Goal: Task Accomplishment & Management: Manage account settings

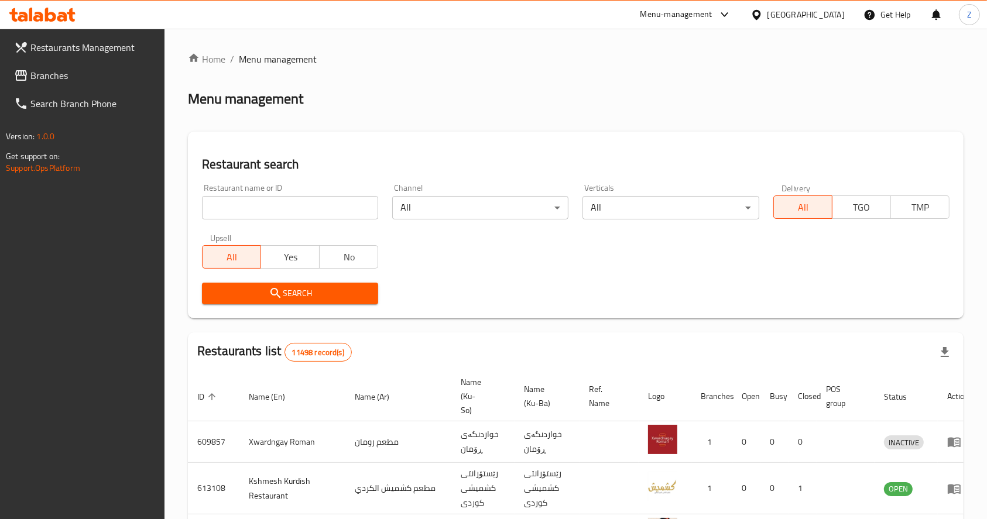
drag, startPoint x: 0, startPoint y: 0, endPoint x: 253, endPoint y: 204, distance: 325.0
click at [253, 204] on input "search" at bounding box center [290, 207] width 176 height 23
type input "h"
click button "Search" at bounding box center [290, 294] width 176 height 22
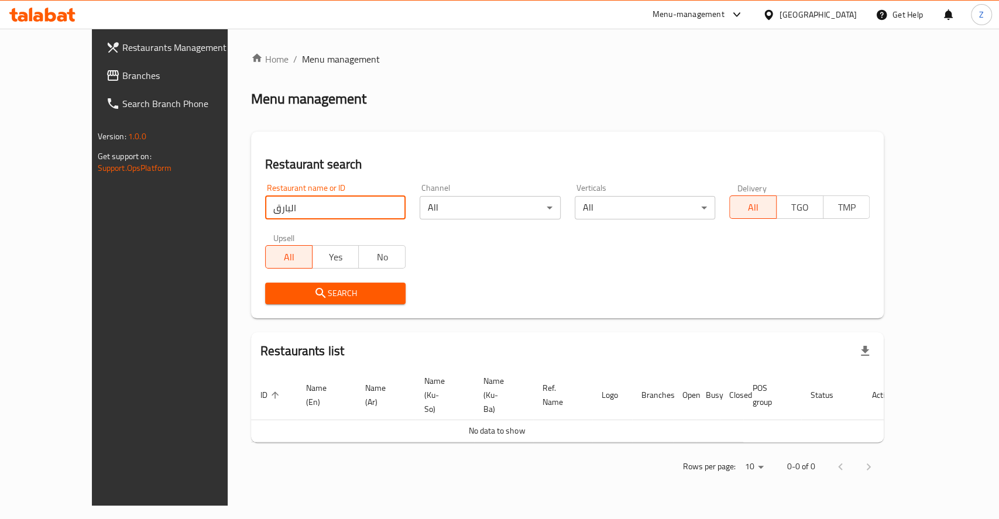
click at [315, 295] on icon "submit" at bounding box center [320, 293] width 10 height 10
click at [268, 213] on input "البارق" at bounding box center [335, 207] width 140 height 23
click at [265, 211] on input "البارق" at bounding box center [335, 207] width 140 height 23
click at [265, 204] on input "البارق" at bounding box center [335, 207] width 140 height 23
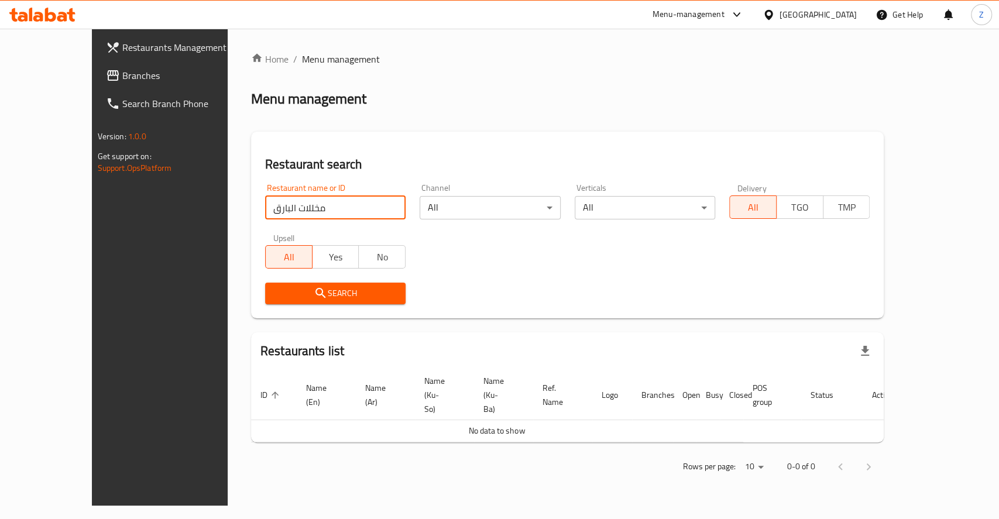
click button "Search" at bounding box center [335, 294] width 140 height 22
type input "مخللات بارق"
click button "Search" at bounding box center [335, 294] width 140 height 22
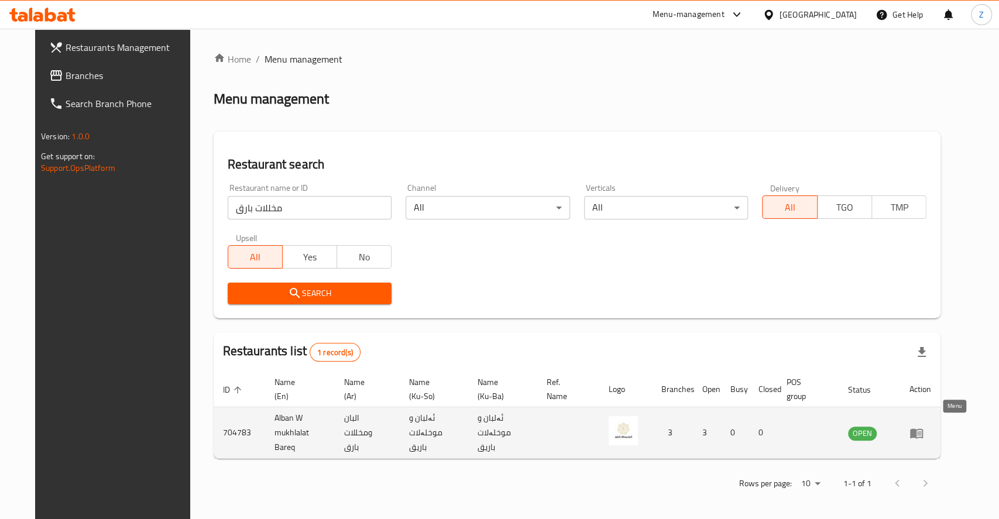
click at [921, 431] on icon "enhanced table" at bounding box center [919, 433] width 4 height 5
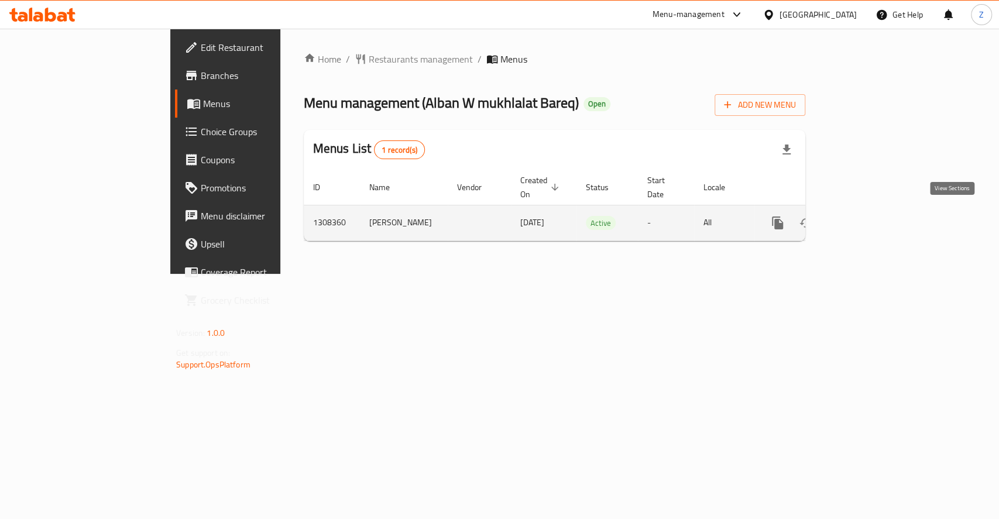
click at [869, 221] on icon "enhanced table" at bounding box center [862, 223] width 14 height 14
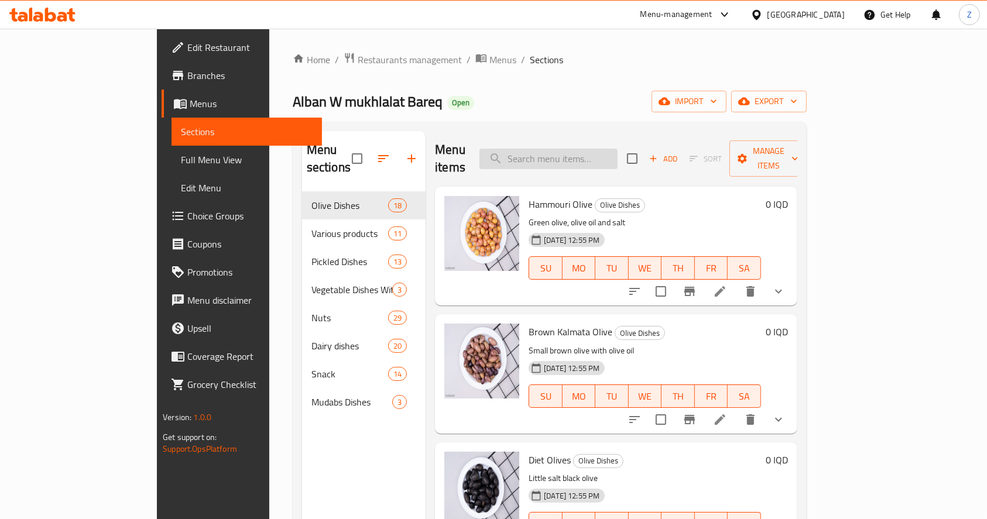
click at [561, 157] on input "search" at bounding box center [548, 159] width 138 height 20
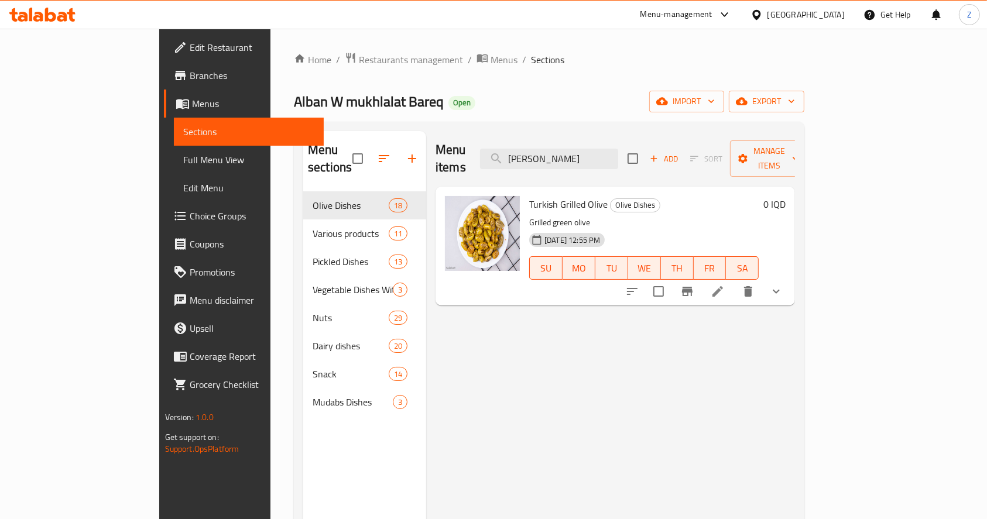
type input "زيتون مشوي"
click at [724, 284] on icon at bounding box center [717, 291] width 14 height 14
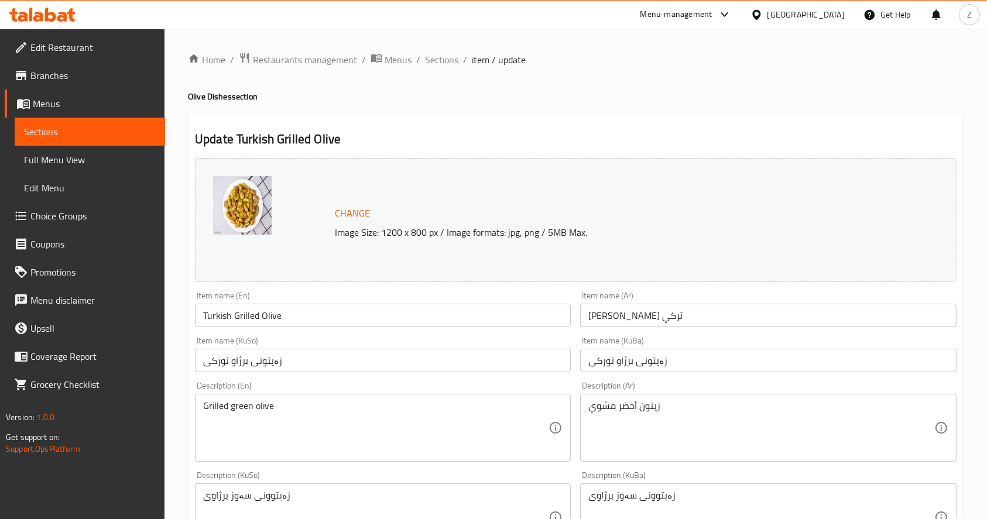
click at [450, 54] on span "Sections" at bounding box center [441, 60] width 33 height 14
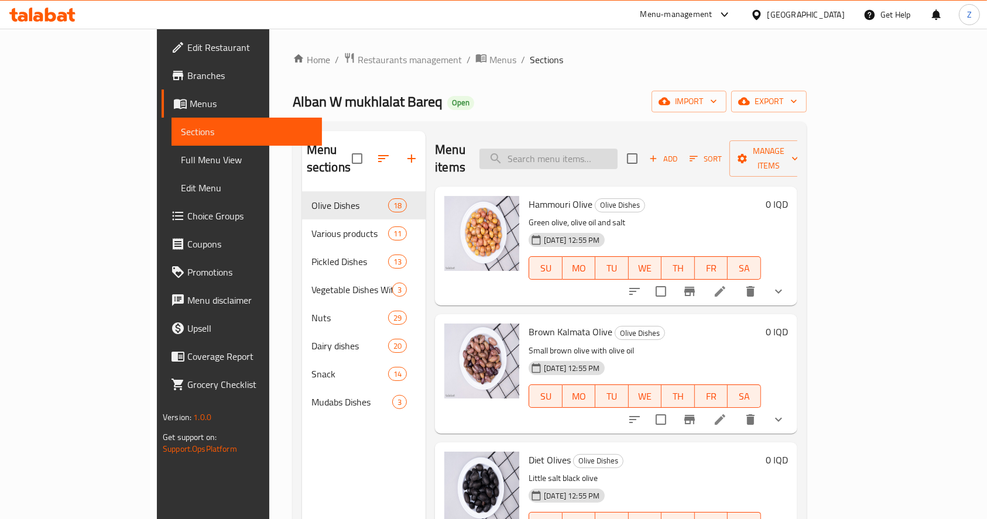
click at [559, 149] on input "search" at bounding box center [548, 159] width 138 height 20
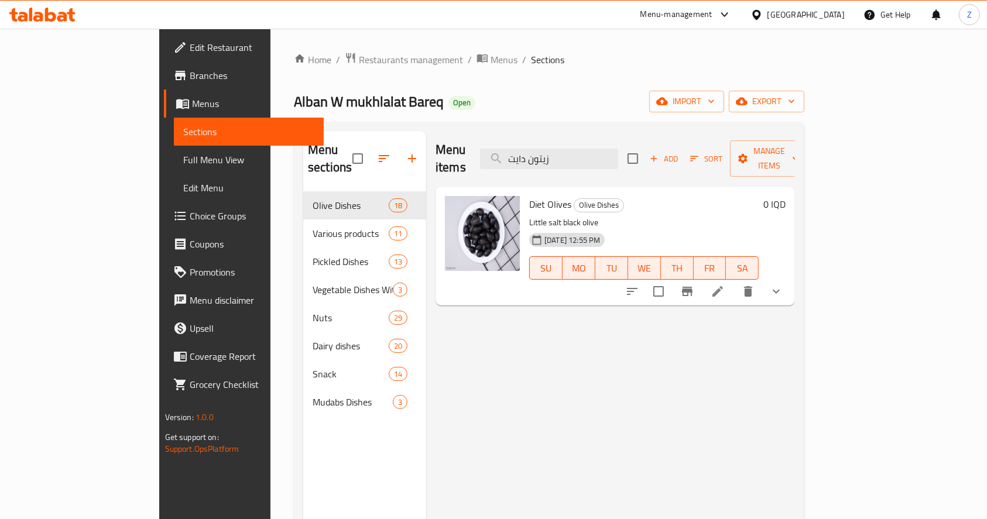
type input "زيتون دايت"
click at [734, 281] on li at bounding box center [717, 291] width 33 height 21
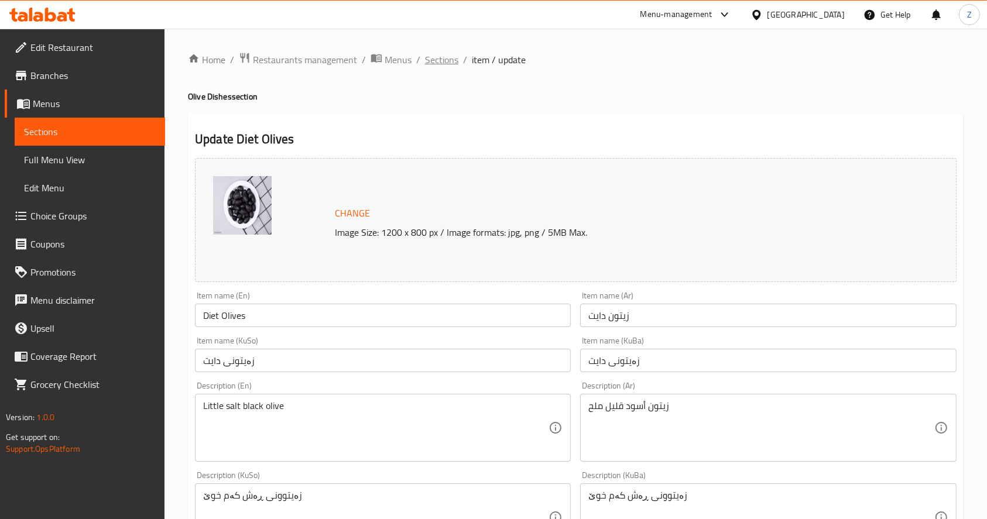
click at [451, 63] on span "Sections" at bounding box center [441, 60] width 33 height 14
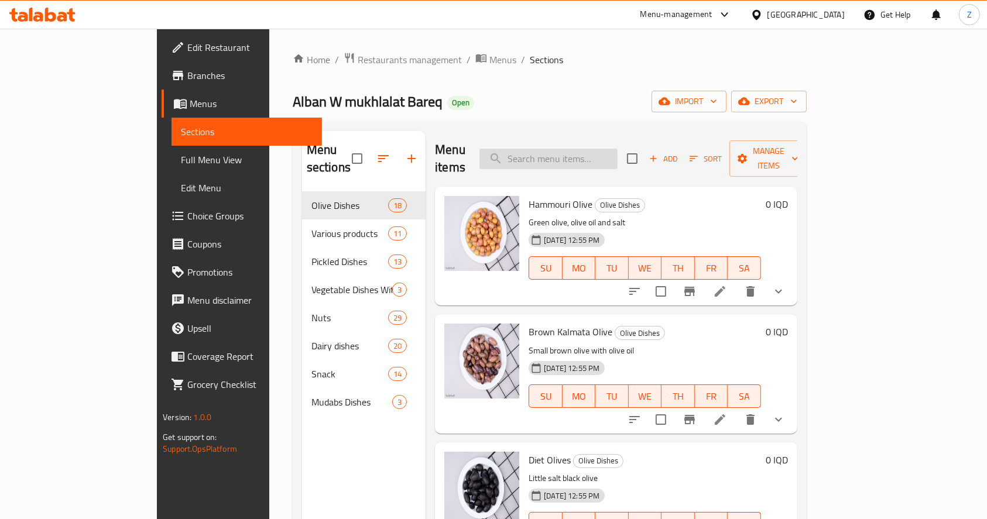
click at [575, 152] on input "search" at bounding box center [548, 159] width 138 height 20
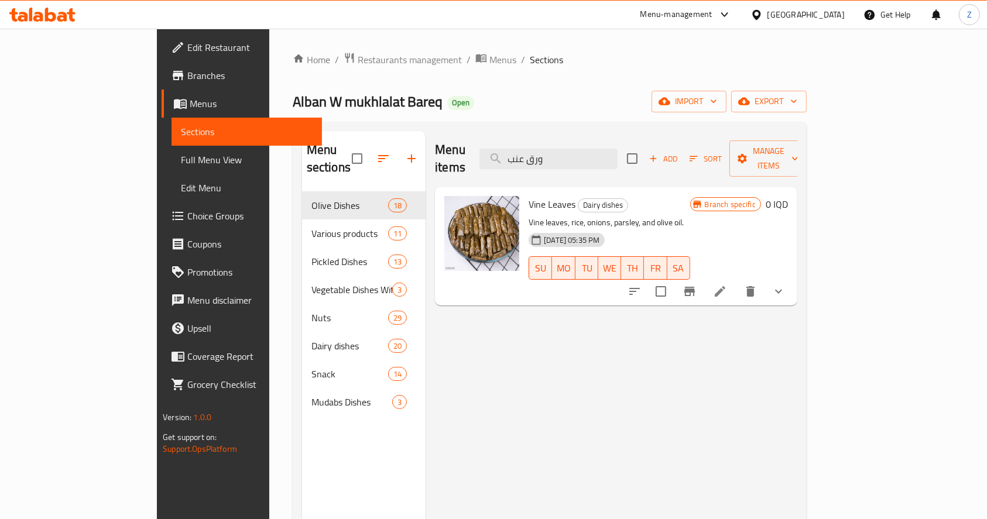
type input "ورق عنب"
click at [736, 281] on li at bounding box center [719, 291] width 33 height 21
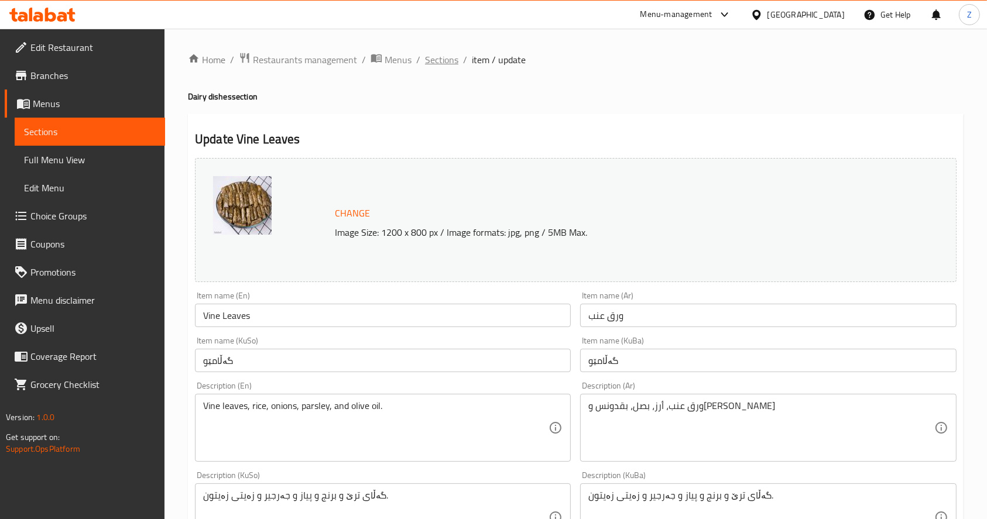
click at [442, 58] on span "Sections" at bounding box center [441, 60] width 33 height 14
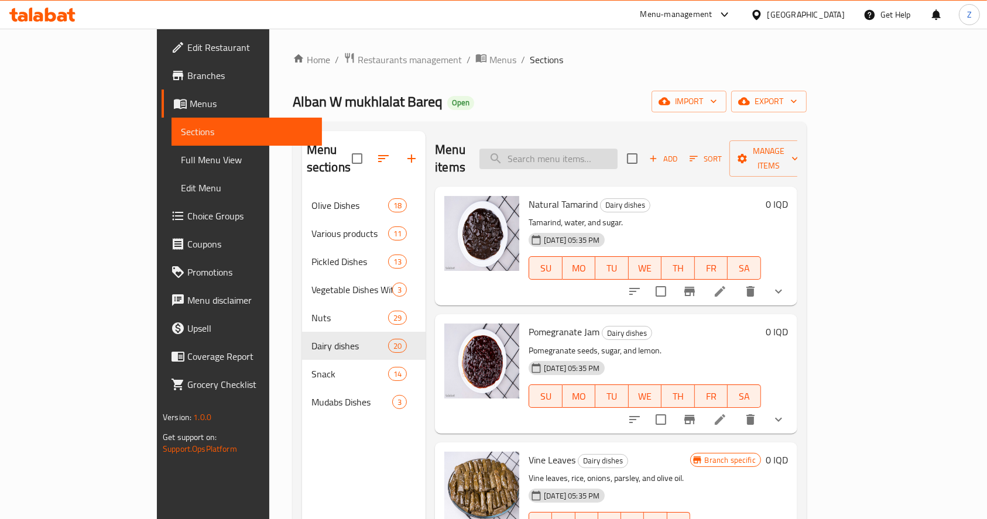
click at [592, 152] on input "search" at bounding box center [548, 159] width 138 height 20
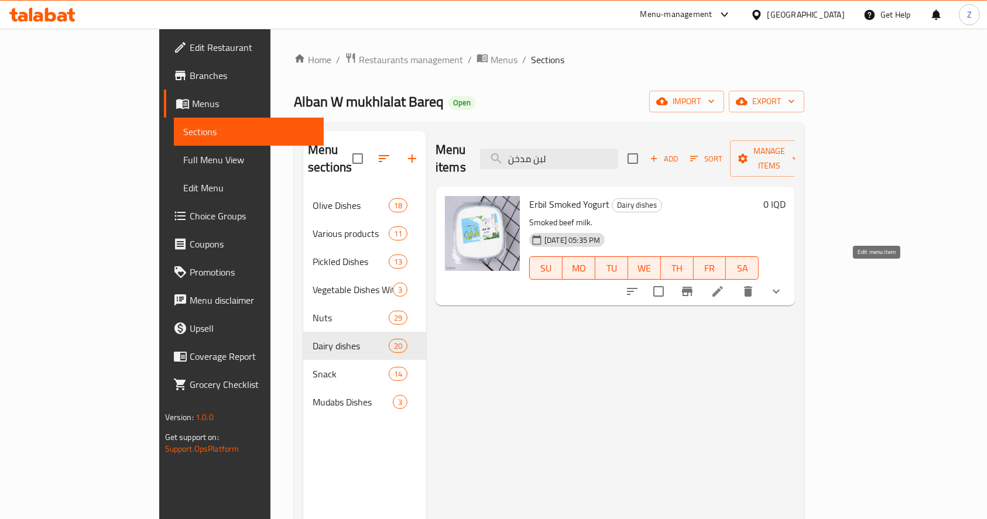
type input "لبن مدخن"
click at [724, 284] on icon at bounding box center [717, 291] width 14 height 14
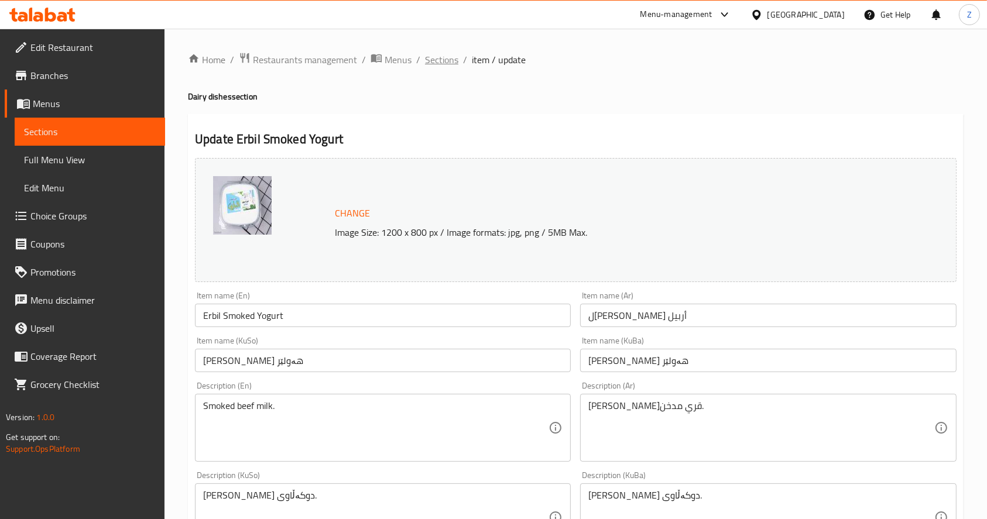
click at [428, 53] on span "Sections" at bounding box center [441, 60] width 33 height 14
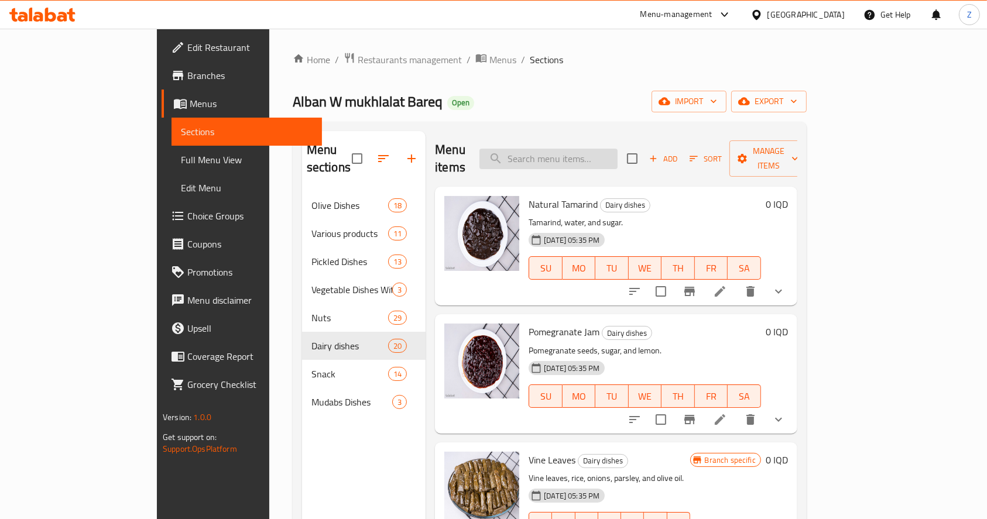
click at [592, 149] on input "search" at bounding box center [548, 159] width 138 height 20
type input "ظ"
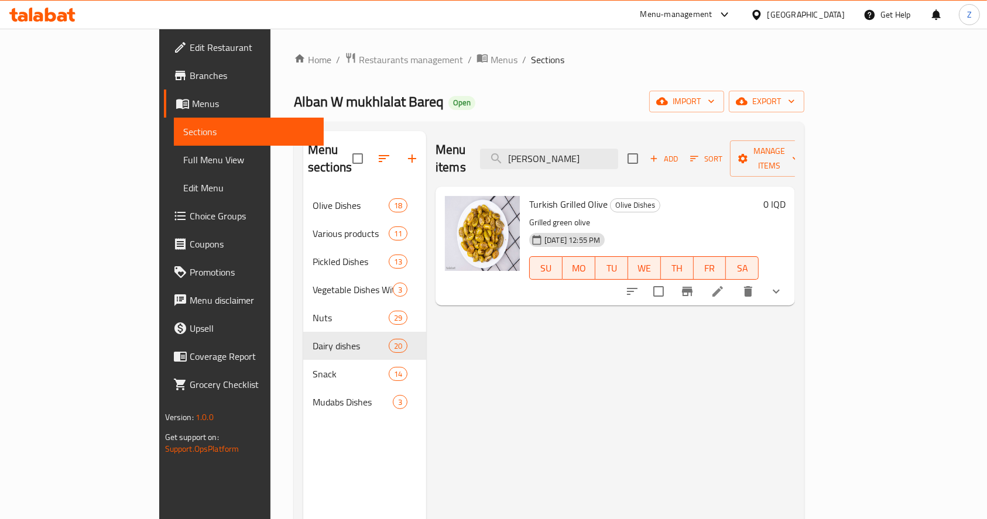
type input "زيتون مشوي"
click at [734, 283] on li at bounding box center [717, 291] width 33 height 21
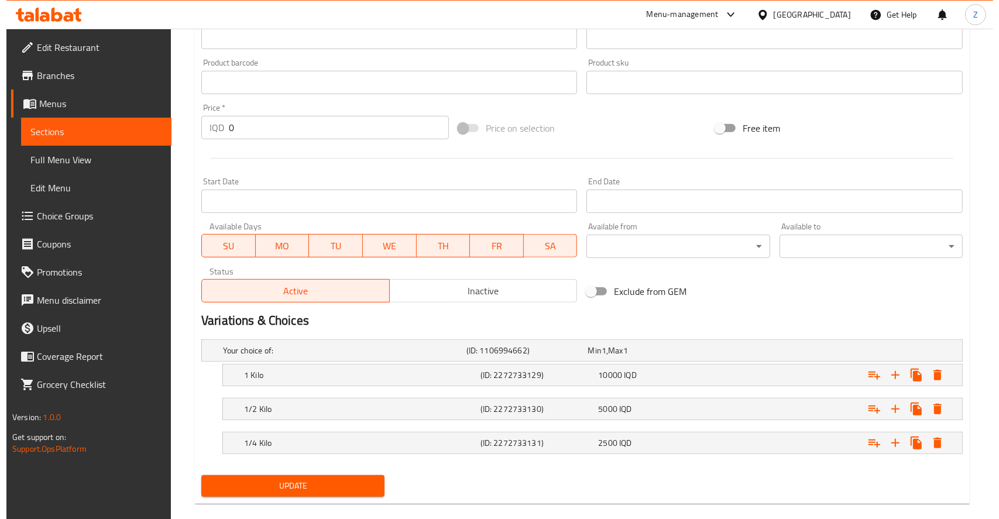
scroll to position [518, 0]
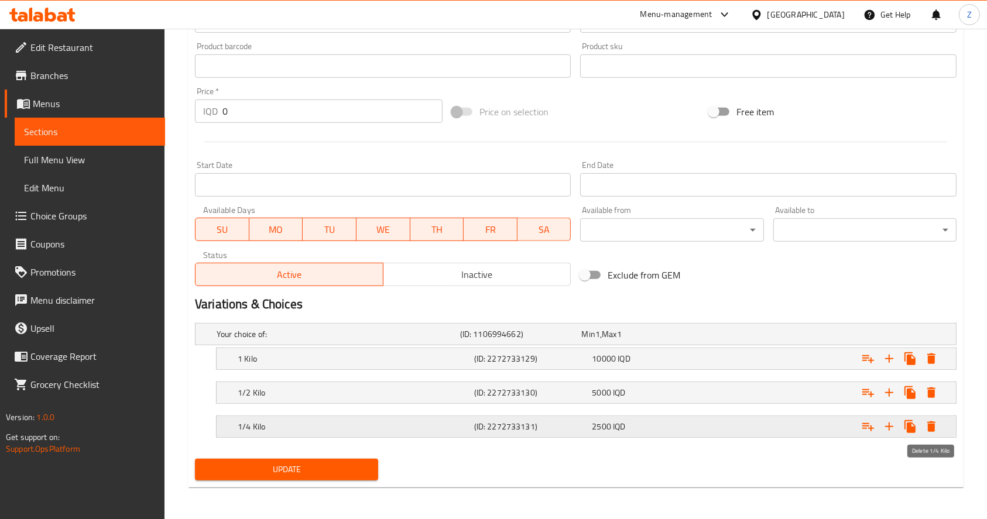
click at [929, 427] on icon "Expand" at bounding box center [931, 426] width 8 height 11
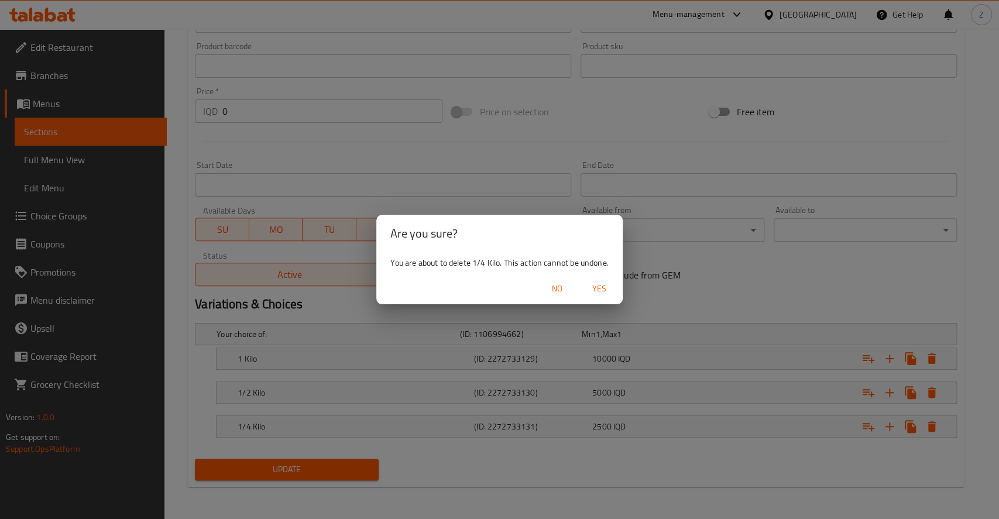
click at [589, 290] on span "Yes" at bounding box center [599, 288] width 28 height 15
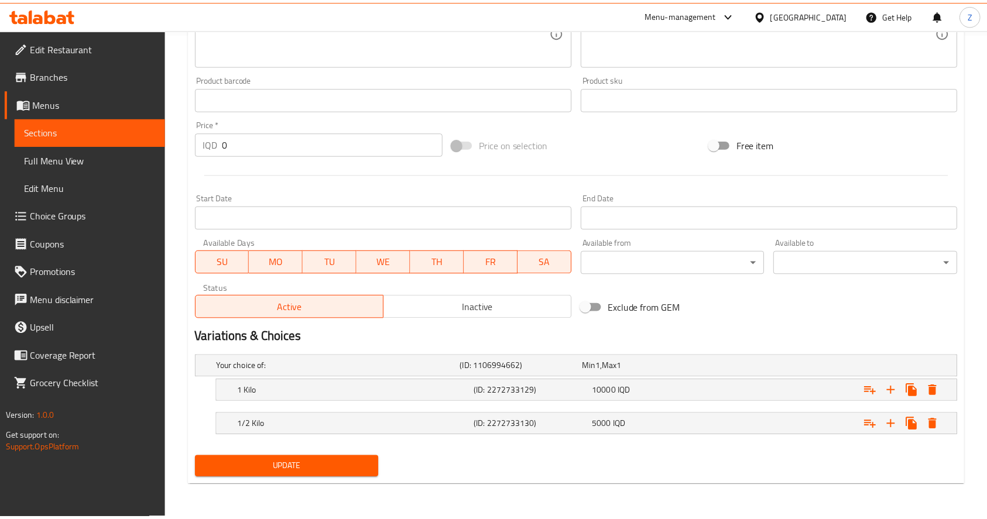
scroll to position [485, 0]
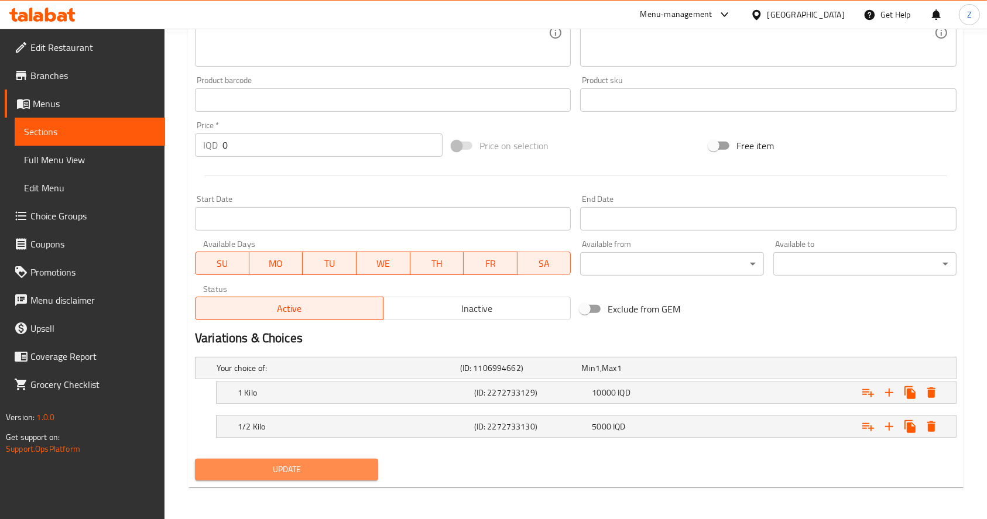
click at [360, 468] on span "Update" at bounding box center [286, 469] width 164 height 15
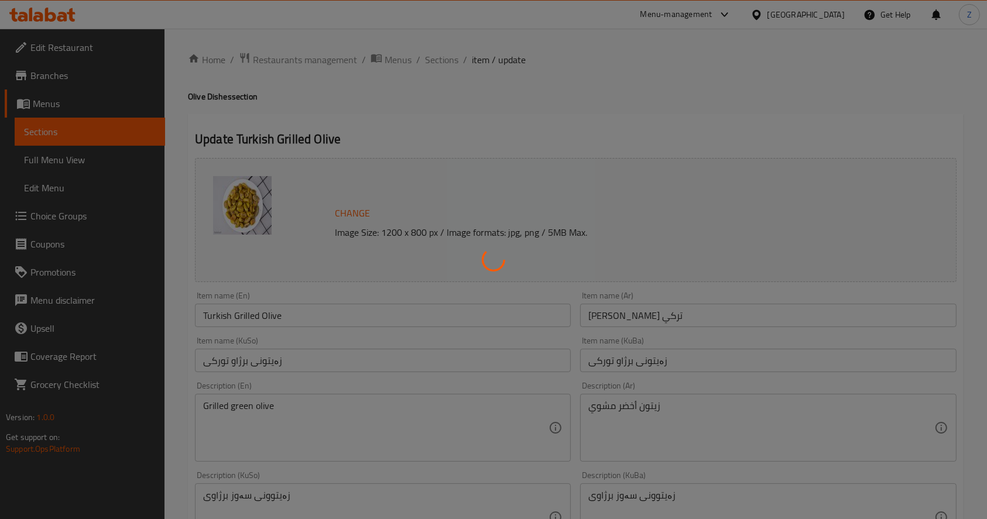
scroll to position [0, 0]
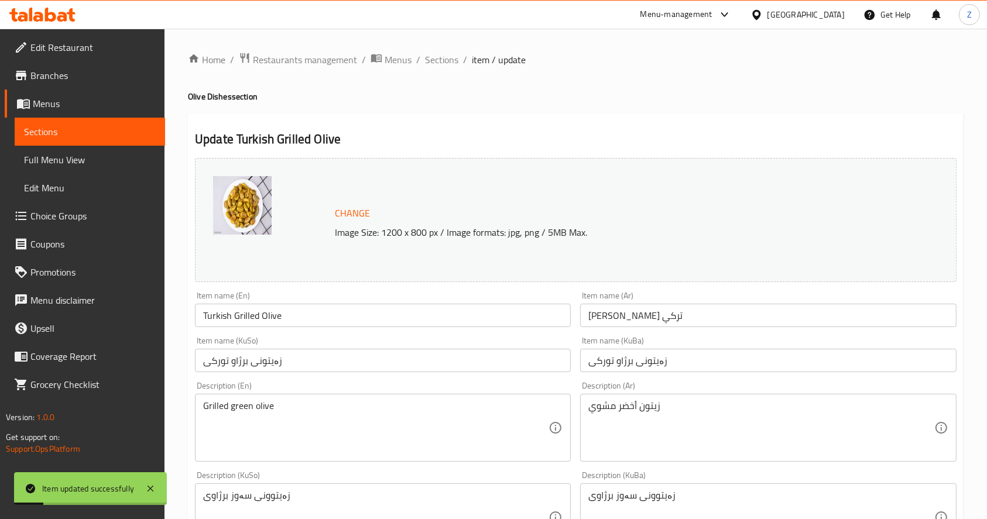
drag, startPoint x: 446, startPoint y: 57, endPoint x: 445, endPoint y: 72, distance: 14.7
click at [446, 57] on span "Sections" at bounding box center [441, 60] width 33 height 14
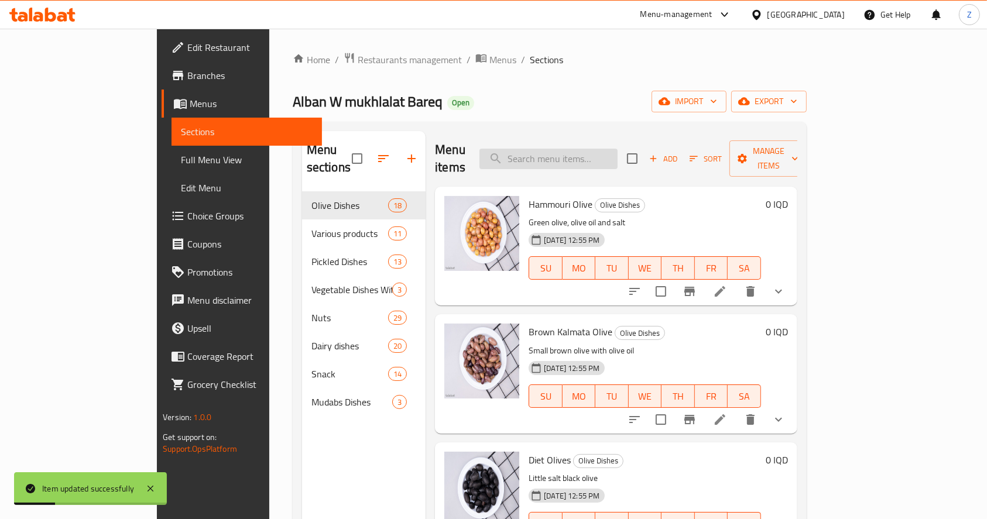
click at [589, 157] on input "search" at bounding box center [548, 159] width 138 height 20
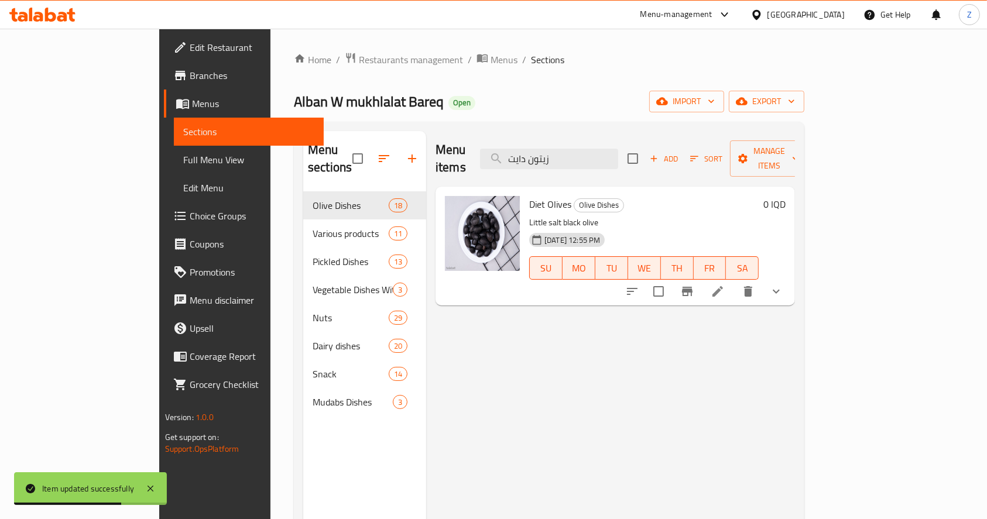
type input "زيتون دايت"
click at [724, 284] on icon at bounding box center [717, 291] width 14 height 14
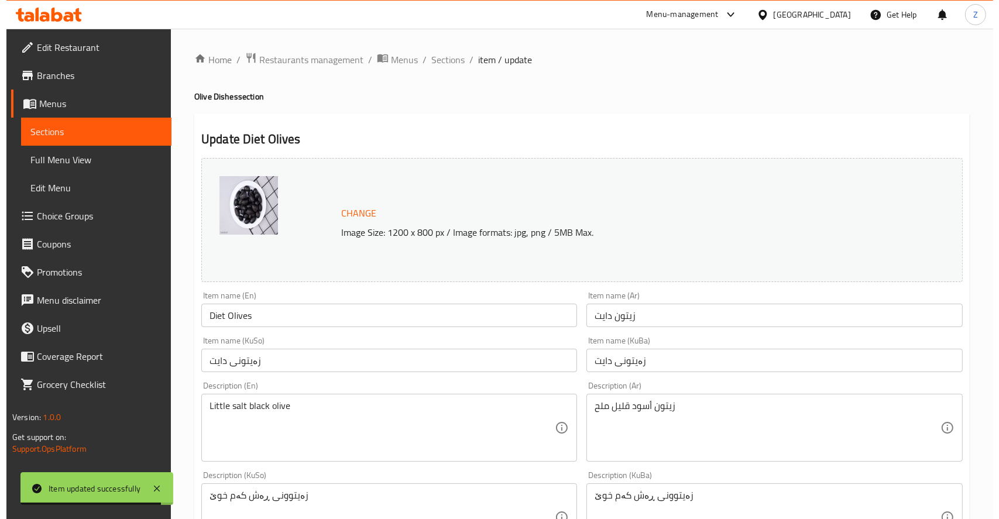
scroll to position [518, 0]
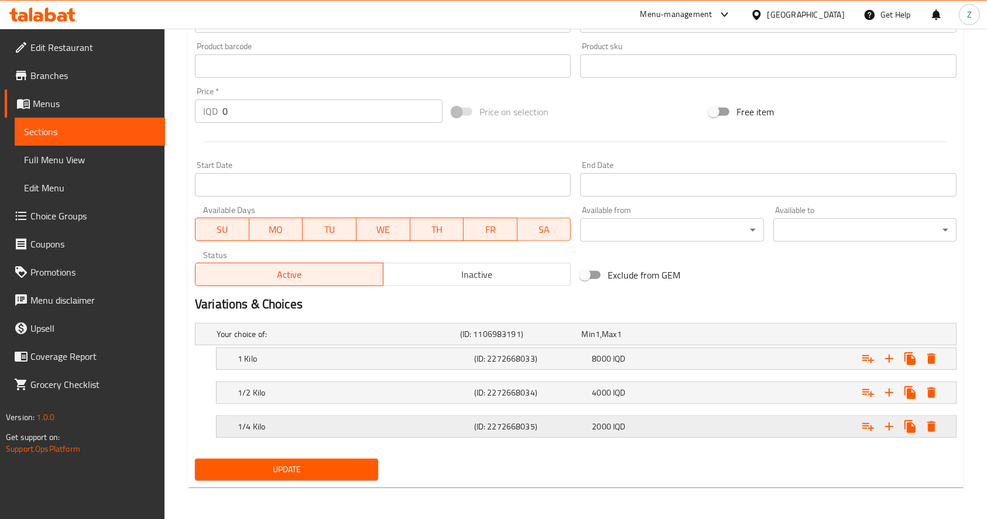
click at [934, 423] on icon "Expand" at bounding box center [931, 426] width 8 height 11
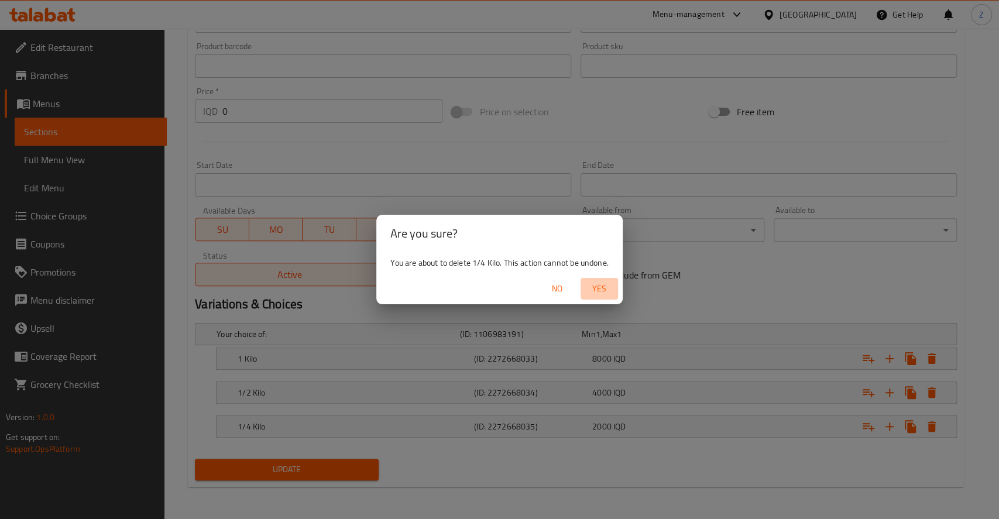
click at [603, 283] on span "Yes" at bounding box center [599, 288] width 28 height 15
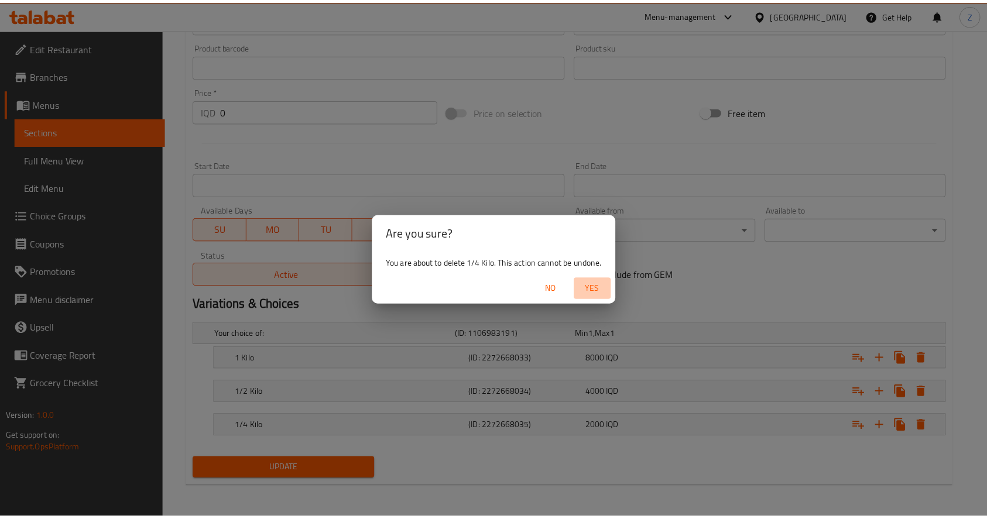
scroll to position [485, 0]
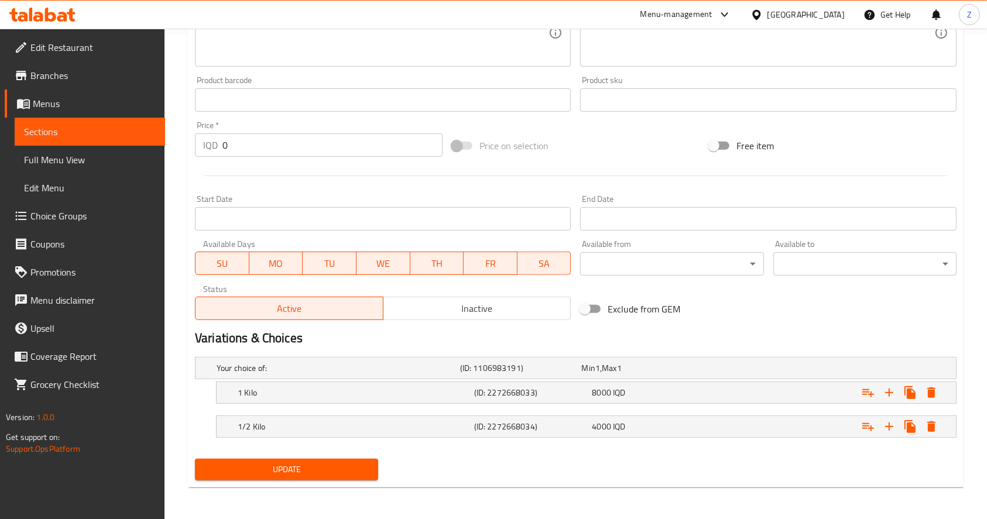
click at [301, 465] on span "Update" at bounding box center [286, 469] width 164 height 15
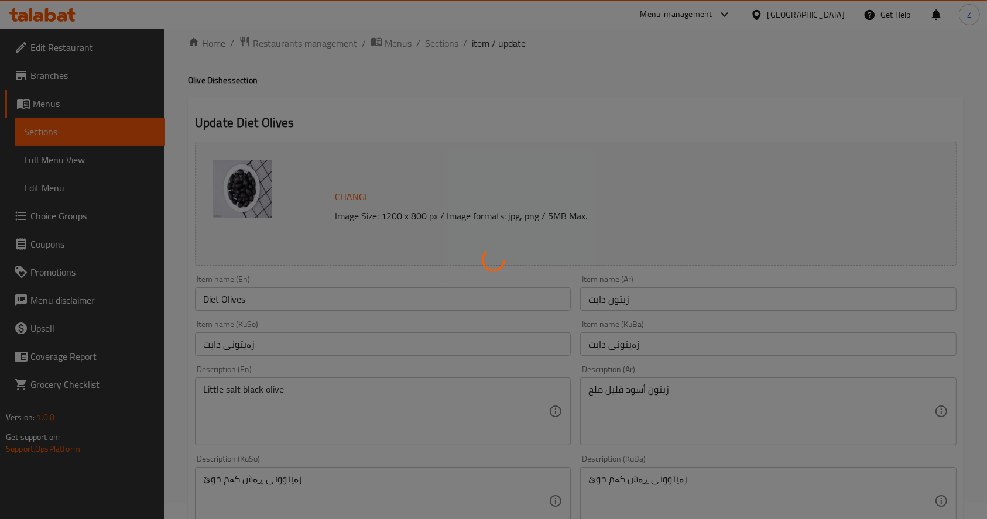
scroll to position [0, 0]
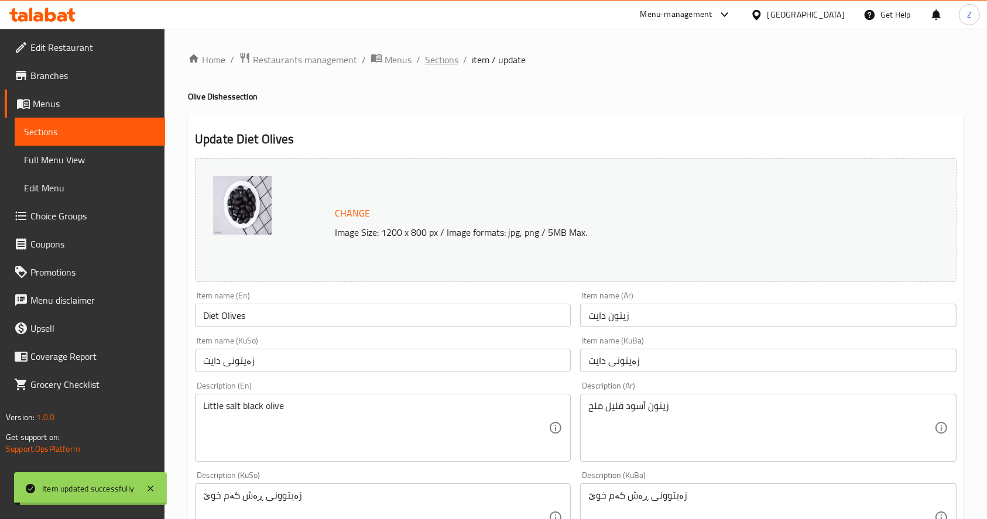
click at [438, 59] on span "Sections" at bounding box center [441, 60] width 33 height 14
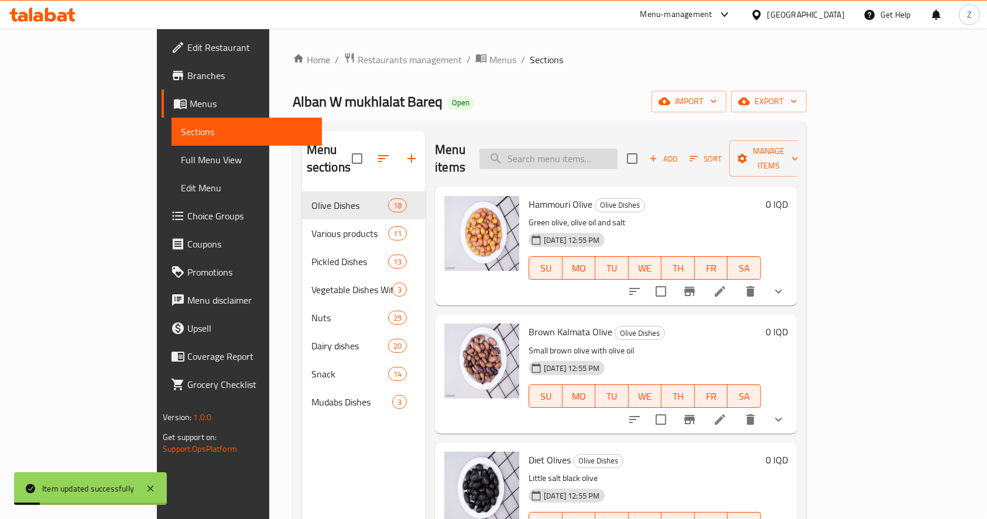
click at [603, 151] on input "search" at bounding box center [548, 159] width 138 height 20
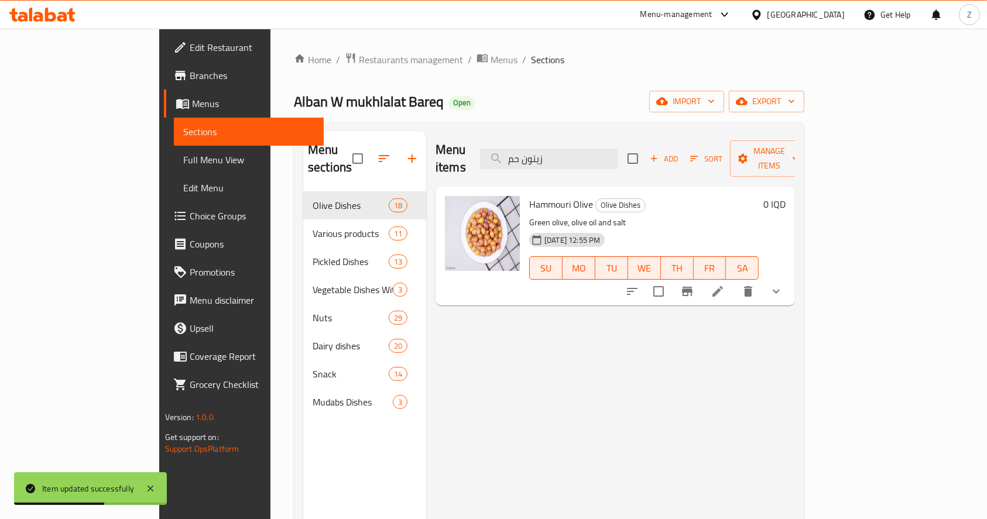
type input "زيتون حم"
click at [723, 286] on icon at bounding box center [717, 291] width 11 height 11
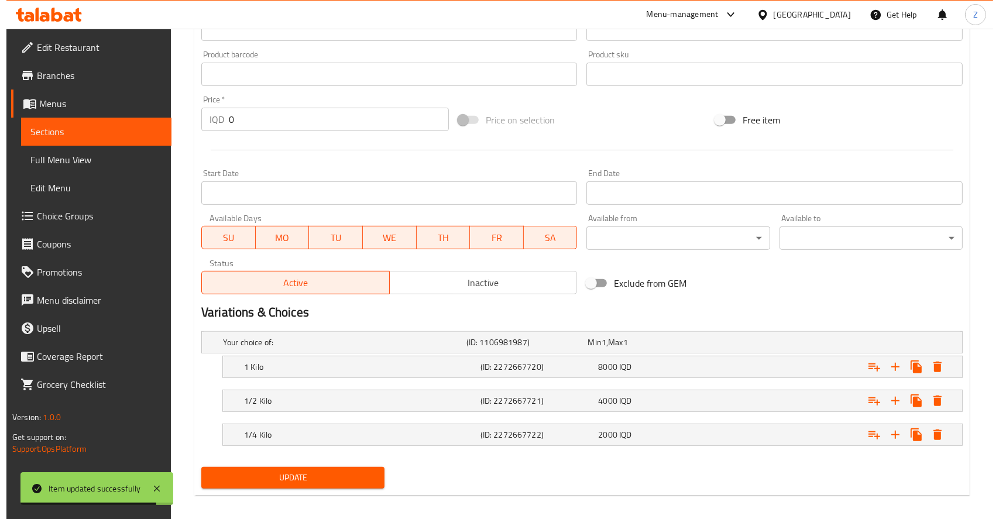
scroll to position [518, 0]
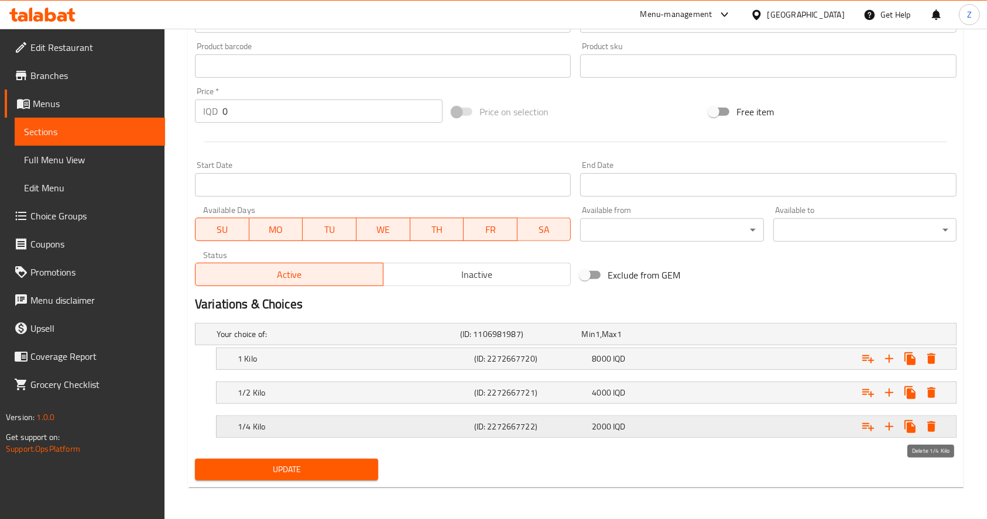
click at [929, 425] on icon "Expand" at bounding box center [931, 426] width 8 height 11
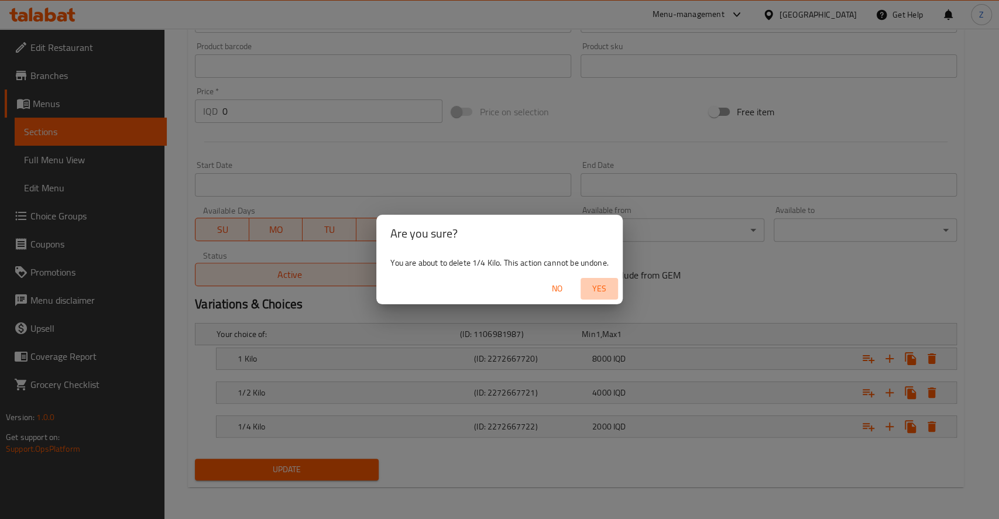
click at [593, 288] on span "Yes" at bounding box center [599, 288] width 28 height 15
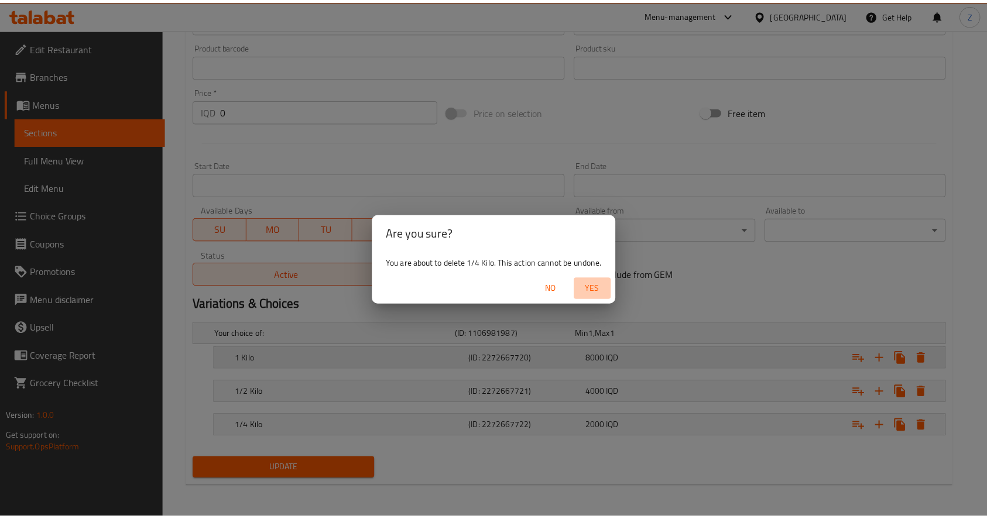
scroll to position [485, 0]
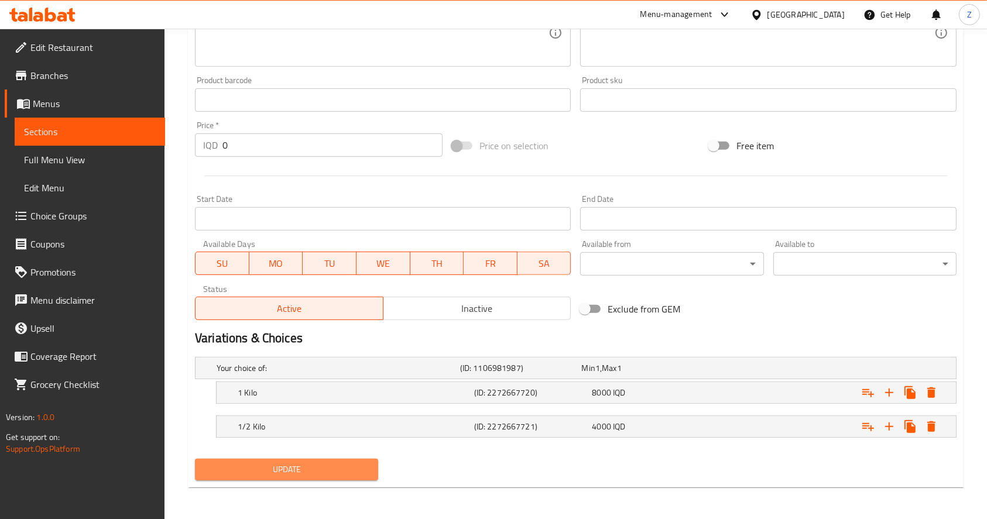
click at [340, 470] on span "Update" at bounding box center [286, 469] width 164 height 15
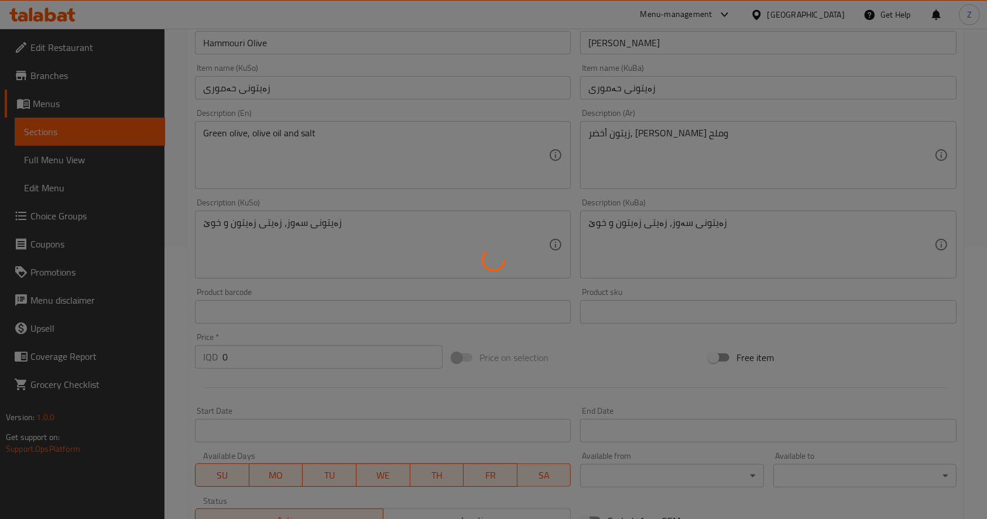
scroll to position [0, 0]
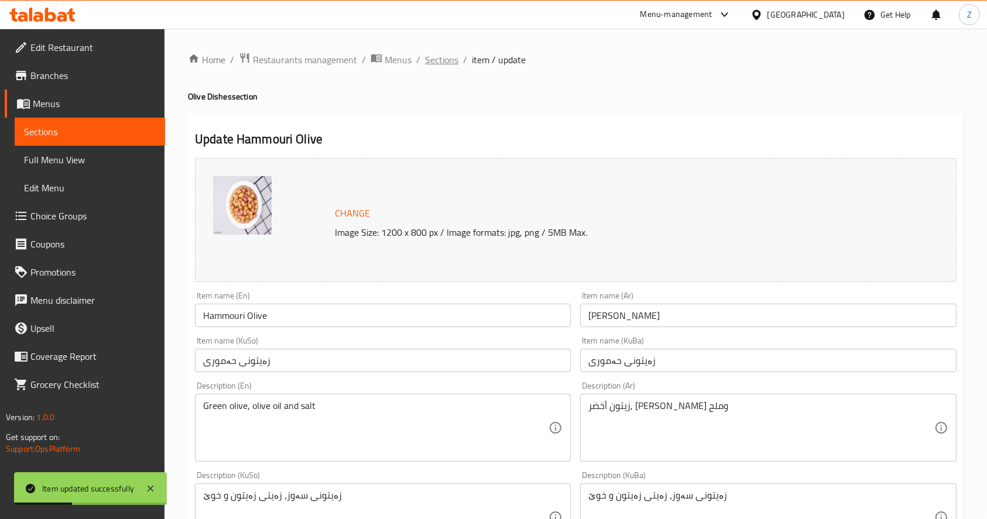
click at [442, 58] on span "Sections" at bounding box center [441, 60] width 33 height 14
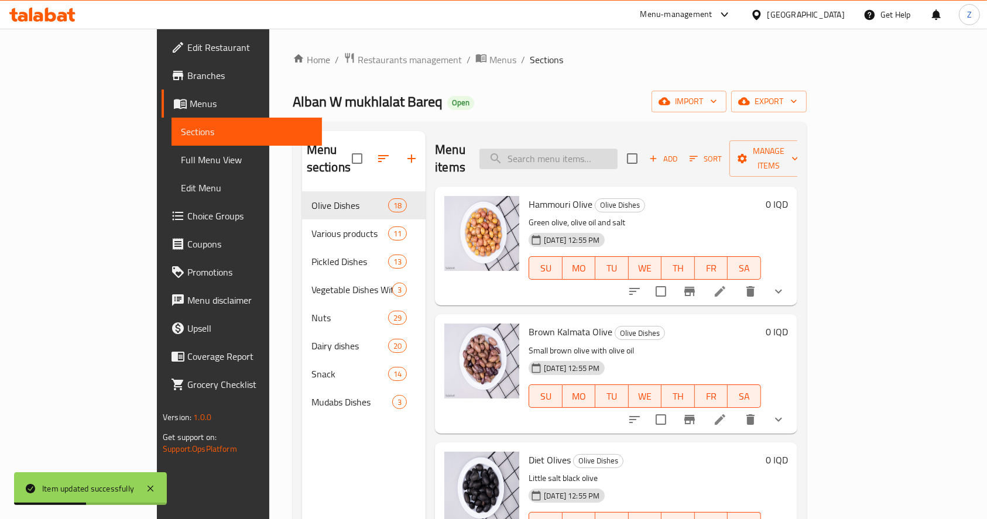
click at [576, 149] on input "search" at bounding box center [548, 159] width 138 height 20
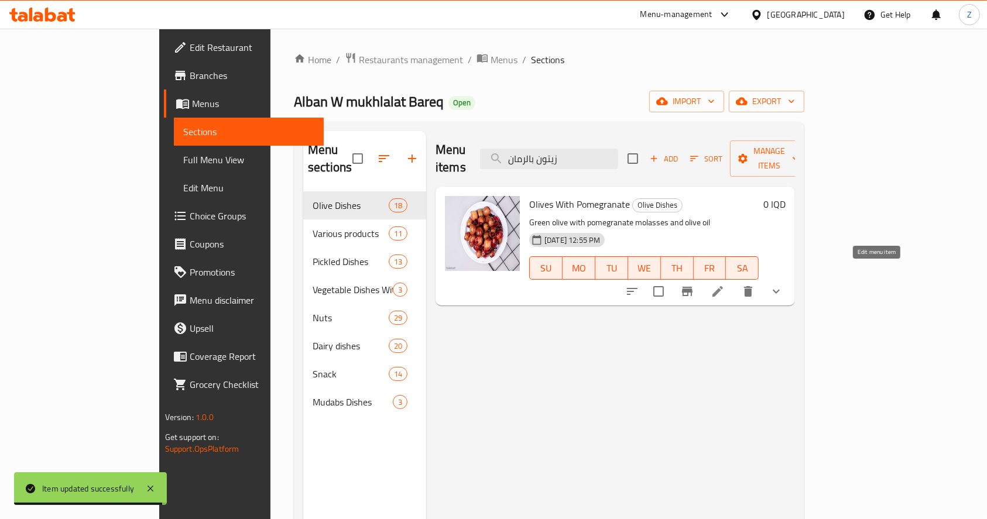
type input "زيتون بالرمان"
click at [723, 286] on icon at bounding box center [717, 291] width 11 height 11
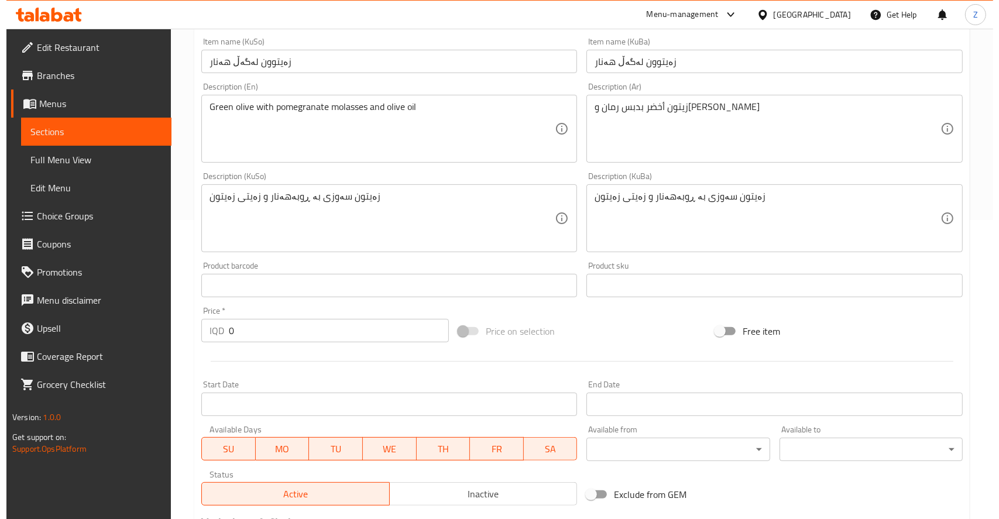
scroll to position [518, 0]
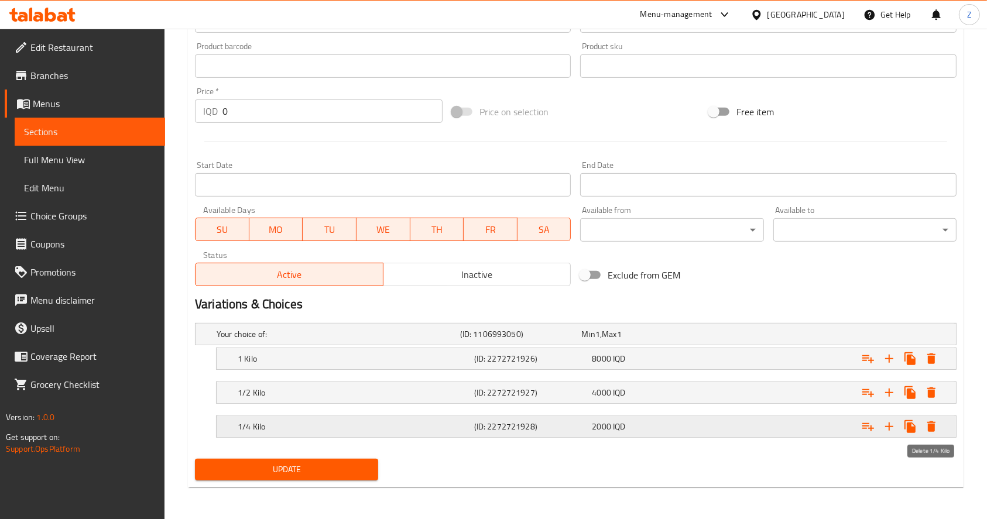
click at [924, 420] on icon "Expand" at bounding box center [931, 427] width 14 height 14
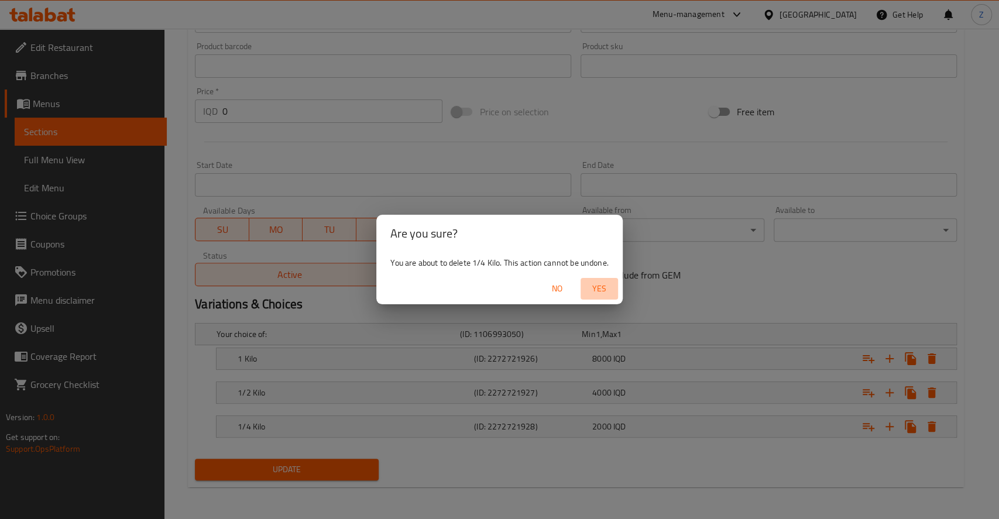
click at [590, 293] on span "Yes" at bounding box center [599, 288] width 28 height 15
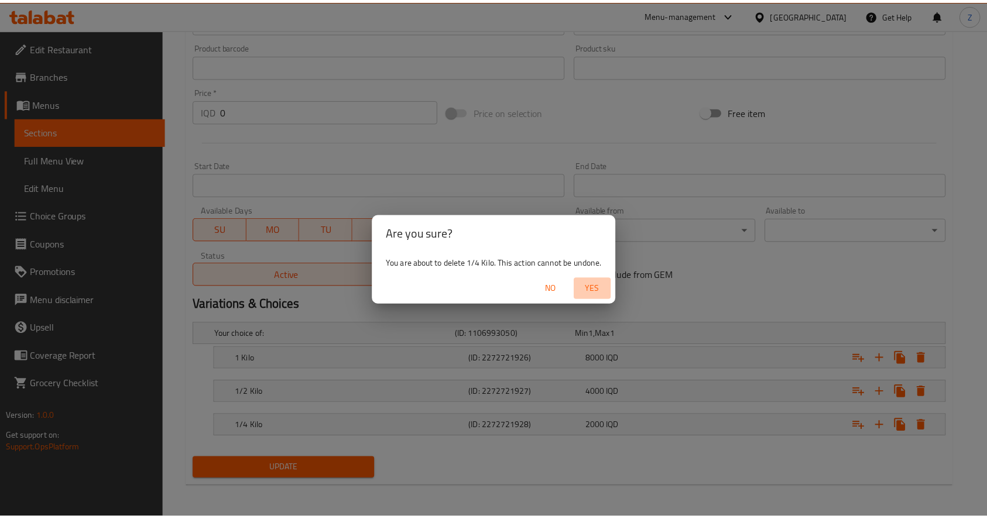
scroll to position [485, 0]
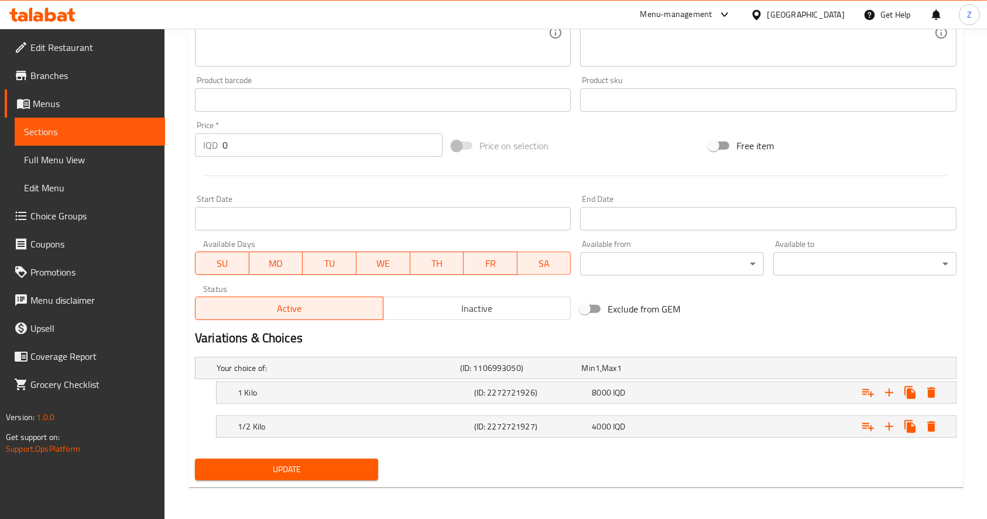
click at [363, 473] on span "Update" at bounding box center [286, 469] width 164 height 15
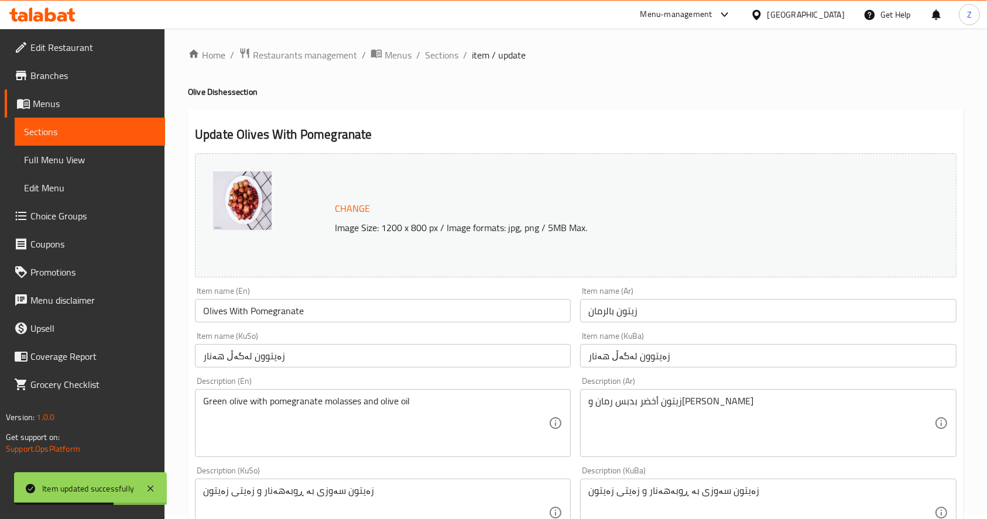
scroll to position [0, 0]
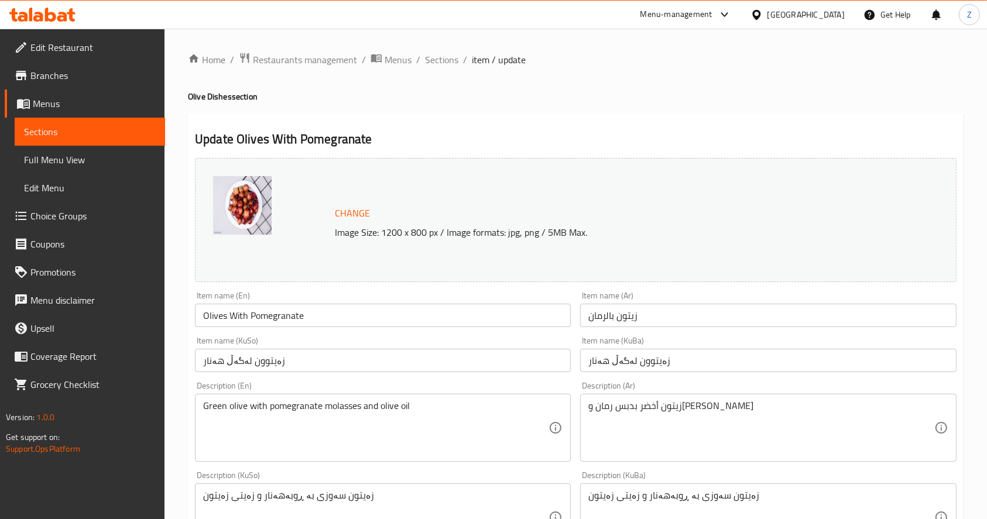
click at [352, 327] on input "Olives With Pomegranate" at bounding box center [383, 315] width 376 height 23
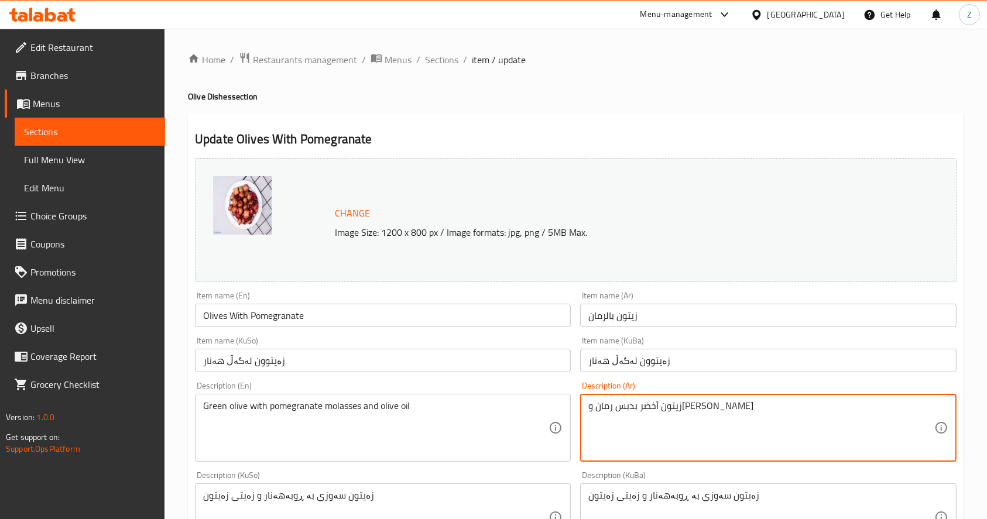
scroll to position [78, 0]
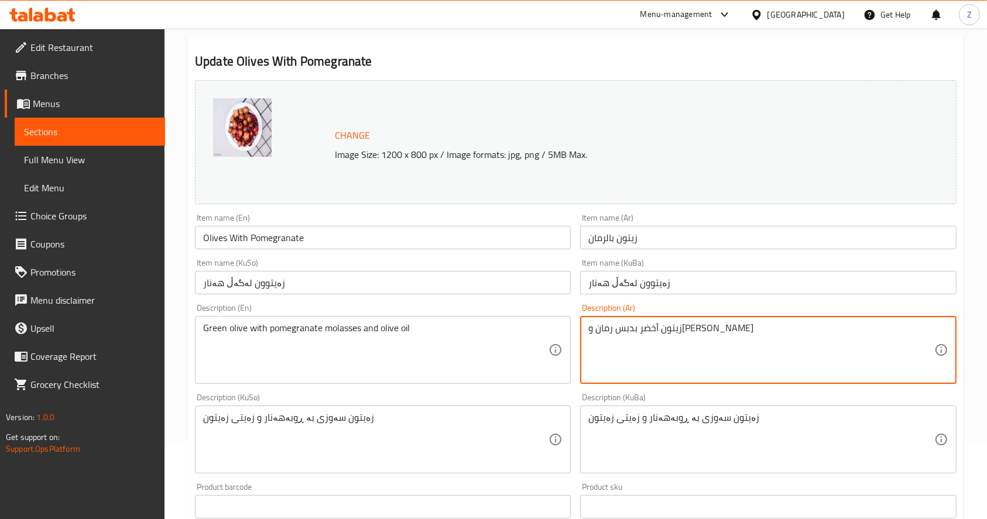
click at [626, 331] on textarea "زيتون أخضر بدبس رمان وزيت زيتون" at bounding box center [760, 350] width 345 height 56
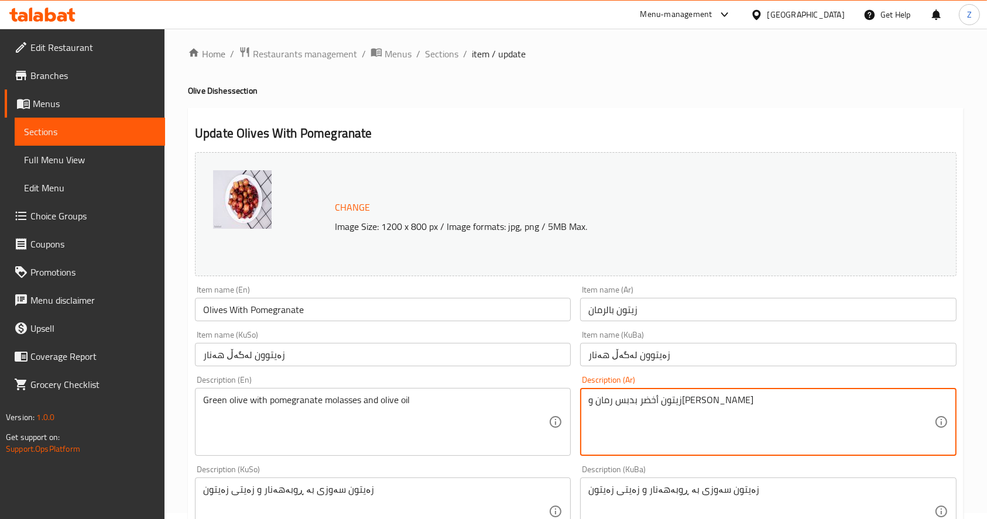
scroll to position [0, 0]
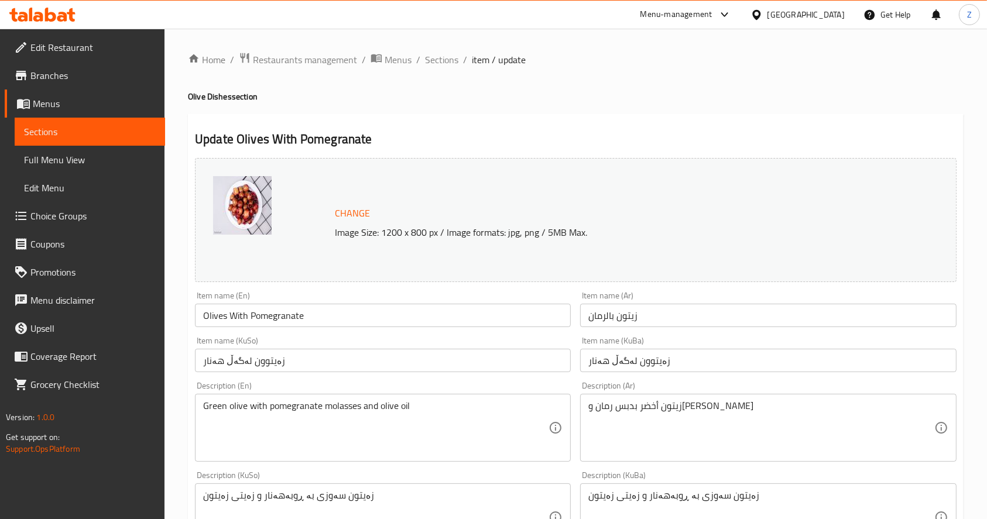
click at [420, 65] on ol "Home / Restaurants management / Menus / Sections / item / update" at bounding box center [575, 59] width 775 height 15
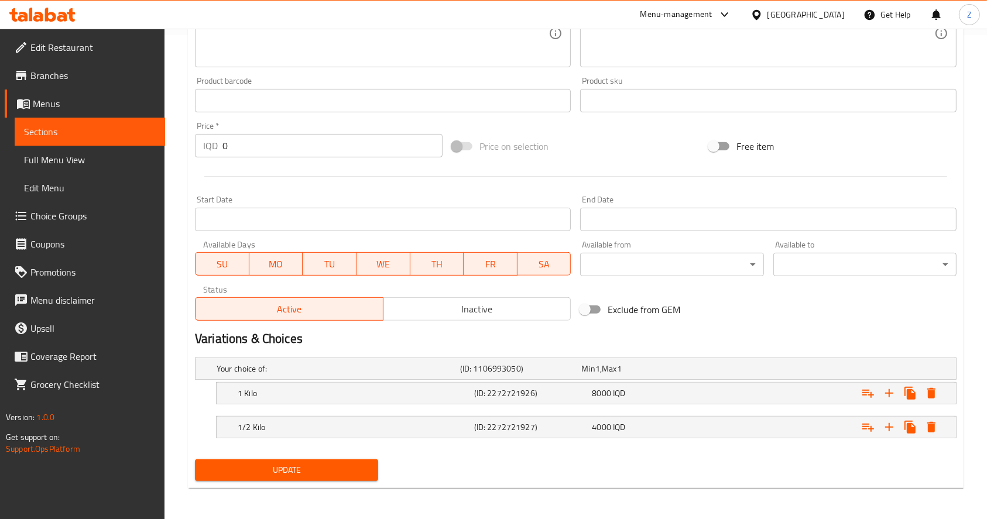
scroll to position [485, 0]
click at [344, 470] on span "Update" at bounding box center [286, 469] width 164 height 15
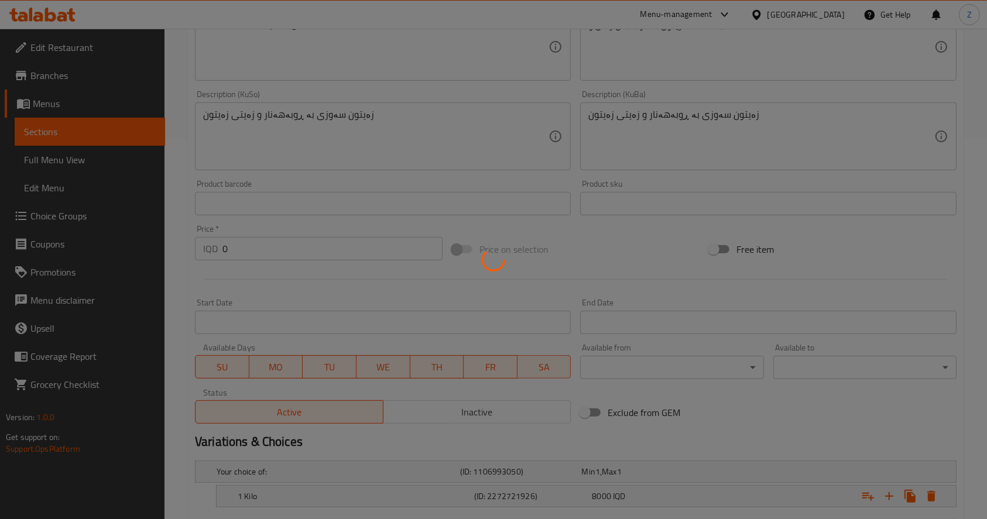
scroll to position [0, 0]
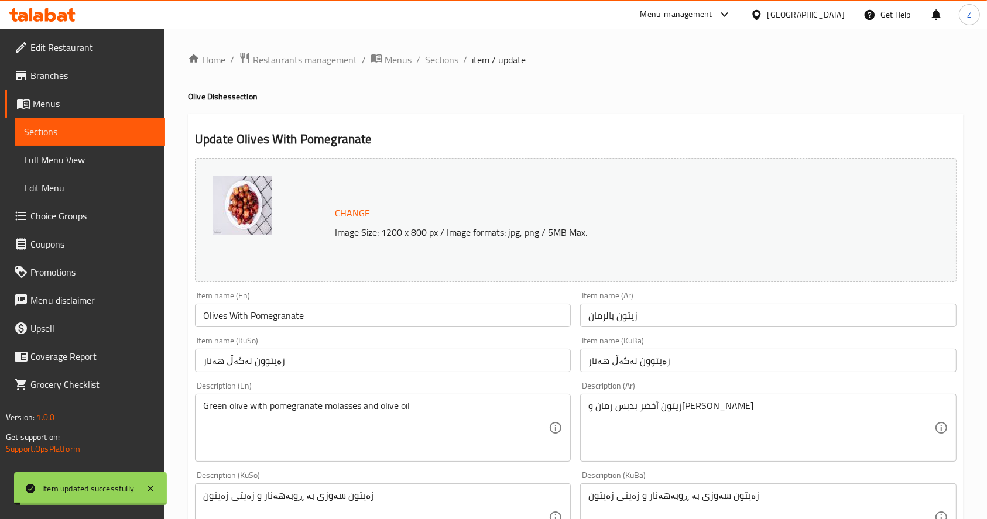
click at [444, 59] on span "Sections" at bounding box center [441, 60] width 33 height 14
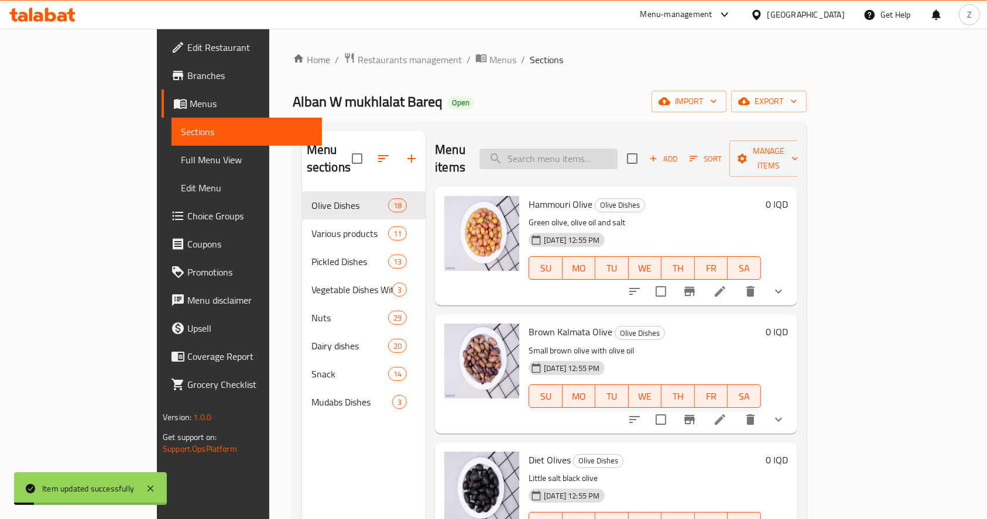
click at [589, 149] on input "search" at bounding box center [548, 159] width 138 height 20
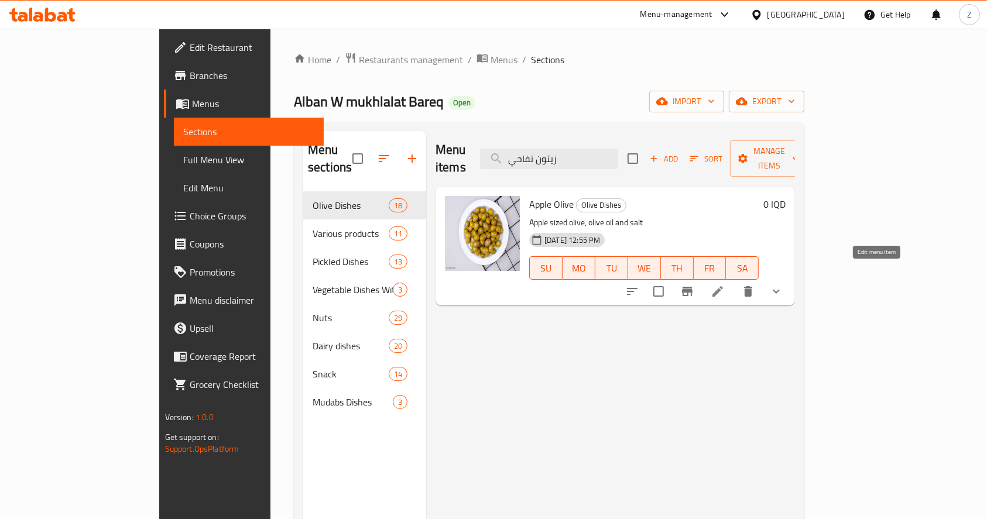
type input "زيتون تفاحي"
click at [724, 284] on icon at bounding box center [717, 291] width 14 height 14
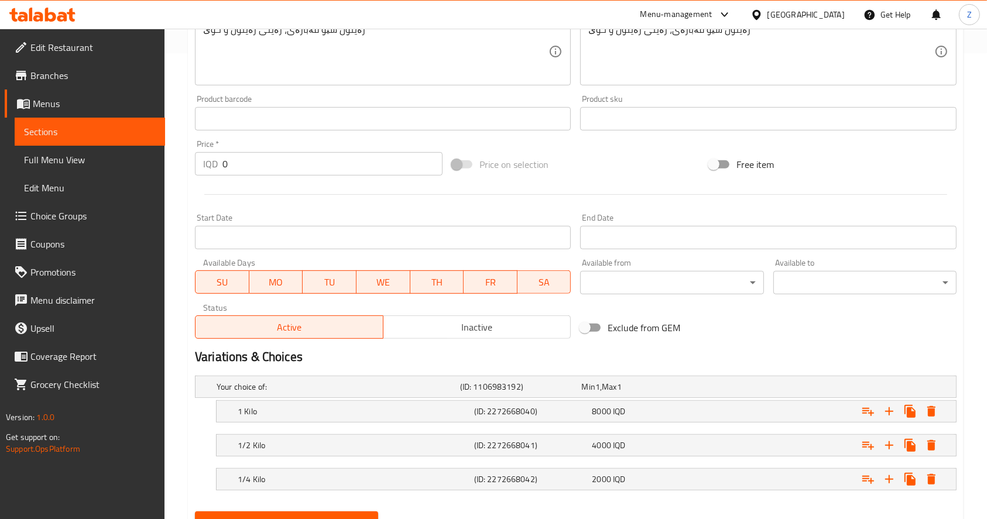
scroll to position [468, 0]
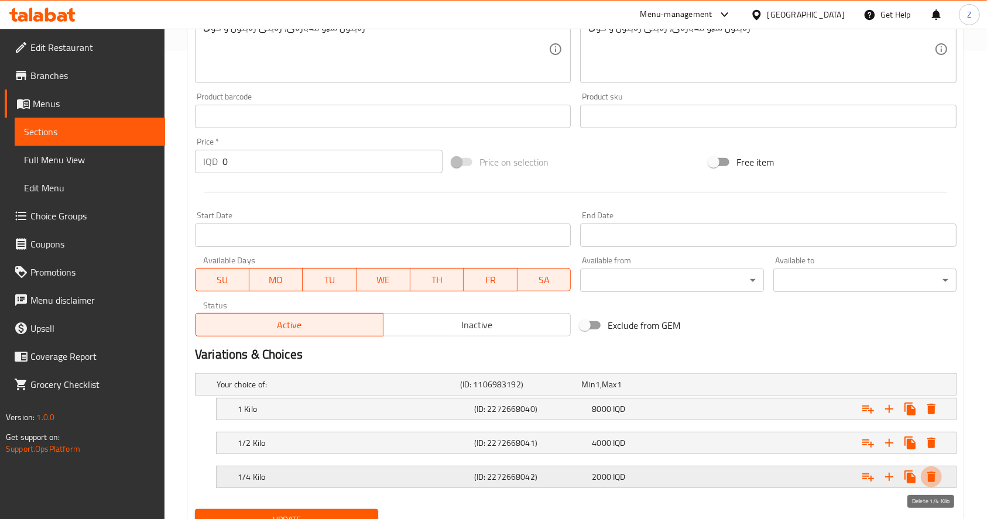
click at [930, 477] on icon "Expand" at bounding box center [931, 477] width 8 height 11
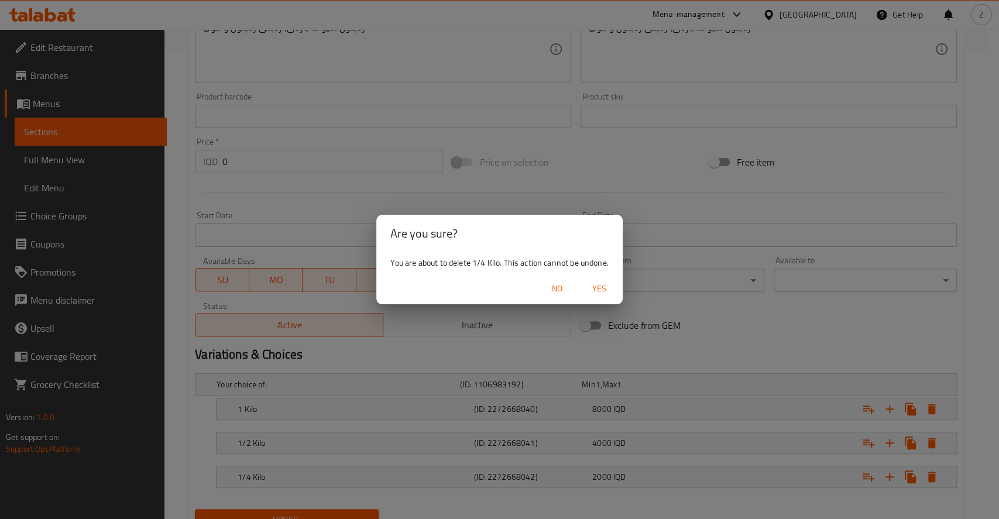
click at [597, 288] on span "Yes" at bounding box center [599, 288] width 28 height 15
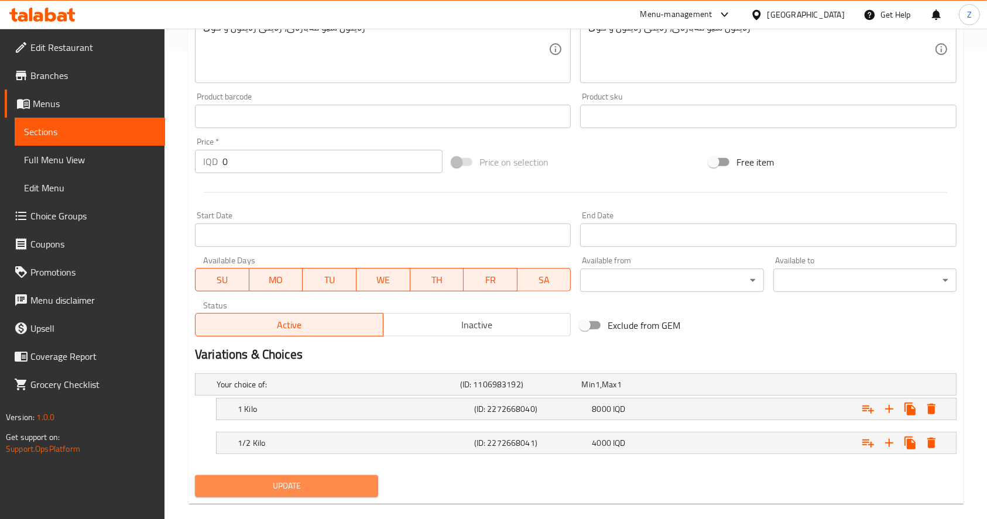
click at [338, 492] on span "Update" at bounding box center [286, 486] width 164 height 15
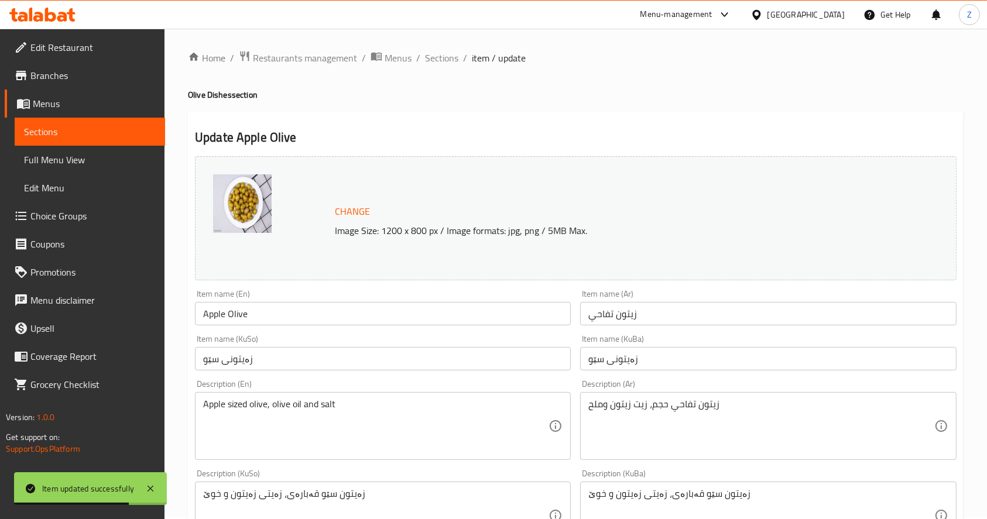
scroll to position [0, 0]
drag, startPoint x: 433, startPoint y: 59, endPoint x: 476, endPoint y: 16, distance: 60.4
click at [433, 59] on span "Sections" at bounding box center [441, 60] width 33 height 14
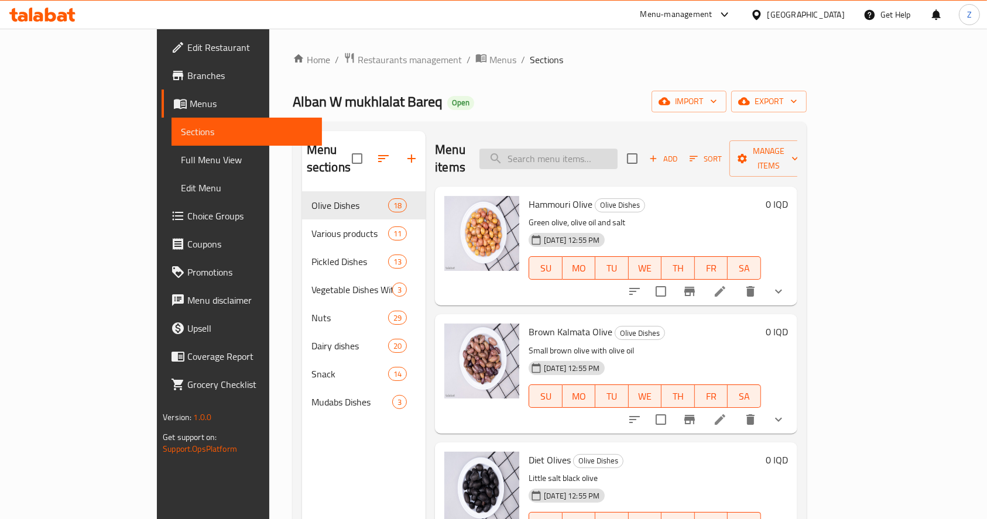
click at [585, 138] on div "Menu items Add Sort Manage items" at bounding box center [616, 159] width 362 height 56
click at [585, 149] on input "search" at bounding box center [548, 159] width 138 height 20
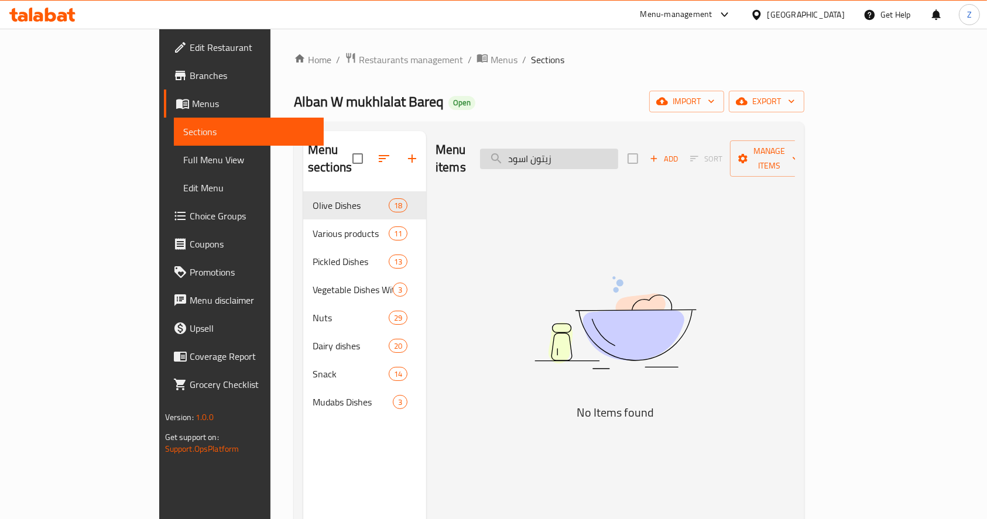
click at [583, 149] on input "زيتون اسود" at bounding box center [549, 159] width 138 height 20
drag, startPoint x: 585, startPoint y: 146, endPoint x: 537, endPoint y: 143, distance: 48.7
click at [540, 149] on input "زيتون اسود" at bounding box center [549, 159] width 138 height 20
click at [613, 149] on input "زيتون أس" at bounding box center [549, 159] width 138 height 20
type input "ز"
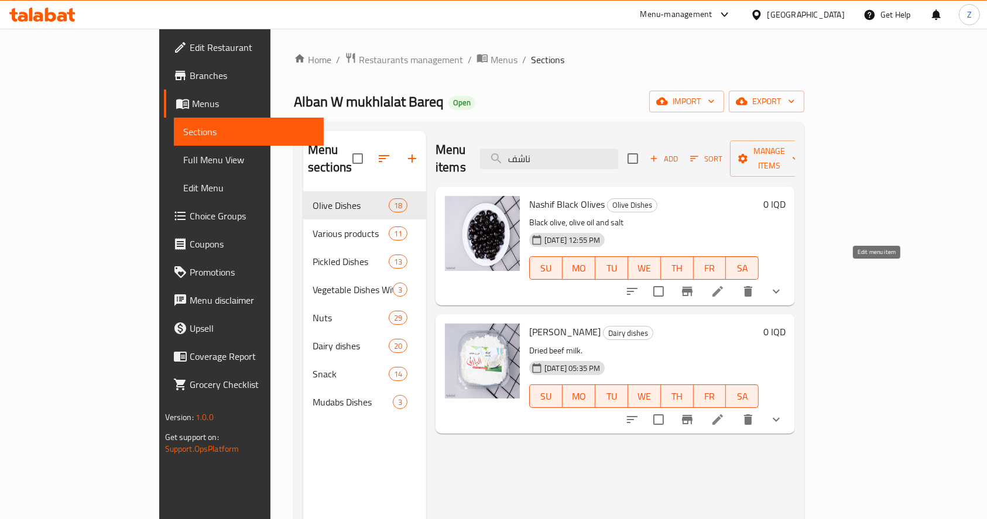
type input "ناشف"
click at [724, 284] on icon at bounding box center [717, 291] width 14 height 14
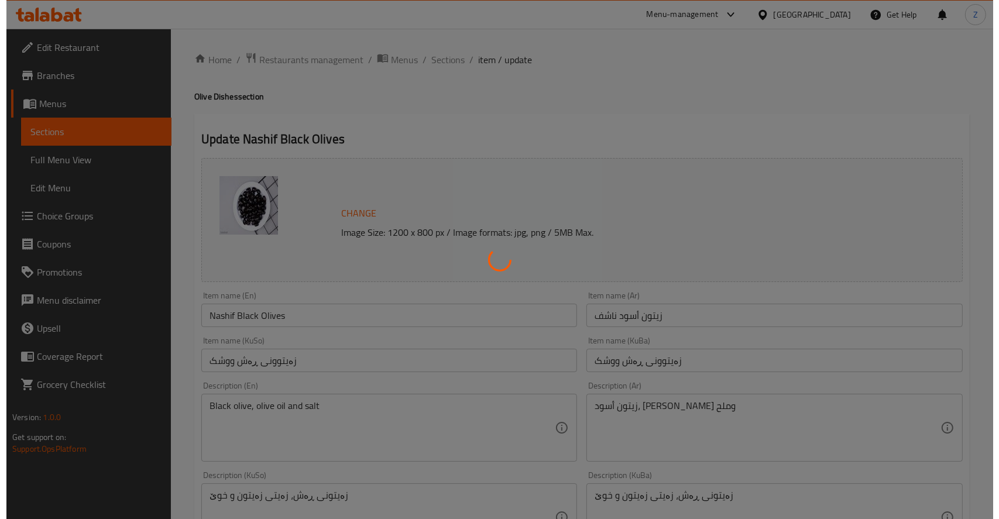
scroll to position [518, 0]
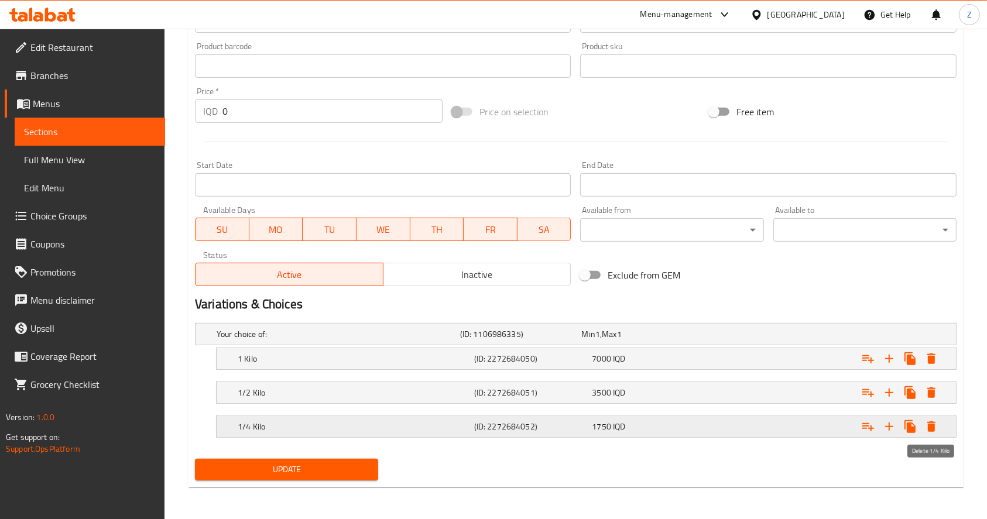
click at [932, 423] on icon "Expand" at bounding box center [931, 426] width 8 height 11
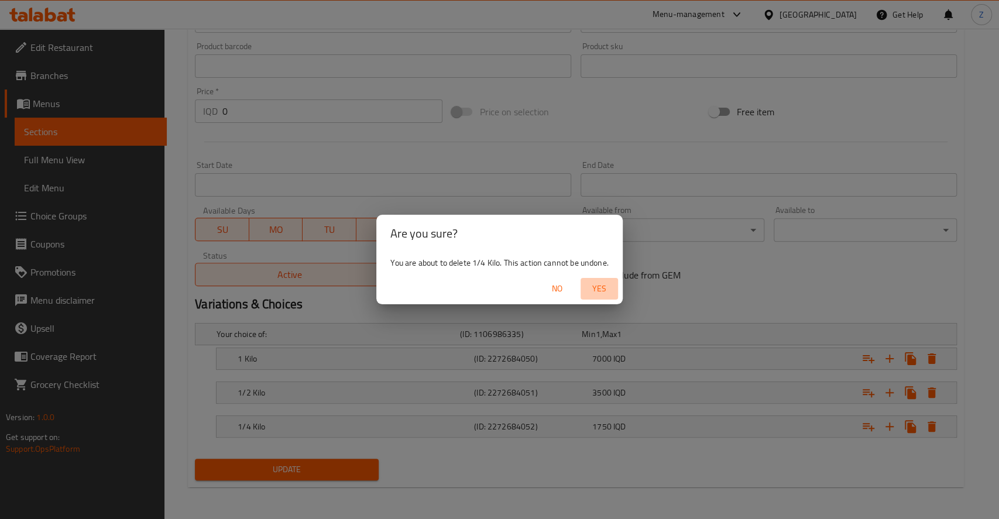
click at [608, 287] on span "Yes" at bounding box center [599, 288] width 28 height 15
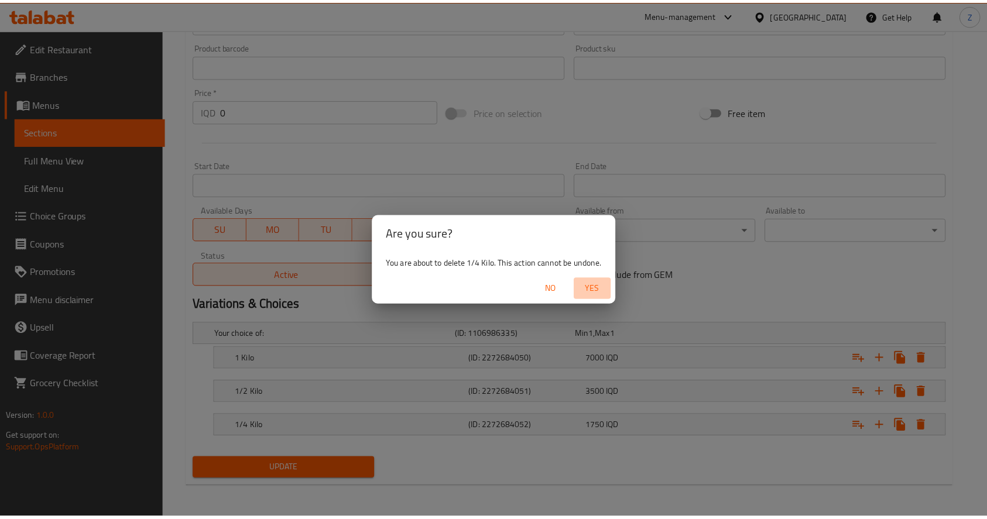
scroll to position [485, 0]
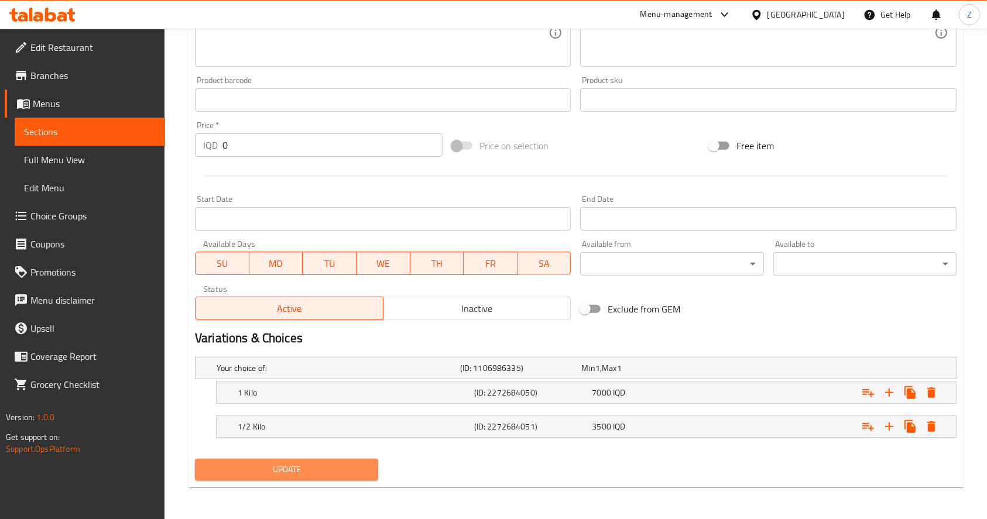
click at [345, 463] on span "Update" at bounding box center [286, 469] width 164 height 15
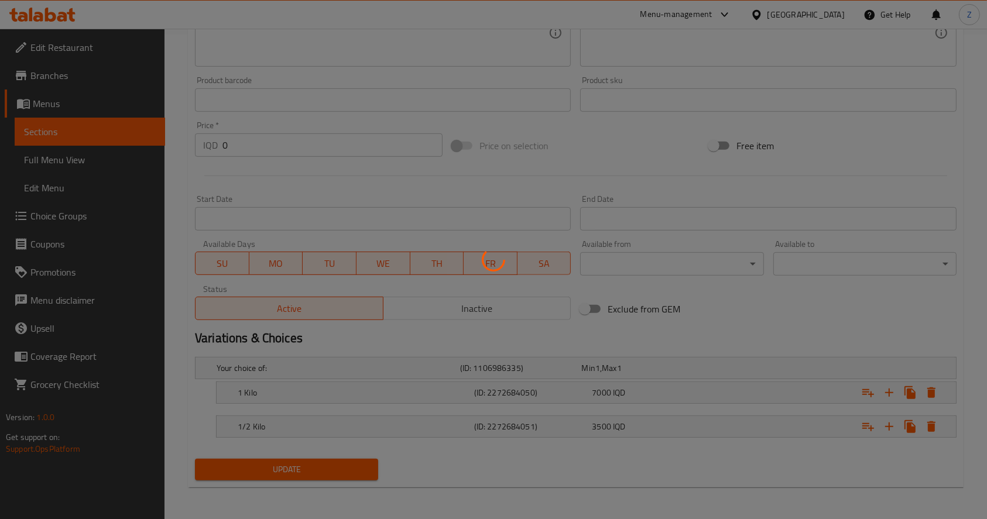
scroll to position [0, 0]
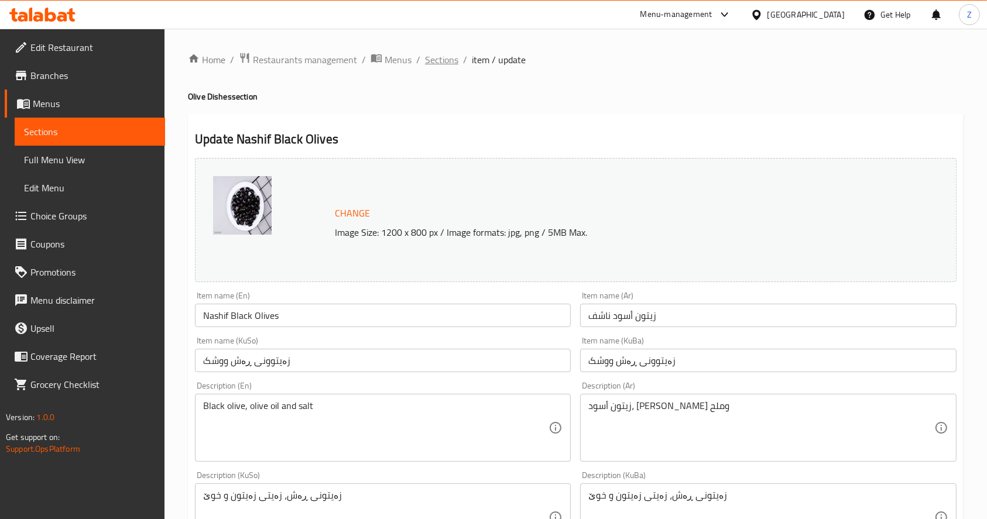
click at [432, 62] on span "Sections" at bounding box center [441, 60] width 33 height 14
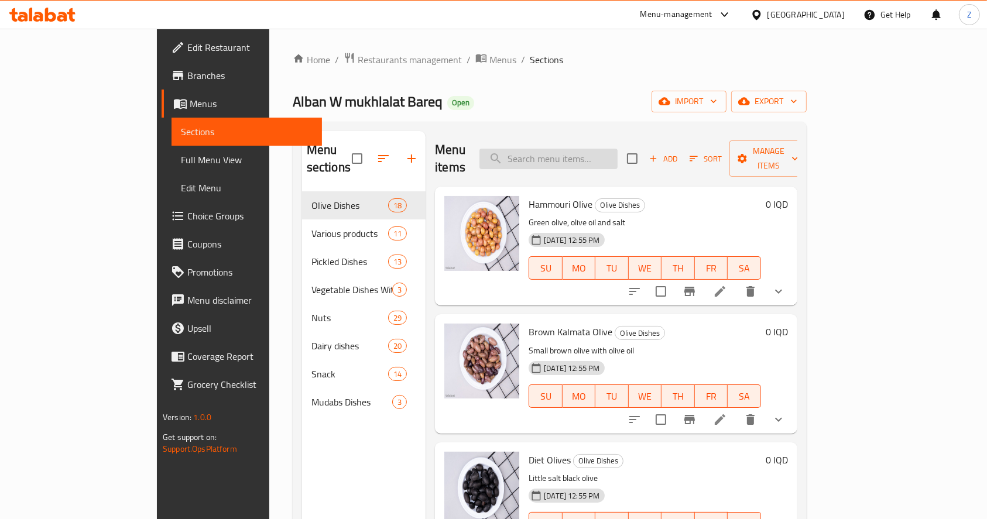
click at [590, 149] on input "search" at bounding box center [548, 159] width 138 height 20
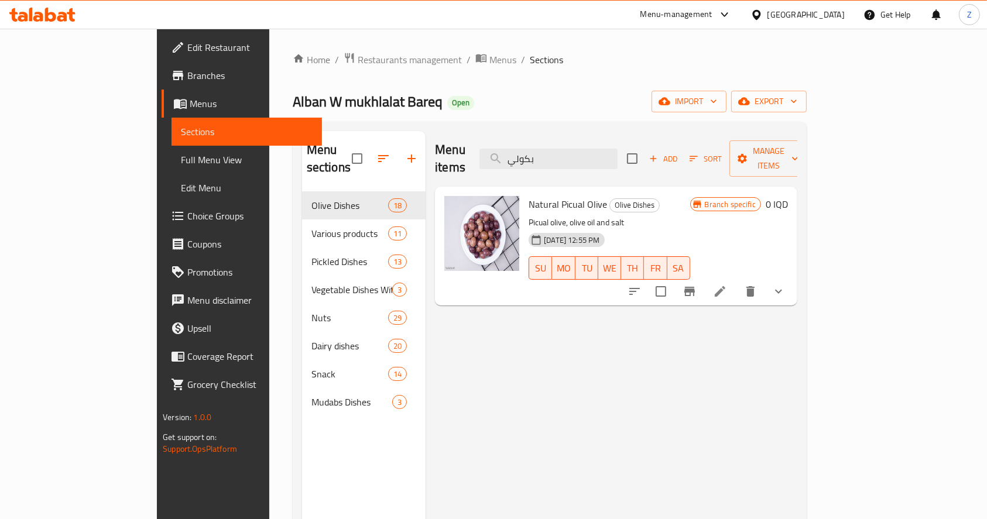
type input "بكولي"
click at [736, 281] on li at bounding box center [719, 291] width 33 height 21
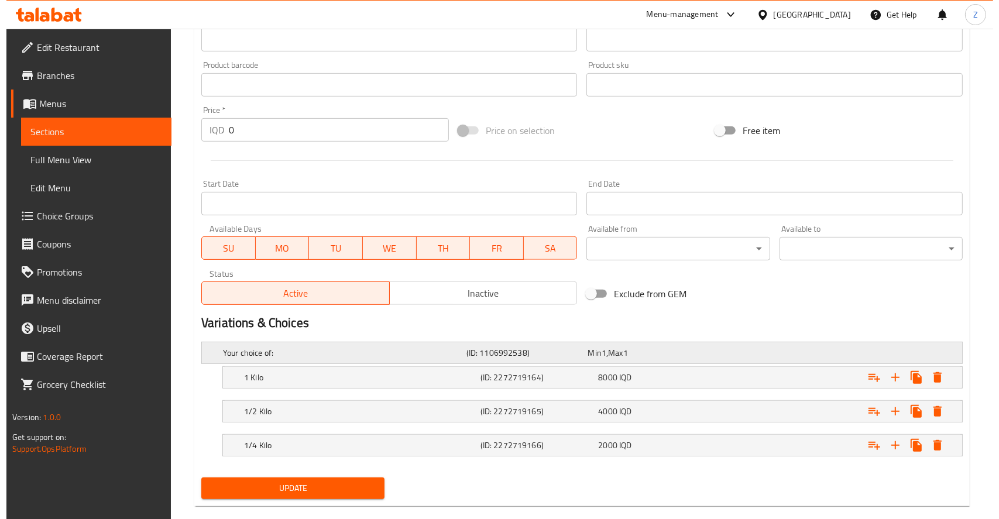
scroll to position [518, 0]
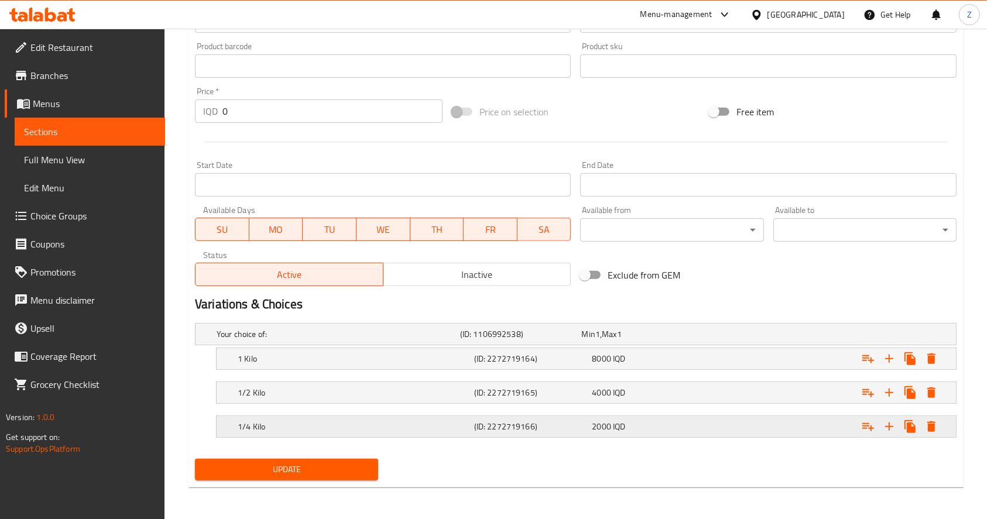
click at [936, 427] on icon "Expand" at bounding box center [931, 427] width 14 height 14
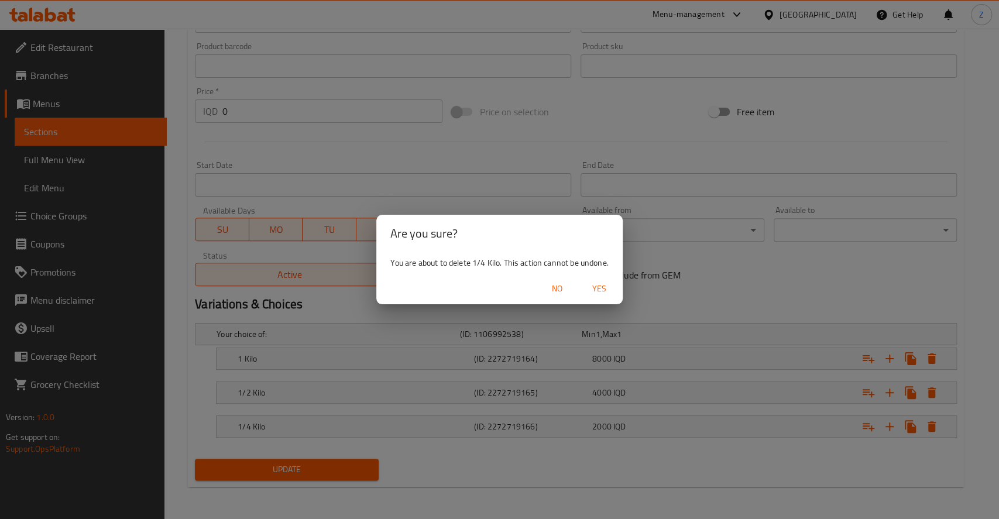
click at [597, 294] on span "Yes" at bounding box center [599, 288] width 28 height 15
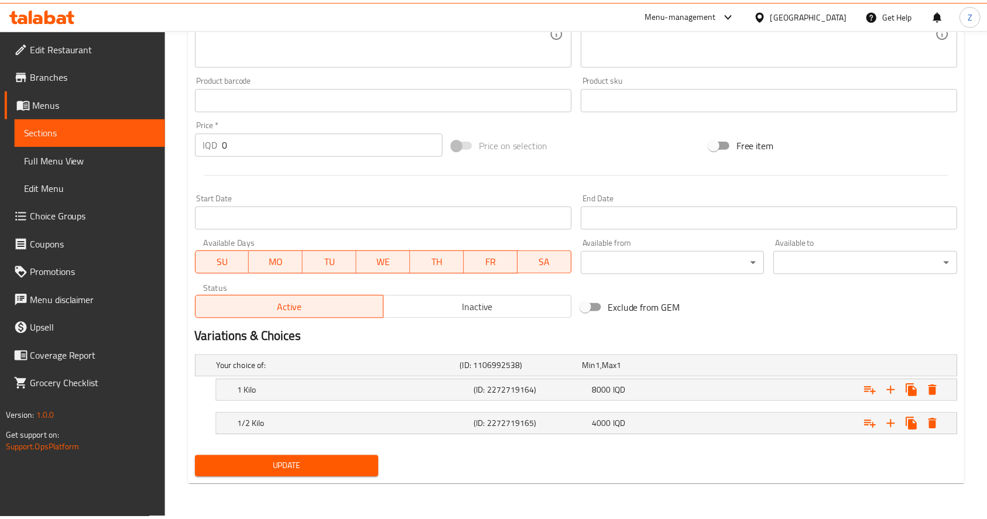
scroll to position [485, 0]
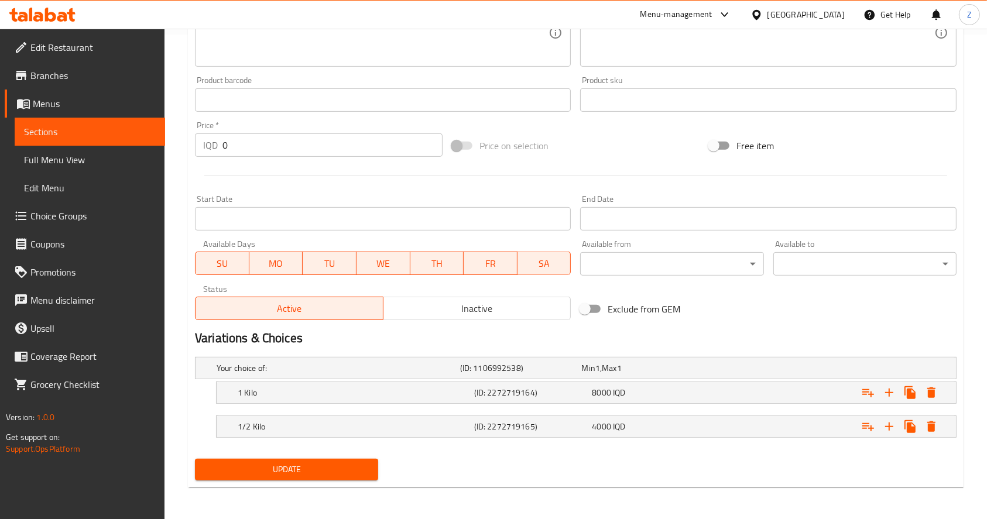
click at [362, 469] on span "Update" at bounding box center [286, 469] width 164 height 15
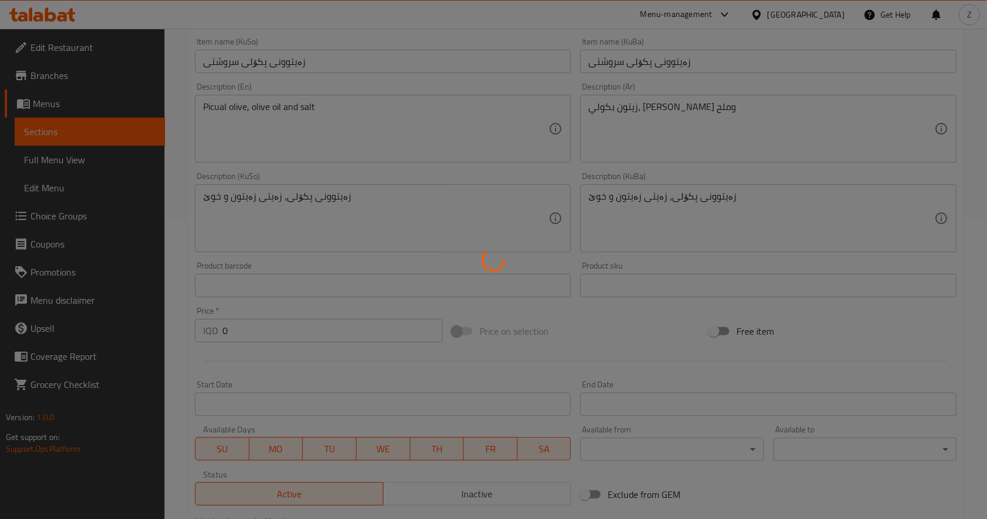
scroll to position [0, 0]
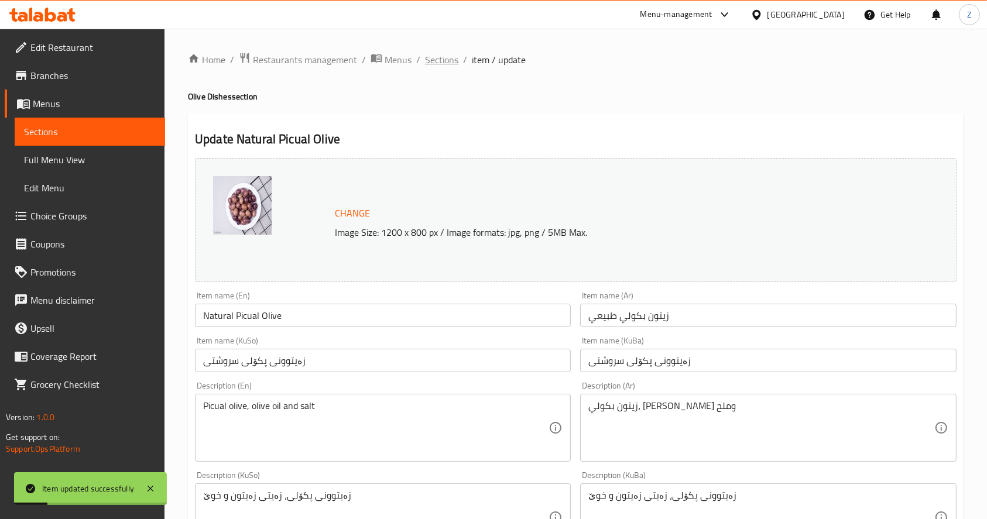
click at [449, 63] on span "Sections" at bounding box center [441, 60] width 33 height 14
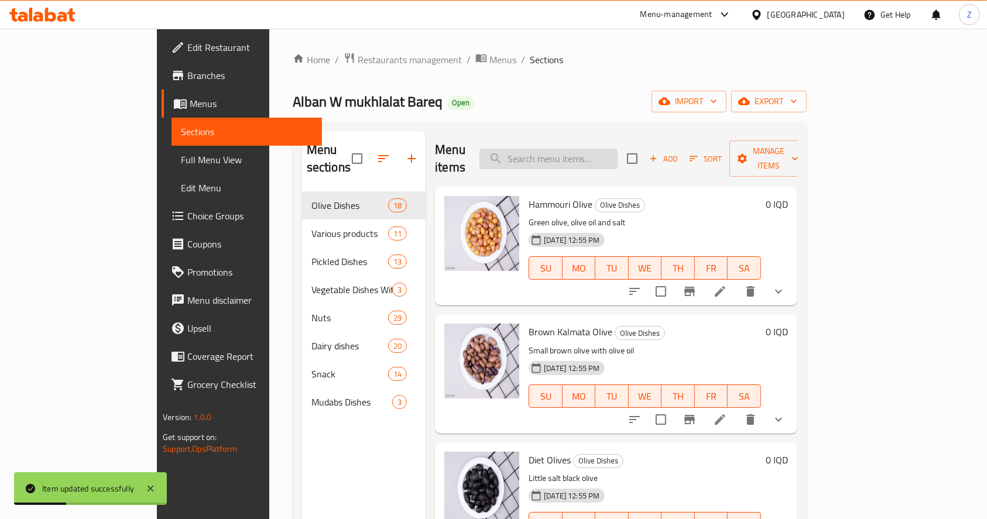
click at [606, 149] on input "search" at bounding box center [548, 159] width 138 height 20
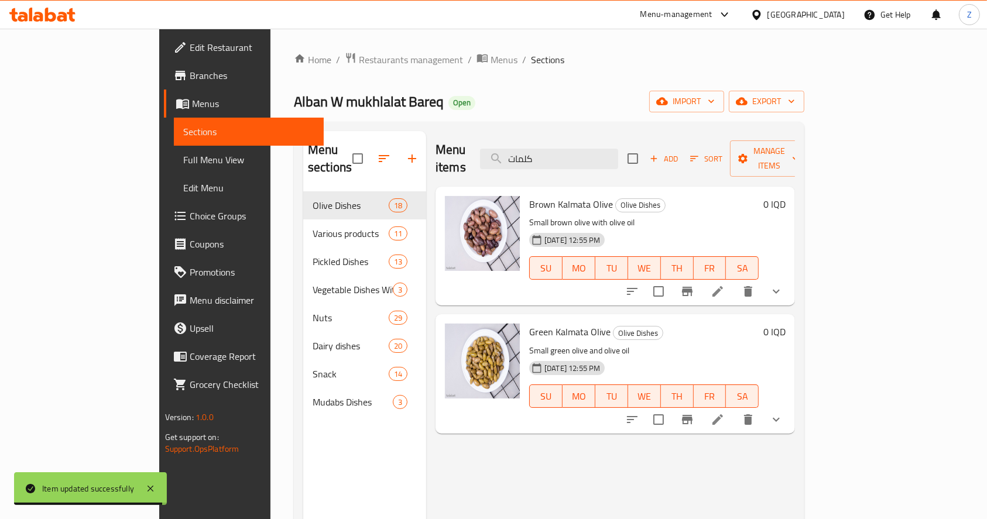
type input "كلمات"
click at [734, 281] on li at bounding box center [717, 291] width 33 height 21
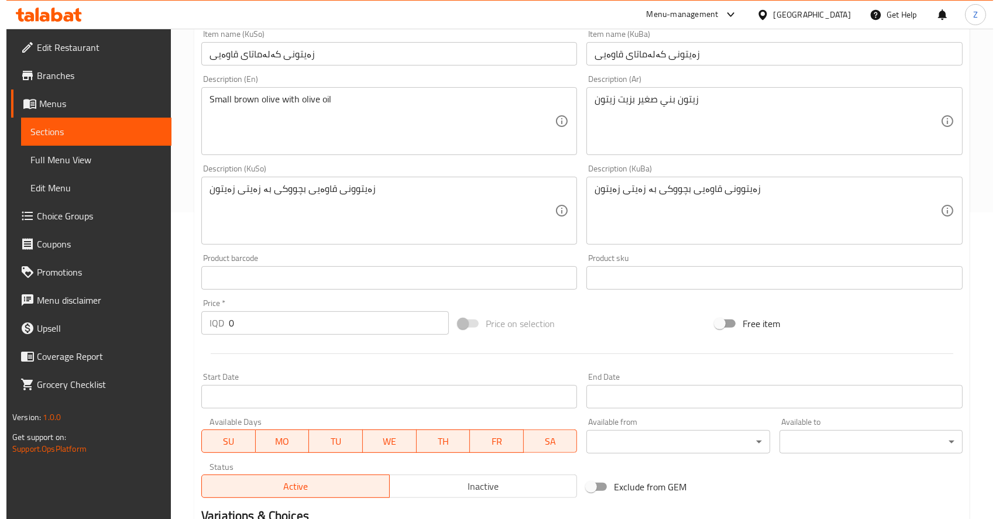
scroll to position [518, 0]
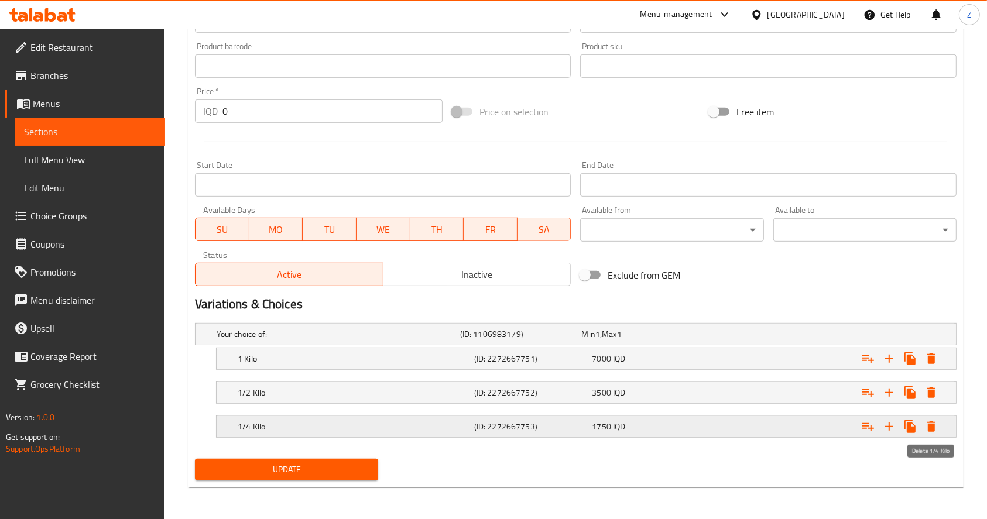
click at [932, 428] on icon "Expand" at bounding box center [931, 426] width 8 height 11
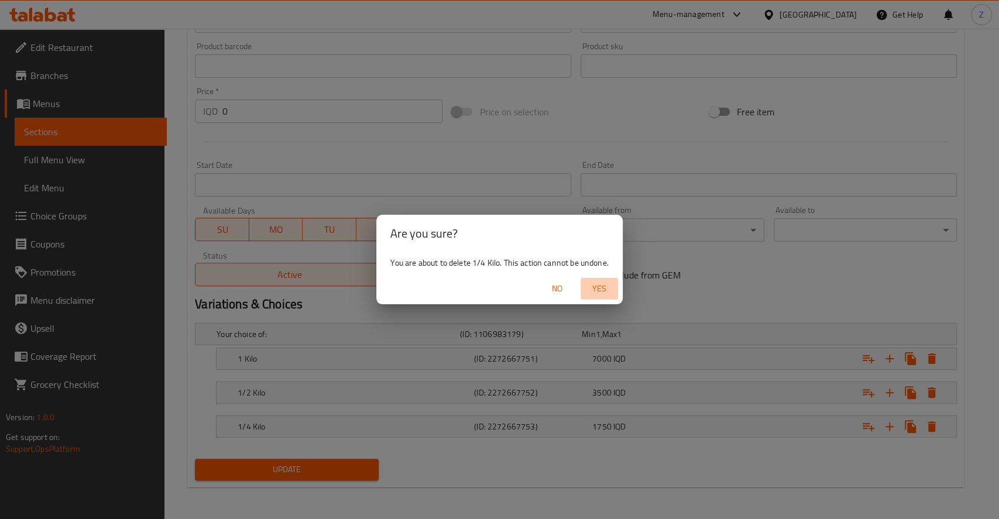
click at [591, 287] on span "Yes" at bounding box center [599, 288] width 28 height 15
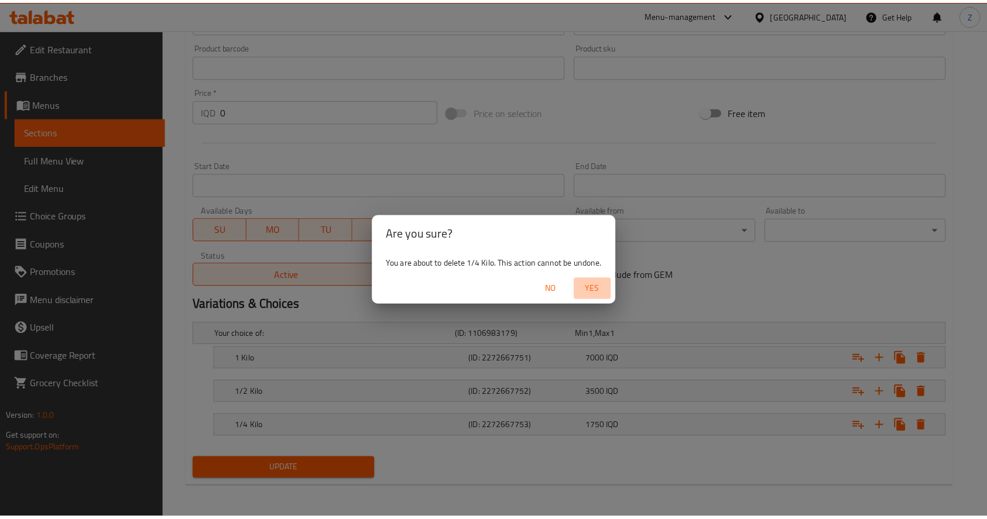
scroll to position [485, 0]
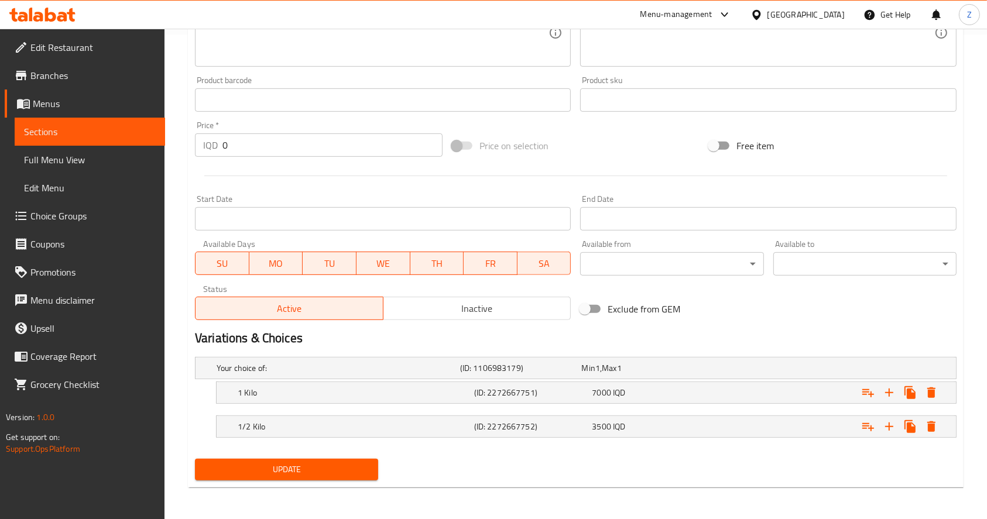
click at [358, 459] on button "Update" at bounding box center [286, 470] width 183 height 22
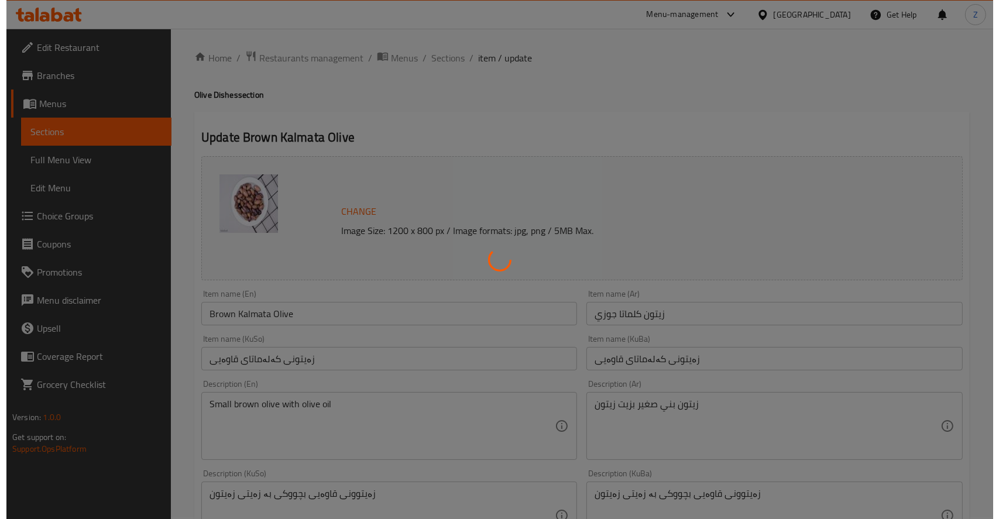
scroll to position [0, 0]
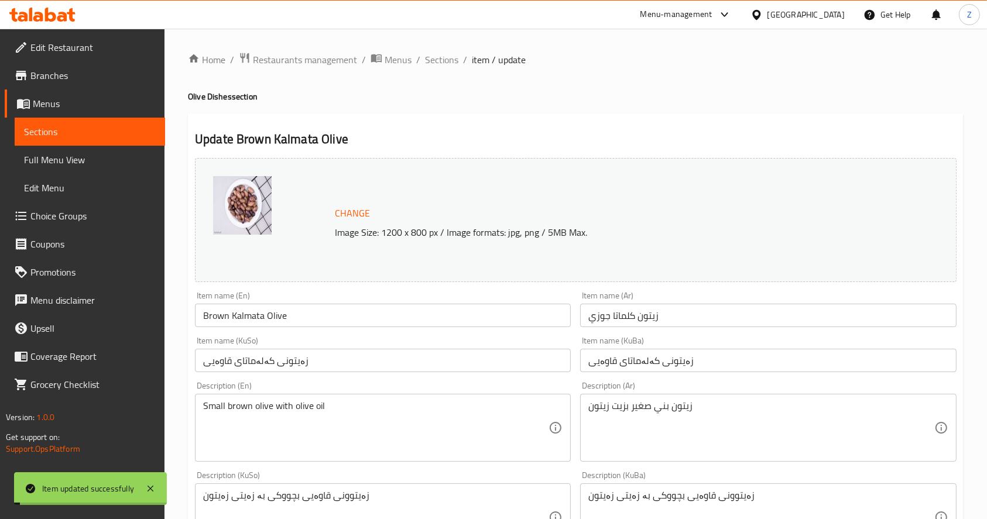
click at [444, 56] on span "Sections" at bounding box center [441, 60] width 33 height 14
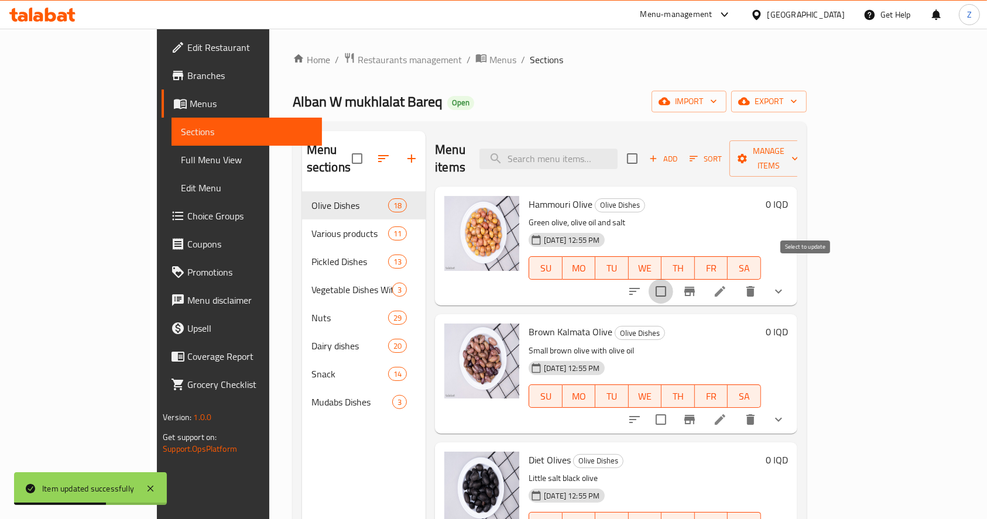
drag, startPoint x: 807, startPoint y: 273, endPoint x: 850, endPoint y: 195, distance: 88.3
click at [673, 279] on input "checkbox" at bounding box center [660, 291] width 25 height 25
checkbox input "true"
click at [798, 154] on span "Manage items" at bounding box center [768, 158] width 60 height 29
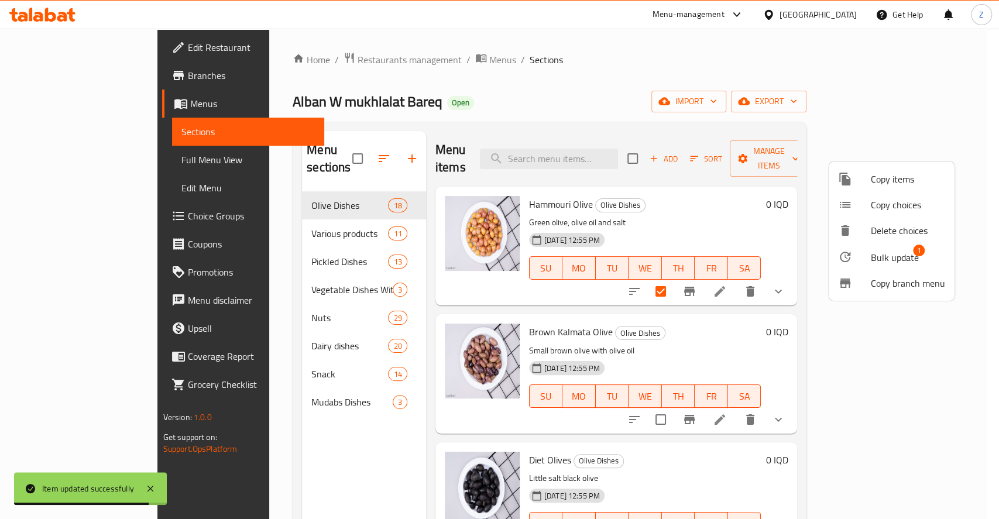
click at [870, 248] on li "Bulk update 1" at bounding box center [892, 256] width 126 height 27
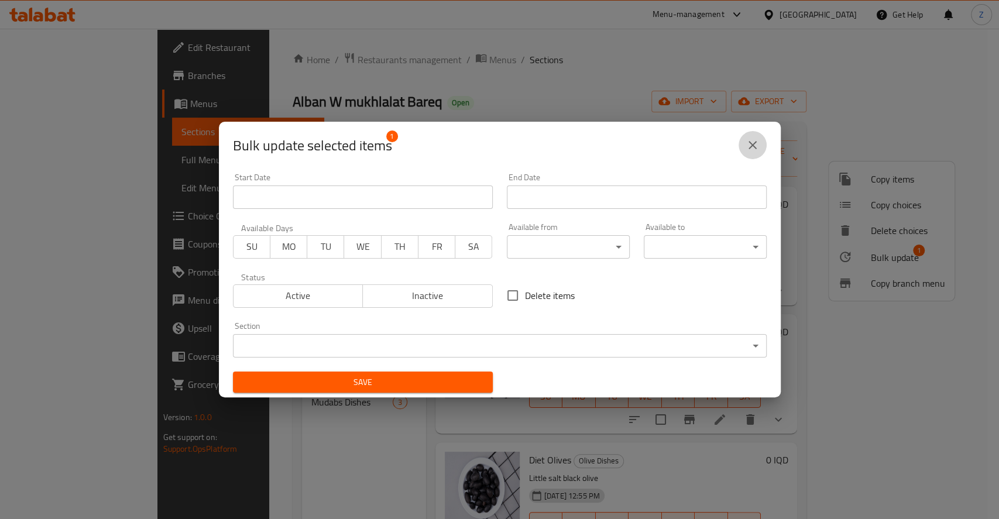
click at [758, 148] on icon "close" at bounding box center [752, 145] width 14 height 14
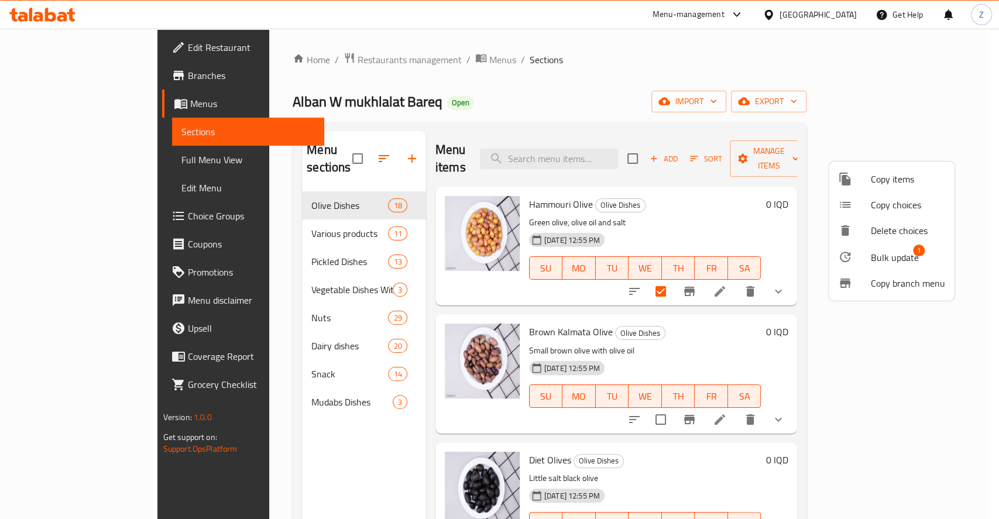
drag, startPoint x: 805, startPoint y: 273, endPoint x: 824, endPoint y: 277, distance: 19.3
click at [805, 272] on div at bounding box center [499, 259] width 999 height 519
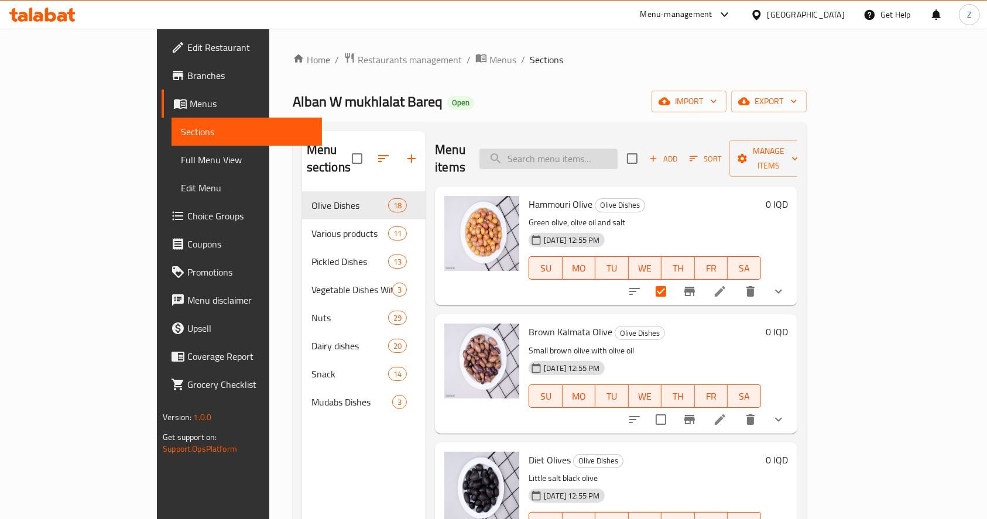
click at [607, 150] on input "search" at bounding box center [548, 159] width 138 height 20
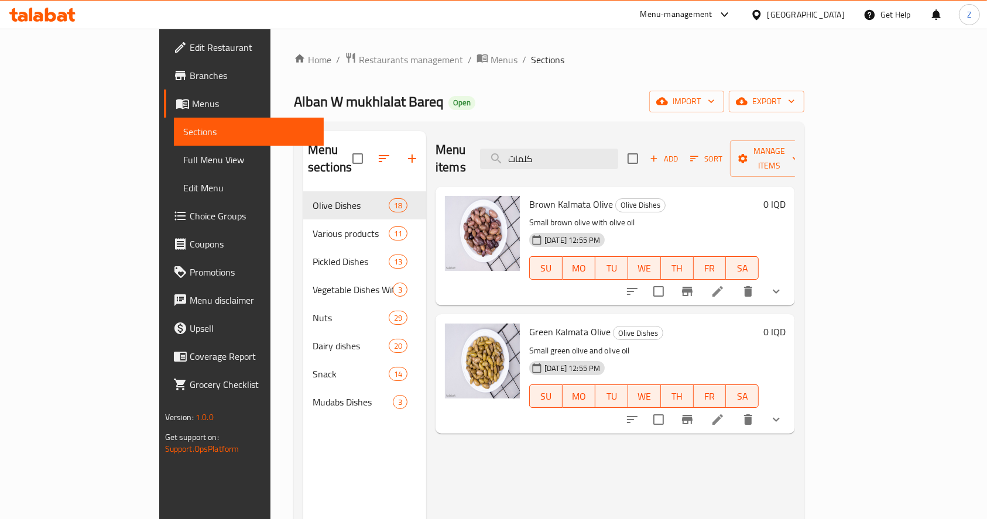
type input "كلمات"
click at [734, 409] on li at bounding box center [717, 419] width 33 height 21
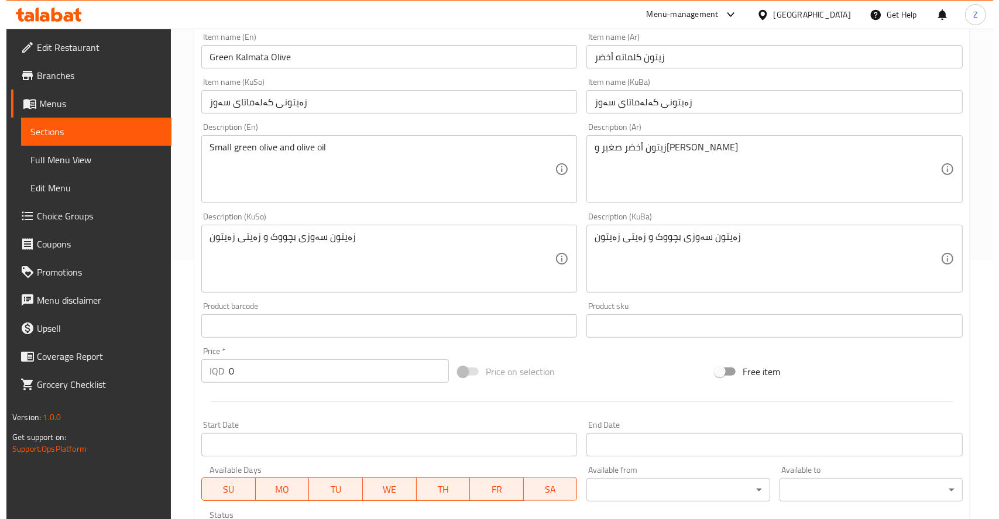
scroll to position [518, 0]
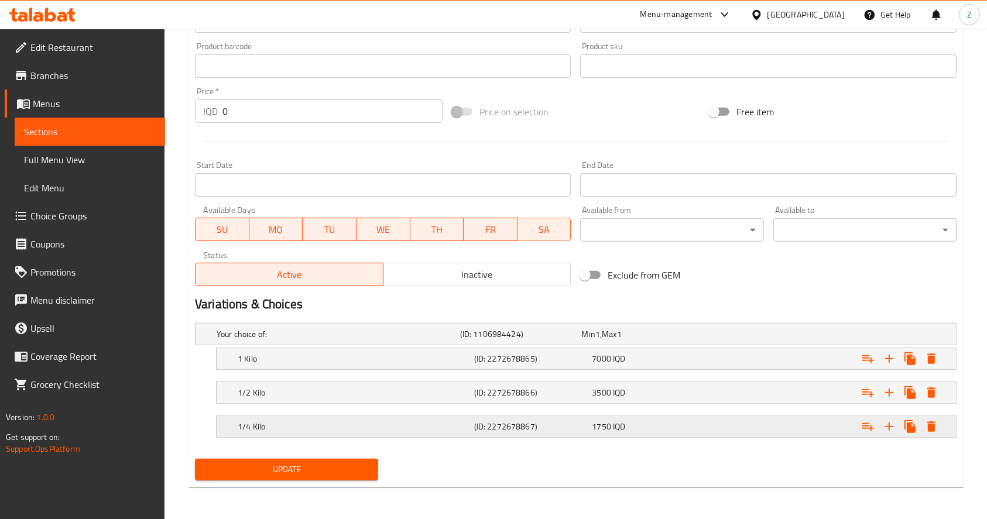
click at [935, 428] on icon "Expand" at bounding box center [931, 427] width 14 height 14
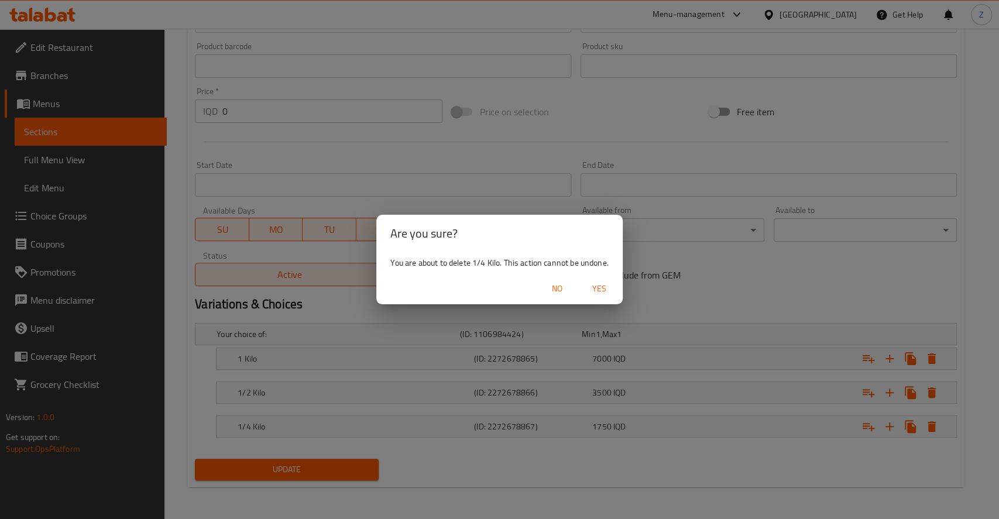
click at [599, 284] on span "Yes" at bounding box center [599, 288] width 28 height 15
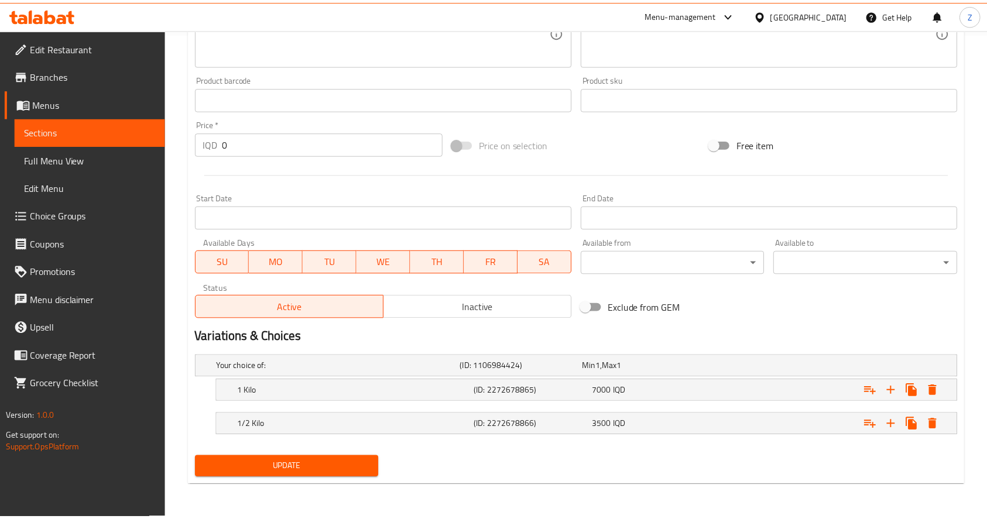
scroll to position [485, 0]
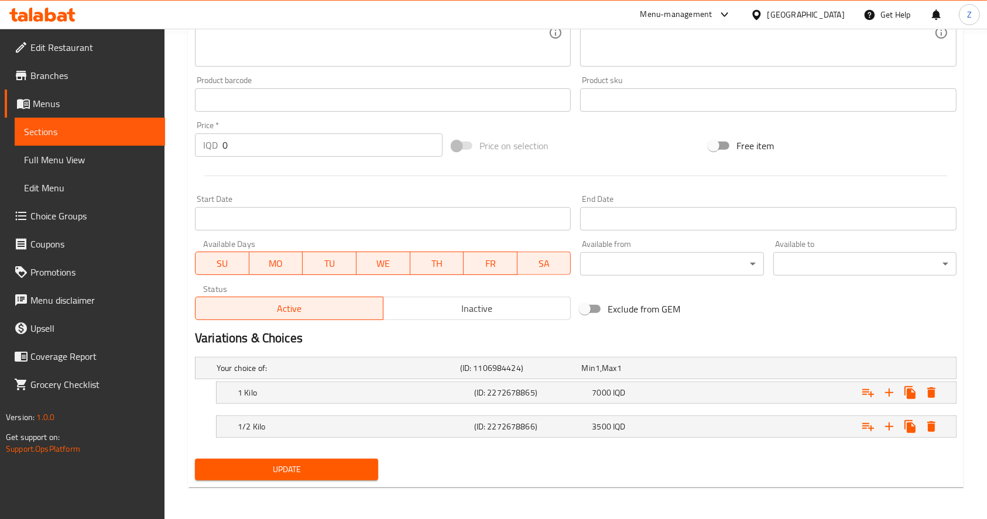
click at [339, 462] on span "Update" at bounding box center [286, 469] width 164 height 15
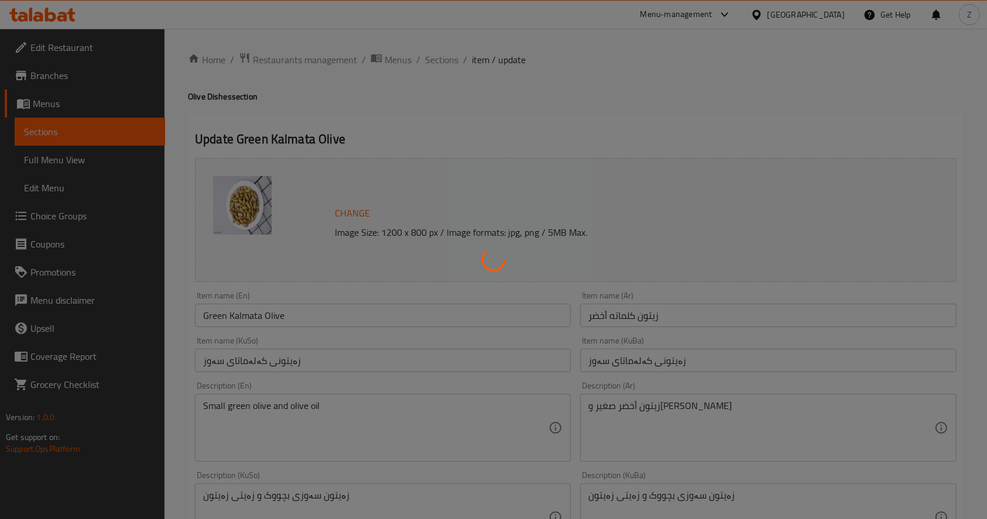
scroll to position [0, 0]
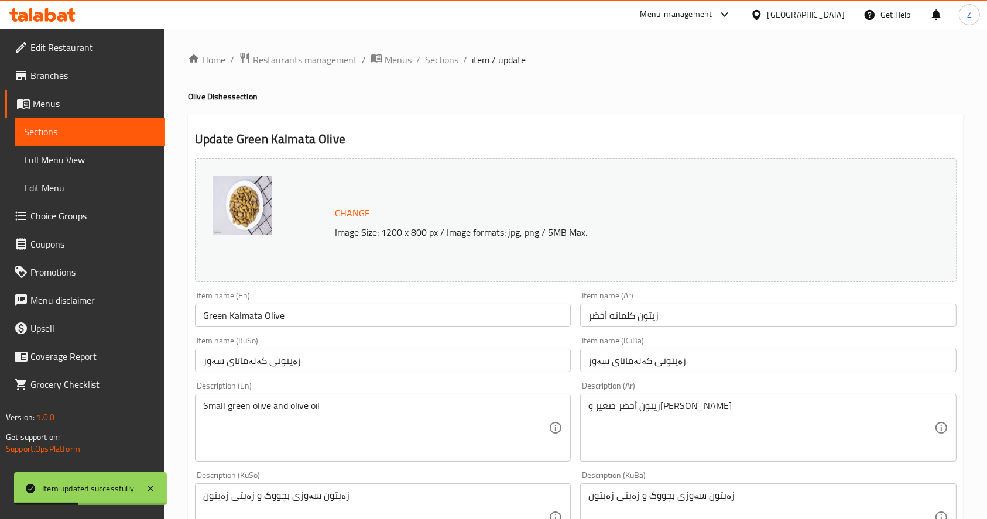
click at [428, 59] on span "Sections" at bounding box center [441, 60] width 33 height 14
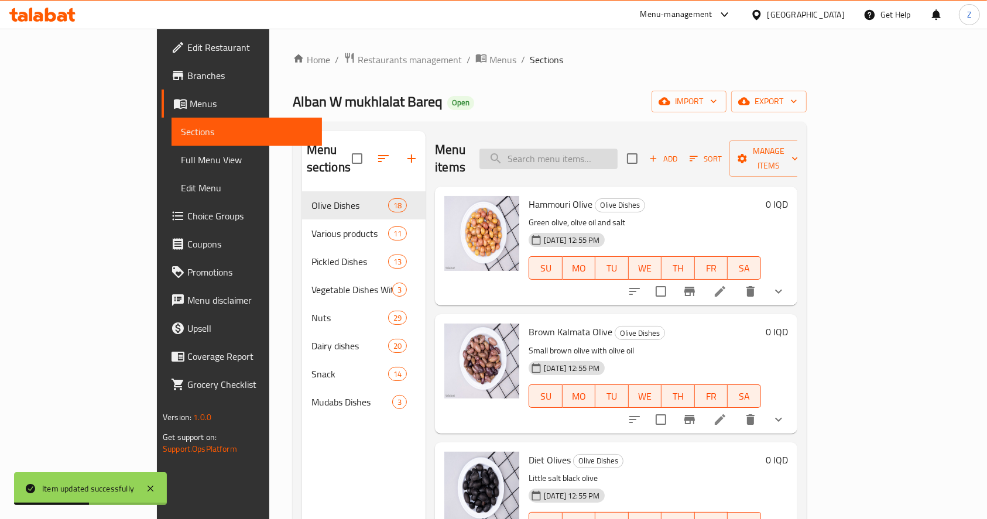
click at [555, 151] on input "search" at bounding box center [548, 159] width 138 height 20
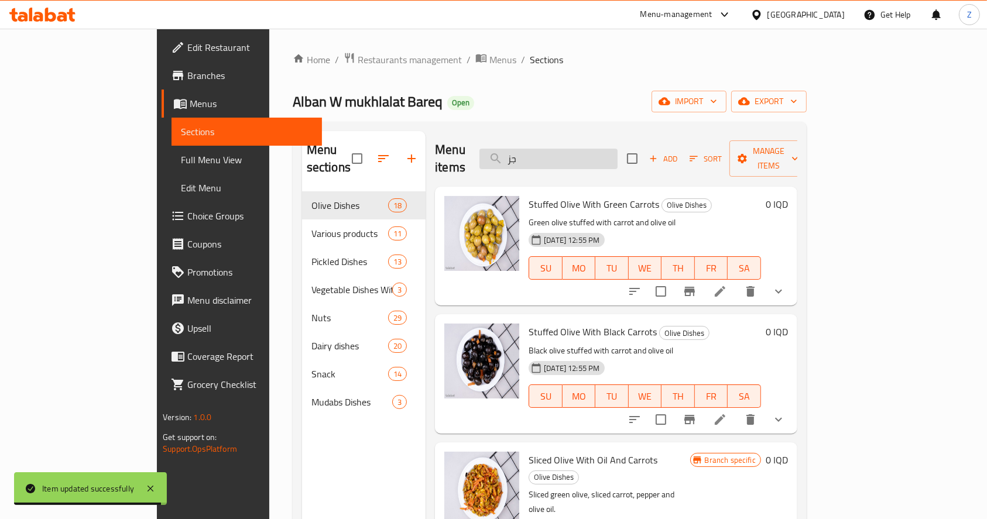
type input "ج"
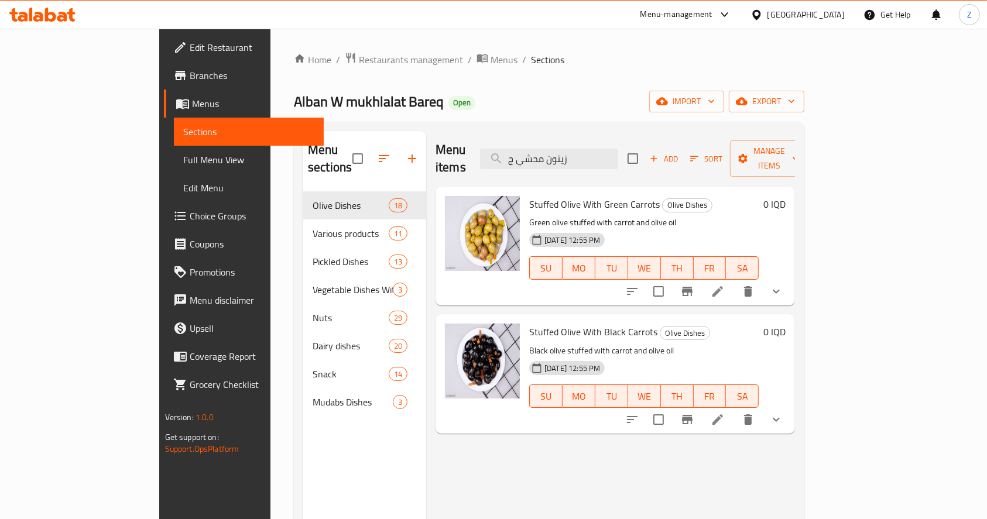
type input "زيتون محشي ج"
click at [734, 409] on li at bounding box center [717, 419] width 33 height 21
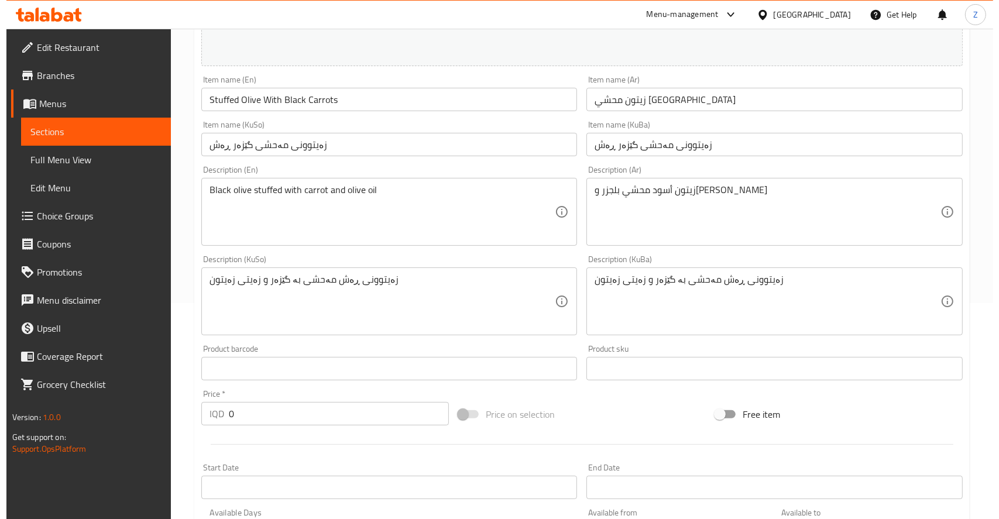
scroll to position [518, 0]
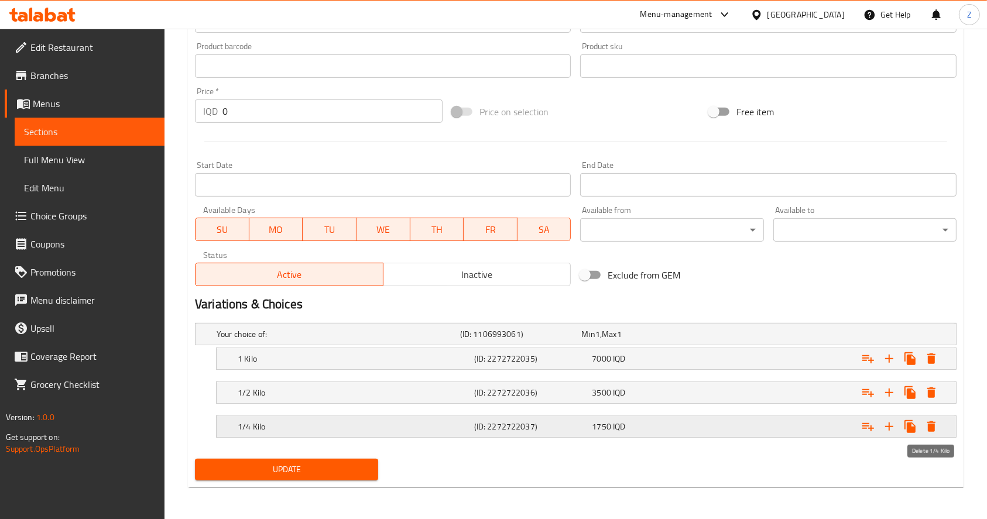
click at [928, 425] on icon "Expand" at bounding box center [931, 426] width 8 height 11
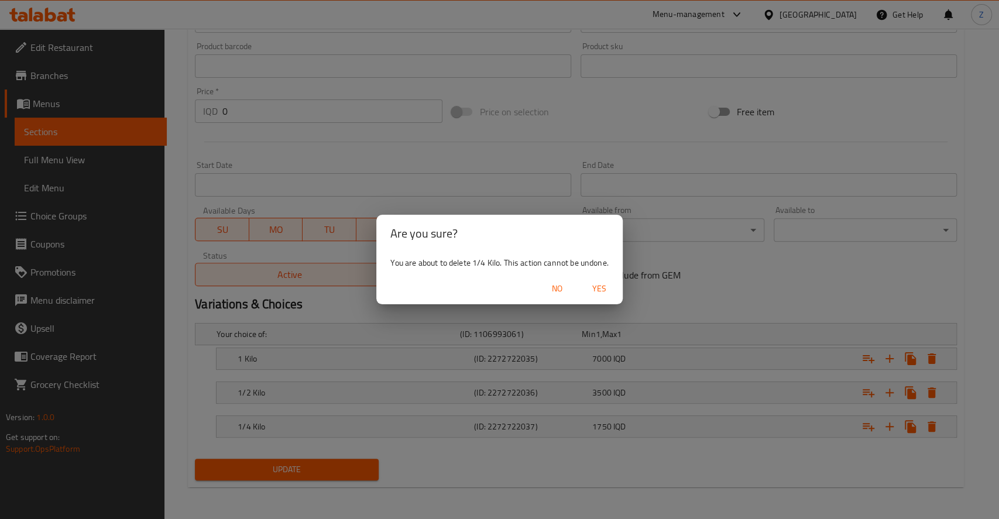
drag, startPoint x: 595, startPoint y: 281, endPoint x: 585, endPoint y: 290, distance: 13.2
click at [595, 281] on span "Yes" at bounding box center [599, 288] width 28 height 15
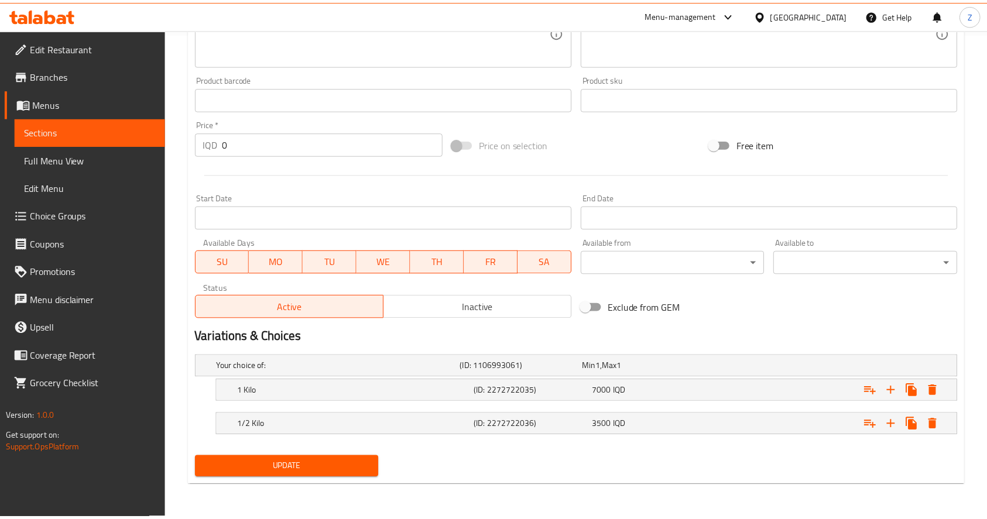
scroll to position [485, 0]
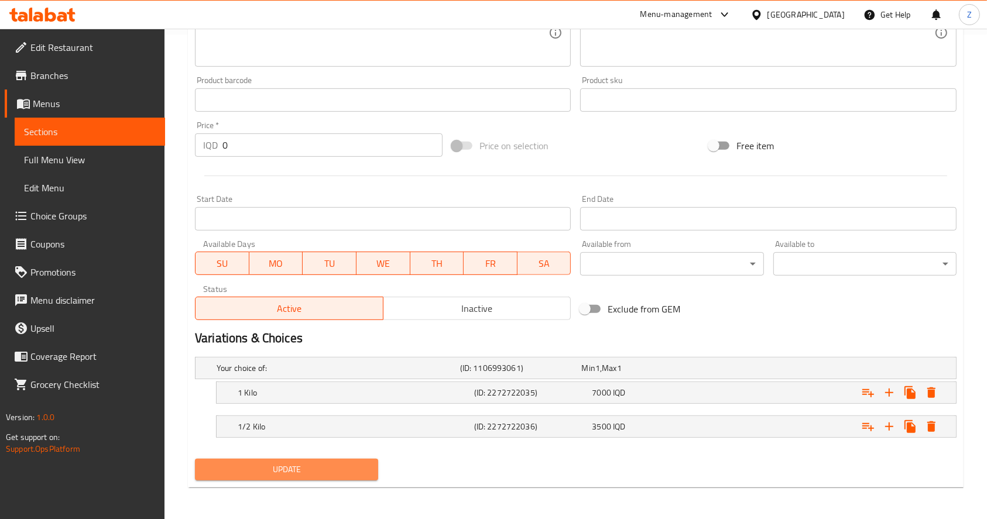
click at [337, 469] on span "Update" at bounding box center [286, 469] width 164 height 15
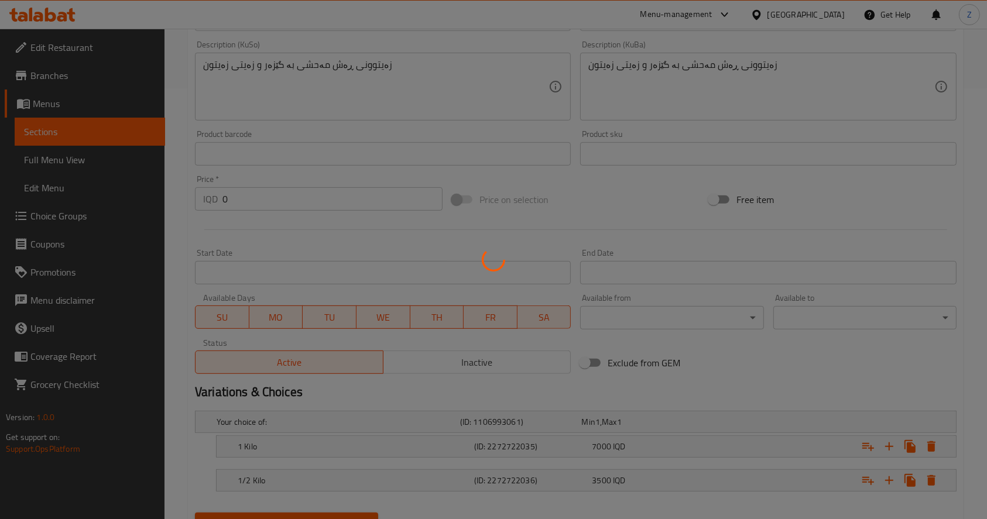
scroll to position [0, 0]
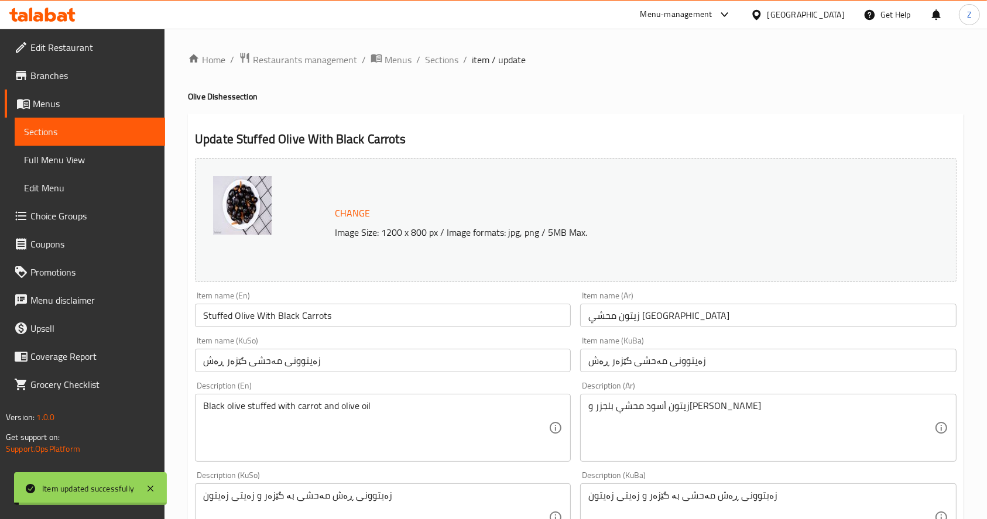
click at [430, 57] on span "Sections" at bounding box center [441, 60] width 33 height 14
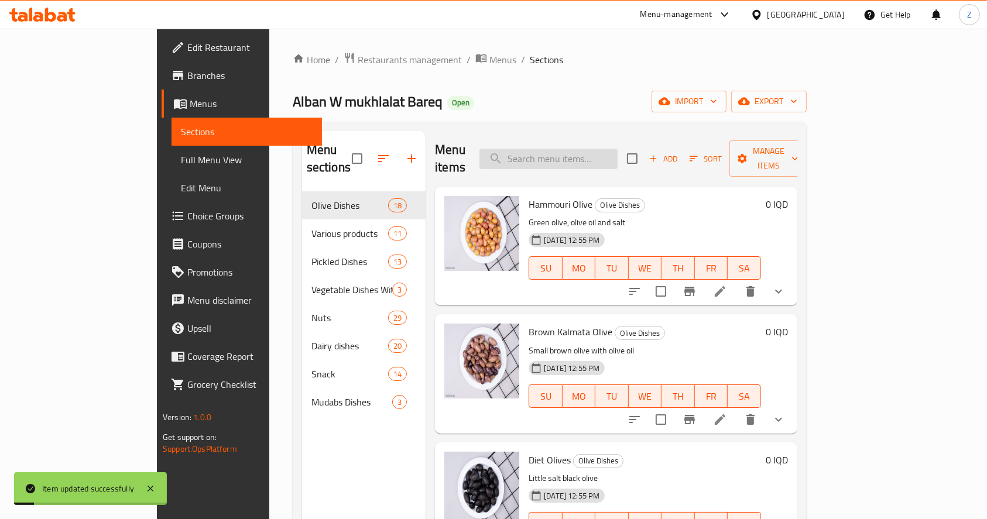
click at [617, 153] on input "search" at bounding box center [548, 159] width 138 height 20
click at [617, 160] on input "زيتون محش" at bounding box center [548, 159] width 138 height 20
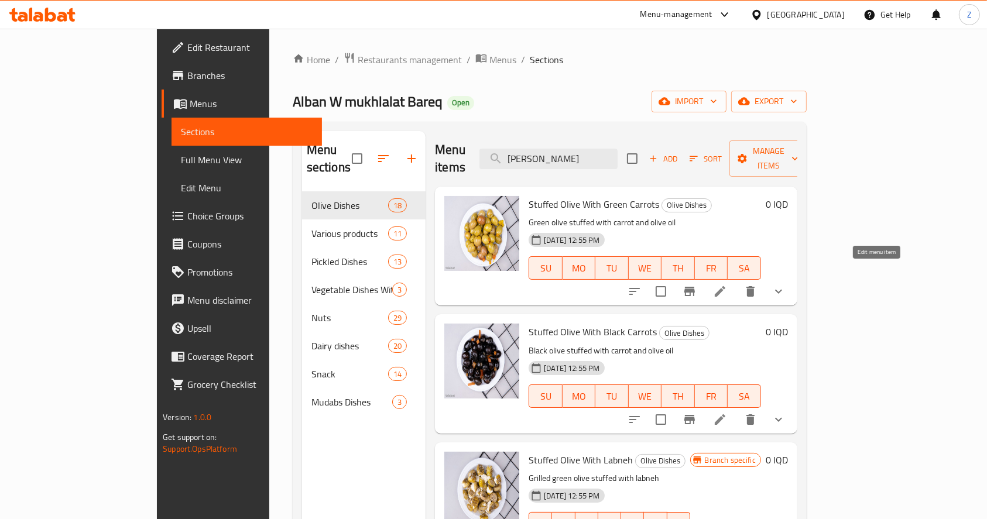
type input "زيتون محشي"
click at [727, 284] on icon at bounding box center [720, 291] width 14 height 14
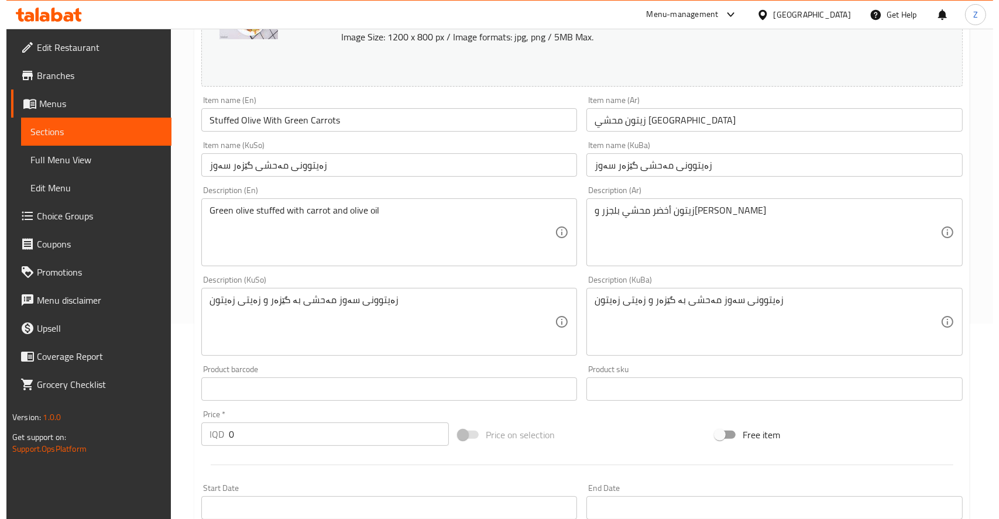
scroll to position [518, 0]
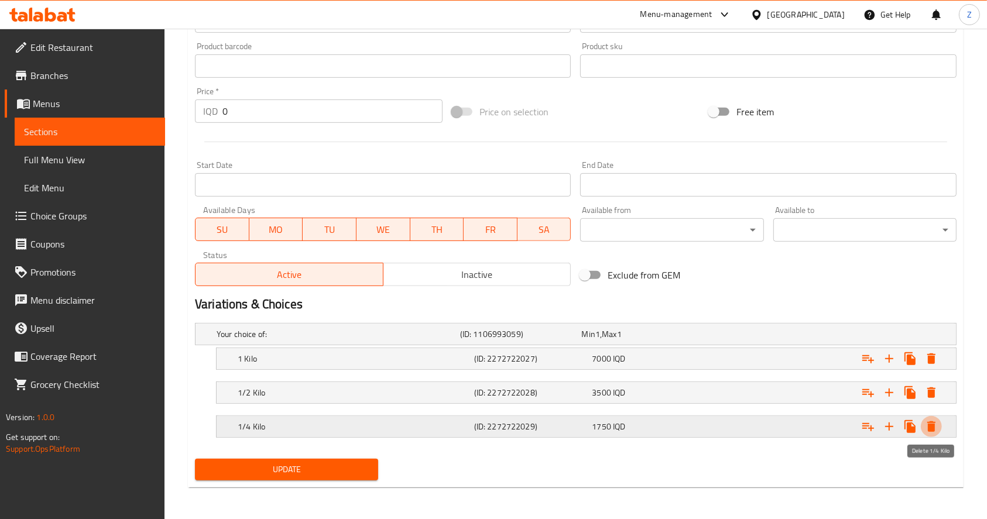
click at [932, 421] on icon "Expand" at bounding box center [931, 426] width 8 height 11
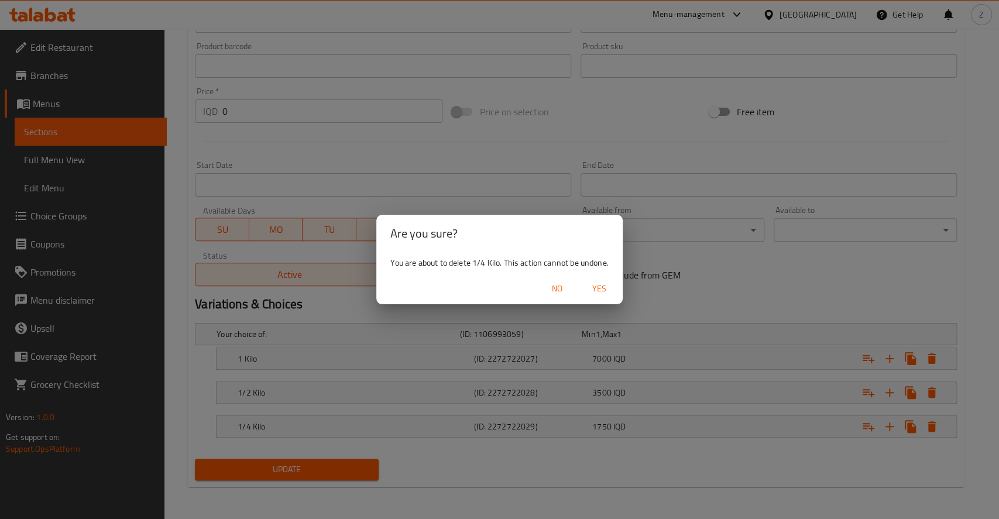
click at [599, 282] on span "Yes" at bounding box center [599, 288] width 28 height 15
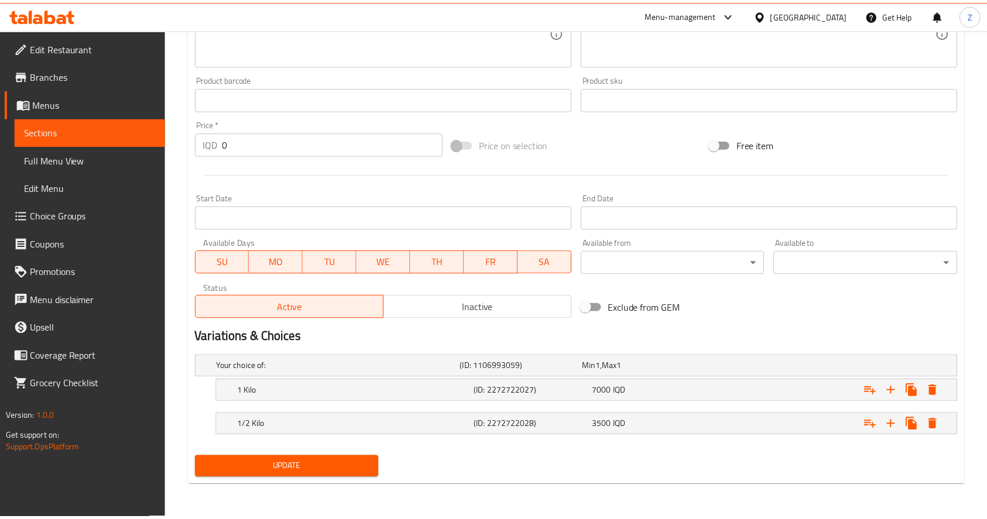
scroll to position [485, 0]
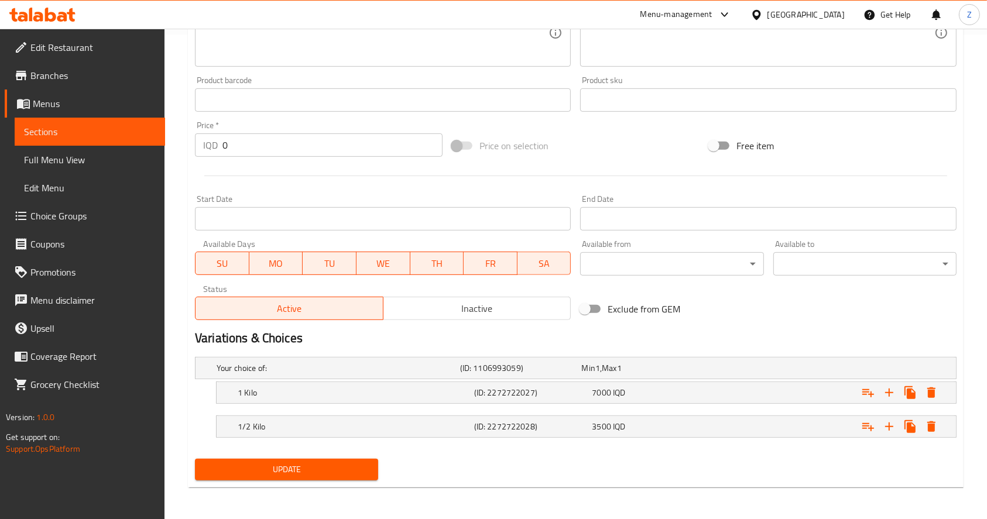
click at [364, 470] on span "Update" at bounding box center [286, 469] width 164 height 15
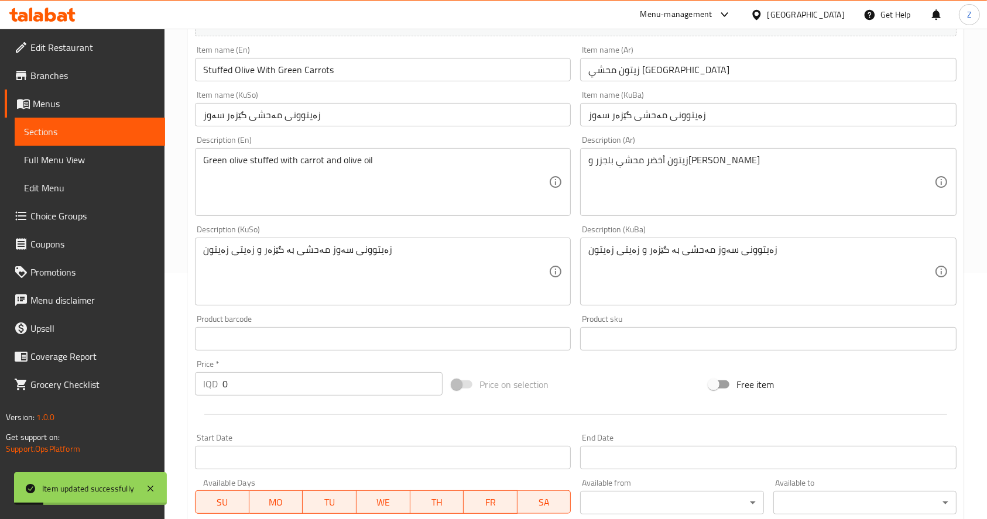
scroll to position [0, 0]
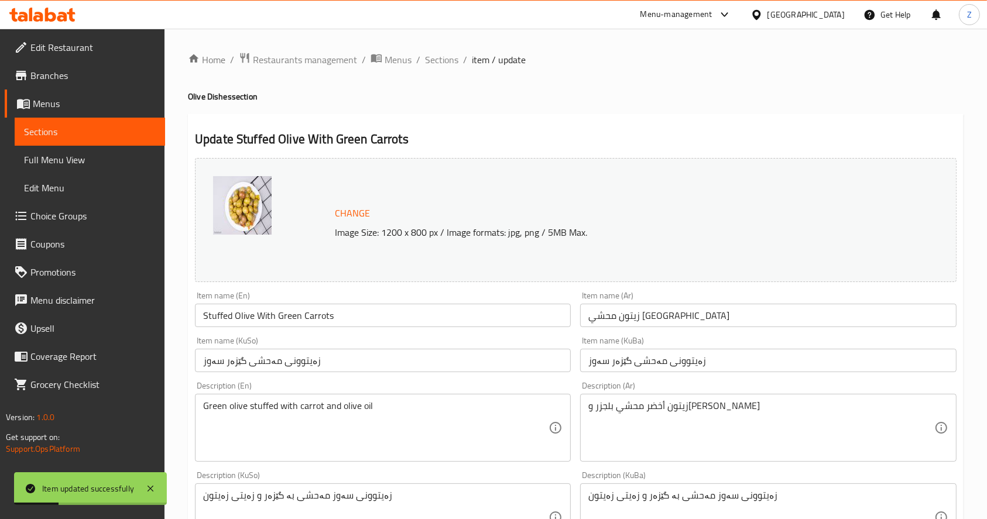
drag, startPoint x: 452, startPoint y: 64, endPoint x: 472, endPoint y: 83, distance: 26.9
click at [452, 64] on span "Sections" at bounding box center [441, 60] width 33 height 14
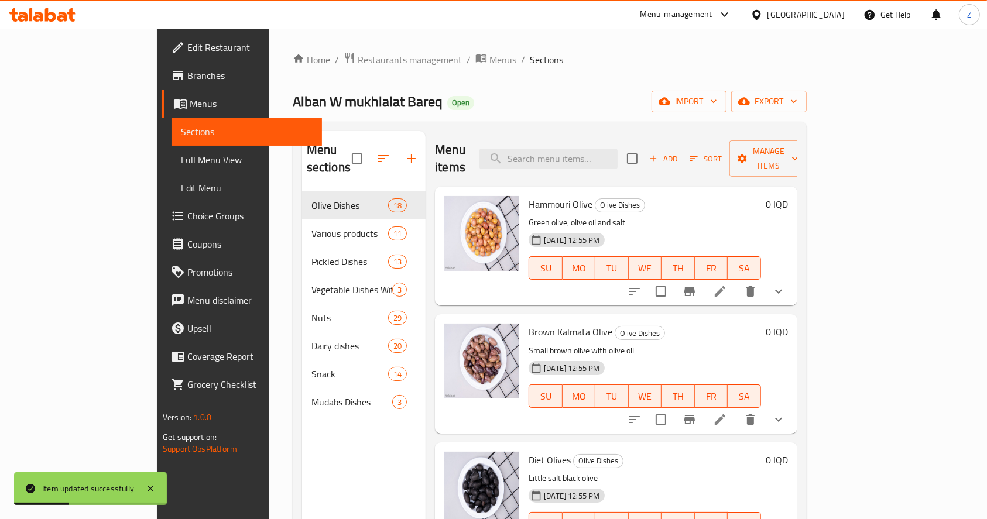
click at [586, 164] on div "Menu items Add Sort Manage items" at bounding box center [616, 159] width 362 height 56
click at [587, 152] on input "search" at bounding box center [548, 159] width 138 height 20
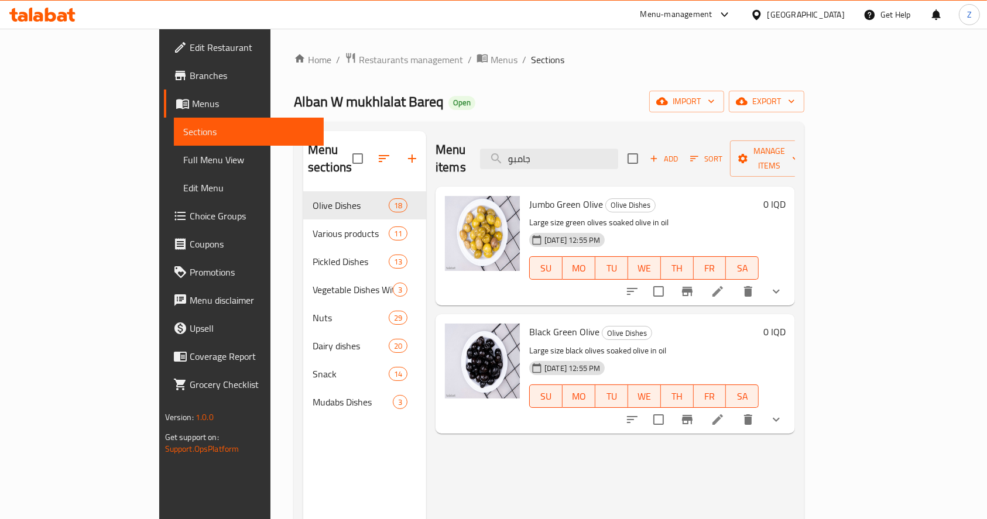
type input "جامبو"
click at [724, 413] on icon at bounding box center [717, 420] width 14 height 14
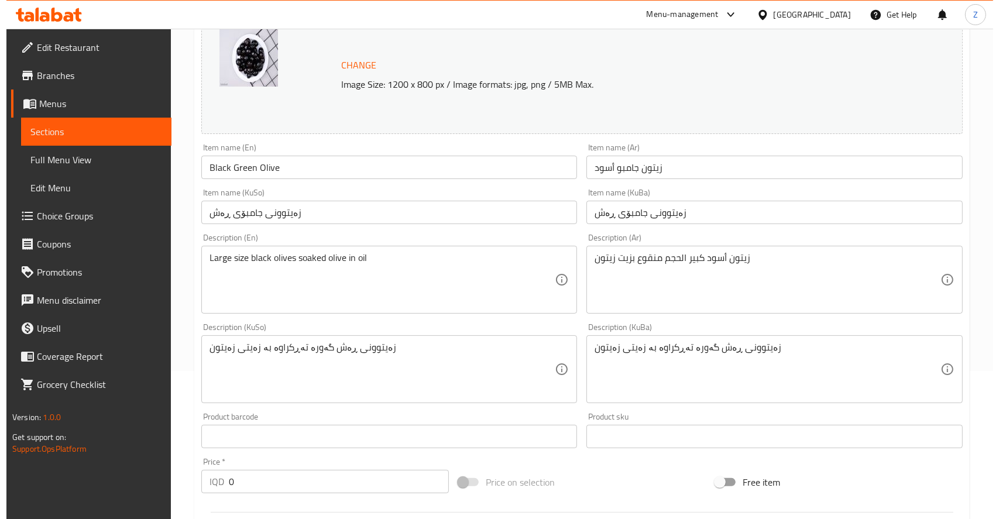
scroll to position [518, 0]
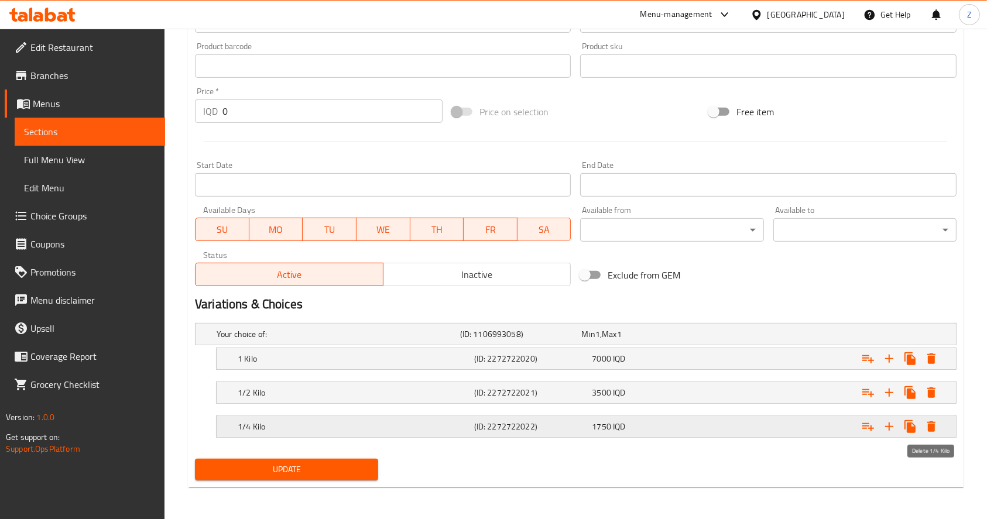
click at [933, 428] on icon "Expand" at bounding box center [931, 426] width 8 height 11
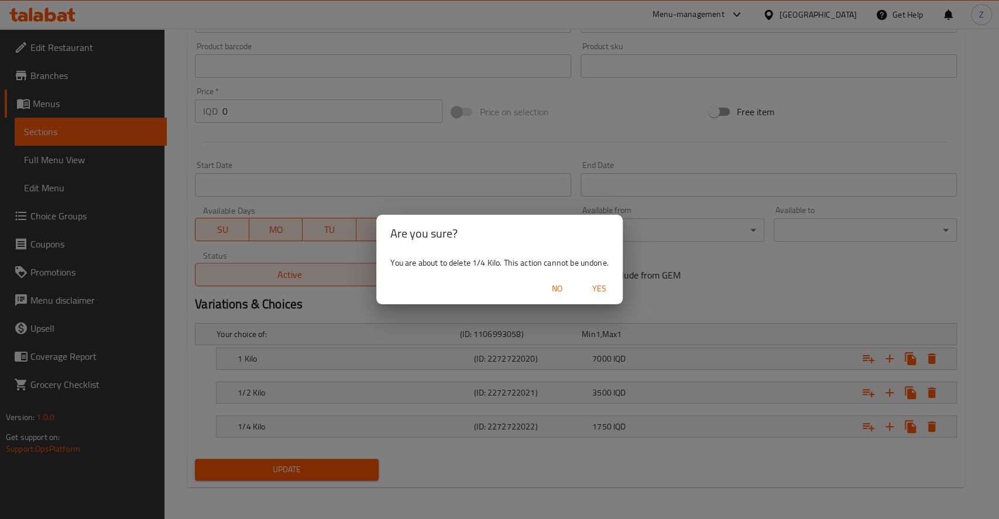
click at [600, 290] on span "Yes" at bounding box center [599, 288] width 28 height 15
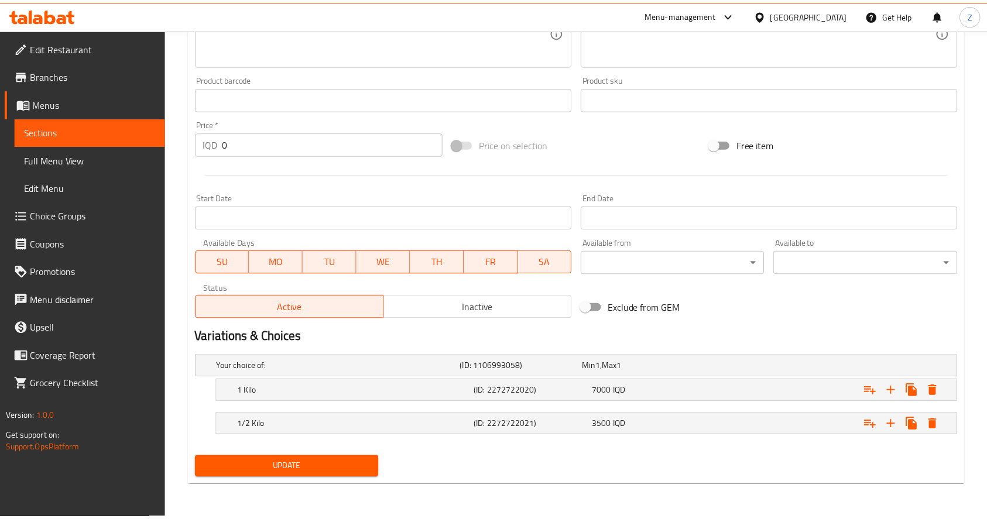
scroll to position [485, 0]
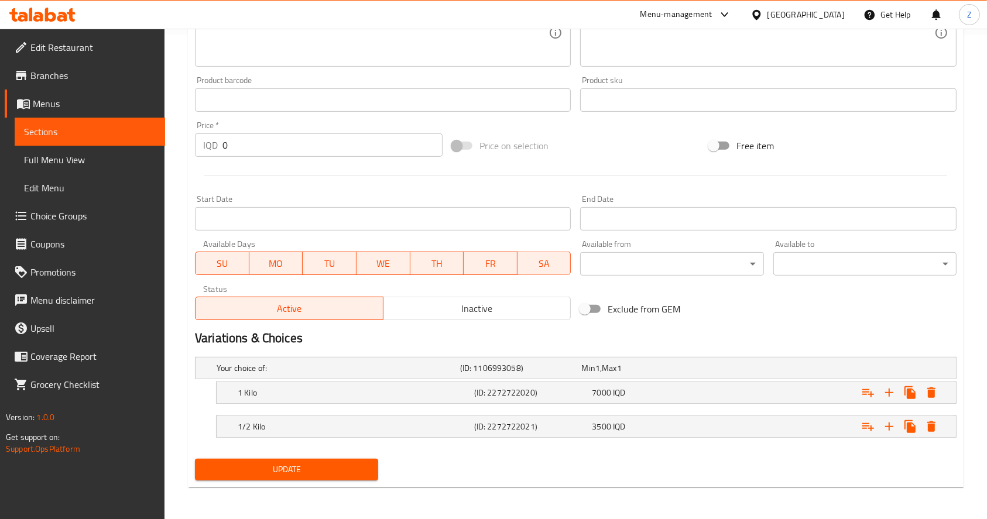
click at [360, 462] on span "Update" at bounding box center [286, 469] width 164 height 15
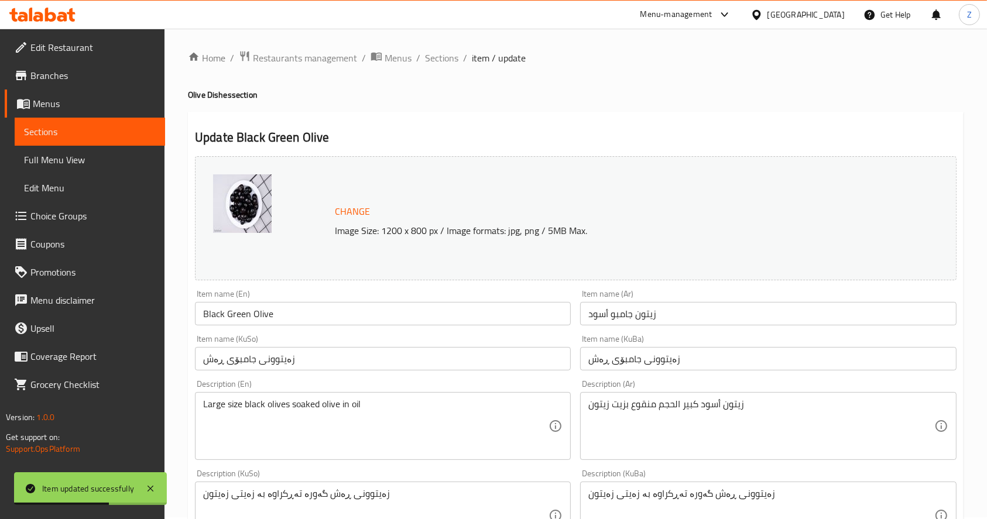
scroll to position [0, 0]
drag, startPoint x: 427, startPoint y: 61, endPoint x: 454, endPoint y: 8, distance: 59.7
click at [427, 61] on span "Sections" at bounding box center [441, 60] width 33 height 14
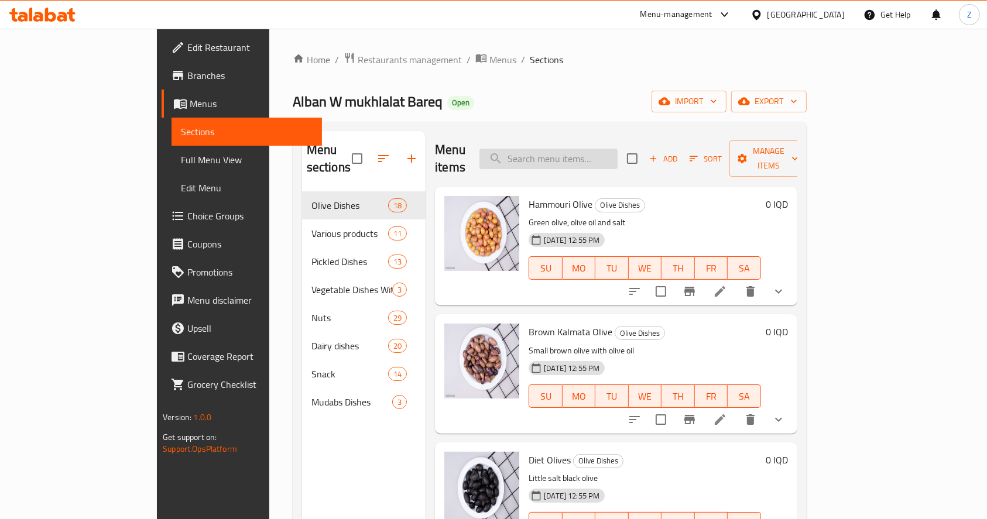
click at [595, 149] on input "search" at bounding box center [548, 159] width 138 height 20
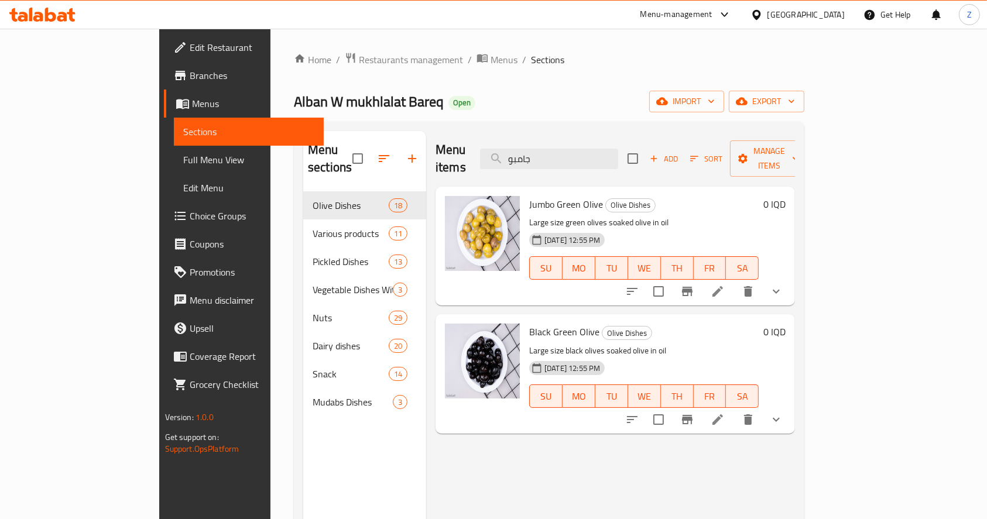
type input "جامبو"
click at [734, 281] on li at bounding box center [717, 291] width 33 height 21
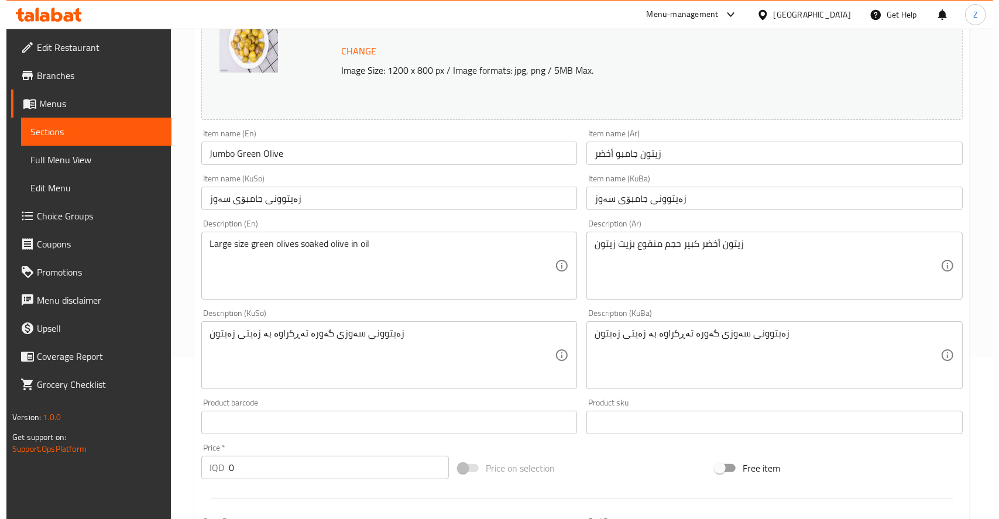
scroll to position [518, 0]
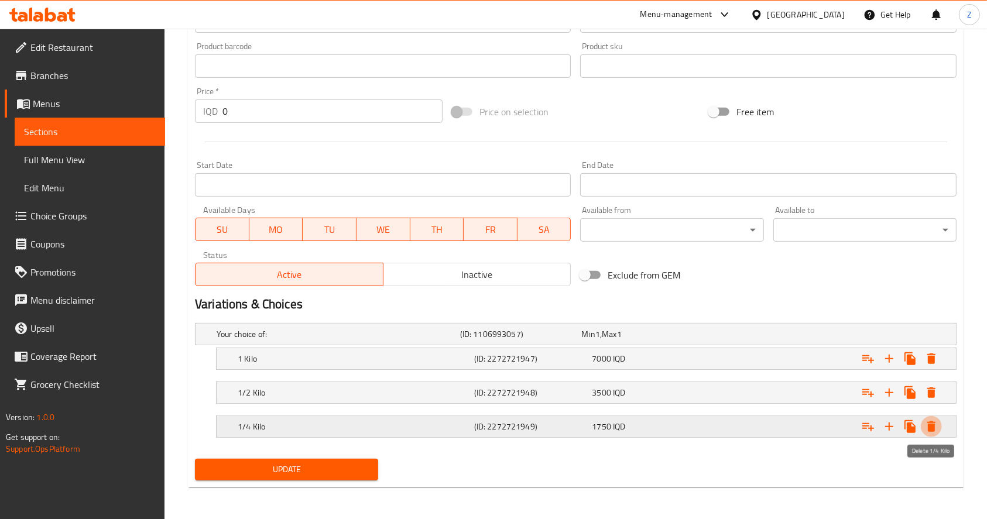
click at [925, 425] on icon "Expand" at bounding box center [931, 427] width 14 height 14
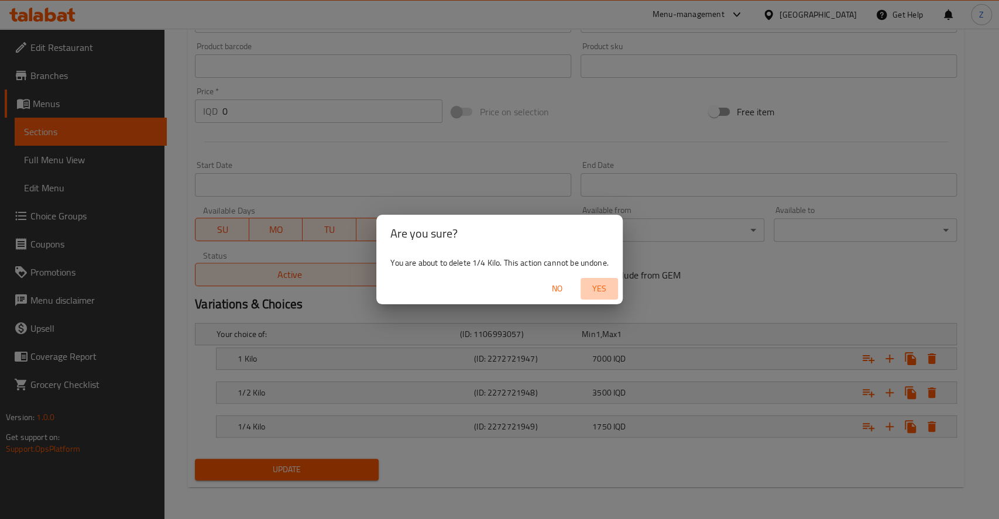
click at [600, 281] on span "Yes" at bounding box center [599, 288] width 28 height 15
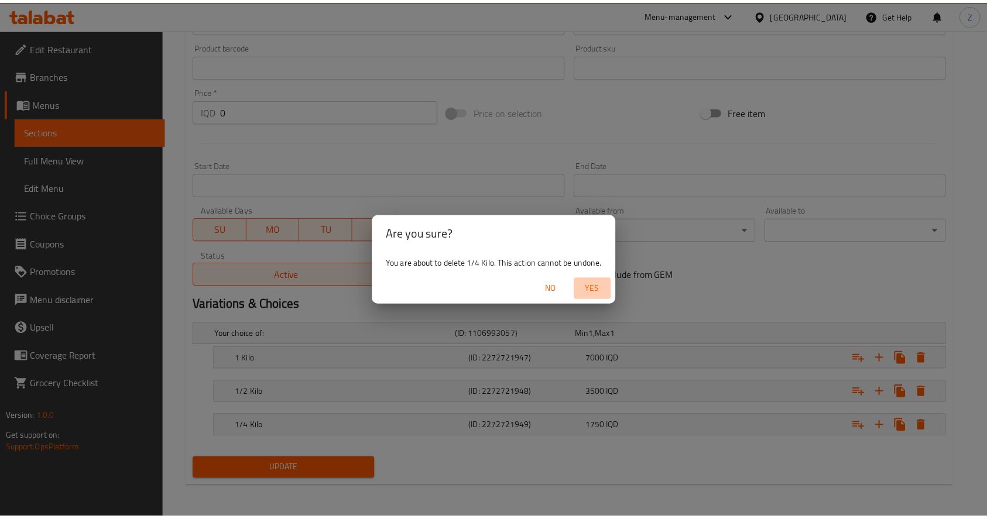
scroll to position [485, 0]
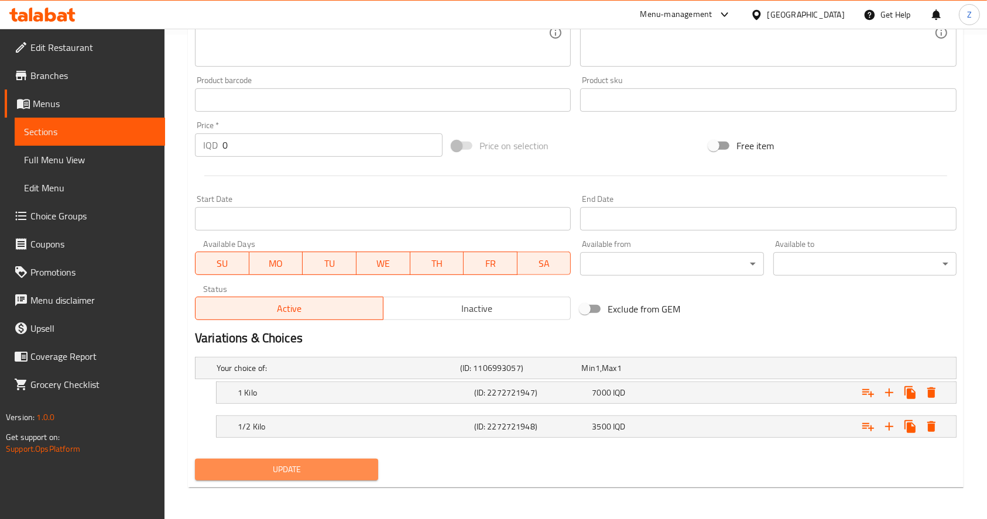
click at [283, 462] on span "Update" at bounding box center [286, 469] width 164 height 15
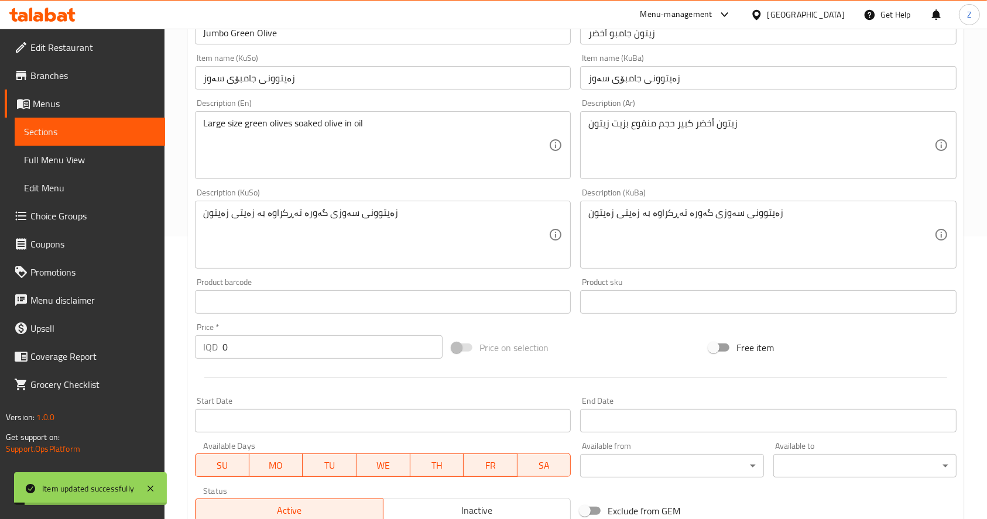
scroll to position [0, 0]
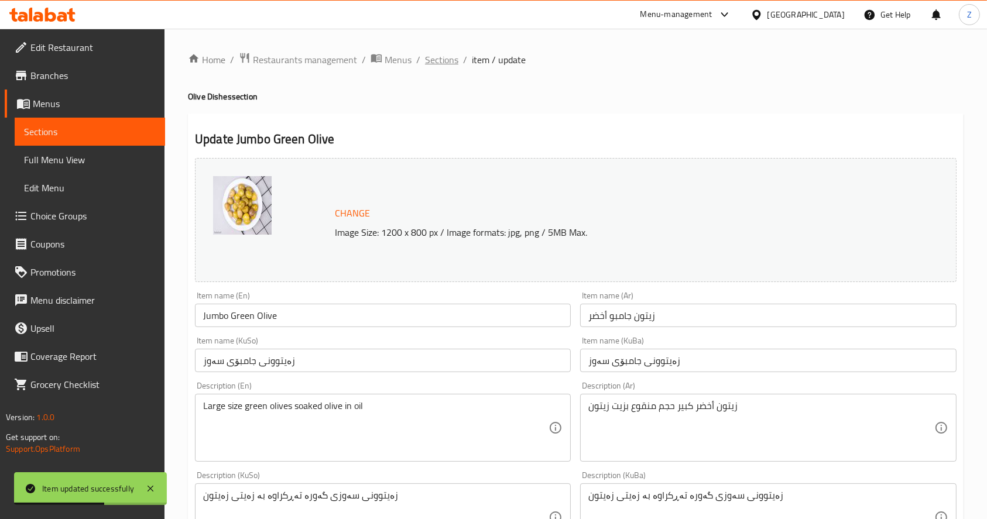
click at [426, 57] on span "Sections" at bounding box center [441, 60] width 33 height 14
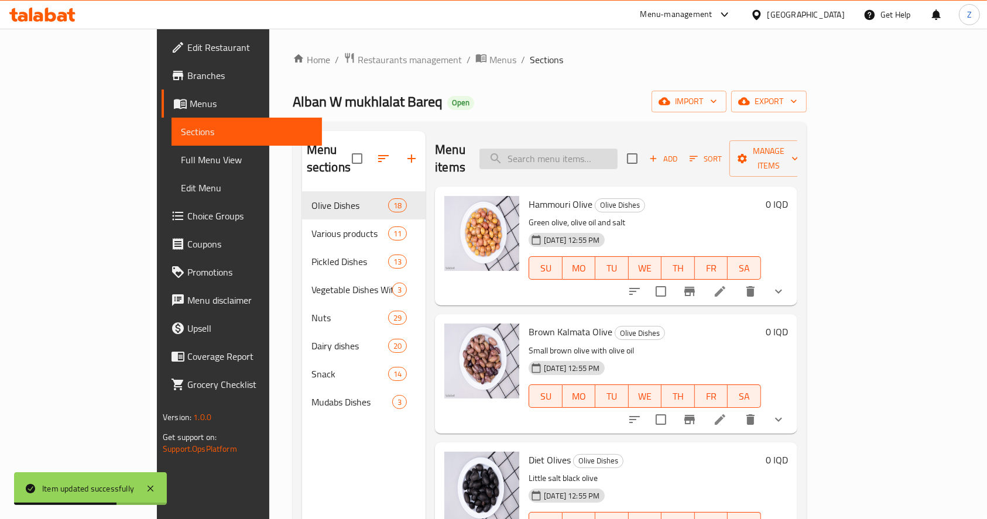
click at [617, 154] on input "search" at bounding box center [548, 159] width 138 height 20
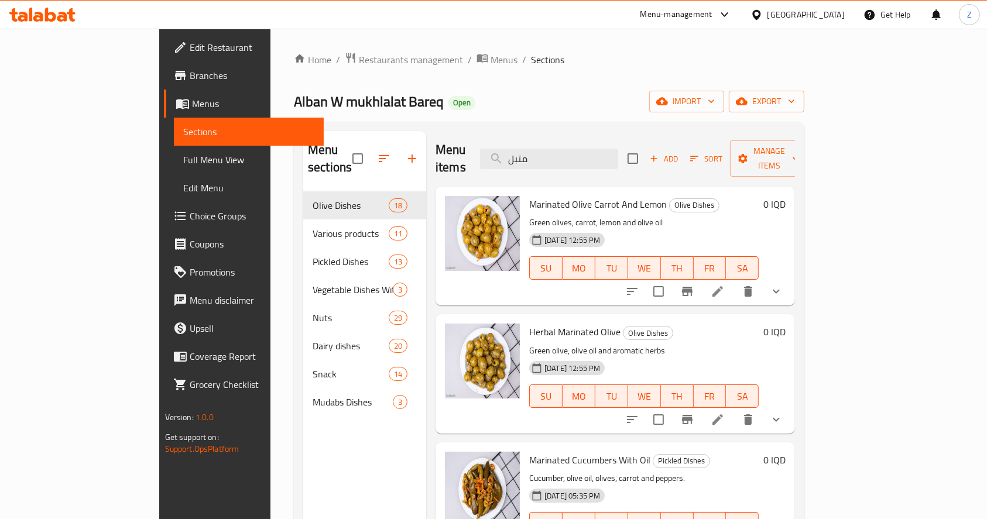
type input "متبل"
click at [724, 413] on icon at bounding box center [717, 420] width 14 height 14
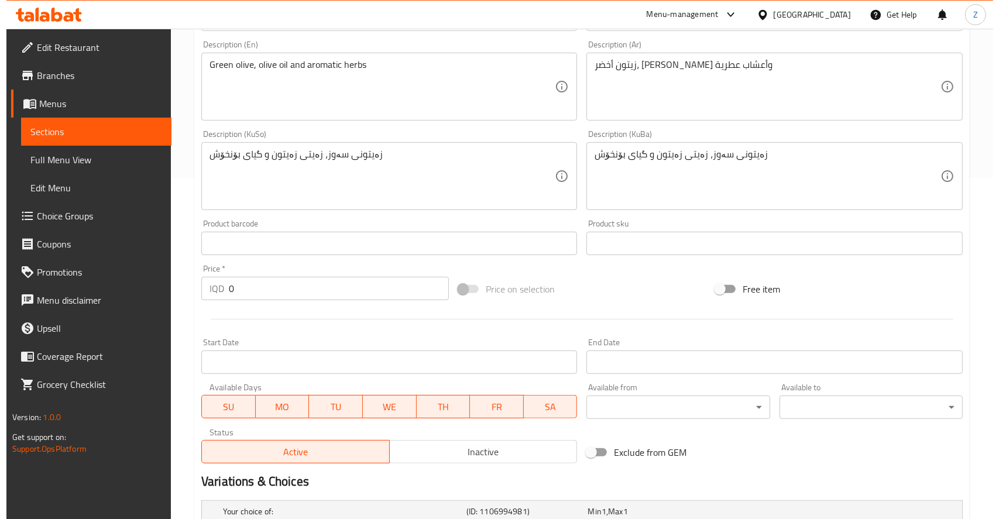
scroll to position [518, 0]
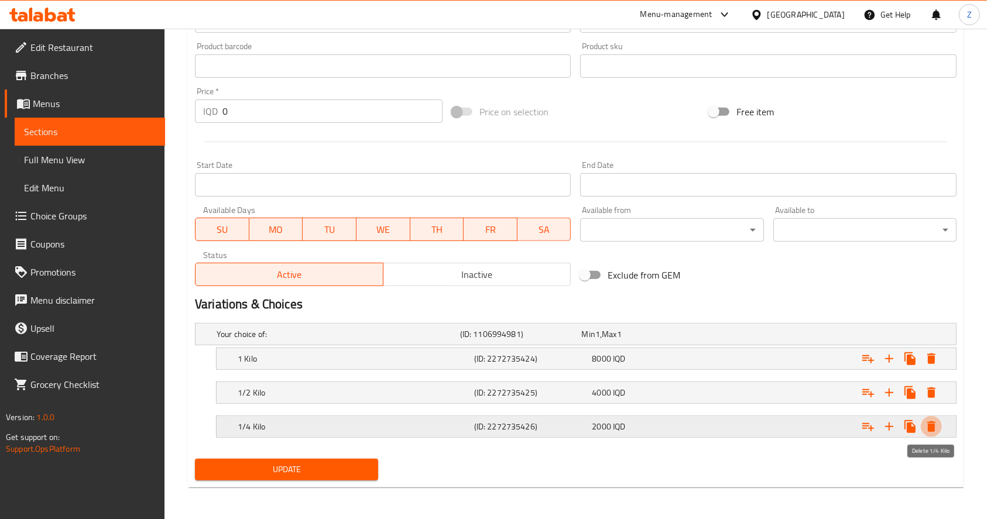
click at [936, 423] on icon "Expand" at bounding box center [931, 427] width 14 height 14
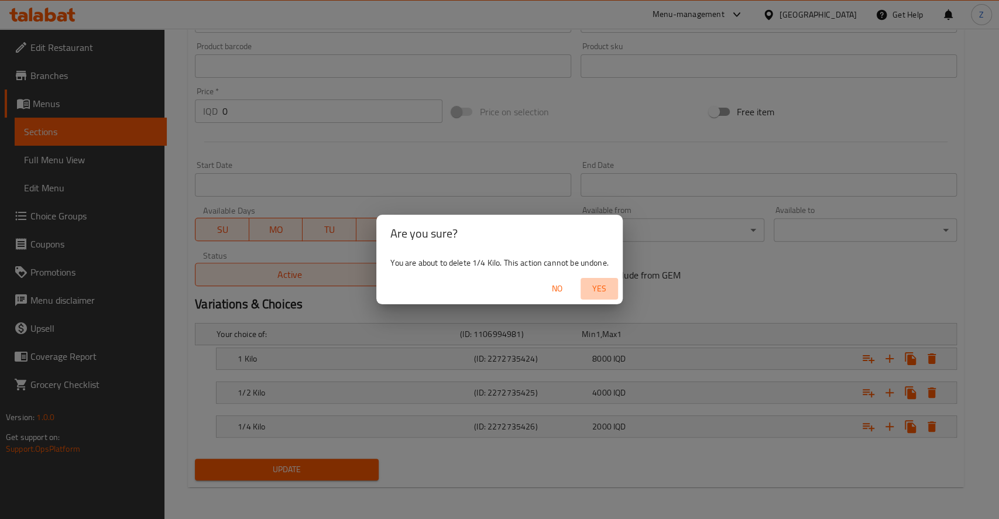
click at [603, 291] on span "Yes" at bounding box center [599, 288] width 28 height 15
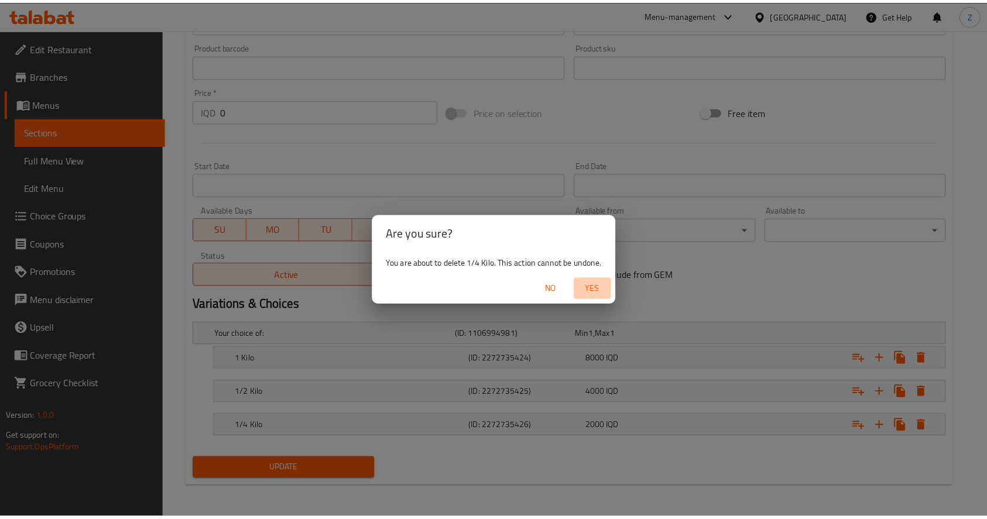
scroll to position [485, 0]
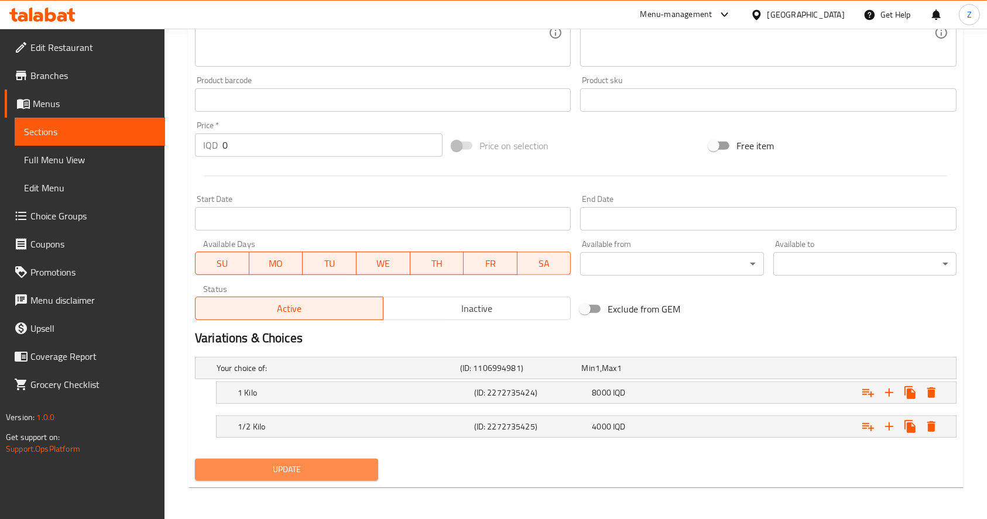
click at [333, 466] on span "Update" at bounding box center [286, 469] width 164 height 15
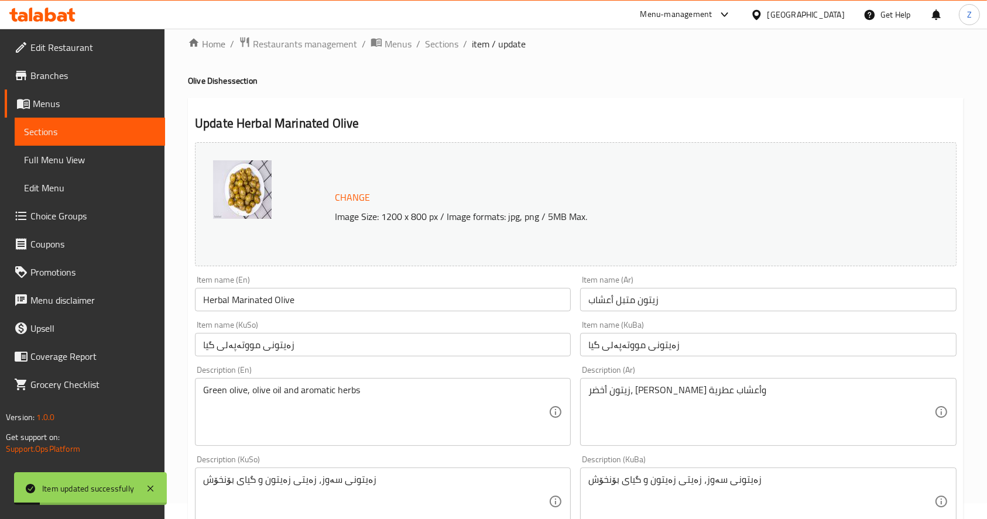
scroll to position [0, 0]
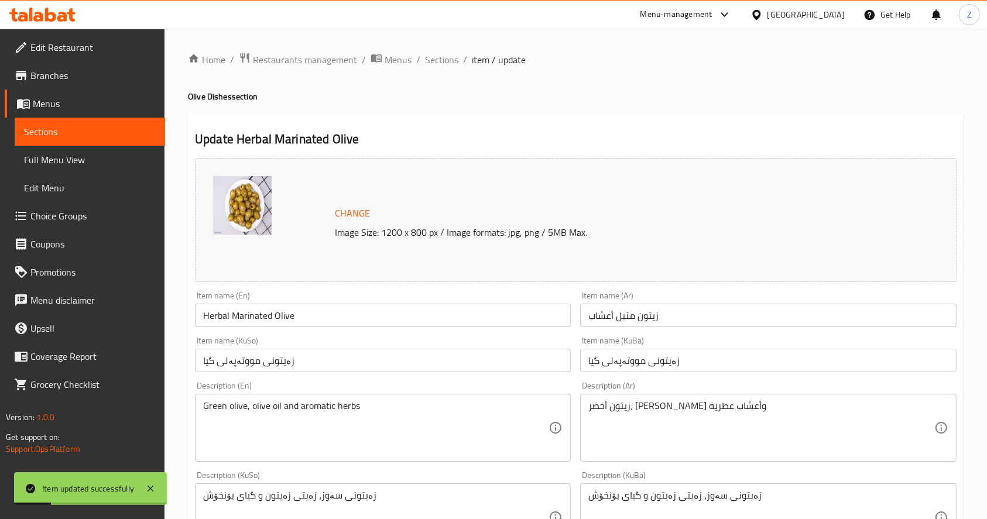
drag, startPoint x: 438, startPoint y: 60, endPoint x: 454, endPoint y: 87, distance: 30.9
click at [438, 60] on span "Sections" at bounding box center [441, 60] width 33 height 14
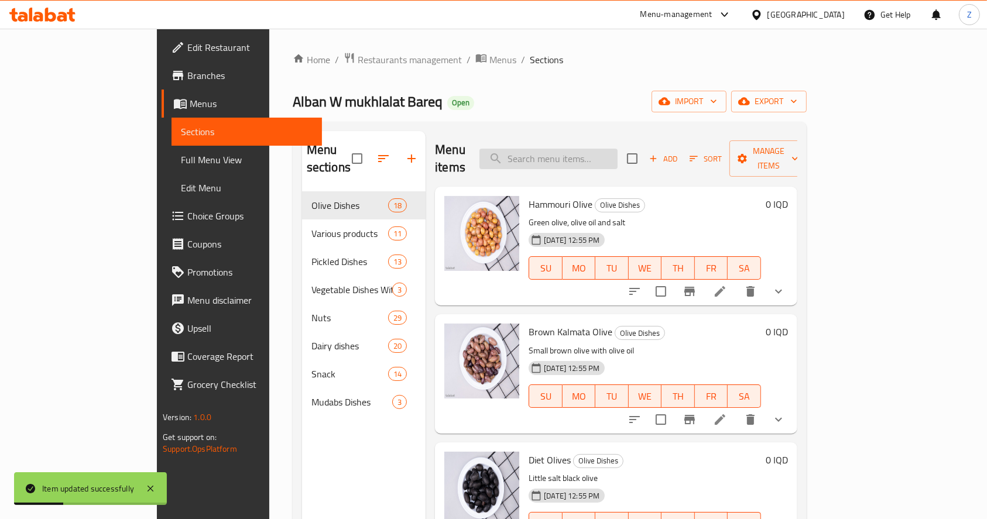
click at [599, 149] on input "search" at bounding box center [548, 159] width 138 height 20
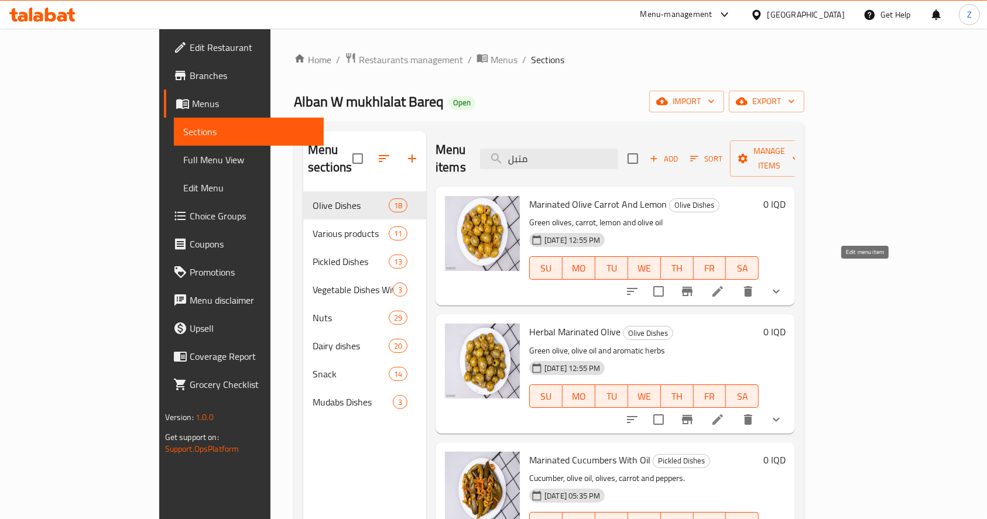
type input "متبل"
click at [724, 284] on icon at bounding box center [717, 291] width 14 height 14
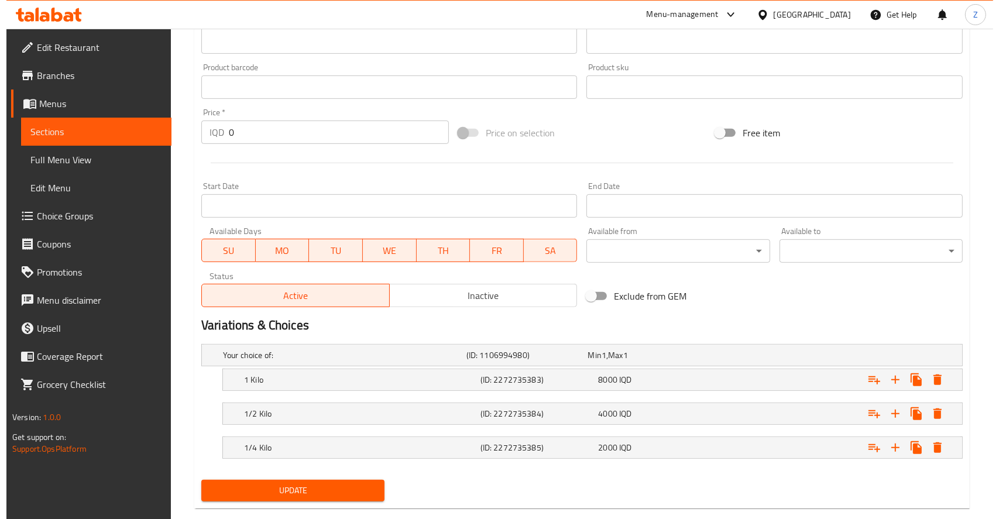
scroll to position [518, 0]
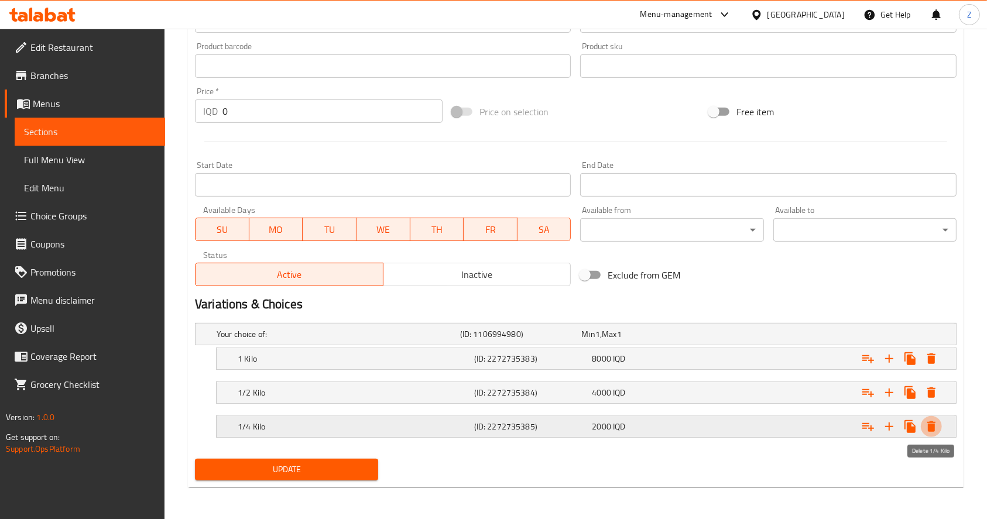
click at [938, 427] on button "Expand" at bounding box center [930, 426] width 21 height 21
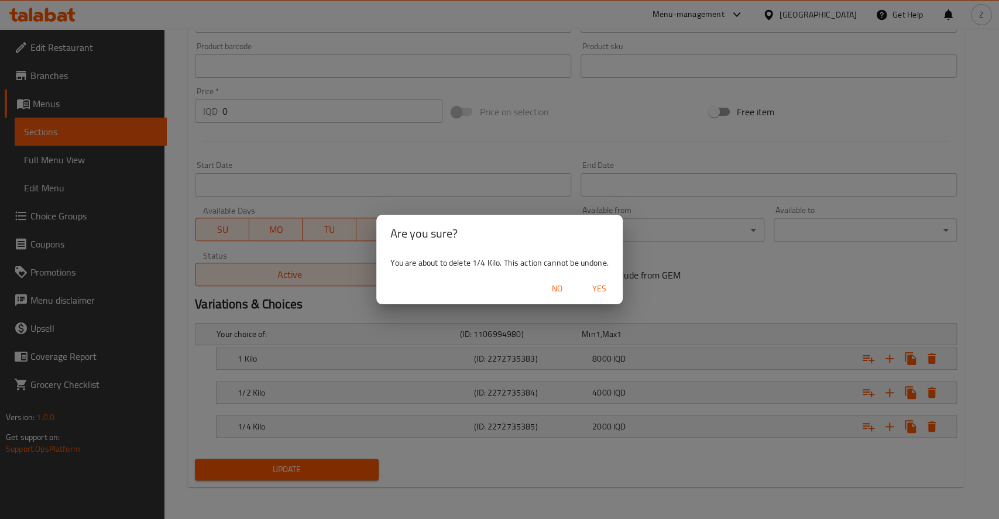
click at [599, 283] on span "Yes" at bounding box center [599, 288] width 28 height 15
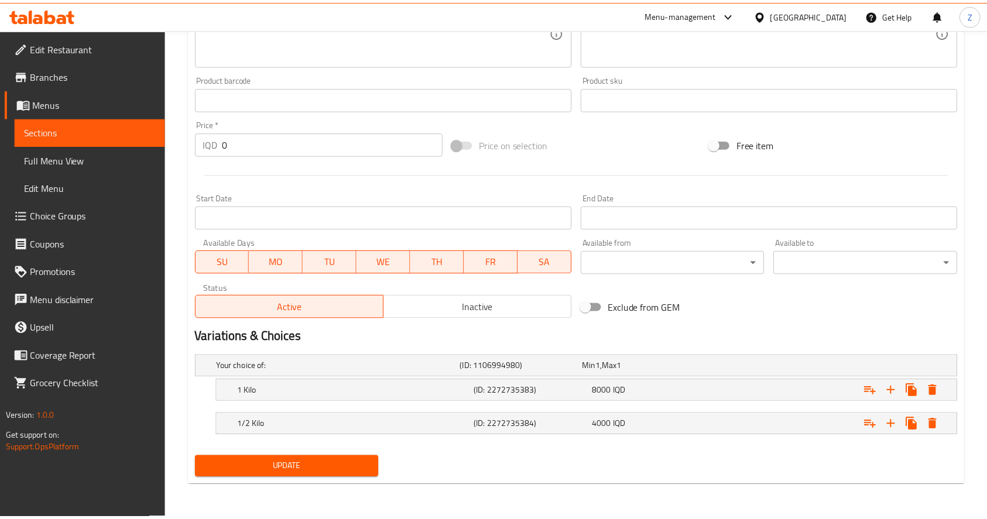
scroll to position [485, 0]
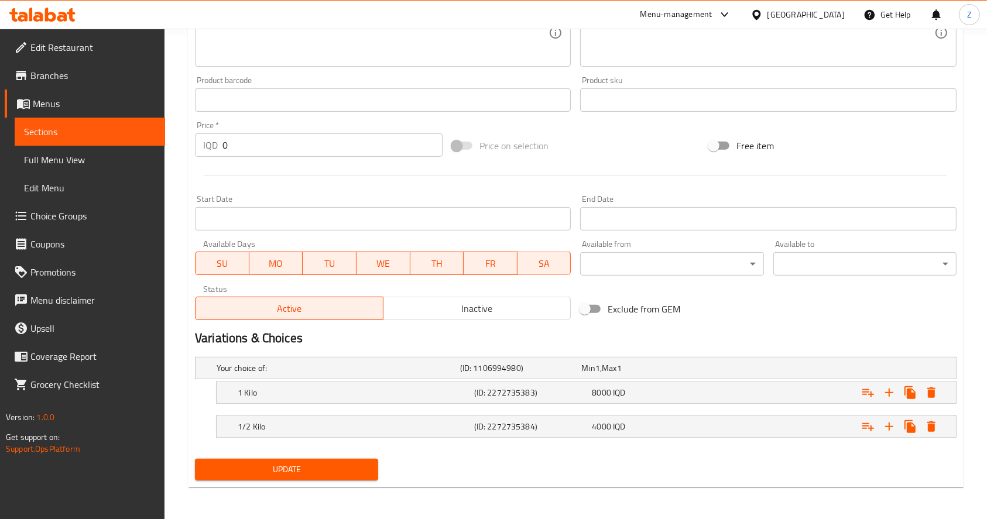
click at [338, 469] on span "Update" at bounding box center [286, 469] width 164 height 15
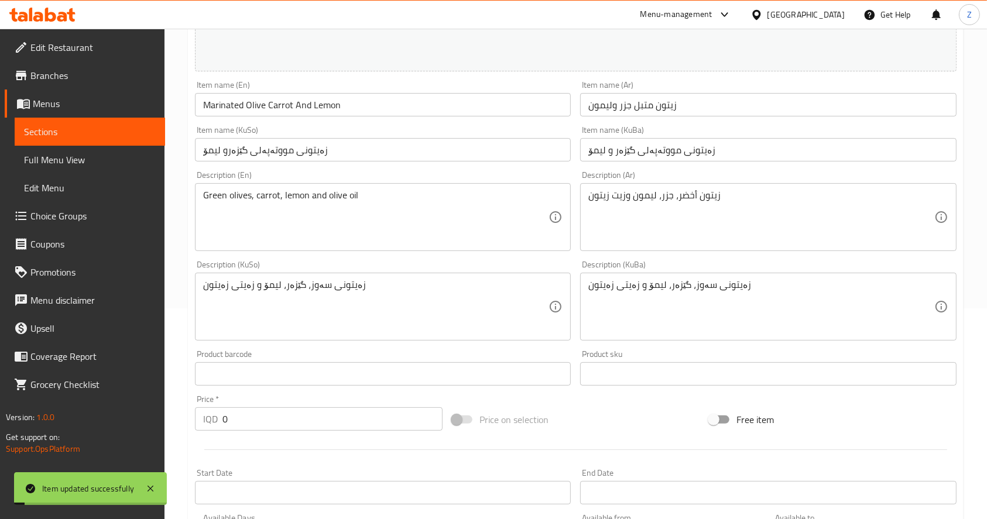
scroll to position [0, 0]
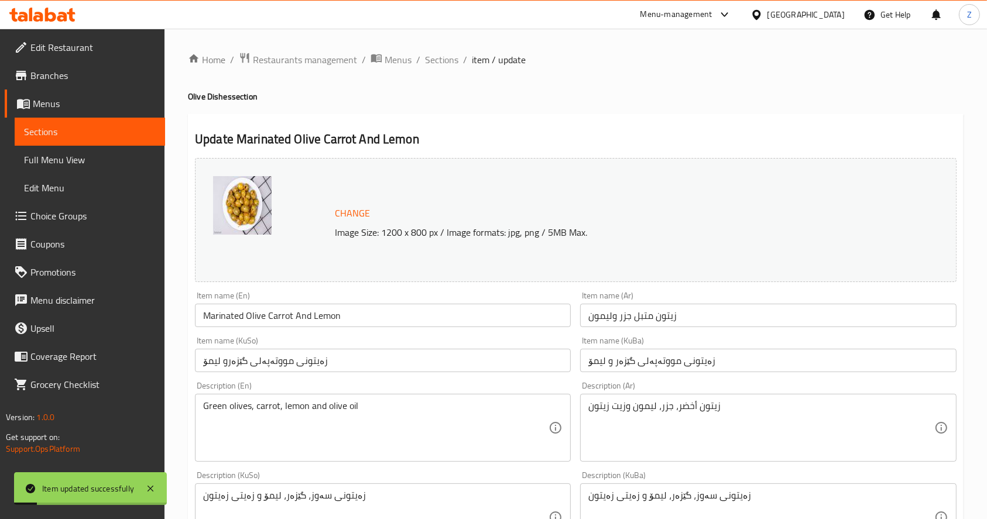
click at [431, 68] on div "Home / Restaurants management / Menus / Sections / item / update Olive Dishes s…" at bounding box center [575, 516] width 775 height 929
click at [435, 61] on span "Sections" at bounding box center [441, 60] width 33 height 14
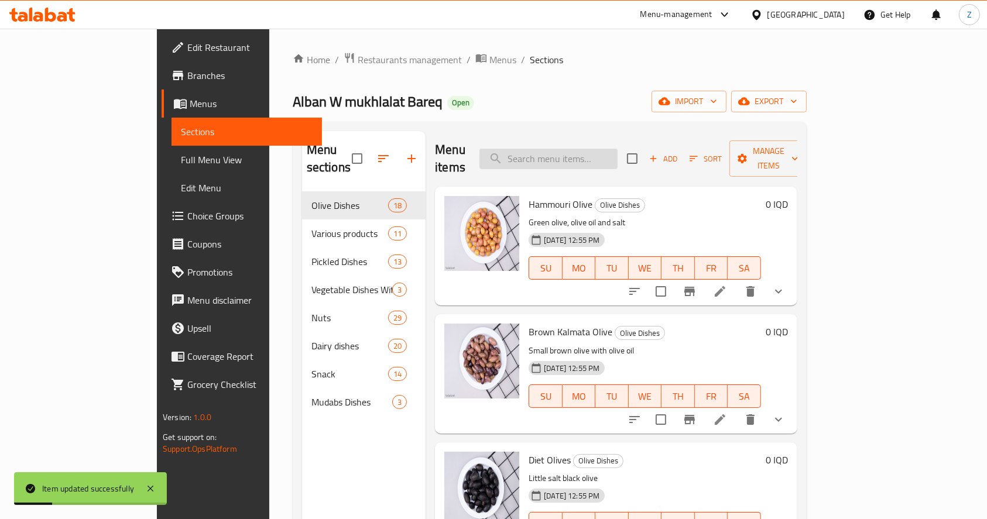
click at [610, 149] on input "search" at bounding box center [548, 159] width 138 height 20
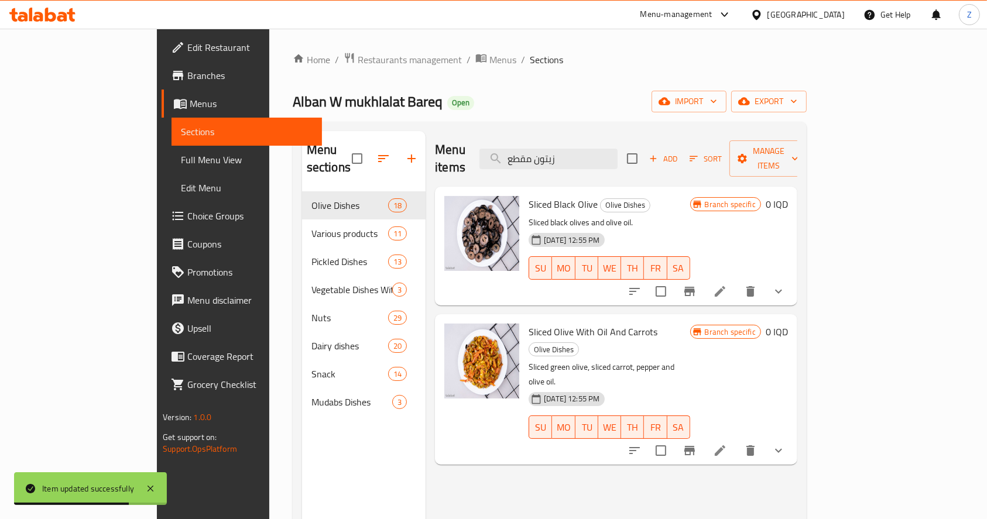
type input "زيتون مقطع"
click at [736, 281] on li at bounding box center [719, 291] width 33 height 21
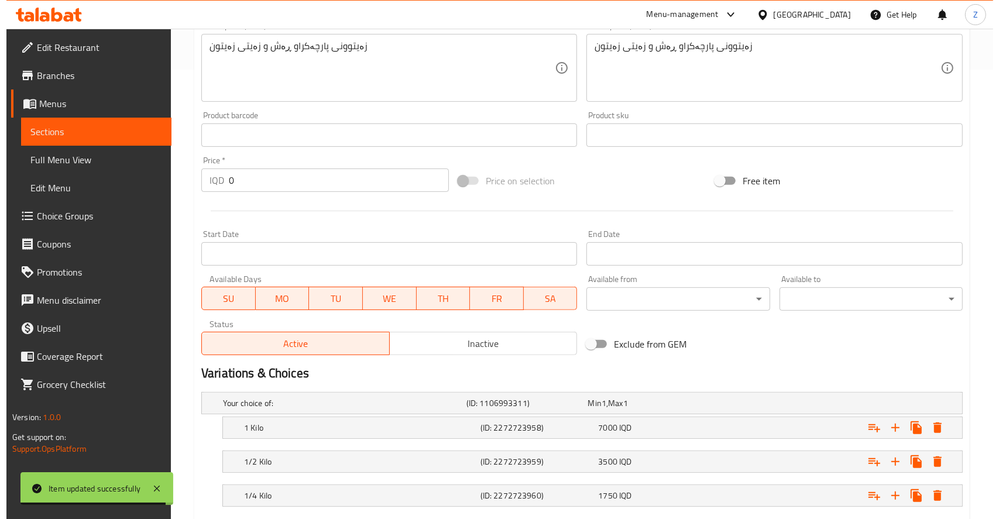
scroll to position [518, 0]
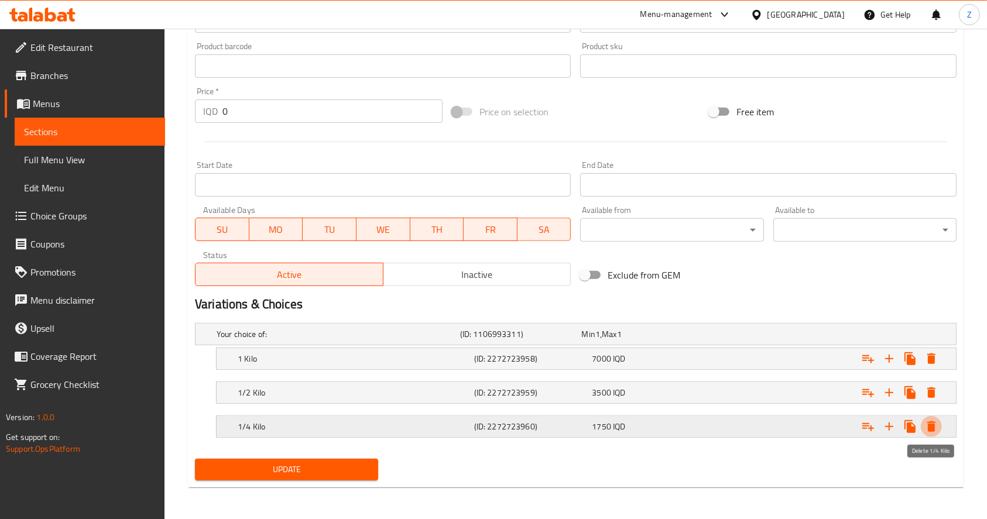
click at [932, 421] on icon "Expand" at bounding box center [931, 426] width 8 height 11
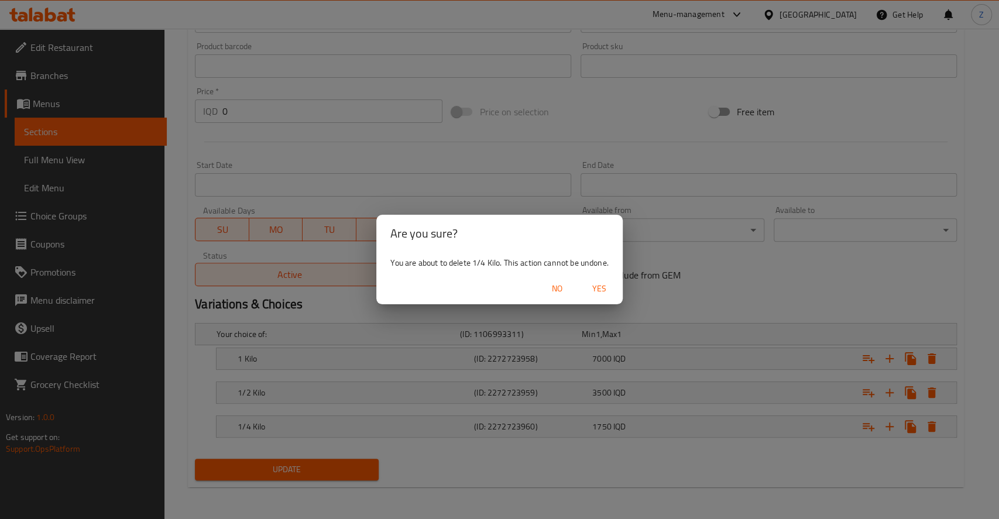
click at [599, 287] on span "Yes" at bounding box center [599, 288] width 28 height 15
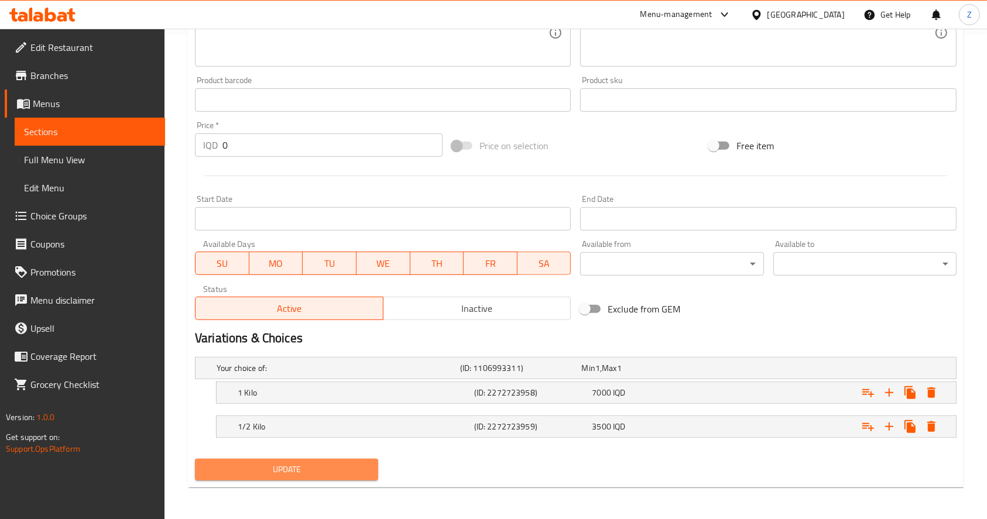
click at [339, 463] on span "Update" at bounding box center [286, 469] width 164 height 15
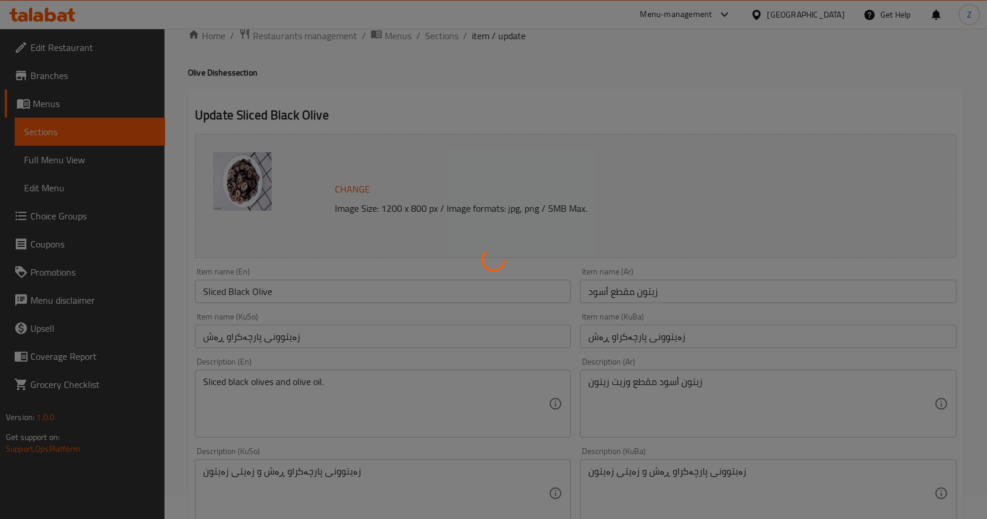
scroll to position [0, 0]
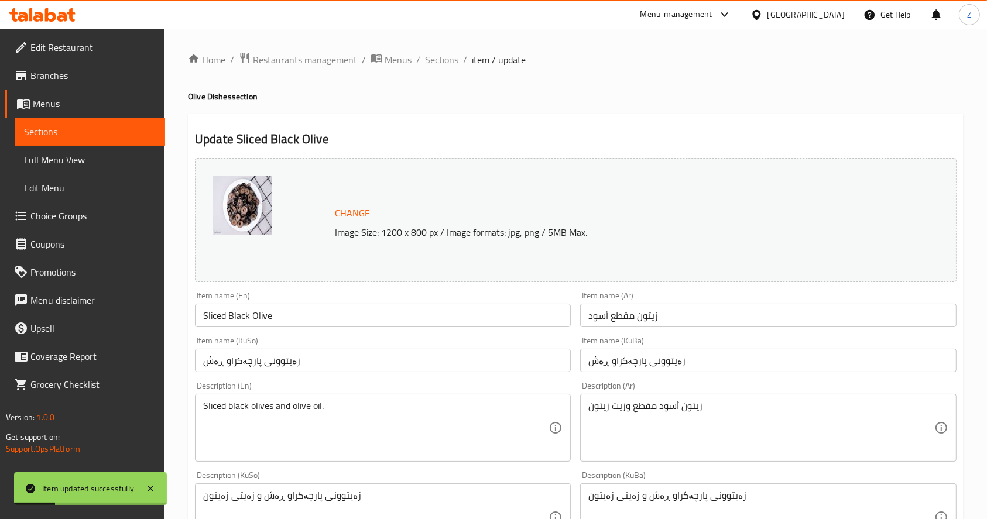
click at [446, 59] on span "Sections" at bounding box center [441, 60] width 33 height 14
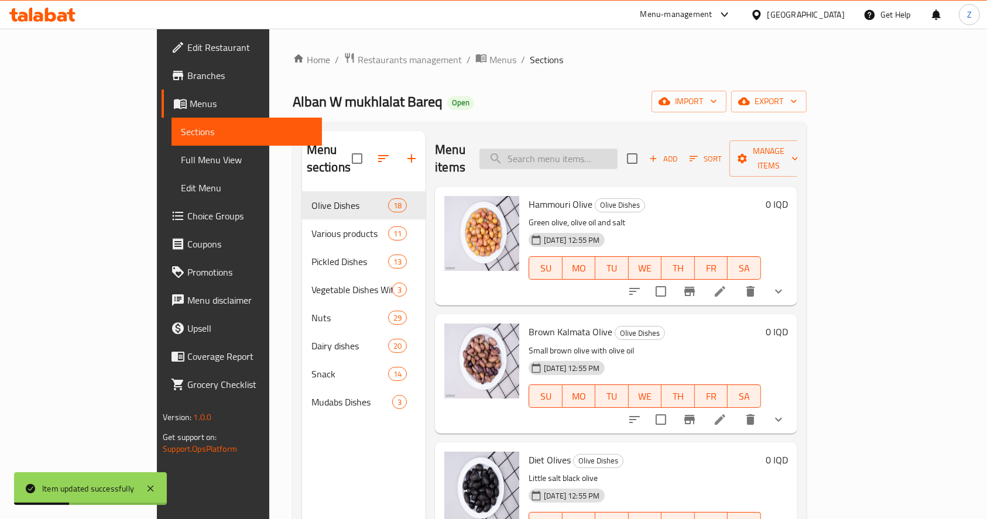
click at [592, 150] on input "search" at bounding box center [548, 159] width 138 height 20
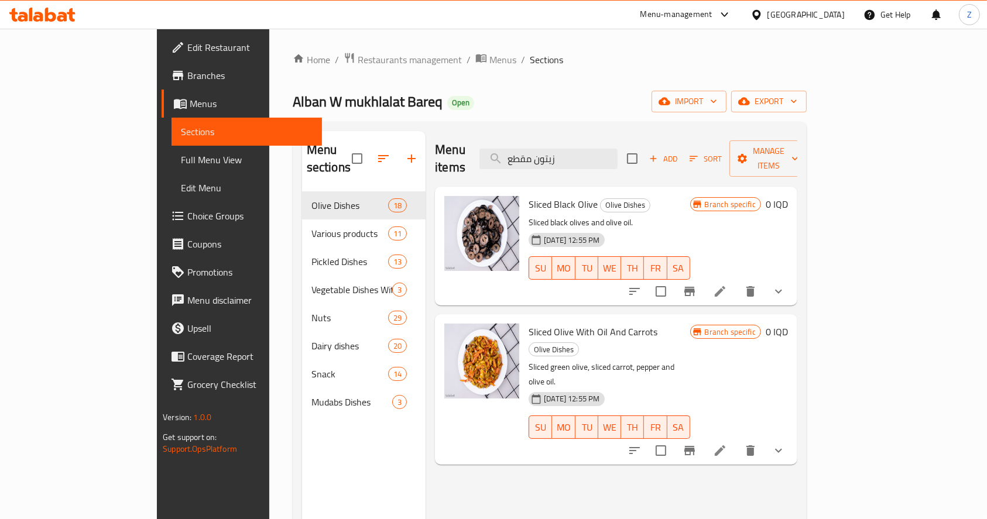
type input "زيتون مقطع"
click at [736, 440] on li at bounding box center [719, 450] width 33 height 21
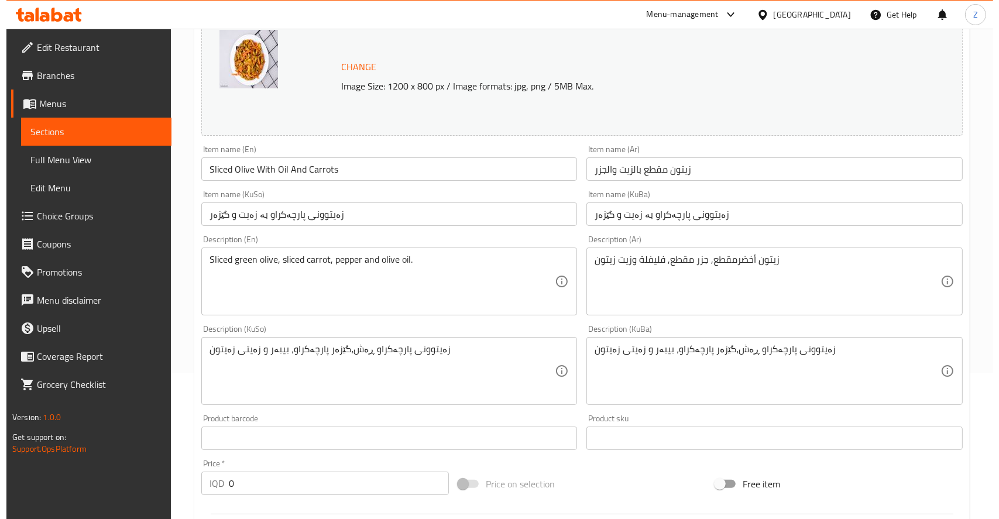
scroll to position [518, 0]
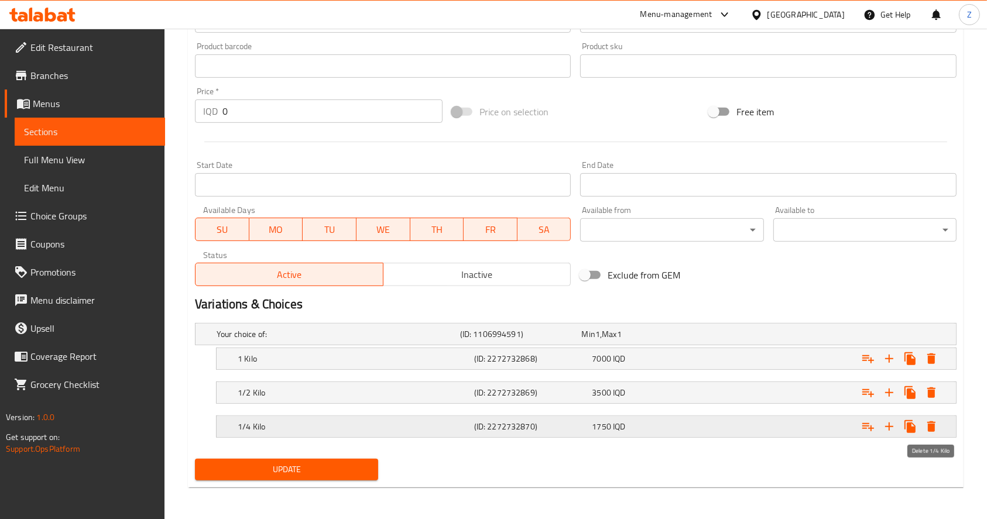
click at [935, 424] on icon "Expand" at bounding box center [931, 427] width 14 height 14
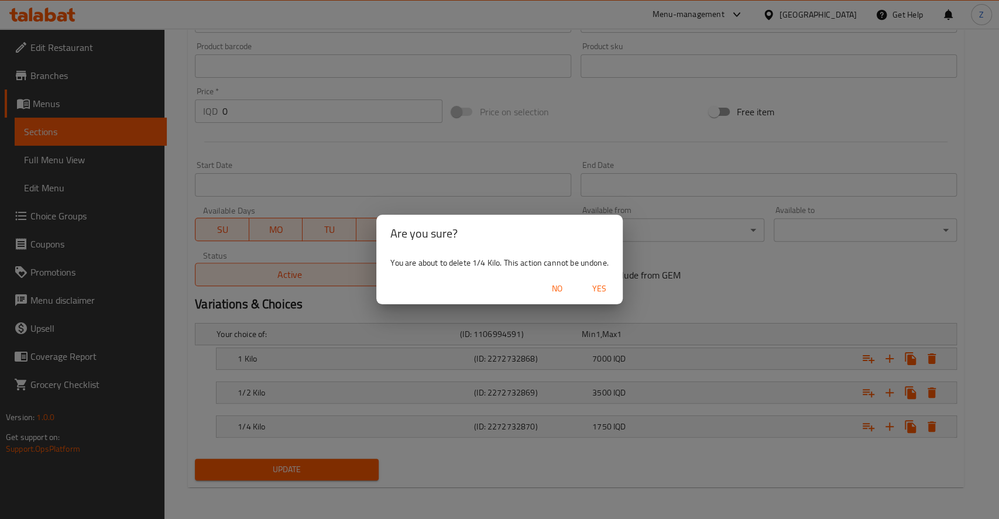
click at [600, 287] on span "Yes" at bounding box center [599, 288] width 28 height 15
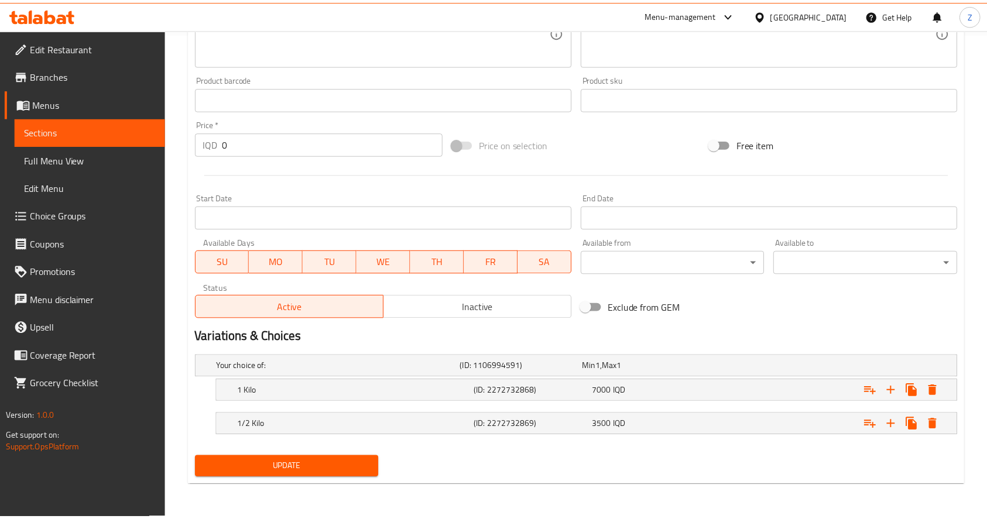
scroll to position [485, 0]
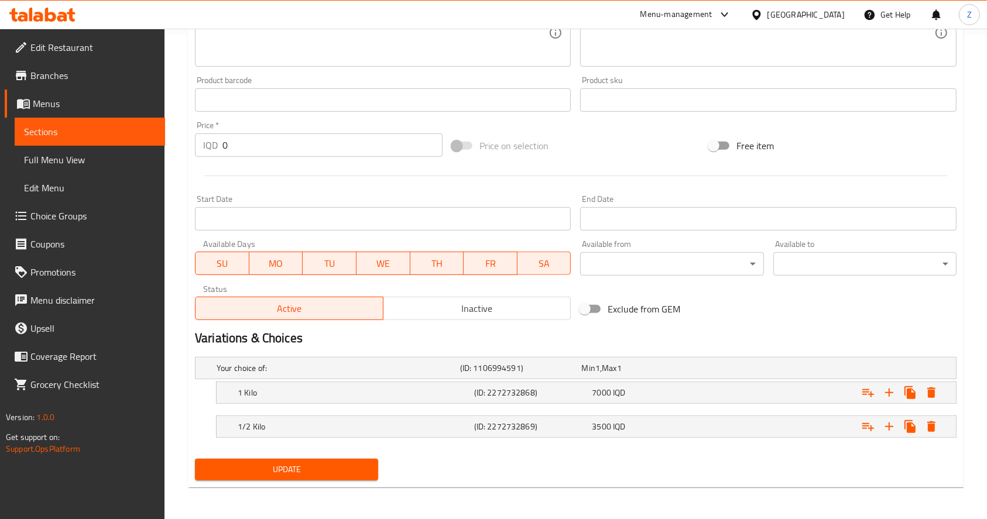
click at [333, 454] on div "Update" at bounding box center [286, 469] width 193 height 31
click at [329, 460] on button "Update" at bounding box center [286, 470] width 183 height 22
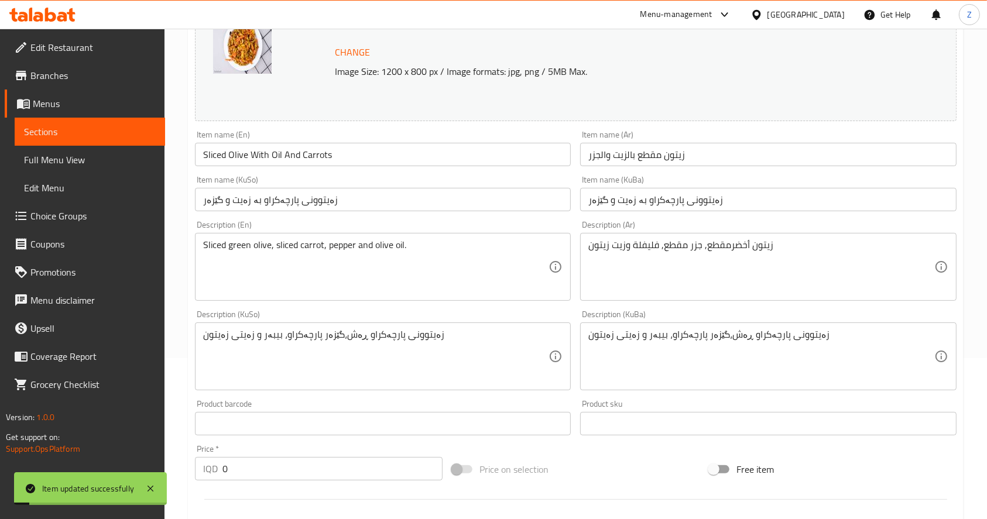
scroll to position [0, 0]
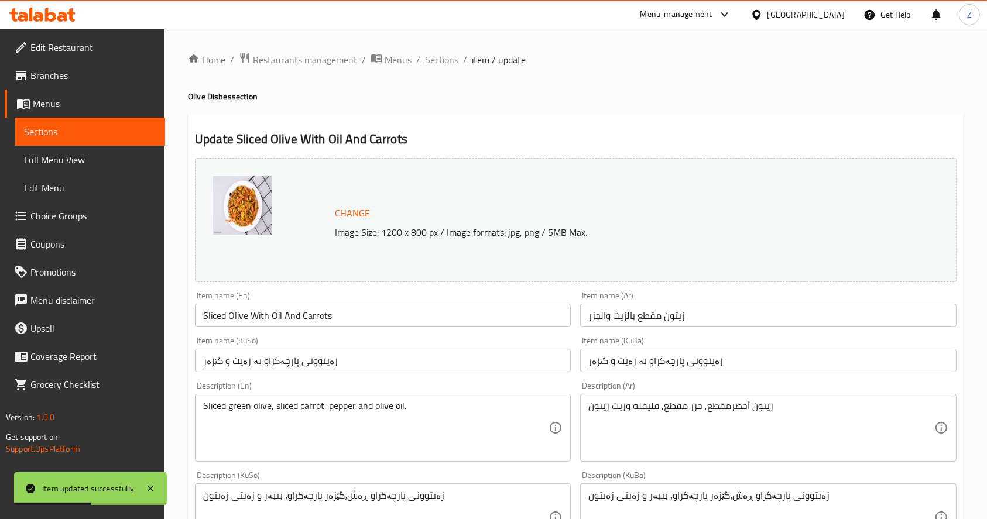
click at [434, 59] on span "Sections" at bounding box center [441, 60] width 33 height 14
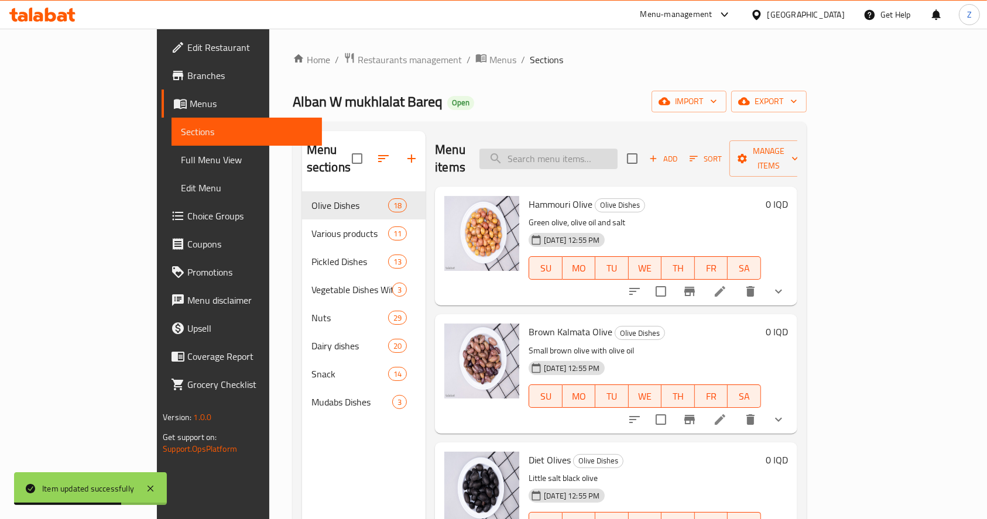
click at [617, 149] on input "search" at bounding box center [548, 159] width 138 height 20
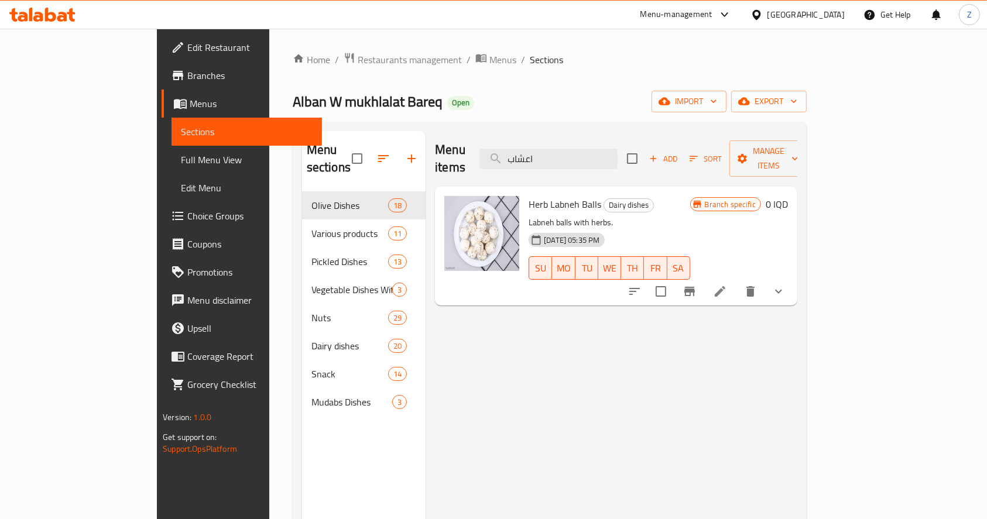
drag, startPoint x: 622, startPoint y: 151, endPoint x: 533, endPoint y: 151, distance: 88.9
click at [533, 151] on div "Menu items اعشاب Add Sort Manage items" at bounding box center [616, 159] width 362 height 56
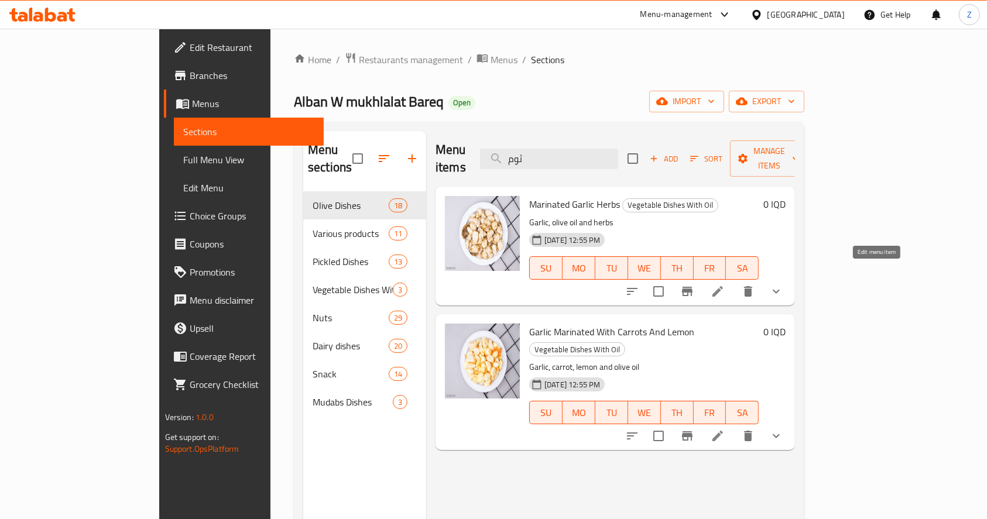
type input "ثوم"
click at [724, 284] on icon at bounding box center [717, 291] width 14 height 14
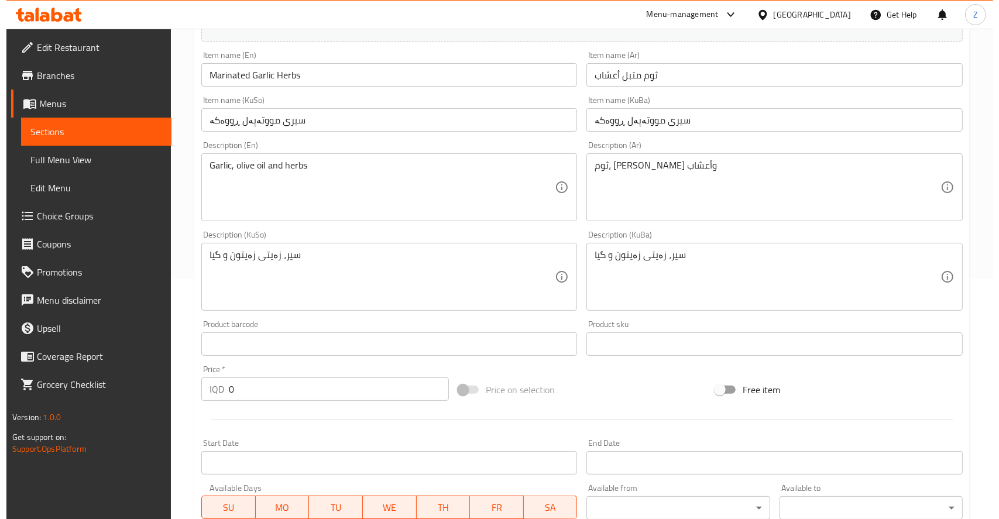
scroll to position [518, 0]
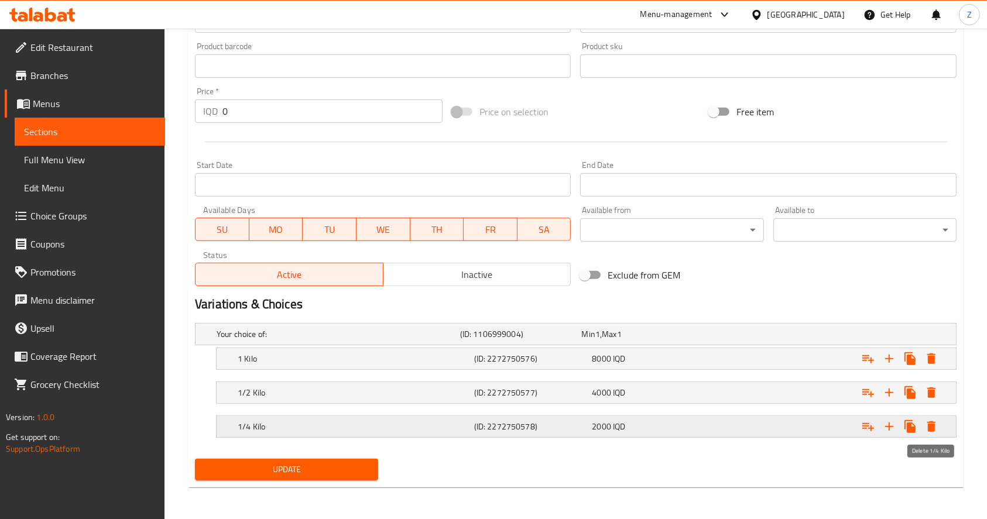
click at [927, 421] on icon "Expand" at bounding box center [931, 426] width 8 height 11
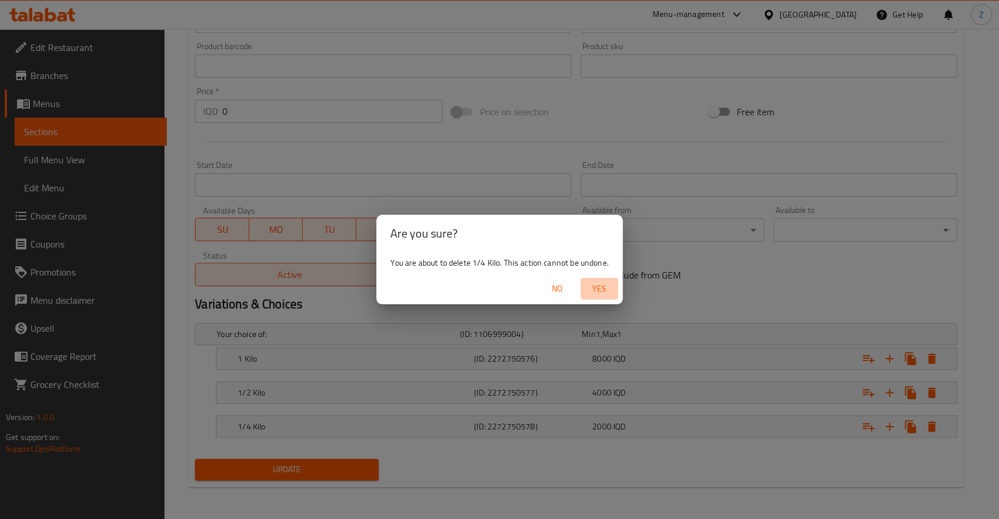
click at [602, 283] on span "Yes" at bounding box center [599, 288] width 28 height 15
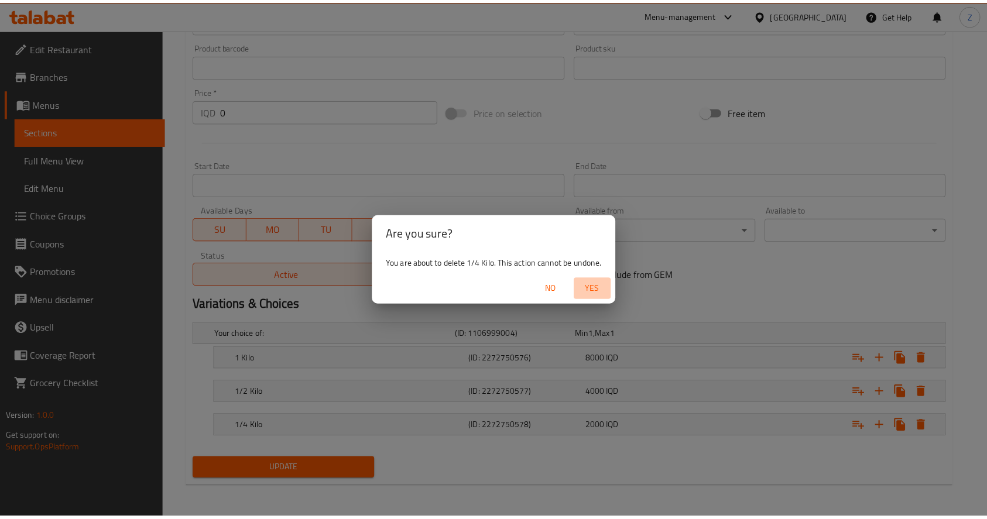
scroll to position [485, 0]
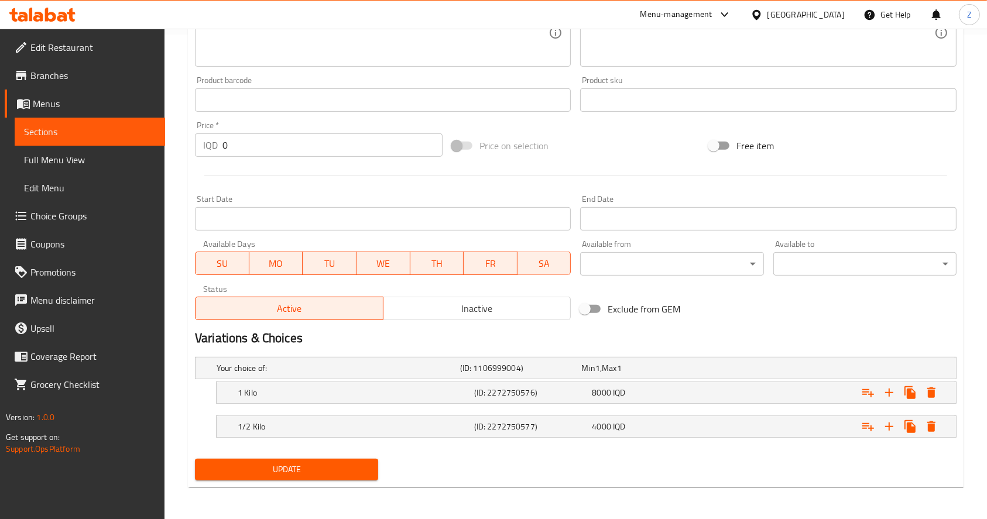
click at [313, 465] on span "Update" at bounding box center [286, 469] width 164 height 15
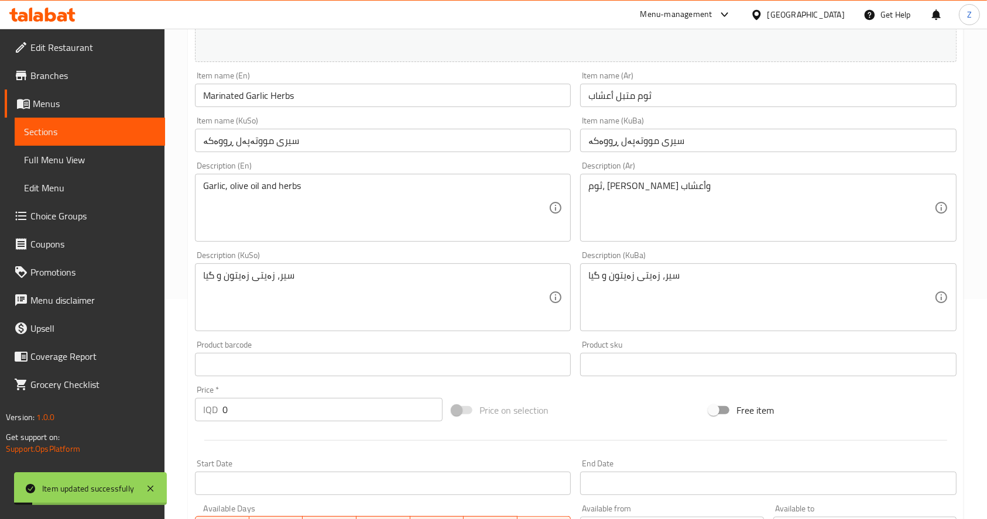
scroll to position [0, 0]
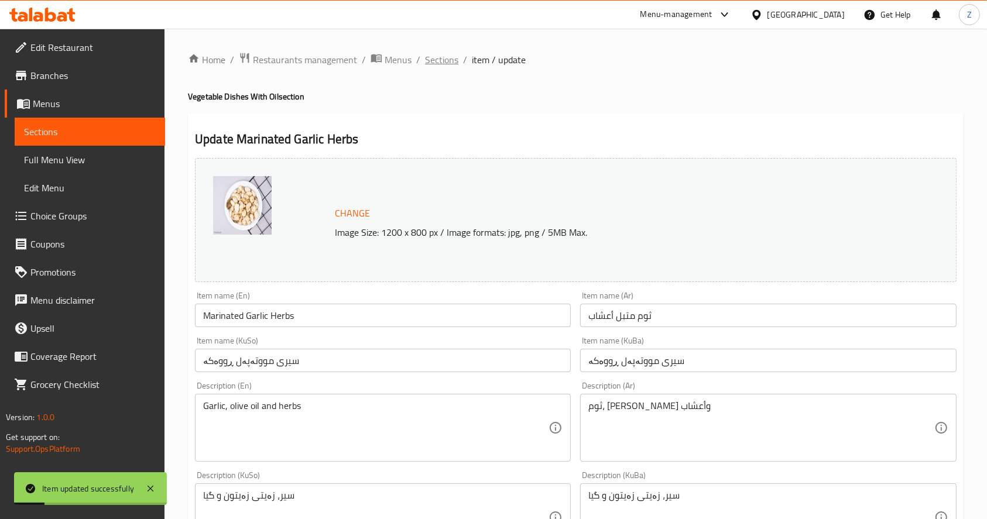
click at [446, 63] on span "Sections" at bounding box center [441, 60] width 33 height 14
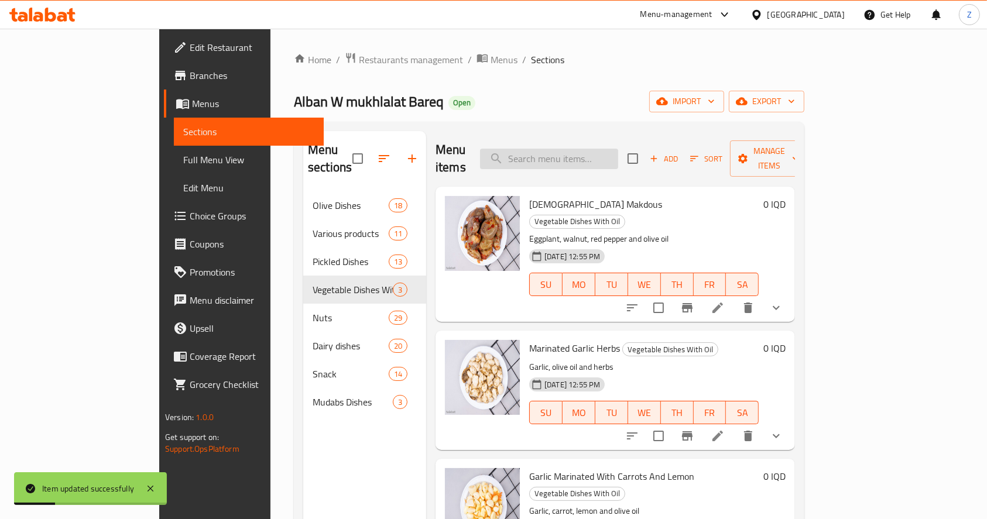
click at [583, 154] on input "search" at bounding box center [549, 159] width 138 height 20
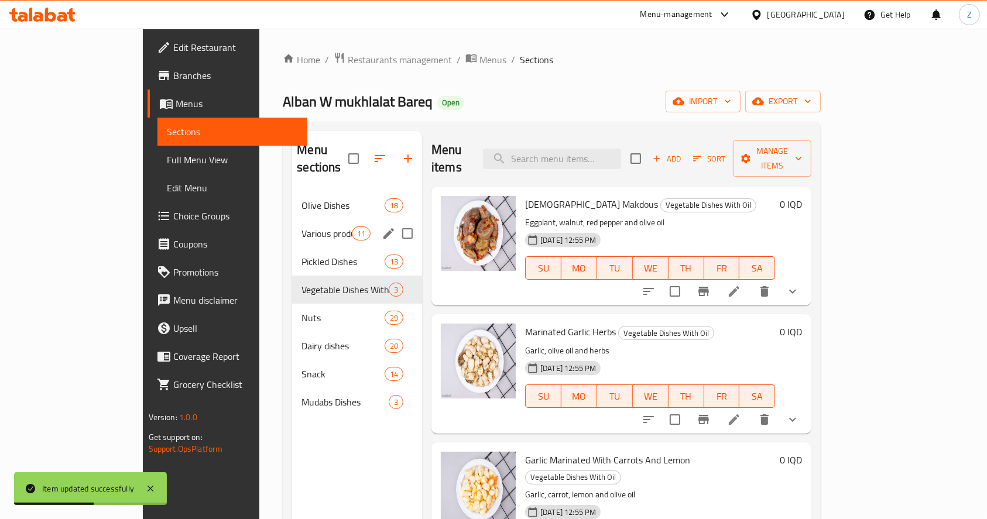
click at [292, 224] on div "Various products 11" at bounding box center [357, 233] width 130 height 28
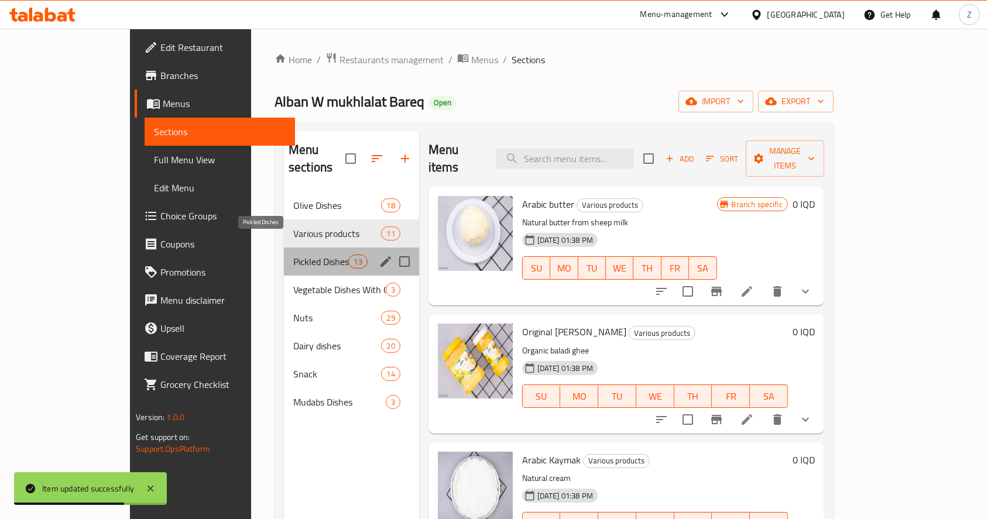
click at [293, 255] on span "Pickled Dishes" at bounding box center [320, 262] width 55 height 14
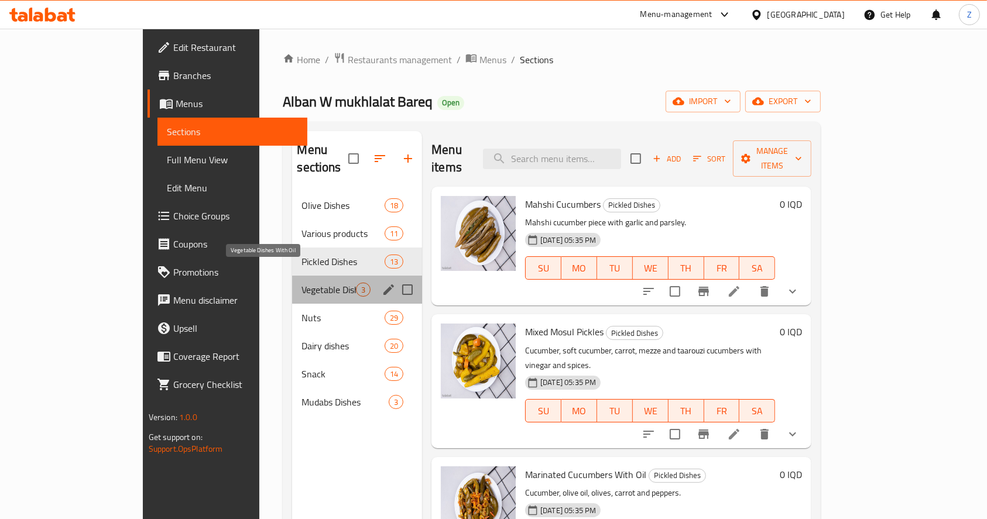
click at [301, 283] on span "Vegetable Dishes With Oil" at bounding box center [328, 290] width 54 height 14
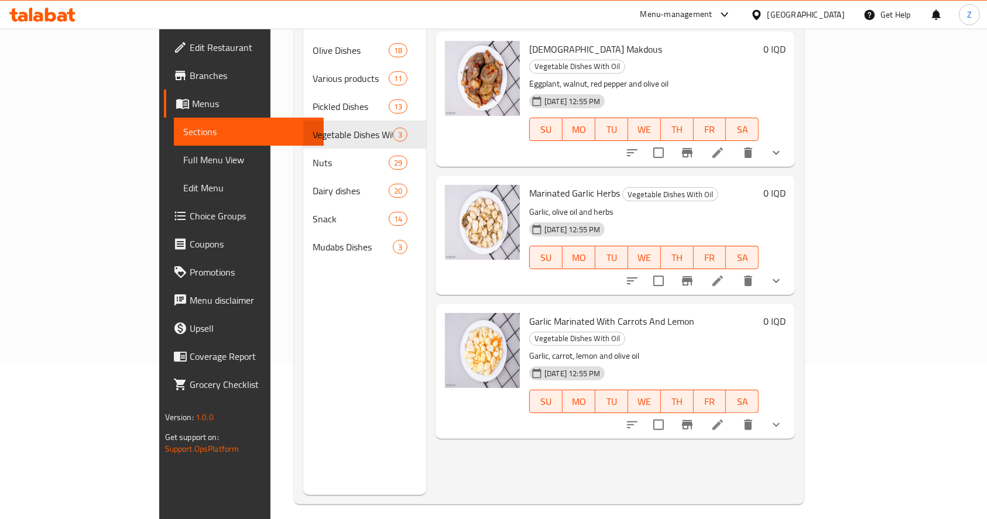
scroll to position [156, 0]
click at [724, 417] on icon at bounding box center [717, 424] width 14 height 14
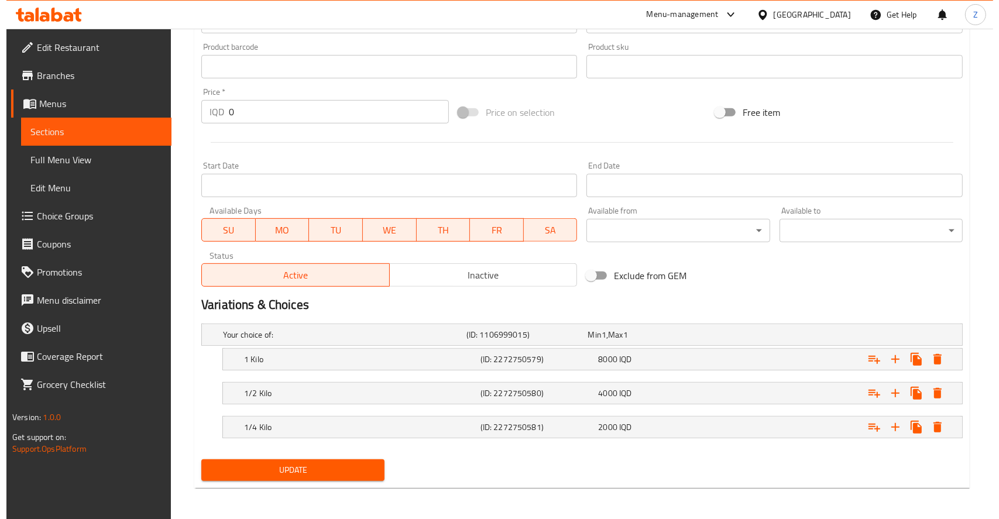
scroll to position [518, 0]
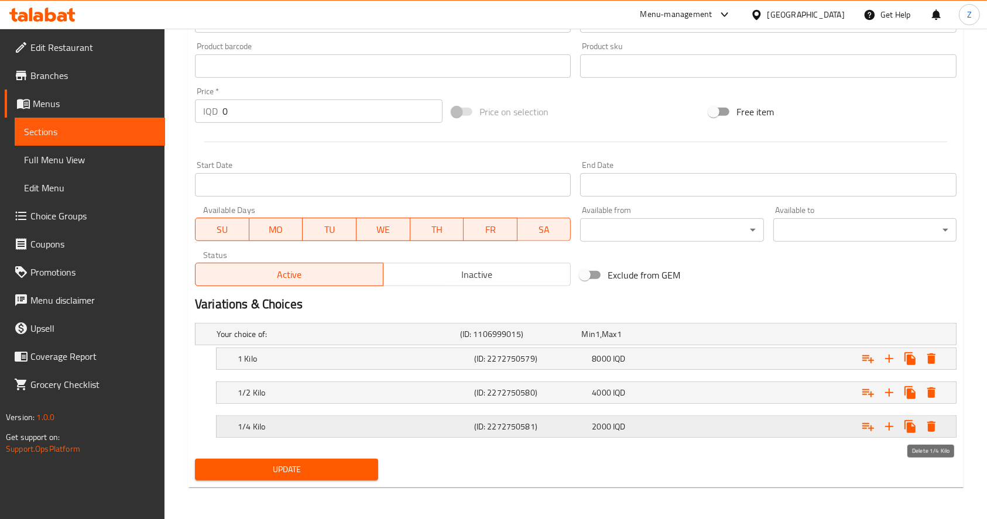
click at [922, 422] on button "Expand" at bounding box center [930, 426] width 21 height 21
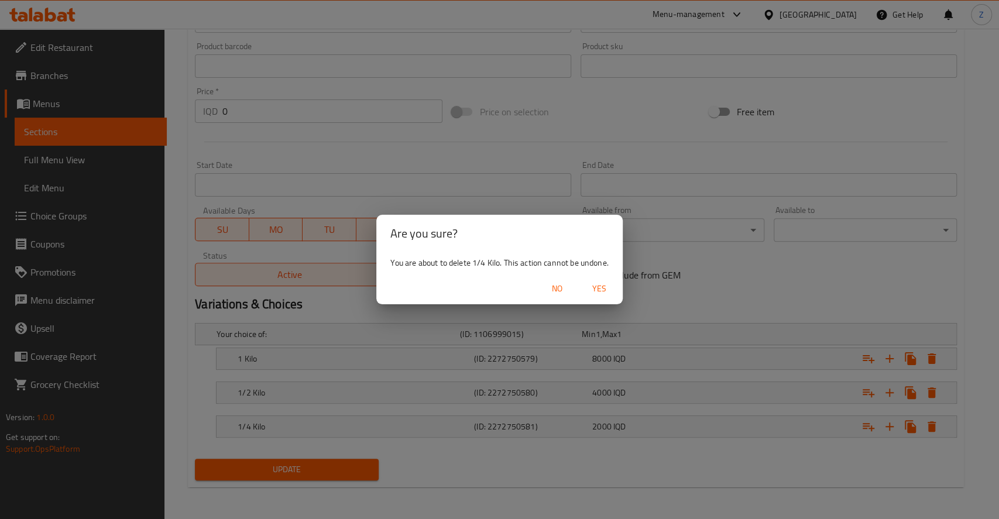
click at [604, 287] on span "Yes" at bounding box center [599, 288] width 28 height 15
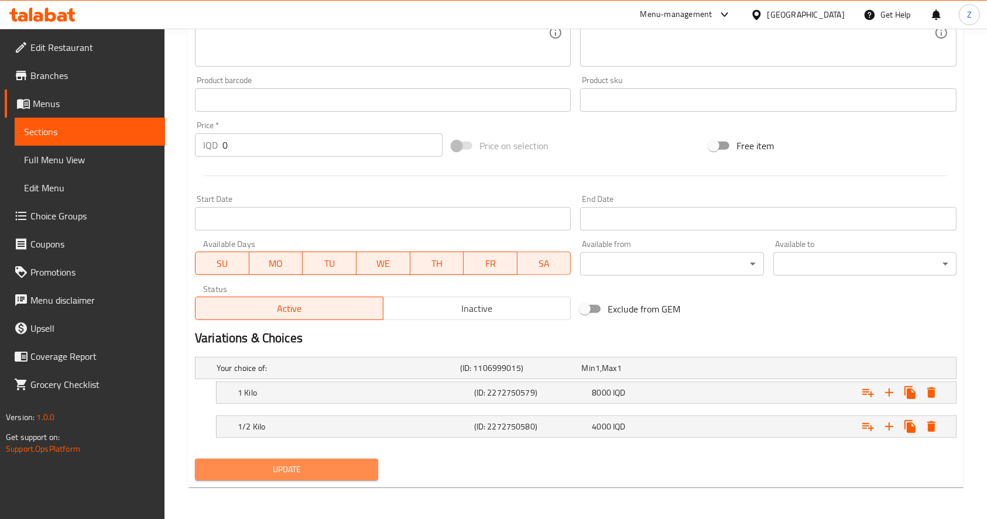
click at [336, 469] on span "Update" at bounding box center [286, 469] width 164 height 15
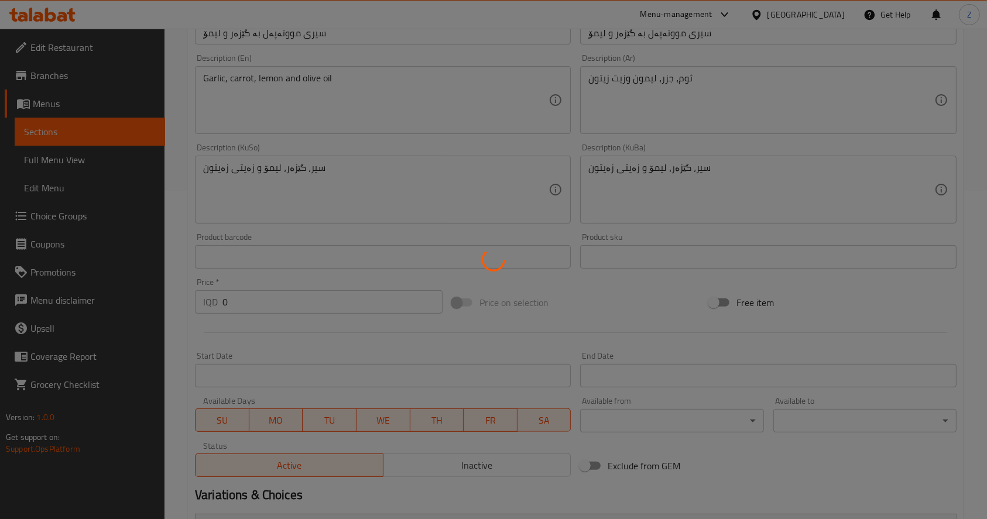
scroll to position [0, 0]
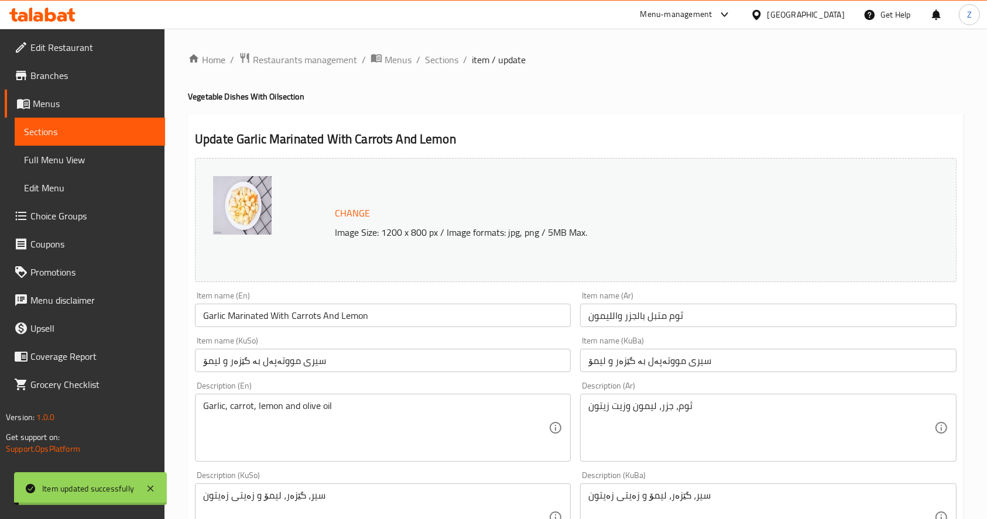
click at [438, 63] on span "Sections" at bounding box center [441, 60] width 33 height 14
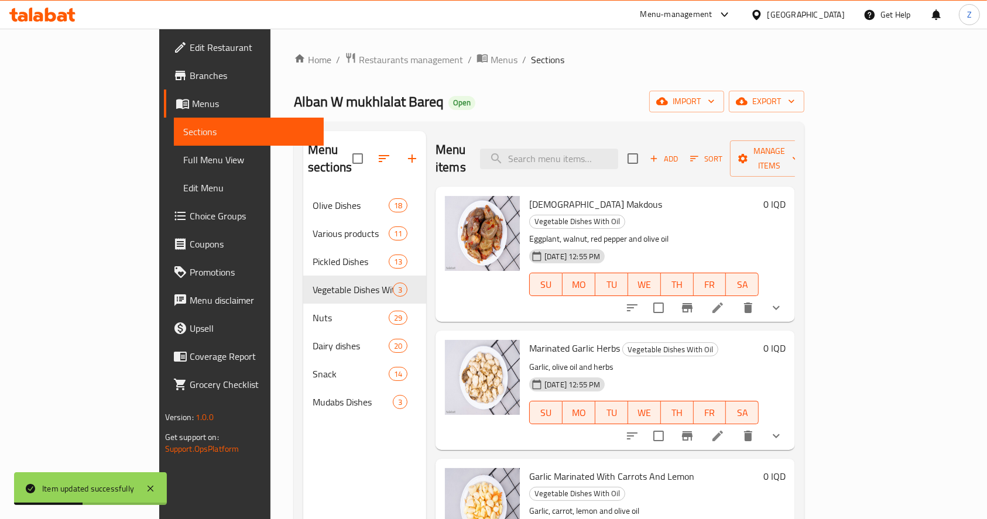
click at [724, 301] on icon at bounding box center [717, 308] width 14 height 14
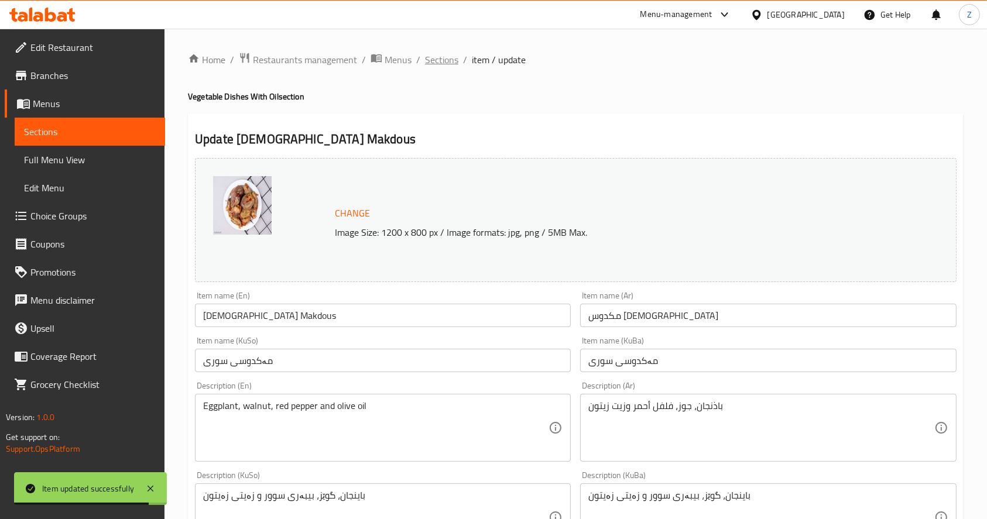
click at [452, 64] on span "Sections" at bounding box center [441, 60] width 33 height 14
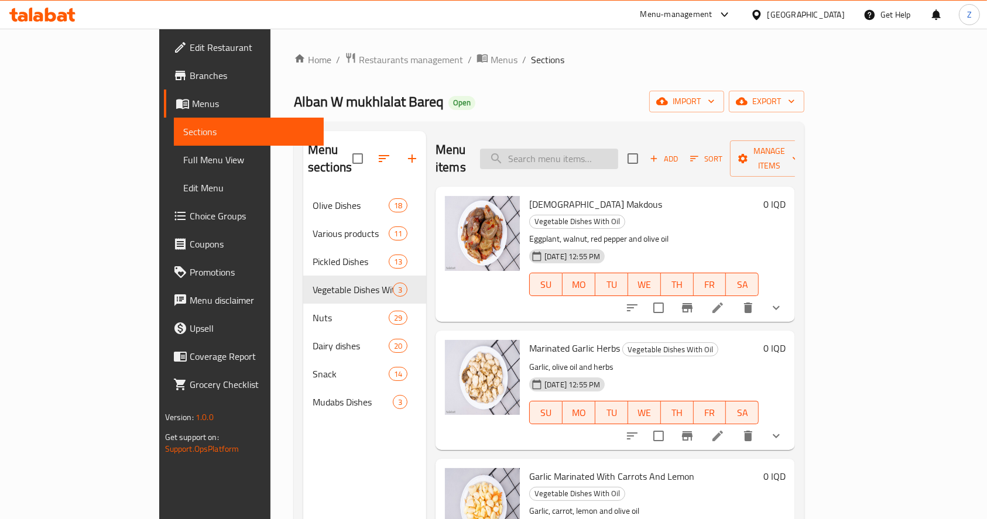
click at [588, 157] on input "search" at bounding box center [549, 159] width 138 height 20
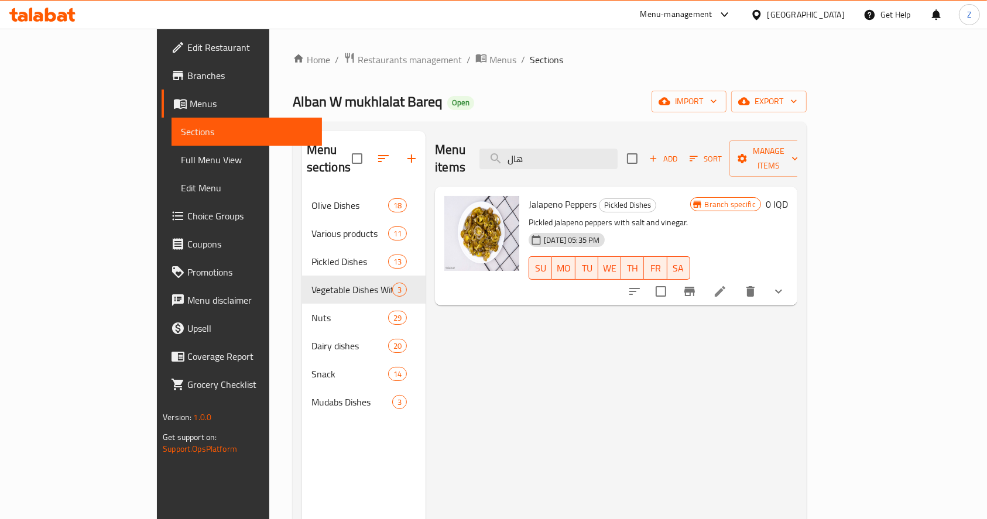
type input "هال"
click at [792, 277] on div at bounding box center [706, 291] width 172 height 28
click at [725, 286] on icon at bounding box center [719, 291] width 11 height 11
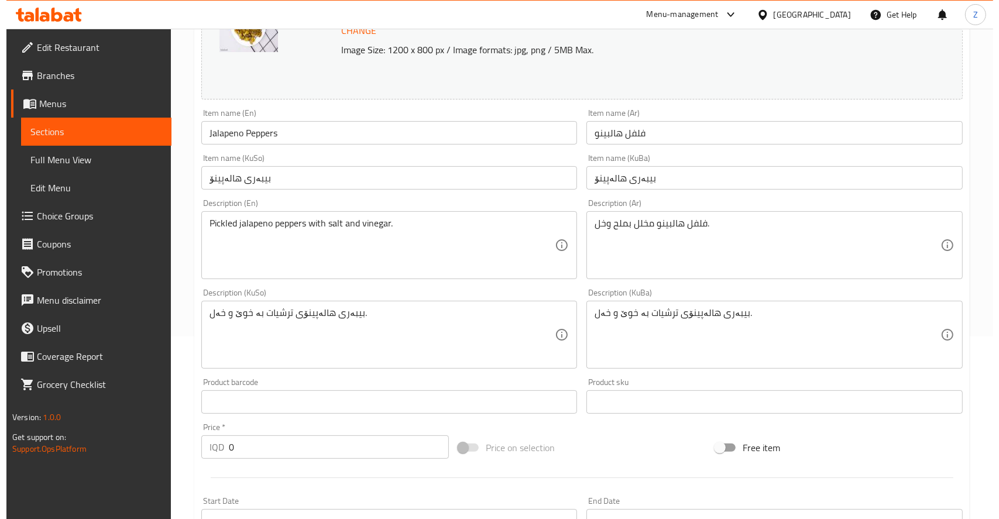
scroll to position [518, 0]
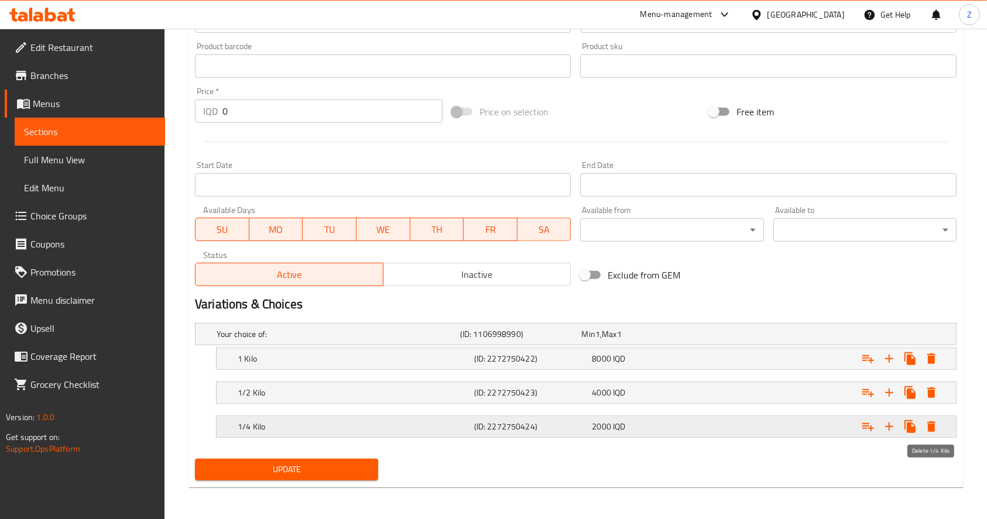
click at [931, 420] on icon "Expand" at bounding box center [931, 427] width 14 height 14
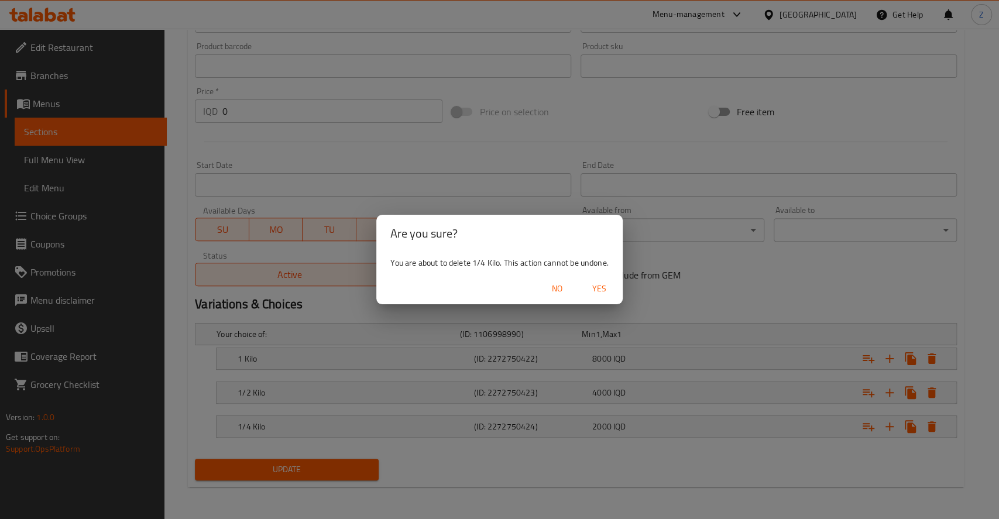
click at [586, 289] on span "Yes" at bounding box center [599, 288] width 28 height 15
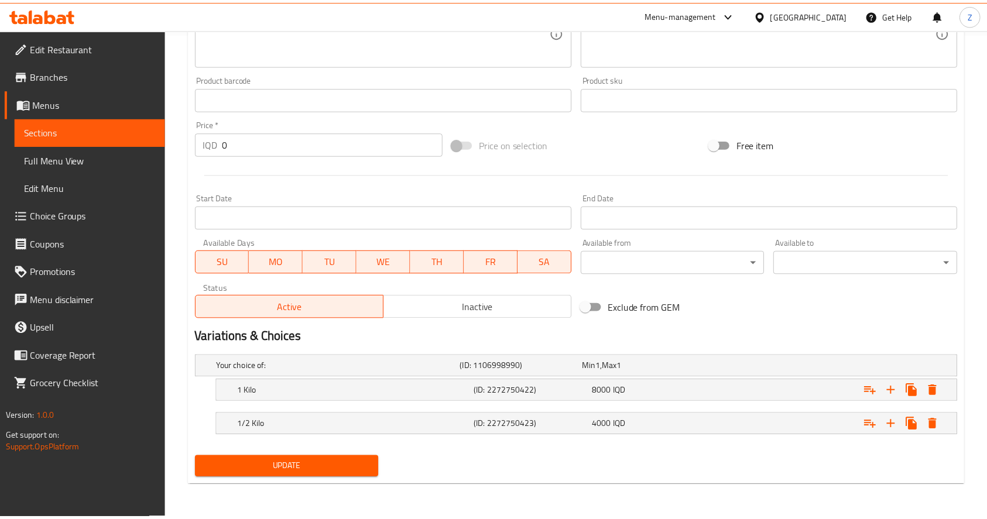
scroll to position [485, 0]
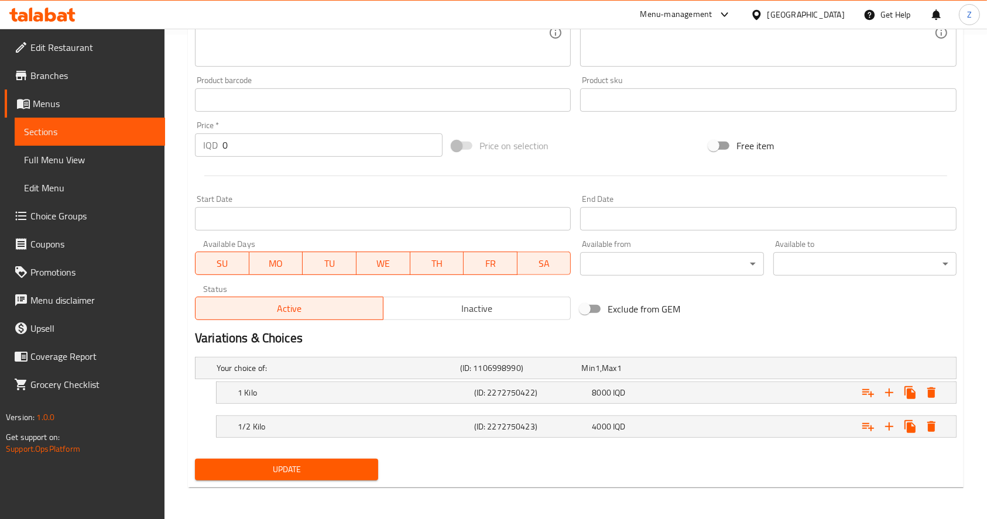
click at [325, 468] on span "Update" at bounding box center [286, 469] width 164 height 15
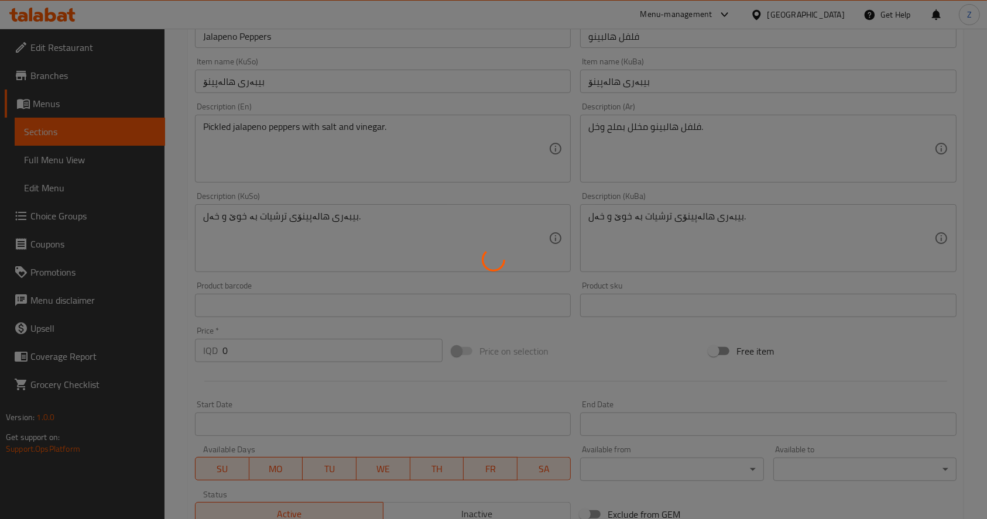
scroll to position [0, 0]
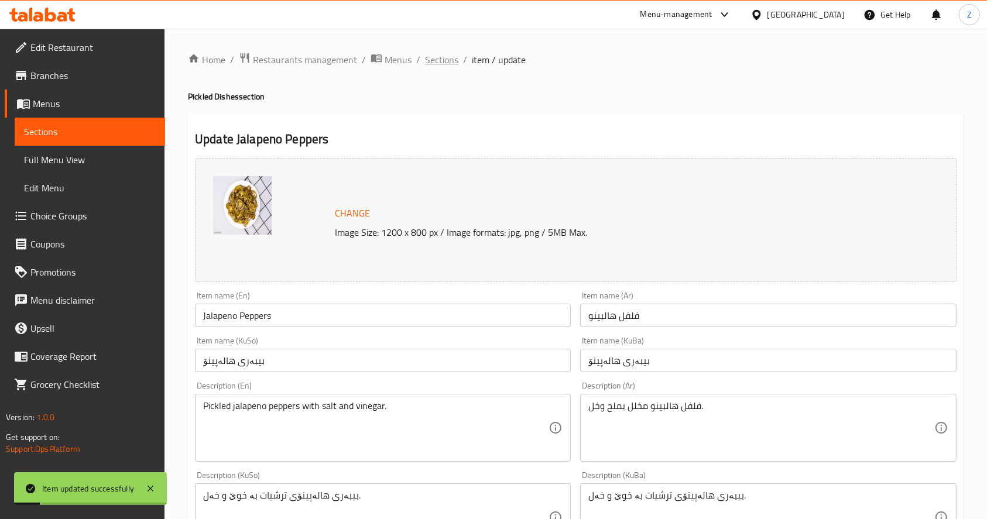
click at [431, 59] on span "Sections" at bounding box center [441, 60] width 33 height 14
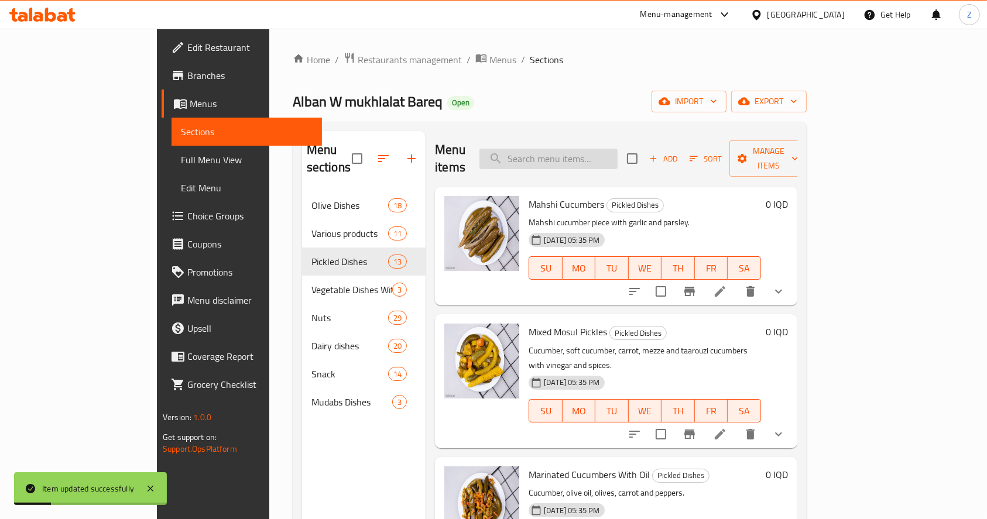
click at [605, 149] on input "search" at bounding box center [548, 159] width 138 height 20
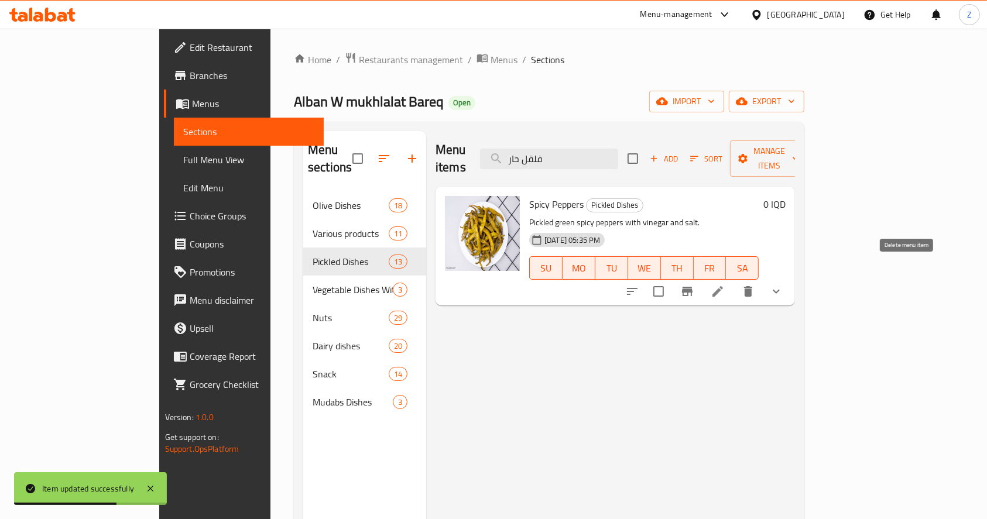
type input "فلفل حار"
click at [734, 281] on li at bounding box center [717, 291] width 33 height 21
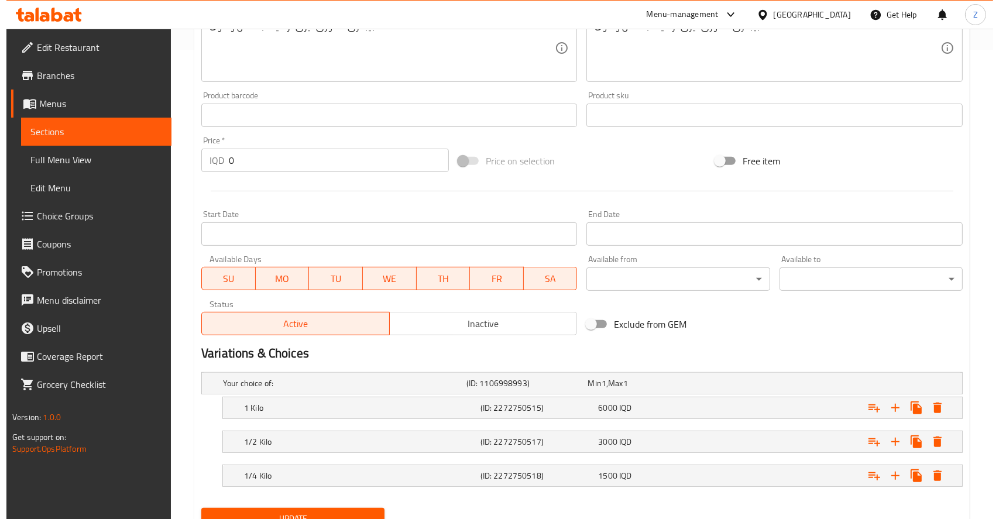
scroll to position [518, 0]
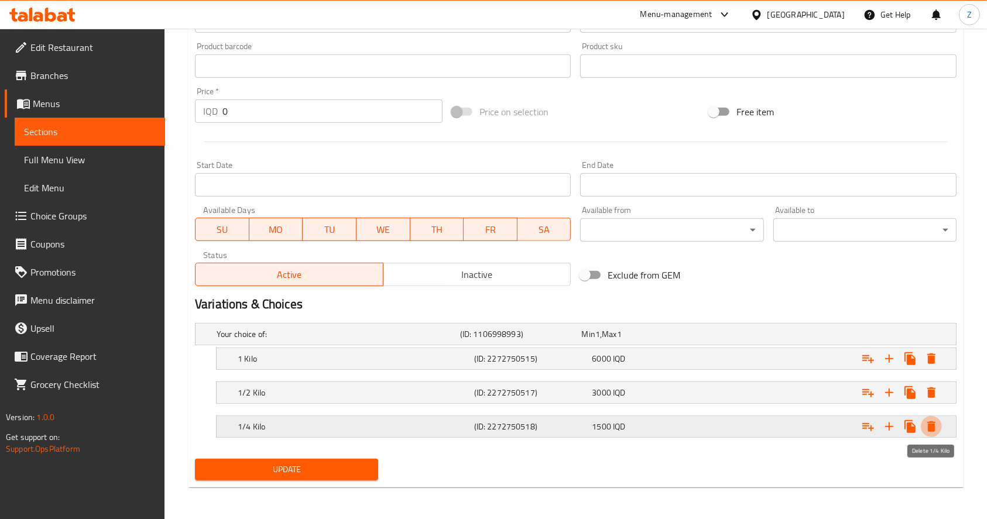
click at [935, 430] on icon "Expand" at bounding box center [931, 427] width 14 height 14
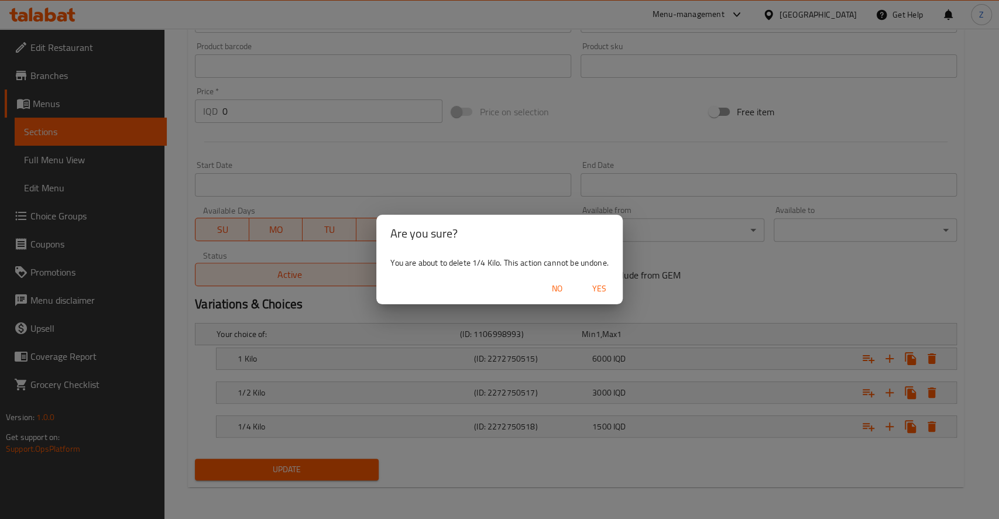
drag, startPoint x: 600, startPoint y: 282, endPoint x: 621, endPoint y: 281, distance: 21.7
click at [603, 281] on span "Yes" at bounding box center [599, 288] width 28 height 15
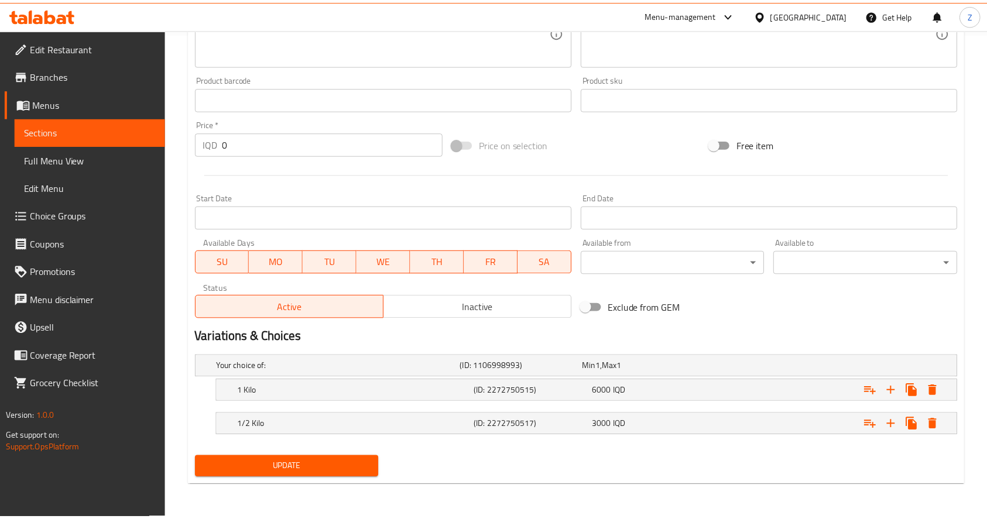
scroll to position [485, 0]
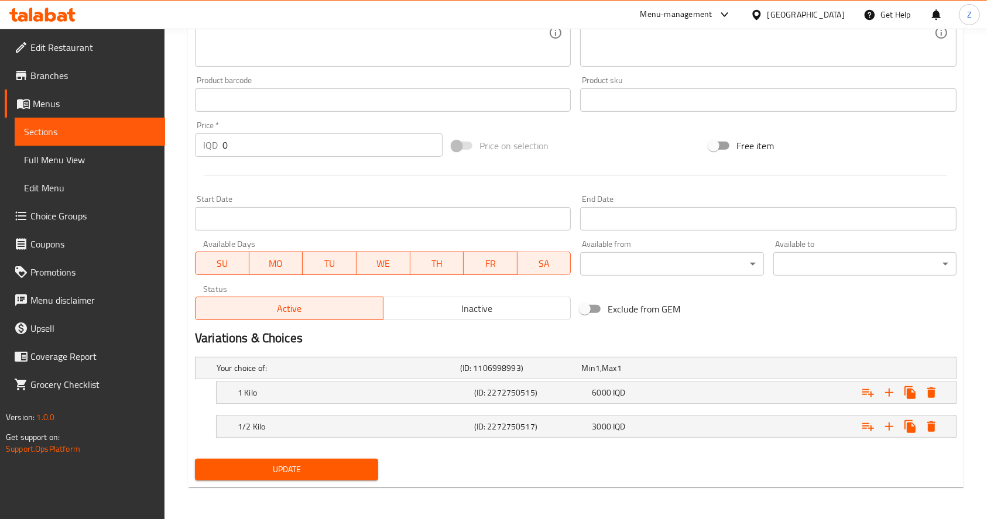
click at [309, 472] on span "Update" at bounding box center [286, 469] width 164 height 15
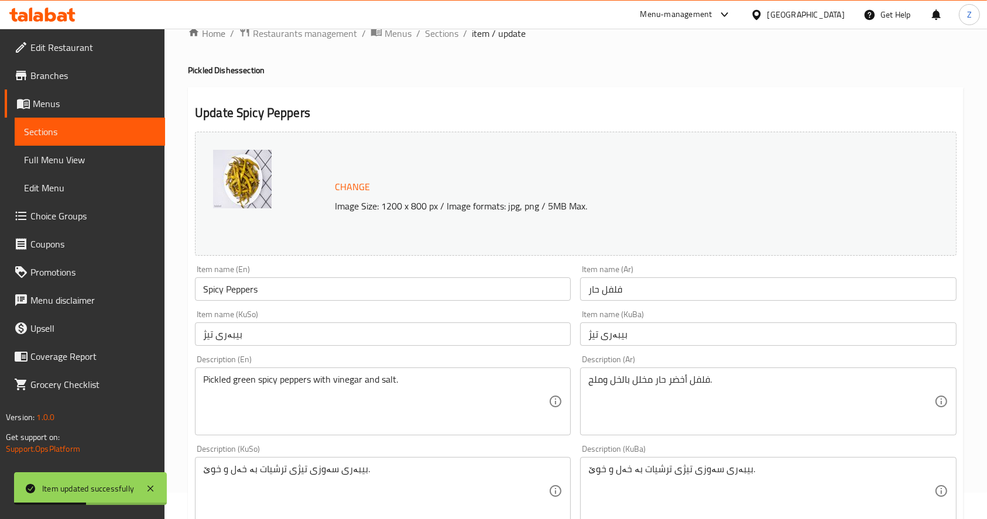
scroll to position [0, 0]
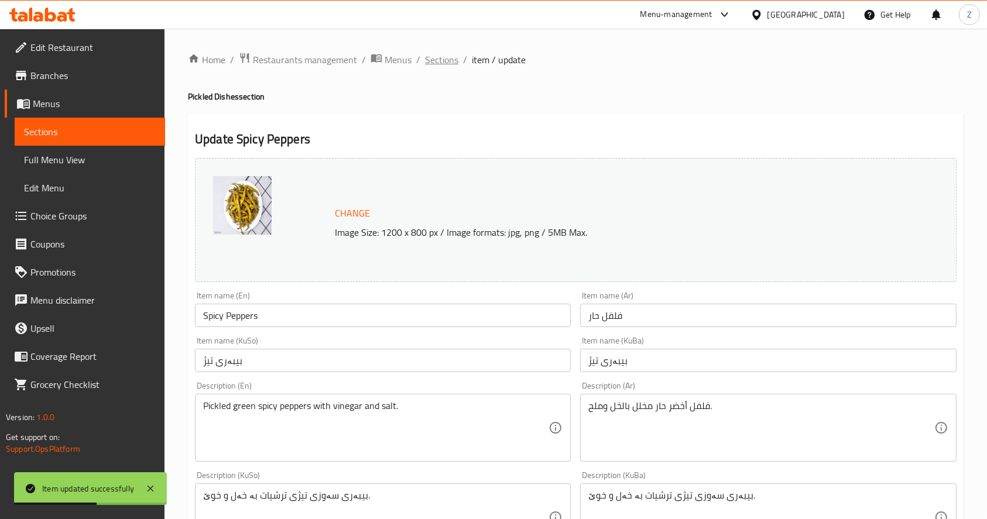
click at [448, 62] on span "Sections" at bounding box center [441, 60] width 33 height 14
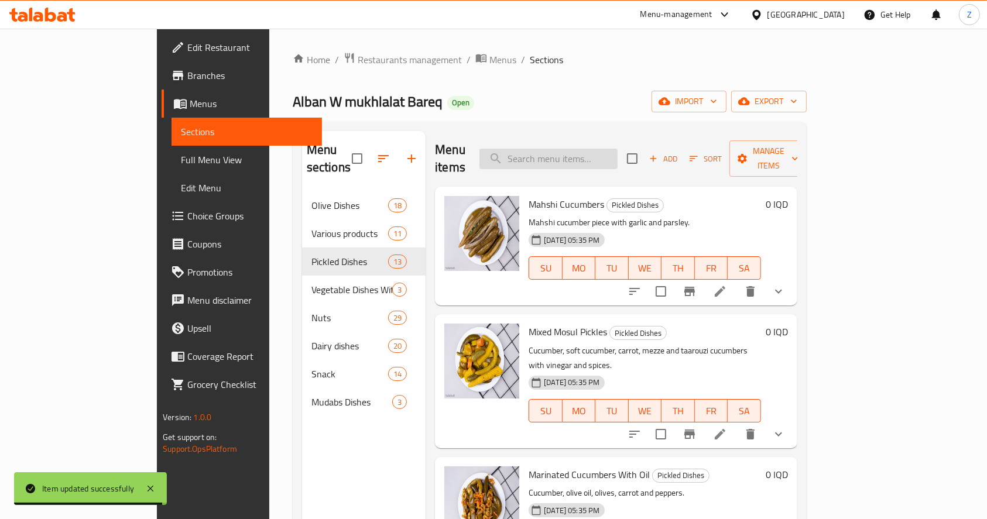
click at [603, 149] on input "search" at bounding box center [548, 159] width 138 height 20
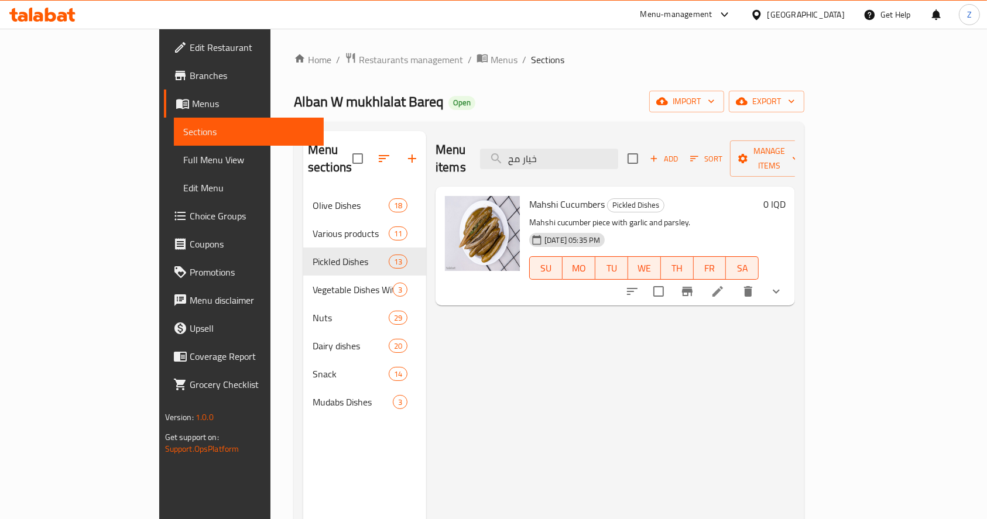
type input "خيار مح"
click at [724, 284] on icon at bounding box center [717, 291] width 14 height 14
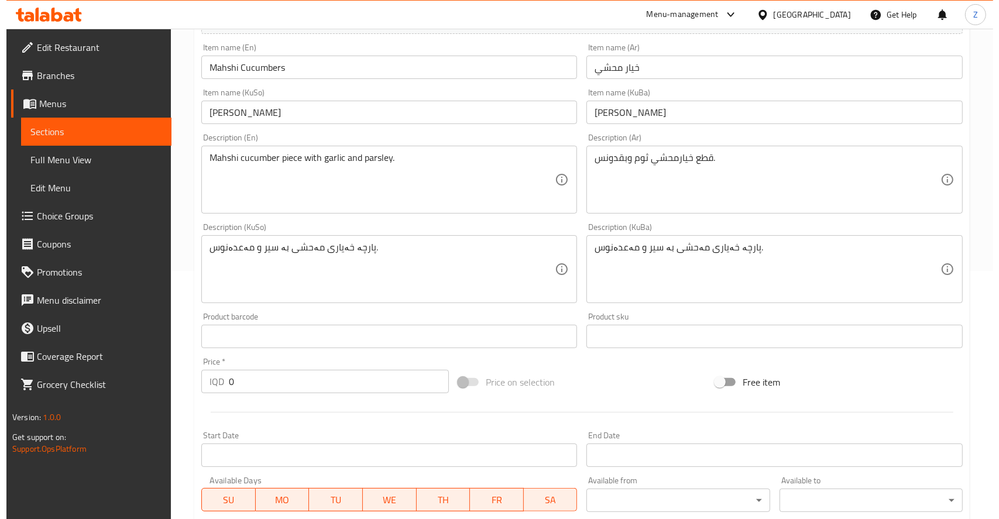
scroll to position [518, 0]
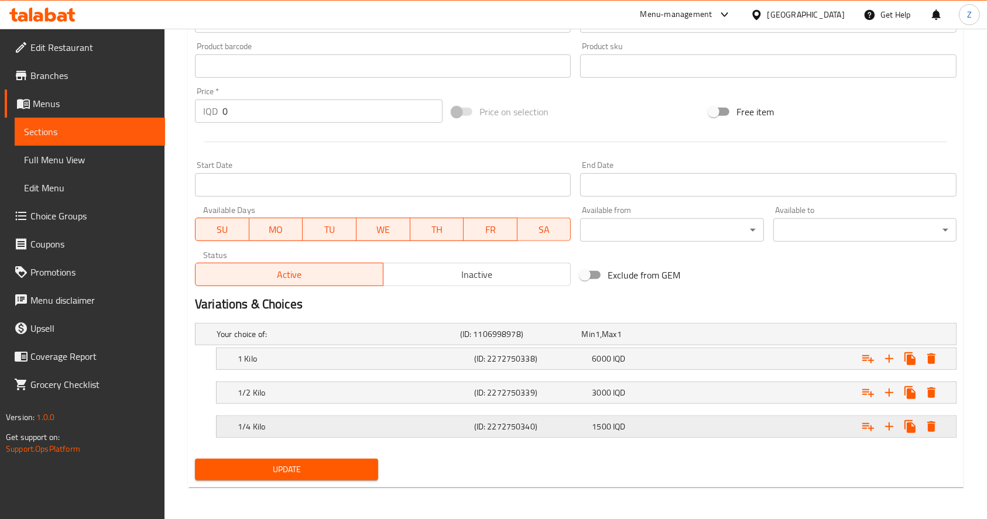
click at [933, 425] on icon "Expand" at bounding box center [931, 426] width 8 height 11
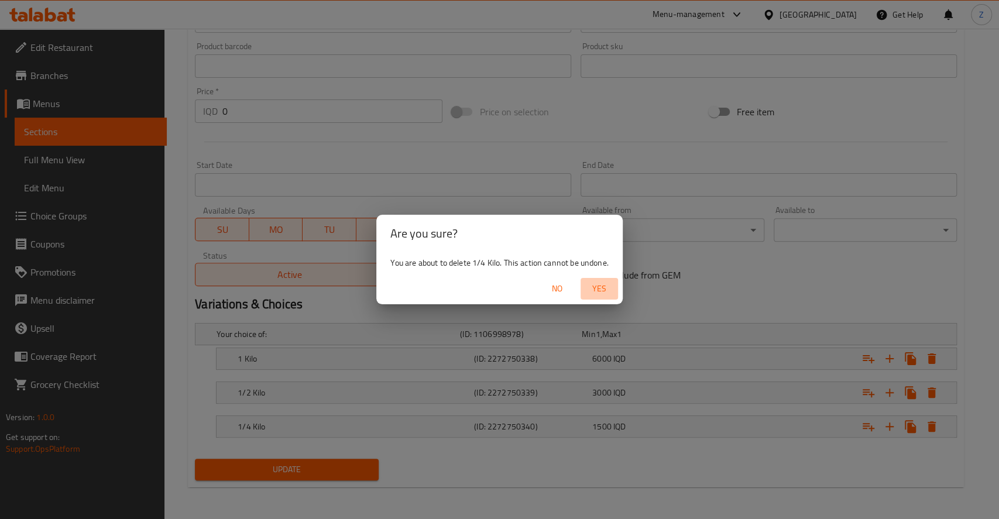
click at [606, 288] on span "Yes" at bounding box center [599, 288] width 28 height 15
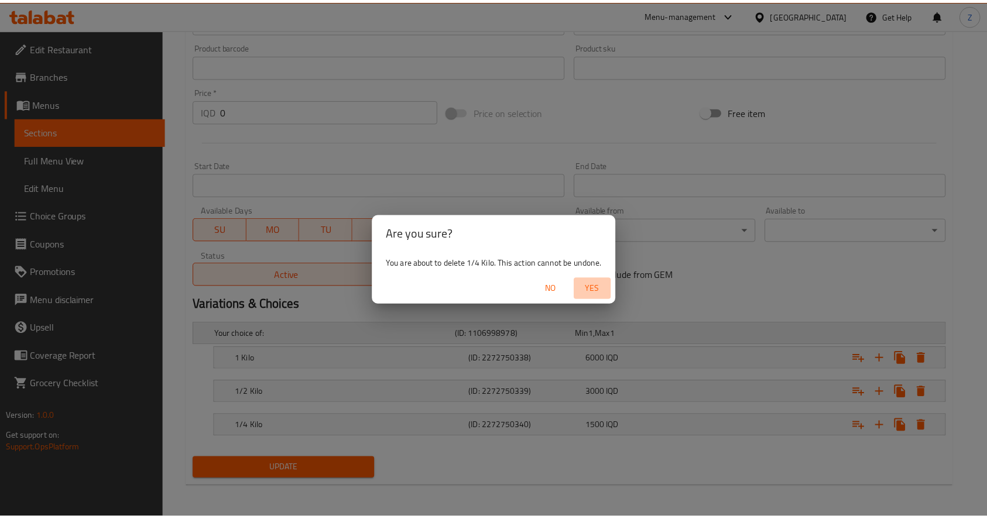
scroll to position [485, 0]
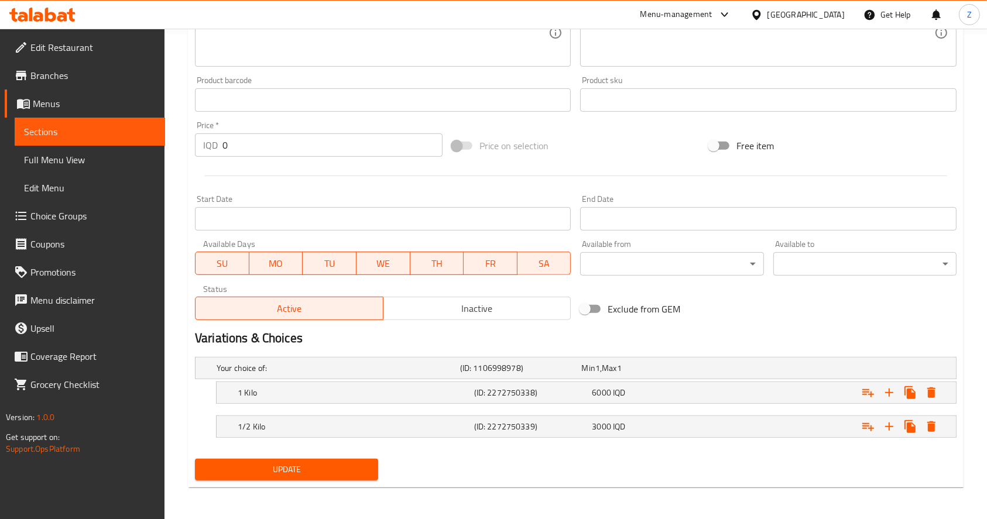
click at [351, 463] on span "Update" at bounding box center [286, 469] width 164 height 15
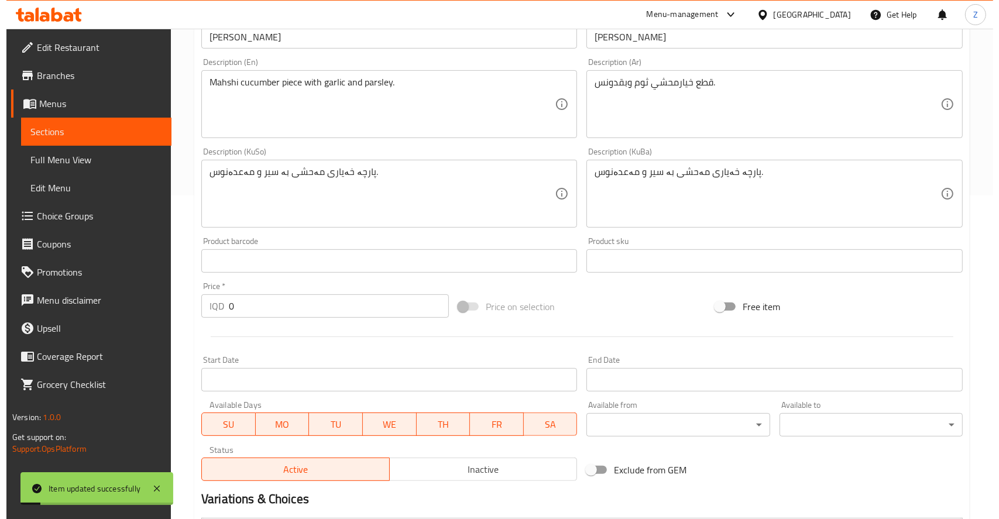
scroll to position [0, 0]
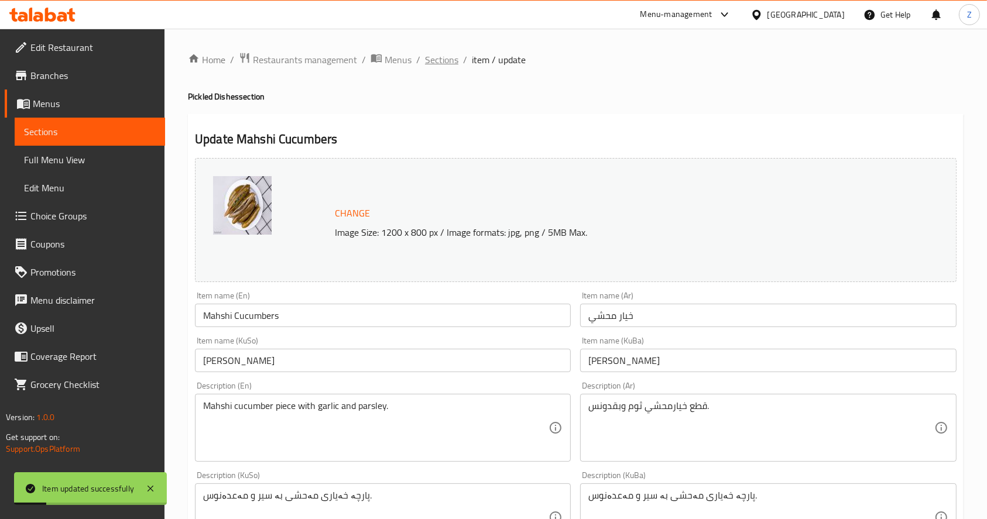
click at [435, 64] on span "Sections" at bounding box center [441, 60] width 33 height 14
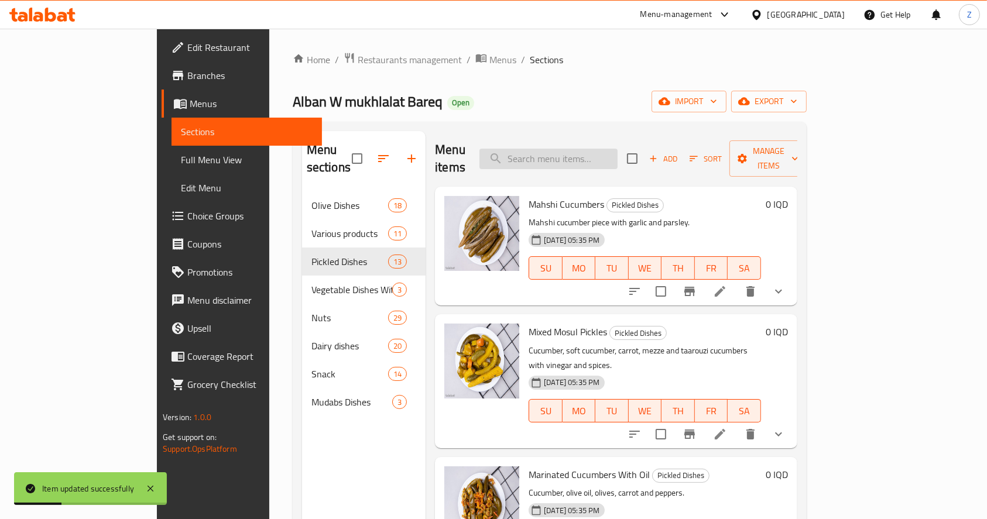
click at [615, 159] on input "search" at bounding box center [548, 159] width 138 height 20
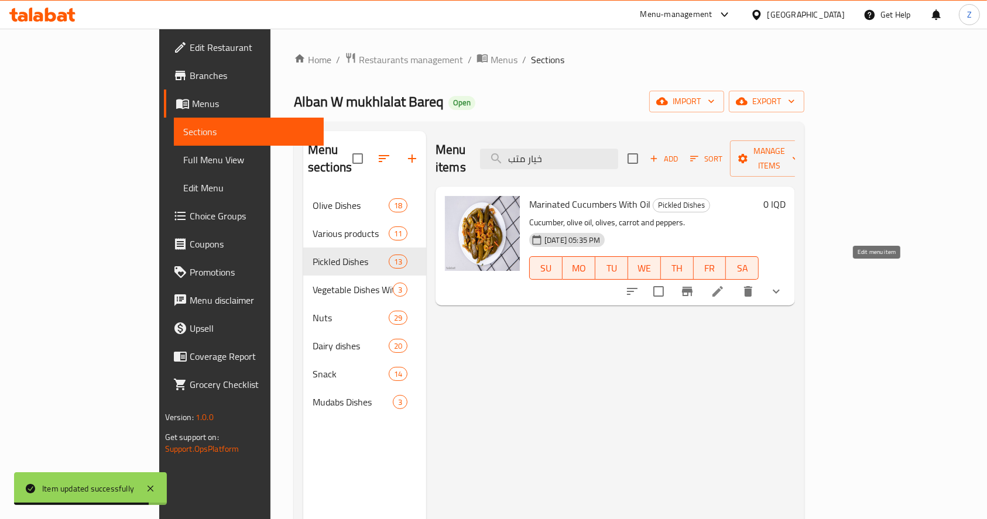
type input "خيار متب"
click at [724, 284] on icon at bounding box center [717, 291] width 14 height 14
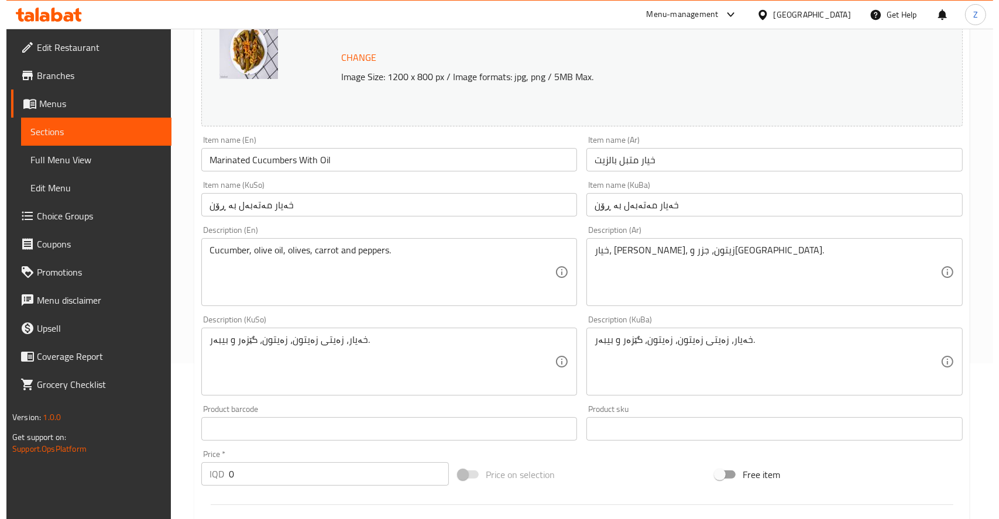
scroll to position [518, 0]
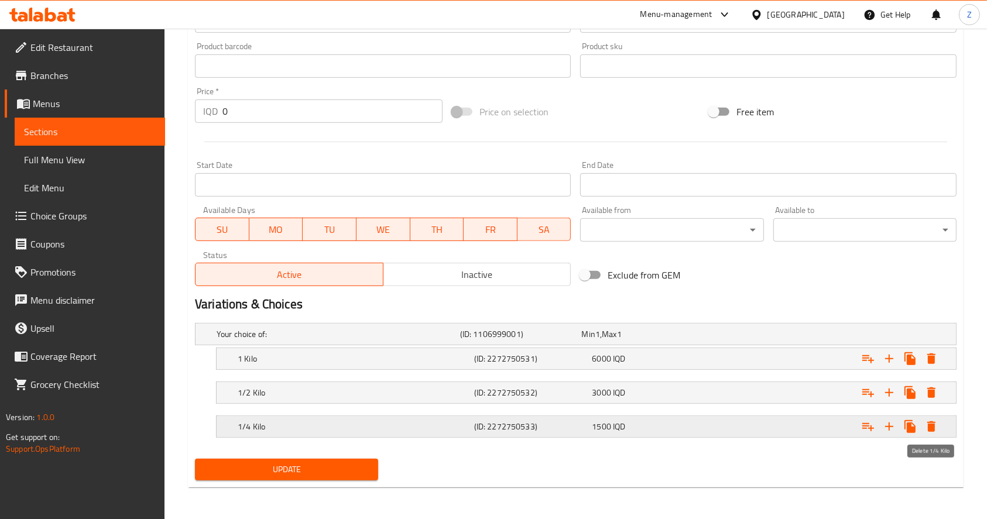
click at [932, 422] on icon "Expand" at bounding box center [931, 427] width 14 height 14
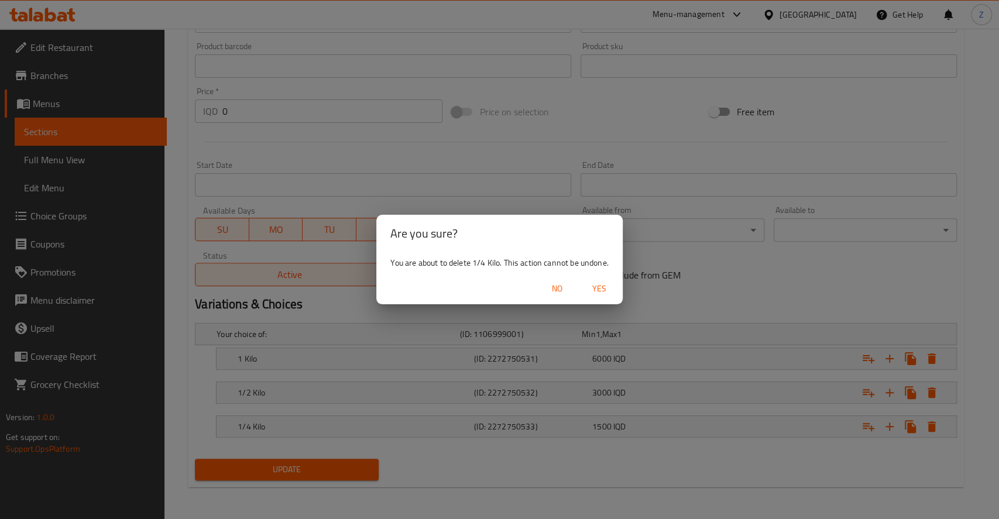
click at [597, 281] on span "Yes" at bounding box center [599, 288] width 28 height 15
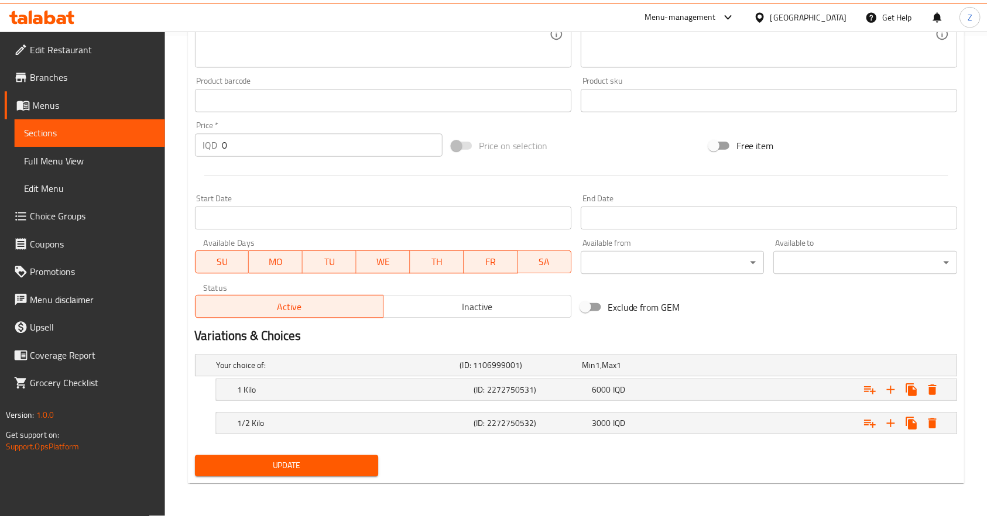
scroll to position [485, 0]
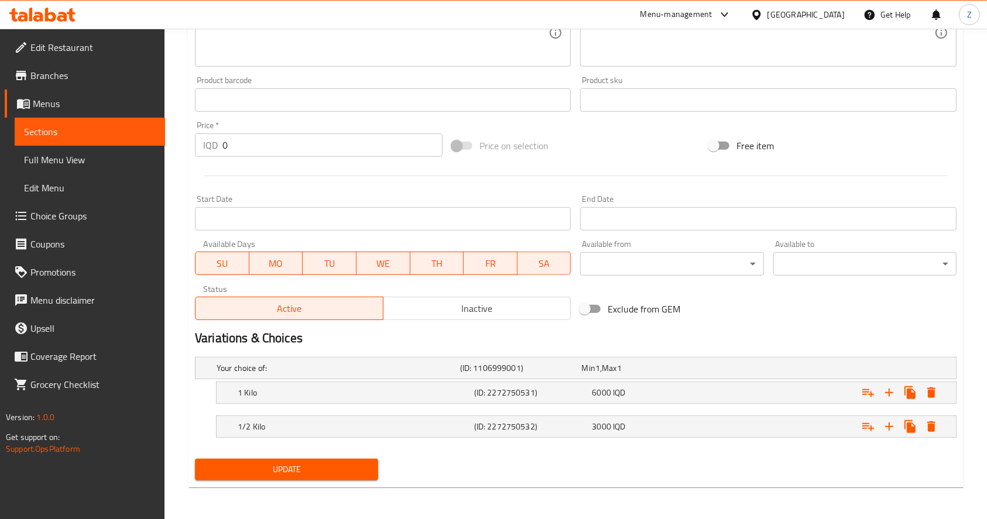
click at [382, 470] on div "Update" at bounding box center [286, 469] width 193 height 31
click at [352, 473] on span "Update" at bounding box center [286, 469] width 164 height 15
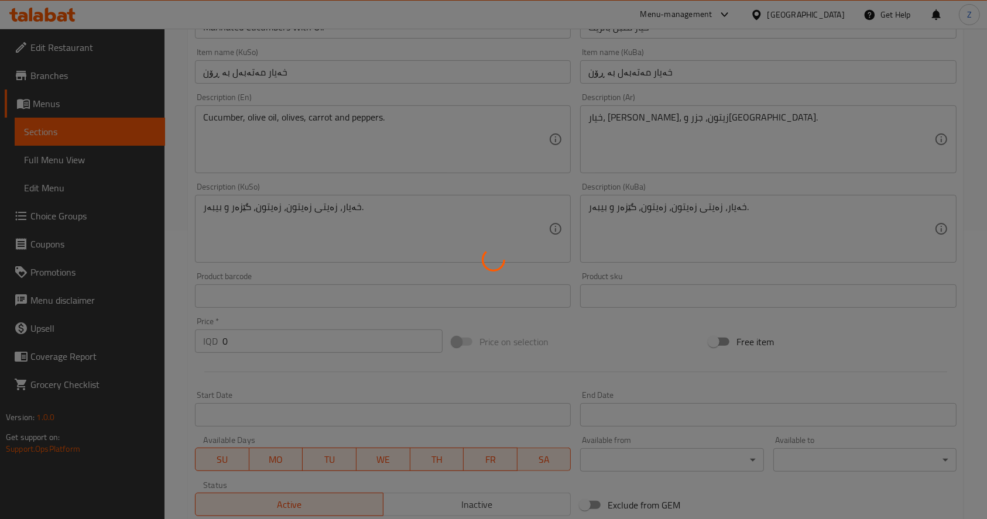
scroll to position [0, 0]
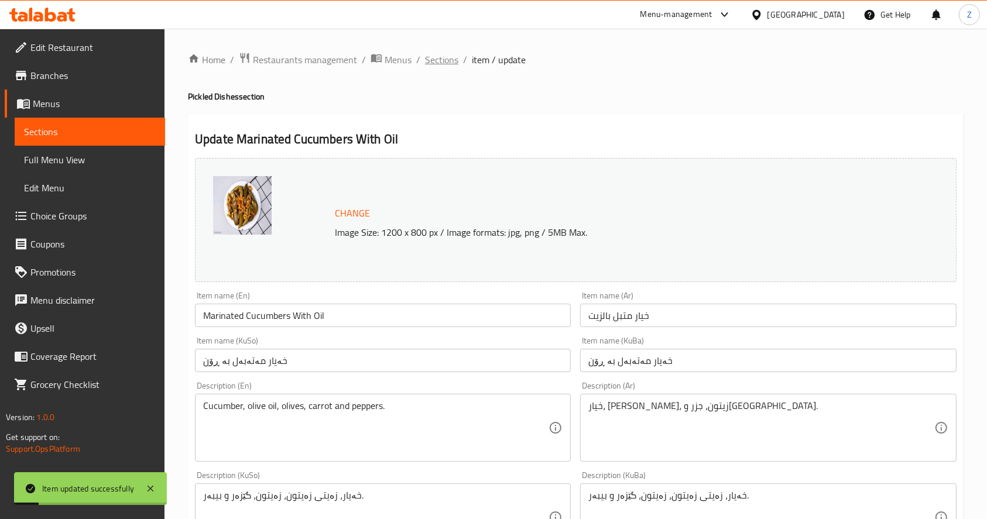
click at [447, 63] on span "Sections" at bounding box center [441, 60] width 33 height 14
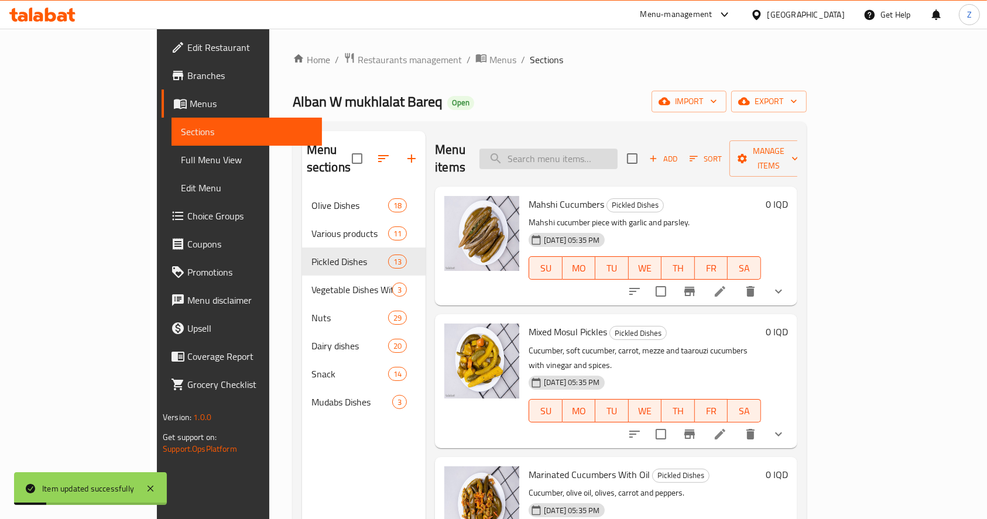
click at [613, 149] on input "search" at bounding box center [548, 159] width 138 height 20
type input "ح"
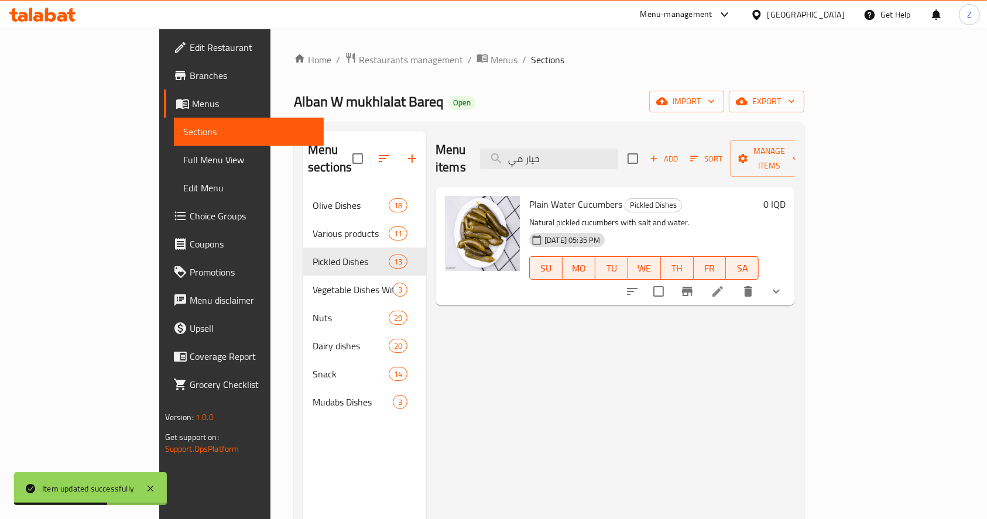
type input "خيار مي"
click at [724, 284] on icon at bounding box center [717, 291] width 14 height 14
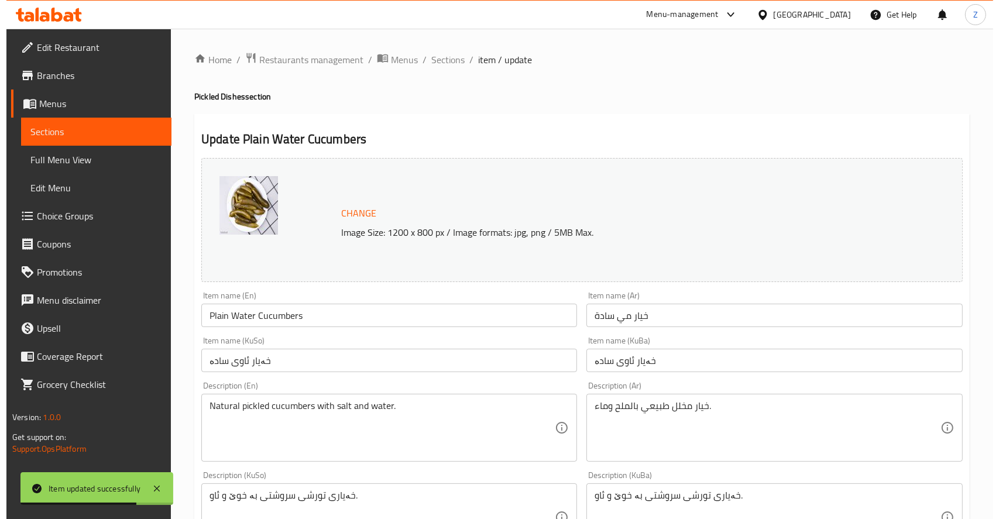
scroll to position [518, 0]
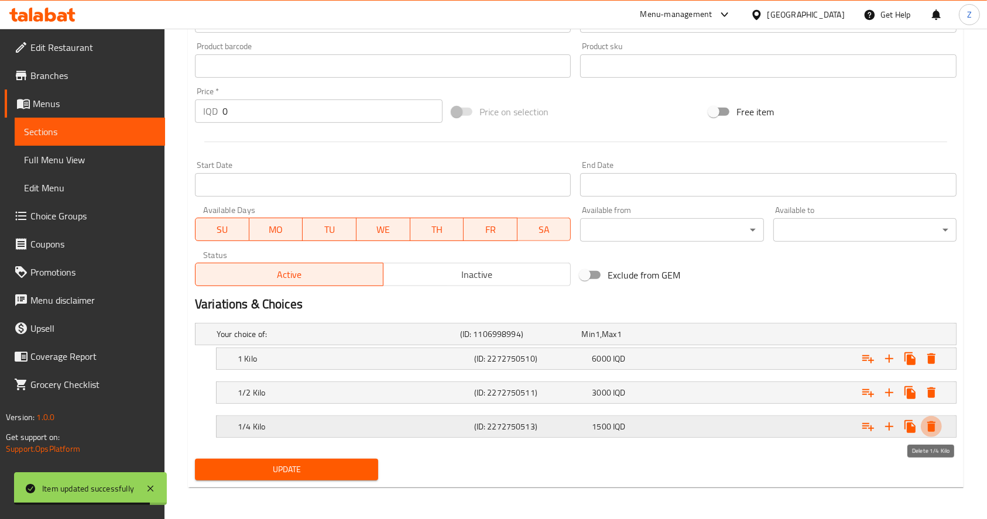
click at [936, 431] on icon "Expand" at bounding box center [931, 427] width 14 height 14
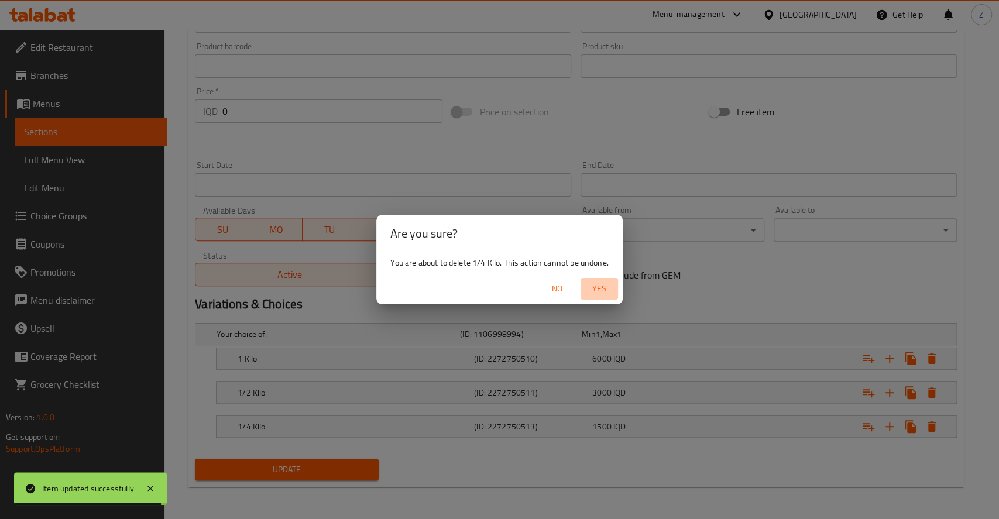
click at [593, 297] on button "Yes" at bounding box center [598, 289] width 37 height 22
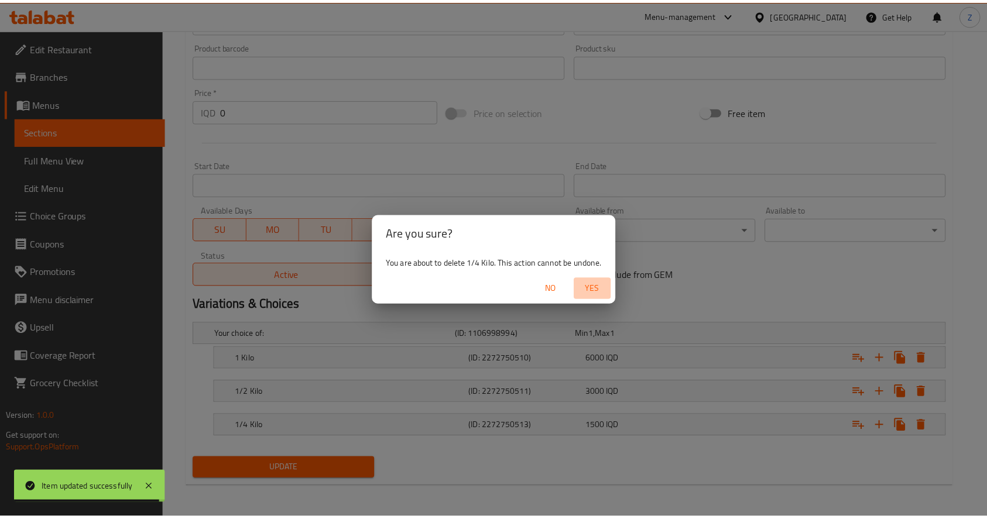
scroll to position [485, 0]
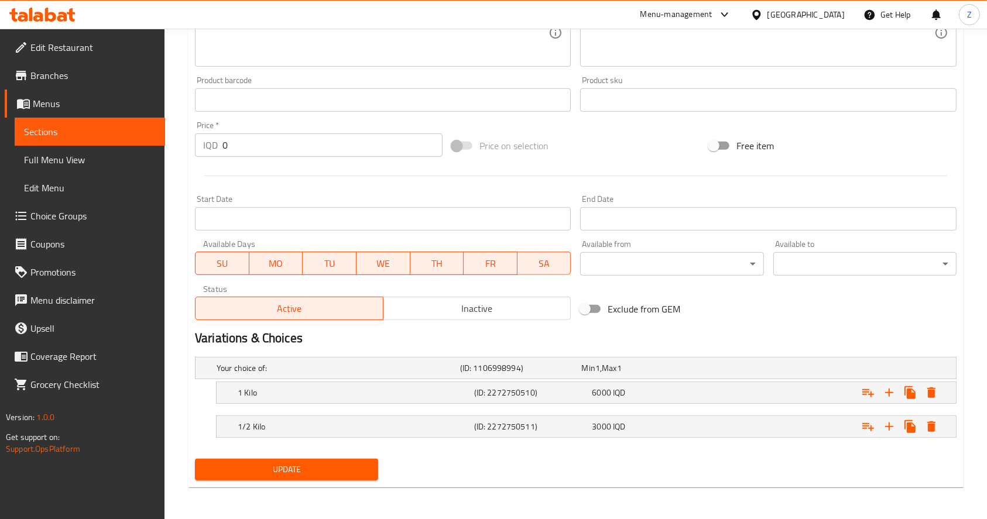
click at [290, 468] on span "Update" at bounding box center [286, 469] width 164 height 15
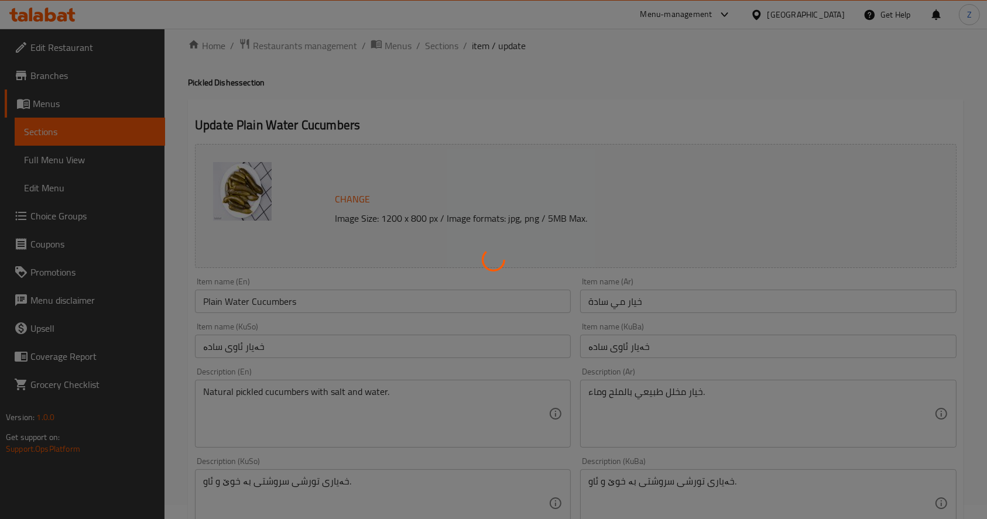
scroll to position [0, 0]
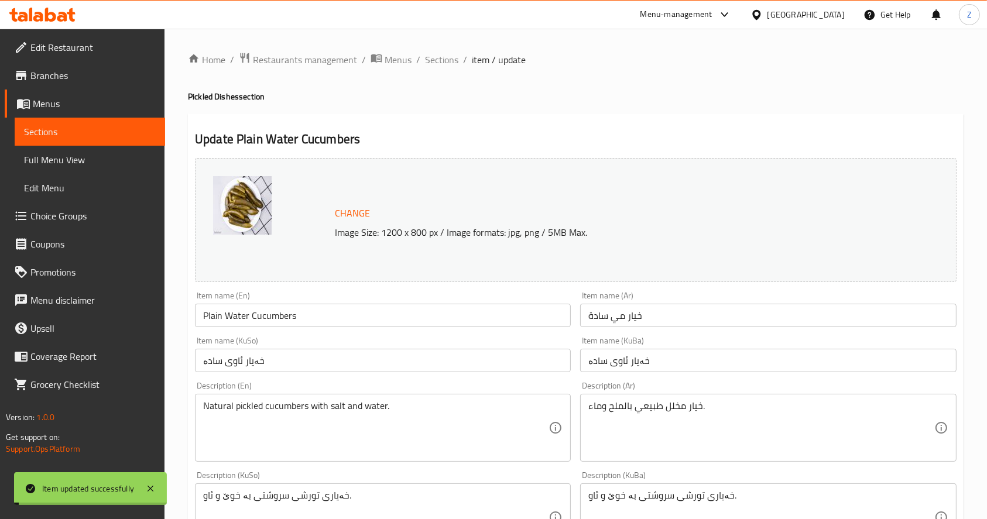
click at [444, 57] on span "Sections" at bounding box center [441, 60] width 33 height 14
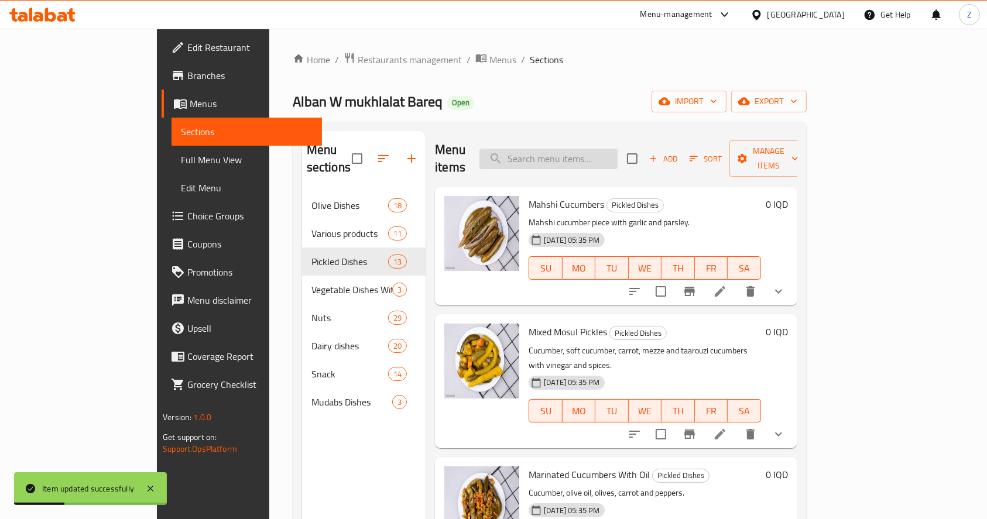
click at [575, 151] on input "search" at bounding box center [548, 159] width 138 height 20
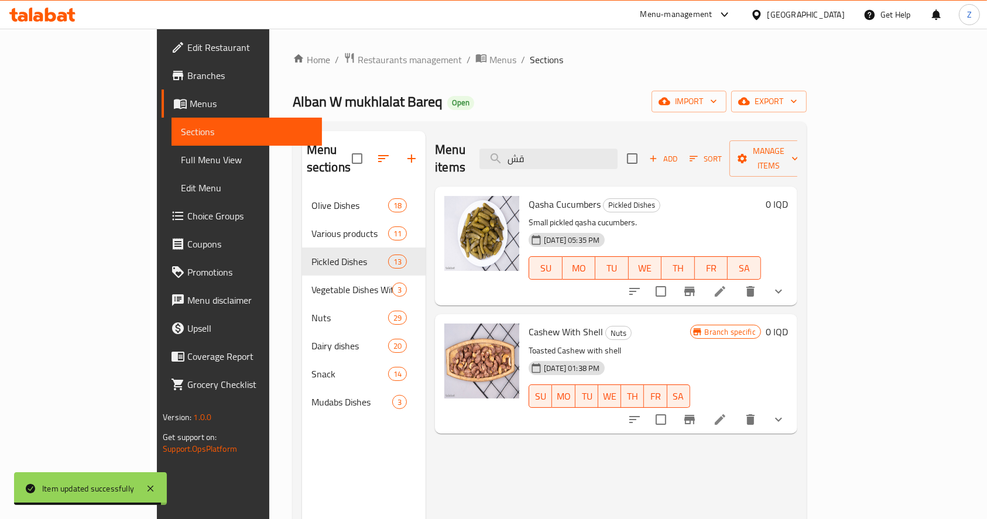
type input "قش"
click at [736, 281] on li at bounding box center [719, 291] width 33 height 21
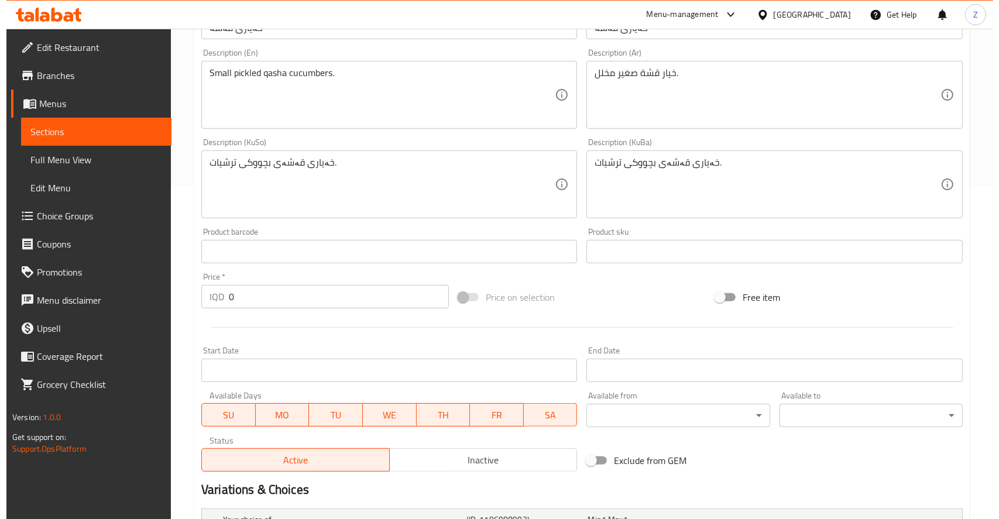
scroll to position [518, 0]
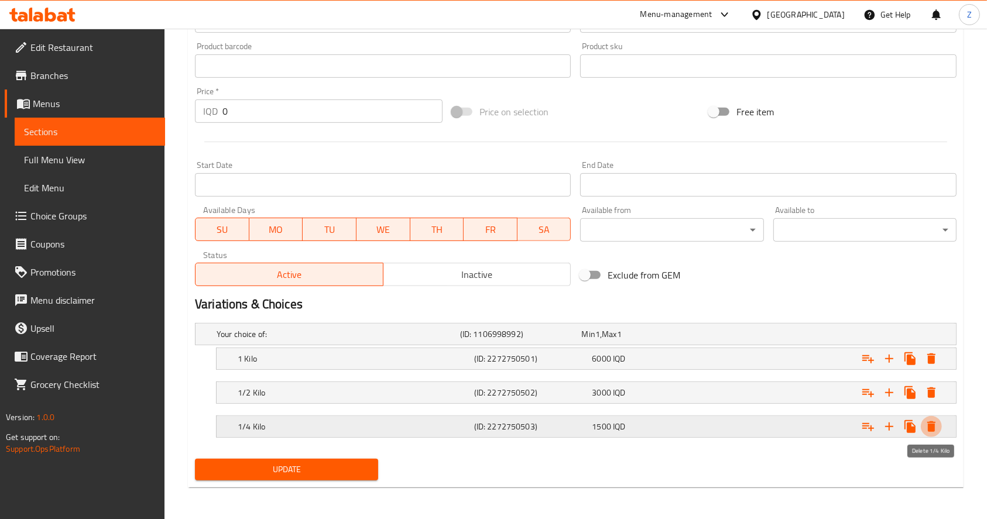
click at [924, 424] on icon "Expand" at bounding box center [931, 427] width 14 height 14
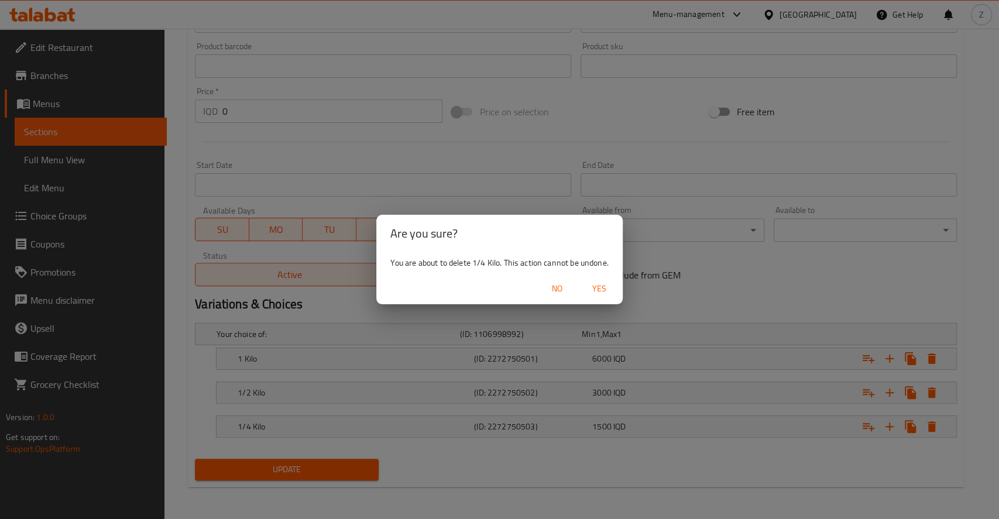
click at [595, 291] on span "Yes" at bounding box center [599, 288] width 28 height 15
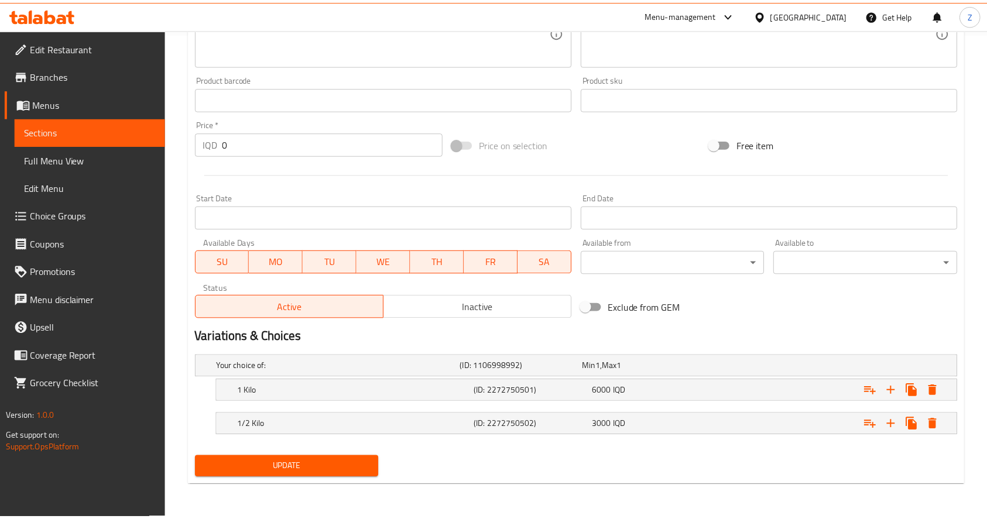
scroll to position [485, 0]
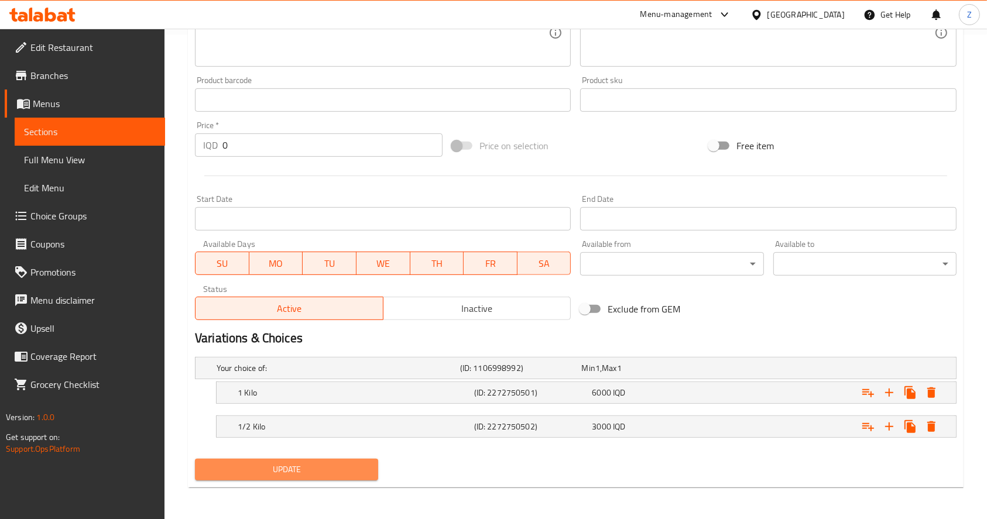
click at [336, 462] on span "Update" at bounding box center [286, 469] width 164 height 15
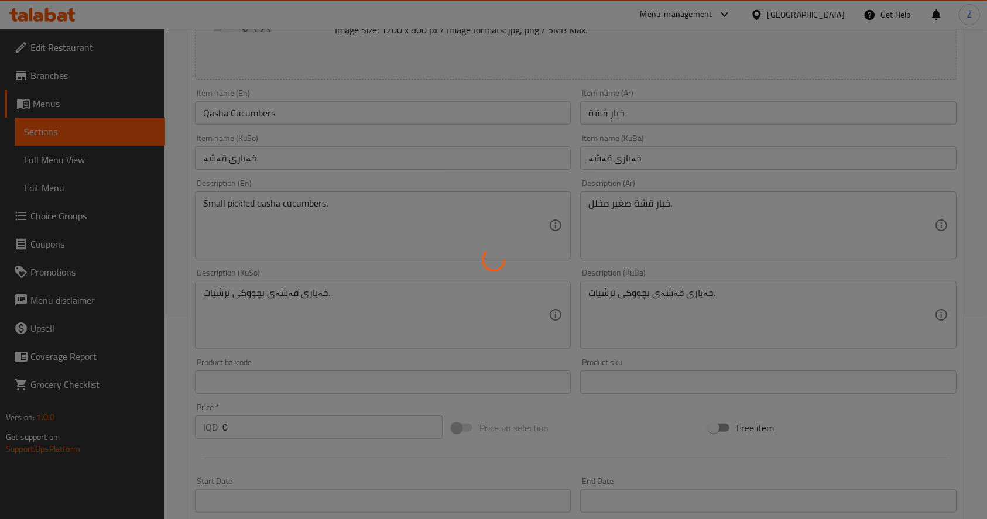
scroll to position [0, 0]
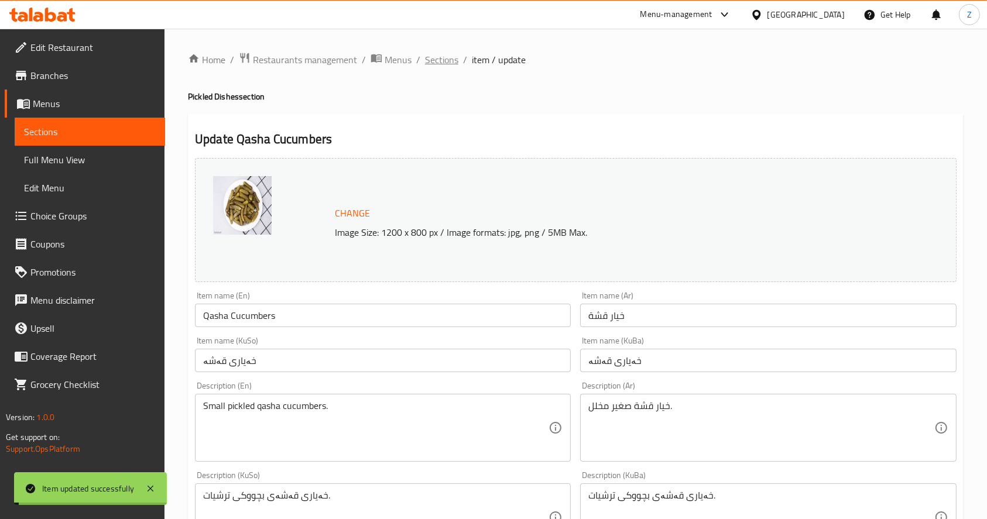
click at [432, 59] on span "Sections" at bounding box center [441, 60] width 33 height 14
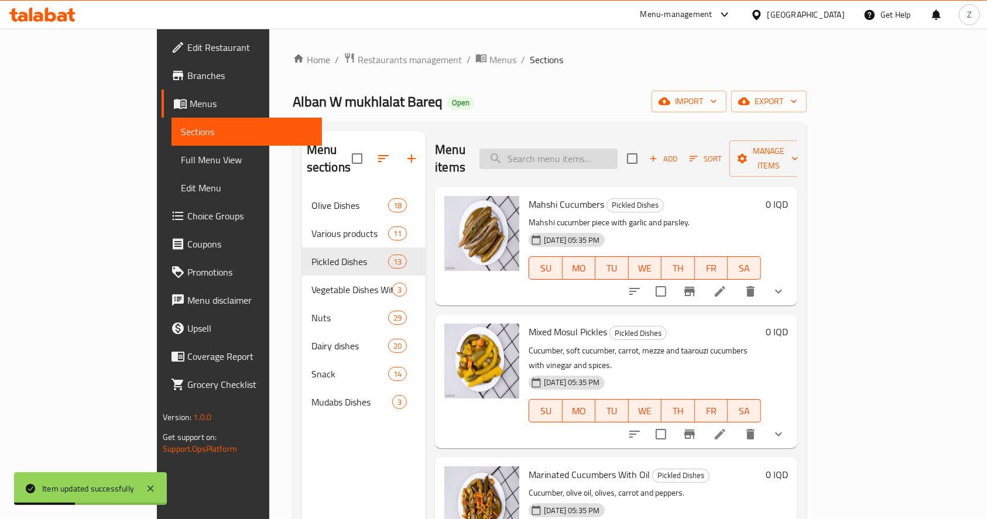
click at [567, 149] on input "search" at bounding box center [548, 159] width 138 height 20
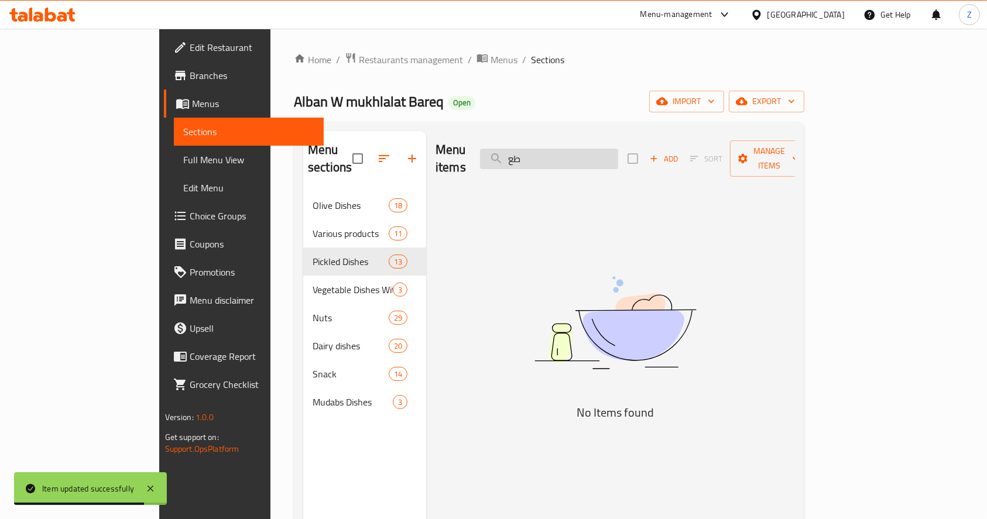
type input "ط"
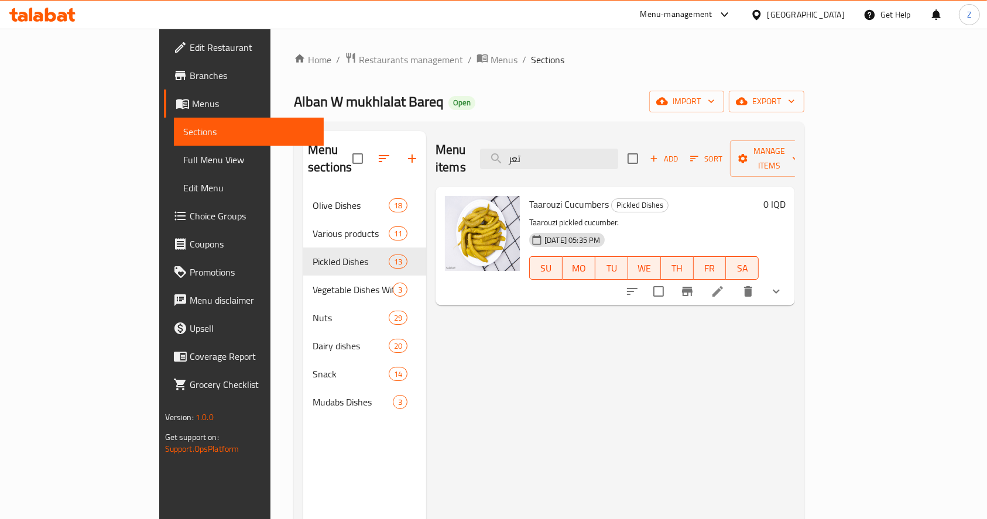
type input "تعر"
click at [724, 284] on icon at bounding box center [717, 291] width 14 height 14
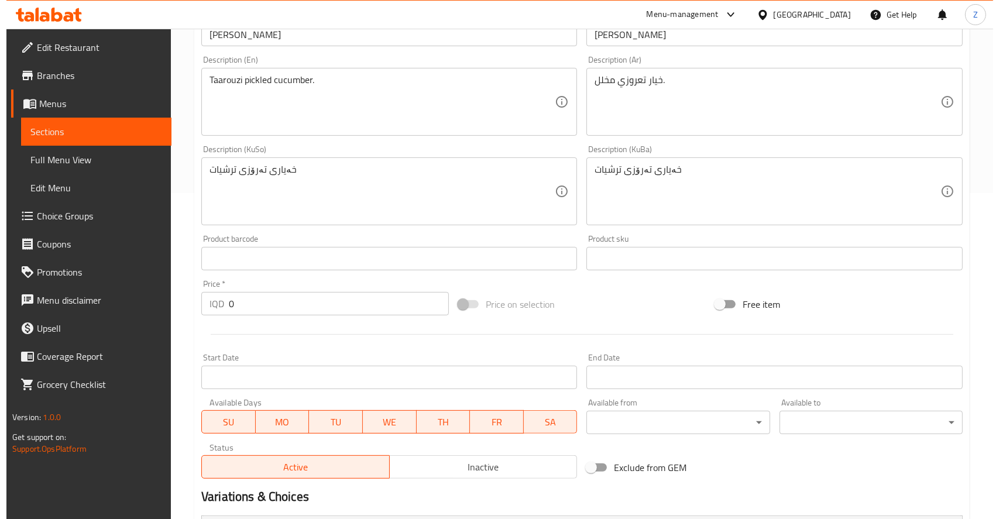
scroll to position [518, 0]
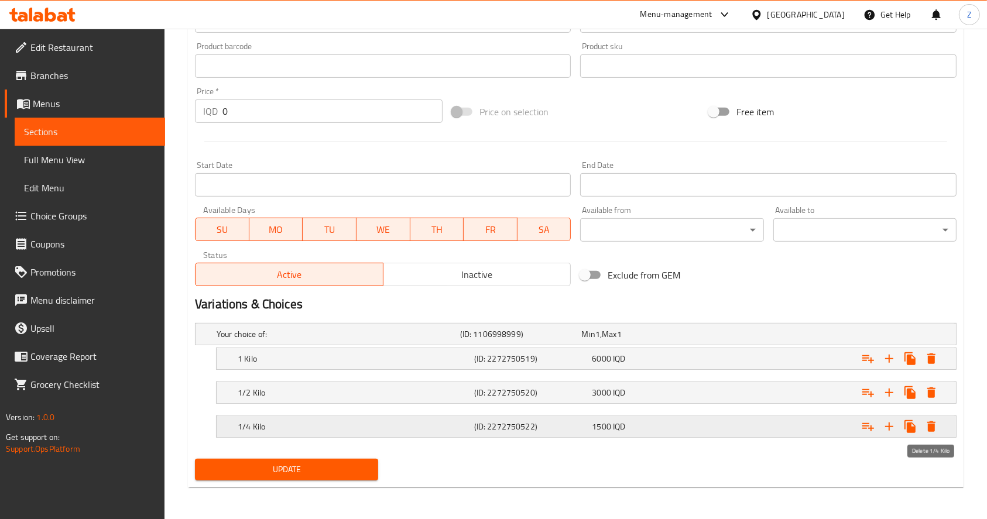
click at [932, 424] on icon "Expand" at bounding box center [931, 426] width 8 height 11
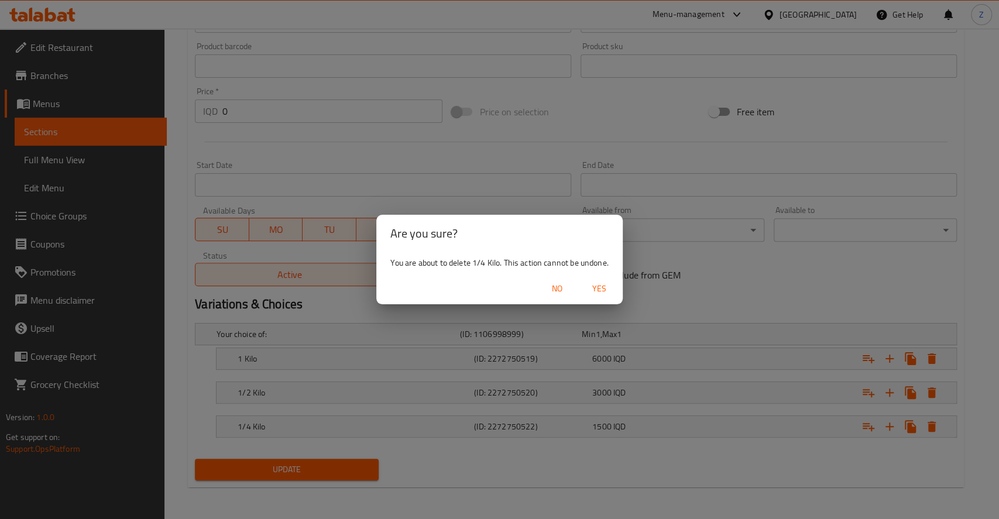
click at [609, 290] on span "Yes" at bounding box center [599, 288] width 28 height 15
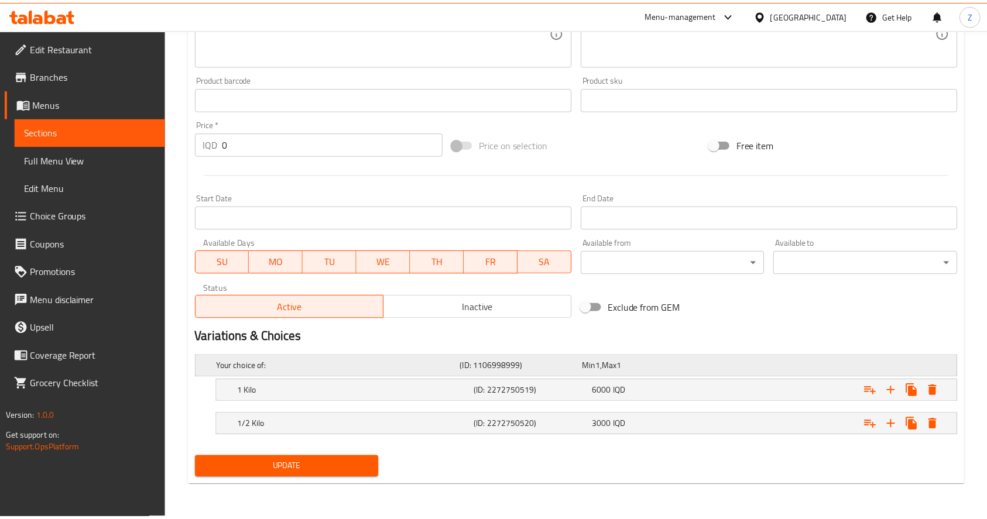
scroll to position [485, 0]
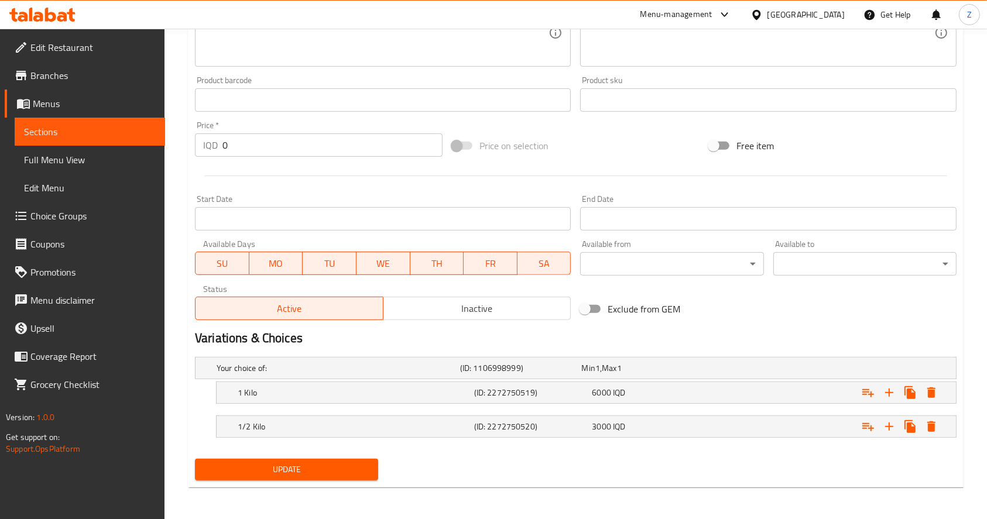
click at [326, 456] on div "Update" at bounding box center [286, 469] width 193 height 31
click at [330, 462] on span "Update" at bounding box center [286, 469] width 164 height 15
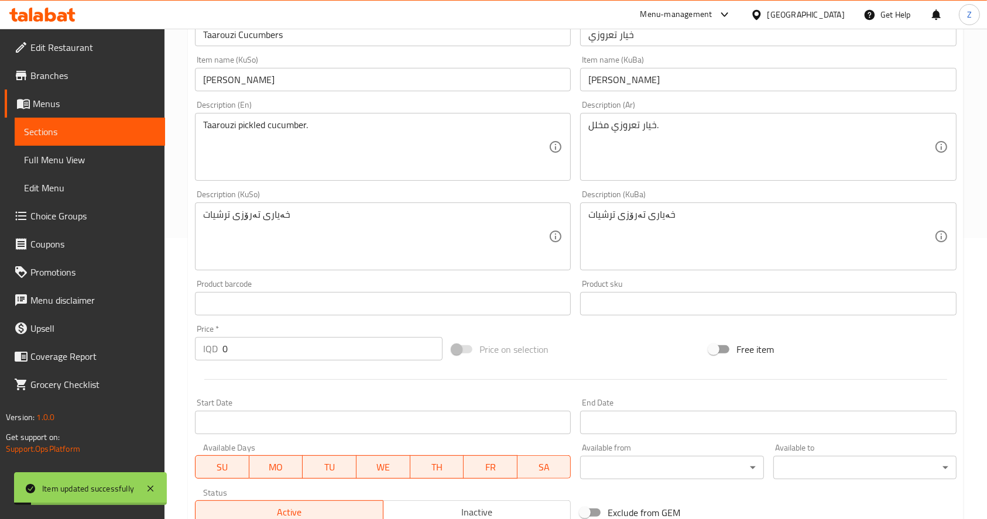
scroll to position [0, 0]
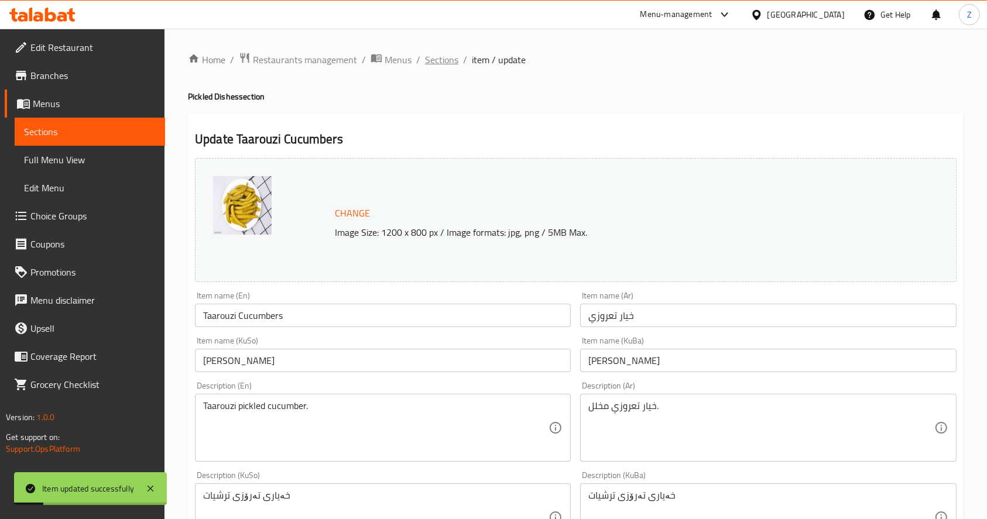
click at [441, 61] on span "Sections" at bounding box center [441, 60] width 33 height 14
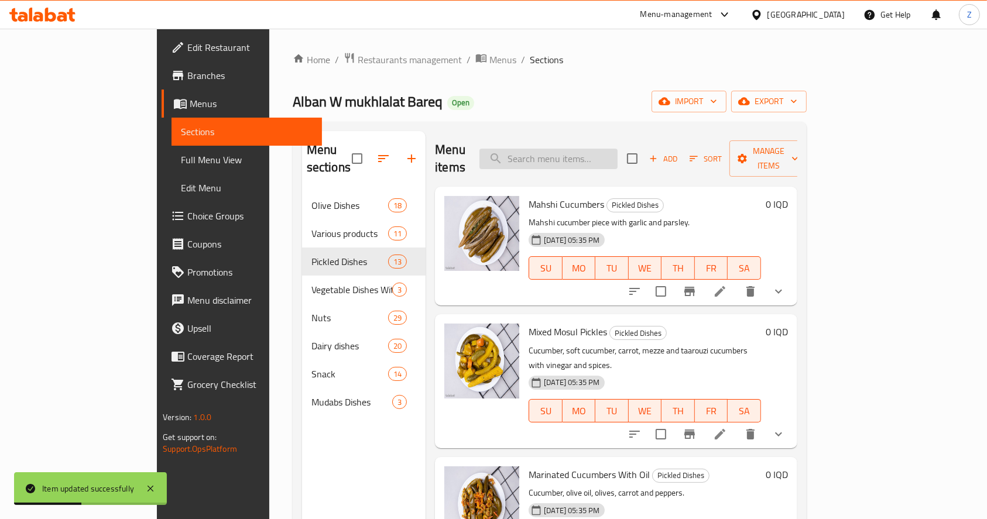
click at [612, 154] on input "search" at bounding box center [548, 159] width 138 height 20
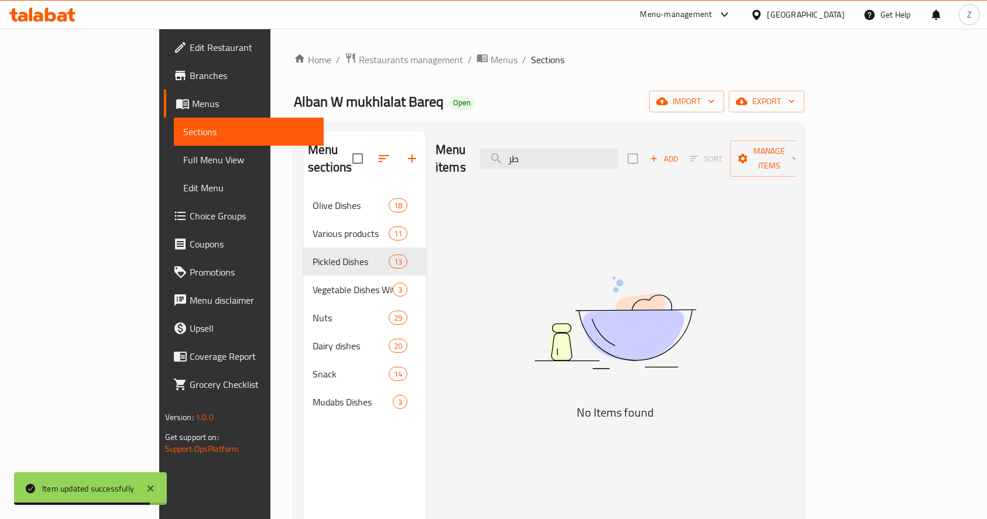
type input "ط"
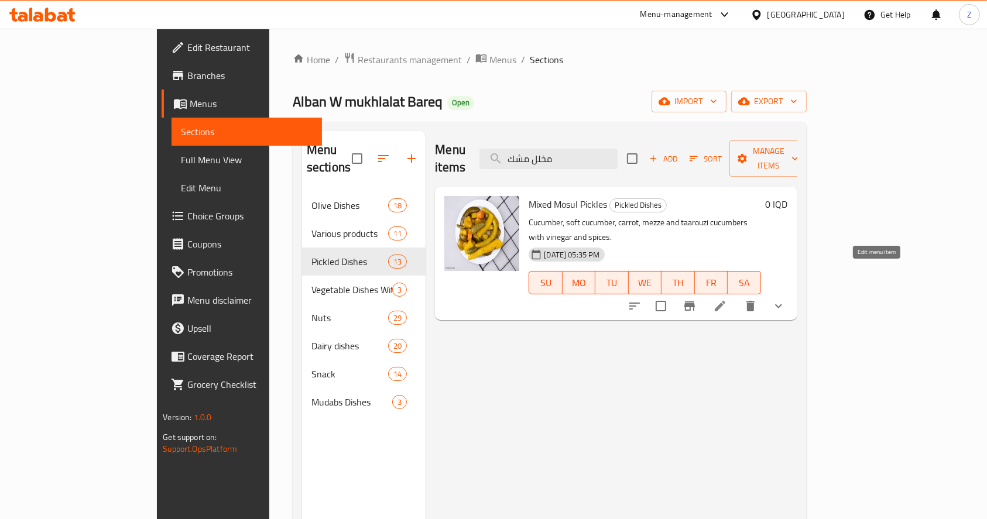
type input "مخلل مشك"
click at [736, 296] on li at bounding box center [719, 306] width 33 height 21
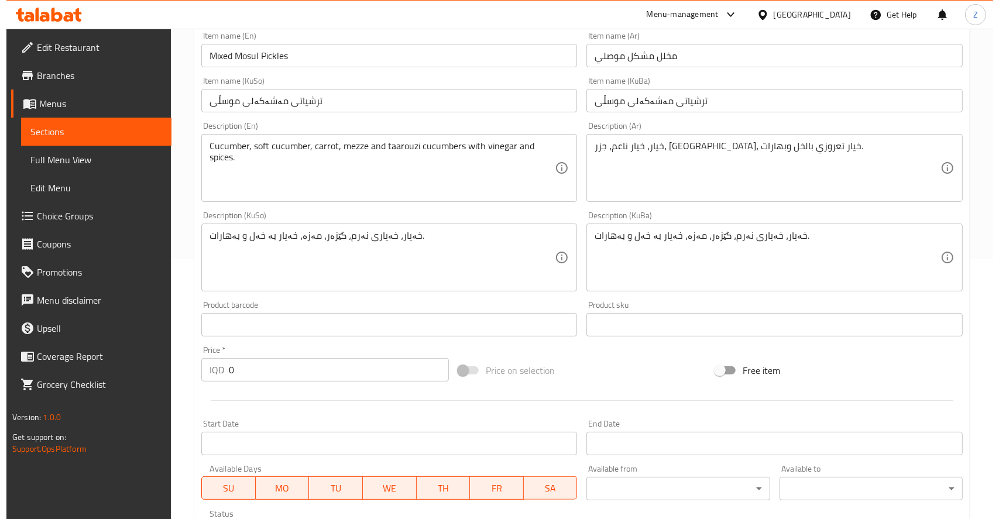
scroll to position [518, 0]
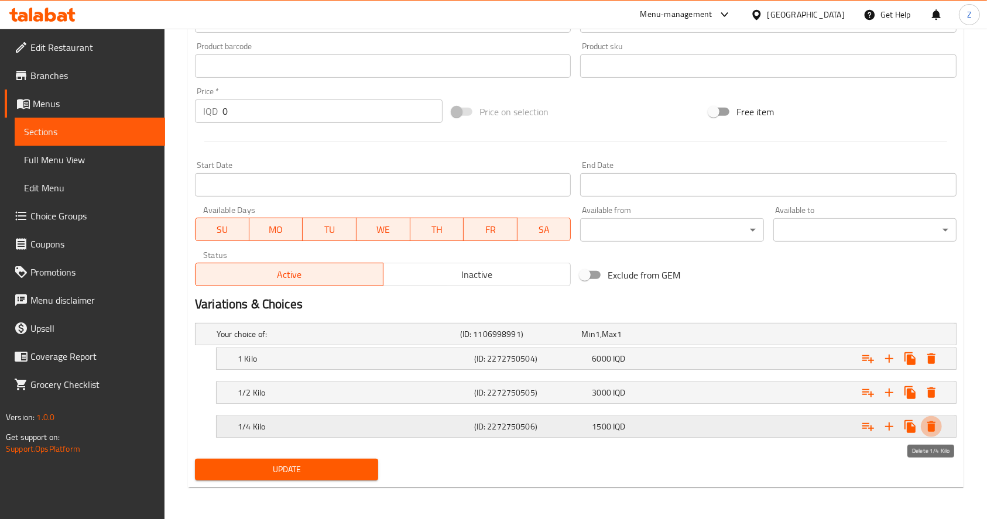
click at [930, 424] on icon "Expand" at bounding box center [931, 426] width 8 height 11
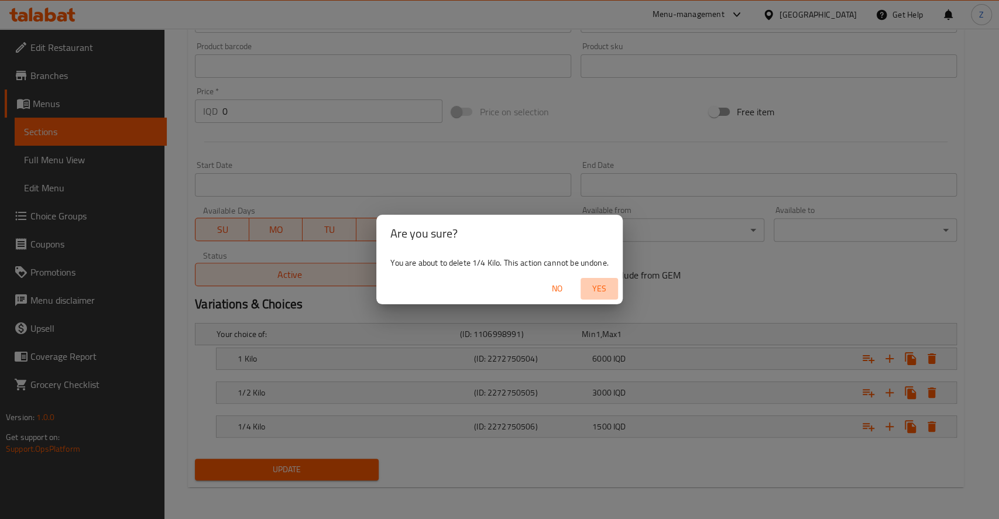
click at [592, 281] on span "Yes" at bounding box center [599, 288] width 28 height 15
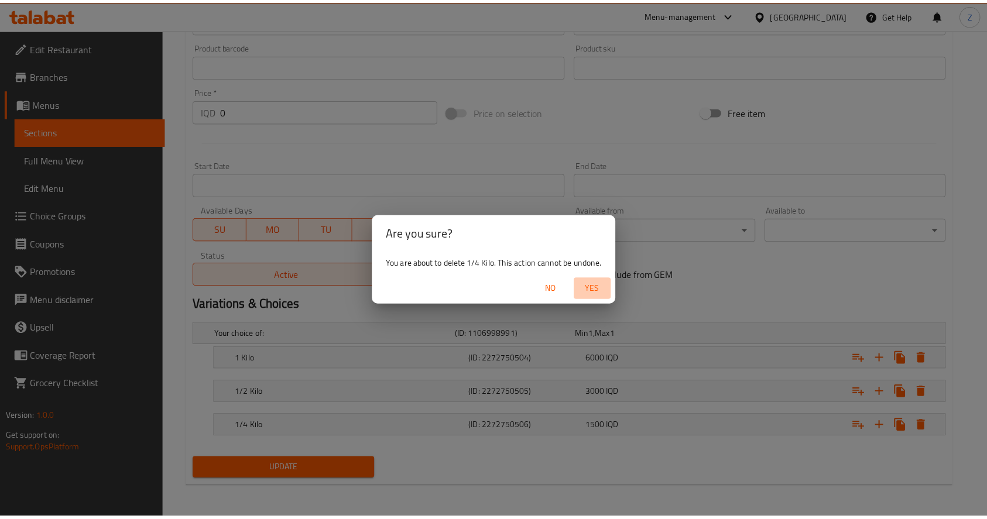
scroll to position [485, 0]
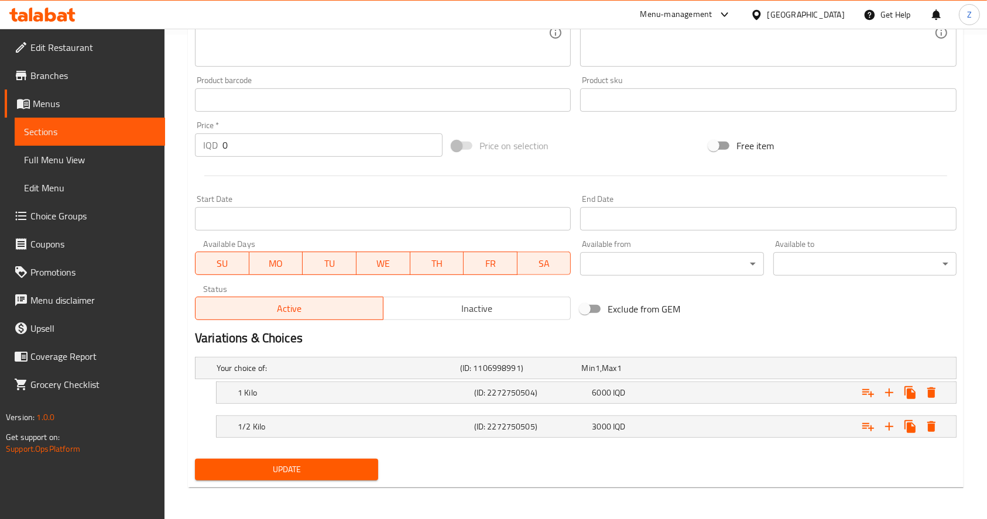
click at [346, 470] on span "Update" at bounding box center [286, 469] width 164 height 15
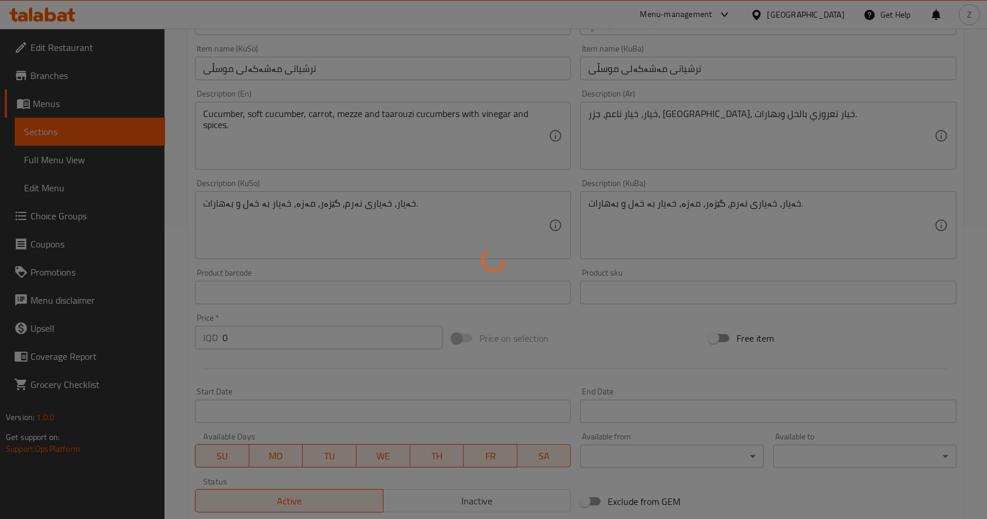
scroll to position [0, 0]
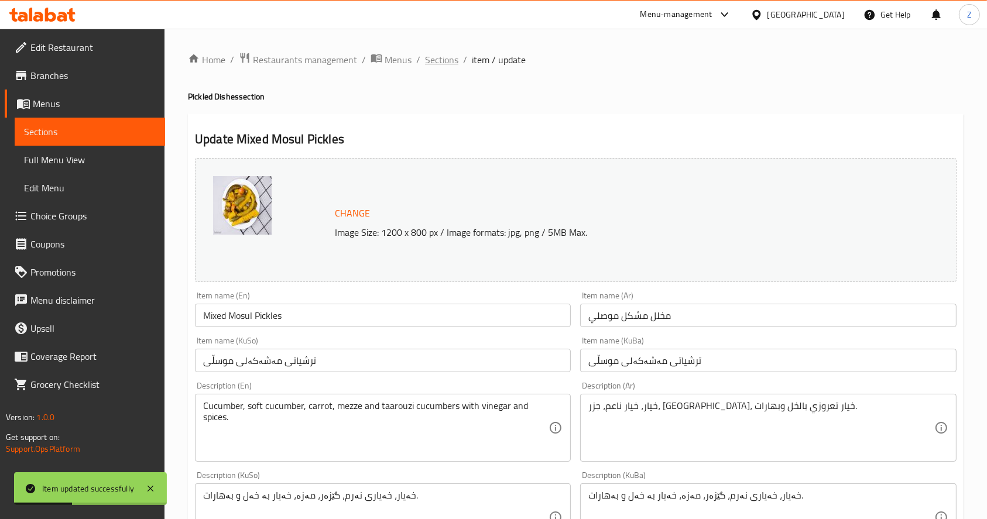
click at [426, 65] on span "Sections" at bounding box center [441, 60] width 33 height 14
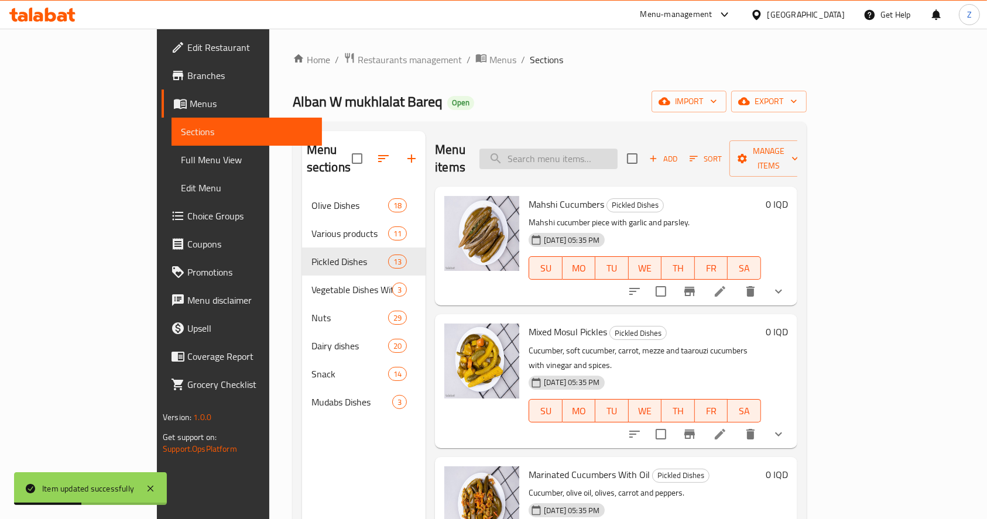
click at [576, 152] on input "search" at bounding box center [548, 159] width 138 height 20
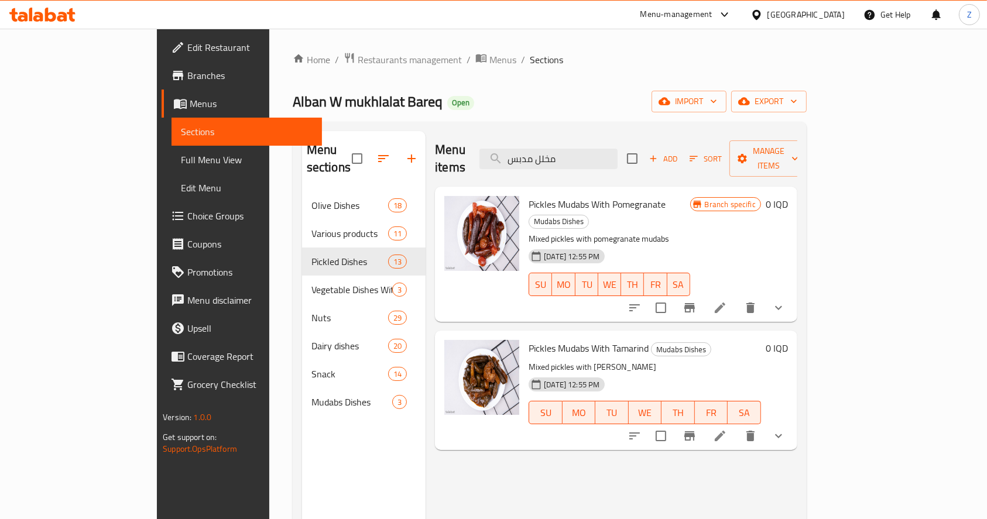
type input "مخلل مدبس"
click at [725, 303] on icon at bounding box center [719, 308] width 11 height 11
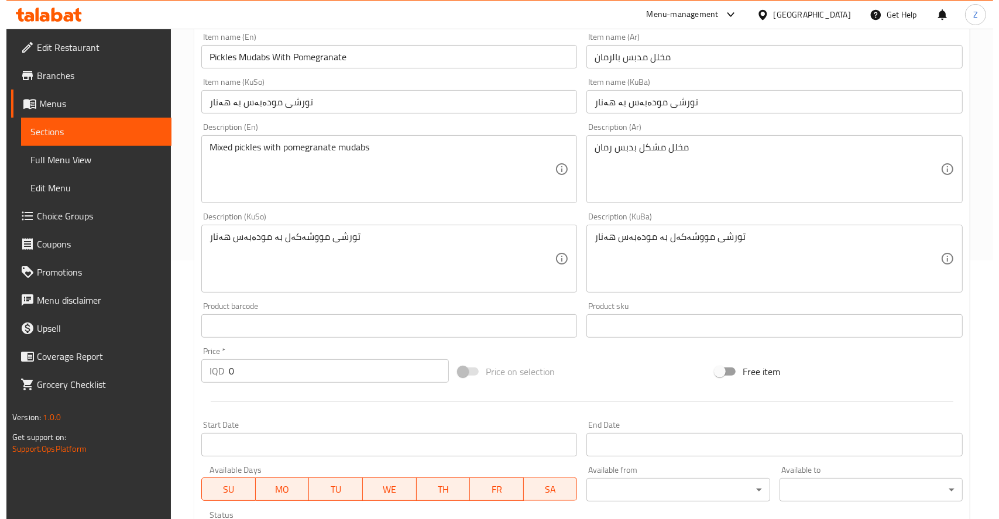
scroll to position [518, 0]
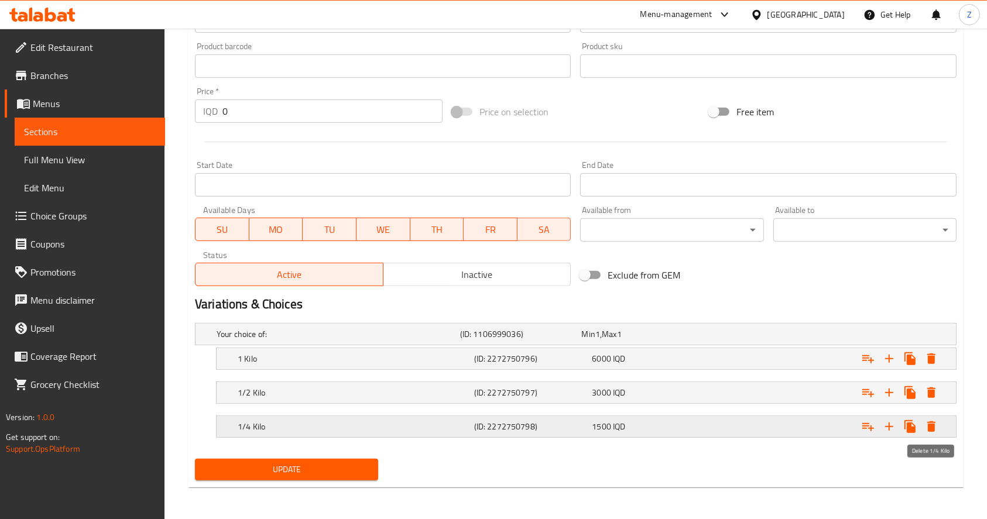
click at [925, 425] on icon "Expand" at bounding box center [931, 427] width 14 height 14
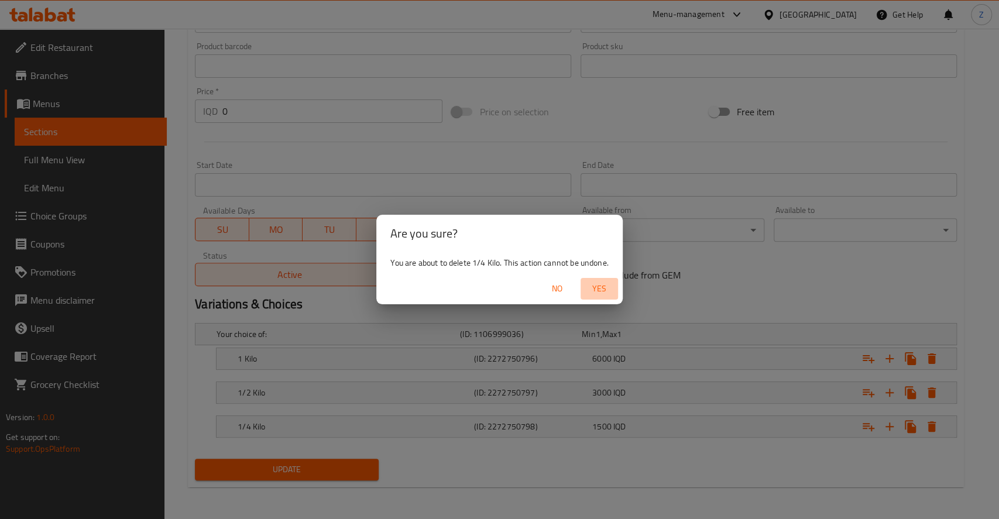
click at [609, 290] on span "Yes" at bounding box center [599, 288] width 28 height 15
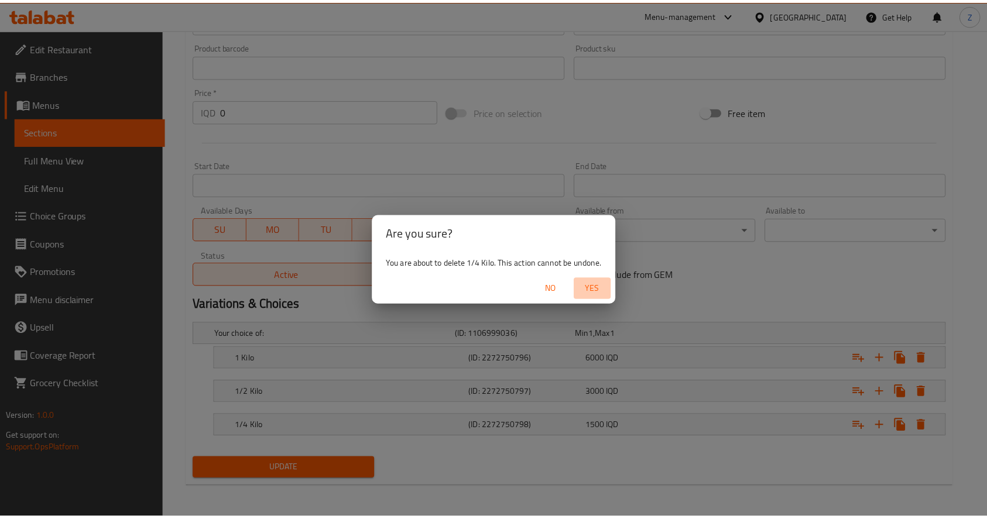
scroll to position [485, 0]
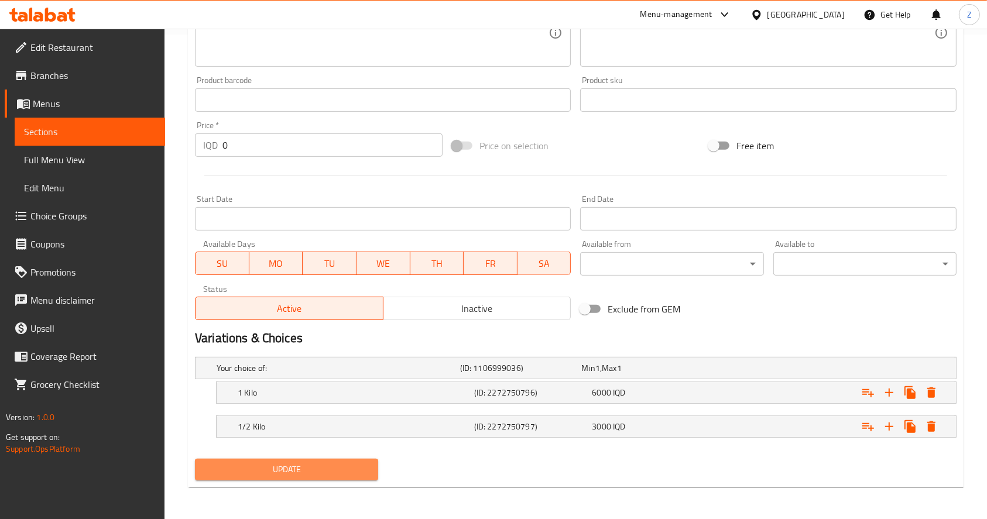
click at [356, 466] on span "Update" at bounding box center [286, 469] width 164 height 15
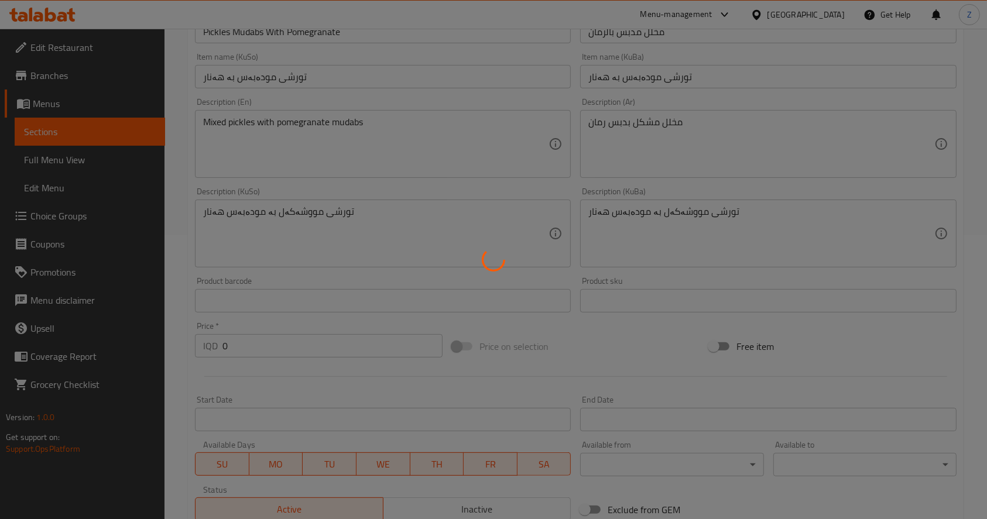
scroll to position [0, 0]
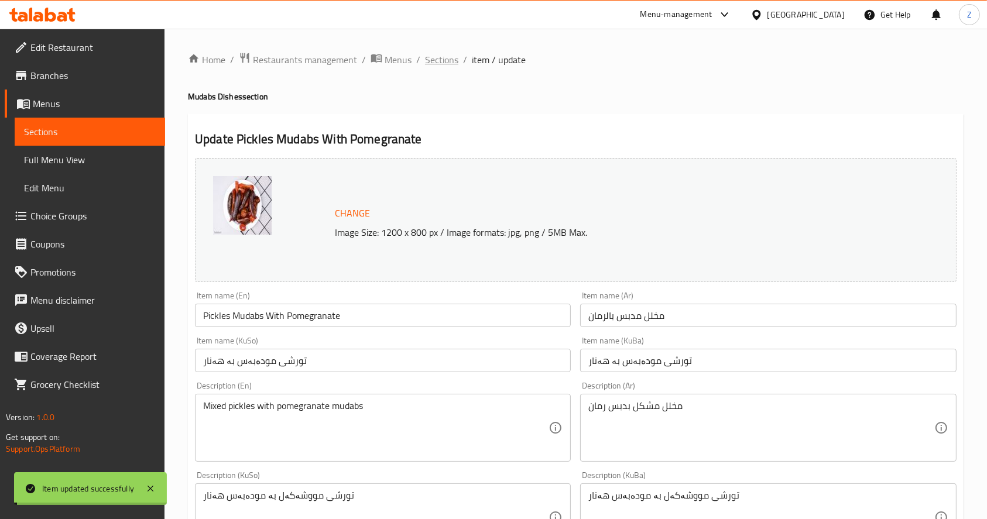
click at [437, 60] on span "Sections" at bounding box center [441, 60] width 33 height 14
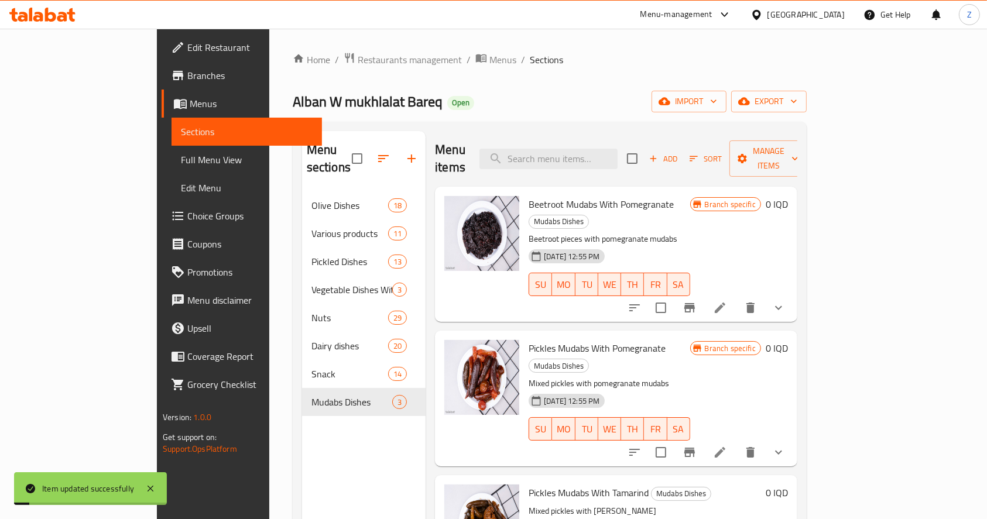
click at [599, 138] on div "Menu items Add Sort Manage items" at bounding box center [616, 159] width 362 height 56
click at [599, 149] on input "search" at bounding box center [548, 159] width 138 height 20
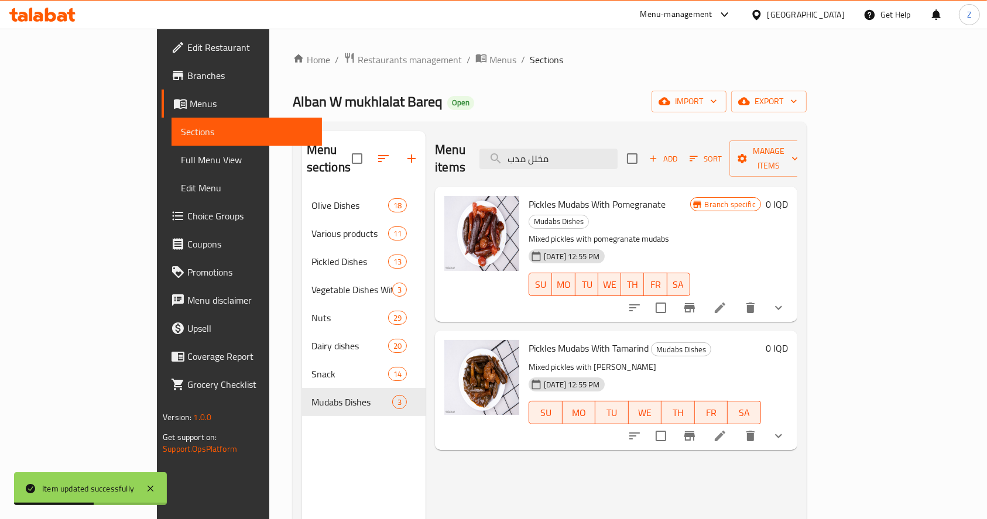
type input "مخلل مدب"
click at [736, 425] on li at bounding box center [719, 435] width 33 height 21
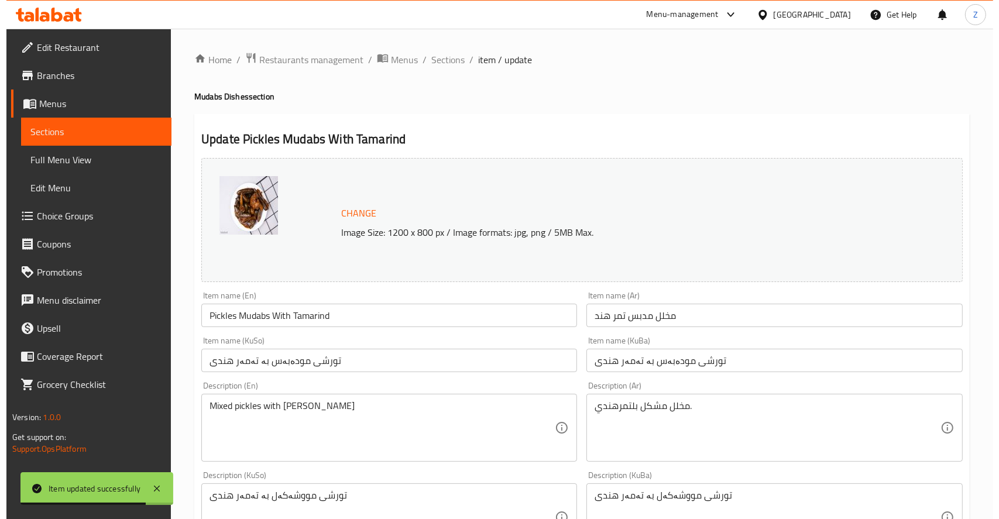
scroll to position [518, 0]
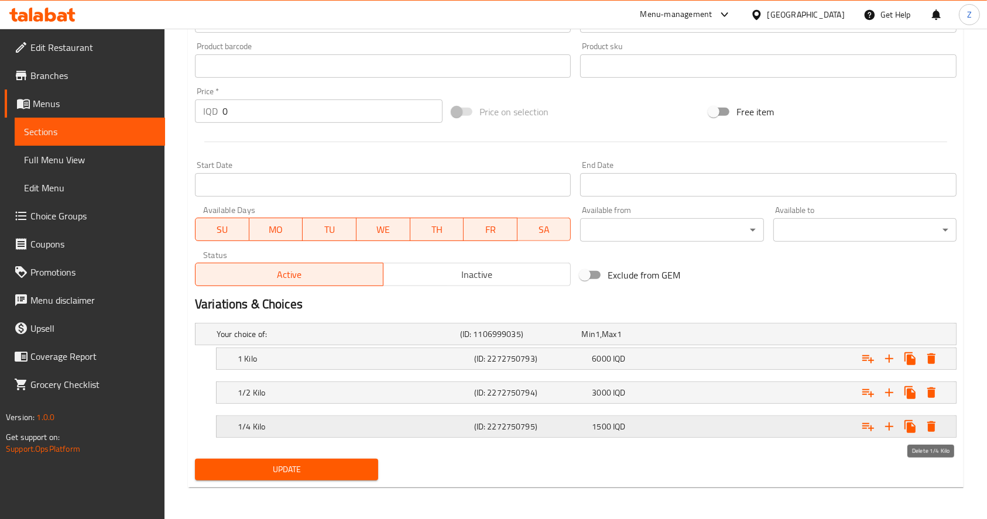
click at [926, 428] on icon "Expand" at bounding box center [931, 427] width 14 height 14
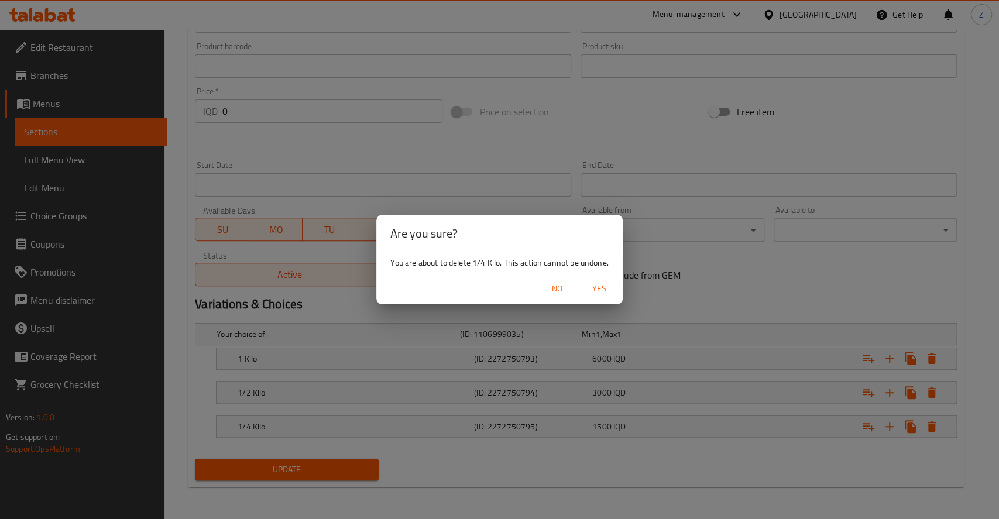
click at [613, 284] on span "Yes" at bounding box center [599, 288] width 28 height 15
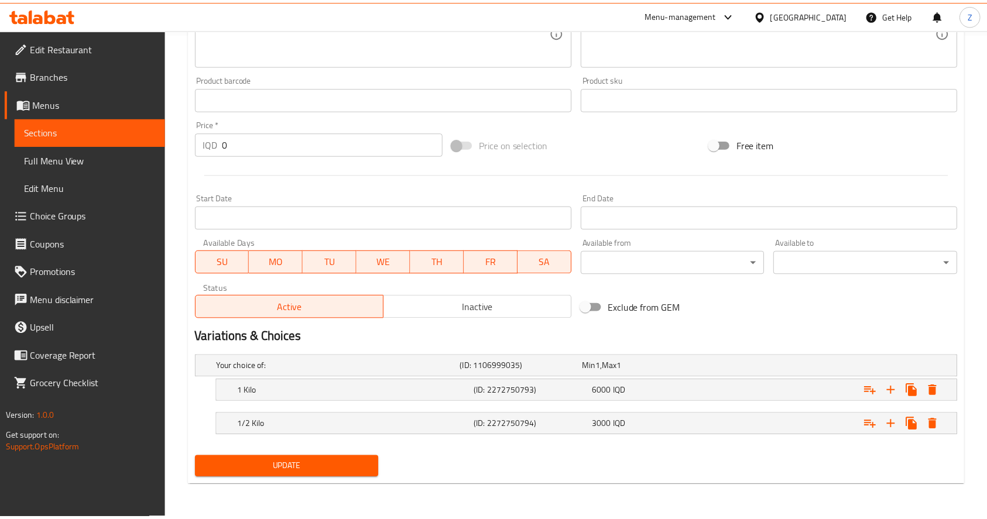
scroll to position [485, 0]
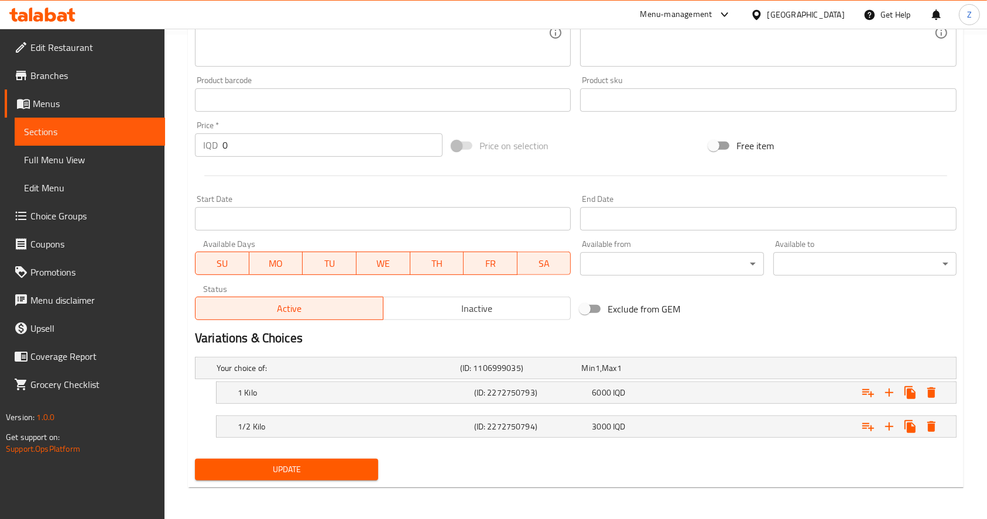
click at [359, 462] on span "Update" at bounding box center [286, 469] width 164 height 15
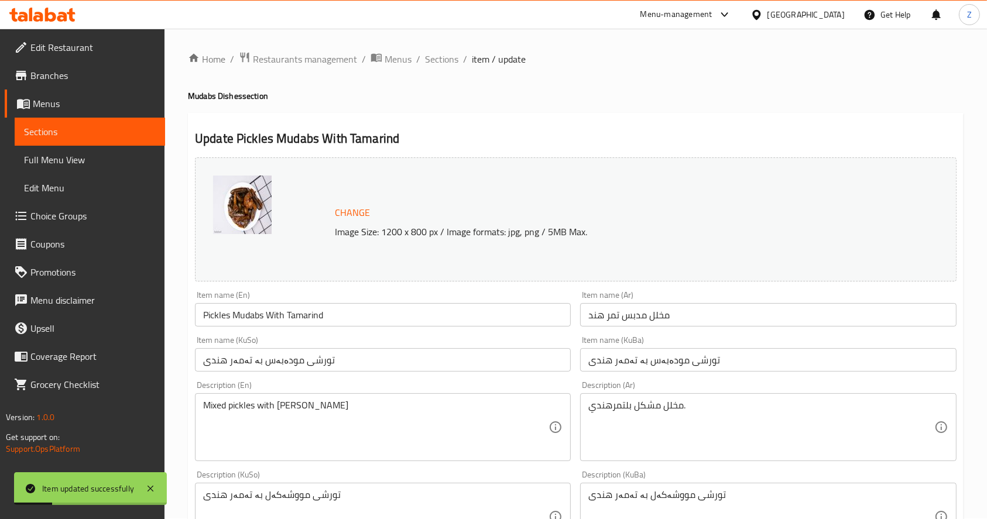
scroll to position [0, 0]
click at [450, 56] on span "Sections" at bounding box center [441, 60] width 33 height 14
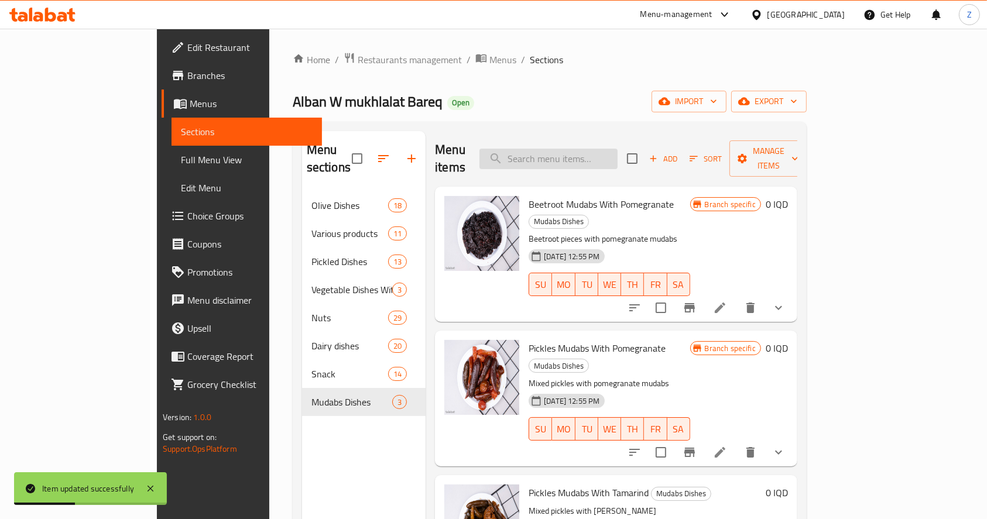
click at [585, 149] on input "search" at bounding box center [548, 159] width 138 height 20
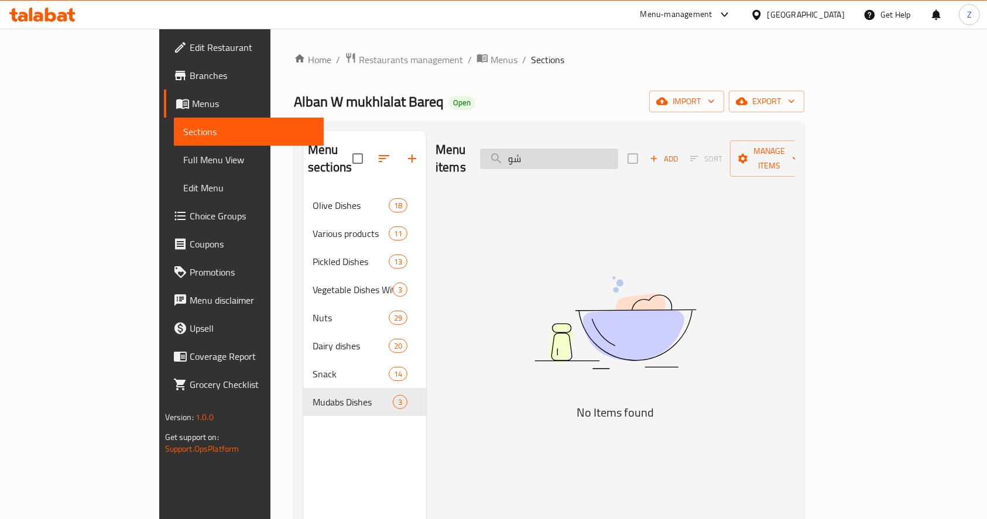
type input "ش"
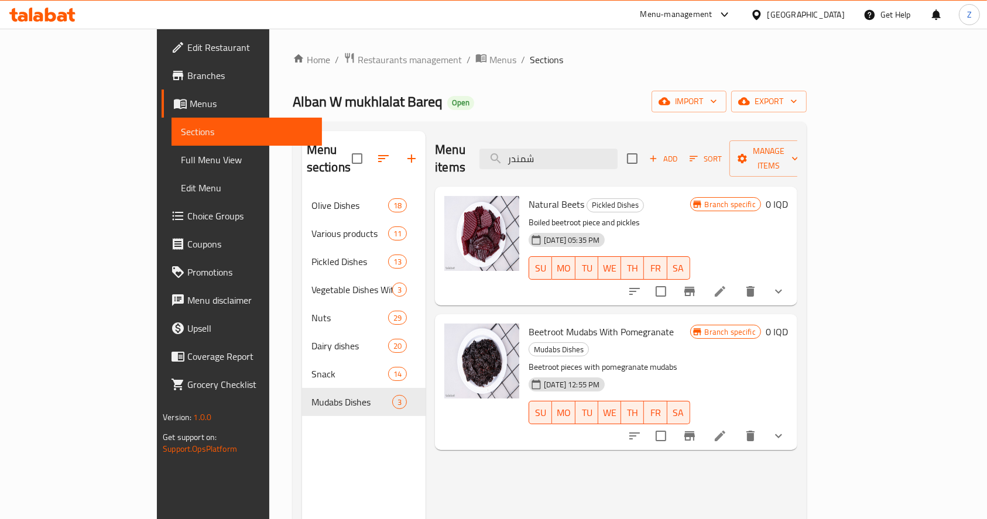
type input "شمندر"
click at [792, 277] on div at bounding box center [706, 291] width 172 height 28
click at [725, 286] on icon at bounding box center [719, 291] width 11 height 11
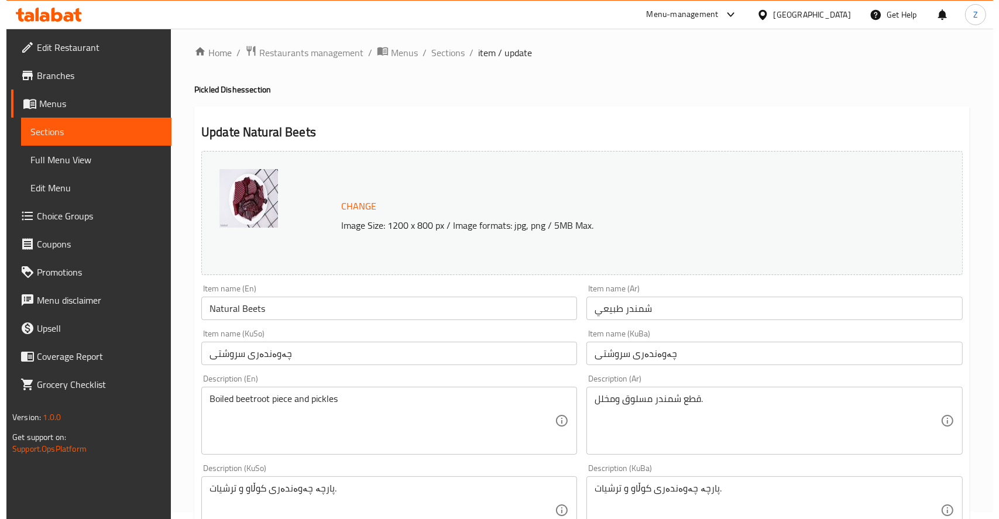
scroll to position [518, 0]
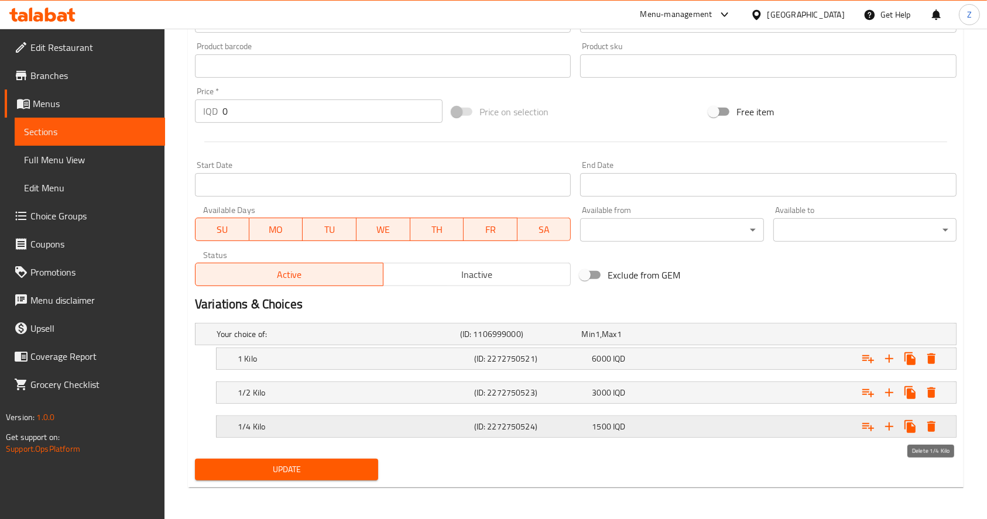
click at [927, 421] on icon "Expand" at bounding box center [931, 427] width 14 height 14
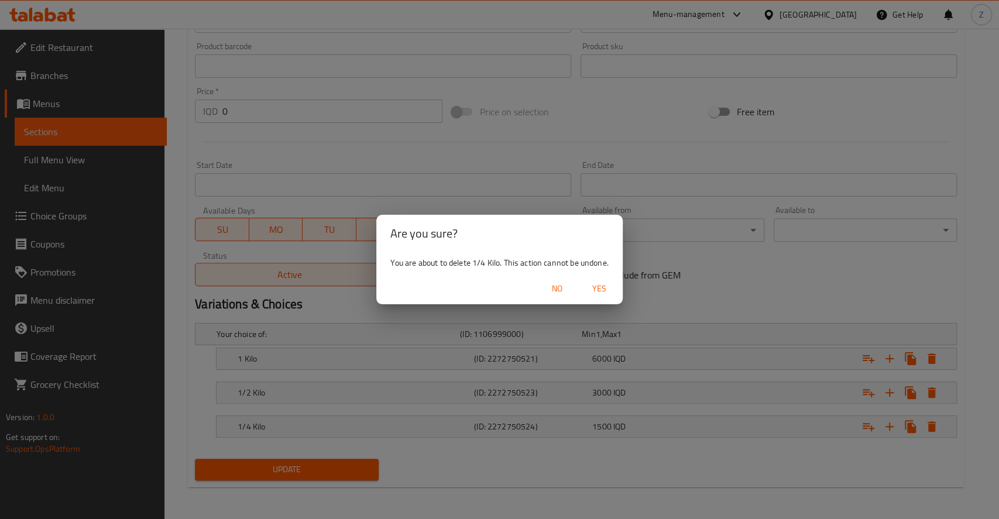
drag, startPoint x: 589, startPoint y: 285, endPoint x: 580, endPoint y: 311, distance: 27.8
click at [591, 285] on span "Yes" at bounding box center [599, 288] width 28 height 15
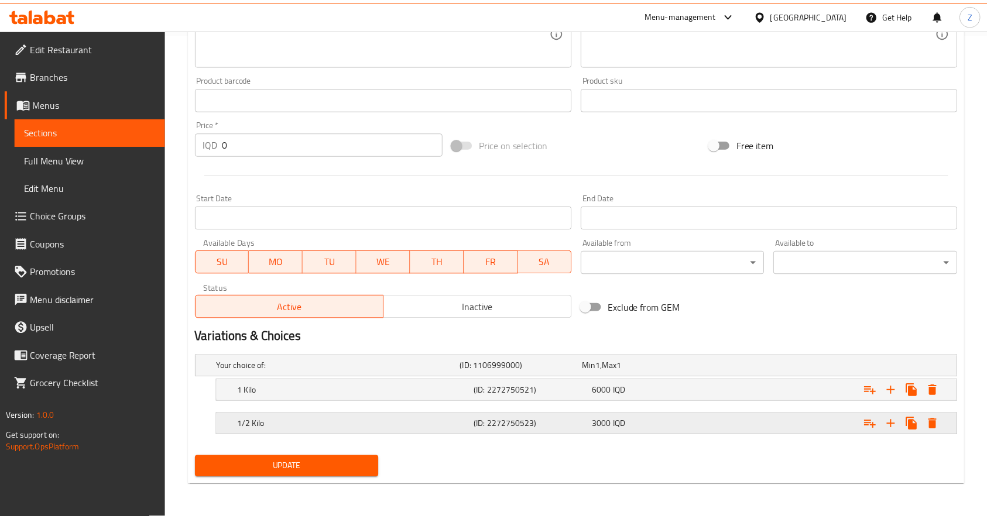
scroll to position [485, 0]
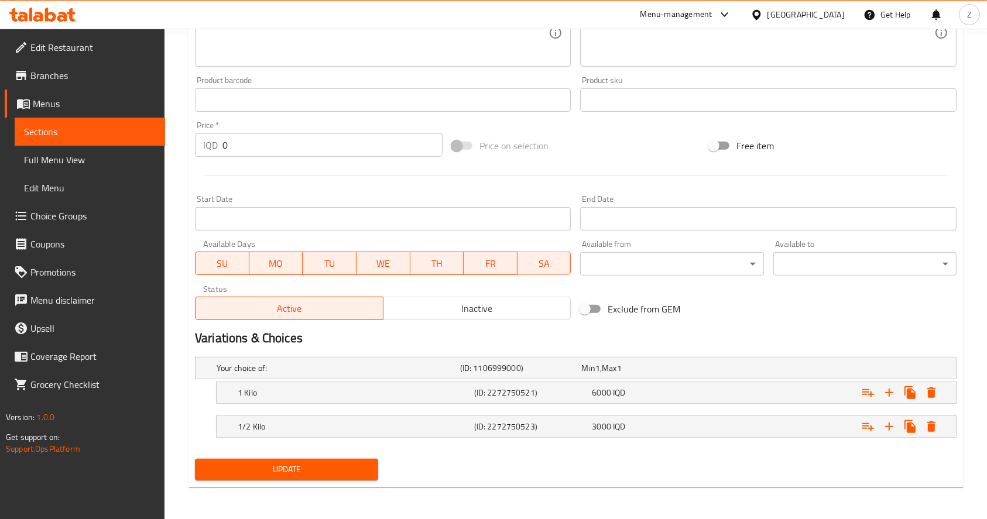
click at [351, 460] on button "Update" at bounding box center [286, 470] width 183 height 22
drag, startPoint x: 300, startPoint y: 465, endPoint x: 303, endPoint y: 377, distance: 88.4
click at [301, 465] on span "Update" at bounding box center [286, 469] width 164 height 15
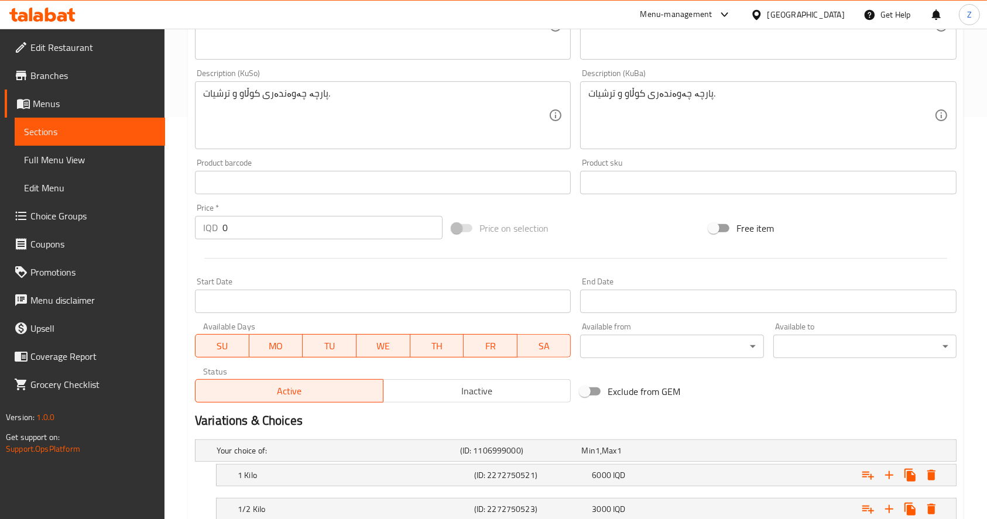
scroll to position [0, 0]
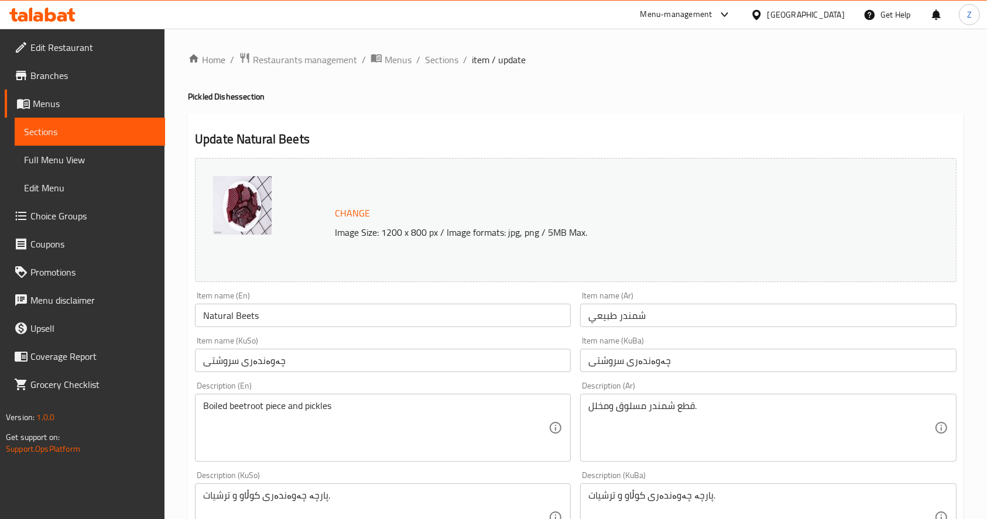
drag, startPoint x: 442, startPoint y: 56, endPoint x: 455, endPoint y: 50, distance: 14.4
click at [442, 56] on span "Sections" at bounding box center [441, 60] width 33 height 14
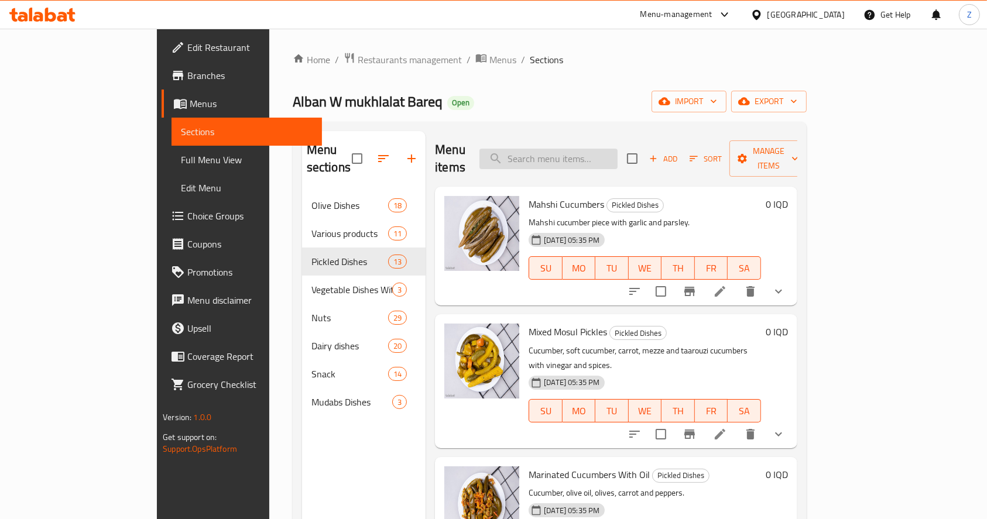
click at [566, 150] on input "search" at bounding box center [548, 159] width 138 height 20
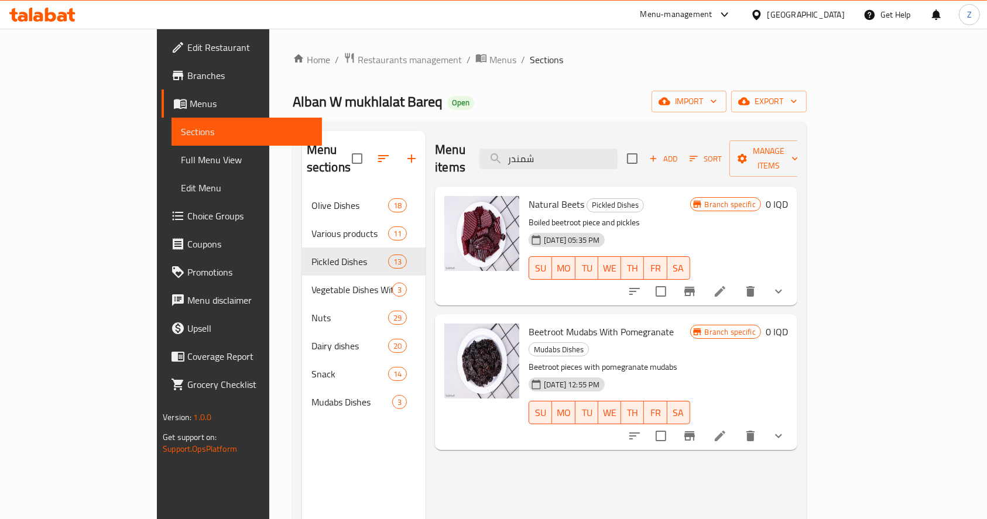
type input "شمندر"
click at [736, 425] on li at bounding box center [719, 435] width 33 height 21
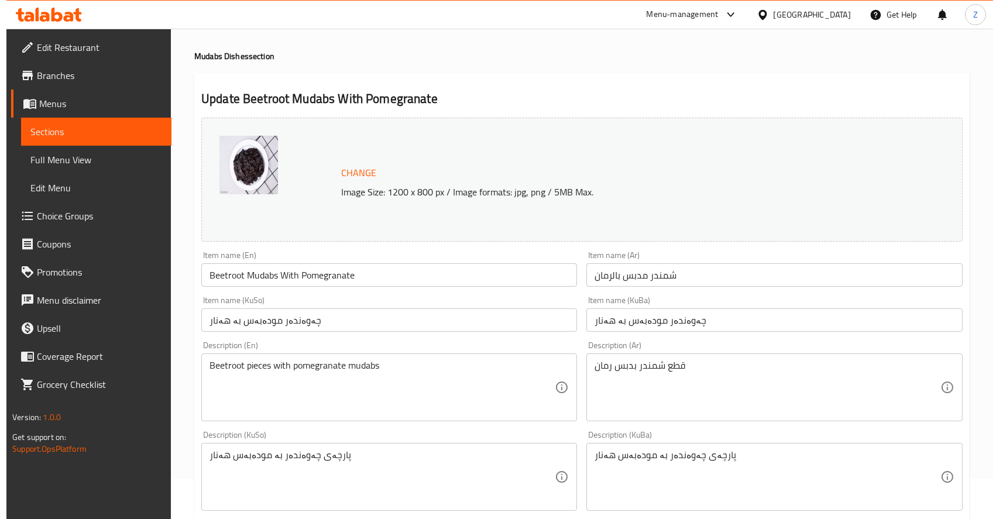
scroll to position [518, 0]
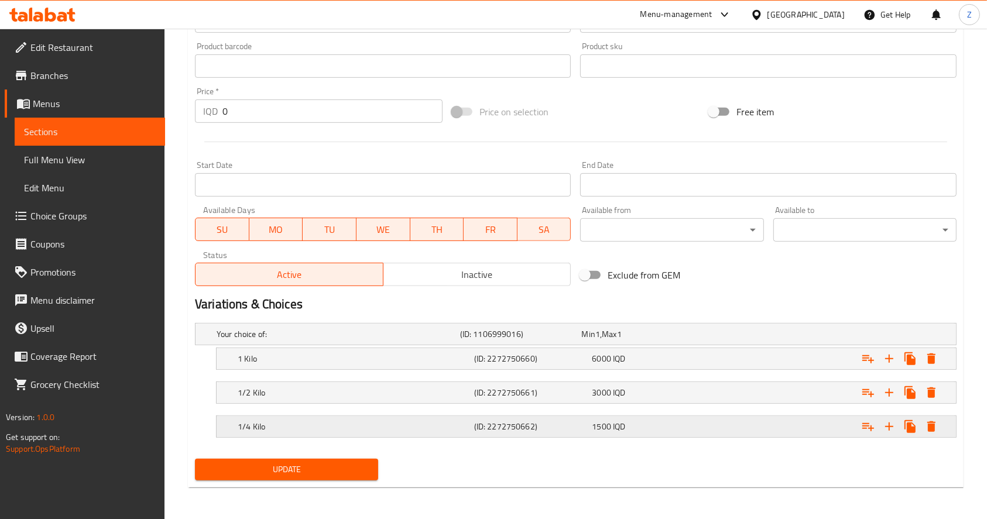
click at [932, 420] on icon "Expand" at bounding box center [931, 427] width 14 height 14
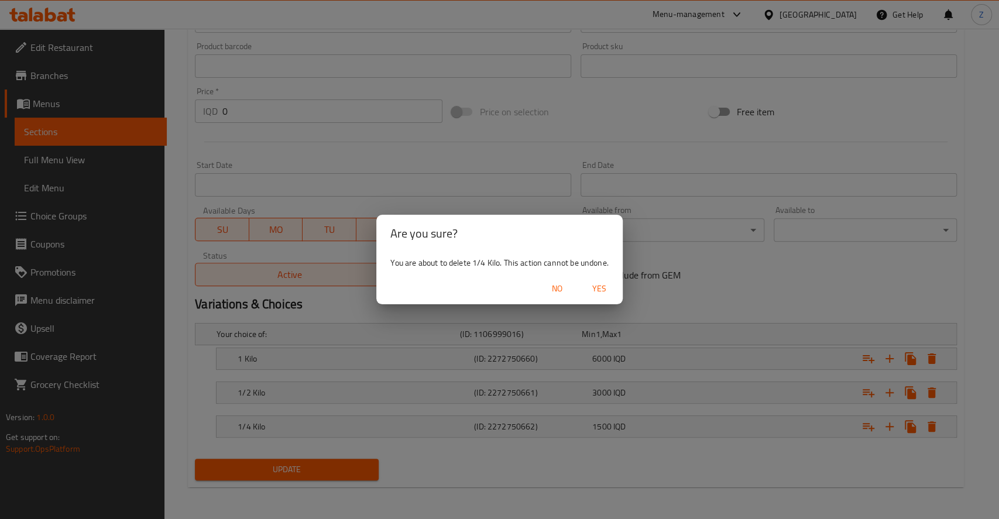
click at [610, 281] on span "Yes" at bounding box center [599, 288] width 28 height 15
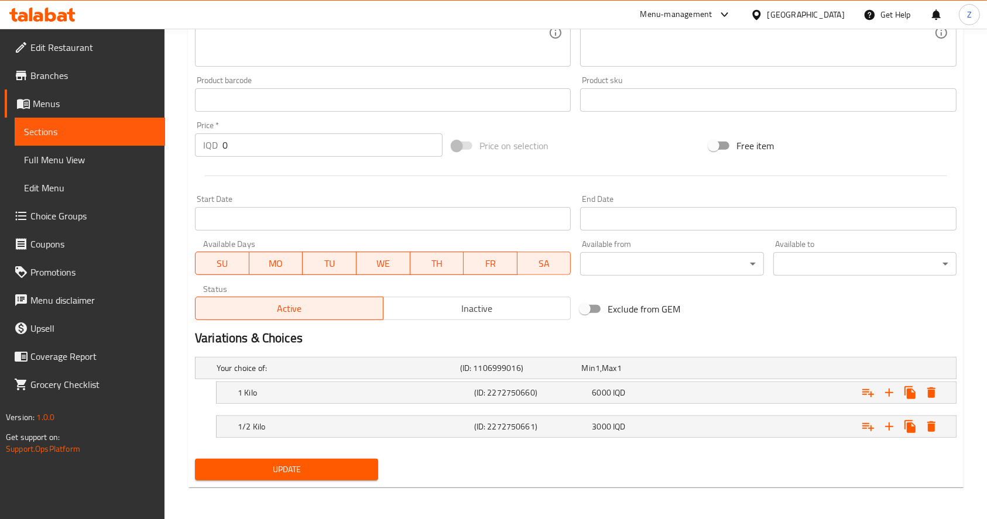
click at [301, 477] on button "Update" at bounding box center [286, 470] width 183 height 22
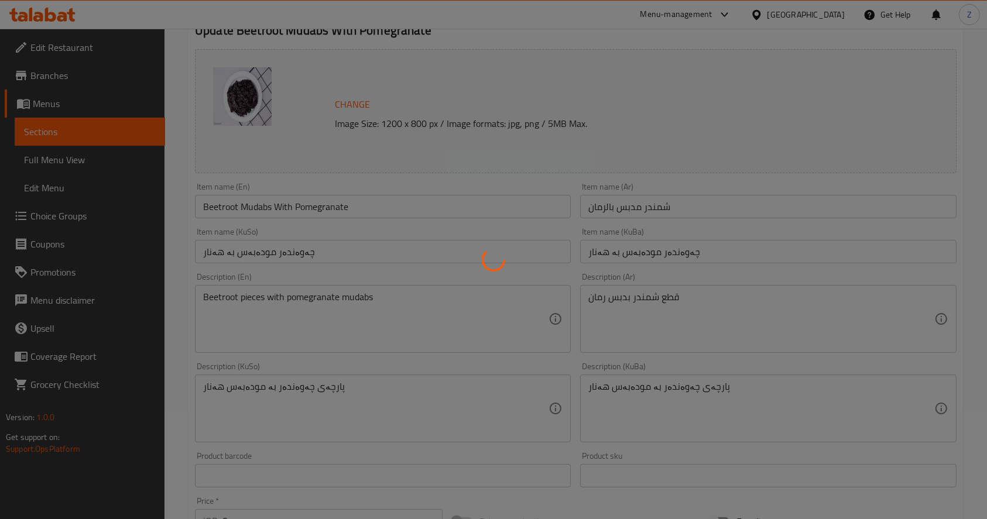
scroll to position [0, 0]
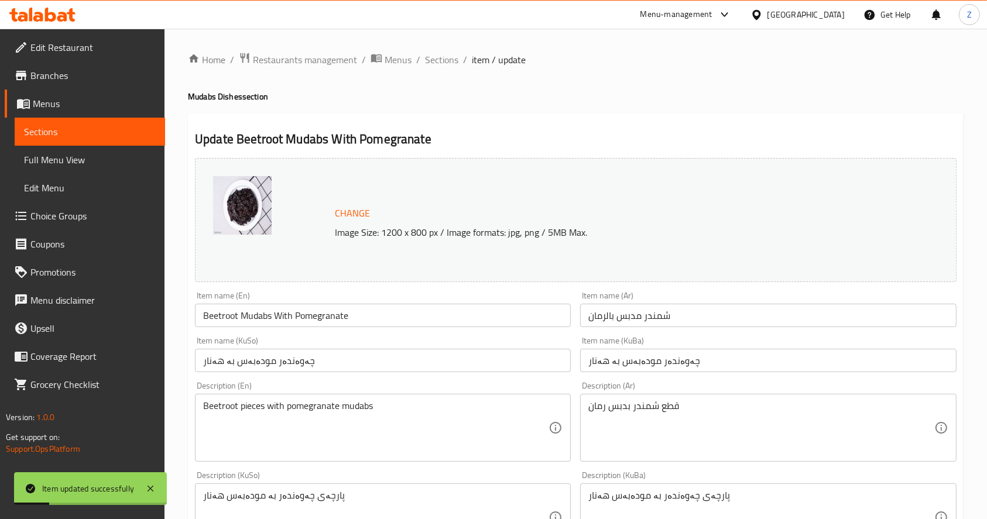
drag, startPoint x: 436, startPoint y: 57, endPoint x: 458, endPoint y: 71, distance: 26.1
click at [436, 57] on span "Sections" at bounding box center [441, 60] width 33 height 14
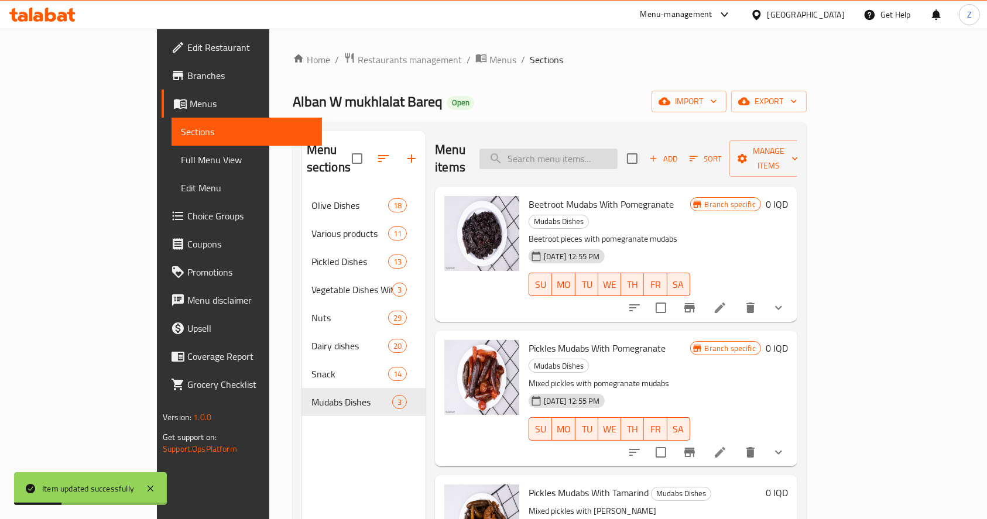
click at [580, 154] on input "search" at bounding box center [548, 159] width 138 height 20
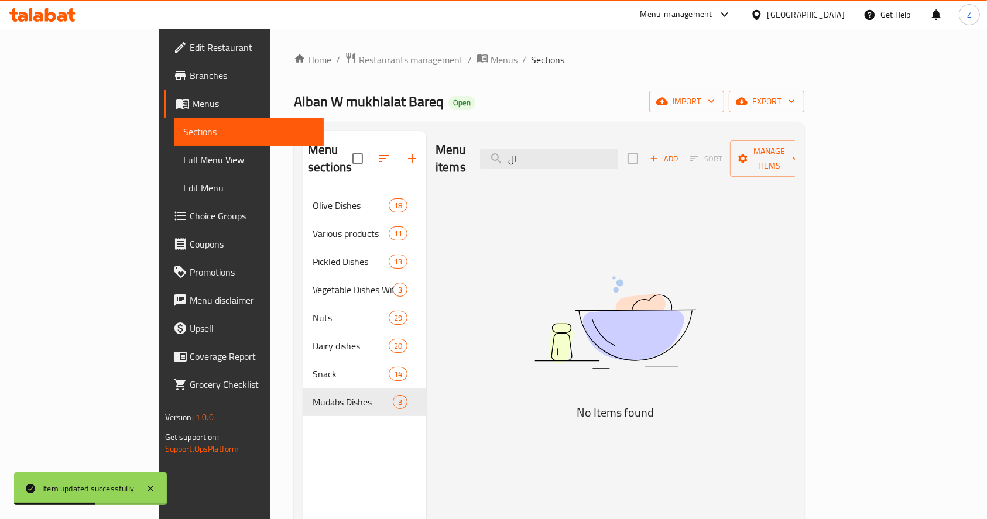
type input "ا"
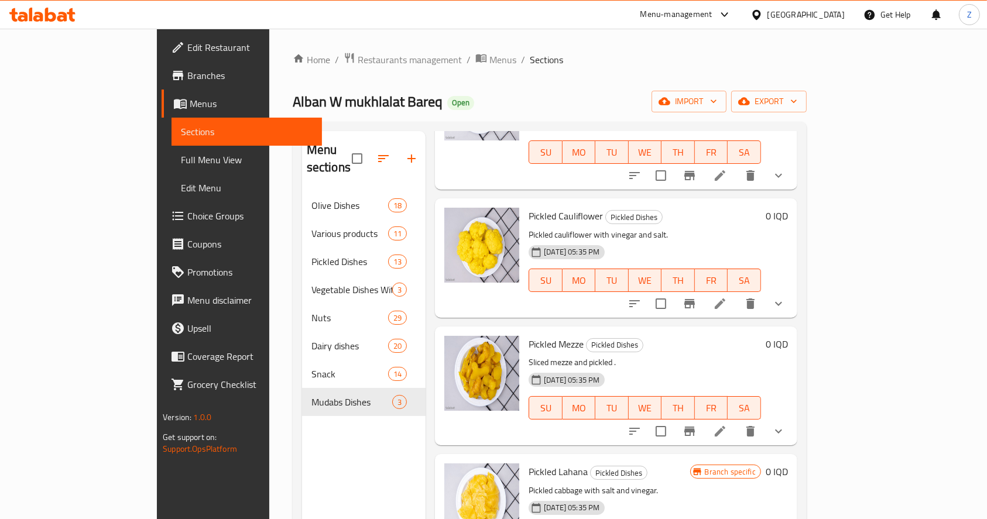
scroll to position [156, 0]
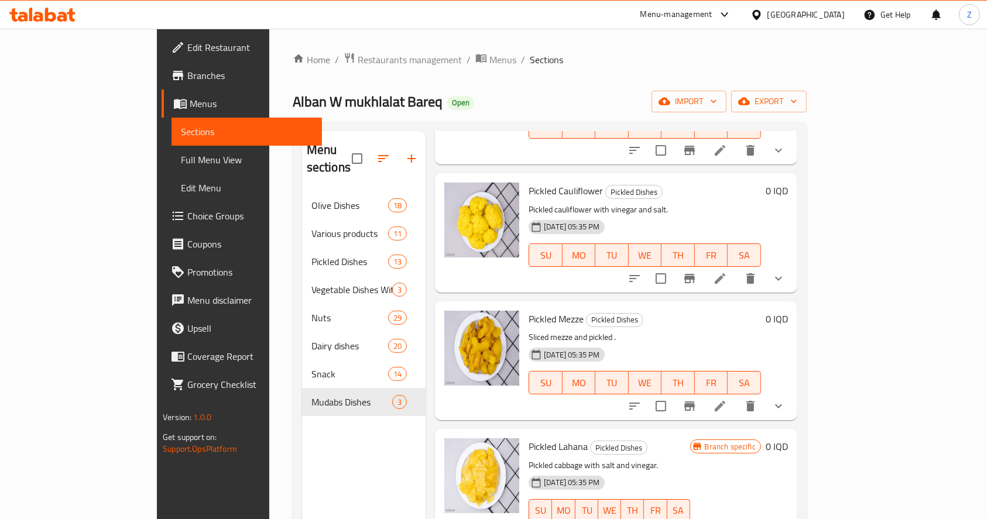
type input "مخلل"
click at [736, 396] on li at bounding box center [719, 406] width 33 height 21
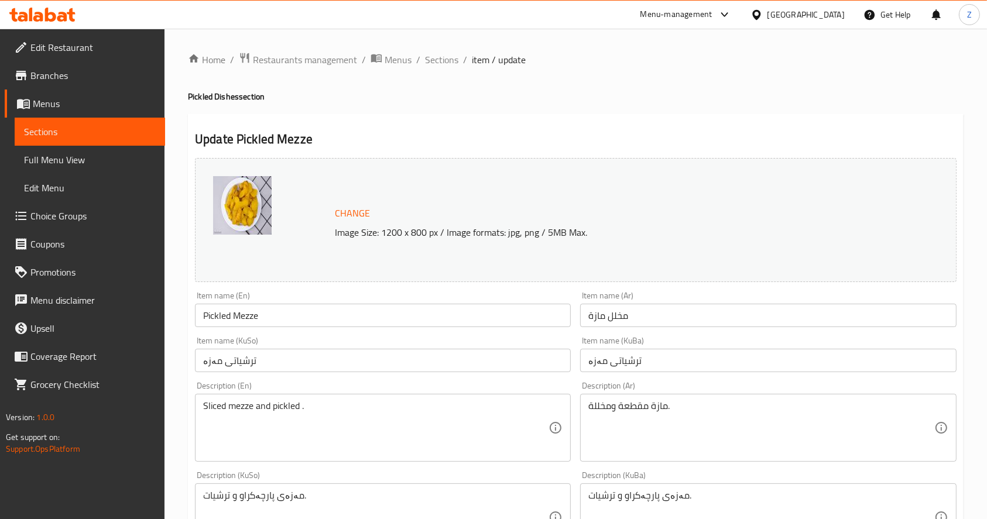
drag, startPoint x: 604, startPoint y: 317, endPoint x: 604, endPoint y: 337, distance: 20.5
click at [604, 317] on input "مخلل مازة" at bounding box center [768, 315] width 376 height 23
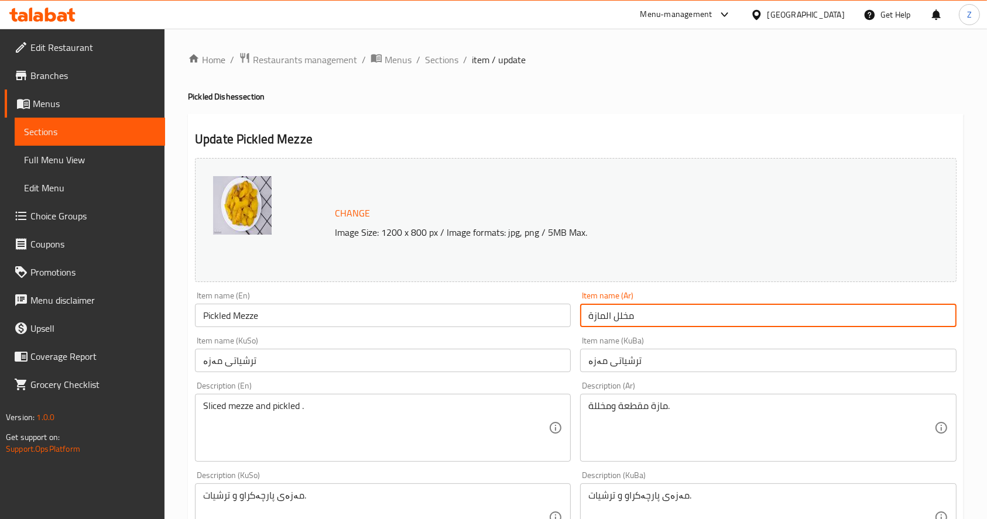
type input "مخلل المازة"
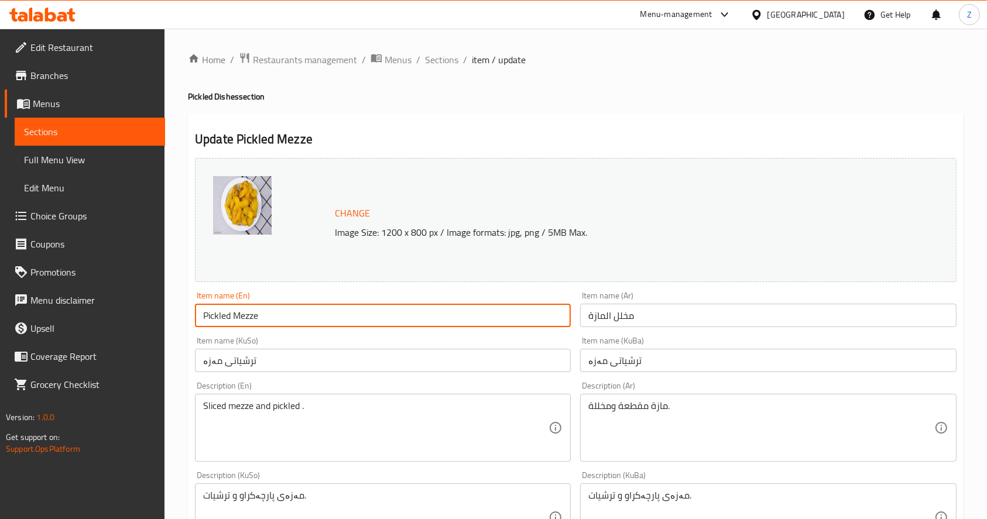
click at [236, 318] on input "Pickled Mezze" at bounding box center [383, 315] width 376 height 23
click at [241, 315] on input "Pickled Mezze" at bounding box center [383, 315] width 376 height 23
click at [233, 316] on input "Pickled Mezze" at bounding box center [383, 315] width 376 height 23
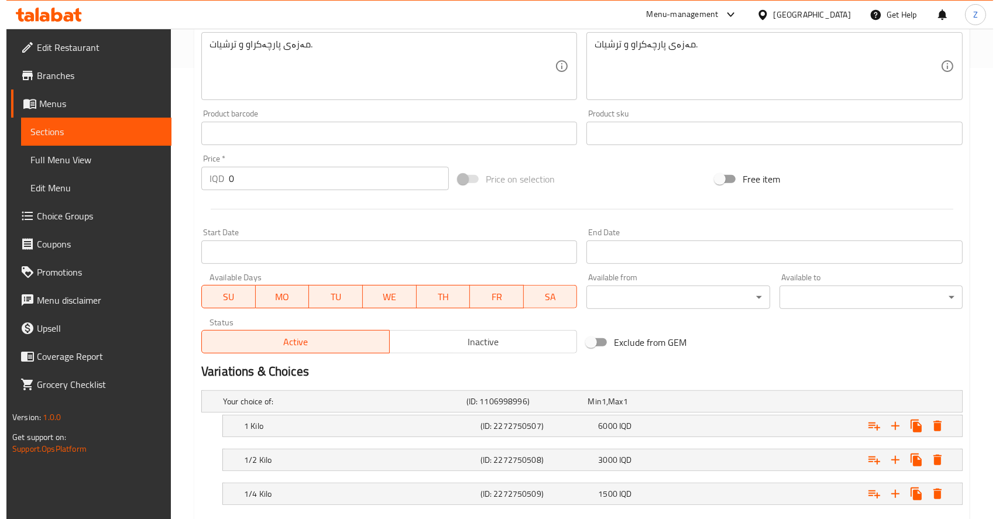
scroll to position [518, 0]
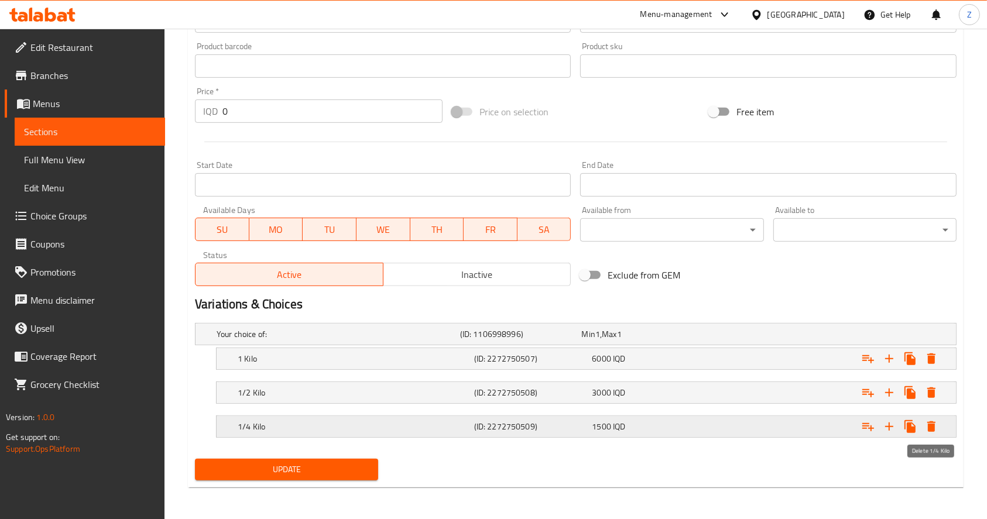
type input "Pickled AlMaze"
click at [927, 423] on icon "Expand" at bounding box center [931, 427] width 14 height 14
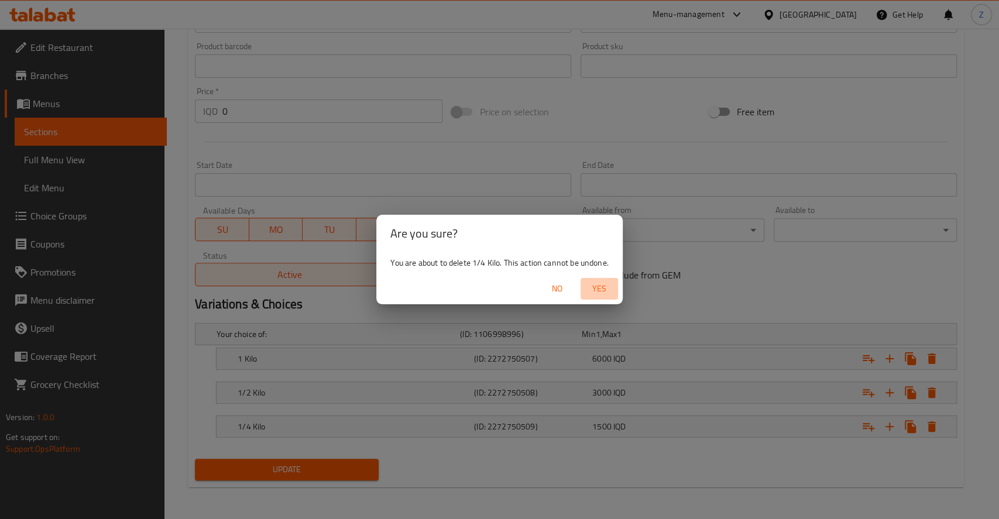
click at [598, 291] on span "Yes" at bounding box center [599, 288] width 28 height 15
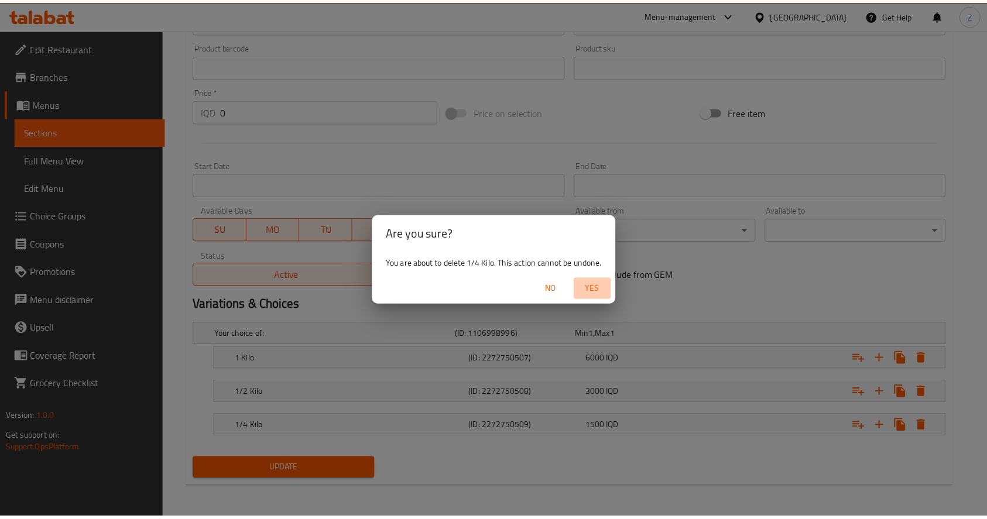
scroll to position [485, 0]
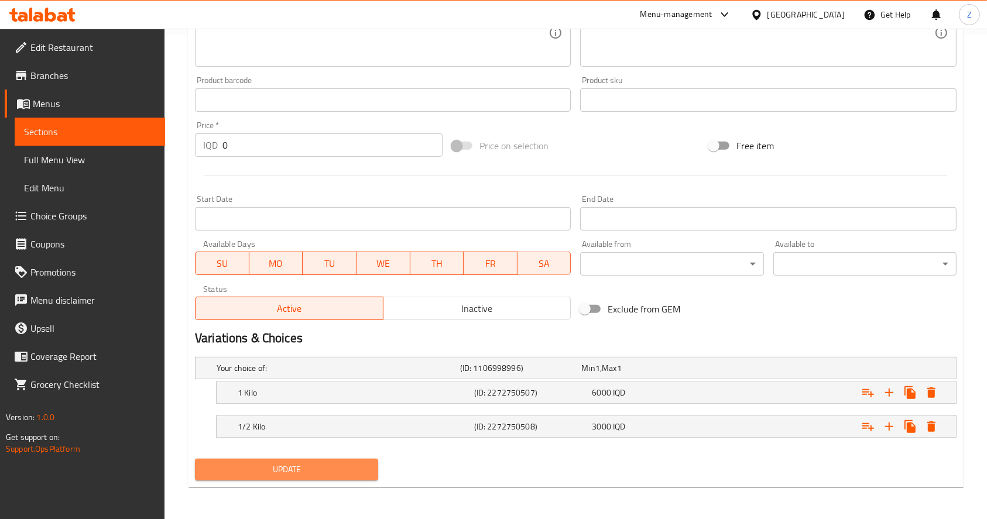
click at [353, 465] on span "Update" at bounding box center [286, 469] width 164 height 15
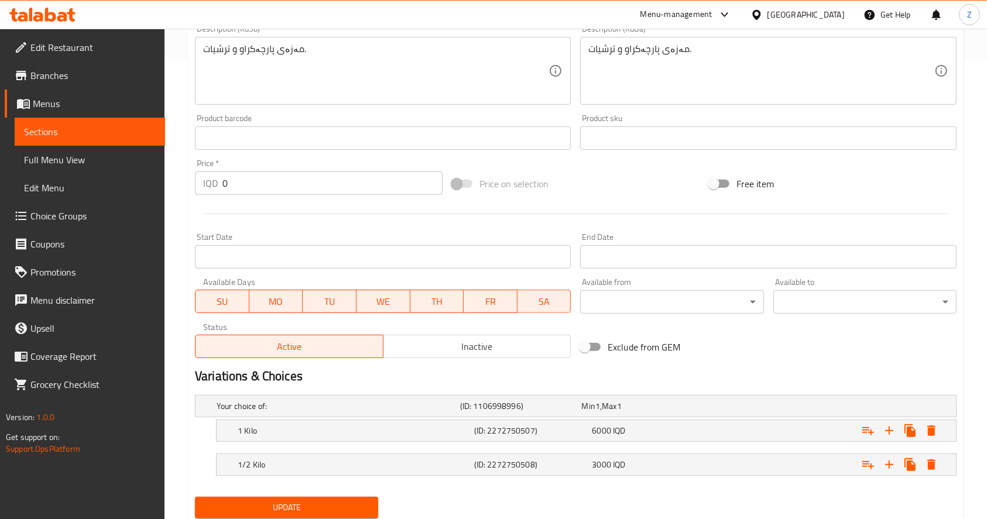
scroll to position [497, 0]
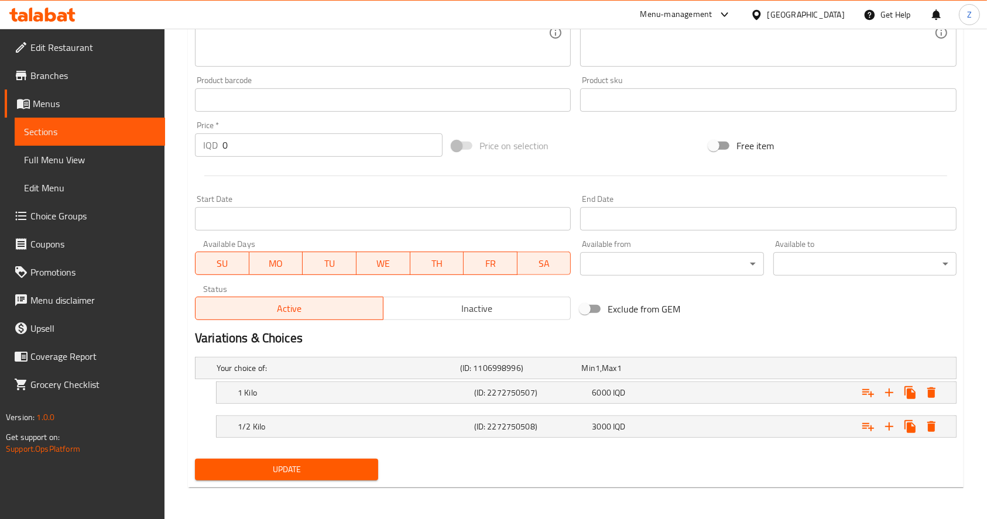
click at [365, 469] on span "Update" at bounding box center [286, 469] width 164 height 15
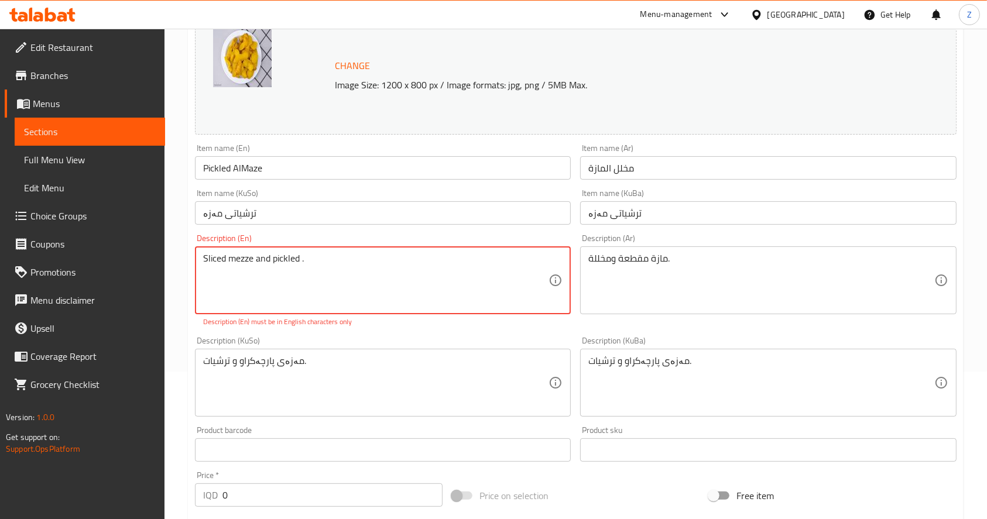
click at [346, 280] on textarea "Sliced ​​mezze and pickled ." at bounding box center [375, 281] width 345 height 56
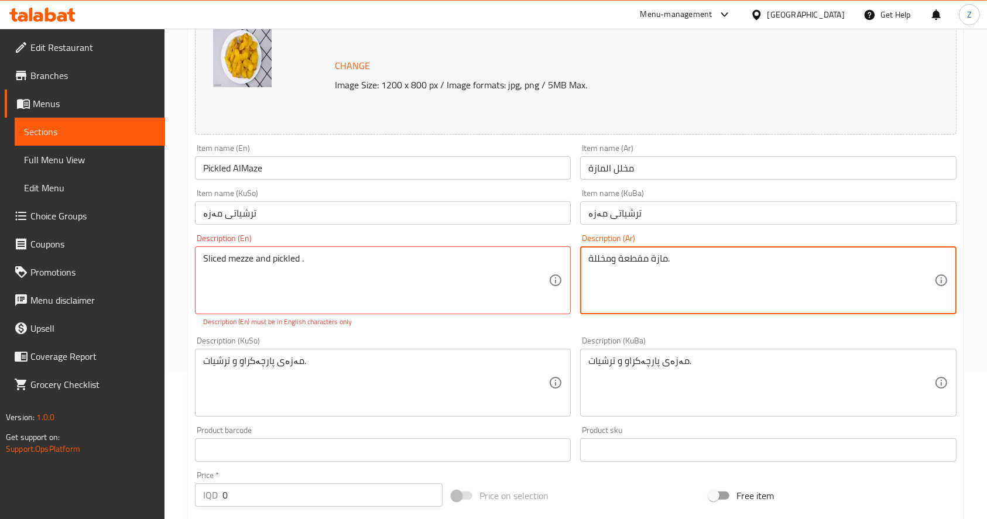
click at [700, 255] on textarea "مازة مقطعة ومخللة." at bounding box center [760, 281] width 345 height 56
click at [589, 255] on textarea "مازة مقطعة ومخللة." at bounding box center [760, 281] width 345 height 56
click at [687, 259] on textarea "مازة مقطعة ومخللة." at bounding box center [760, 281] width 345 height 56
click at [701, 259] on textarea "مازة مقطعة ومخللة. Sliced almaza>" at bounding box center [760, 281] width 345 height 56
click at [698, 258] on textarea "مازة مقطعة ومخللة. Sliced almaza>" at bounding box center [760, 281] width 345 height 56
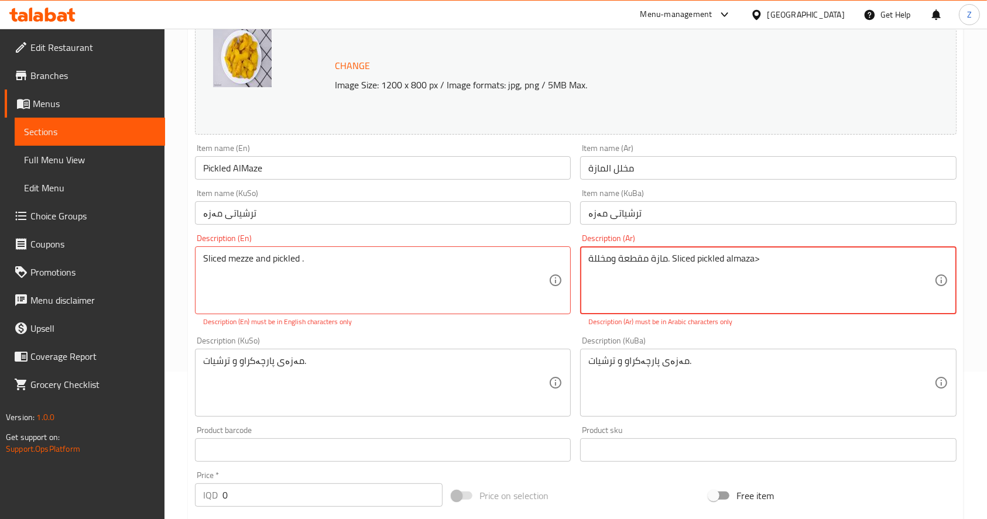
drag, startPoint x: 754, startPoint y: 258, endPoint x: 674, endPoint y: 255, distance: 80.2
click at [674, 255] on textarea "مازة مقطعة ومخللة. Sliced pickled almaza>" at bounding box center [760, 281] width 345 height 56
drag, startPoint x: 729, startPoint y: 263, endPoint x: 673, endPoint y: 257, distance: 56.5
click at [673, 257] on textarea "مازة مقطعة ومخللة. >" at bounding box center [760, 281] width 345 height 56
type textarea "مازة مقطعة ومخللة."
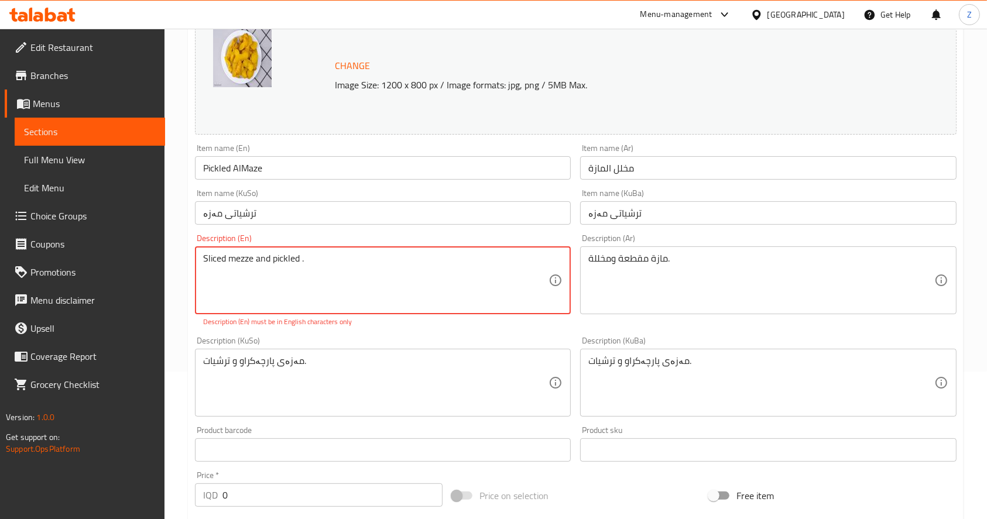
drag, startPoint x: 367, startPoint y: 255, endPoint x: 157, endPoint y: 264, distance: 209.7
paste textarea "pickled almaza"
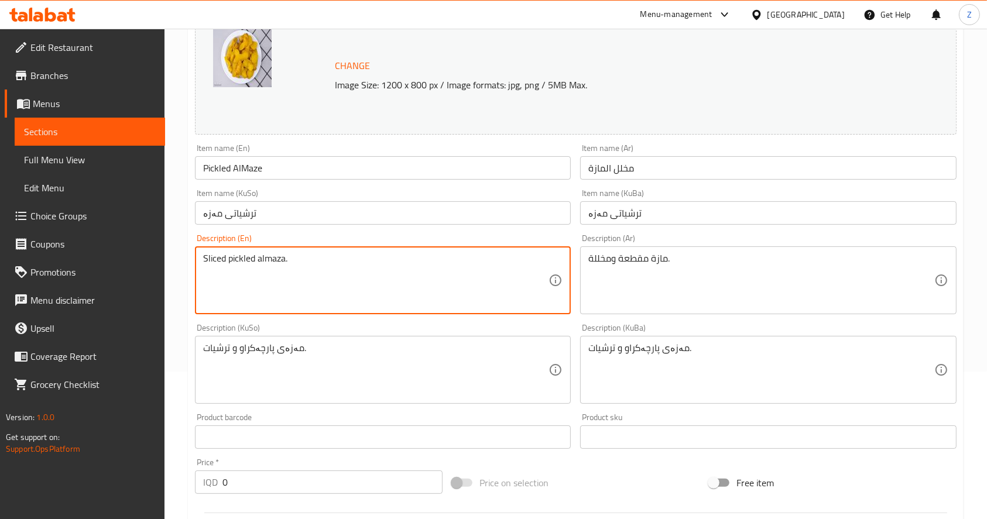
click at [257, 263] on textarea "Sliced pickled almaza." at bounding box center [375, 281] width 345 height 56
click at [269, 257] on textarea "Sliced pickled almaza." at bounding box center [375, 281] width 345 height 56
type textarea "Sliced pickled almaza."
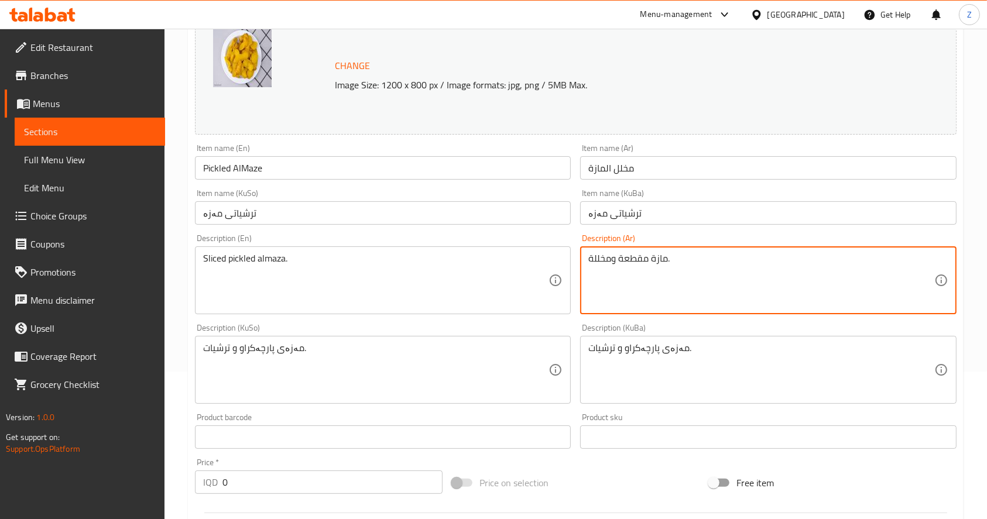
click at [665, 260] on textarea "مازة مقطعة ومخللة." at bounding box center [760, 281] width 345 height 56
click at [664, 260] on textarea "مازة مقطعة ومخللة." at bounding box center [760, 281] width 345 height 56
click at [667, 255] on textarea "مازة مقطعة ومخللة." at bounding box center [760, 281] width 345 height 56
click at [584, 254] on div "مازة مقطعة ومخللة . Description (Ar)" at bounding box center [768, 280] width 376 height 68
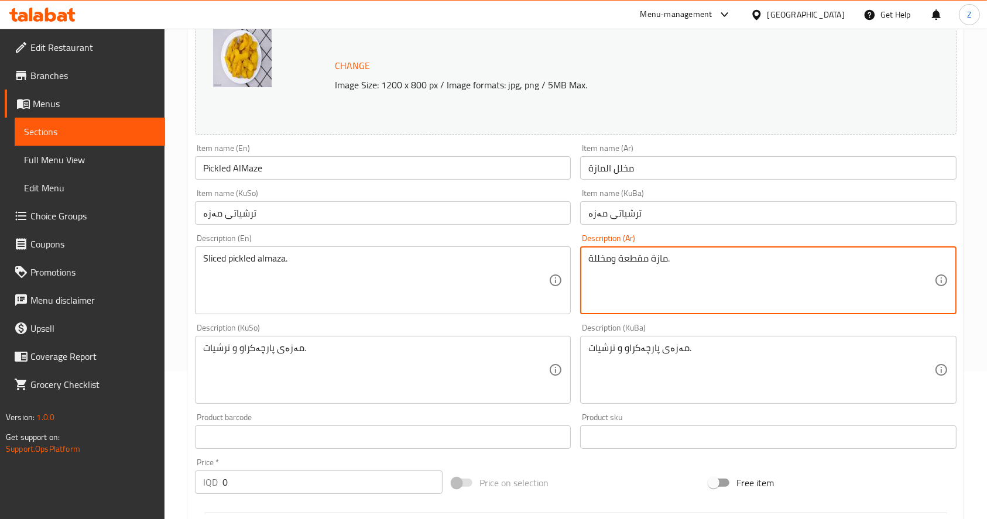
click at [590, 264] on textarea "مازة مقطعة ومخللة." at bounding box center [760, 281] width 345 height 56
click at [607, 261] on textarea "المازة مقطعة ومخللة." at bounding box center [760, 281] width 345 height 56
click at [609, 290] on textarea "المازة مقطعة ومخللة." at bounding box center [760, 281] width 345 height 56
click at [627, 255] on textarea "المازة مقطعة ومخللة." at bounding box center [760, 281] width 345 height 56
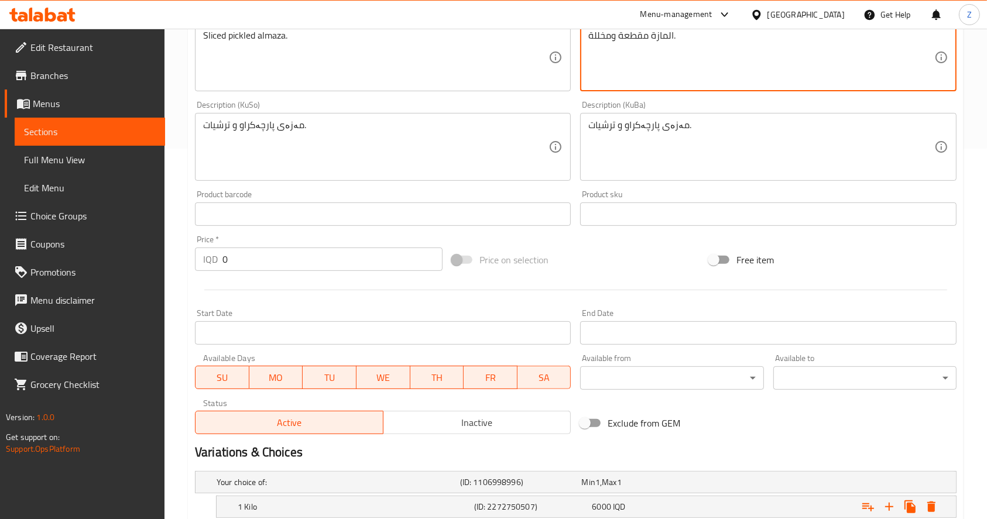
scroll to position [485, 0]
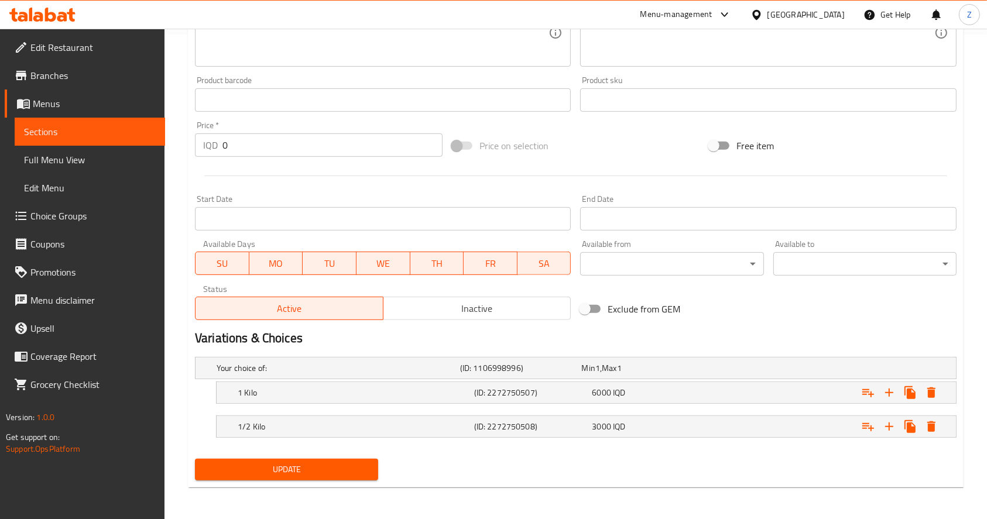
type textarea "المازة مقطعة ومخللة."
click at [338, 469] on span "Update" at bounding box center [286, 469] width 164 height 15
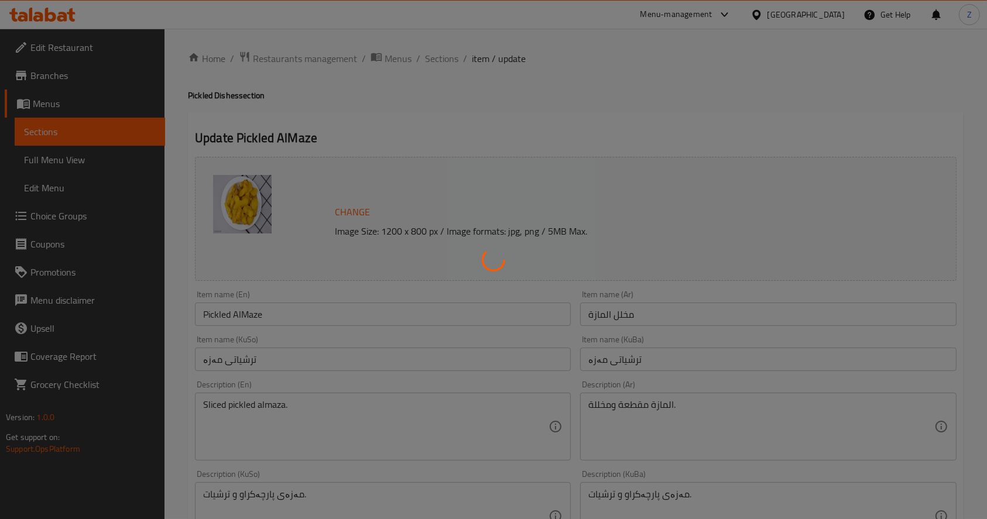
scroll to position [0, 0]
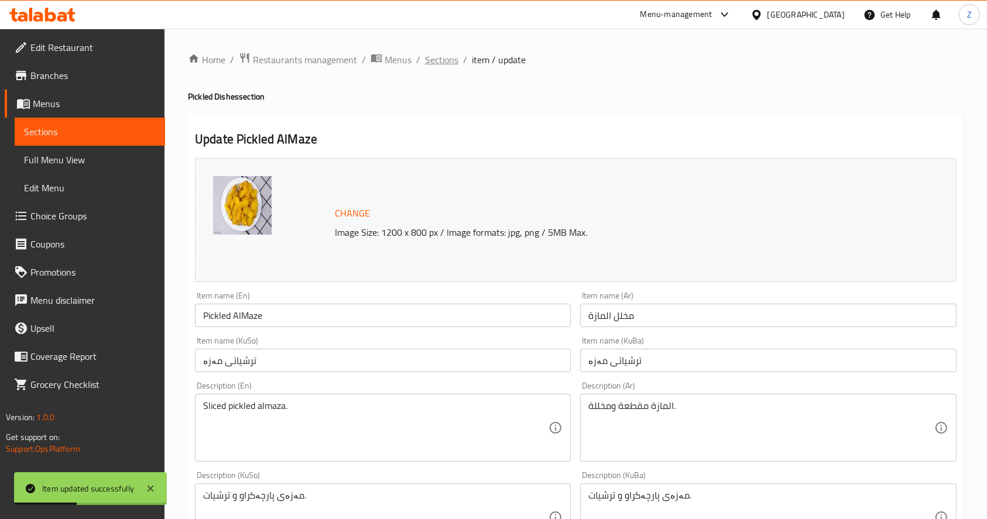
click at [427, 57] on span "Sections" at bounding box center [441, 60] width 33 height 14
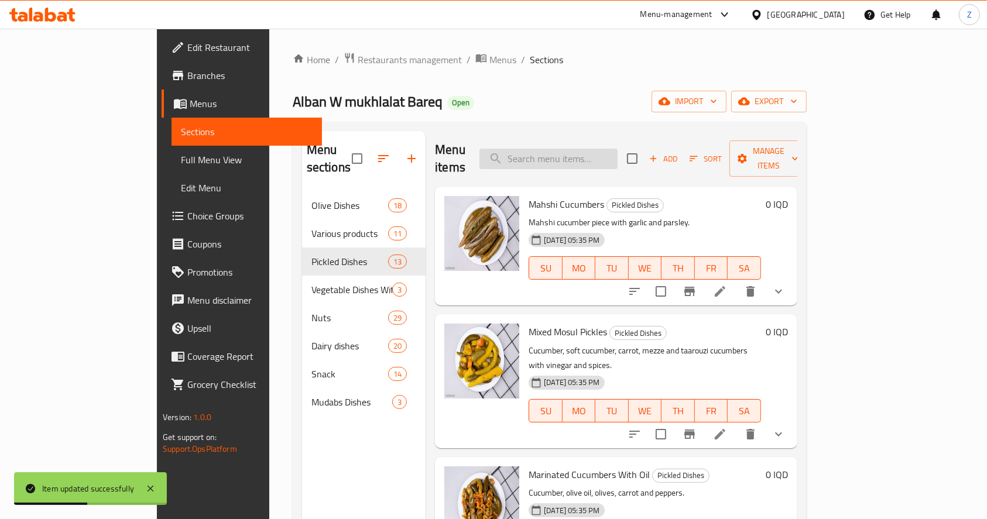
click at [595, 154] on input "search" at bounding box center [548, 159] width 138 height 20
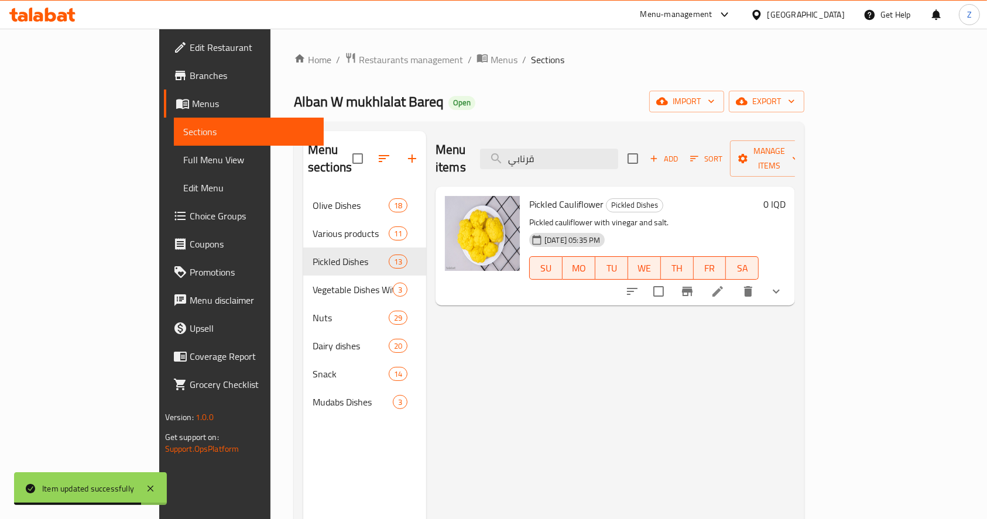
type input "قرنابي"
click at [724, 284] on icon at bounding box center [717, 291] width 14 height 14
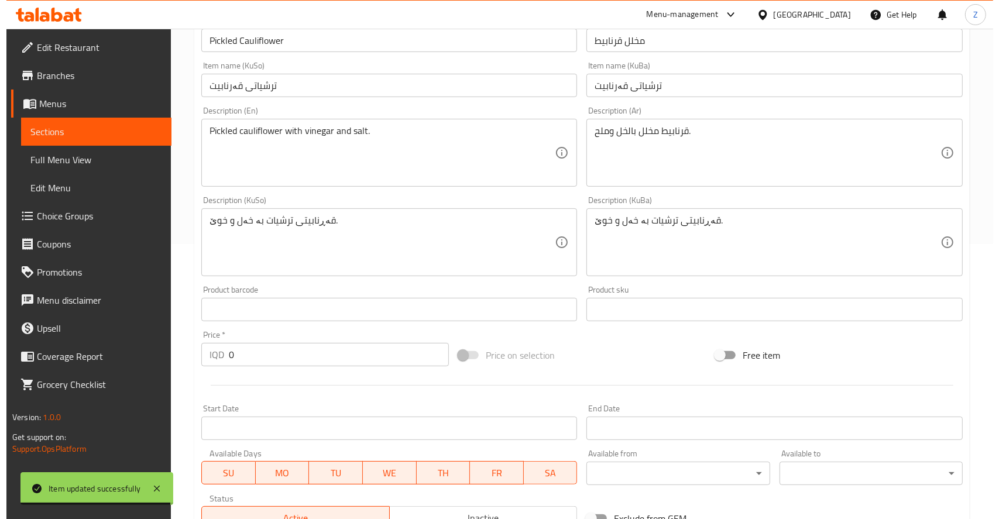
scroll to position [518, 0]
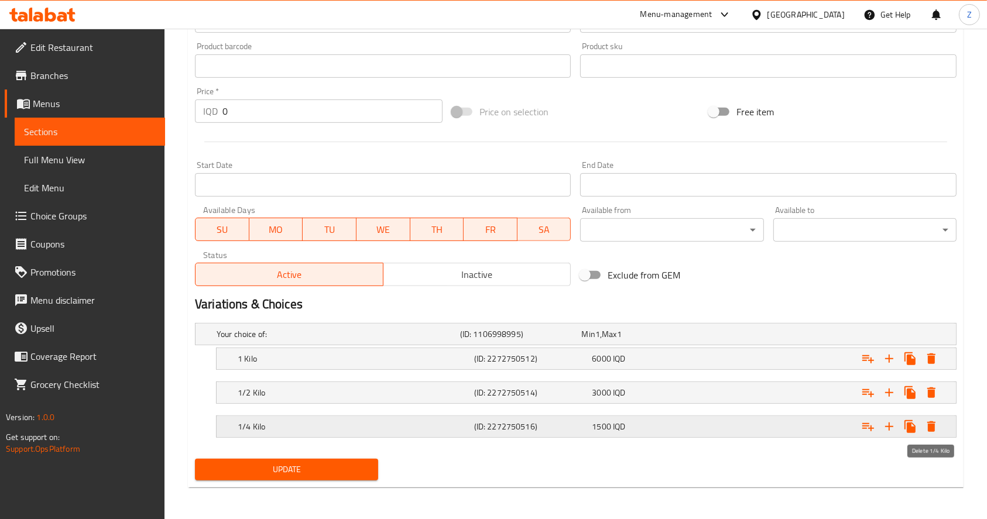
click at [929, 425] on icon "Expand" at bounding box center [931, 426] width 8 height 11
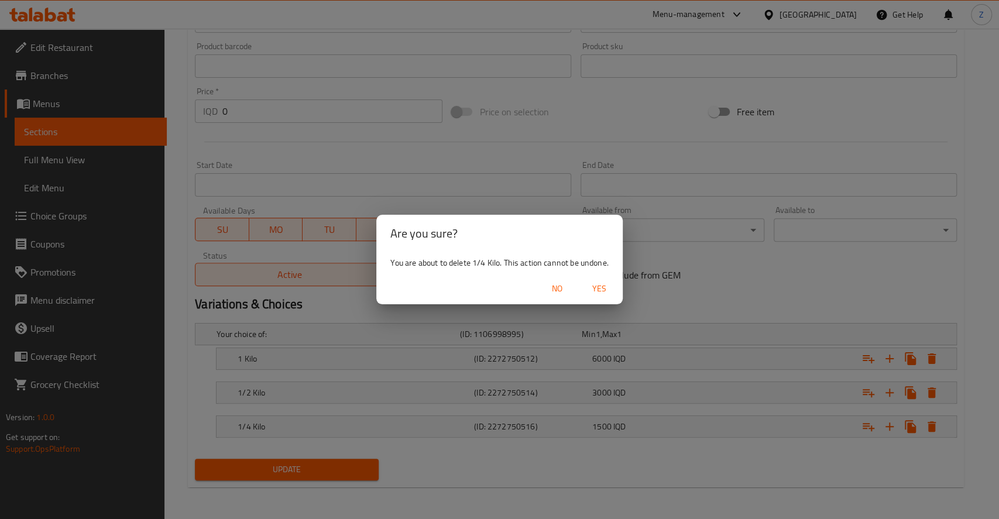
click at [600, 286] on span "Yes" at bounding box center [599, 288] width 28 height 15
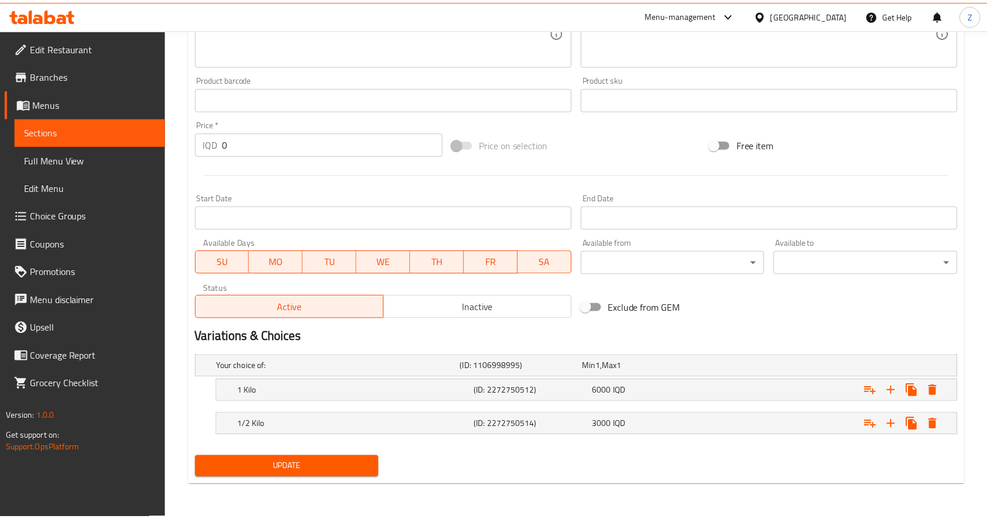
scroll to position [485, 0]
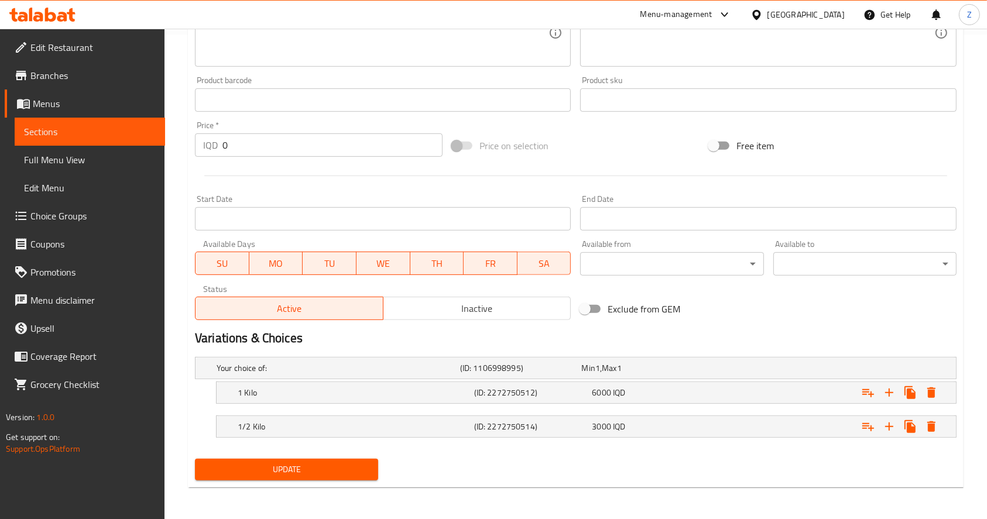
click at [347, 473] on span "Update" at bounding box center [286, 469] width 164 height 15
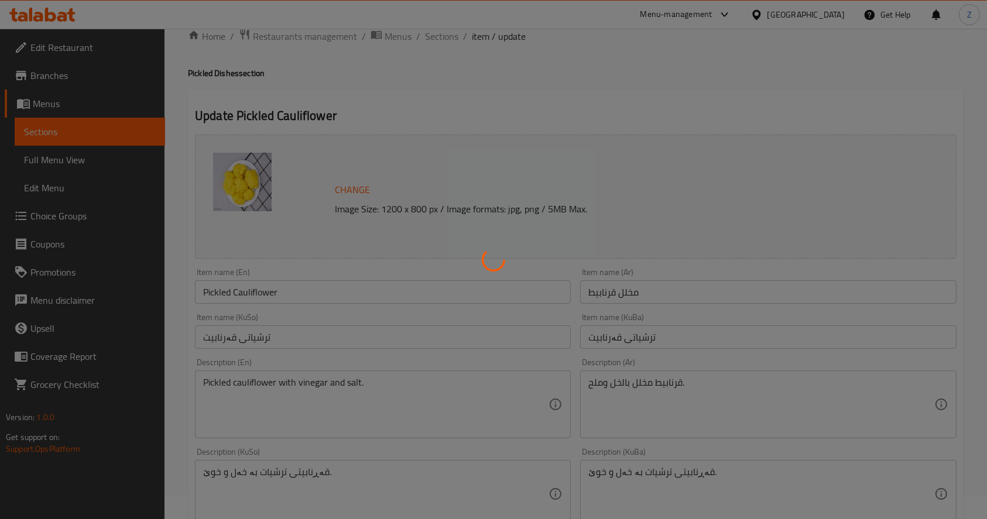
scroll to position [0, 0]
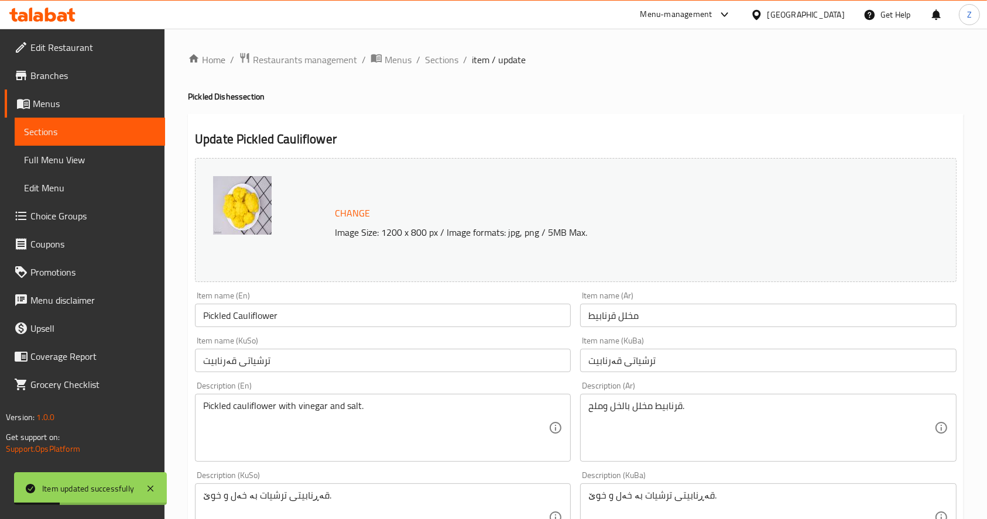
drag, startPoint x: 439, startPoint y: 59, endPoint x: 441, endPoint y: 74, distance: 15.9
click at [439, 59] on span "Sections" at bounding box center [441, 60] width 33 height 14
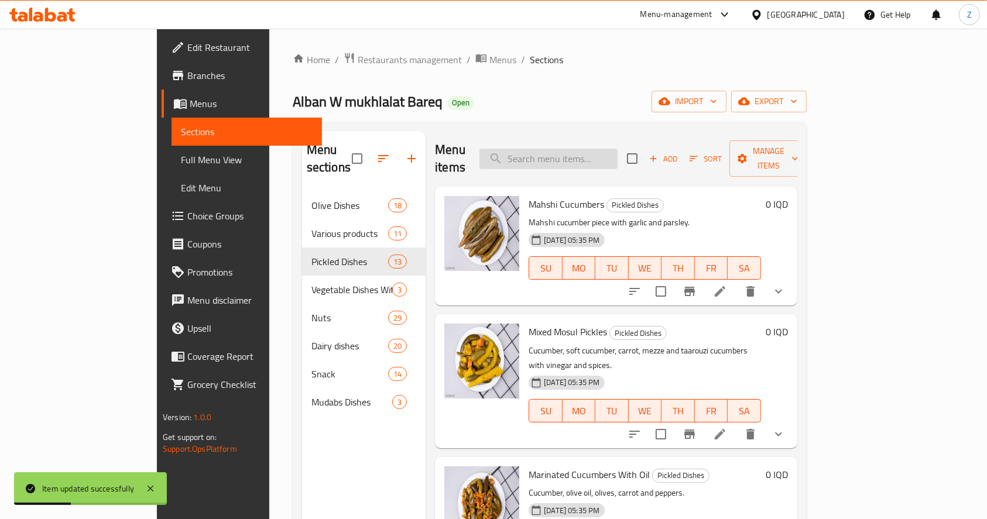
click at [583, 154] on input "search" at bounding box center [548, 159] width 138 height 20
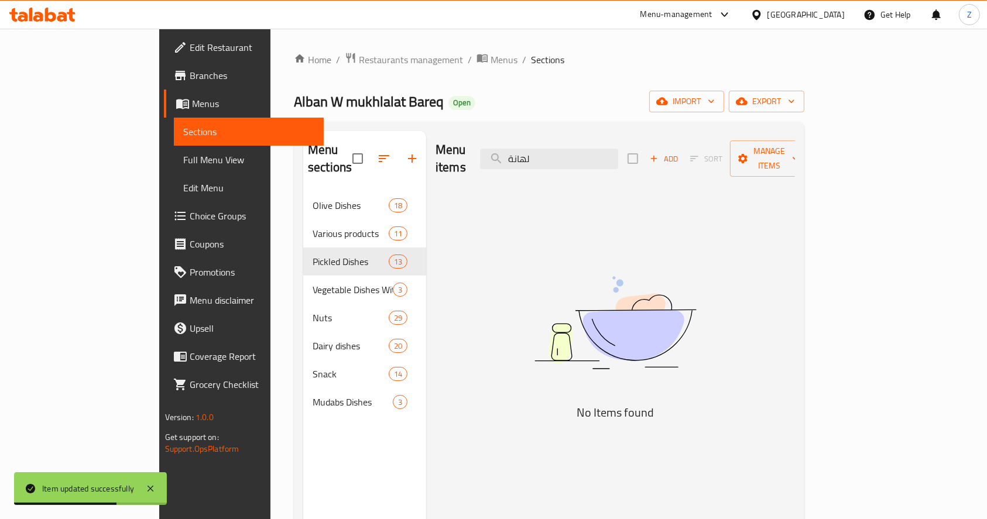
drag, startPoint x: 590, startPoint y: 150, endPoint x: 515, endPoint y: 143, distance: 75.8
click at [515, 143] on div "Menu items لهانة Add Sort Manage items" at bounding box center [614, 159] width 359 height 56
click at [597, 152] on input "ملفوف" at bounding box center [549, 159] width 138 height 20
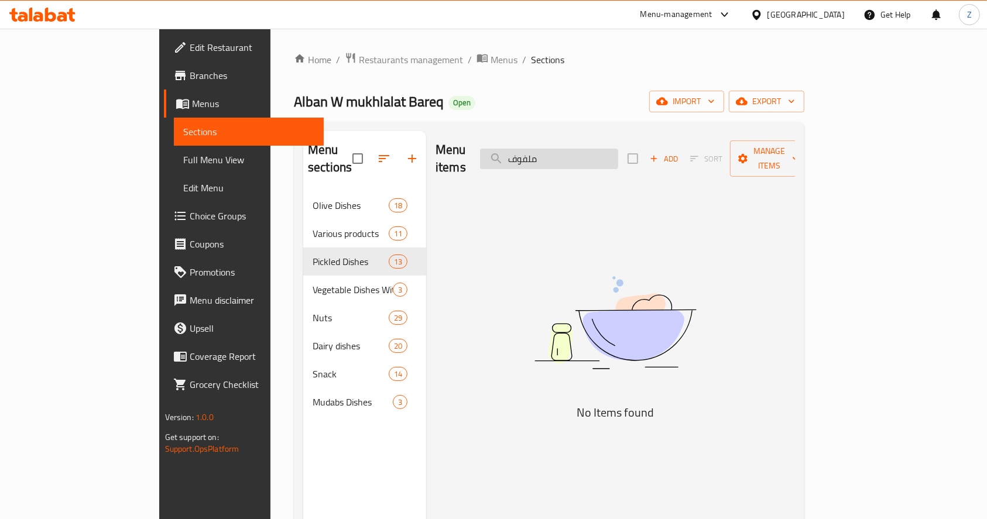
drag, startPoint x: 597, startPoint y: 152, endPoint x: 555, endPoint y: 154, distance: 42.8
click at [555, 154] on input "ملفوف" at bounding box center [549, 159] width 138 height 20
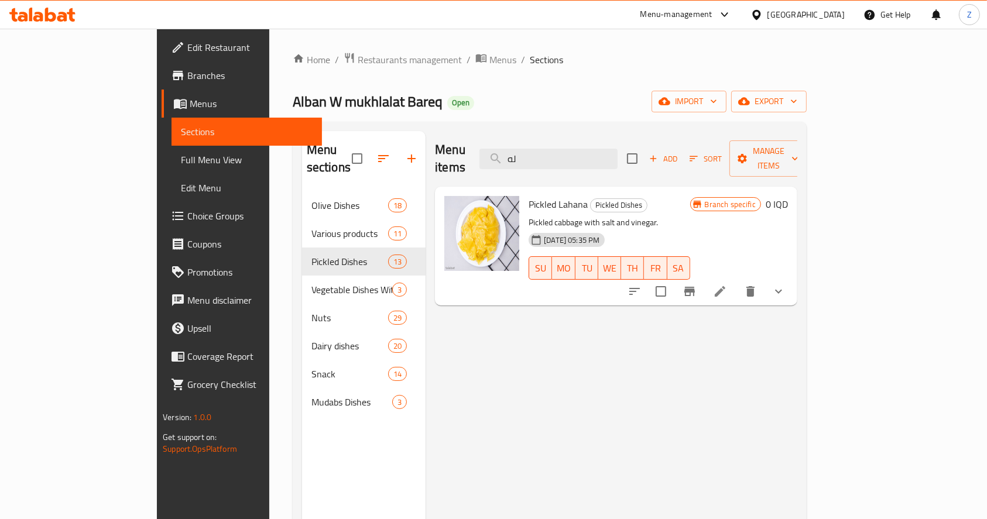
type input "له"
click at [727, 284] on icon at bounding box center [720, 291] width 14 height 14
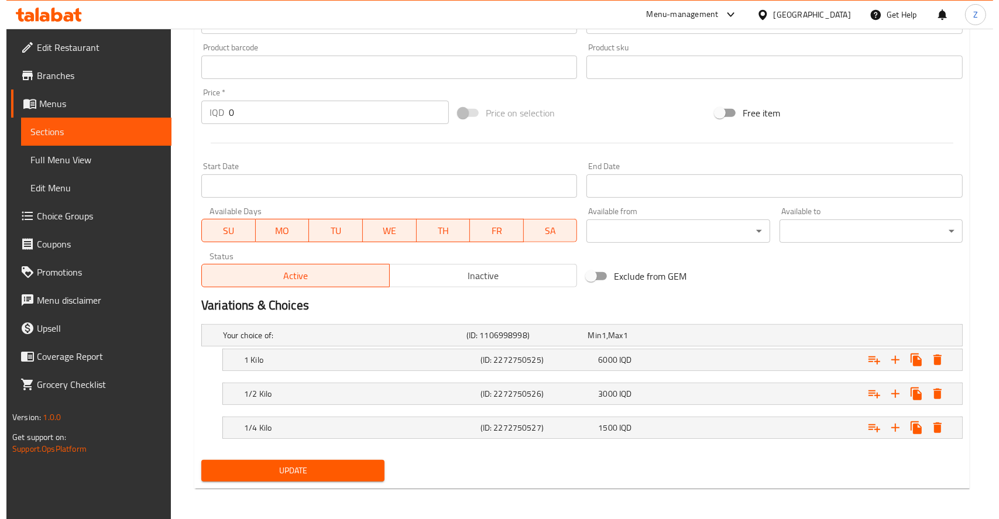
scroll to position [518, 0]
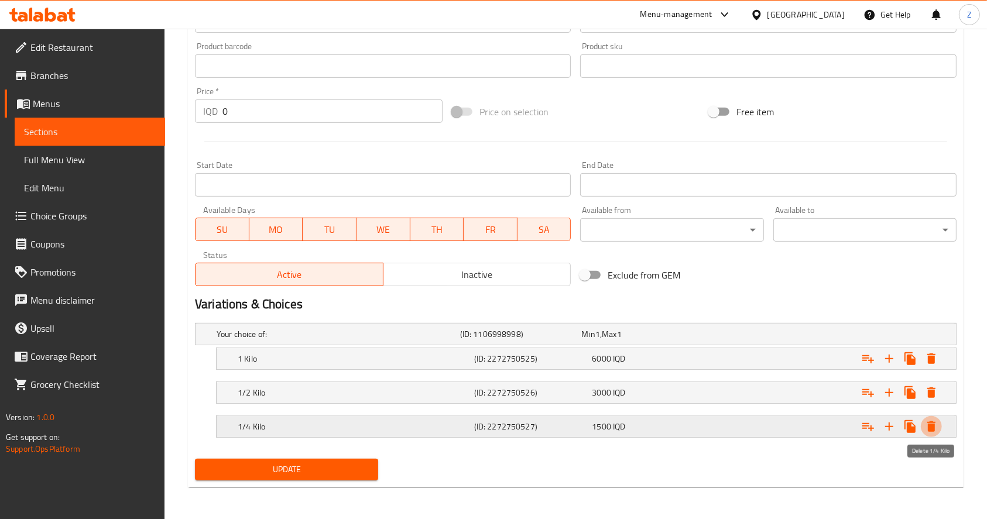
click at [929, 426] on icon "Expand" at bounding box center [931, 426] width 8 height 11
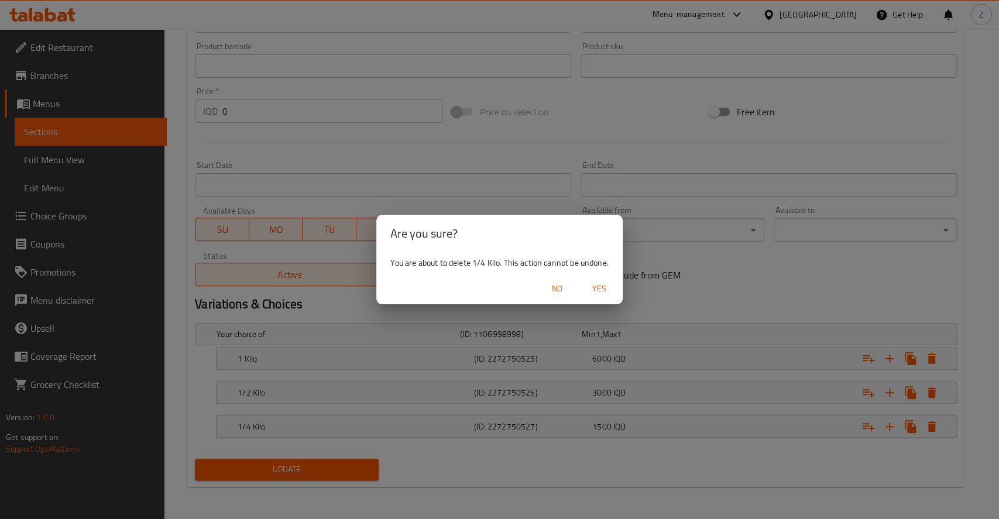
click at [596, 287] on span "Yes" at bounding box center [599, 288] width 28 height 15
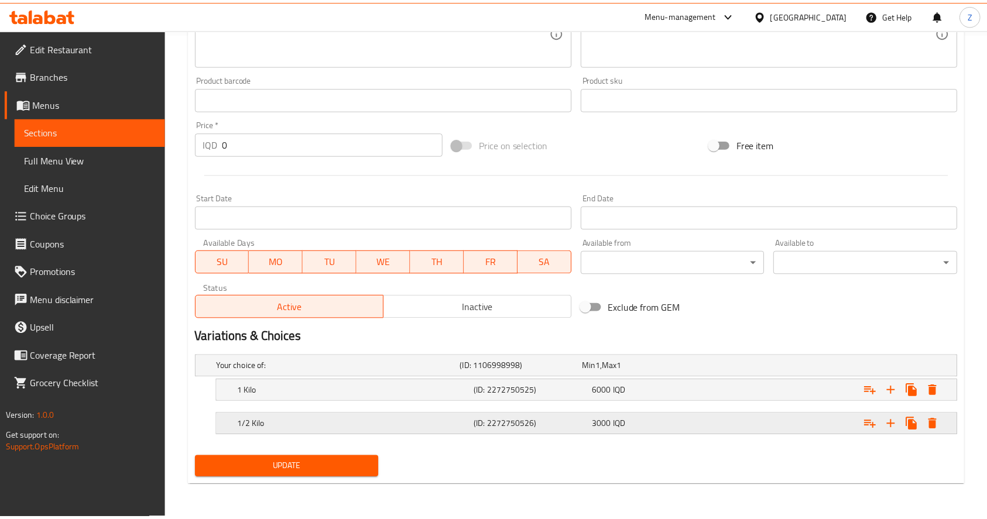
scroll to position [485, 0]
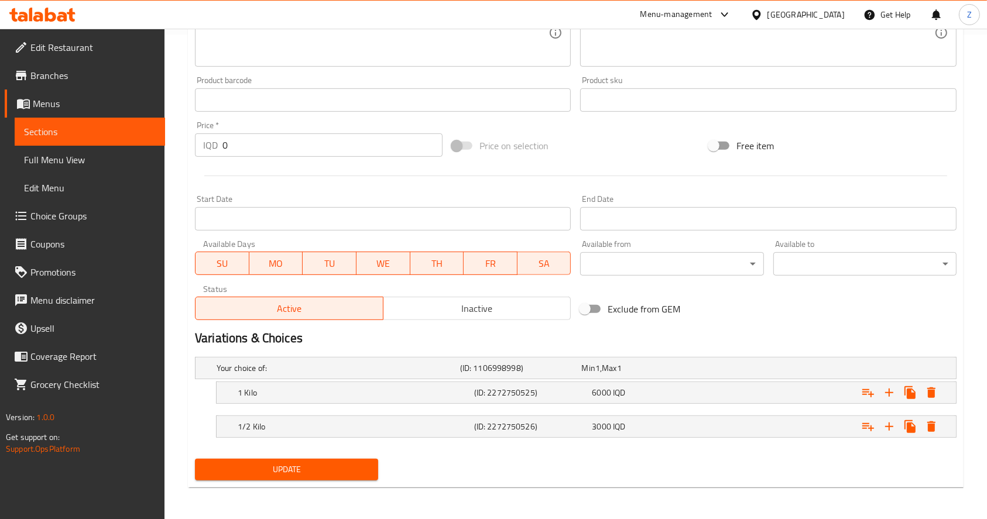
click at [339, 459] on div "Update" at bounding box center [286, 469] width 193 height 31
click at [339, 459] on button "Update" at bounding box center [286, 470] width 183 height 22
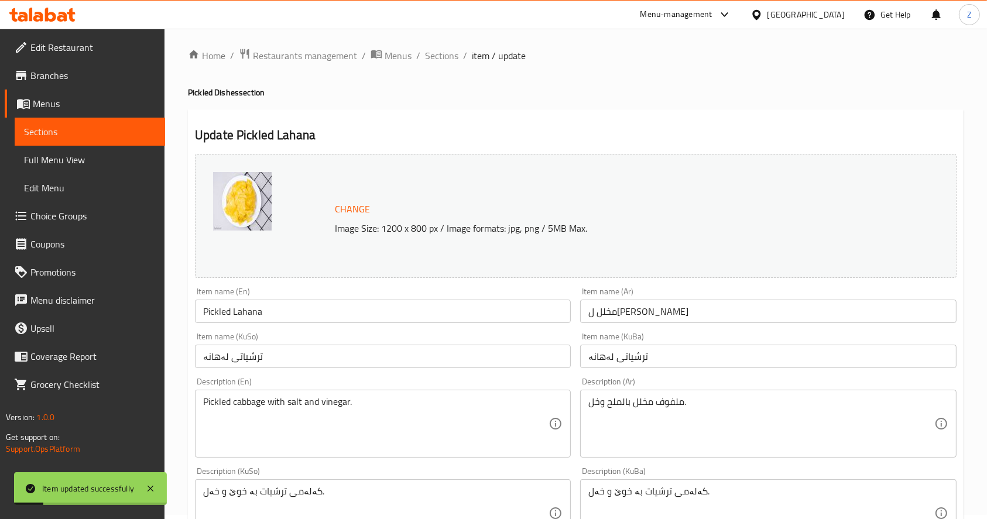
scroll to position [0, 0]
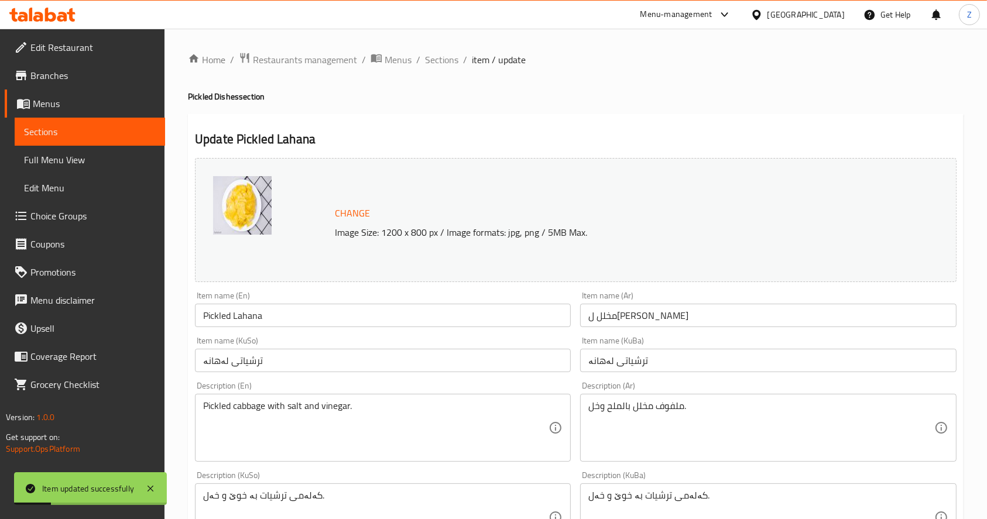
drag, startPoint x: 439, startPoint y: 53, endPoint x: 451, endPoint y: 81, distance: 30.4
click at [439, 53] on span "Sections" at bounding box center [441, 60] width 33 height 14
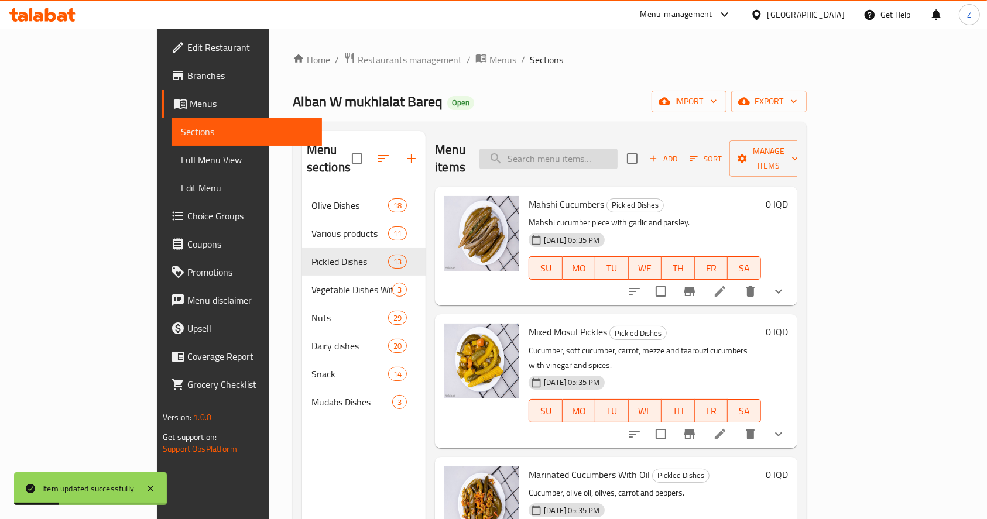
click at [591, 157] on input "search" at bounding box center [548, 159] width 138 height 20
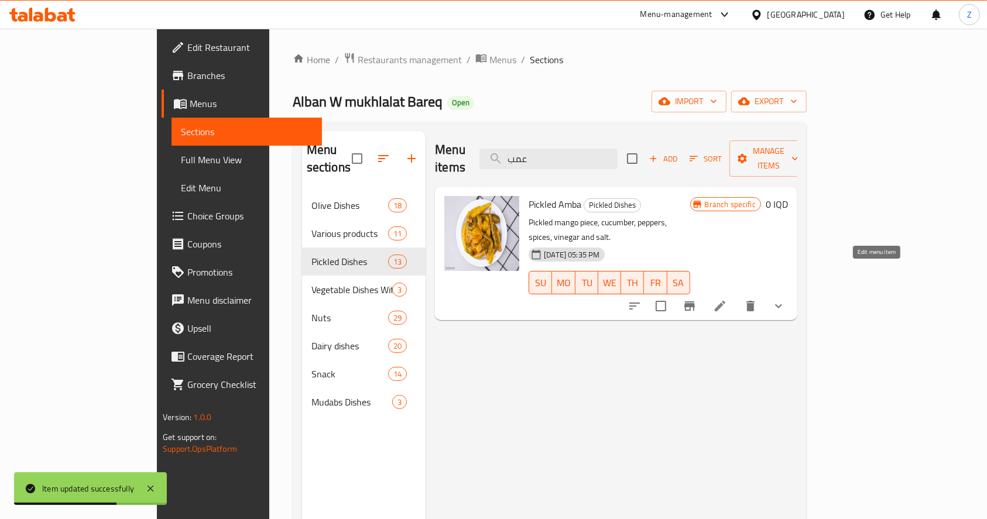
type input "عمب"
click at [725, 301] on icon at bounding box center [719, 306] width 11 height 11
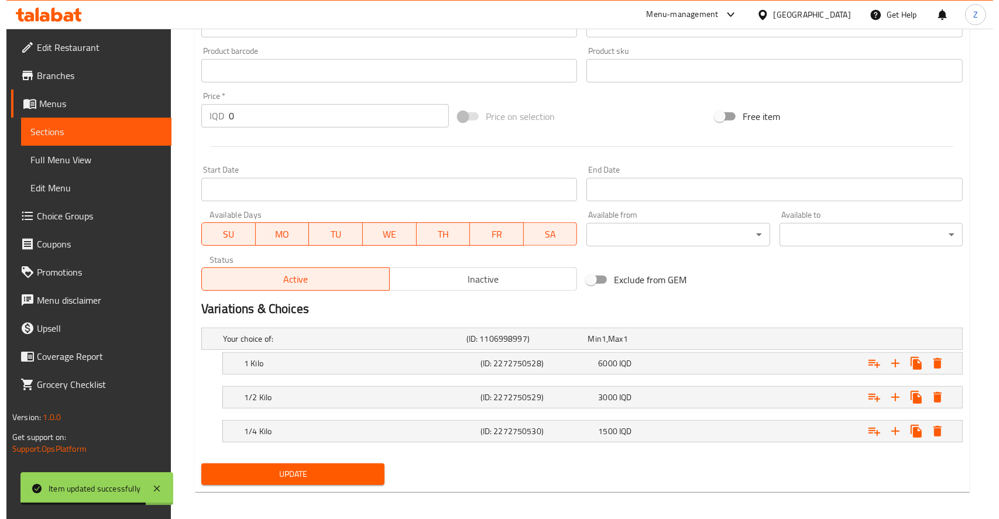
scroll to position [518, 0]
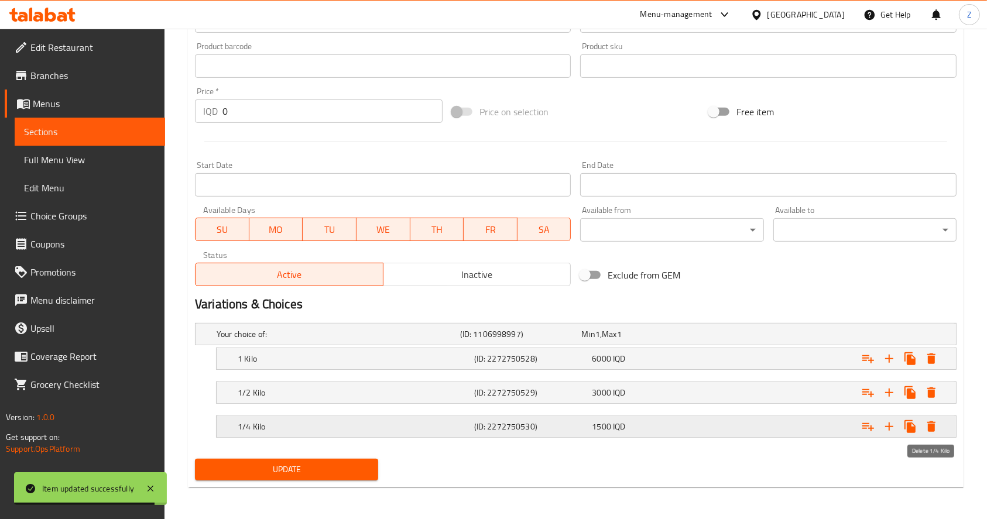
click at [937, 425] on icon "Expand" at bounding box center [931, 427] width 14 height 14
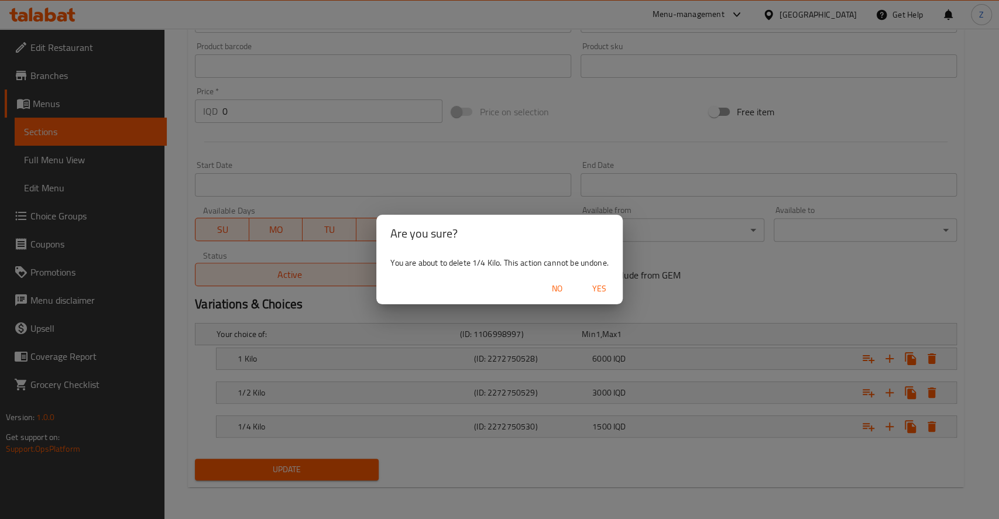
click at [600, 289] on span "Yes" at bounding box center [599, 288] width 28 height 15
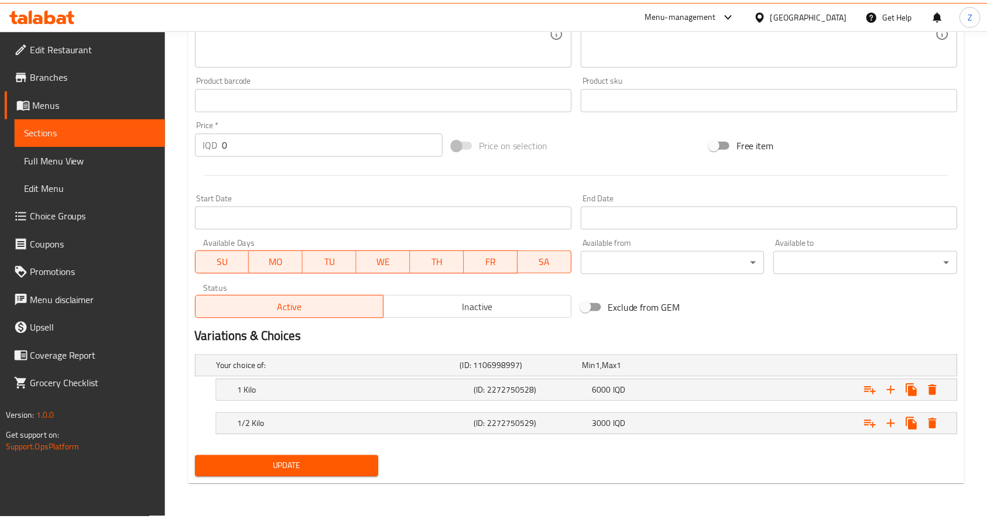
scroll to position [485, 0]
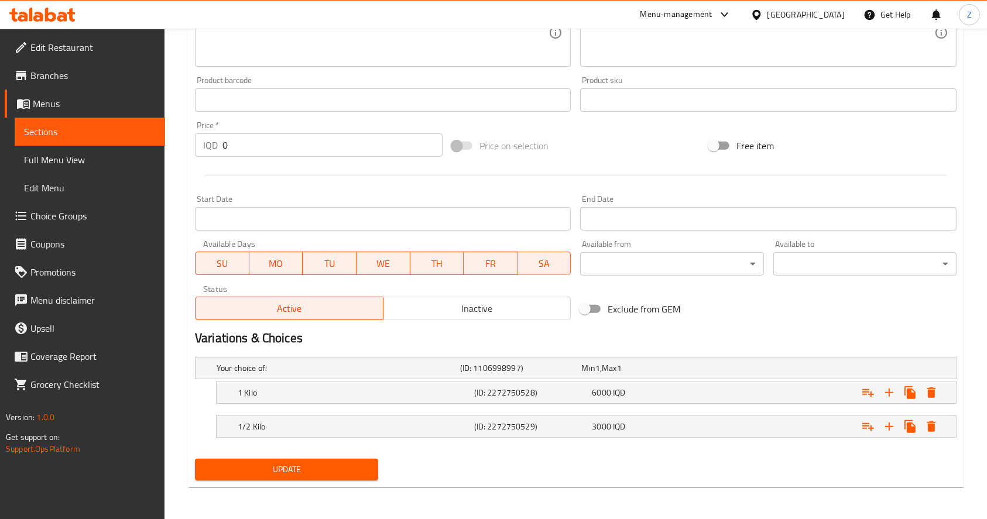
click at [307, 459] on button "Update" at bounding box center [286, 470] width 183 height 22
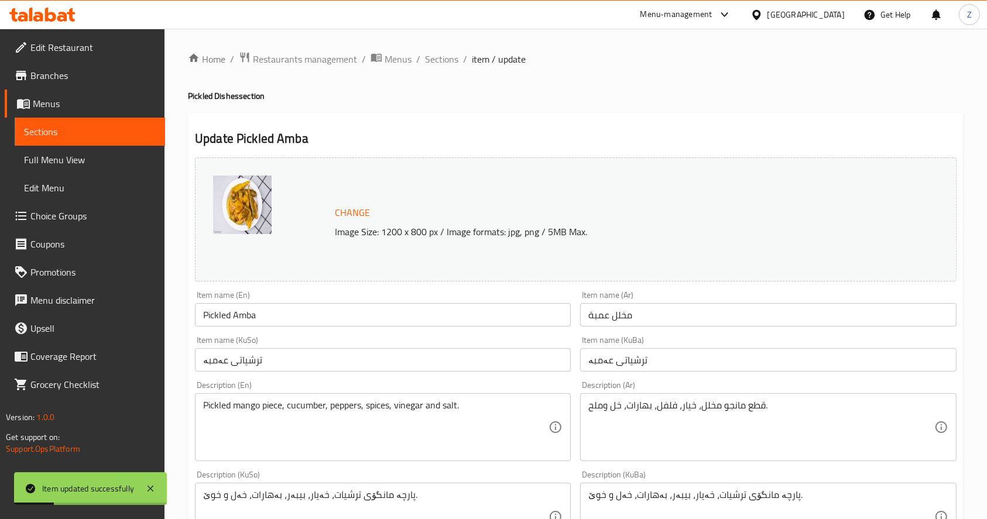
scroll to position [0, 0]
drag, startPoint x: 447, startPoint y: 59, endPoint x: 503, endPoint y: 90, distance: 63.7
click at [447, 59] on span "Sections" at bounding box center [441, 60] width 33 height 14
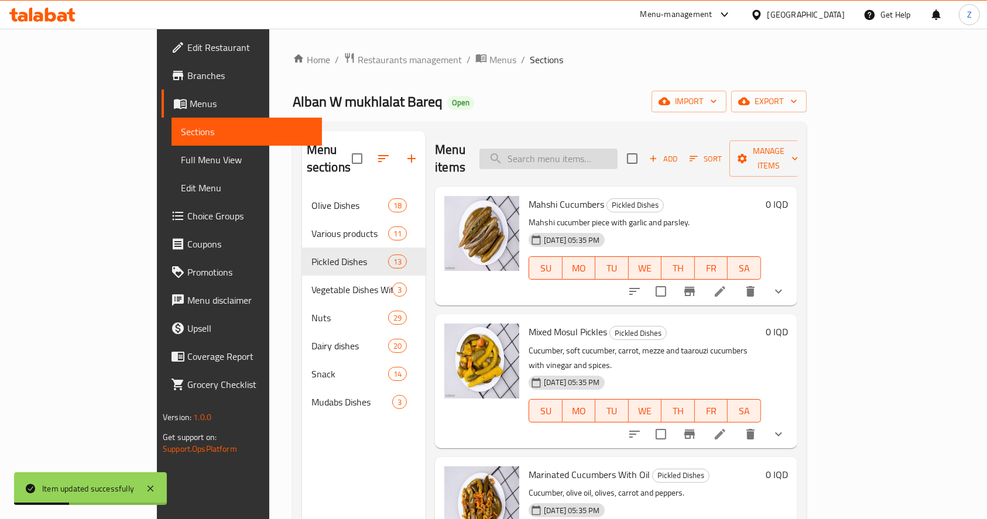
click at [582, 149] on input "search" at bounding box center [548, 159] width 138 height 20
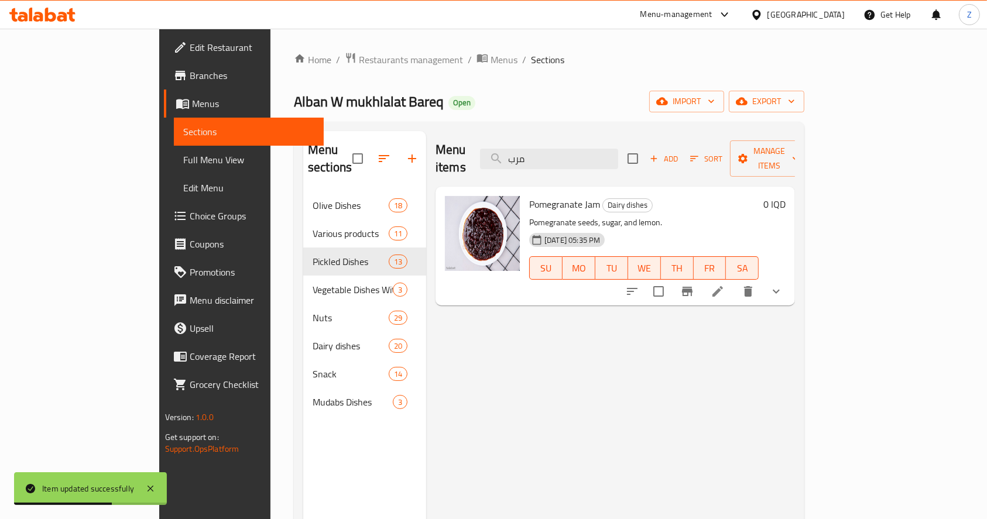
type input "مرب"
click at [790, 277] on div at bounding box center [704, 291] width 172 height 28
click at [724, 284] on icon at bounding box center [717, 291] width 14 height 14
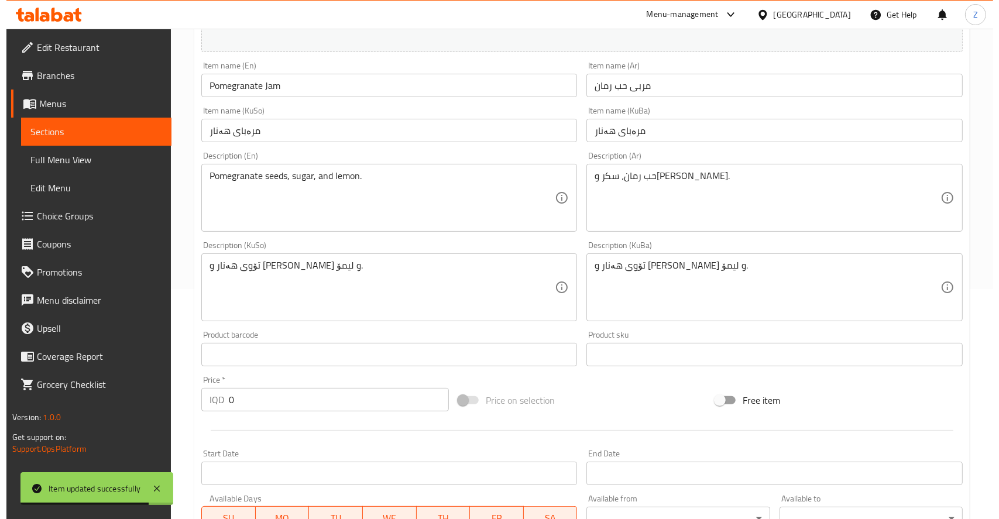
scroll to position [518, 0]
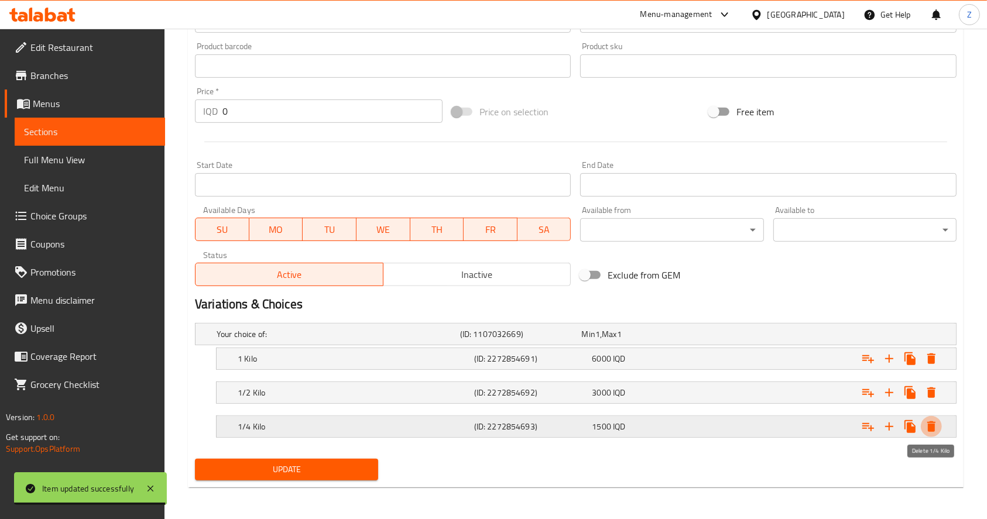
click at [932, 424] on icon "Expand" at bounding box center [931, 426] width 8 height 11
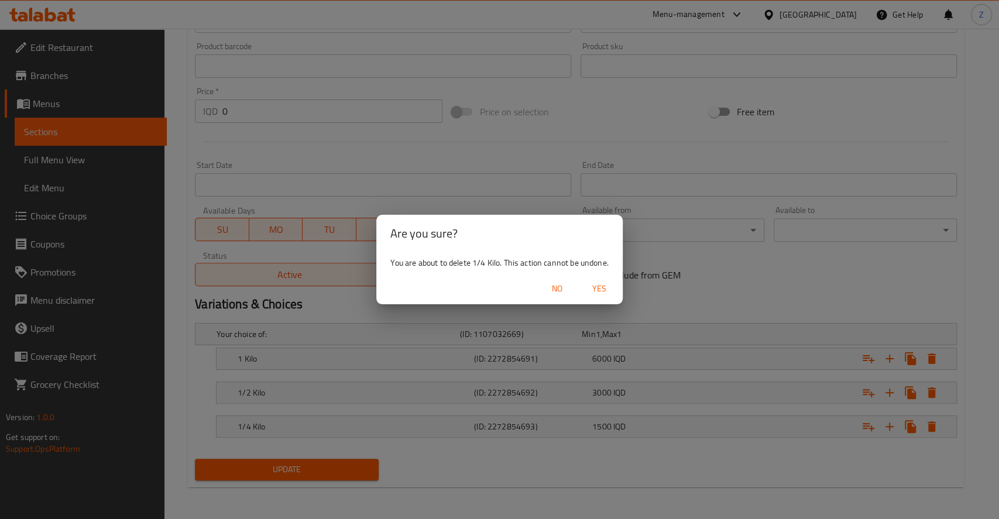
drag, startPoint x: 595, startPoint y: 290, endPoint x: 584, endPoint y: 328, distance: 40.0
click at [595, 290] on span "Yes" at bounding box center [599, 288] width 28 height 15
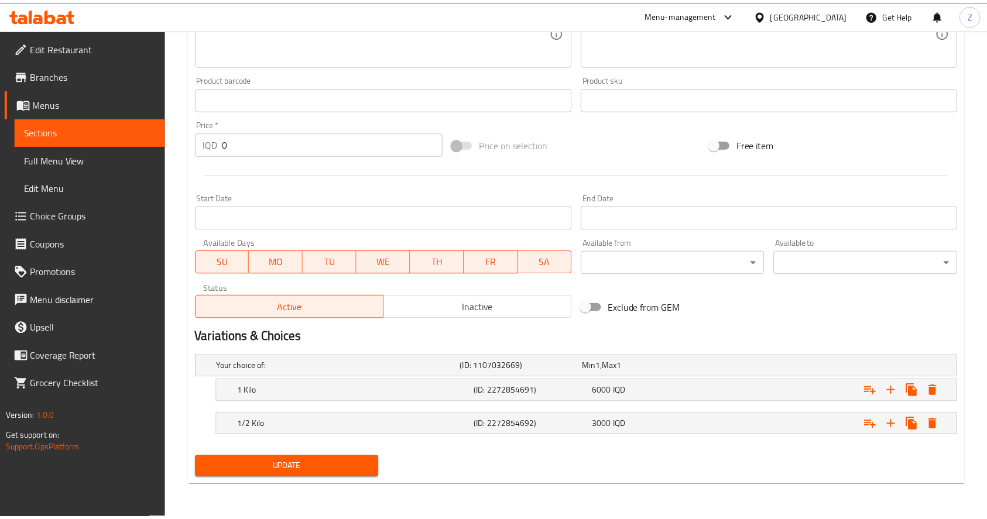
scroll to position [485, 0]
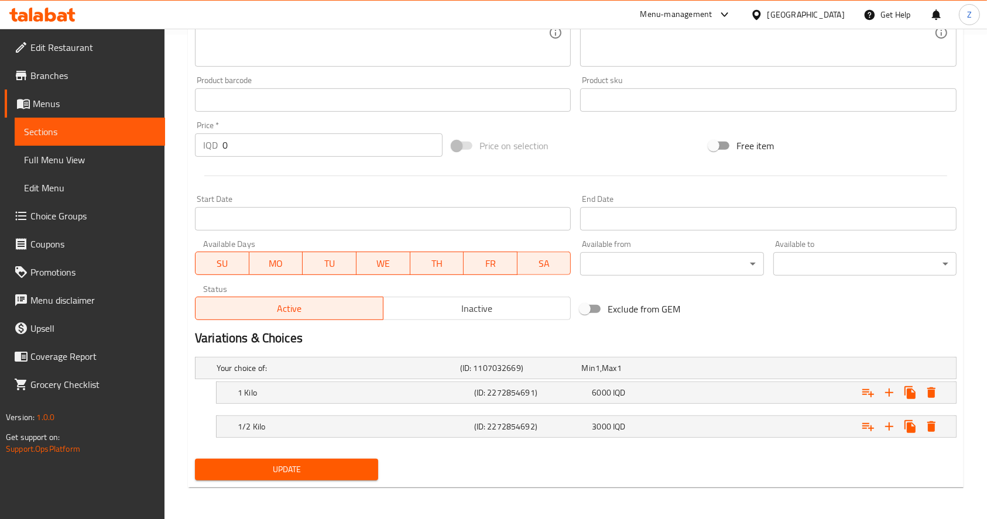
click at [329, 473] on span "Update" at bounding box center [286, 469] width 164 height 15
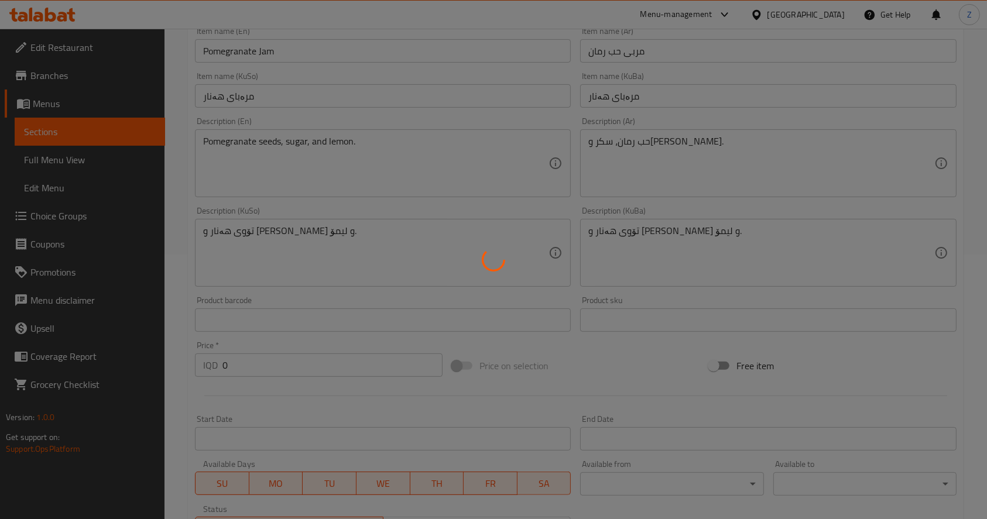
scroll to position [0, 0]
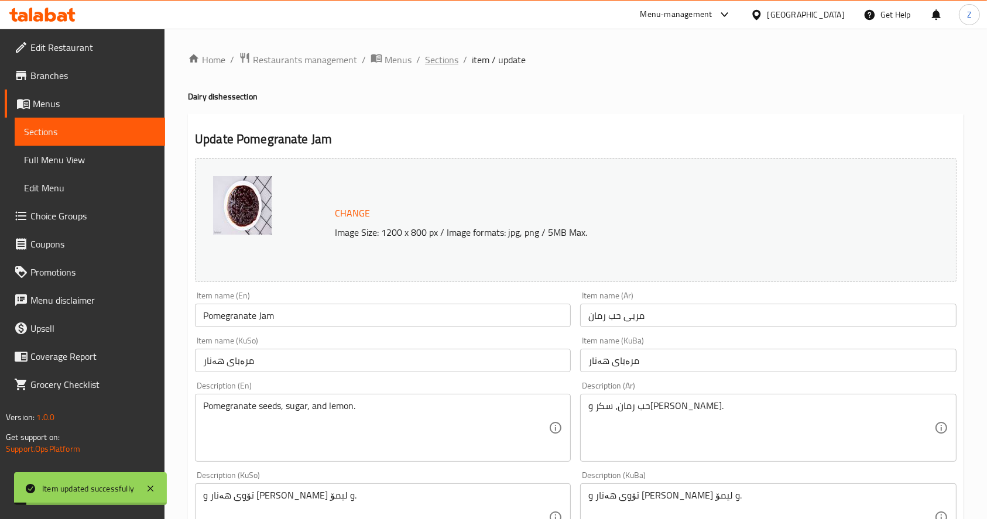
click at [431, 57] on span "Sections" at bounding box center [441, 60] width 33 height 14
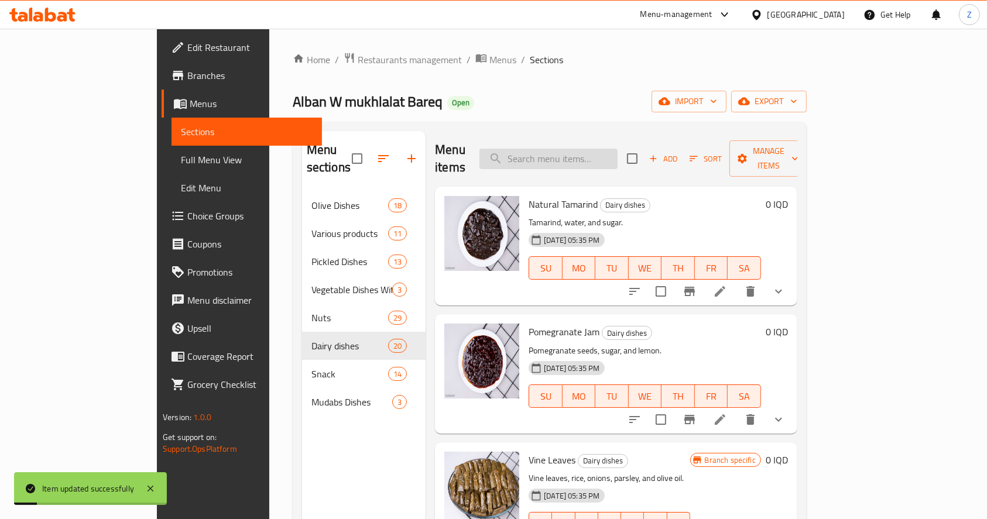
click at [605, 154] on input "search" at bounding box center [548, 159] width 138 height 20
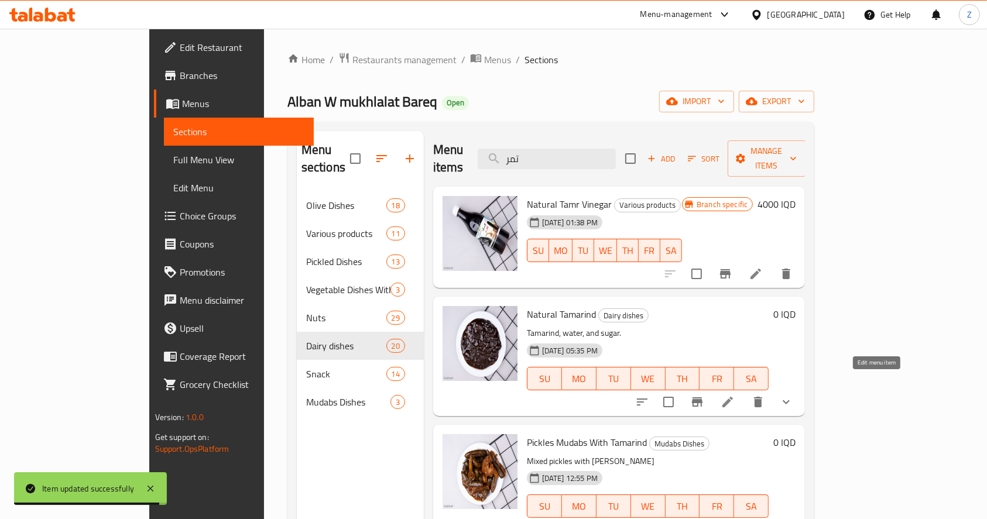
type input "تمر"
click at [734, 395] on icon at bounding box center [727, 402] width 14 height 14
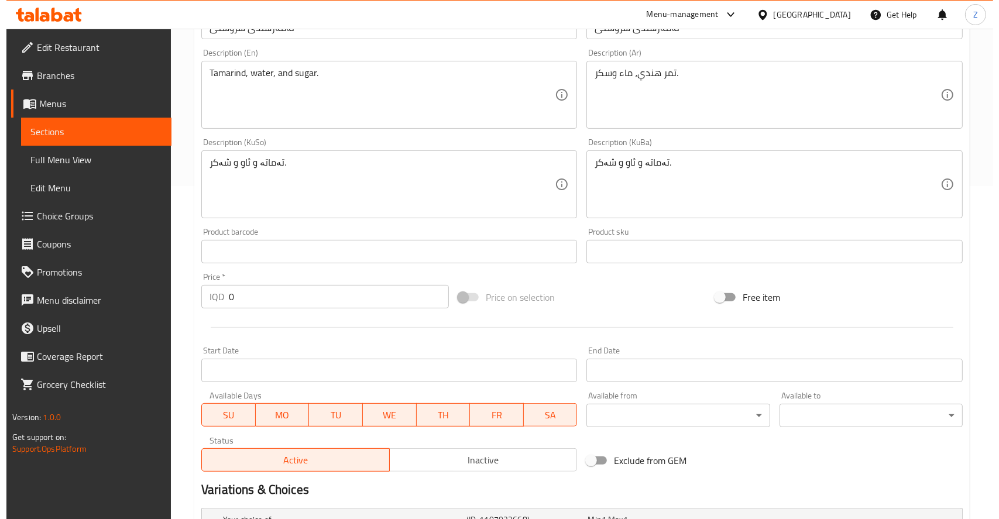
scroll to position [518, 0]
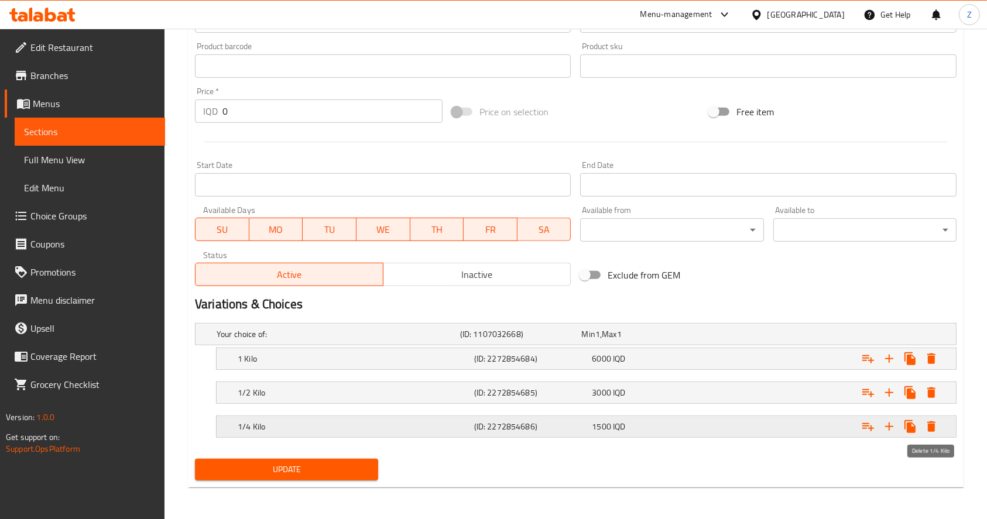
click at [923, 422] on button "Expand" at bounding box center [930, 426] width 21 height 21
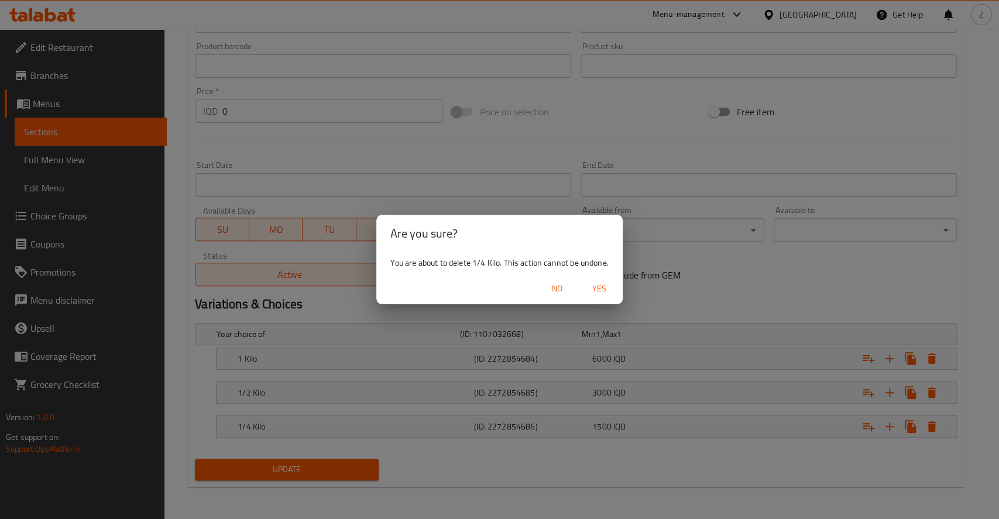
click at [594, 286] on span "Yes" at bounding box center [599, 288] width 28 height 15
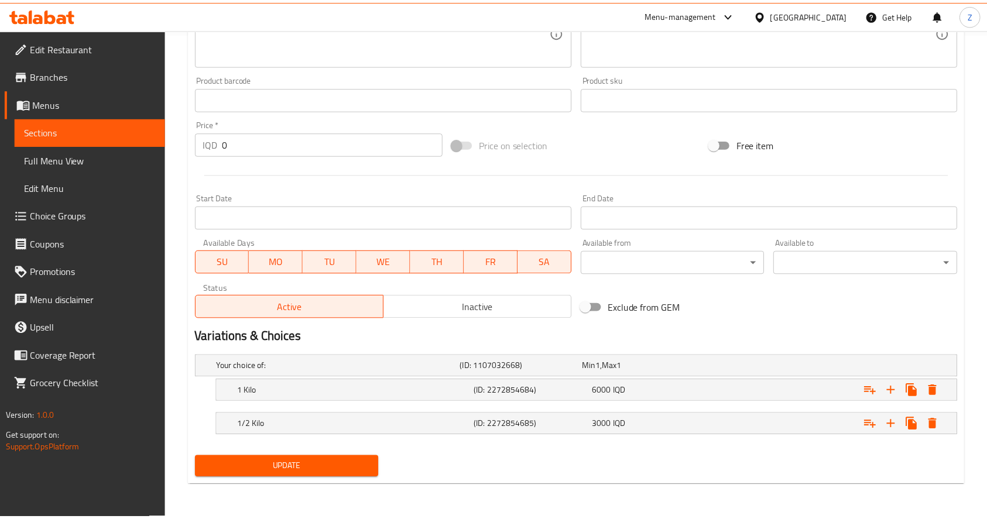
scroll to position [485, 0]
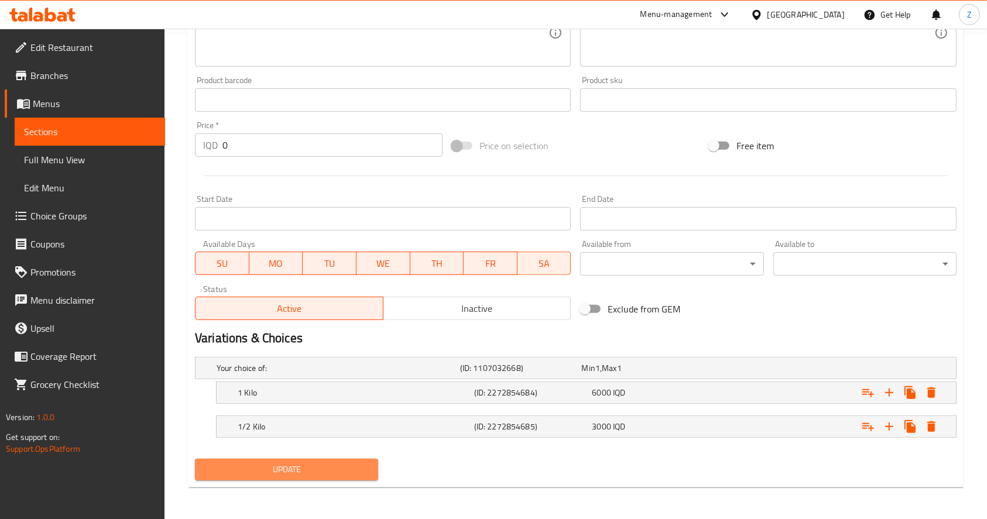
click at [352, 467] on span "Update" at bounding box center [286, 469] width 164 height 15
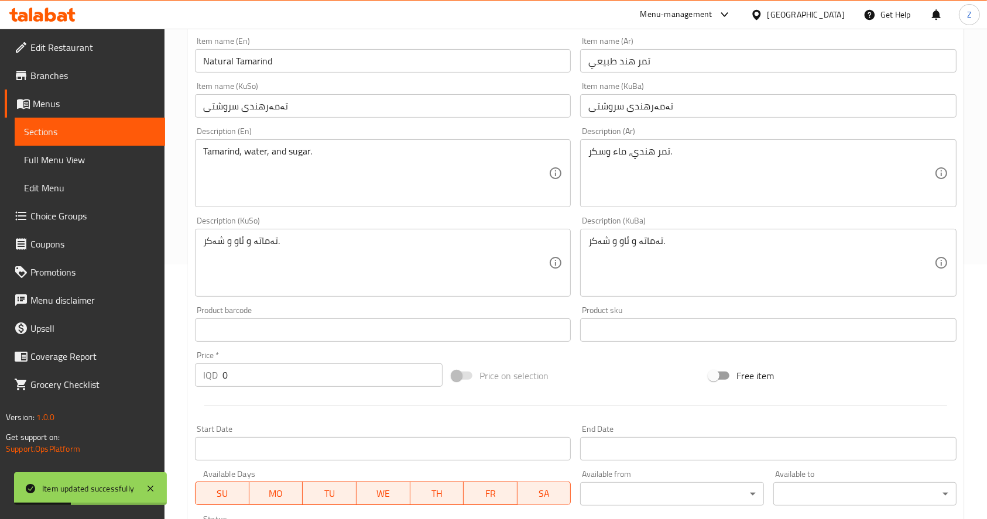
scroll to position [0, 0]
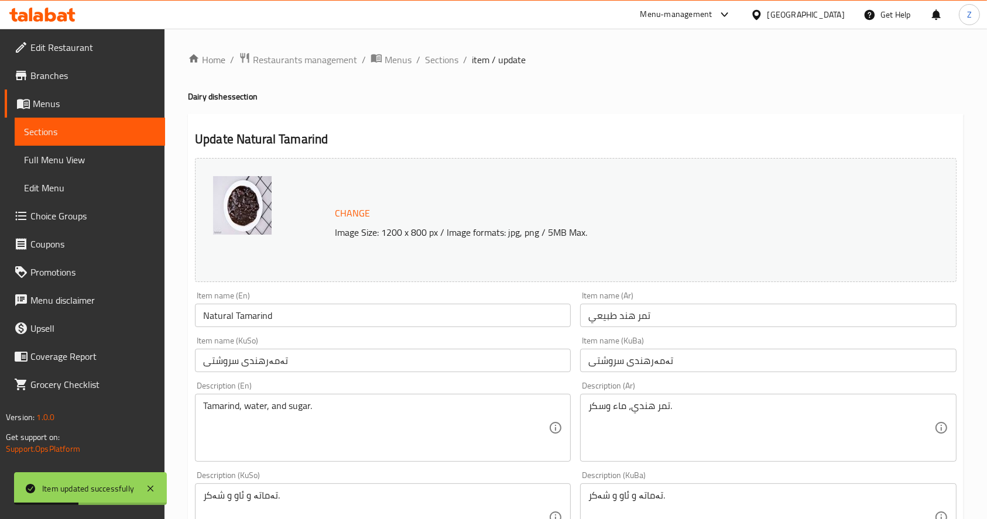
drag, startPoint x: 448, startPoint y: 63, endPoint x: 458, endPoint y: 90, distance: 28.7
click at [448, 63] on span "Sections" at bounding box center [441, 60] width 33 height 14
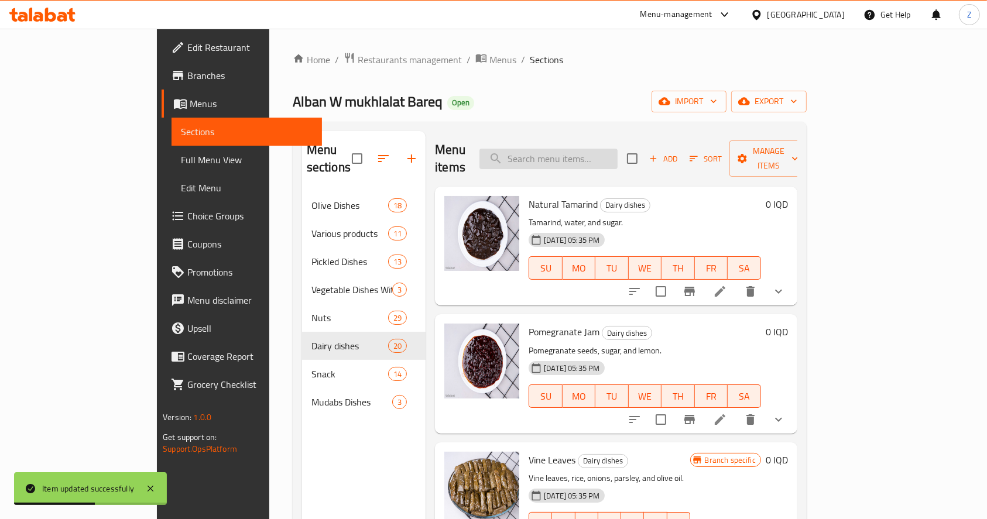
click at [581, 149] on input "search" at bounding box center [548, 159] width 138 height 20
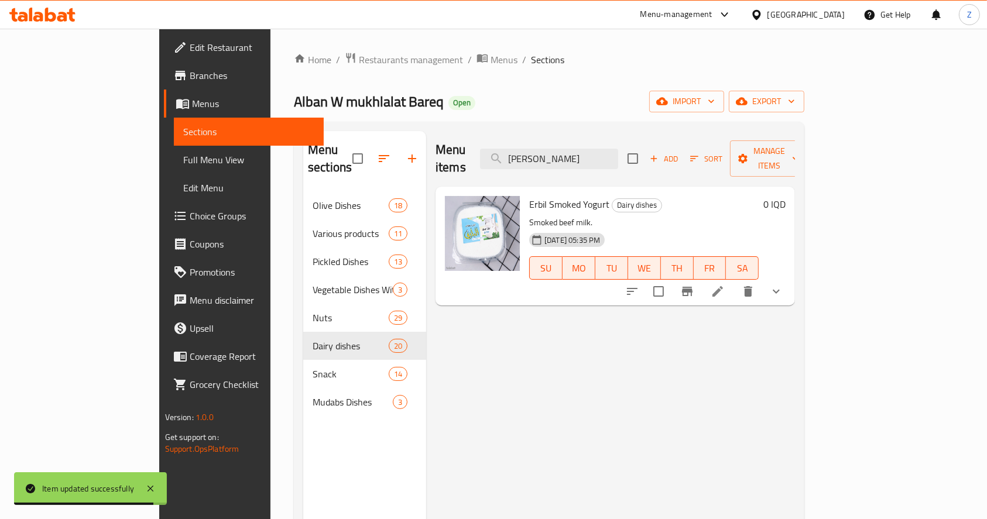
type input "لبن مد"
click at [724, 284] on icon at bounding box center [717, 291] width 14 height 14
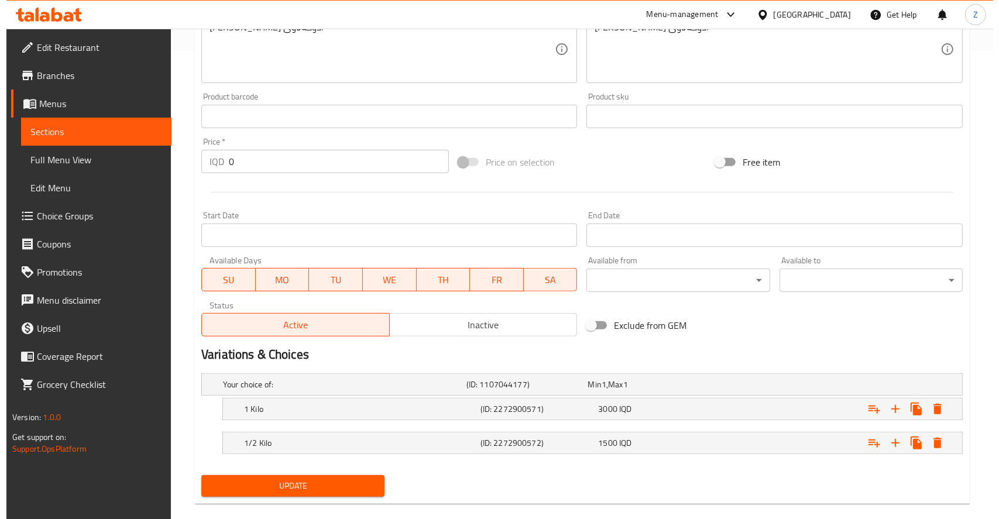
scroll to position [485, 0]
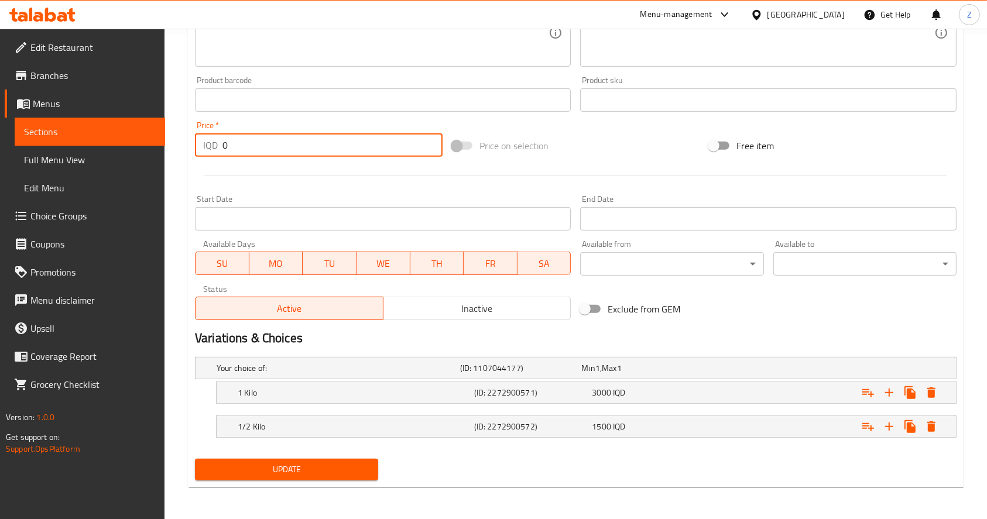
drag, startPoint x: 237, startPoint y: 147, endPoint x: 178, endPoint y: 129, distance: 61.8
click at [178, 129] on div "Home / Restaurants management / Menus / Sections / item / update Dairy dishes s…" at bounding box center [575, 32] width 822 height 976
type input "3000"
click at [936, 396] on icon "Expand" at bounding box center [931, 393] width 14 height 14
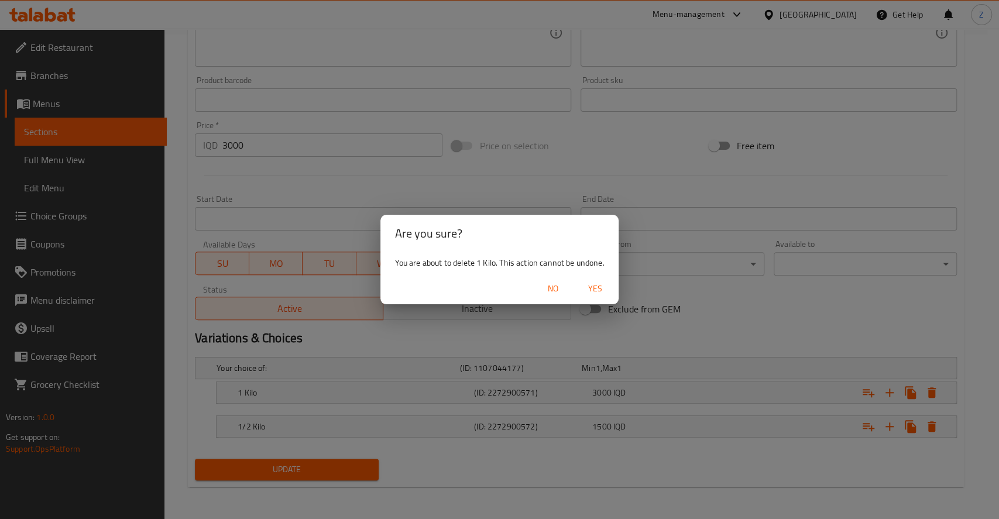
click at [593, 287] on span "Yes" at bounding box center [595, 288] width 28 height 15
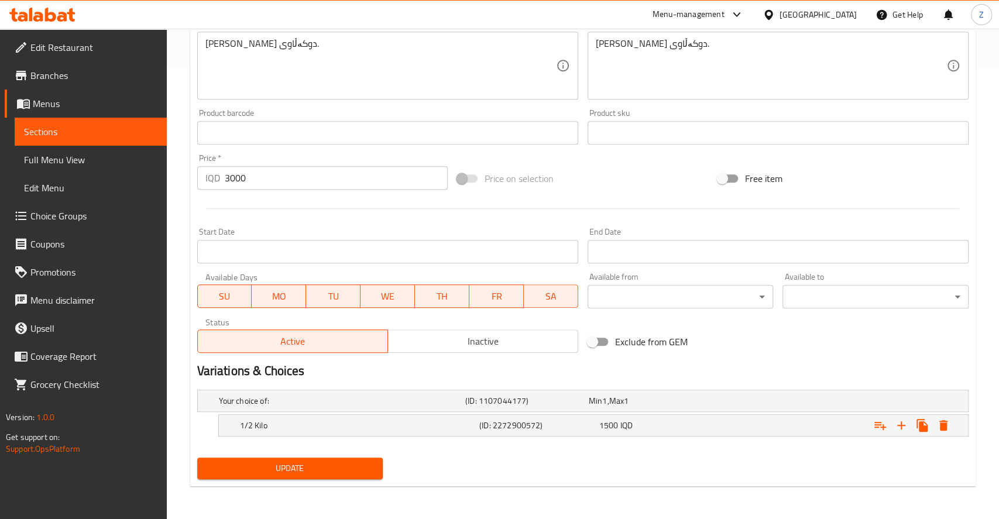
scroll to position [451, 0]
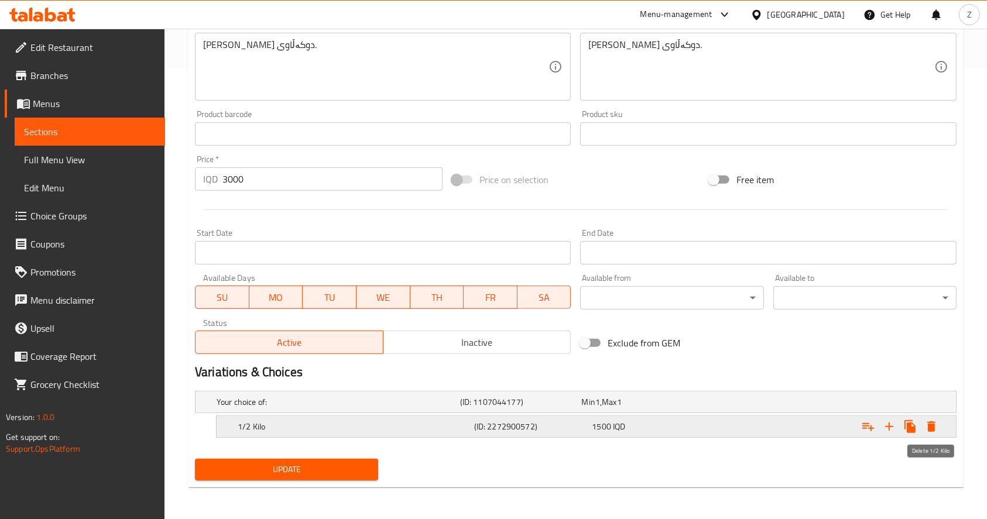
click at [923, 422] on button "Expand" at bounding box center [930, 426] width 21 height 21
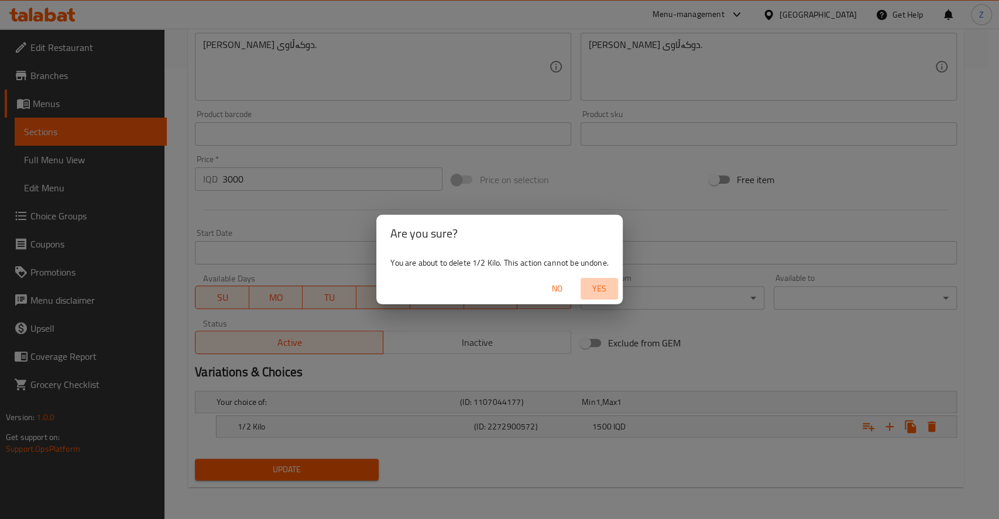
click at [586, 285] on span "Yes" at bounding box center [599, 288] width 28 height 15
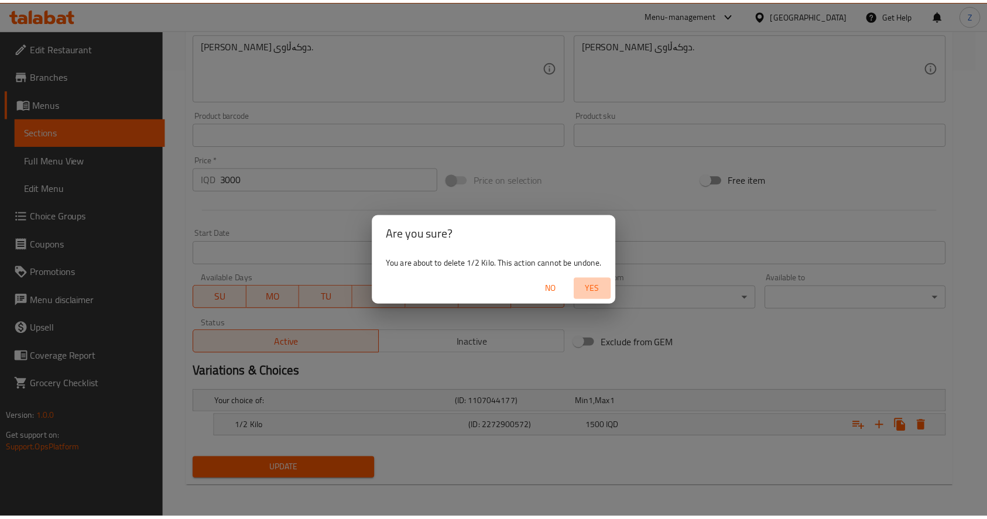
scroll to position [448, 0]
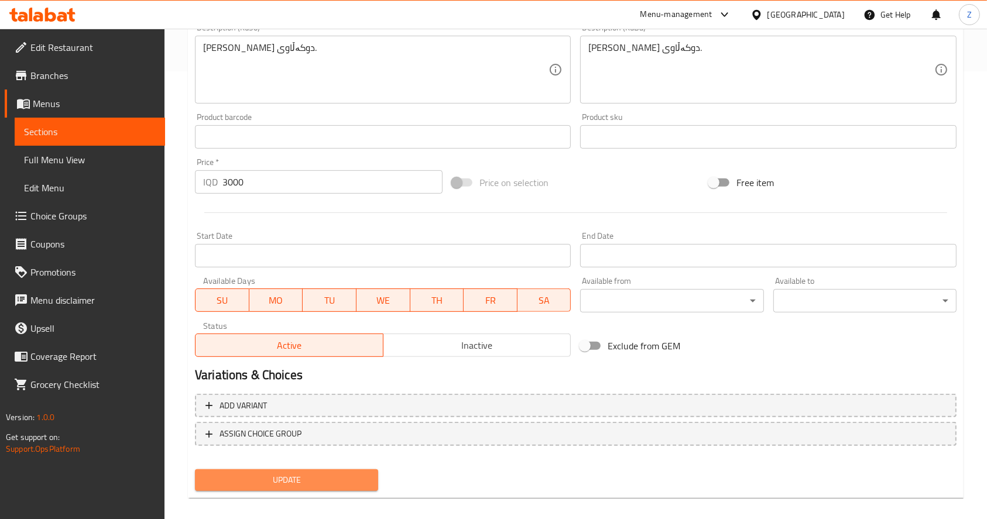
click at [329, 471] on button "Update" at bounding box center [286, 480] width 183 height 22
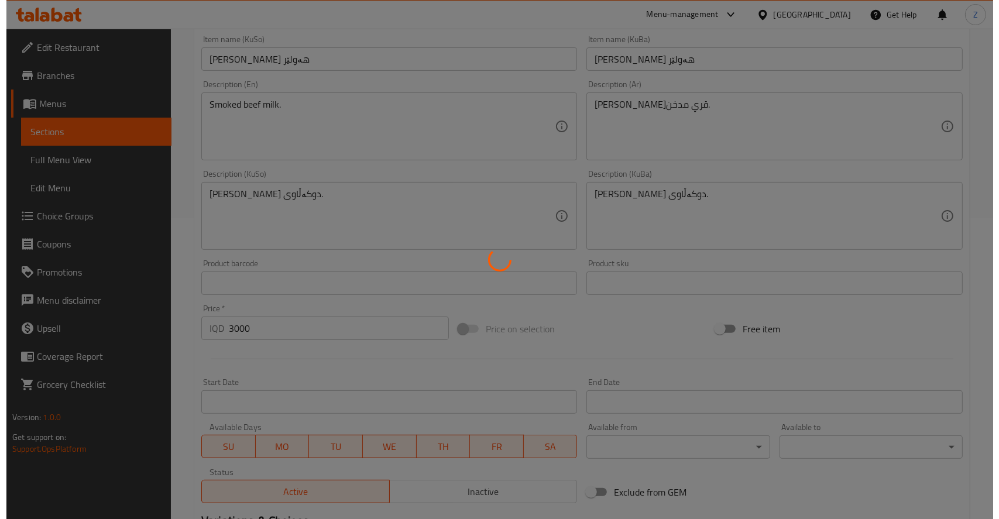
scroll to position [0, 0]
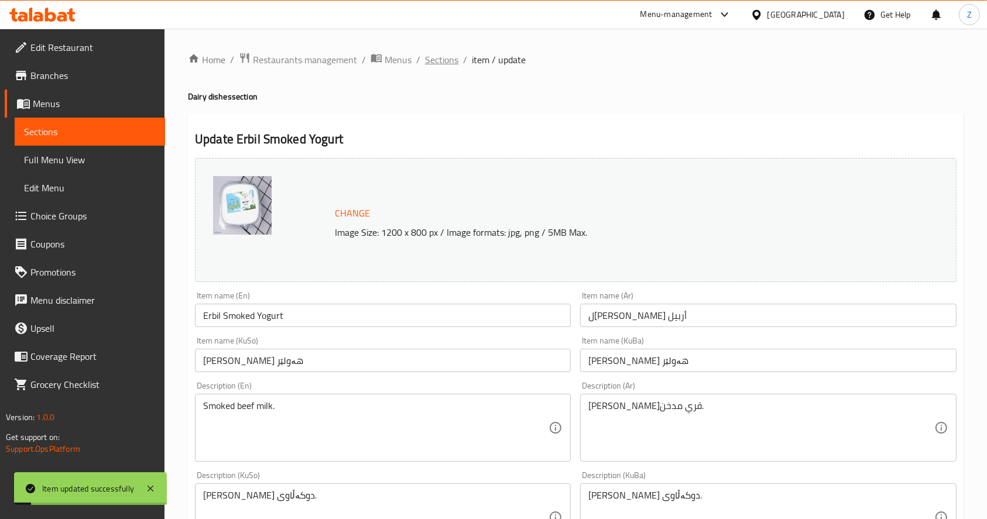
click at [445, 58] on span "Sections" at bounding box center [441, 60] width 33 height 14
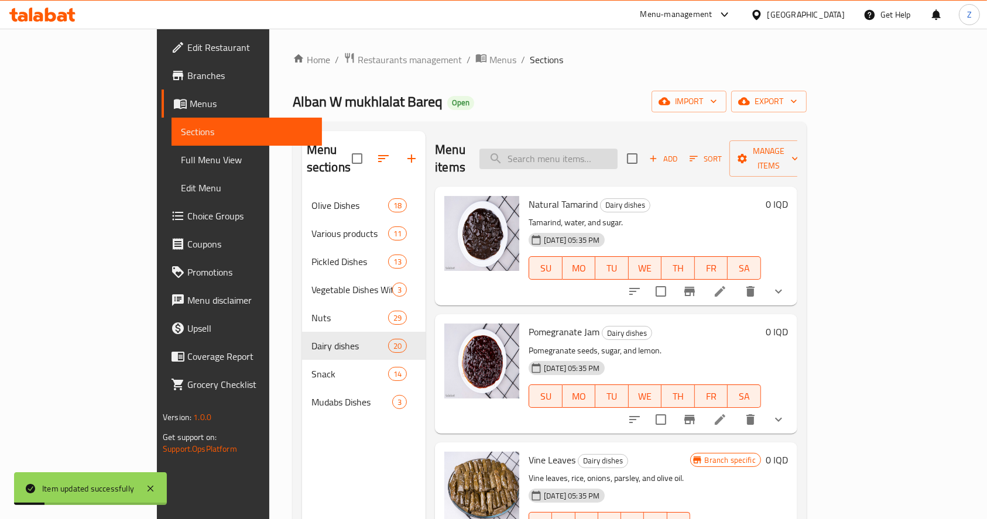
click at [613, 150] on input "search" at bounding box center [548, 159] width 138 height 20
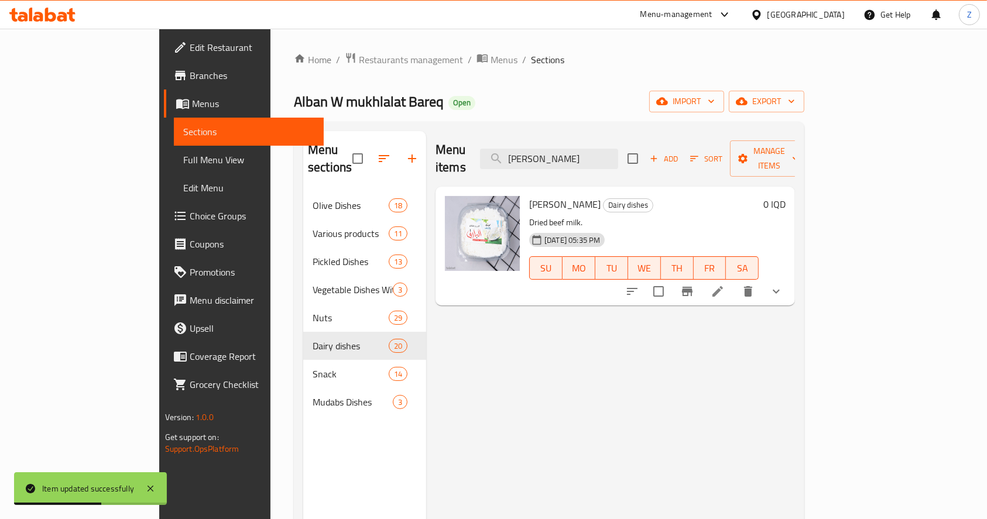
type input "لبن ناشف"
click at [723, 286] on icon at bounding box center [717, 291] width 11 height 11
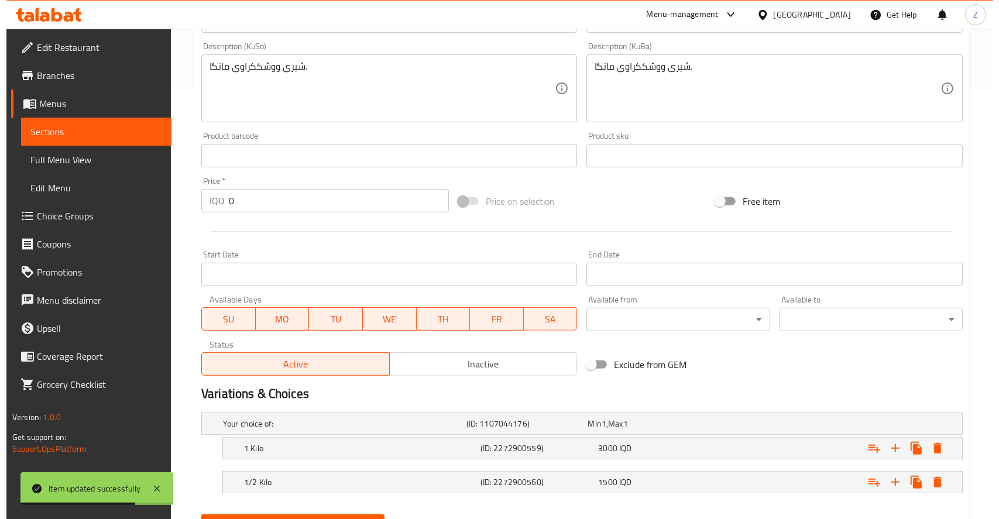
scroll to position [485, 0]
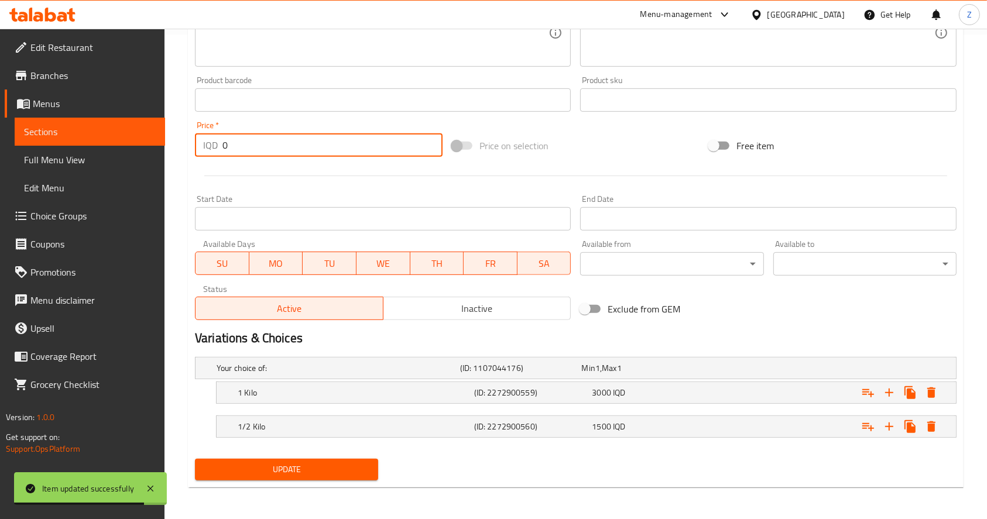
drag, startPoint x: 249, startPoint y: 138, endPoint x: 169, endPoint y: 132, distance: 80.4
click at [169, 132] on div "Home / Restaurants management / Menus / Sections / item / update Dairy dishes s…" at bounding box center [575, 32] width 822 height 976
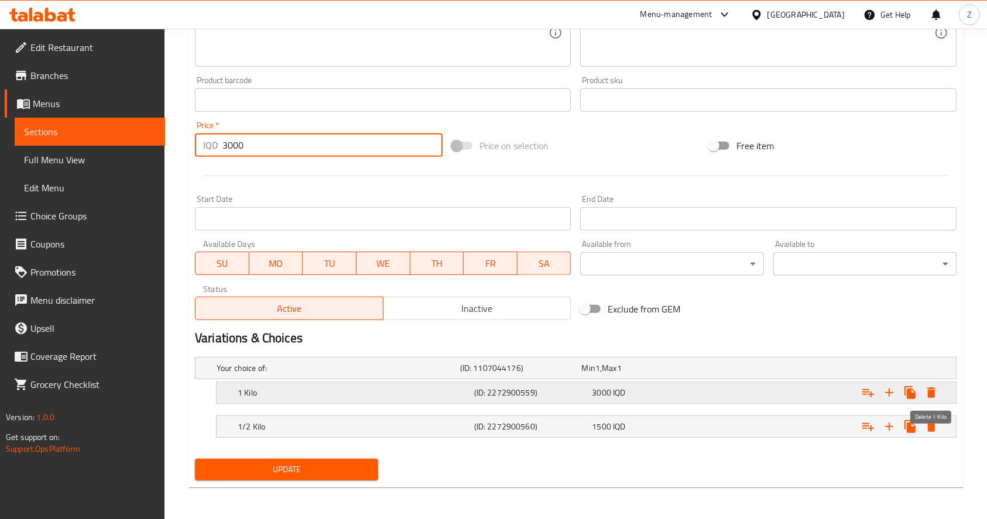
type input "3000"
click at [935, 391] on icon "Expand" at bounding box center [931, 393] width 14 height 14
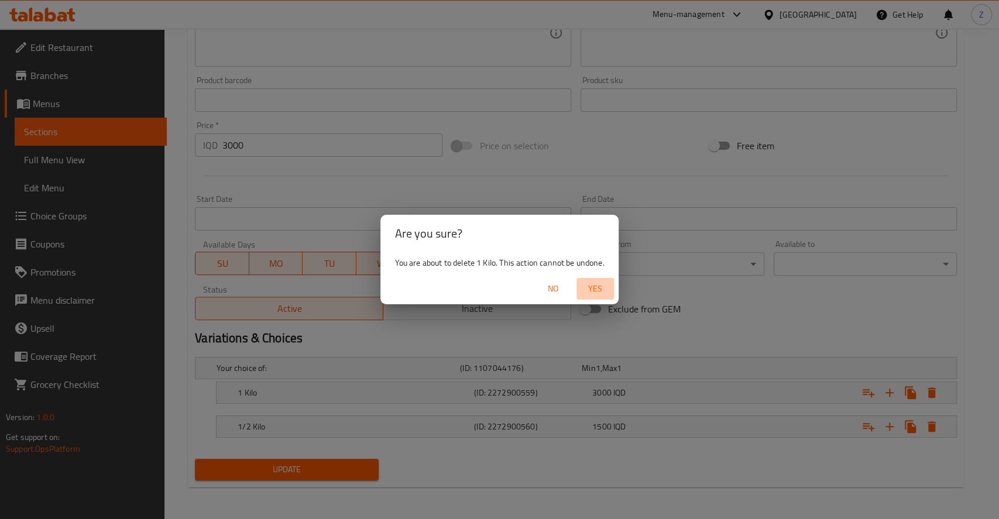
drag, startPoint x: 599, startPoint y: 291, endPoint x: 646, endPoint y: 301, distance: 48.0
click at [597, 290] on span "Yes" at bounding box center [595, 288] width 28 height 15
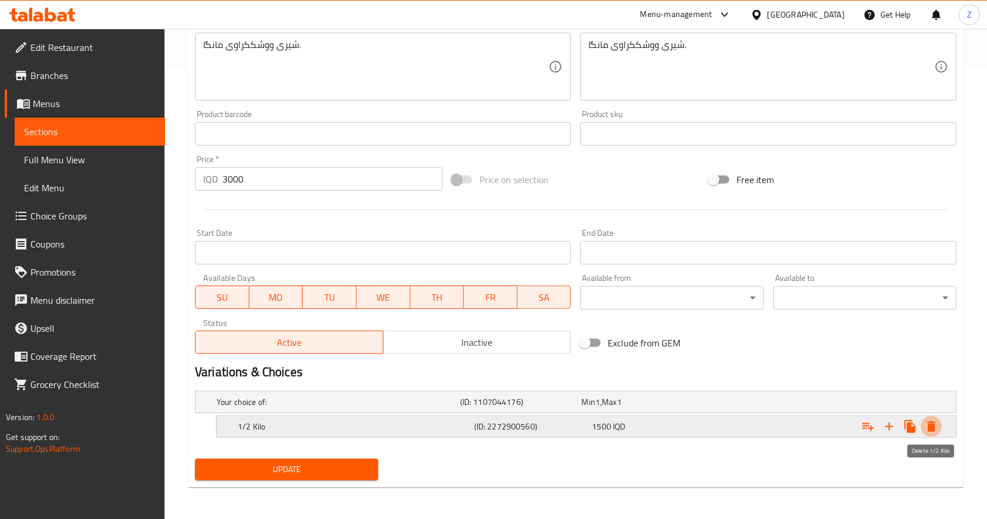
click at [933, 423] on icon "Expand" at bounding box center [931, 426] width 8 height 11
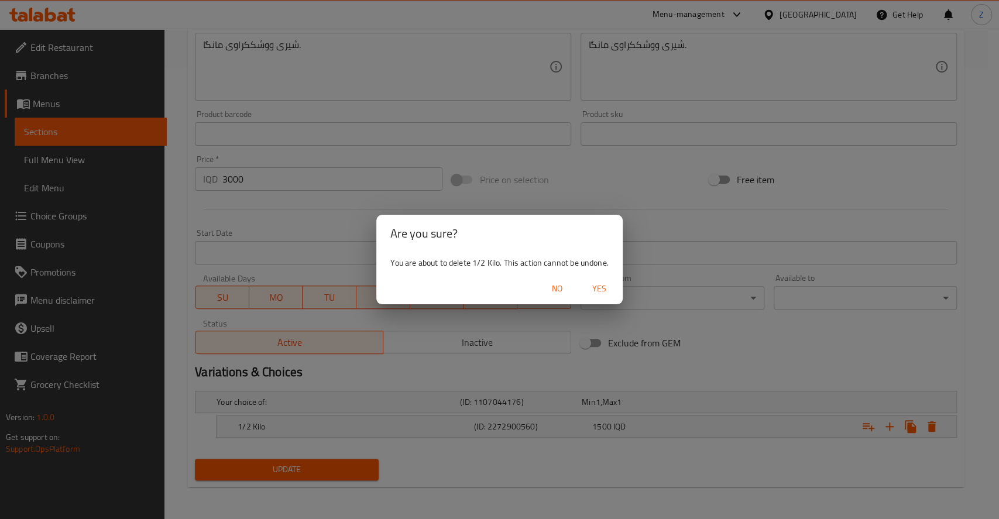
click at [586, 286] on span "Yes" at bounding box center [599, 288] width 28 height 15
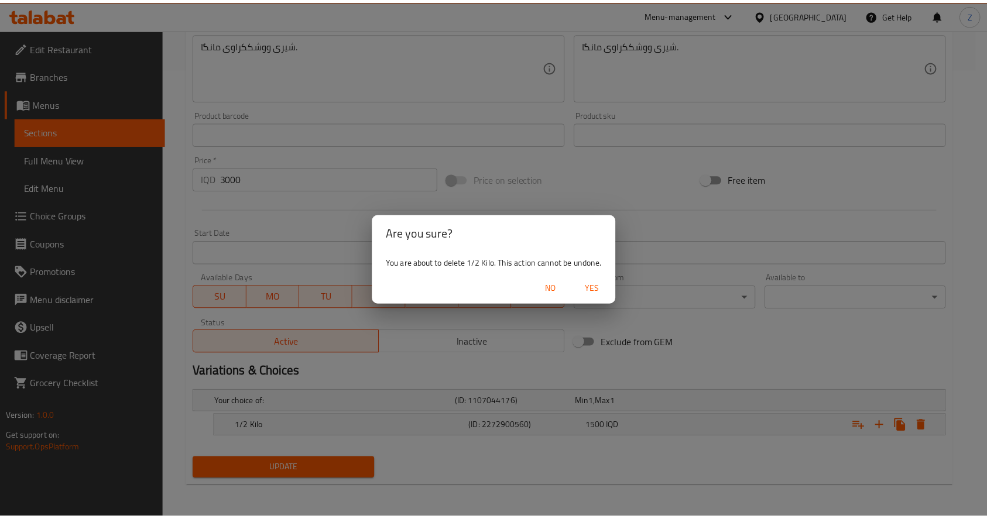
scroll to position [448, 0]
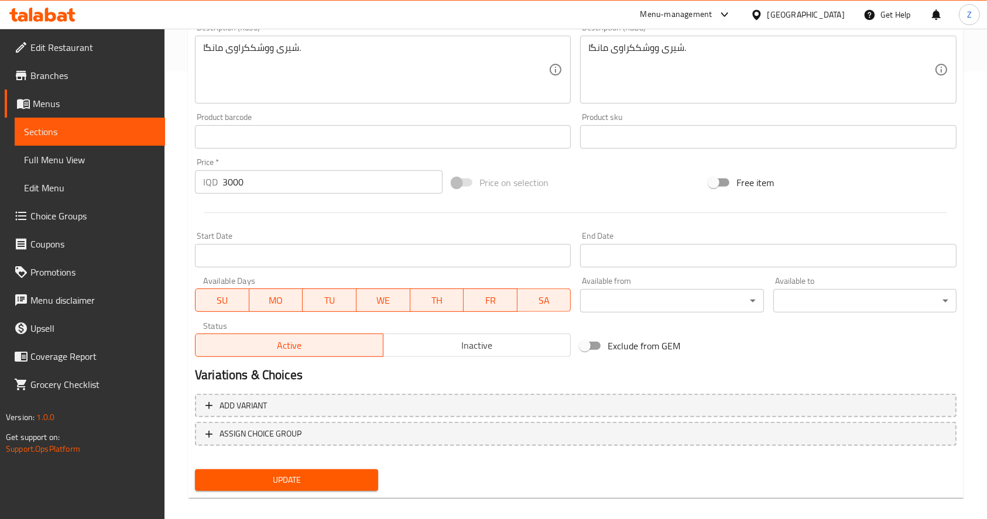
click at [328, 465] on div "Update" at bounding box center [286, 480] width 193 height 31
click at [319, 479] on span "Update" at bounding box center [286, 480] width 164 height 15
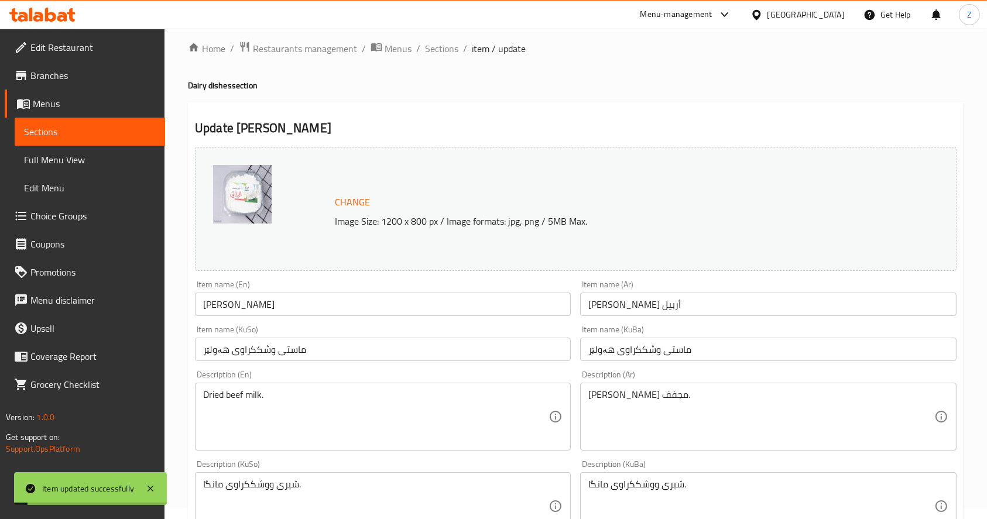
scroll to position [0, 0]
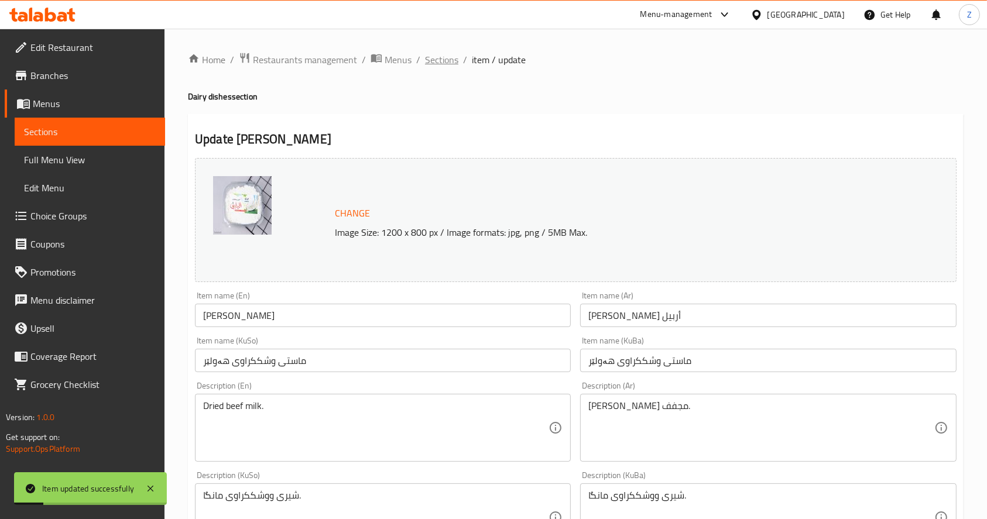
click at [449, 61] on span "Sections" at bounding box center [441, 60] width 33 height 14
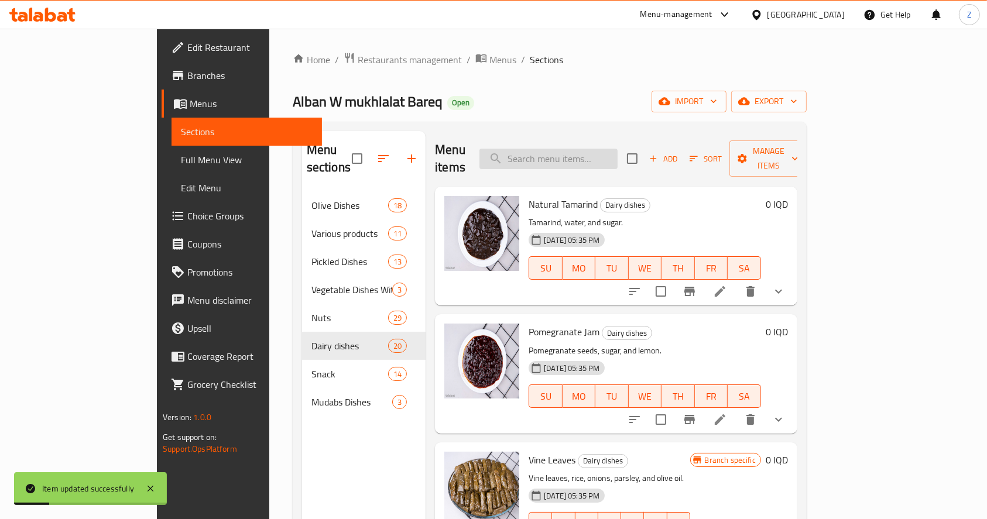
click at [617, 152] on input "search" at bounding box center [548, 159] width 138 height 20
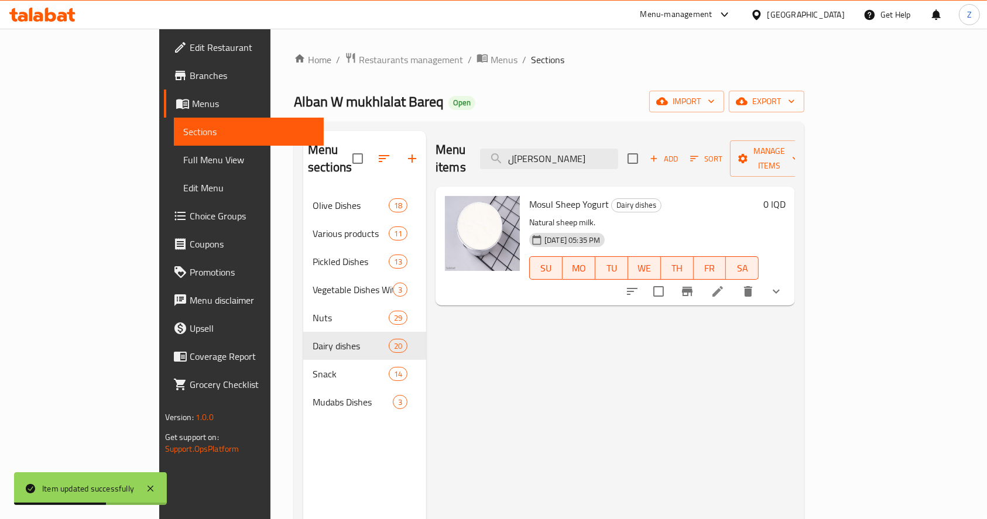
type input "لبن غنم"
click at [734, 281] on li at bounding box center [717, 291] width 33 height 21
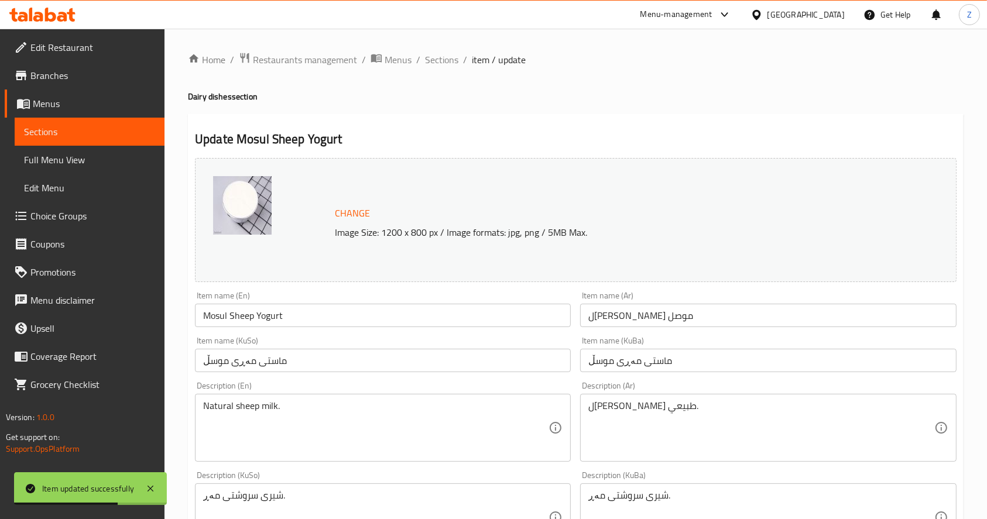
scroll to position [485, 0]
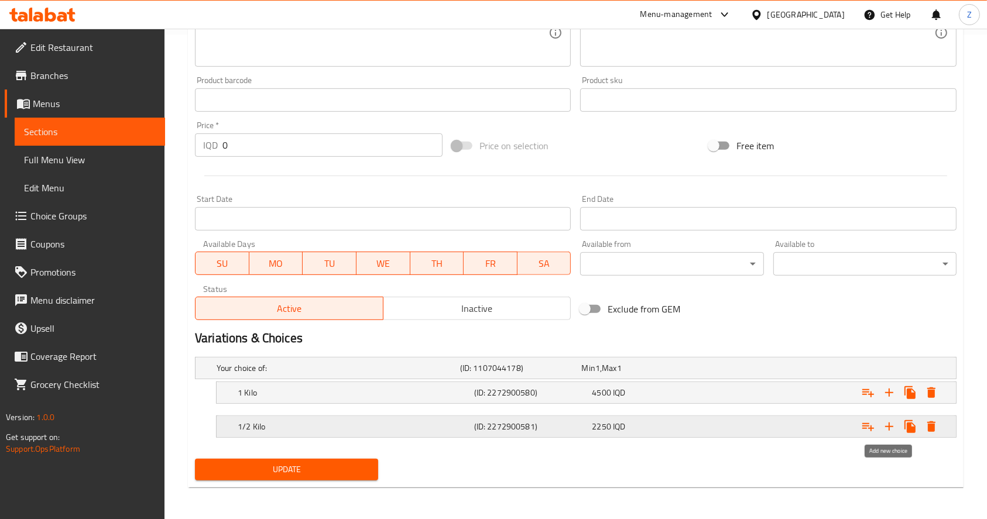
click at [889, 427] on icon "Expand" at bounding box center [889, 427] width 14 height 14
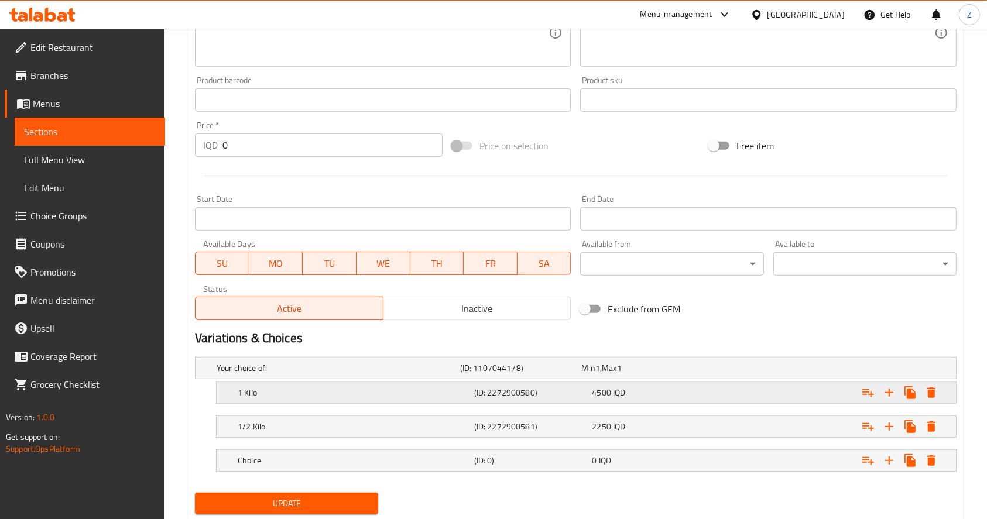
scroll to position [518, 0]
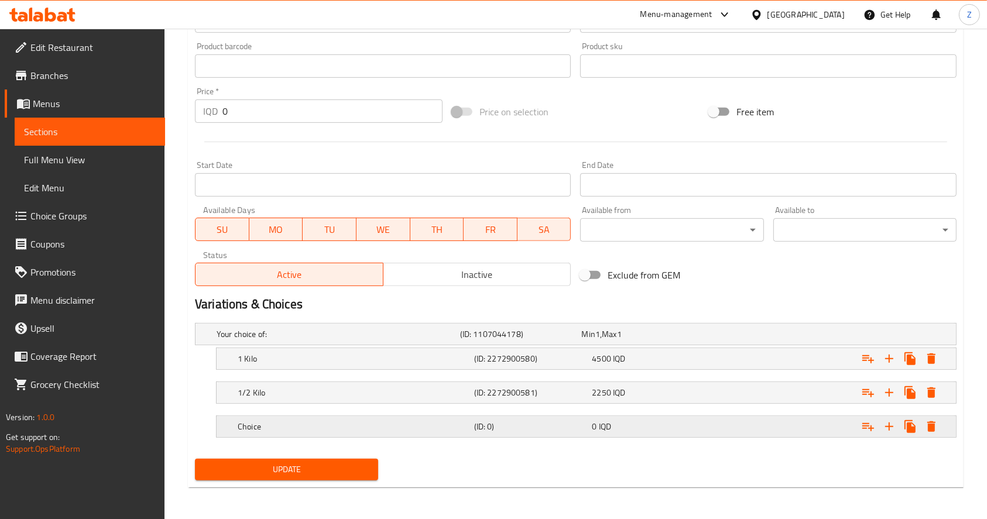
click at [661, 421] on div "0 IQD" at bounding box center [649, 427] width 114 height 12
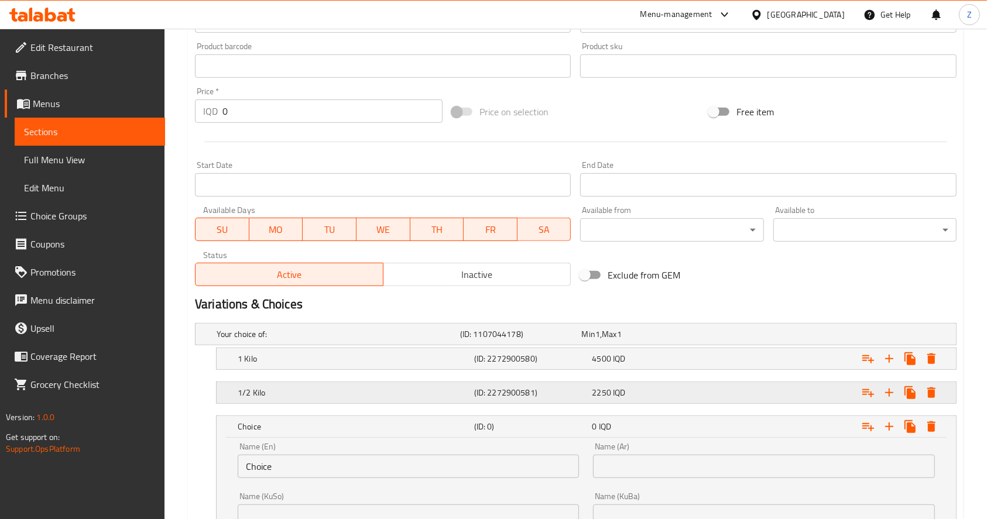
click at [661, 392] on div "2250 IQD" at bounding box center [649, 393] width 114 height 12
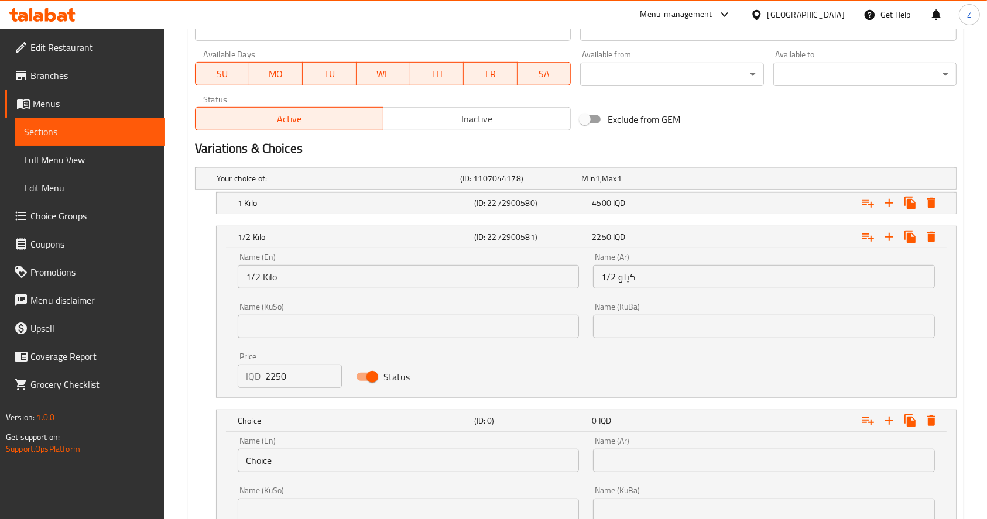
scroll to position [818, 0]
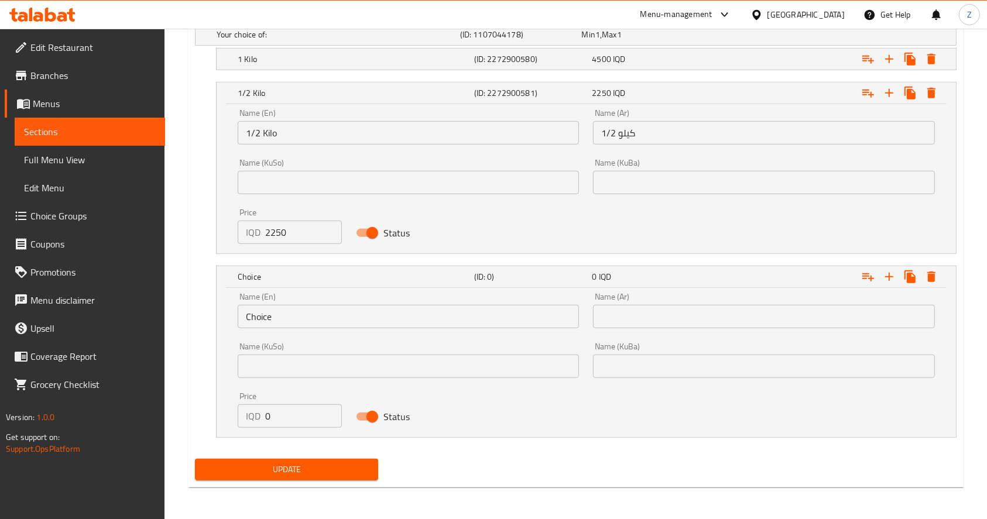
drag, startPoint x: 645, startPoint y: 300, endPoint x: 639, endPoint y: 314, distance: 14.7
click at [644, 302] on div "Name (Ar) Name (Ar)" at bounding box center [763, 311] width 341 height 36
click at [639, 315] on input "text" at bounding box center [763, 316] width 341 height 23
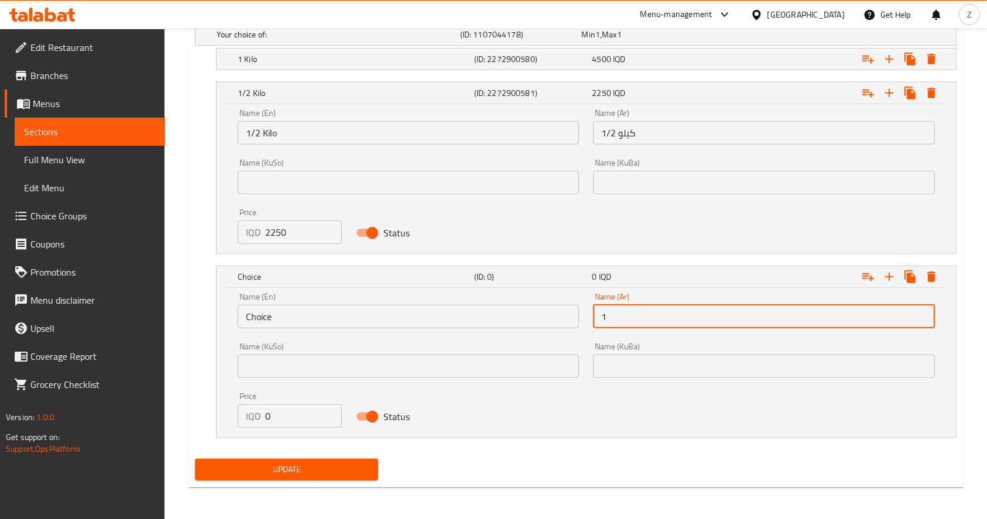
type input "1/4 كيلو"
click at [397, 307] on input "Choice" at bounding box center [408, 316] width 341 height 23
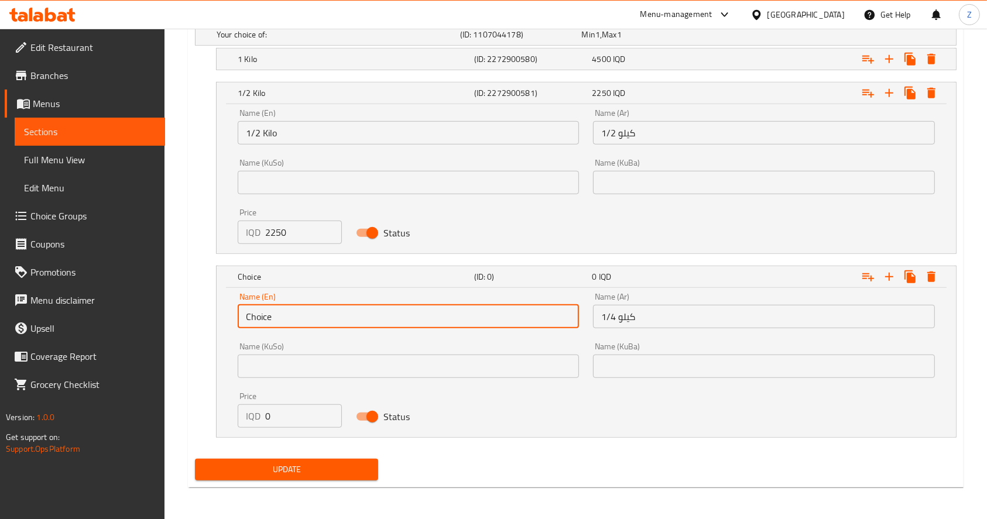
click at [398, 305] on input "Choice" at bounding box center [408, 316] width 341 height 23
type input "1/4 Kilo"
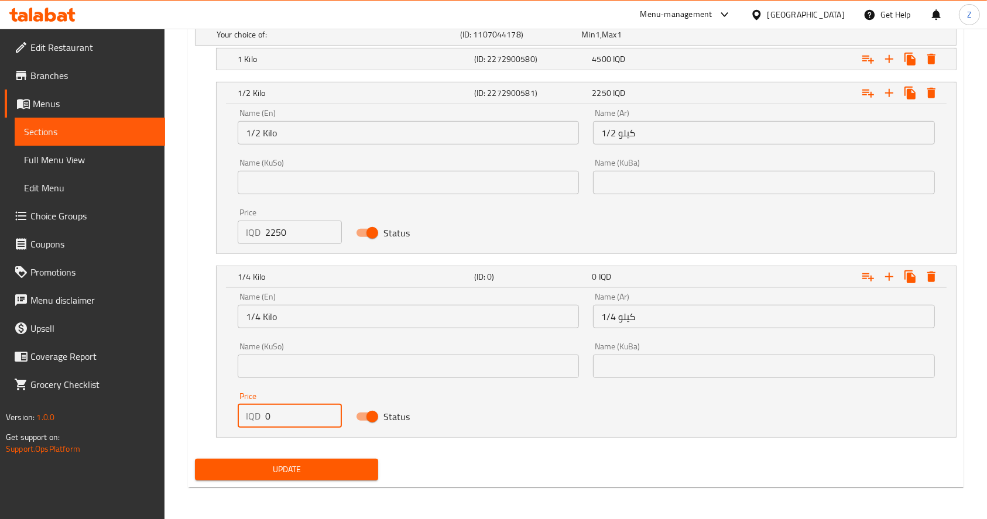
click at [270, 421] on input "0" at bounding box center [303, 415] width 77 height 23
click at [482, 455] on div "Update" at bounding box center [575, 469] width 771 height 31
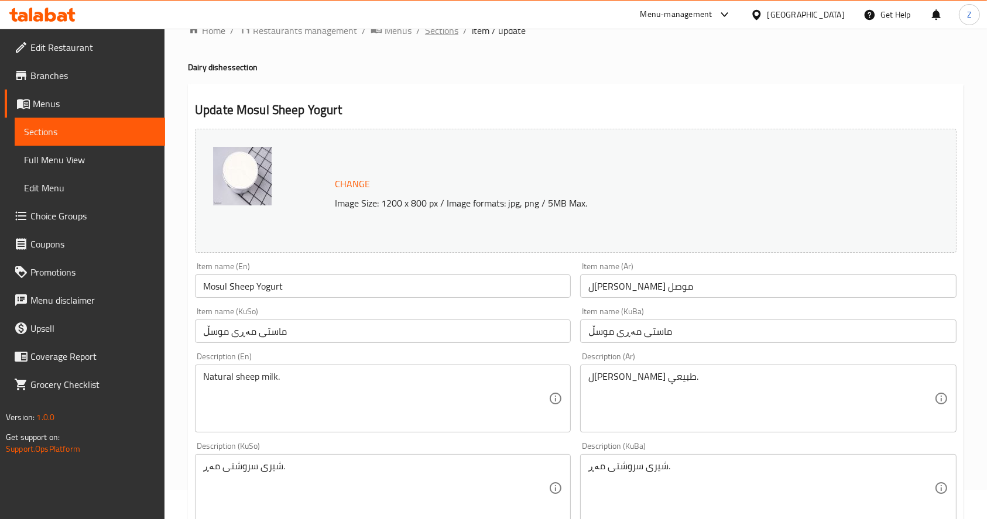
scroll to position [0, 0]
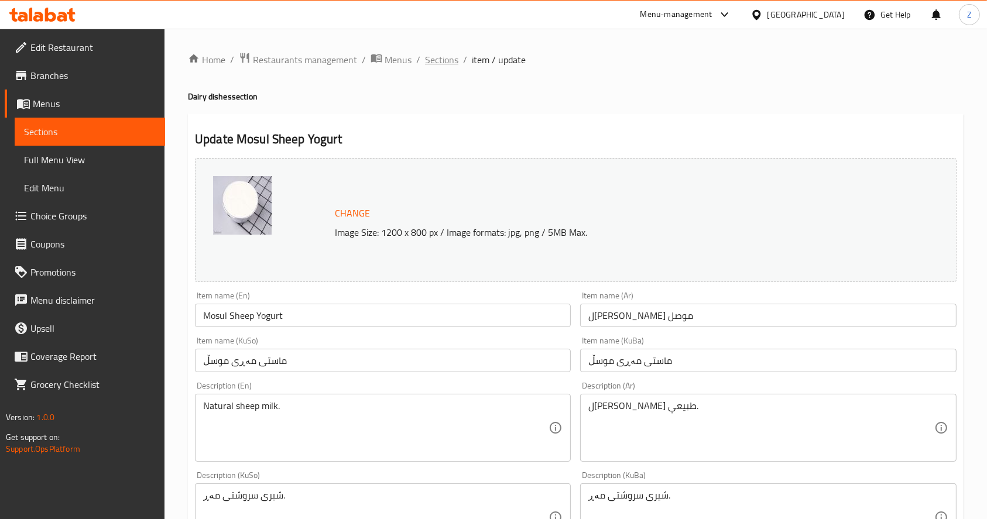
click at [439, 60] on span "Sections" at bounding box center [441, 60] width 33 height 14
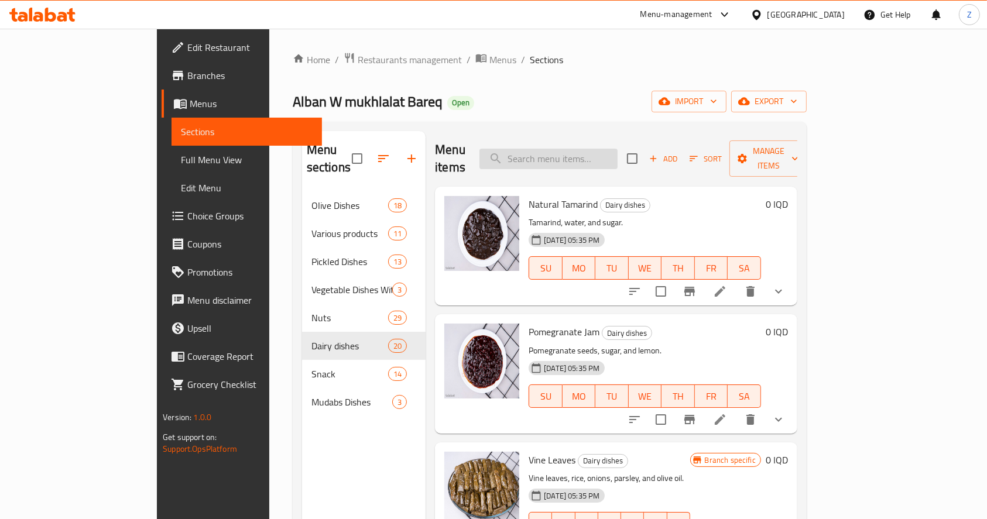
click at [577, 149] on input "search" at bounding box center [548, 159] width 138 height 20
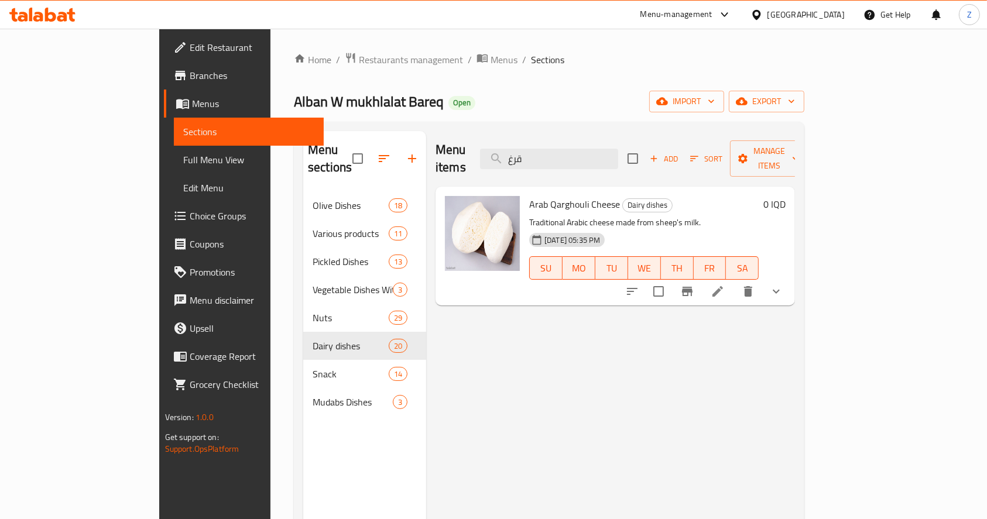
type input "قرغ"
click at [724, 284] on icon at bounding box center [717, 291] width 14 height 14
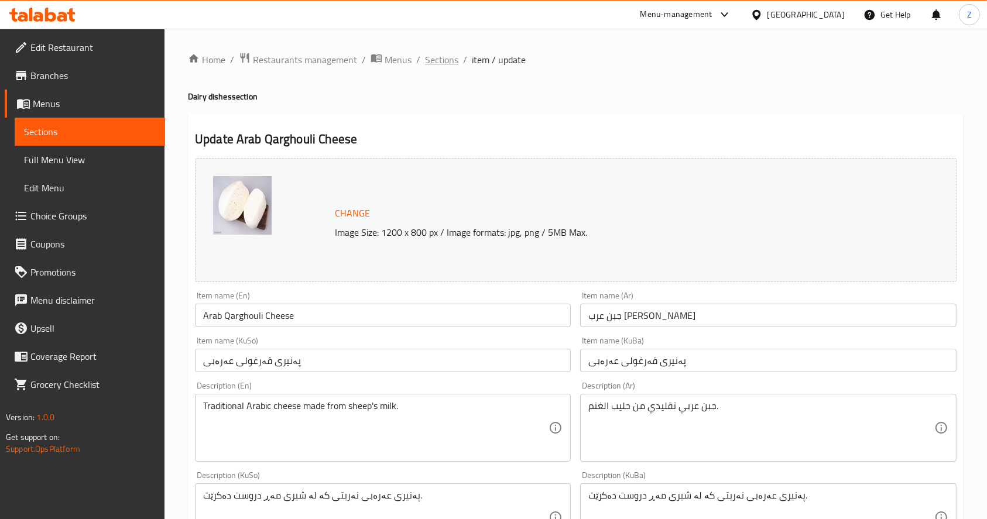
click at [431, 63] on span "Sections" at bounding box center [441, 60] width 33 height 14
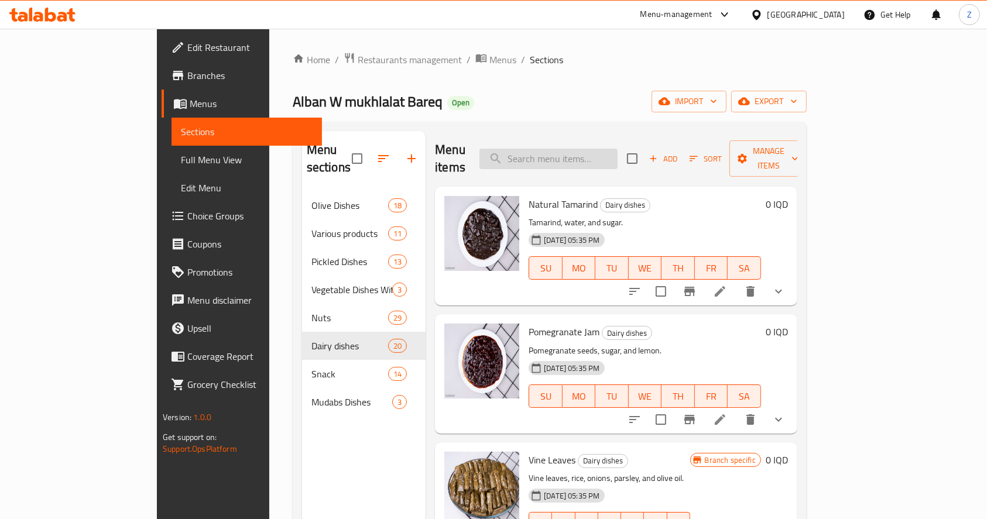
click at [570, 149] on input "search" at bounding box center [548, 159] width 138 height 20
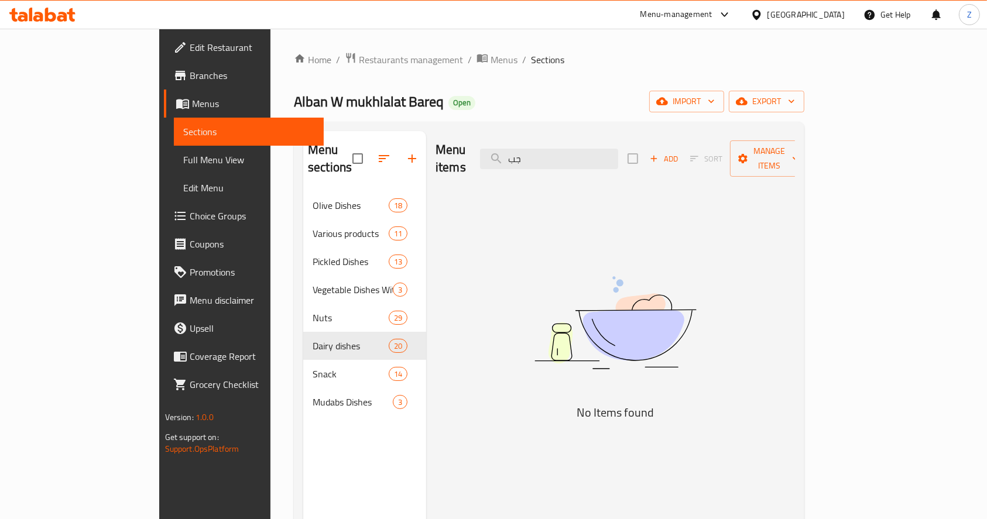
type input "ج"
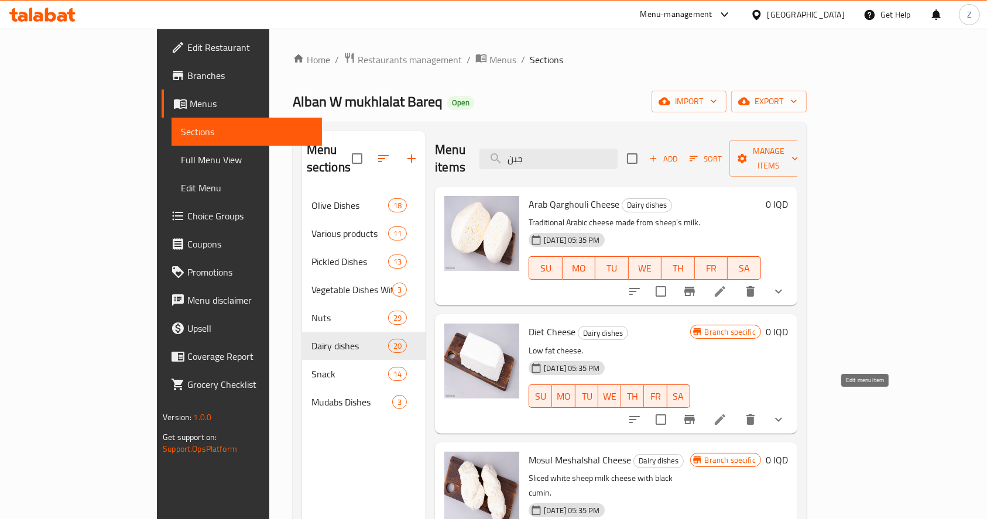
type input "جبن"
click at [725, 414] on icon at bounding box center [719, 419] width 11 height 11
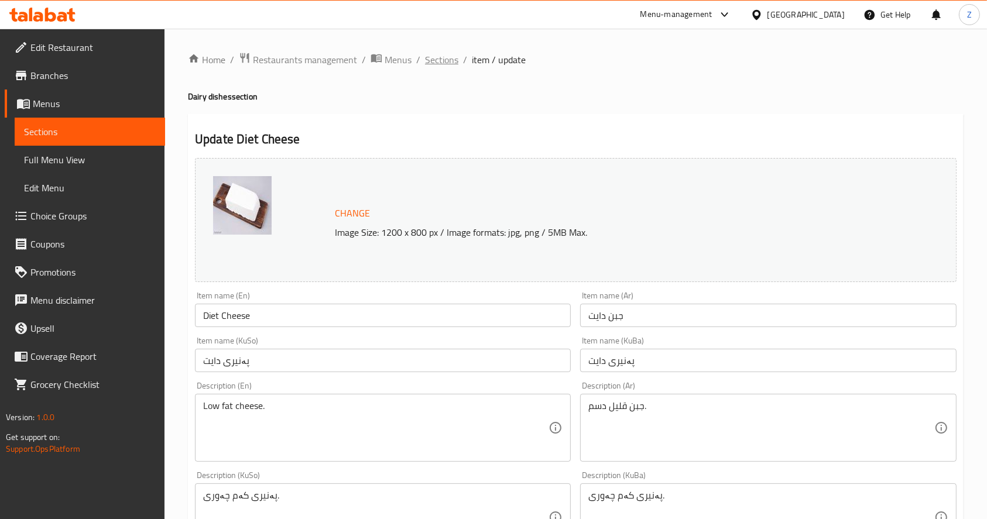
click at [444, 63] on span "Sections" at bounding box center [441, 60] width 33 height 14
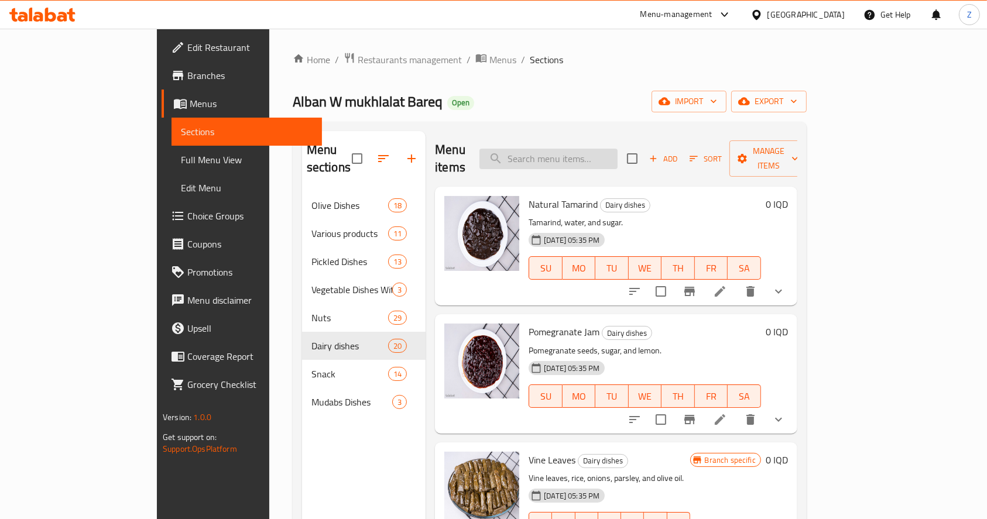
click at [615, 149] on input "search" at bounding box center [548, 159] width 138 height 20
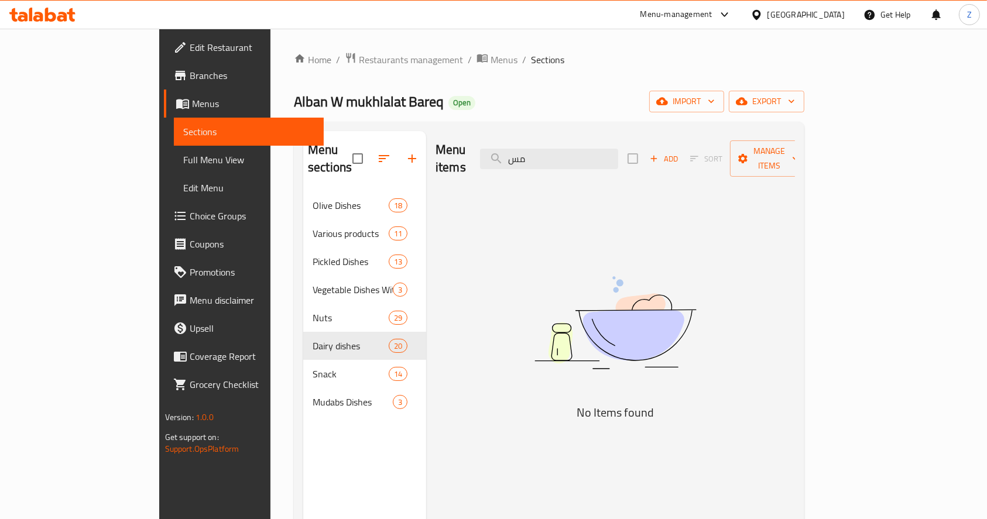
type input "م"
type input "ش"
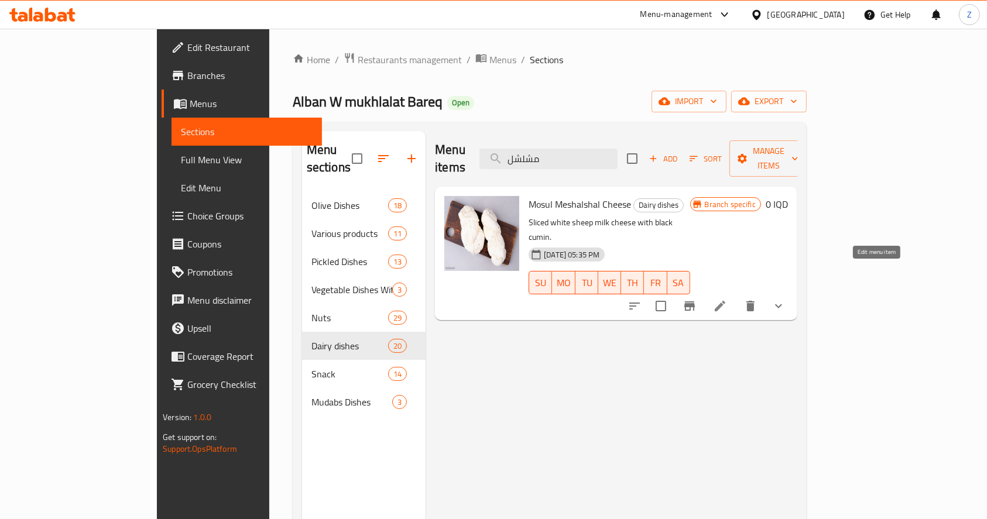
type input "مشلشل"
click at [727, 299] on icon at bounding box center [720, 306] width 14 height 14
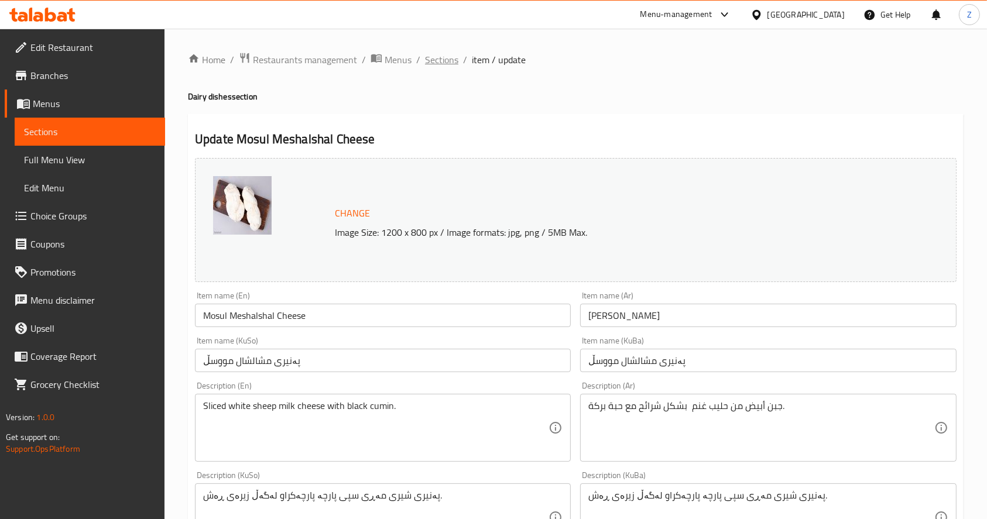
click at [451, 58] on span "Sections" at bounding box center [441, 60] width 33 height 14
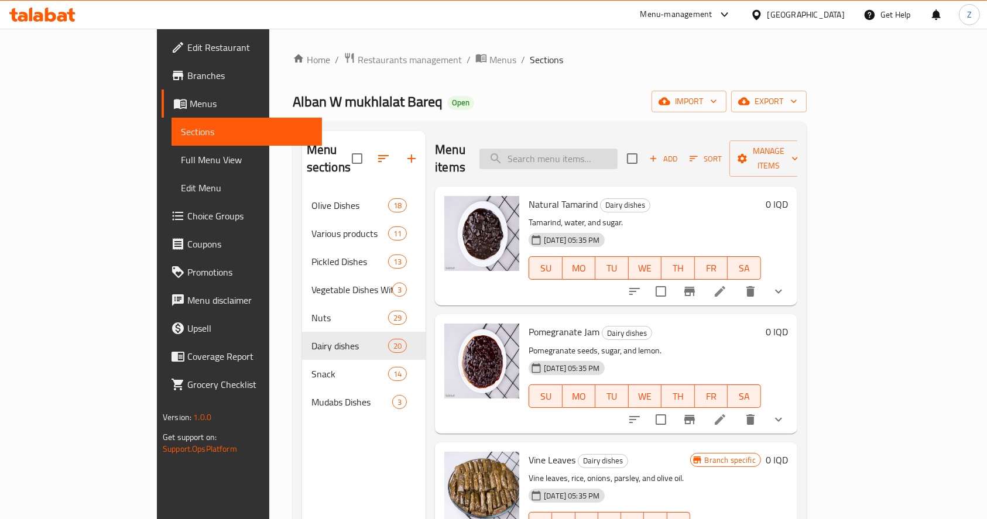
click at [594, 149] on input "search" at bounding box center [548, 159] width 138 height 20
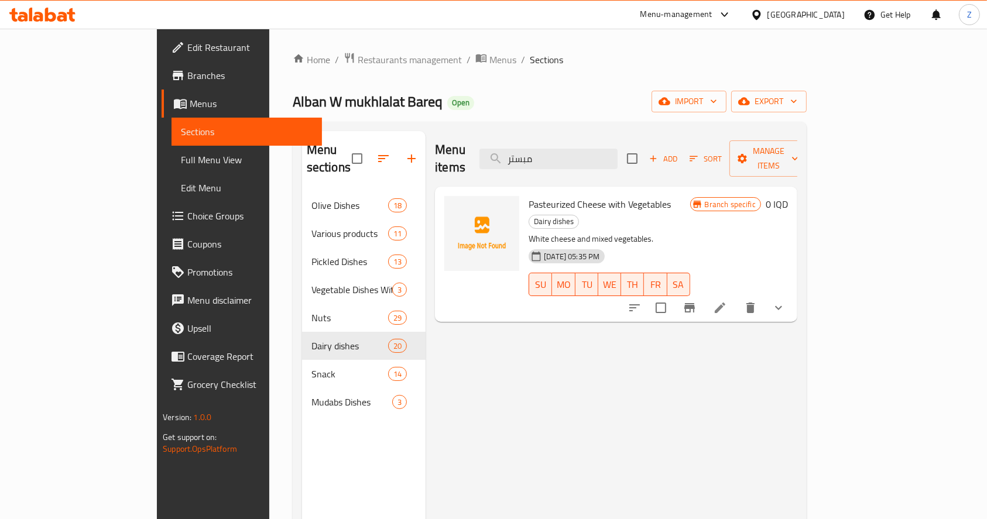
type input "مبستر"
click at [725, 303] on icon at bounding box center [719, 308] width 11 height 11
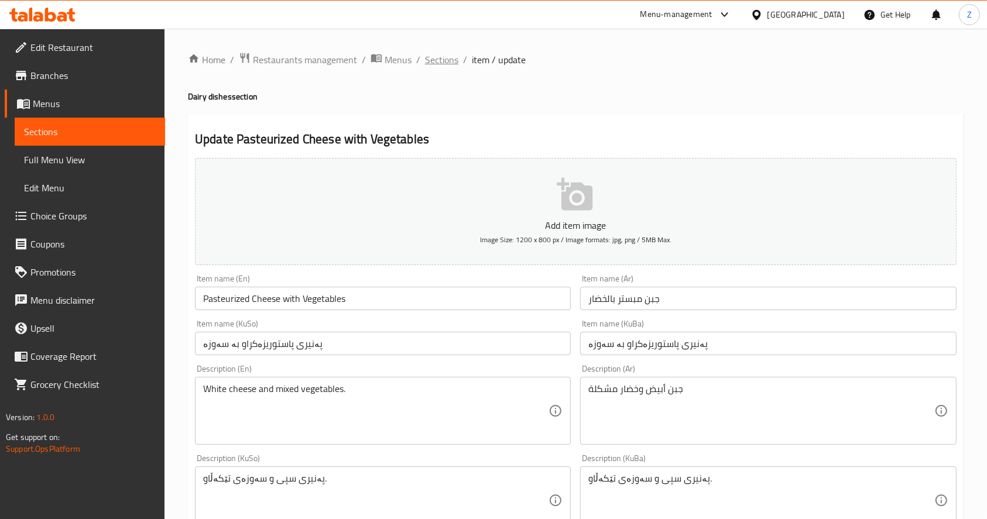
click at [443, 58] on span "Sections" at bounding box center [441, 60] width 33 height 14
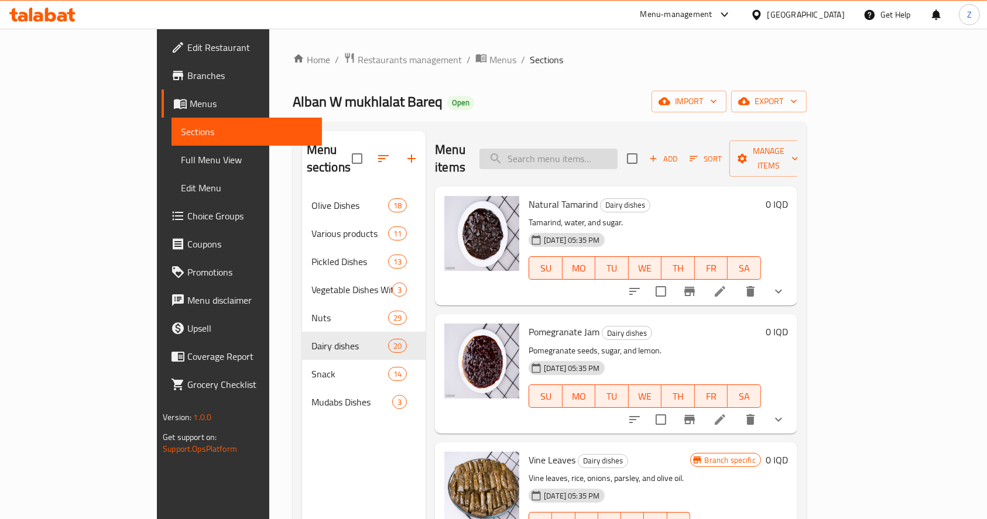
click at [573, 149] on input "search" at bounding box center [548, 159] width 138 height 20
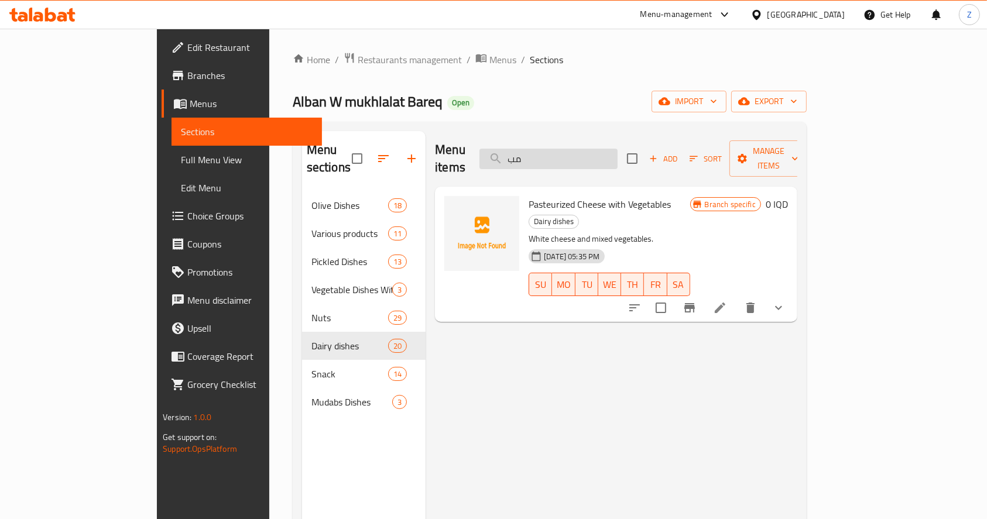
type input "م"
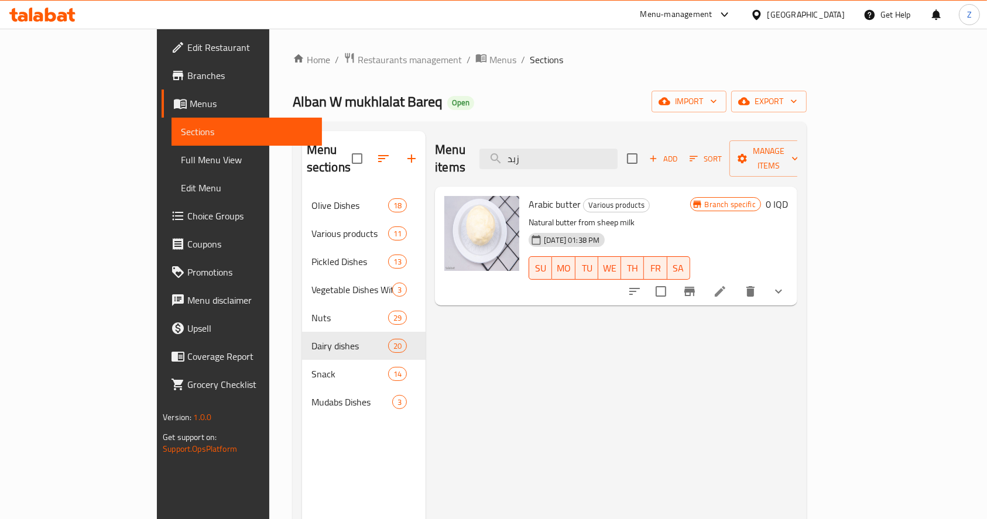
type input "زبد"
click at [736, 281] on li at bounding box center [719, 291] width 33 height 21
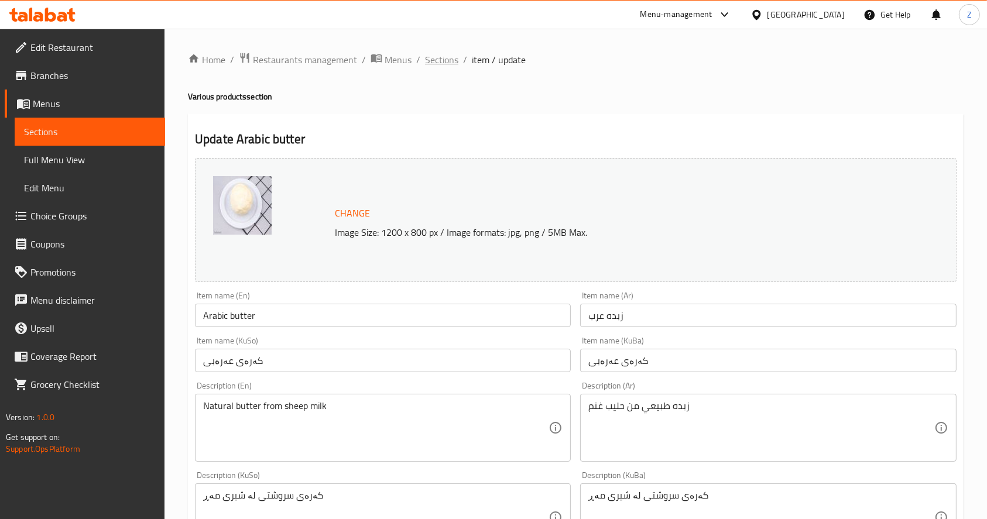
click at [455, 54] on span "Sections" at bounding box center [441, 60] width 33 height 14
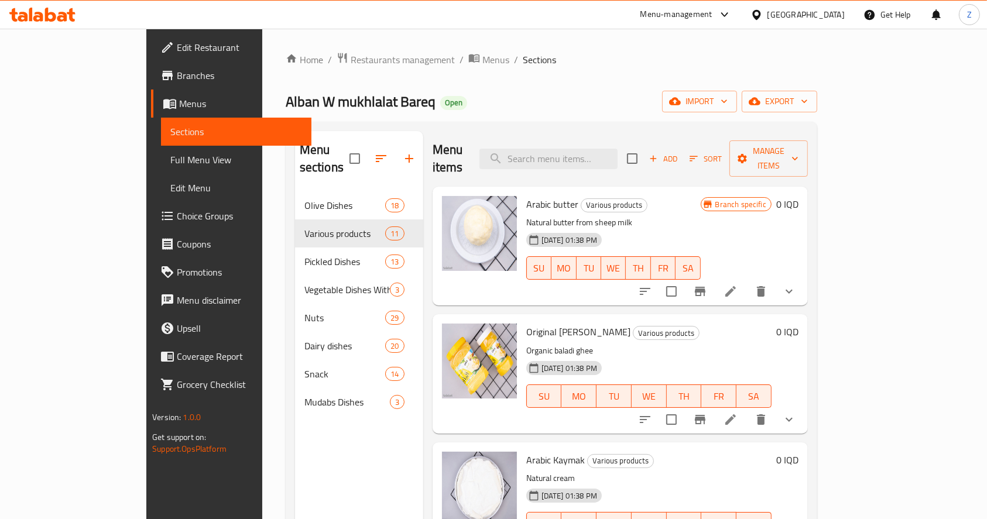
click at [737, 413] on icon at bounding box center [730, 420] width 14 height 14
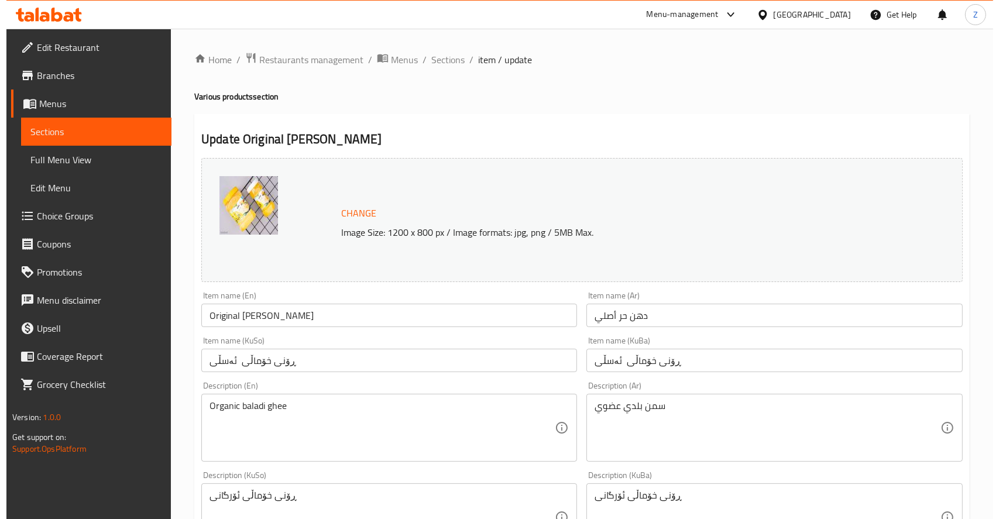
scroll to position [518, 0]
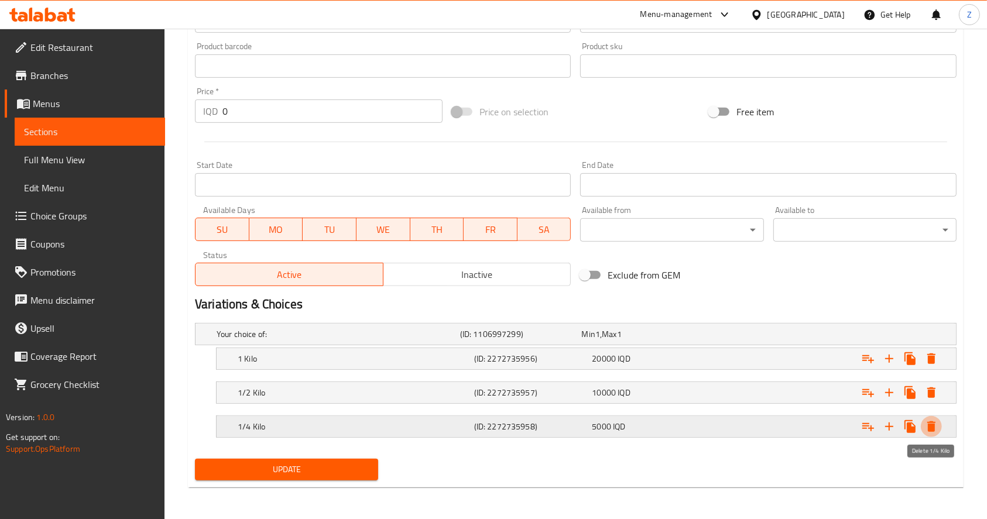
click at [934, 423] on icon "Expand" at bounding box center [931, 426] width 8 height 11
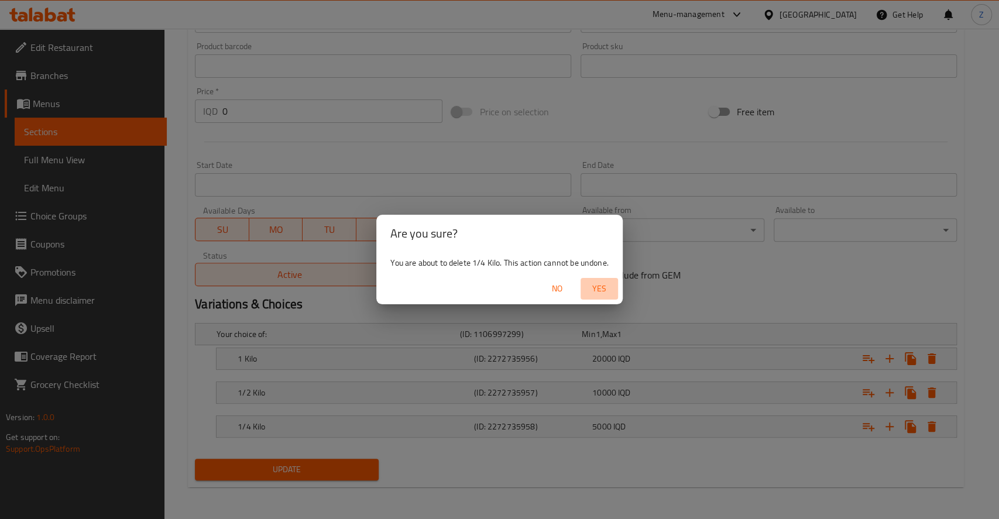
click at [599, 286] on span "Yes" at bounding box center [599, 288] width 28 height 15
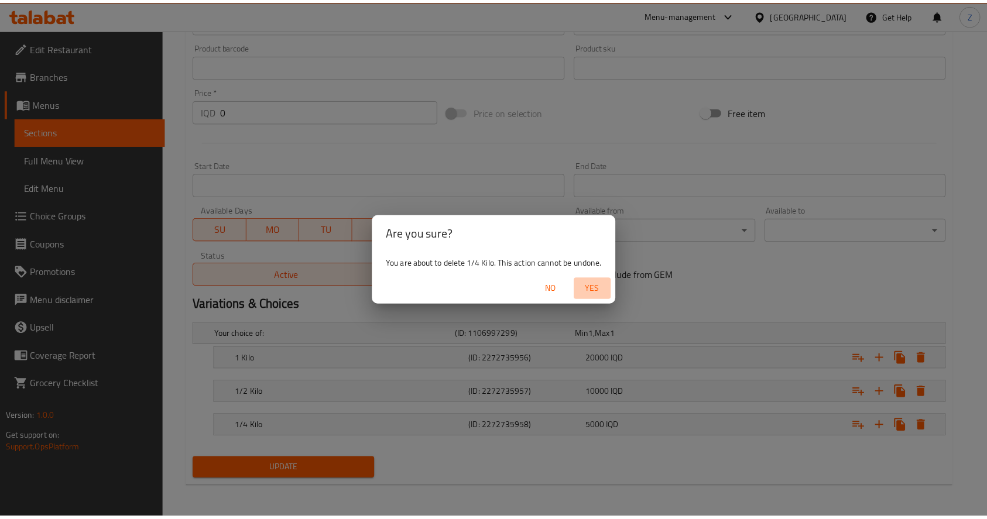
scroll to position [485, 0]
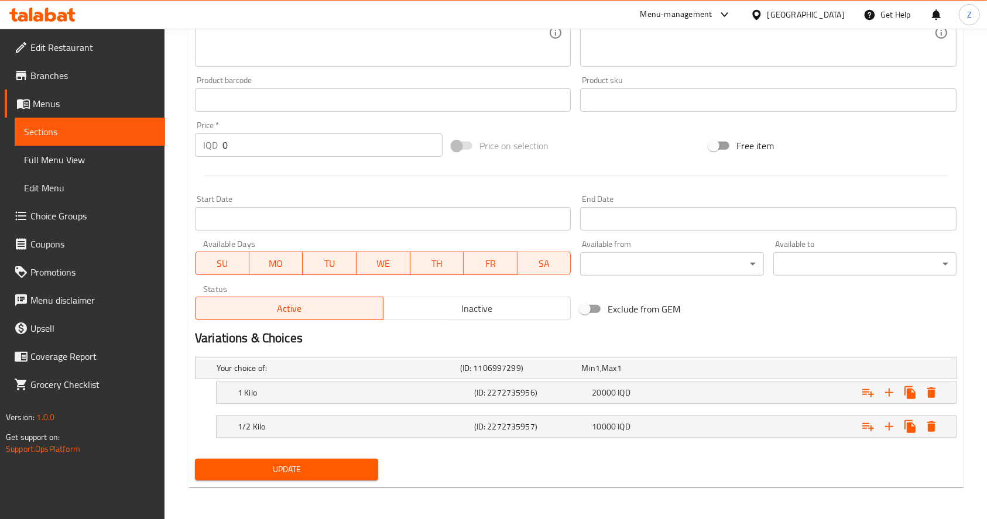
click at [304, 467] on span "Update" at bounding box center [286, 469] width 164 height 15
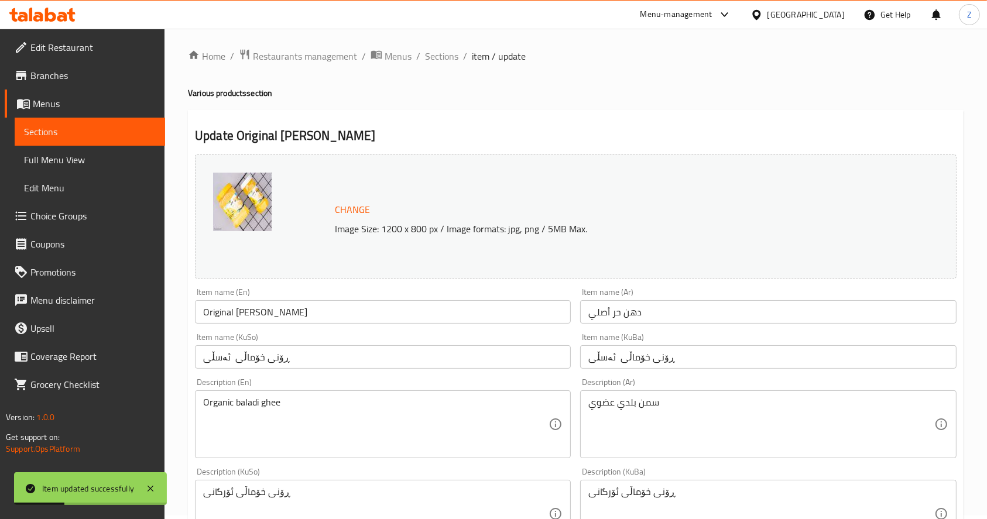
scroll to position [0, 0]
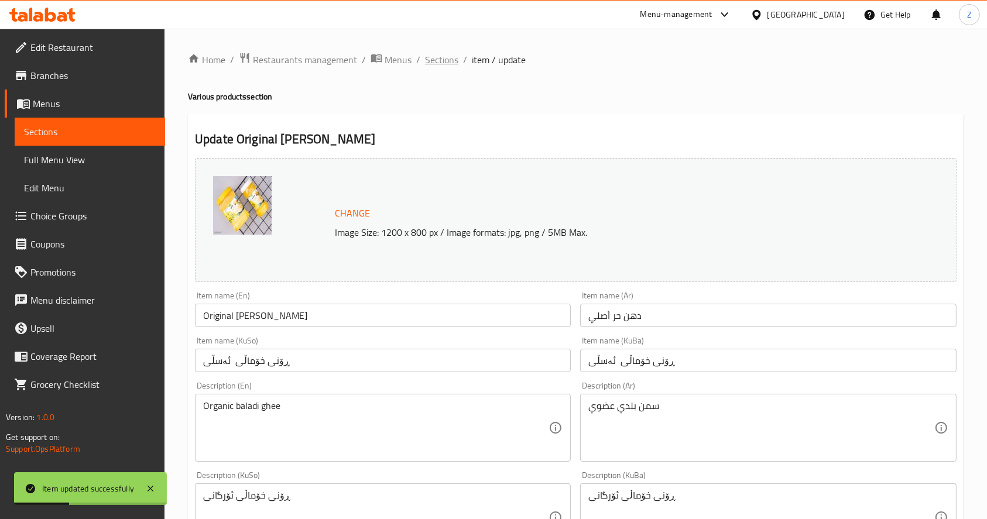
click at [443, 58] on span "Sections" at bounding box center [441, 60] width 33 height 14
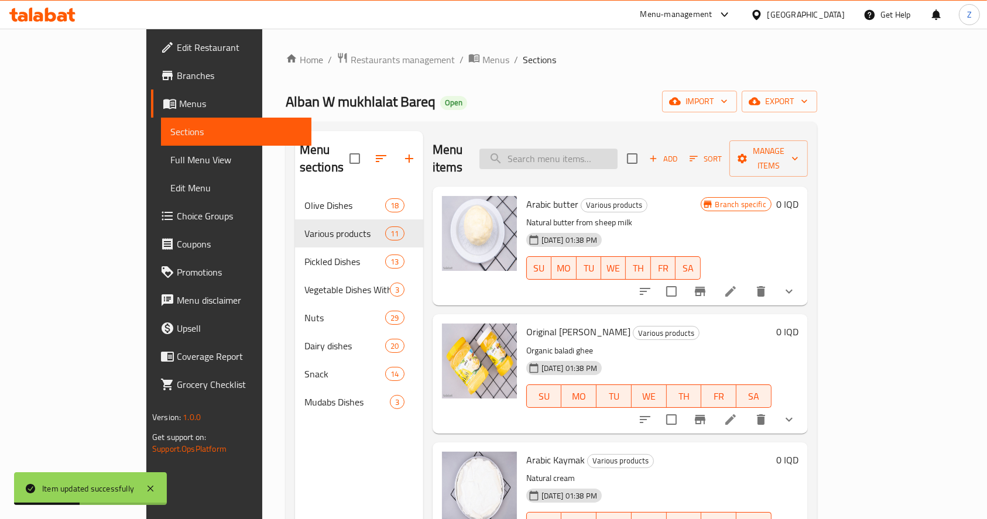
click at [617, 156] on input "search" at bounding box center [548, 159] width 138 height 20
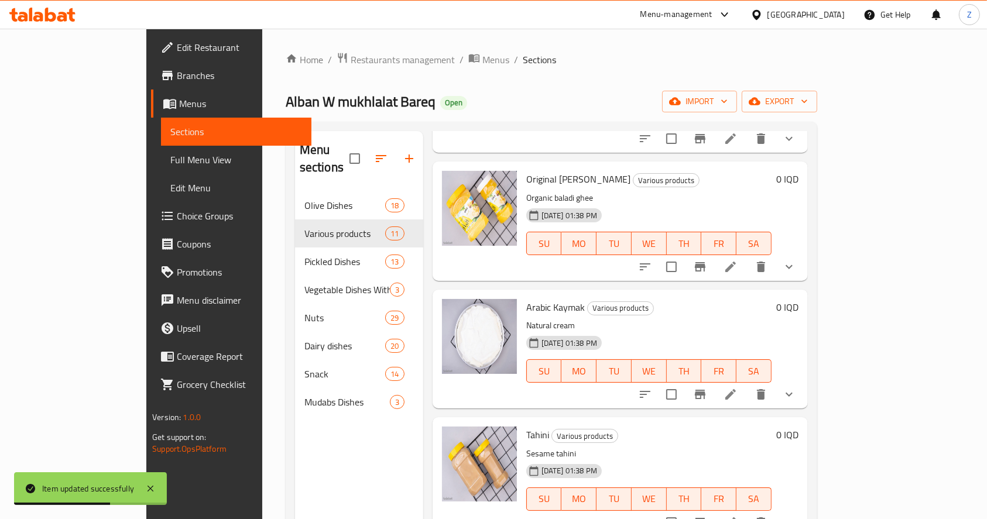
scroll to position [156, 0]
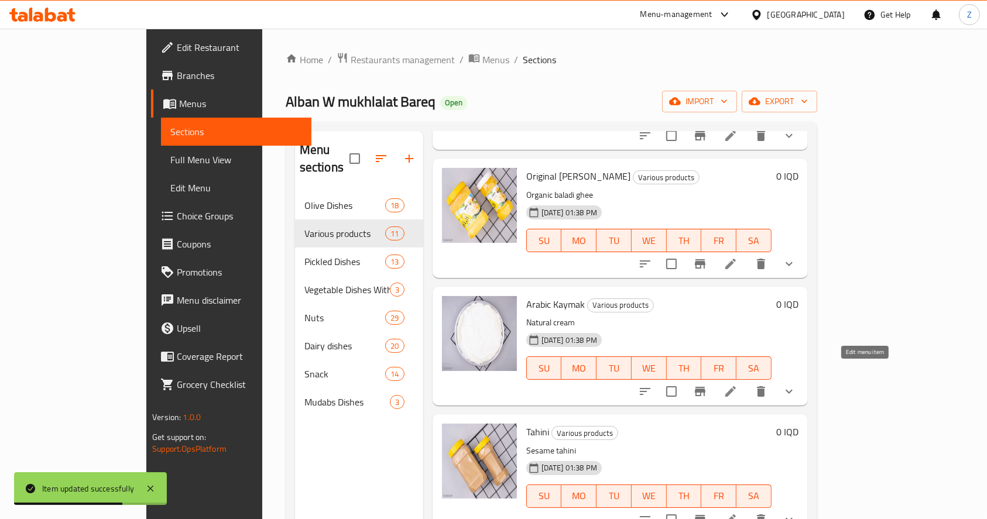
click at [737, 384] on icon at bounding box center [730, 391] width 14 height 14
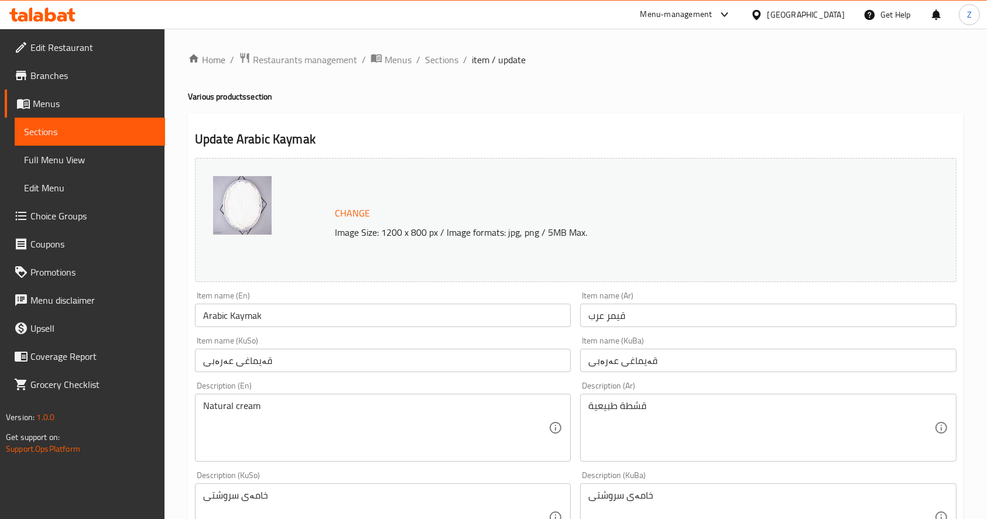
click at [430, 60] on span "Sections" at bounding box center [441, 60] width 33 height 14
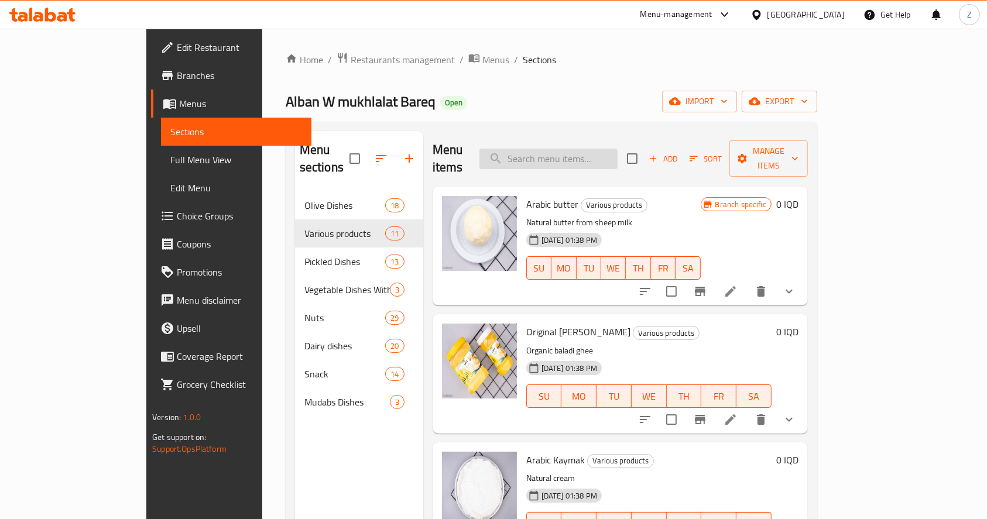
click at [566, 153] on input "search" at bounding box center [548, 159] width 138 height 20
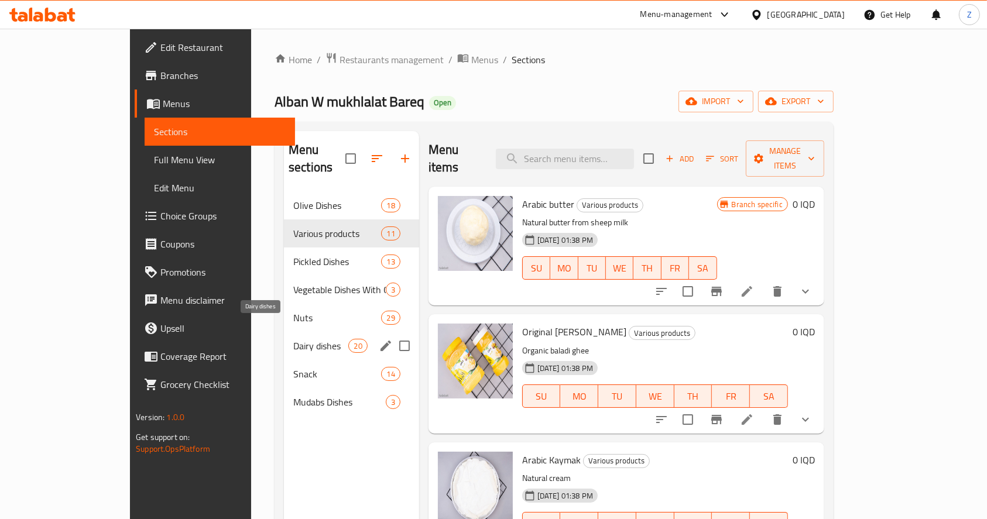
click at [293, 339] on span "Dairy dishes" at bounding box center [320, 346] width 55 height 14
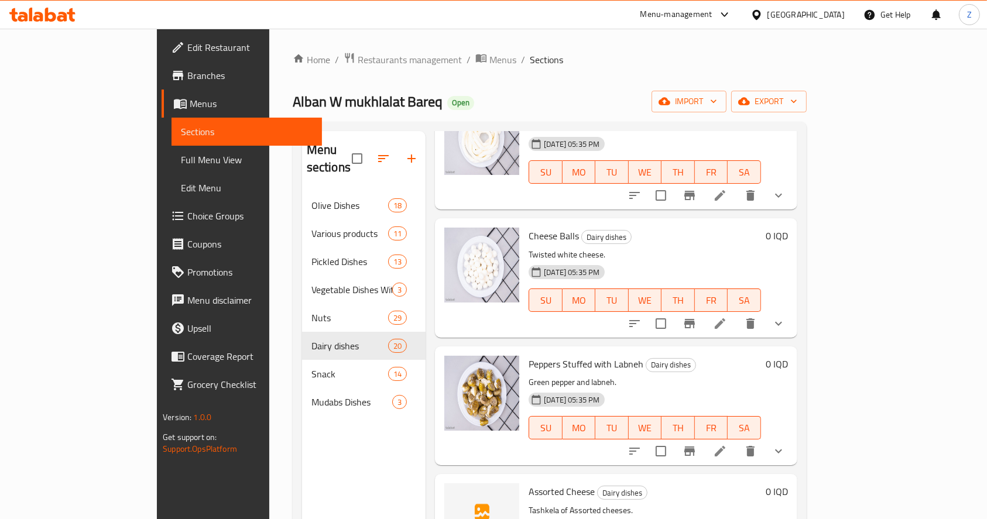
scroll to position [2067, 0]
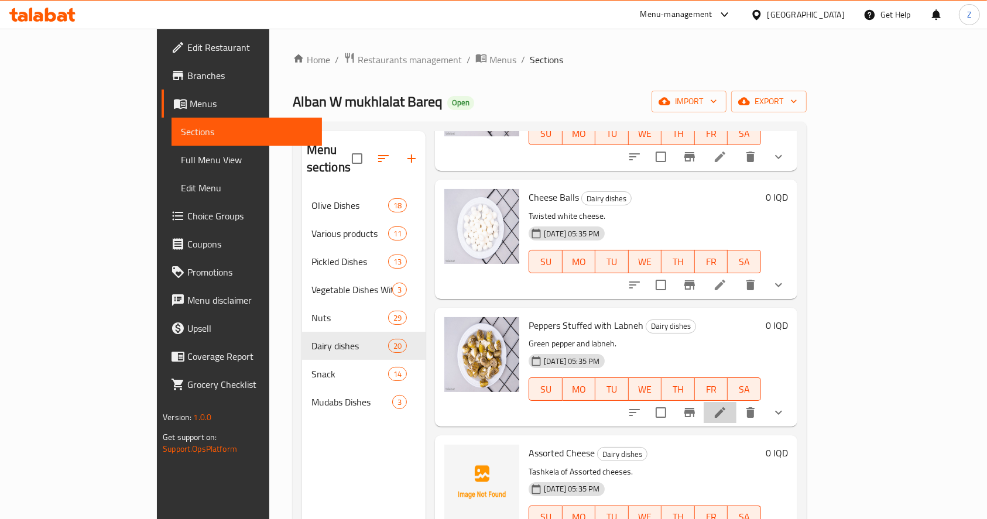
click at [725, 407] on icon at bounding box center [719, 412] width 11 height 11
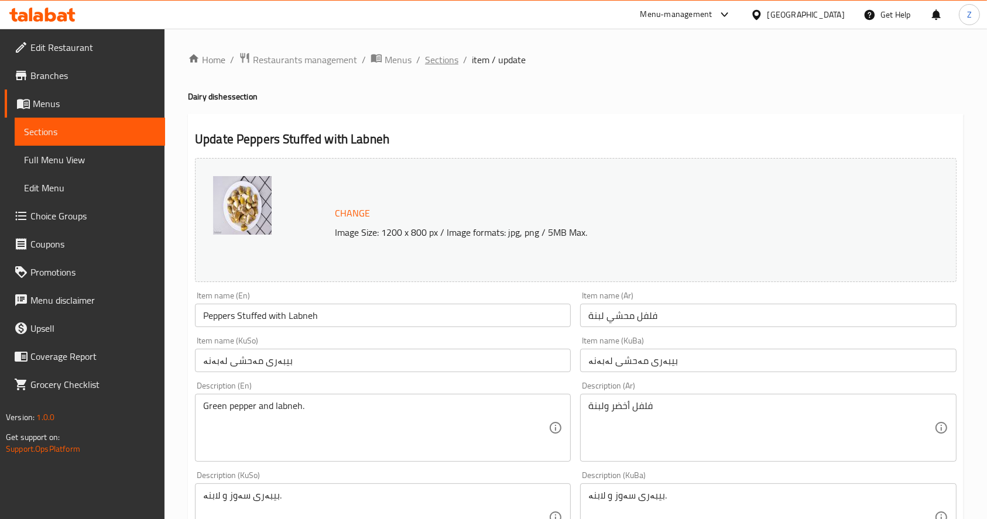
click at [439, 60] on span "Sections" at bounding box center [441, 60] width 33 height 14
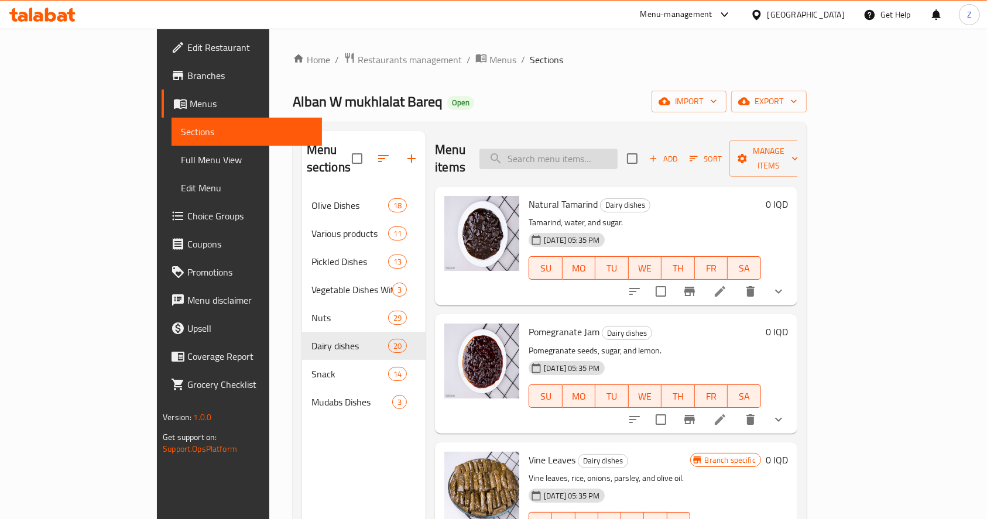
click at [573, 159] on input "search" at bounding box center [548, 159] width 138 height 20
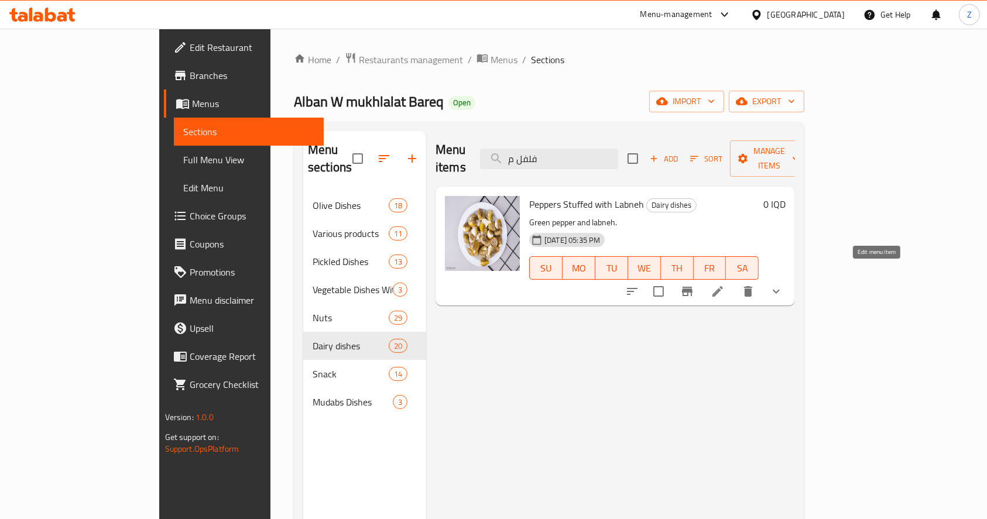
type input "فلفل م"
click at [724, 284] on icon at bounding box center [717, 291] width 14 height 14
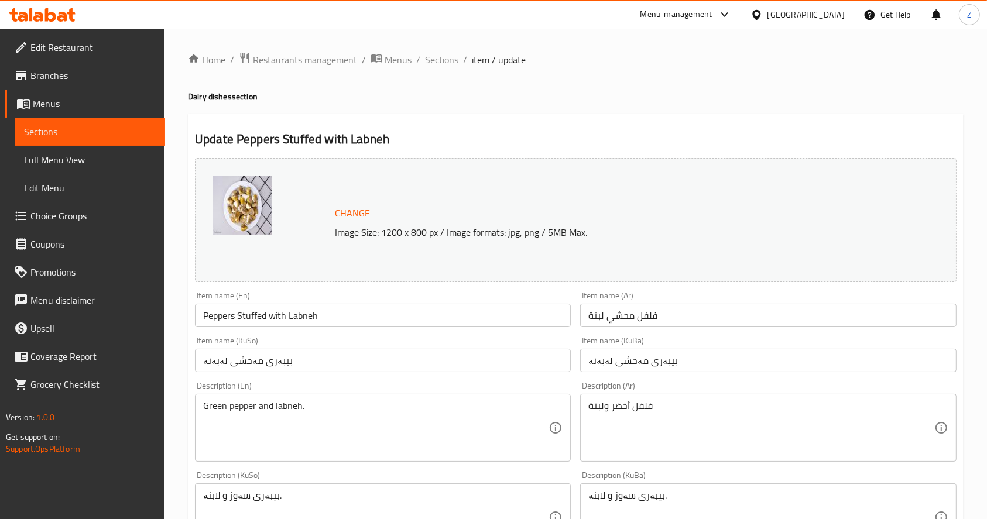
click at [451, 56] on span "Sections" at bounding box center [441, 60] width 33 height 14
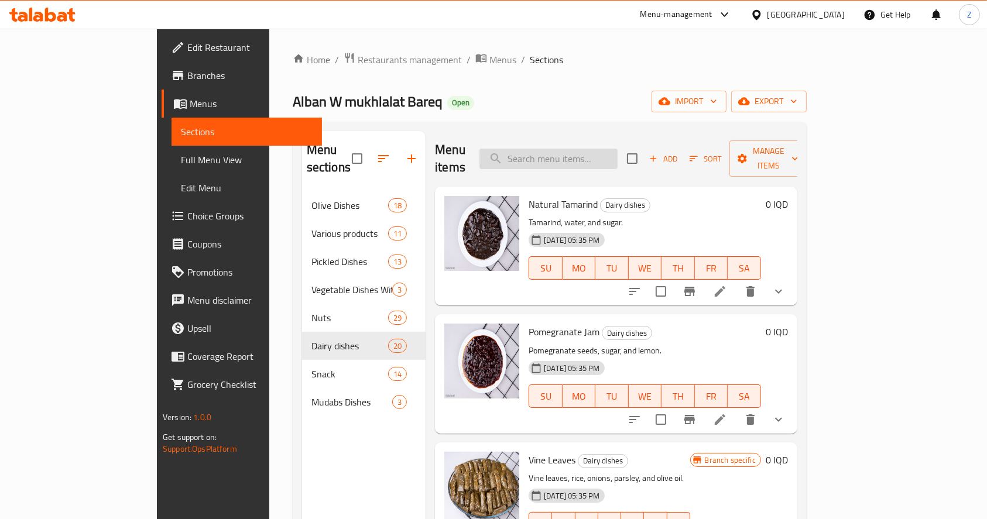
click at [590, 154] on input "search" at bounding box center [548, 159] width 138 height 20
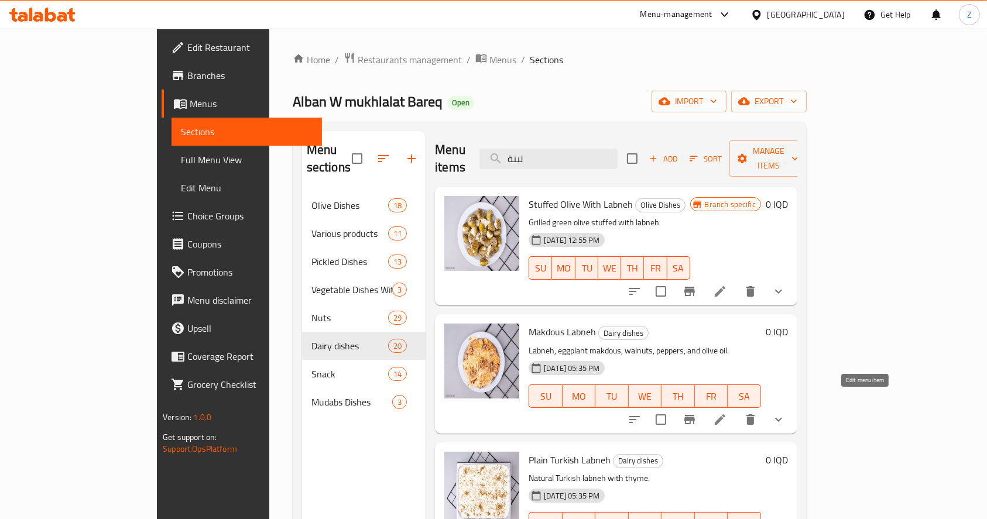
type input "لبنة"
click at [727, 413] on icon at bounding box center [720, 420] width 14 height 14
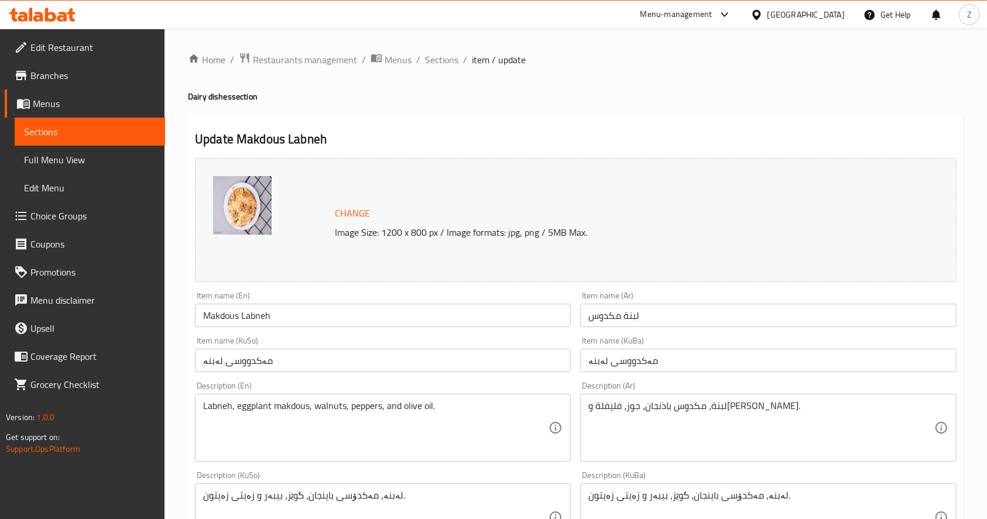
drag, startPoint x: 427, startPoint y: 56, endPoint x: 454, endPoint y: 8, distance: 55.3
click at [427, 56] on span "Sections" at bounding box center [441, 60] width 33 height 14
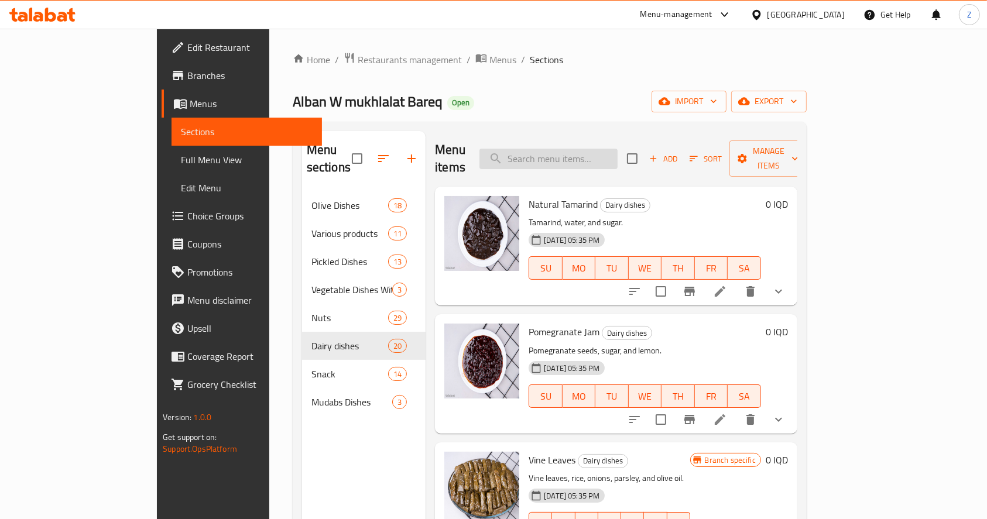
click at [579, 153] on input "search" at bounding box center [548, 159] width 138 height 20
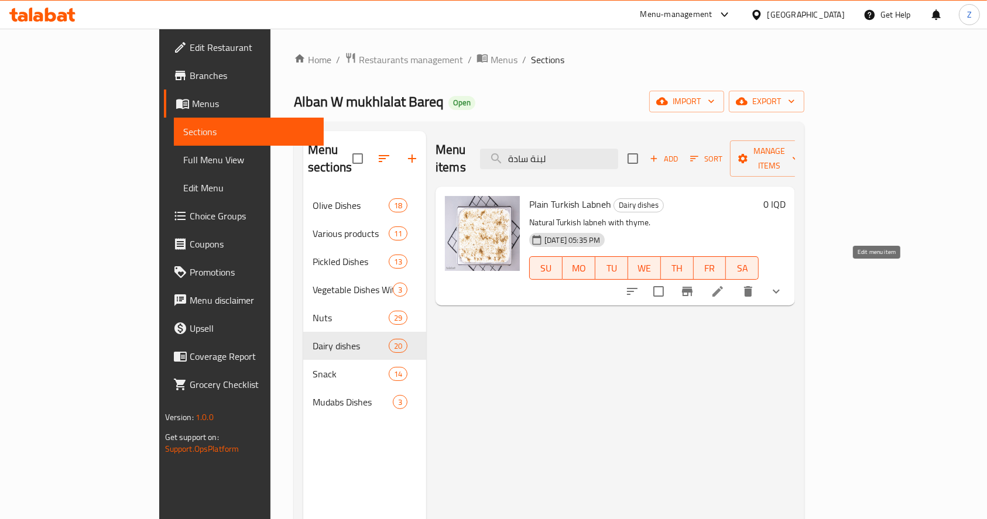
type input "لبنة سادة"
click at [724, 284] on icon at bounding box center [717, 291] width 14 height 14
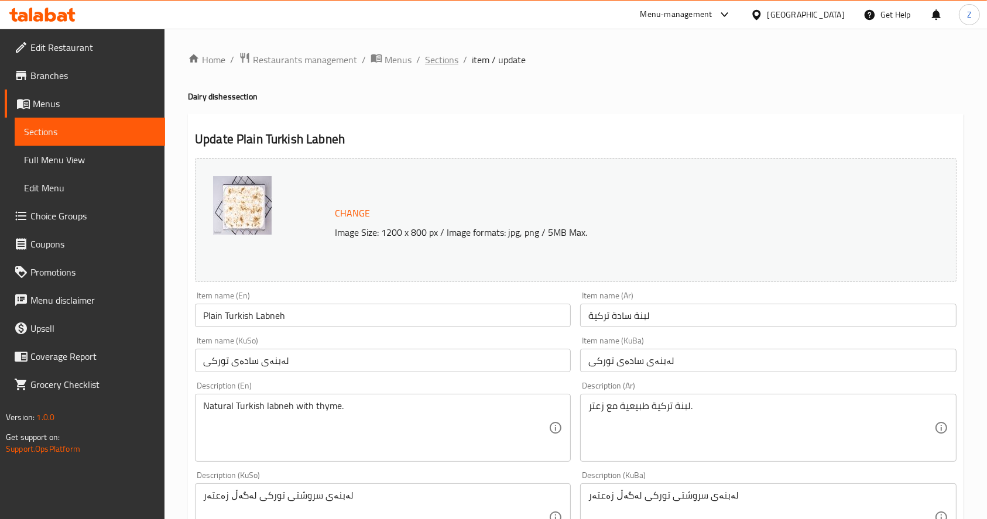
click at [442, 63] on span "Sections" at bounding box center [441, 60] width 33 height 14
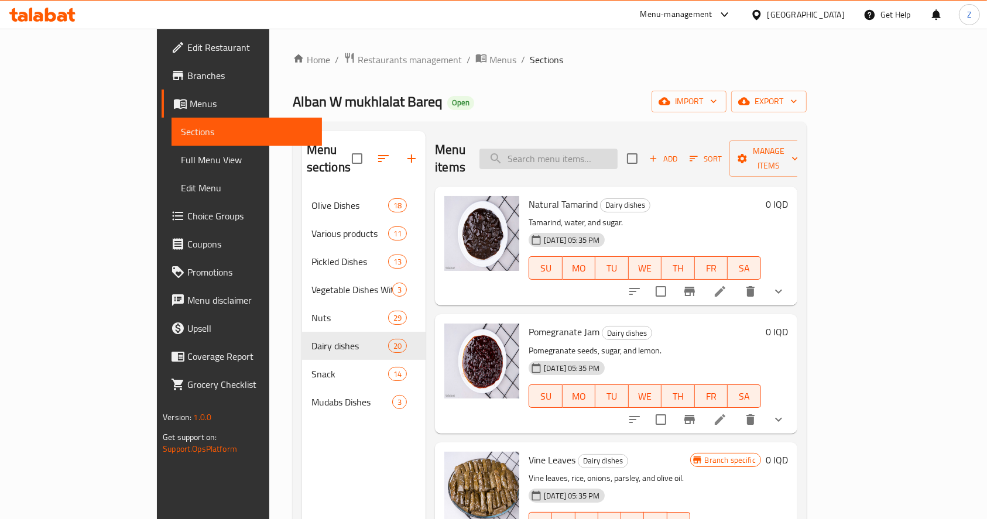
click at [583, 149] on input "search" at bounding box center [548, 159] width 138 height 20
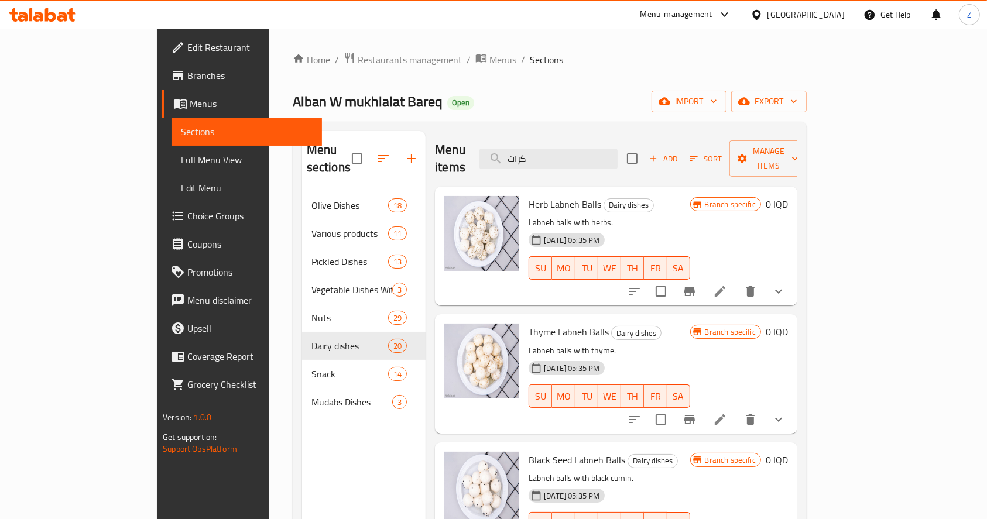
type input "كرات"
click at [727, 284] on icon at bounding box center [720, 291] width 14 height 14
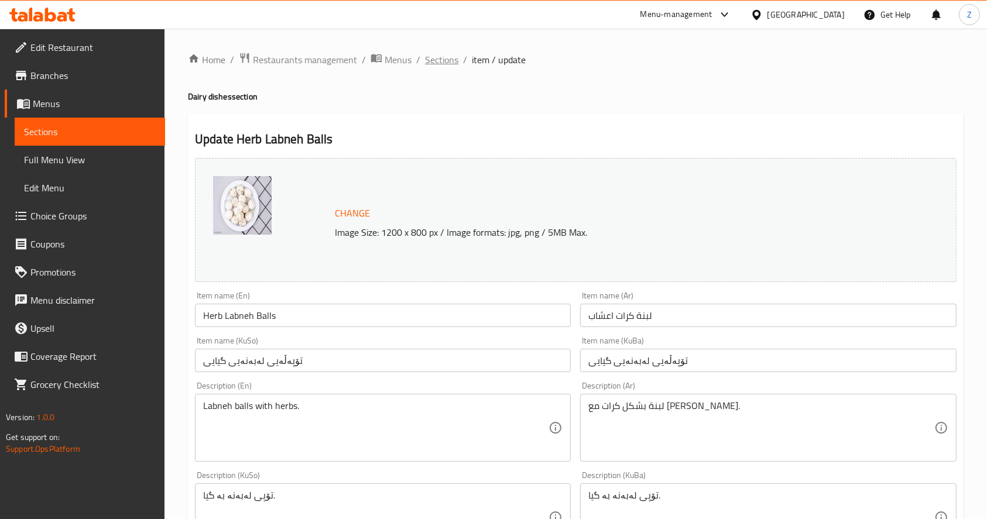
click at [427, 54] on span "Sections" at bounding box center [441, 60] width 33 height 14
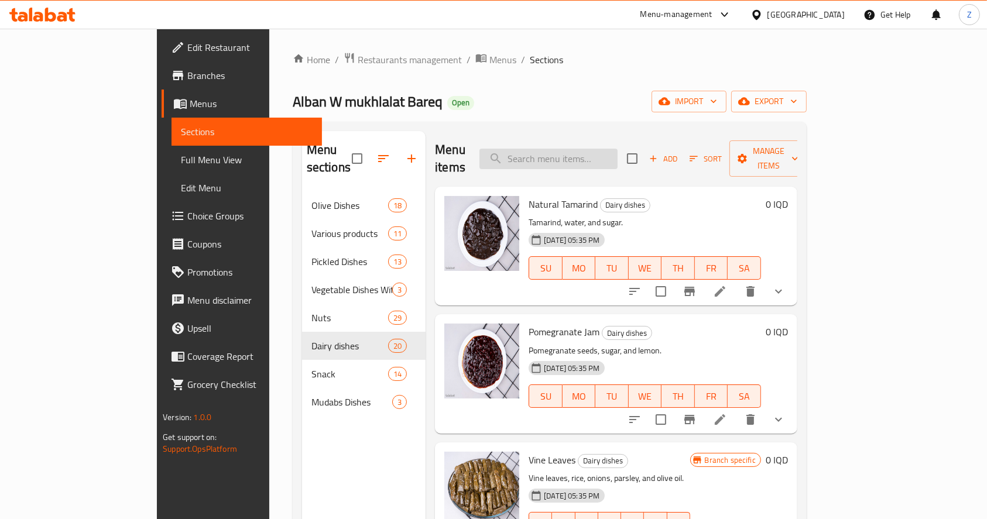
click at [617, 149] on input "search" at bounding box center [548, 159] width 138 height 20
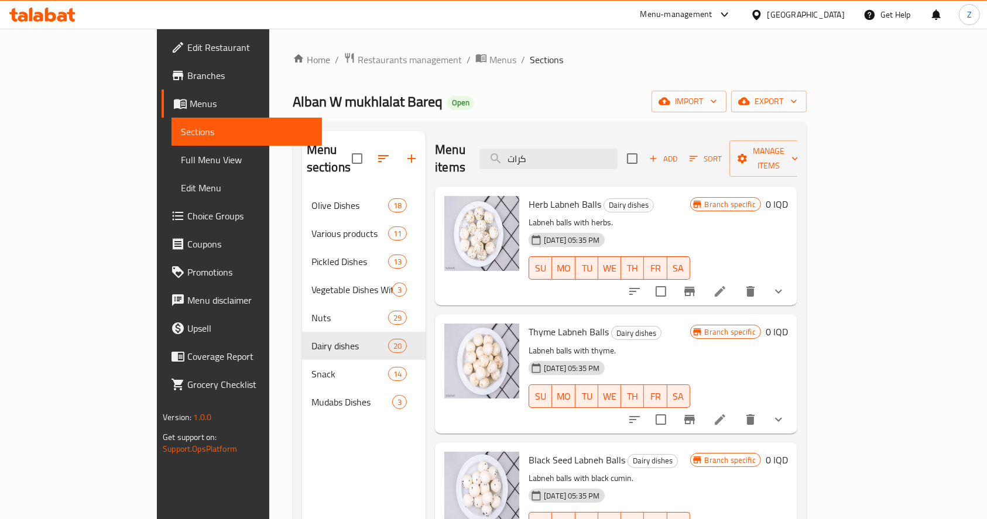
type input "كرات"
click at [736, 409] on li at bounding box center [719, 419] width 33 height 21
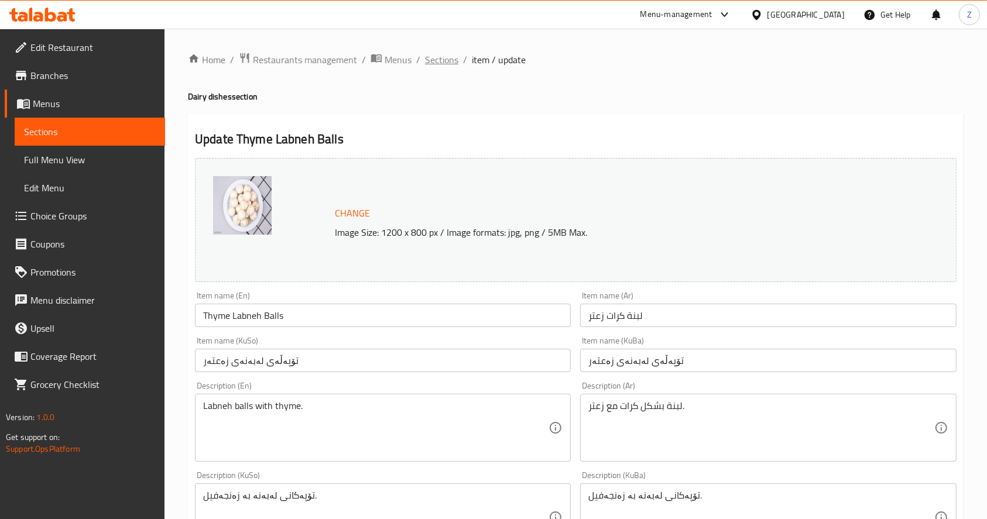
click at [441, 61] on span "Sections" at bounding box center [441, 60] width 33 height 14
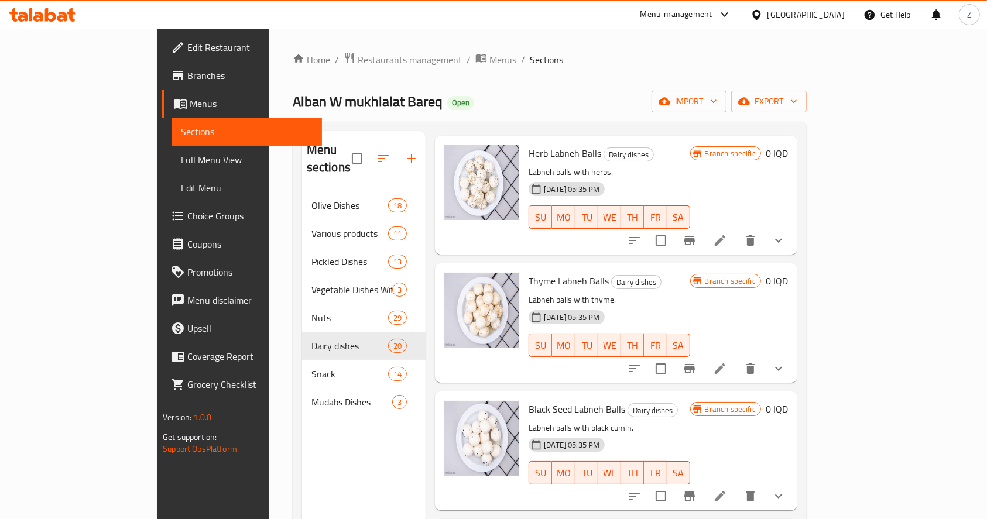
scroll to position [1560, 0]
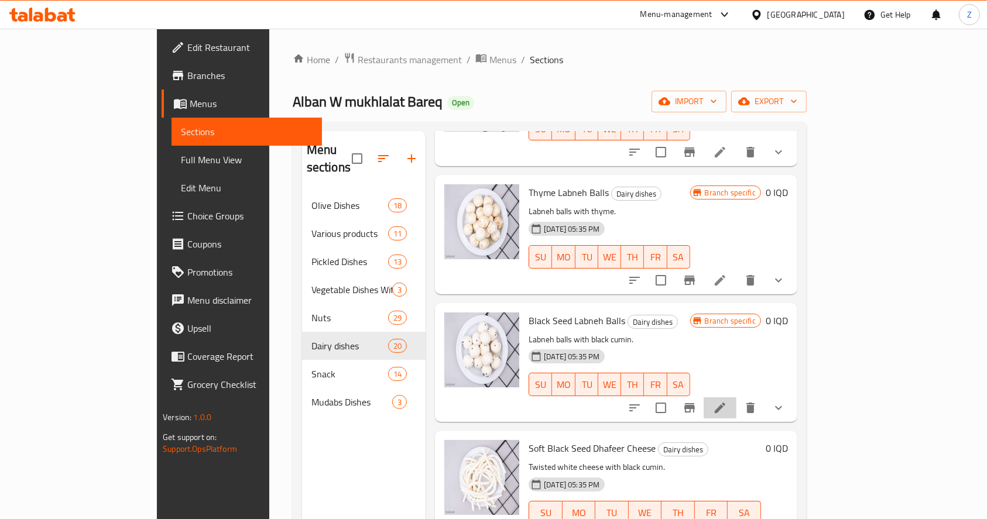
click at [736, 397] on li at bounding box center [719, 407] width 33 height 21
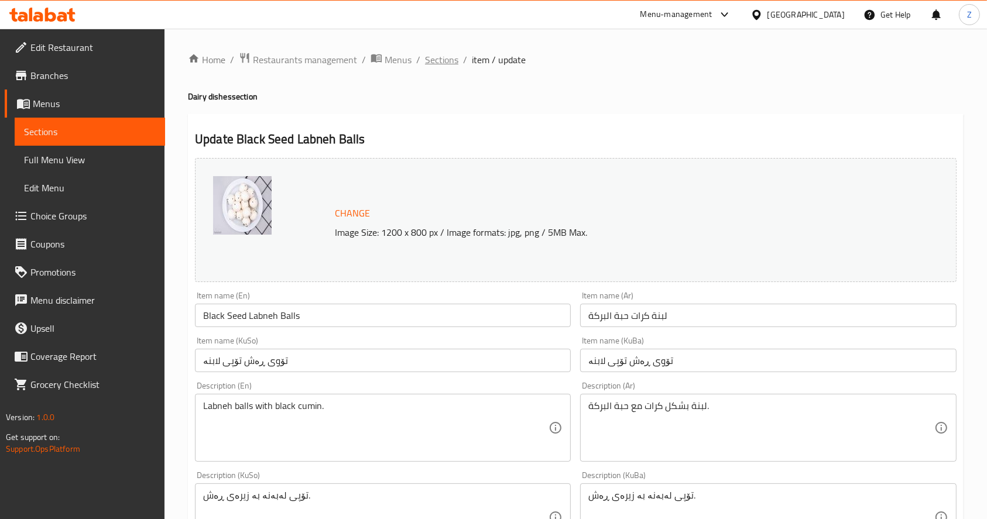
click at [444, 59] on span "Sections" at bounding box center [441, 60] width 33 height 14
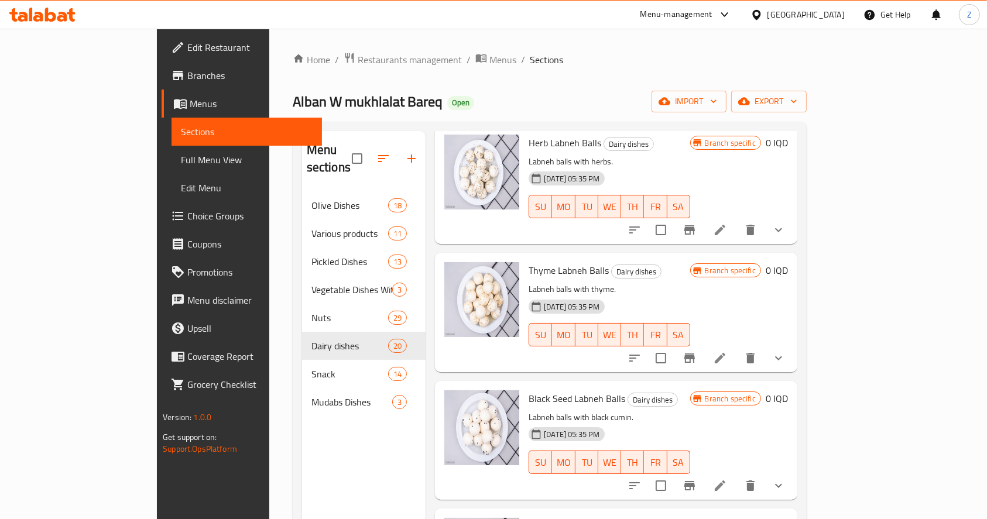
scroll to position [1638, 0]
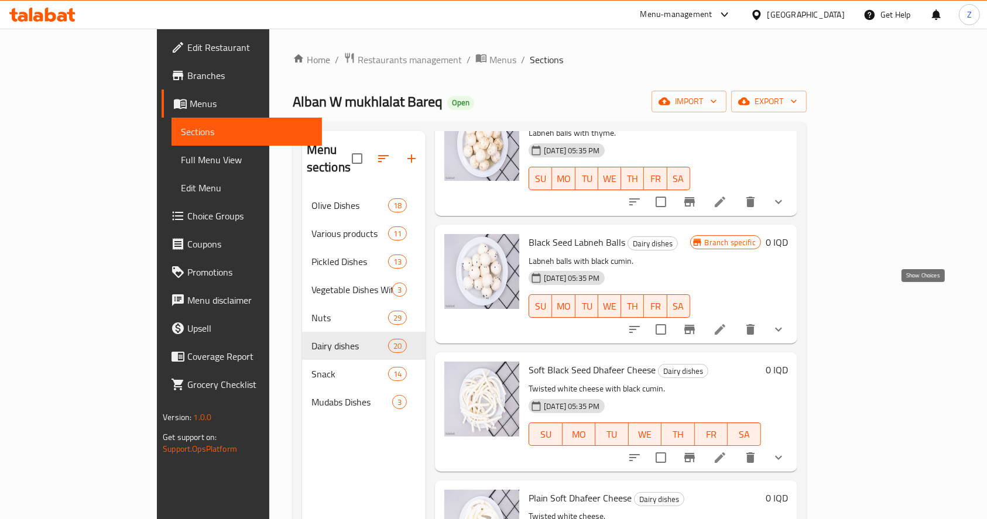
click at [785, 322] on icon "show more" at bounding box center [778, 329] width 14 height 14
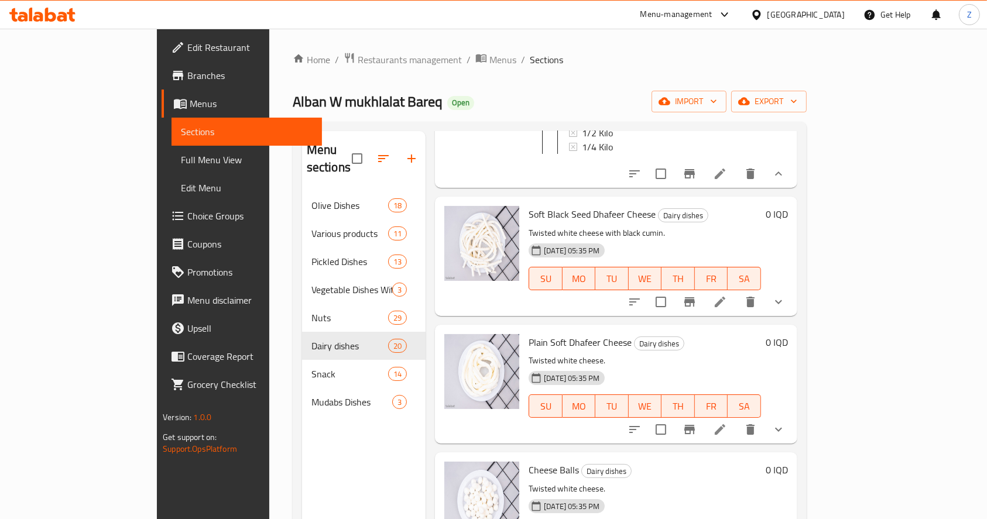
scroll to position [1873, 0]
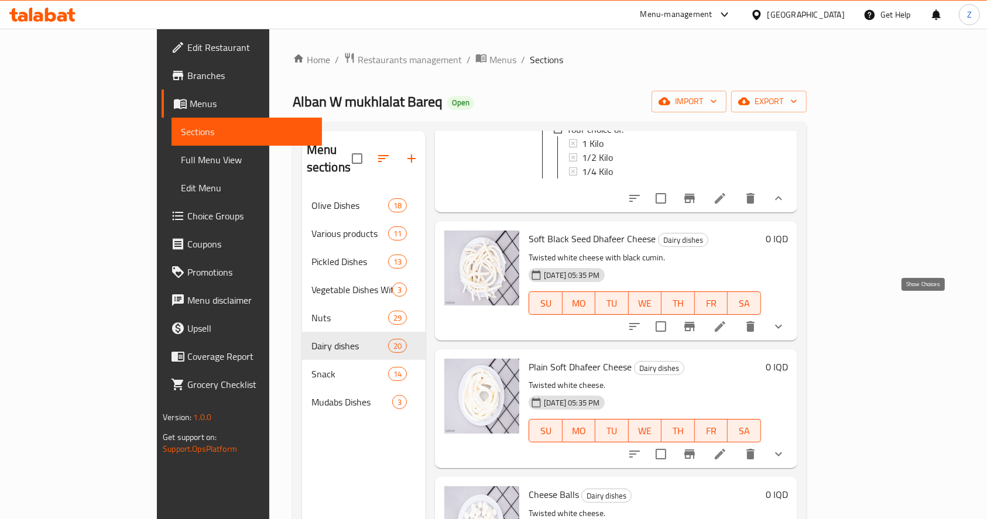
click at [785, 319] on icon "show more" at bounding box center [778, 326] width 14 height 14
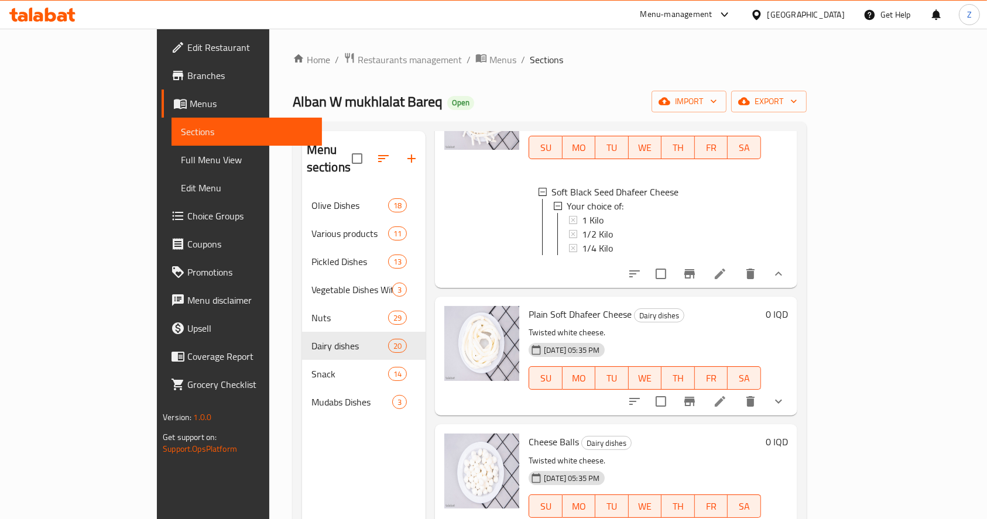
scroll to position [2184, 0]
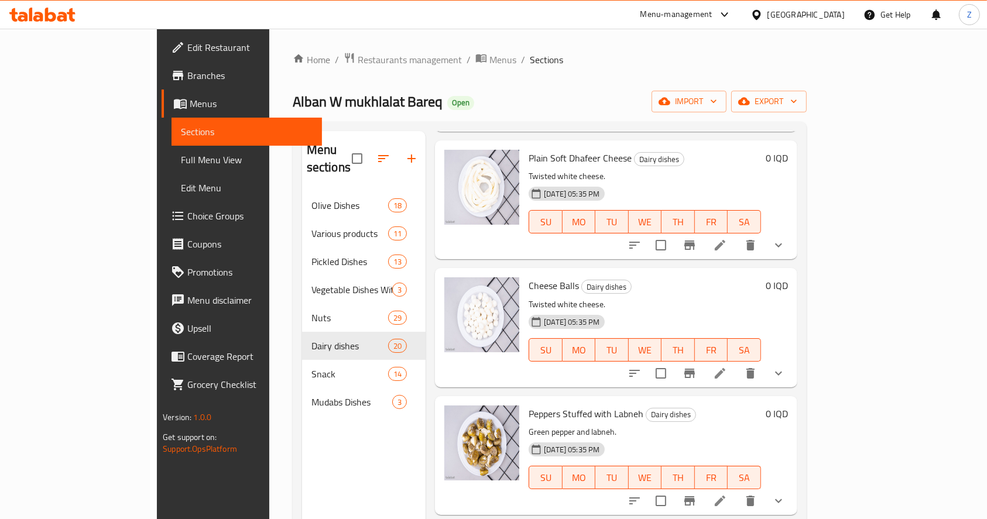
click at [792, 363] on button "show more" at bounding box center [778, 373] width 28 height 28
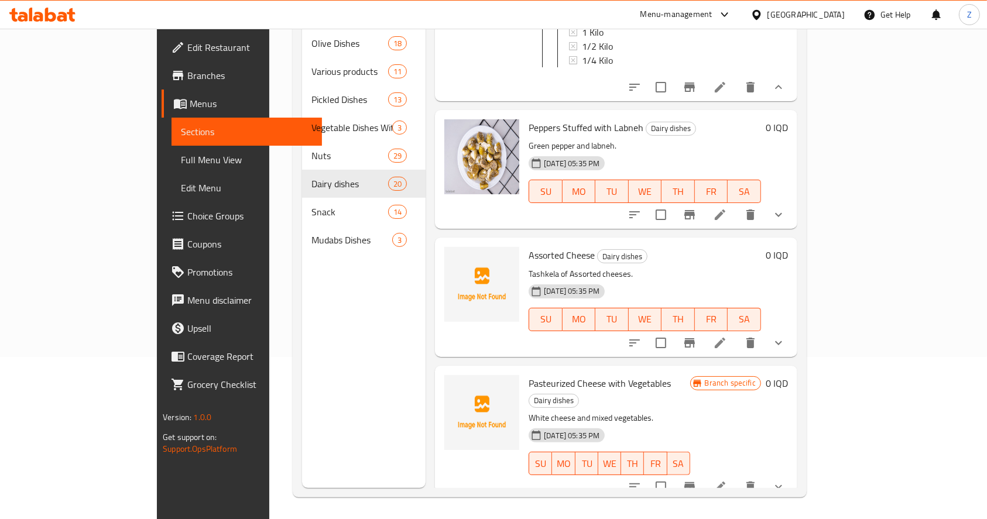
scroll to position [164, 0]
click at [785, 346] on icon "show more" at bounding box center [778, 341] width 14 height 14
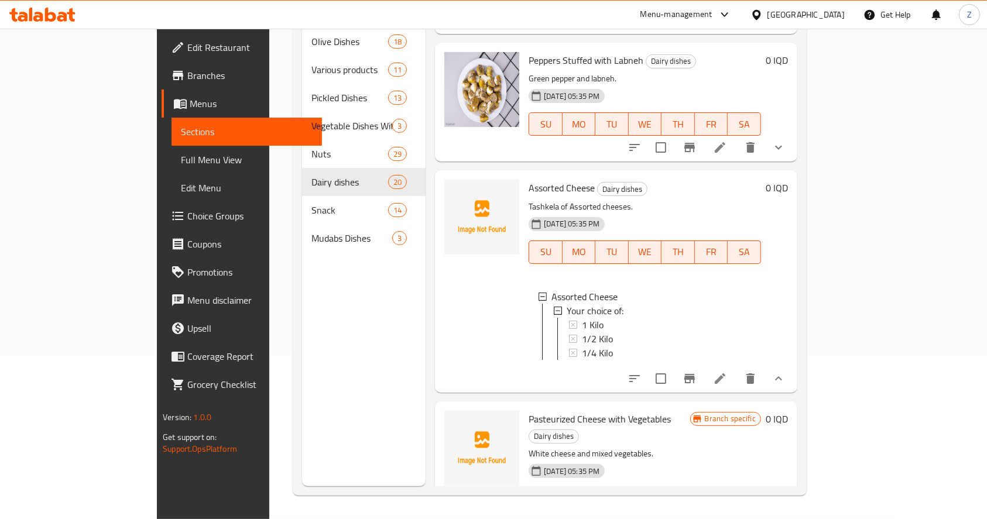
scroll to position [2527, 0]
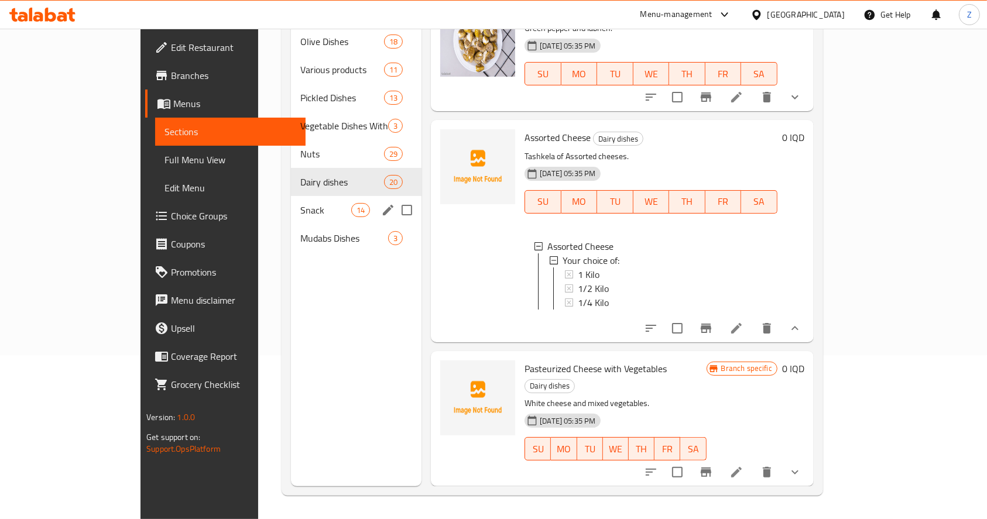
drag, startPoint x: 276, startPoint y: 200, endPoint x: 302, endPoint y: 215, distance: 30.1
click at [291, 200] on div "Snack 14" at bounding box center [356, 210] width 130 height 28
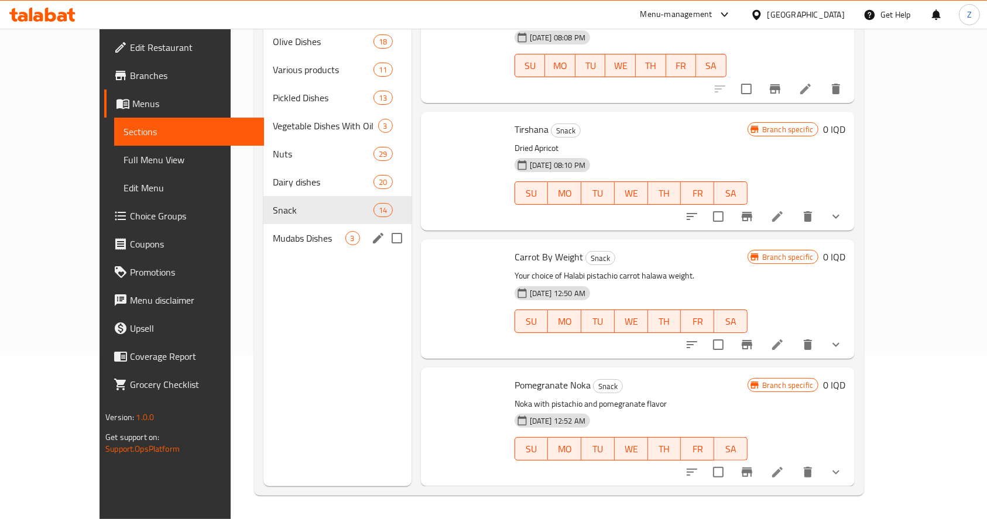
scroll to position [1300, 0]
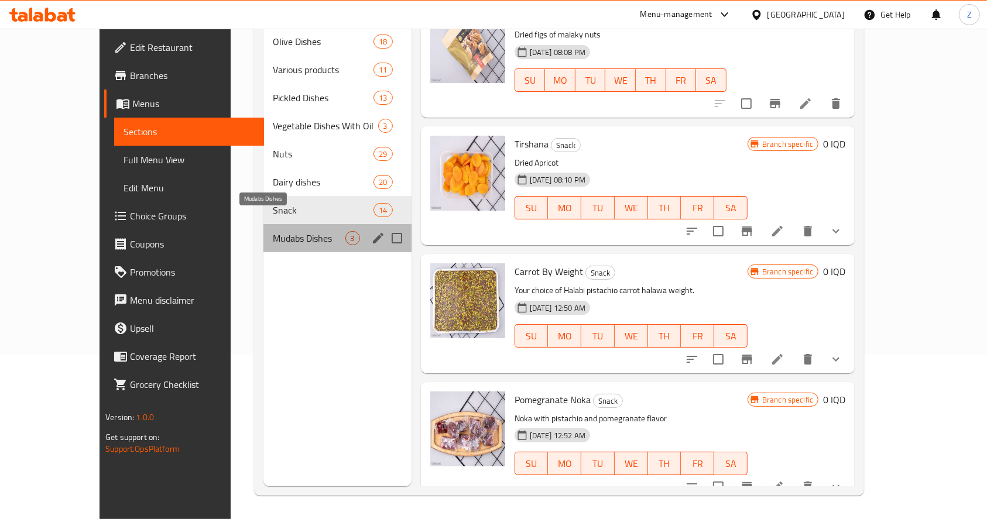
click at [303, 231] on span "Mudabs Dishes" at bounding box center [309, 238] width 72 height 14
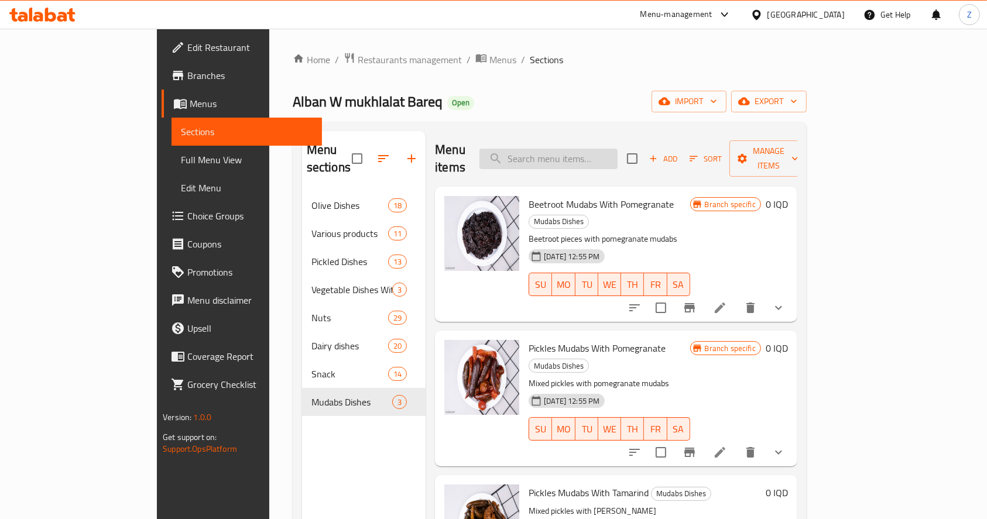
click at [609, 150] on input "search" at bounding box center [548, 159] width 138 height 20
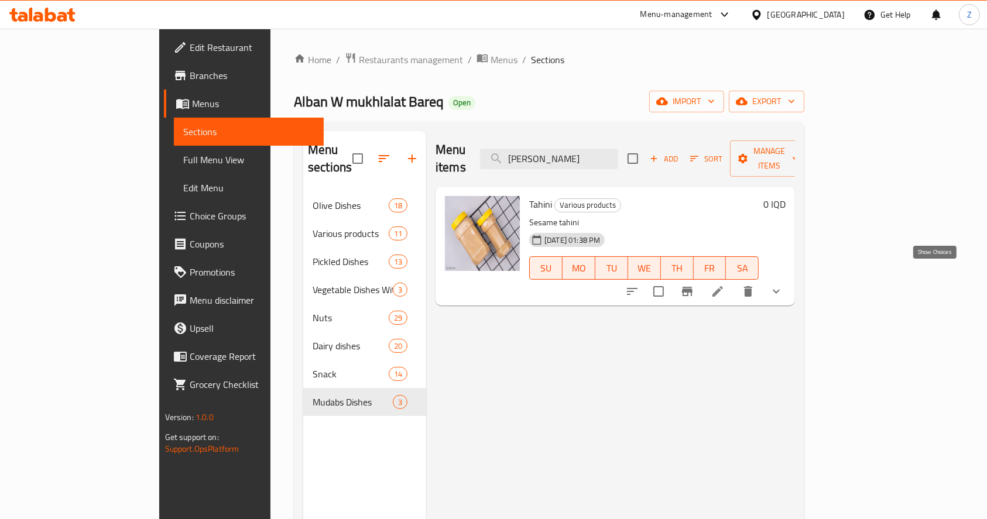
click at [783, 284] on icon "show more" at bounding box center [776, 291] width 14 height 14
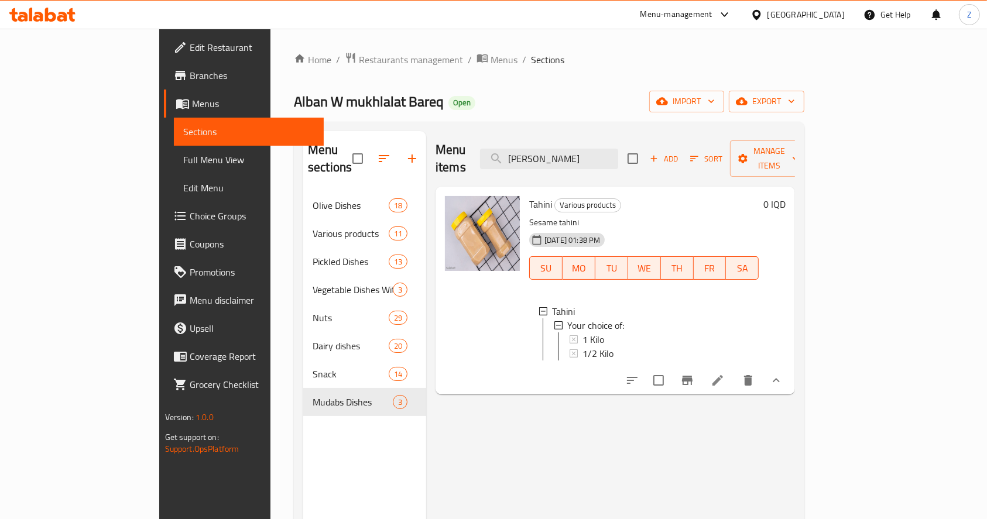
drag, startPoint x: 646, startPoint y: 150, endPoint x: 404, endPoint y: 116, distance: 244.0
click at [398, 128] on div "Menu sections Olive Dishes 18 Various products 11 Pickled Dishes 13 Vegetable D…" at bounding box center [549, 391] width 510 height 538
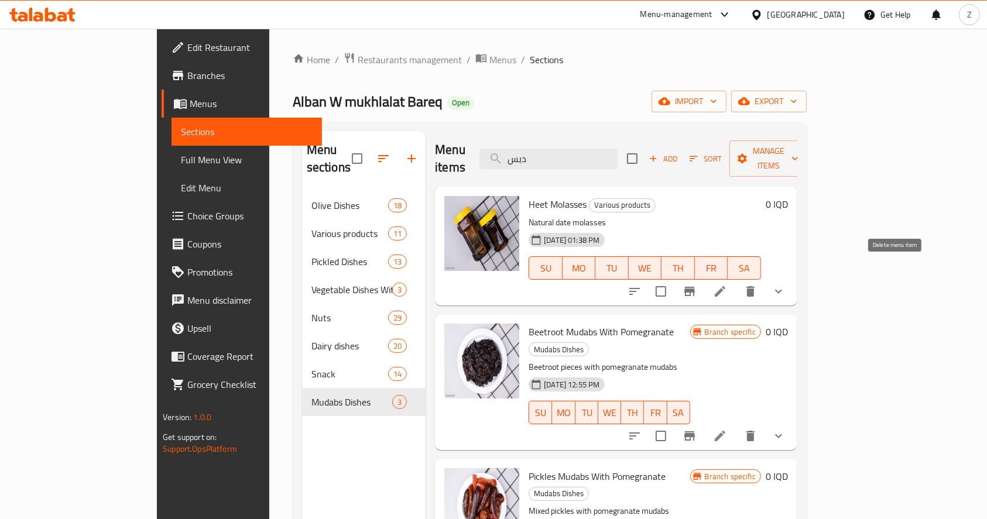
type input "دبس"
click at [785, 284] on icon "show more" at bounding box center [778, 291] width 14 height 14
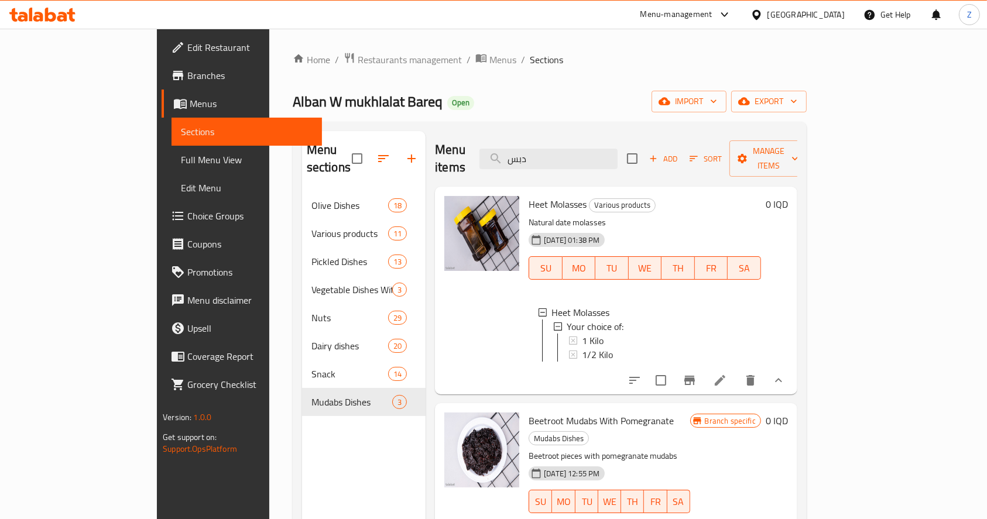
scroll to position [1, 0]
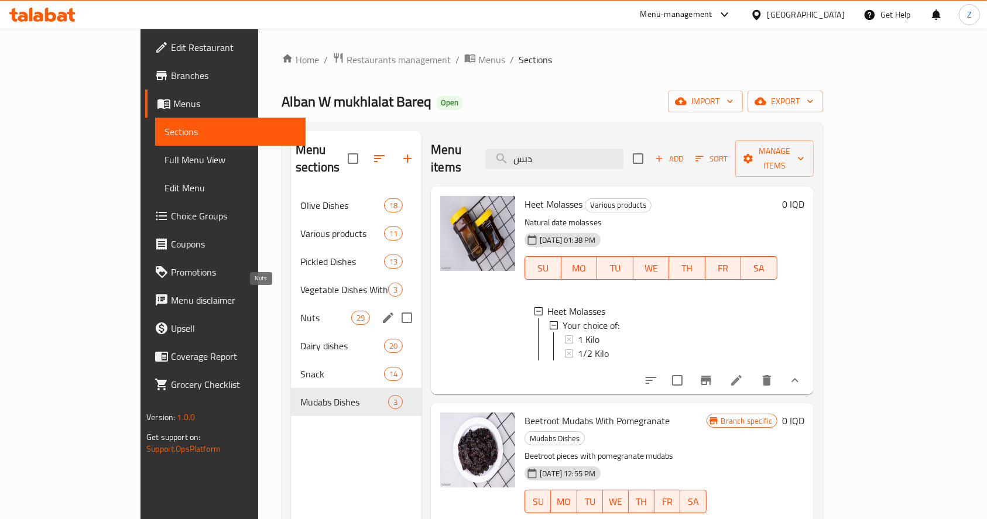
click at [300, 311] on span "Nuts" at bounding box center [325, 318] width 51 height 14
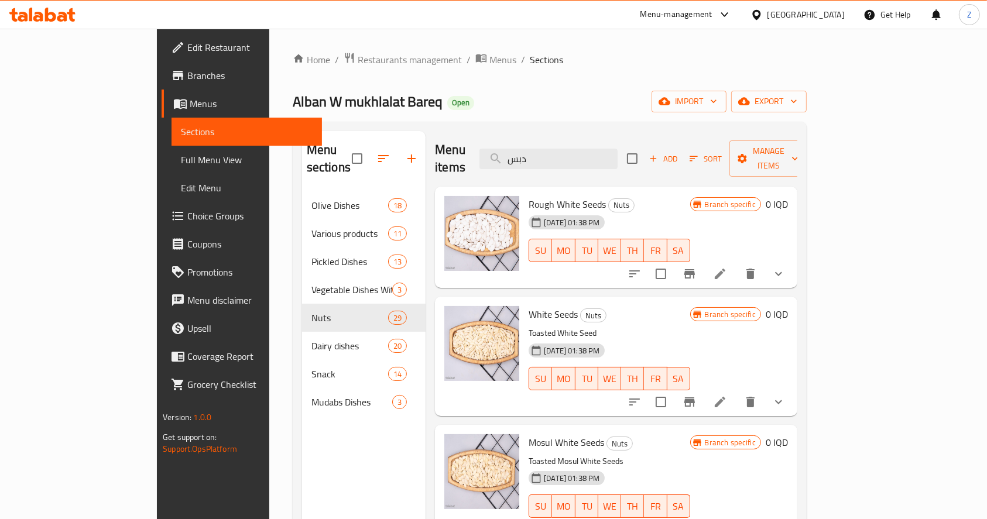
drag, startPoint x: 596, startPoint y: 152, endPoint x: 527, endPoint y: 135, distance: 71.1
click at [525, 143] on div "Menu items دبس Add Sort Manage items" at bounding box center [616, 159] width 362 height 56
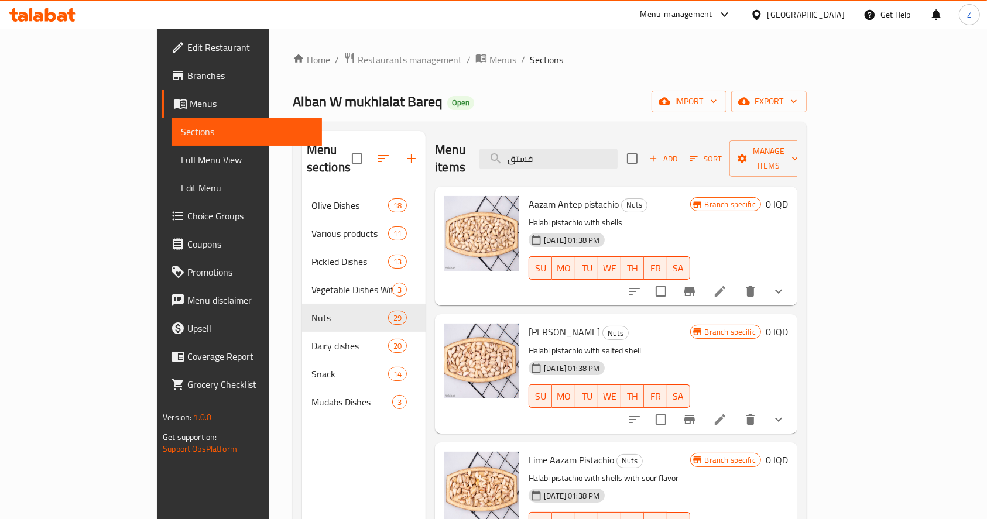
type input "فستق"
click at [792, 277] on button "show more" at bounding box center [778, 291] width 28 height 28
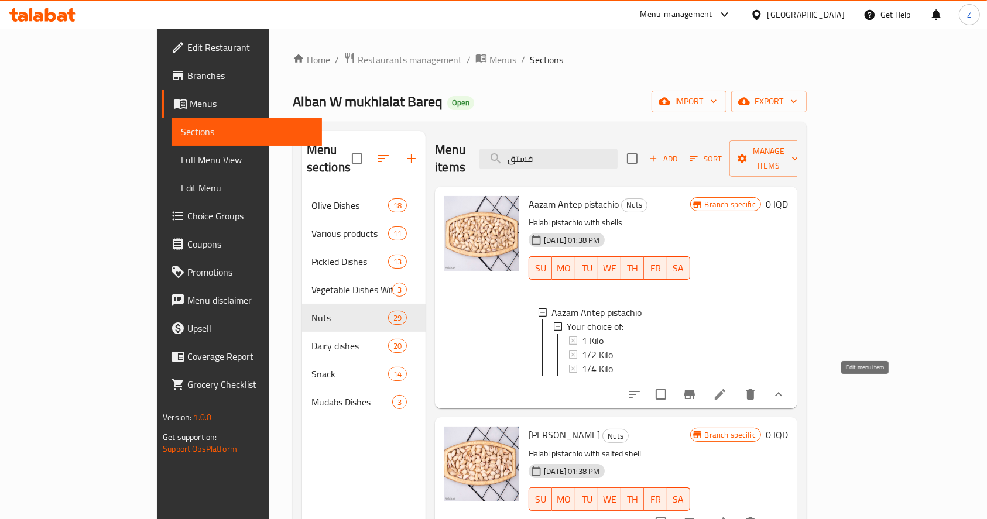
click at [727, 396] on icon at bounding box center [720, 394] width 14 height 14
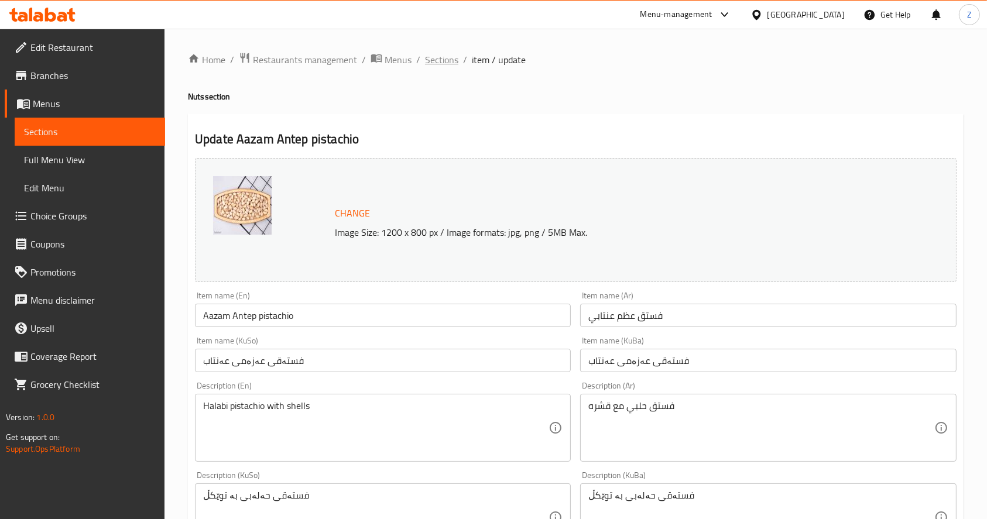
click at [445, 58] on span "Sections" at bounding box center [441, 60] width 33 height 14
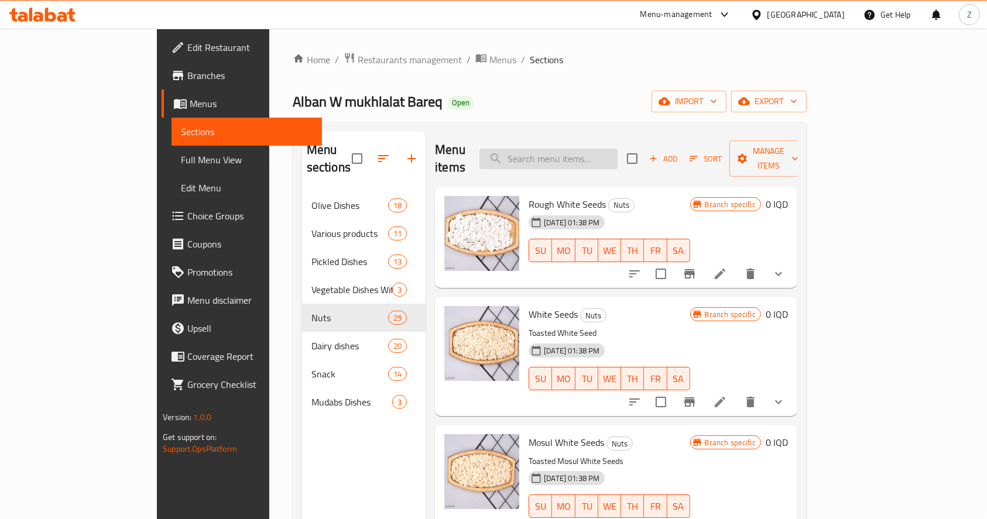
click at [583, 152] on input "search" at bounding box center [548, 159] width 138 height 20
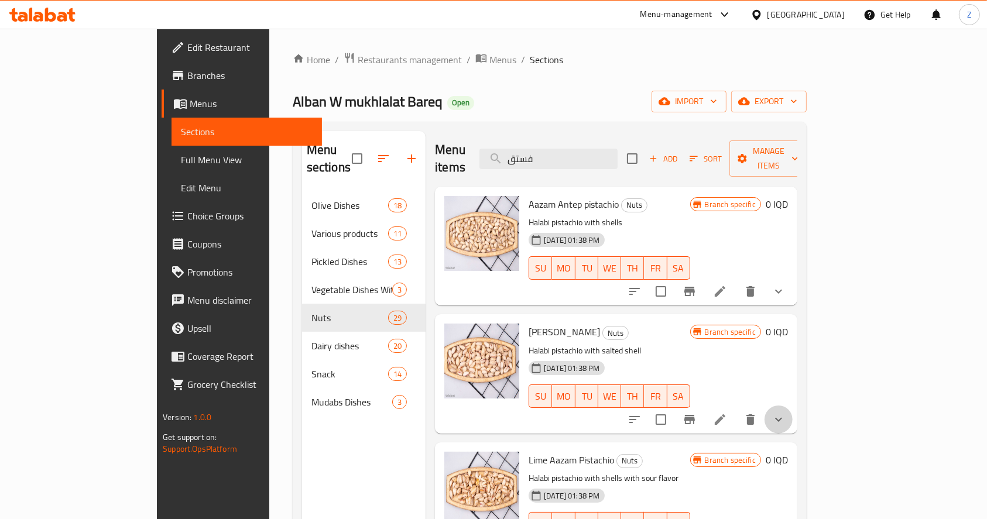
click at [792, 406] on button "show more" at bounding box center [778, 420] width 28 height 28
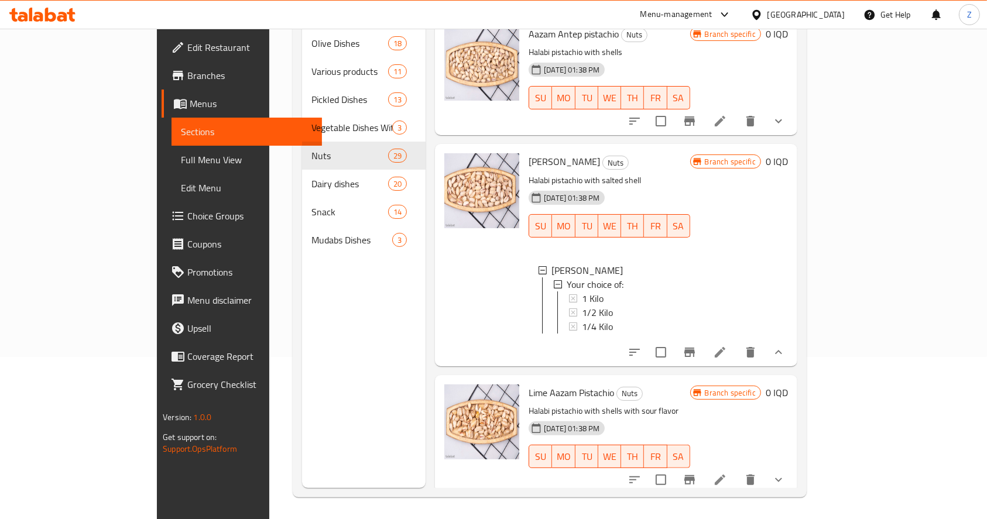
scroll to position [164, 0]
click at [785, 471] on icon "show more" at bounding box center [778, 478] width 14 height 14
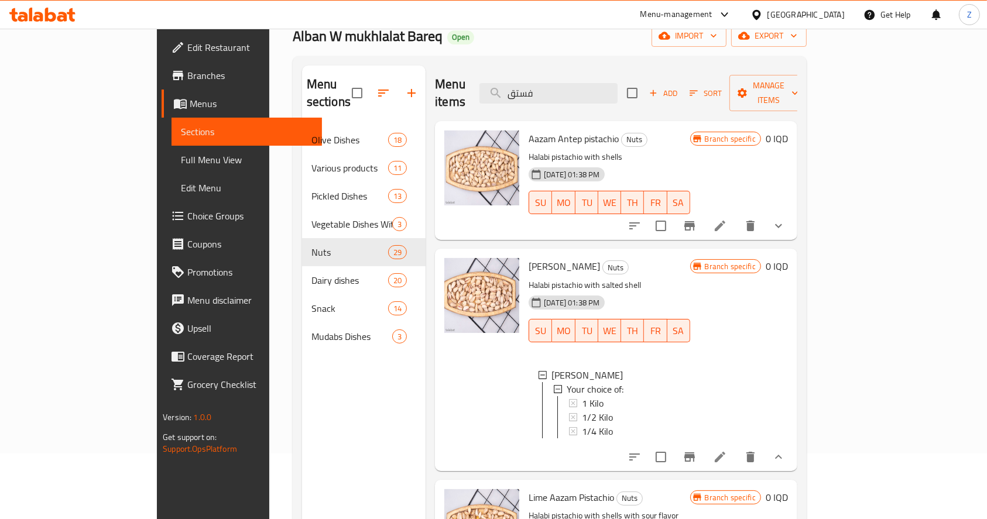
scroll to position [0, 0]
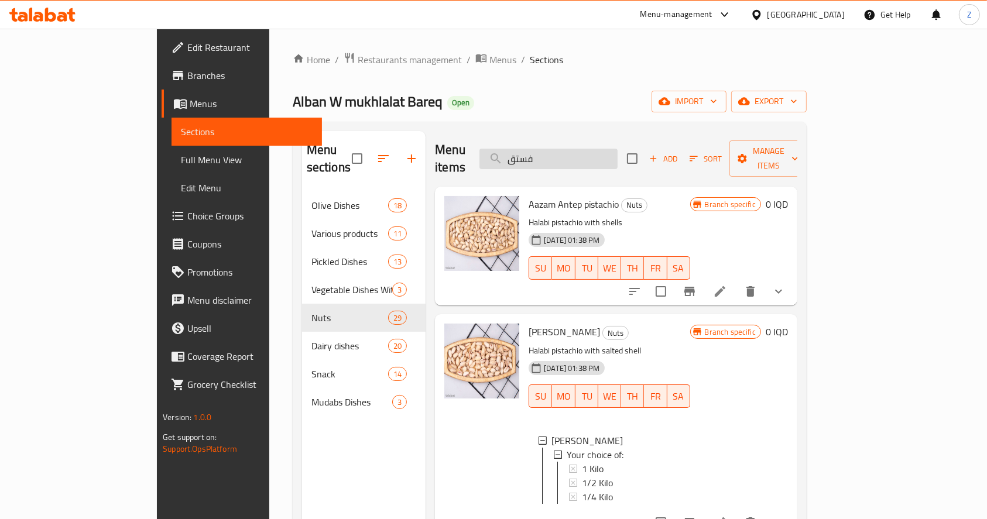
click at [593, 157] on input "فستق" at bounding box center [548, 159] width 138 height 20
type input "ف"
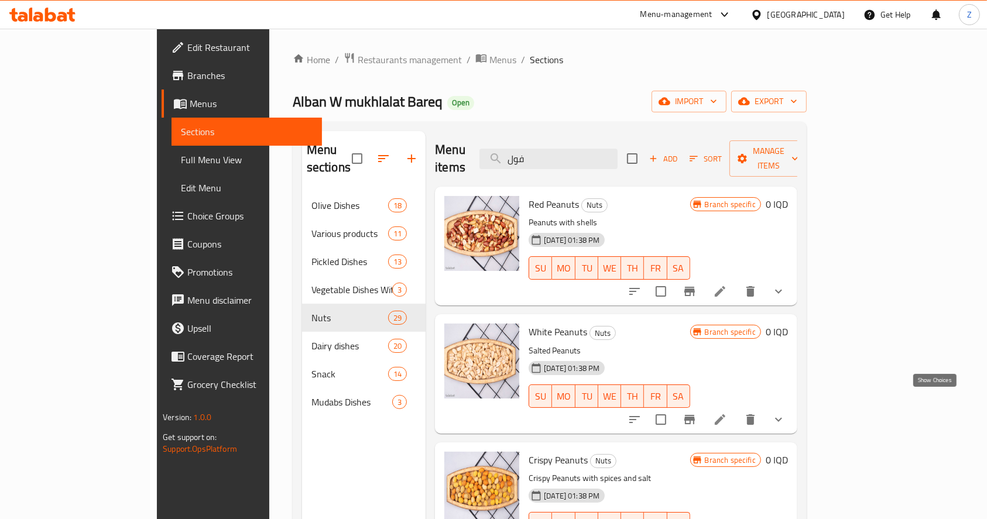
type input "فول"
click at [785, 413] on icon "show more" at bounding box center [778, 420] width 14 height 14
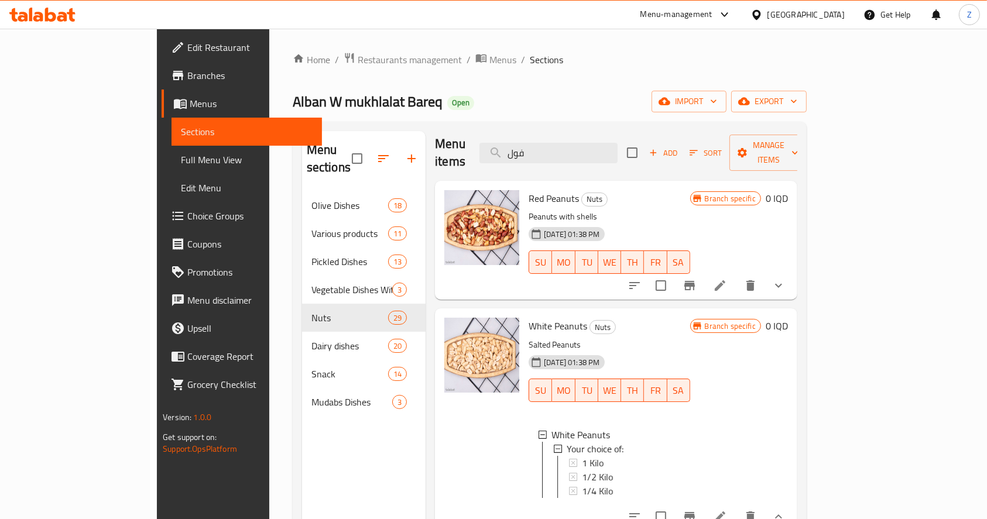
scroll to position [8, 0]
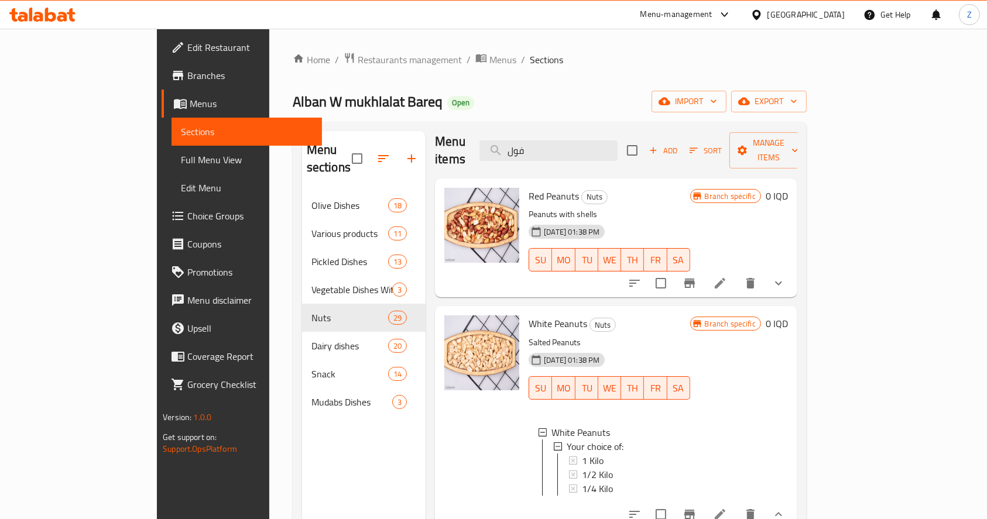
click at [736, 273] on li at bounding box center [719, 283] width 33 height 21
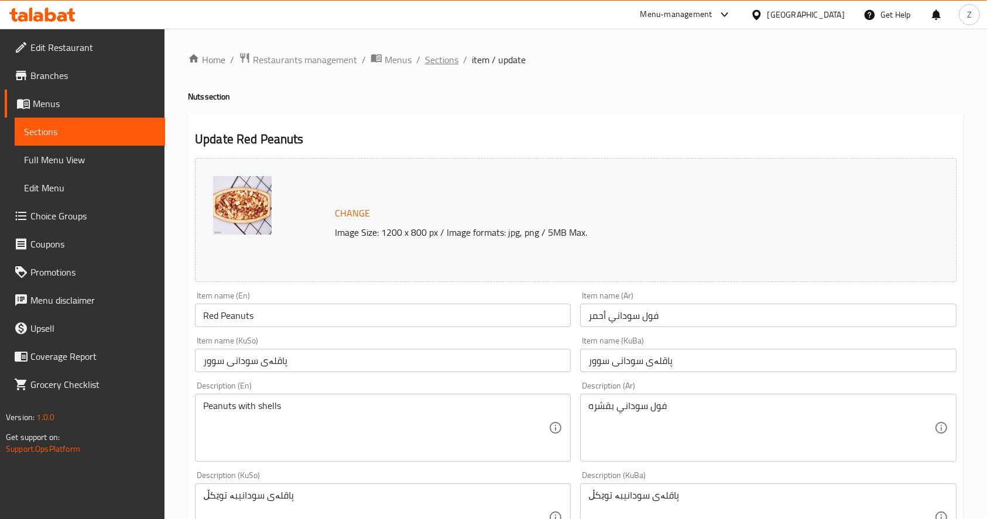
click at [442, 59] on span "Sections" at bounding box center [441, 60] width 33 height 14
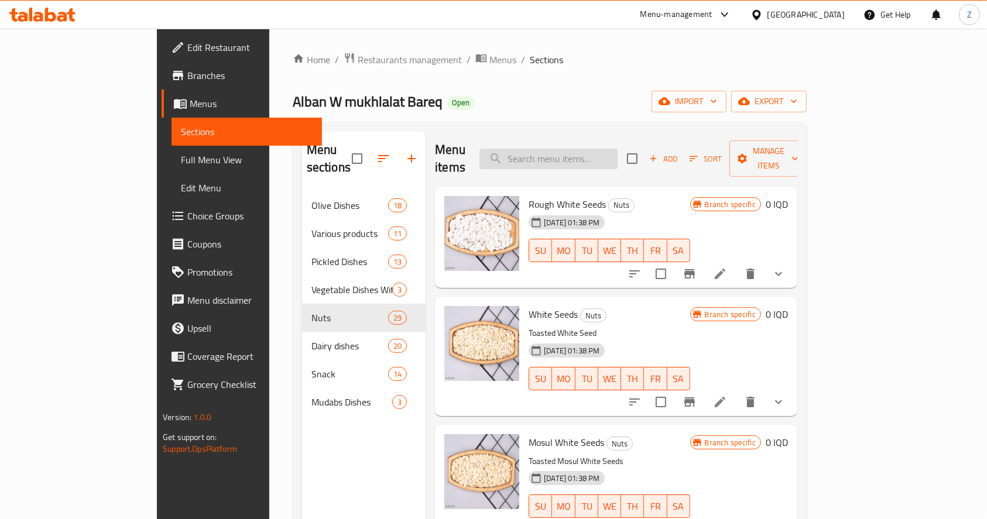
click at [574, 149] on input "search" at bounding box center [548, 159] width 138 height 20
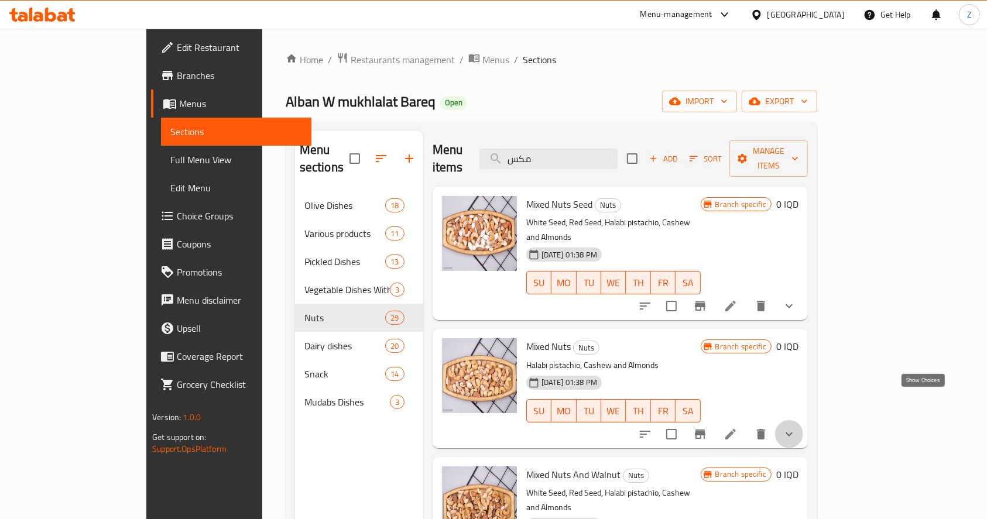
click at [796, 427] on icon "show more" at bounding box center [789, 434] width 14 height 14
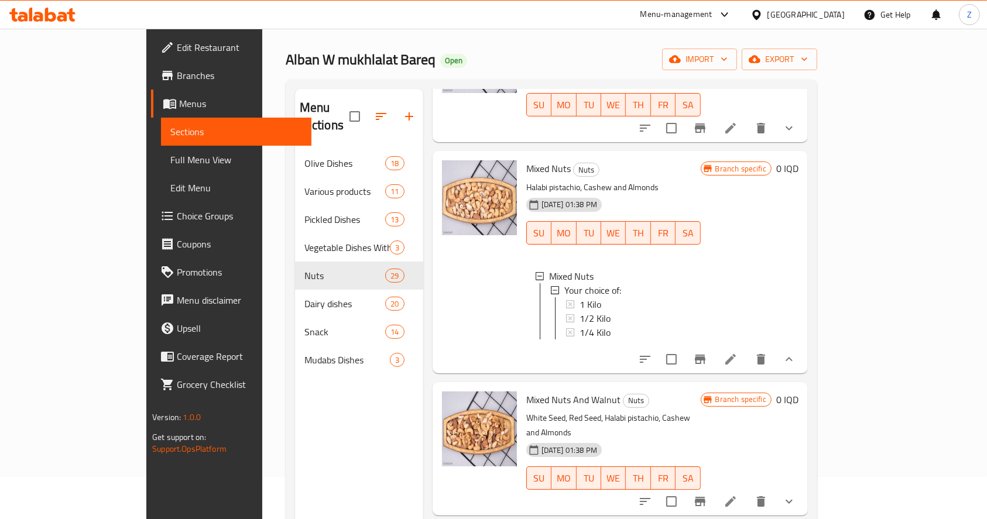
scroll to position [78, 0]
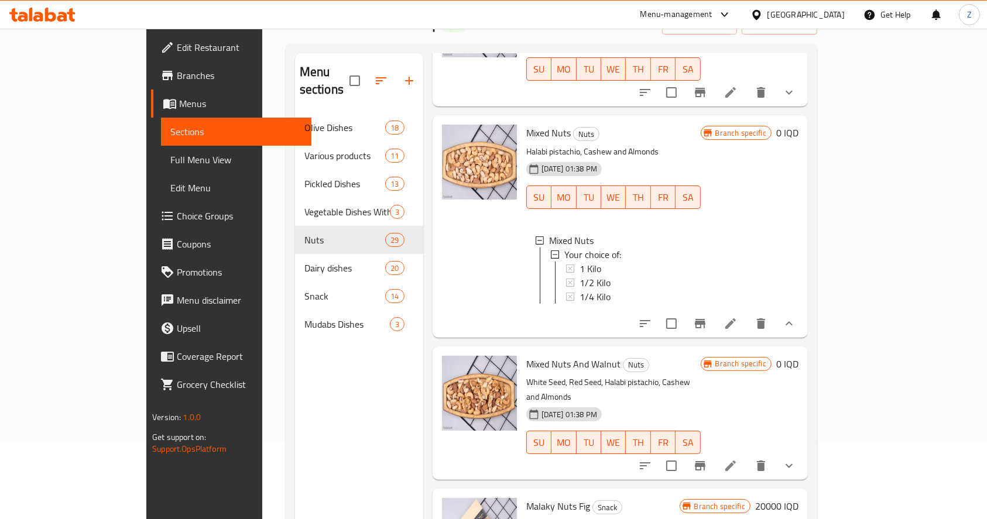
drag, startPoint x: 913, startPoint y: 433, endPoint x: 903, endPoint y: 430, distance: 10.5
click at [803, 452] on button "show more" at bounding box center [789, 466] width 28 height 28
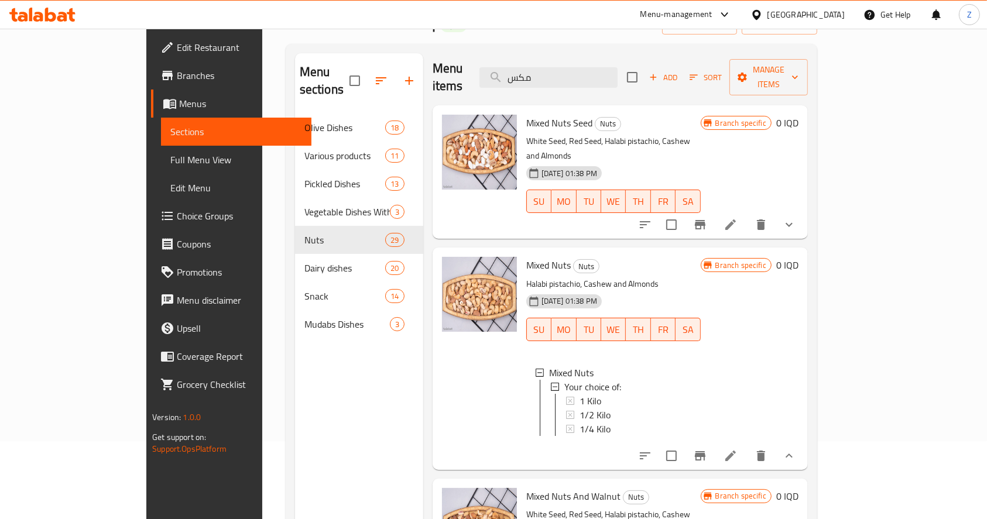
scroll to position [0, 0]
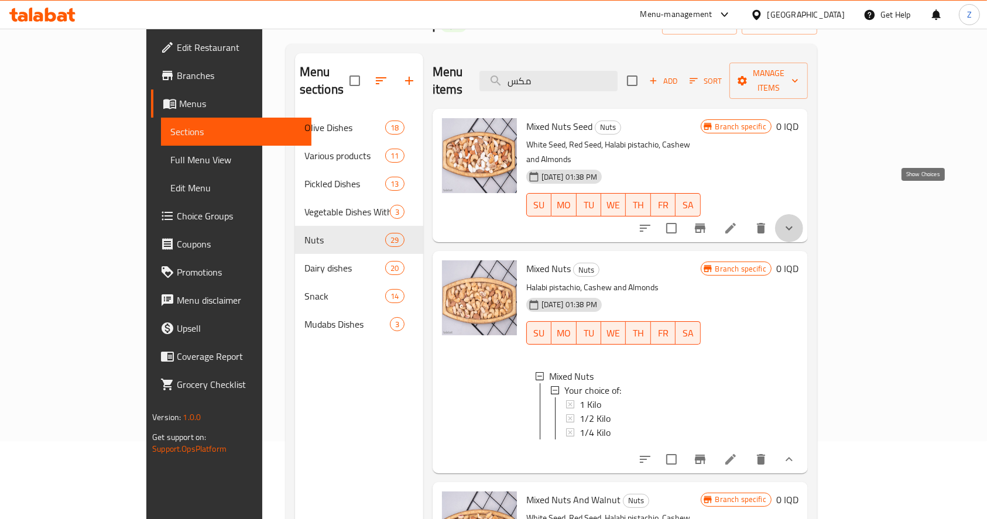
click at [796, 221] on icon "show more" at bounding box center [789, 228] width 14 height 14
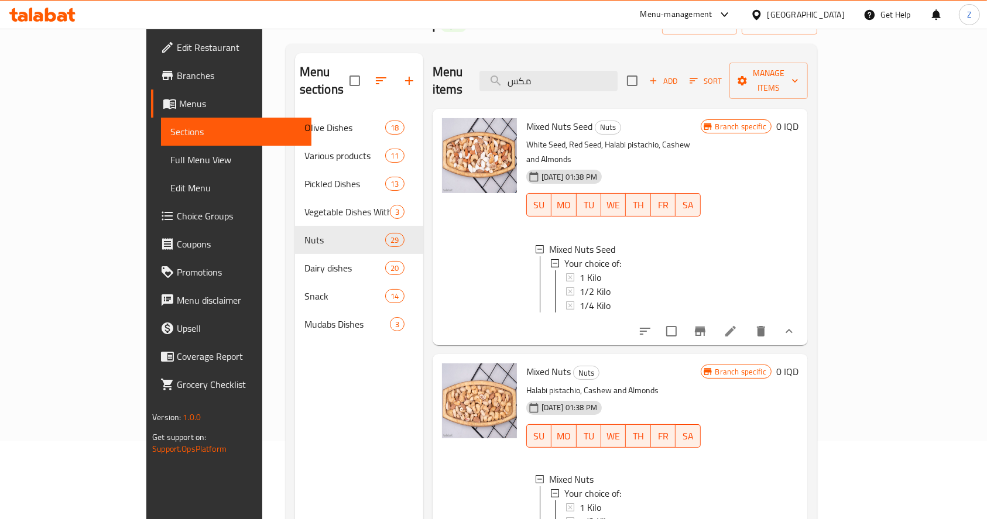
drag, startPoint x: 927, startPoint y: 315, endPoint x: 903, endPoint y: 260, distance: 59.5
click at [796, 324] on icon "show more" at bounding box center [789, 331] width 14 height 14
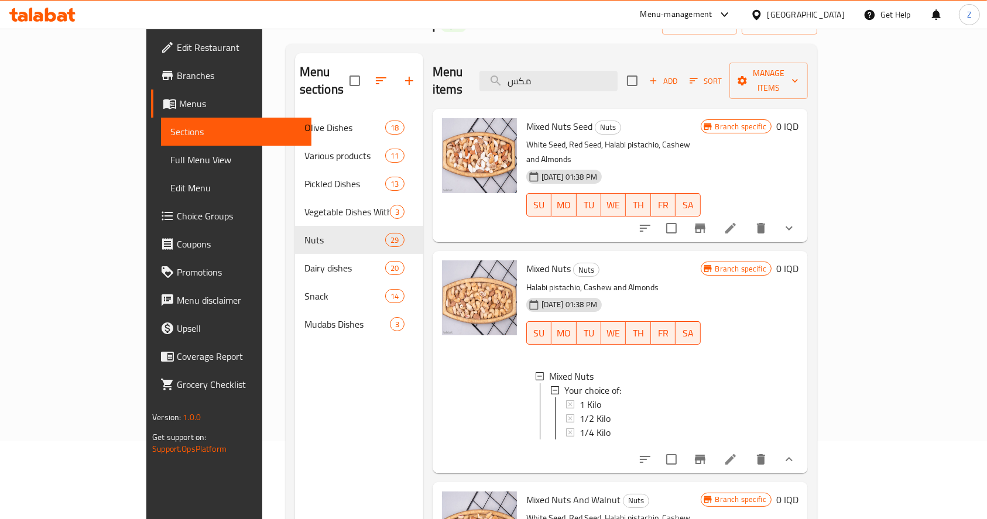
scroll to position [156, 0]
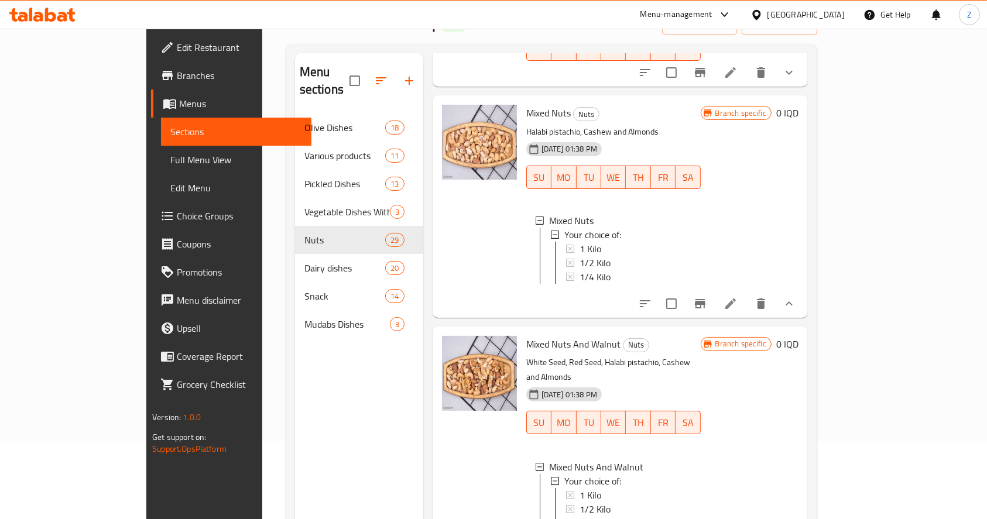
click at [796, 297] on icon "show more" at bounding box center [789, 304] width 14 height 14
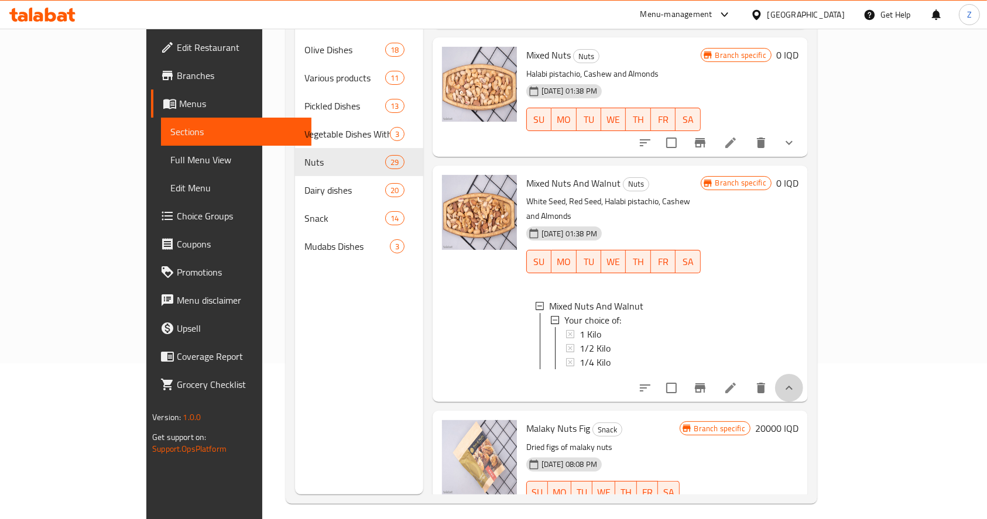
click at [803, 374] on button "show more" at bounding box center [789, 388] width 28 height 28
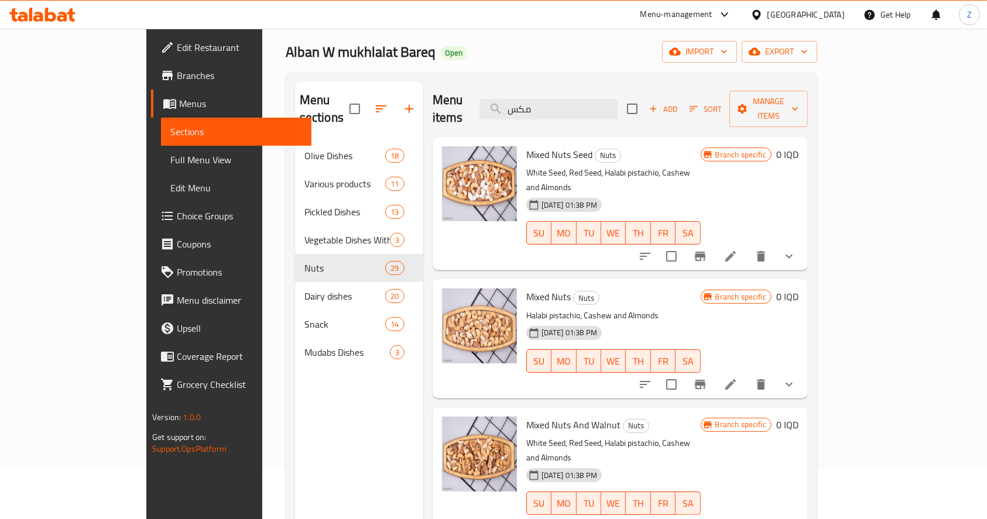
scroll to position [0, 0]
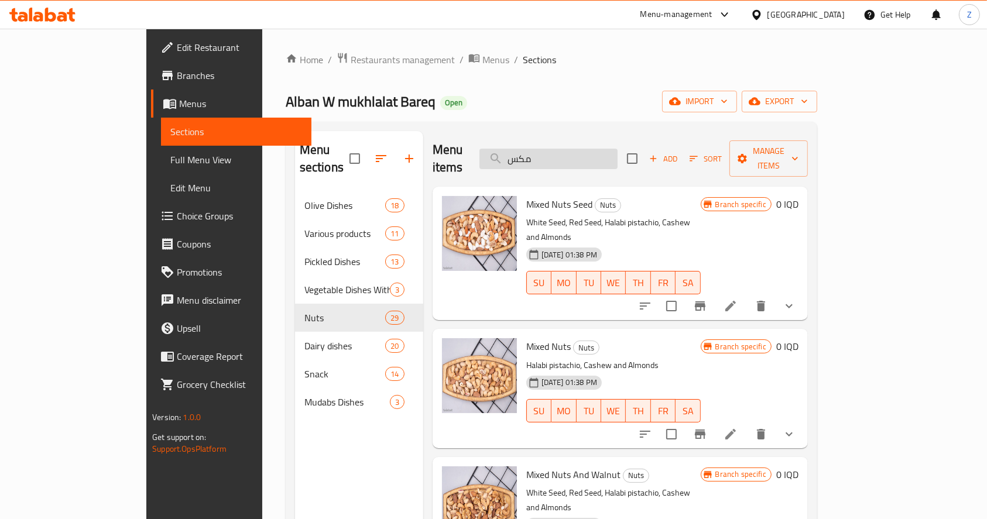
drag, startPoint x: 592, startPoint y: 149, endPoint x: 531, endPoint y: 150, distance: 60.9
click at [531, 150] on input "مكس" at bounding box center [548, 159] width 138 height 20
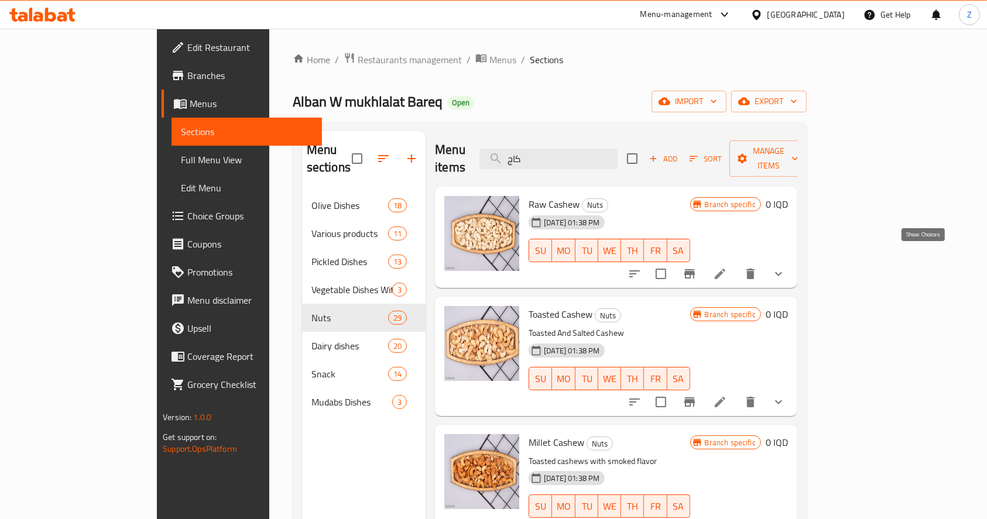
type input "كاج"
click at [785, 267] on icon "show more" at bounding box center [778, 274] width 14 height 14
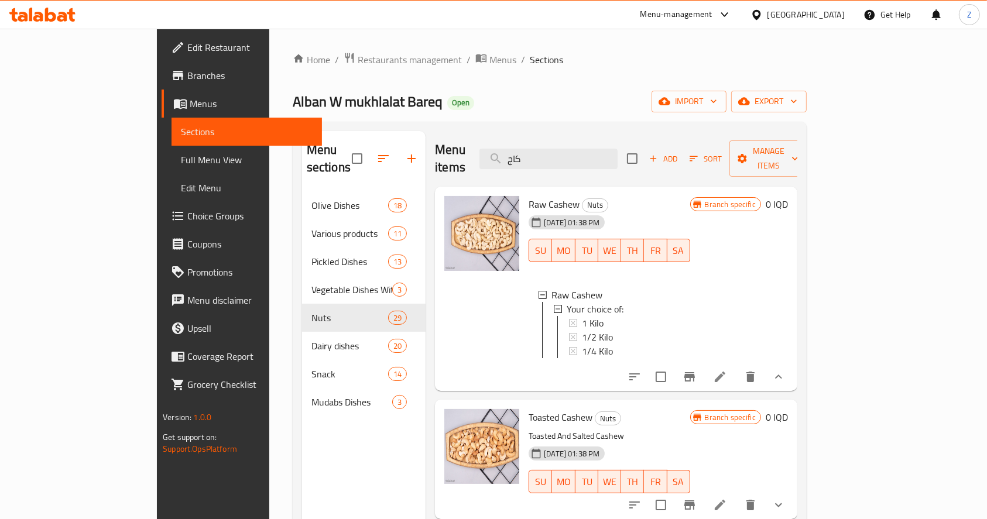
click at [792, 363] on div at bounding box center [706, 377] width 172 height 28
click at [727, 370] on icon at bounding box center [720, 377] width 14 height 14
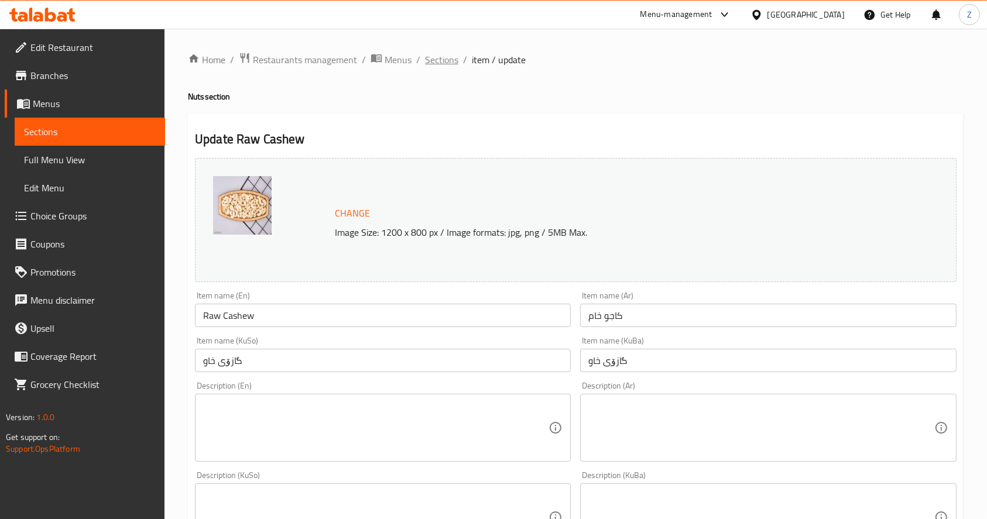
click at [454, 59] on span "Sections" at bounding box center [441, 60] width 33 height 14
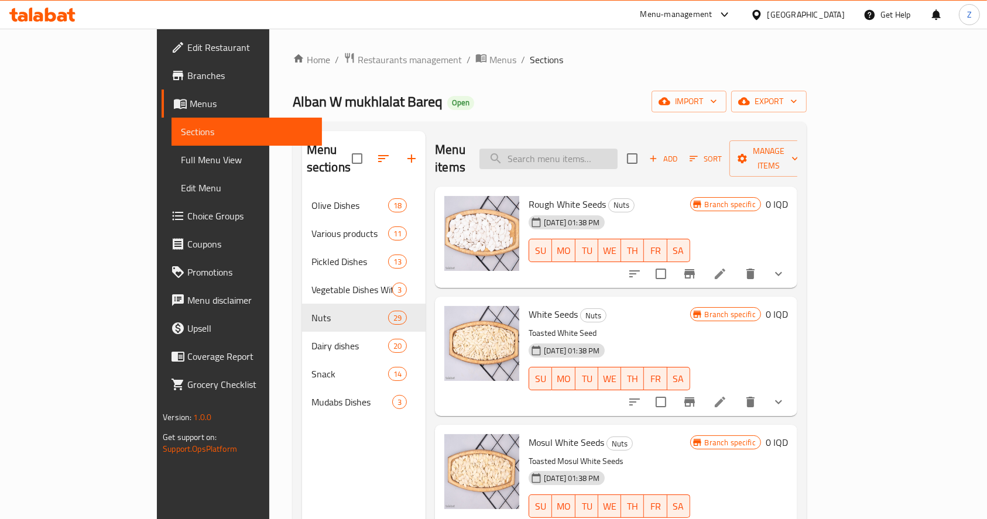
click at [590, 149] on input "search" at bounding box center [548, 159] width 138 height 20
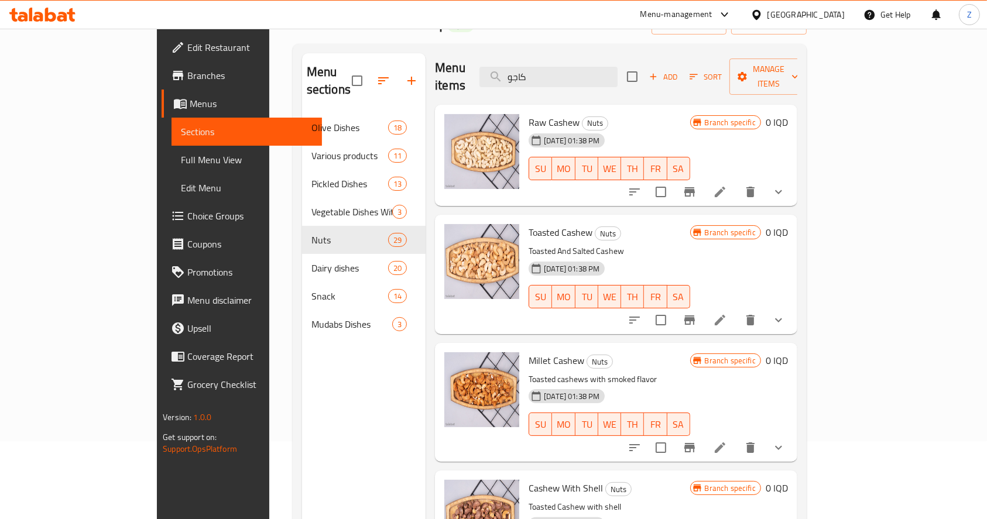
scroll to position [164, 0]
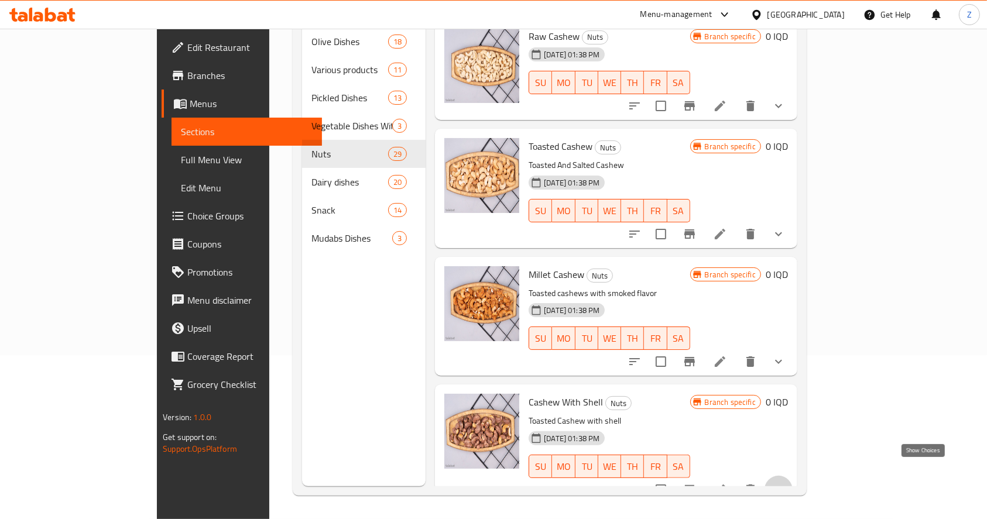
click at [785, 483] on icon "show more" at bounding box center [778, 490] width 14 height 14
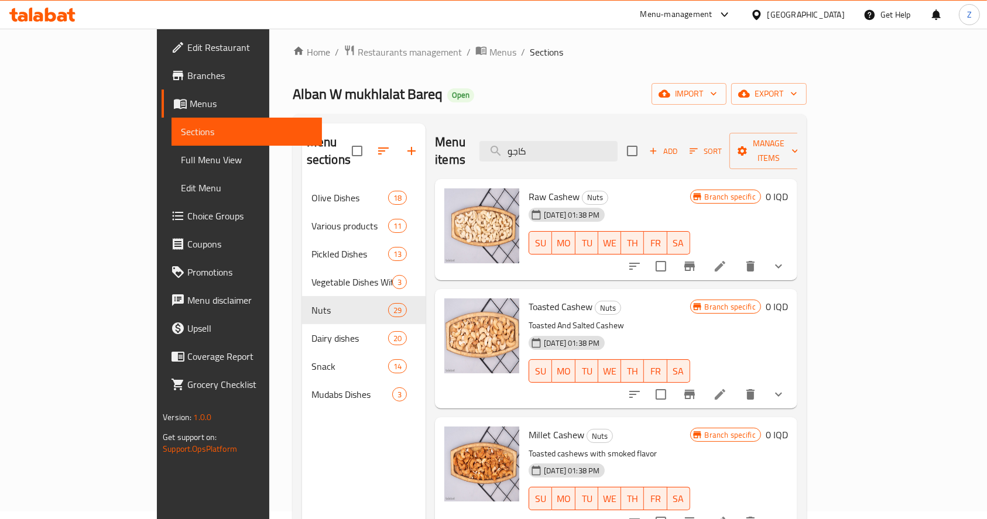
scroll to position [78, 0]
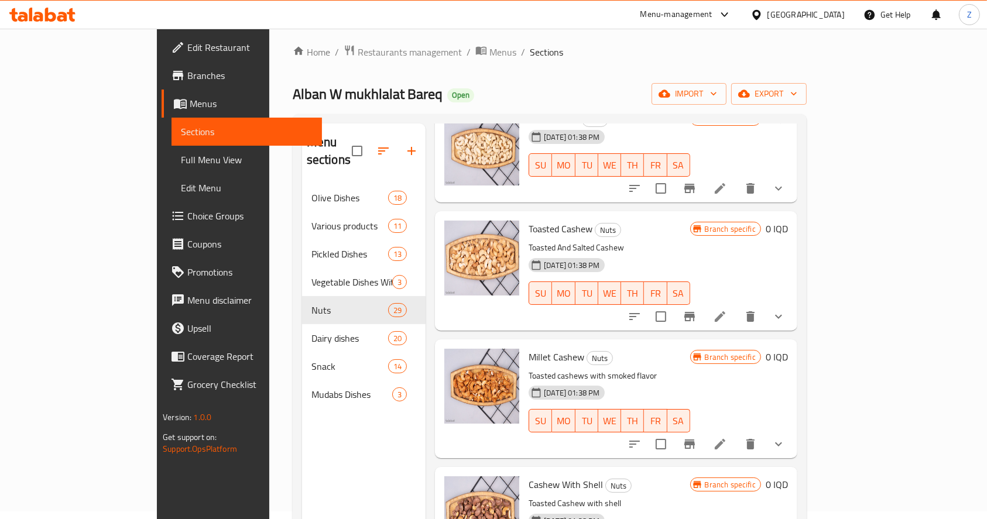
click at [785, 437] on icon "show more" at bounding box center [778, 444] width 14 height 14
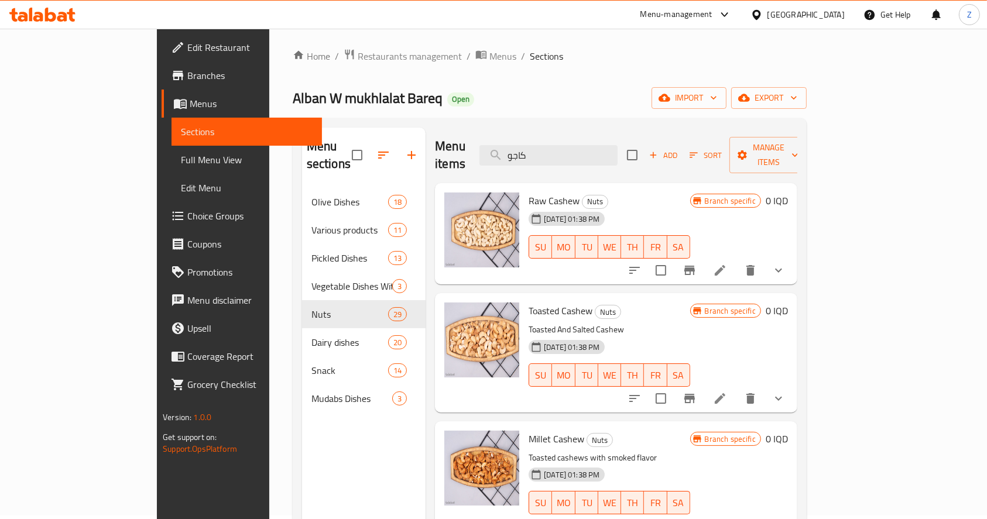
scroll to position [0, 0]
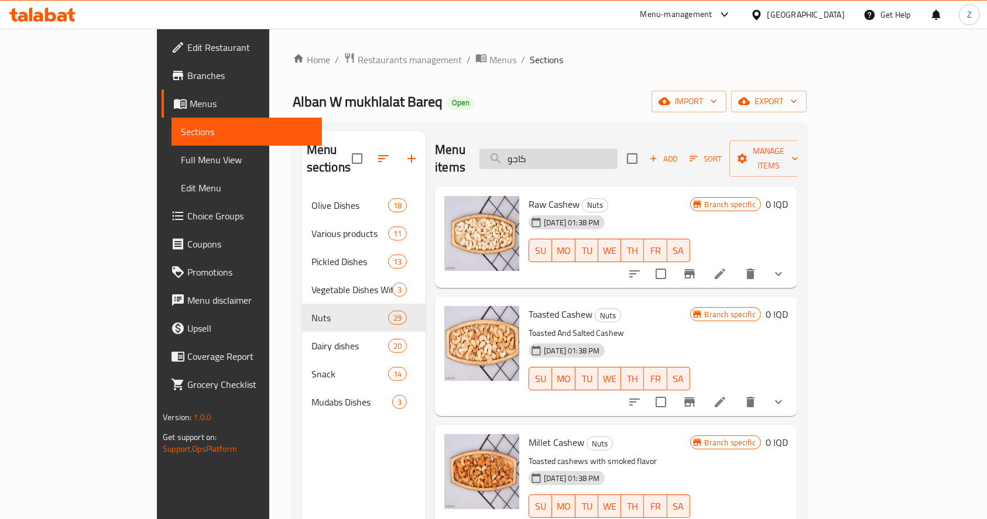
drag, startPoint x: 582, startPoint y: 144, endPoint x: 540, endPoint y: 148, distance: 42.3
click at [540, 149] on input "كاجو" at bounding box center [548, 159] width 138 height 20
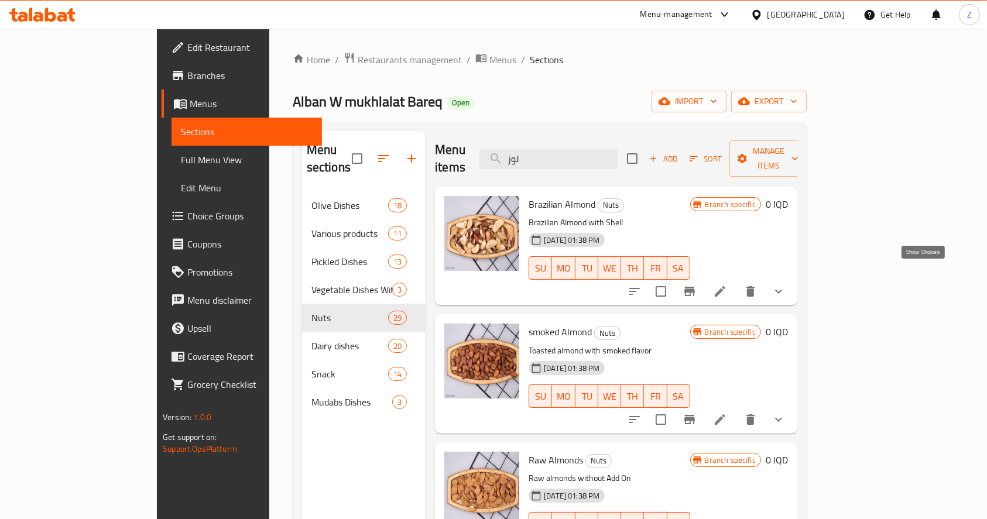
click at [785, 284] on icon "show more" at bounding box center [778, 291] width 14 height 14
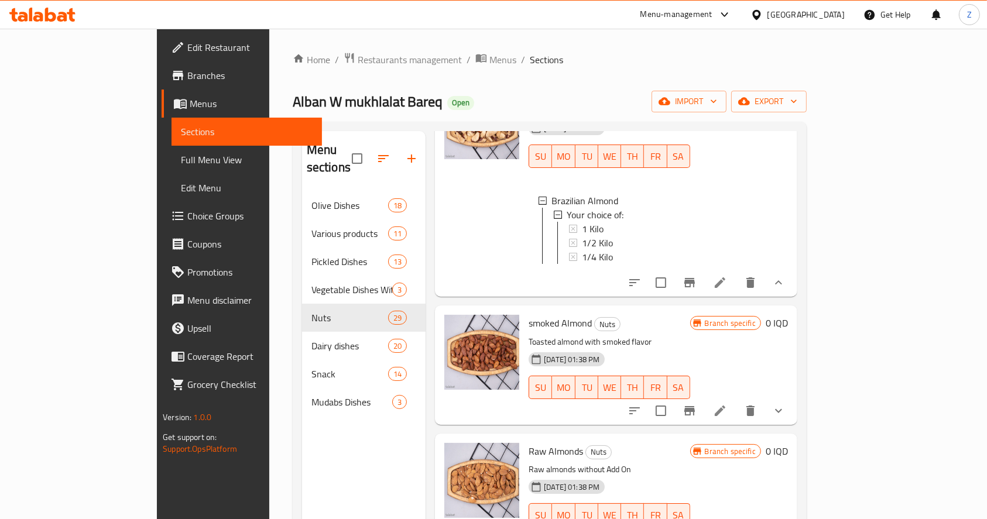
scroll to position [156, 0]
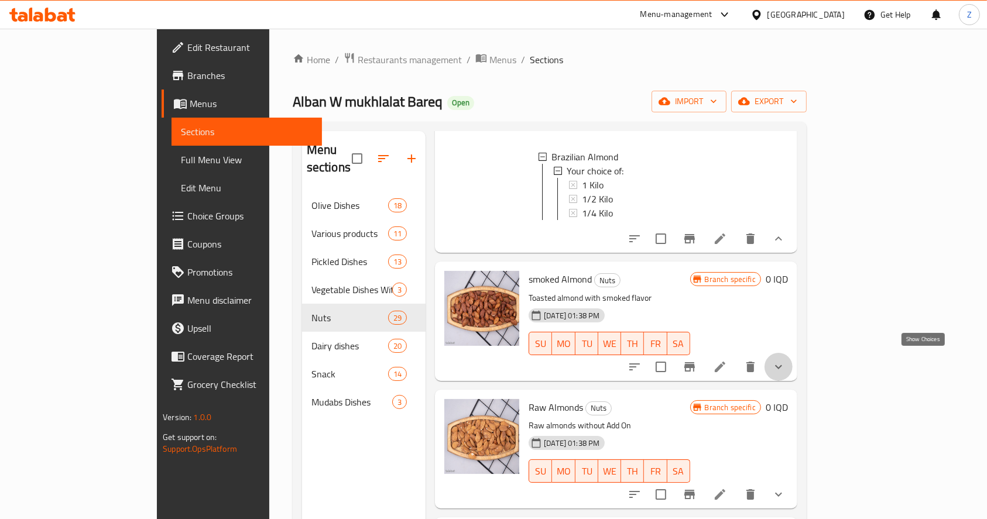
click at [785, 360] on icon "show more" at bounding box center [778, 367] width 14 height 14
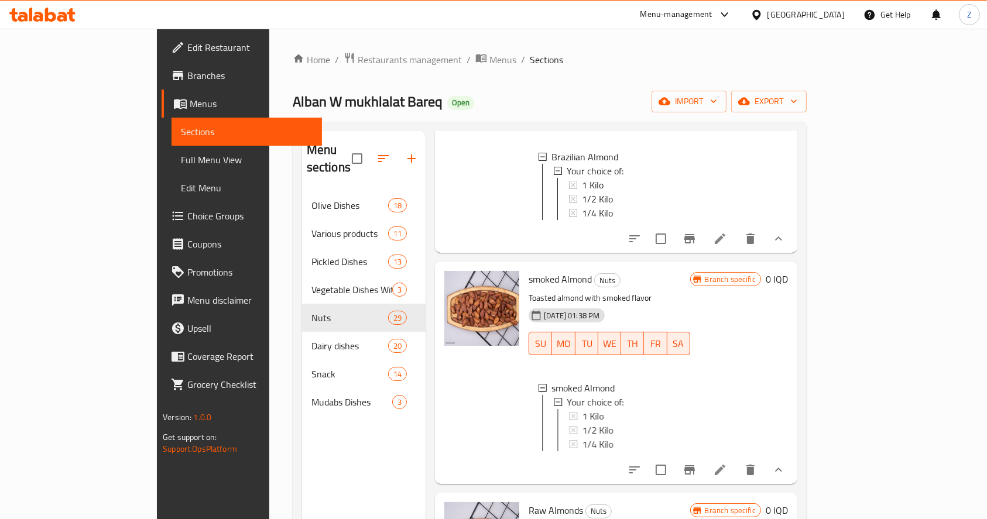
scroll to position [312, 0]
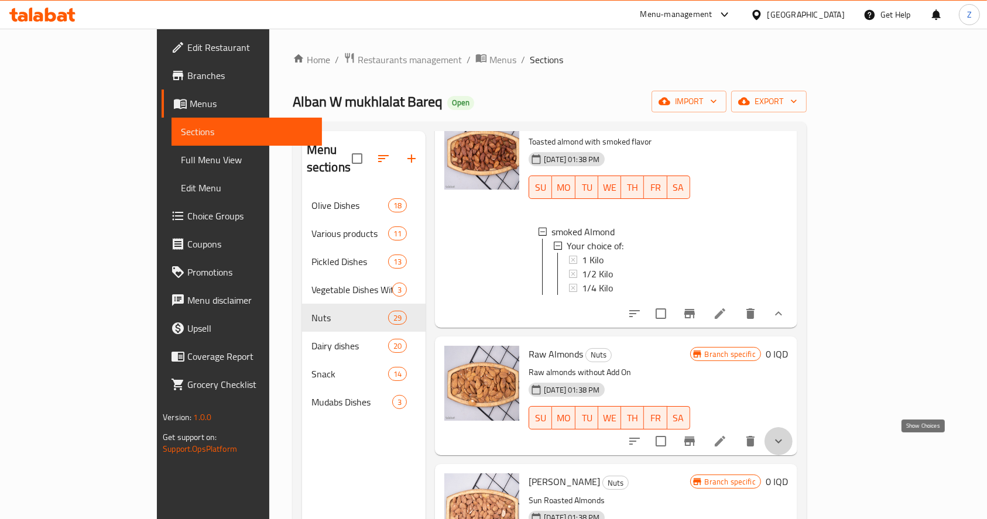
click at [785, 444] on icon "show more" at bounding box center [778, 441] width 14 height 14
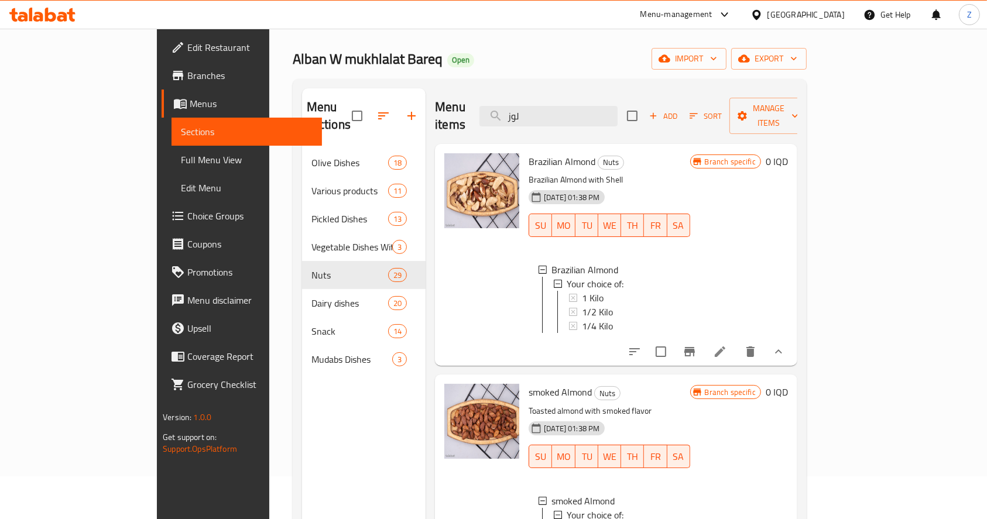
scroll to position [0, 0]
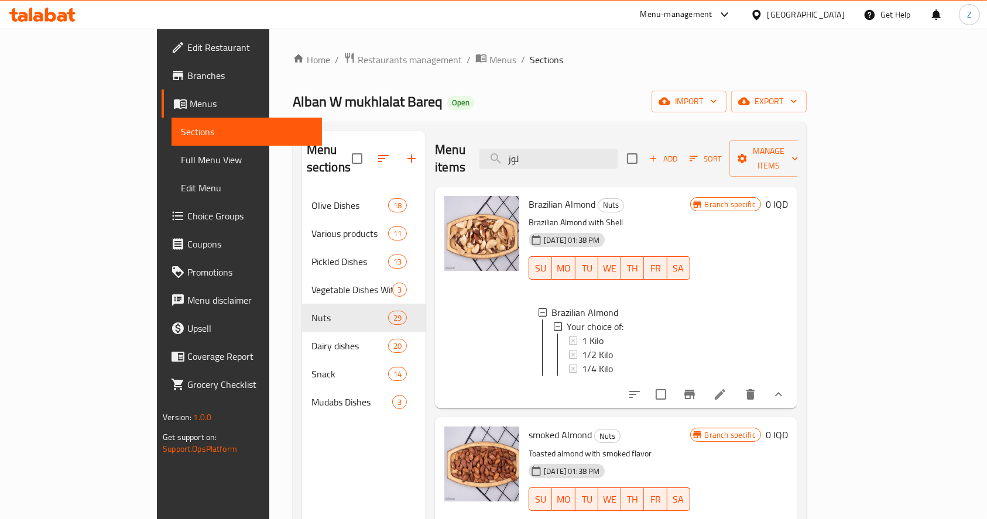
drag, startPoint x: 602, startPoint y: 152, endPoint x: 504, endPoint y: 154, distance: 97.2
click at [504, 154] on div "Menu items لوز Add Sort Manage items" at bounding box center [616, 159] width 362 height 56
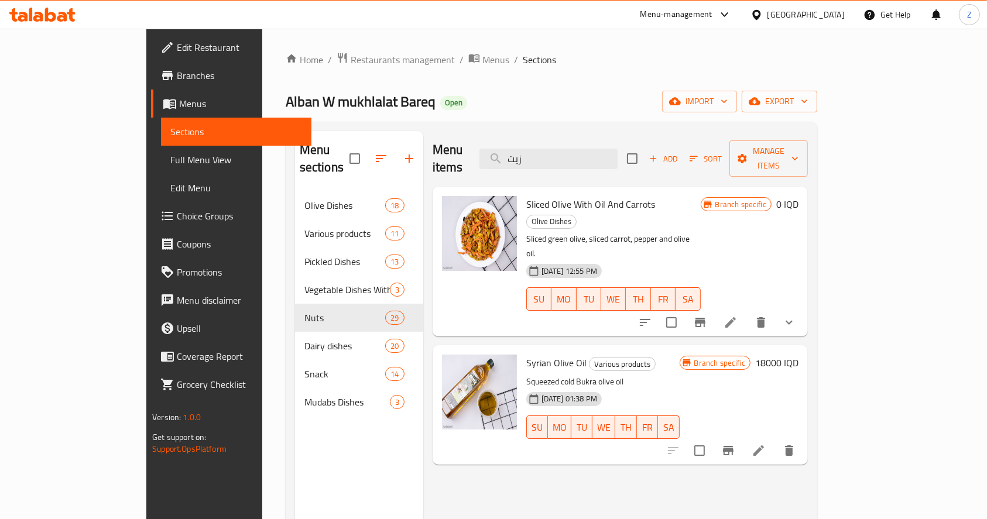
type input "زيت"
click at [775, 440] on li at bounding box center [758, 450] width 33 height 21
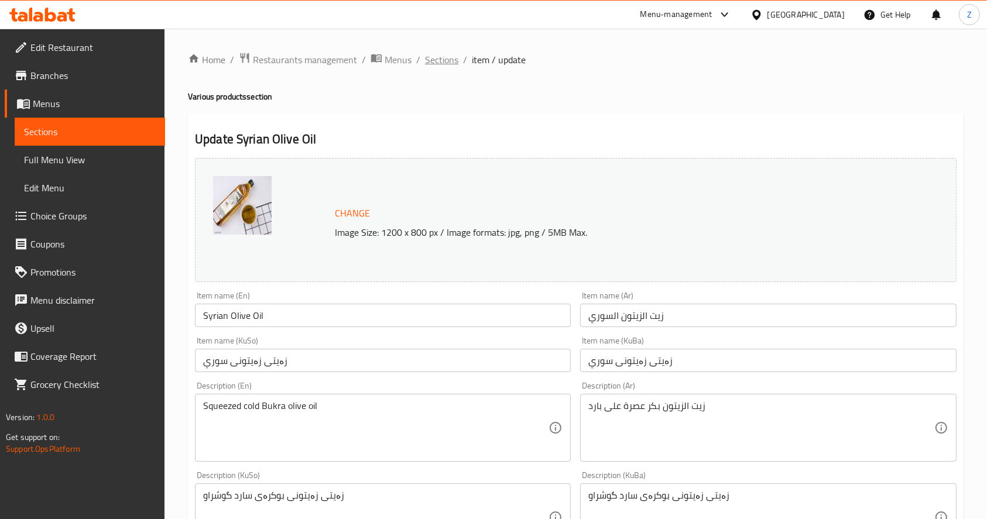
click at [445, 57] on span "Sections" at bounding box center [441, 60] width 33 height 14
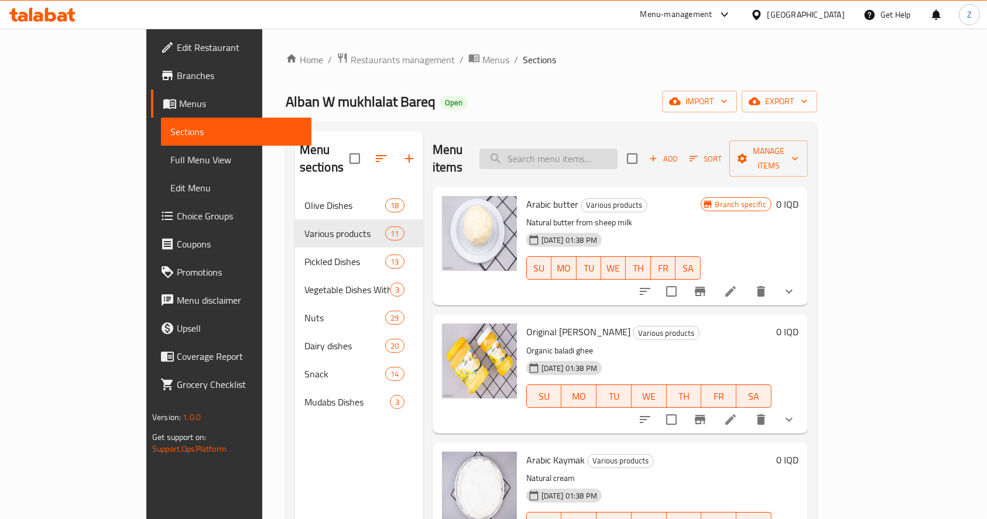
click at [617, 149] on input "search" at bounding box center [548, 159] width 138 height 20
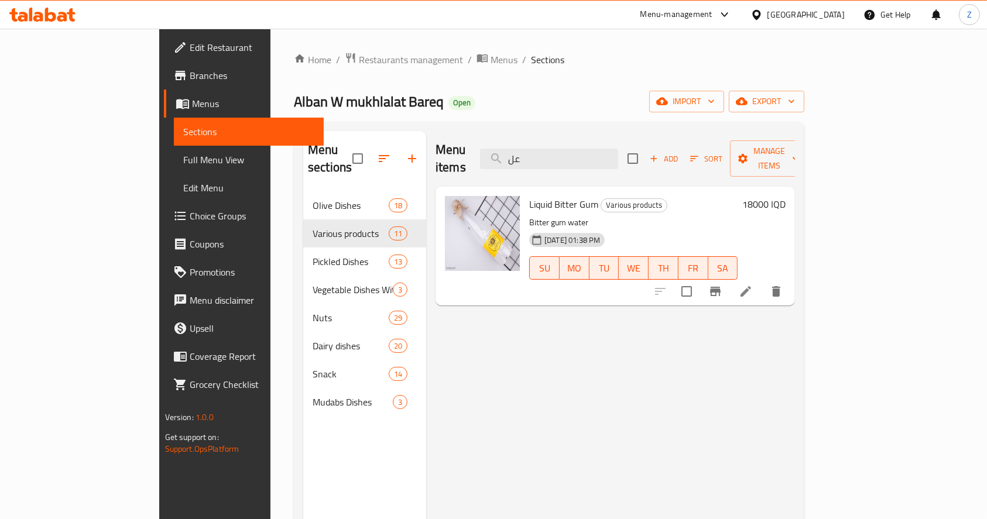
type input "عل"
click at [753, 284] on icon at bounding box center [745, 291] width 14 height 14
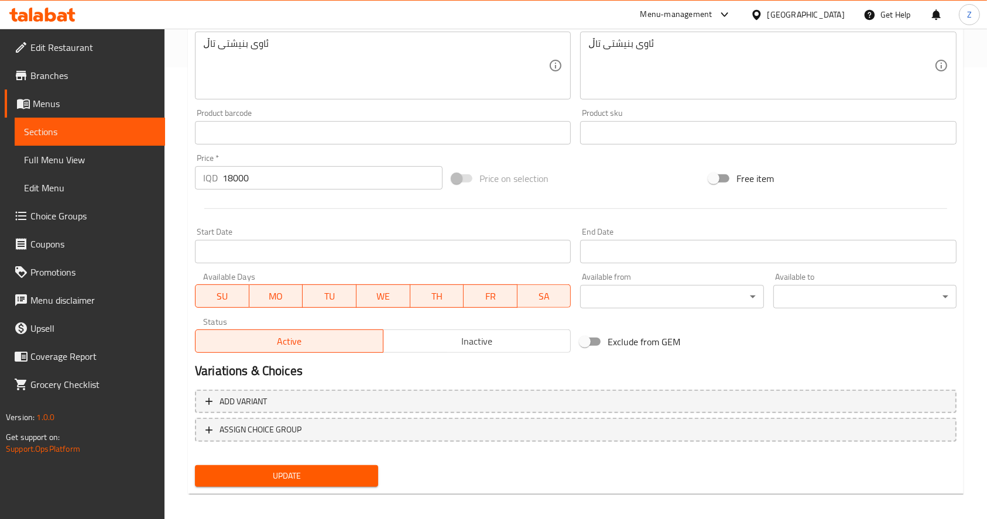
scroll to position [459, 0]
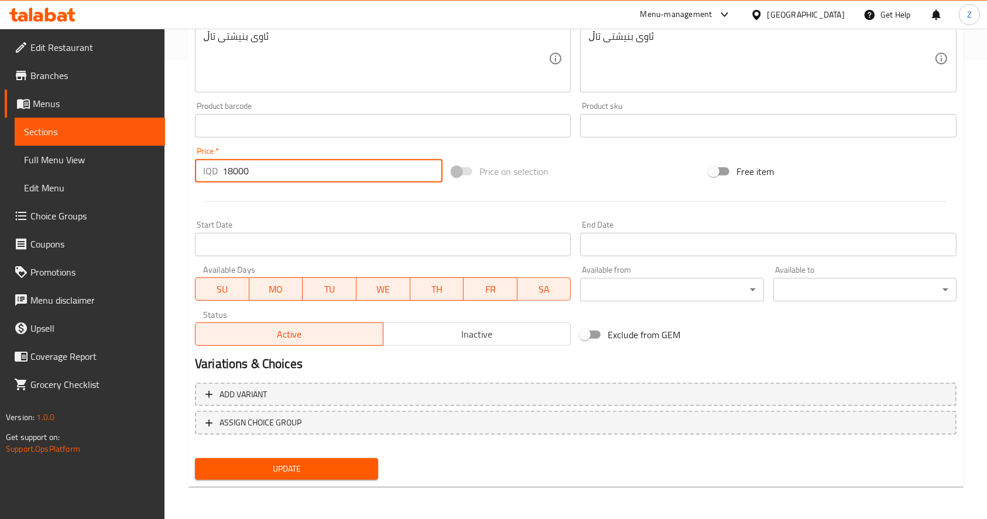
drag, startPoint x: 234, startPoint y: 171, endPoint x: 203, endPoint y: 171, distance: 31.0
click at [203, 171] on div "IQD 18000 Price *" at bounding box center [319, 170] width 248 height 23
type input "4000"
click at [363, 474] on span "Update" at bounding box center [286, 469] width 164 height 15
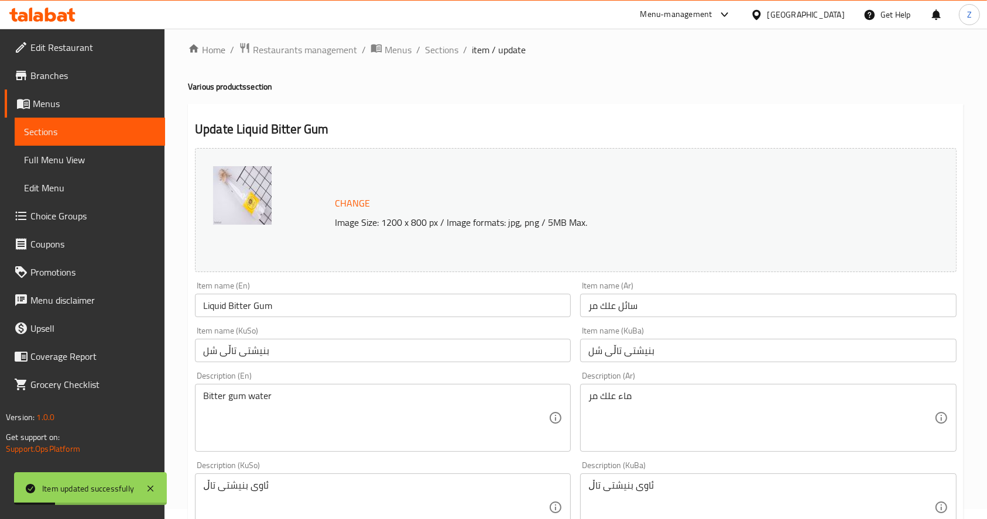
scroll to position [0, 0]
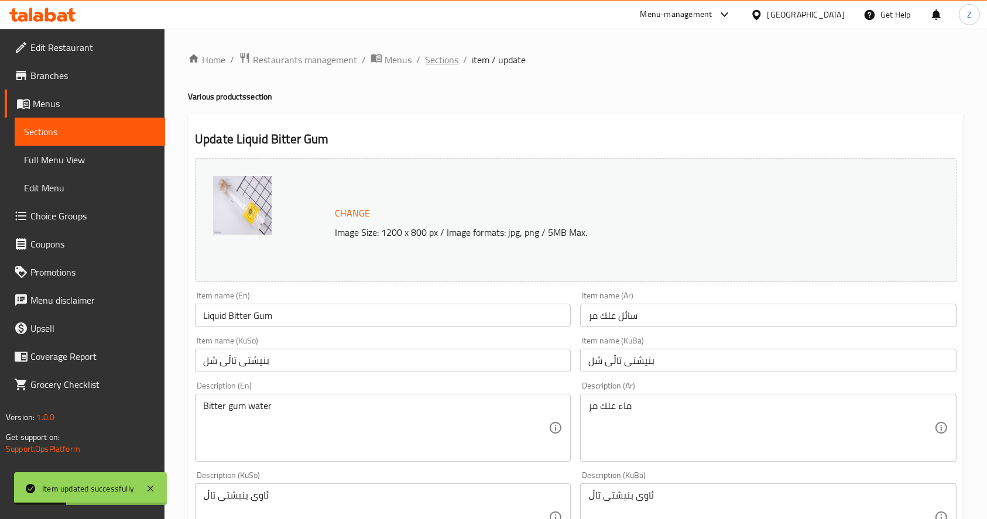
drag, startPoint x: 428, startPoint y: 54, endPoint x: 524, endPoint y: 115, distance: 114.4
click at [429, 54] on span "Sections" at bounding box center [441, 60] width 33 height 14
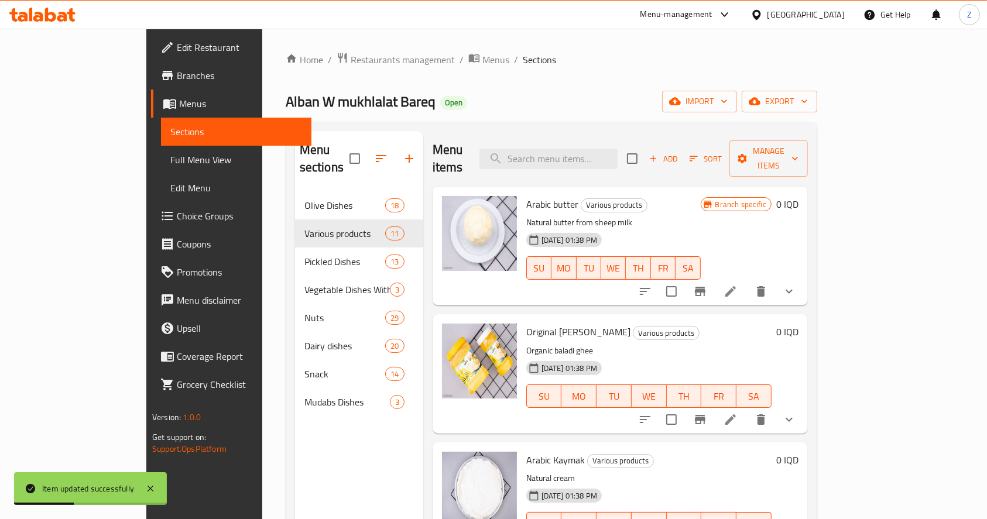
click at [600, 162] on div "Menu items Add Sort Manage items" at bounding box center [619, 159] width 375 height 56
click at [600, 149] on input "search" at bounding box center [548, 159] width 138 height 20
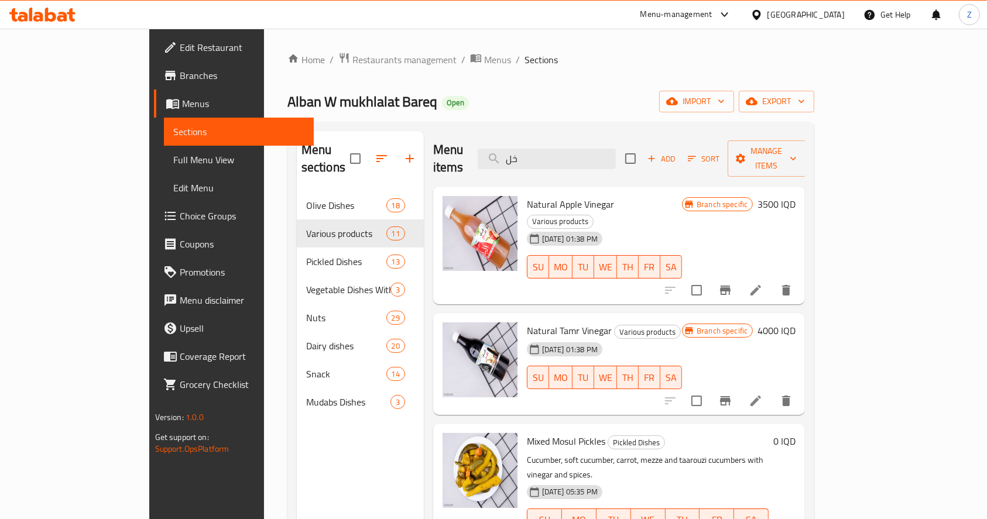
drag, startPoint x: 588, startPoint y: 152, endPoint x: 475, endPoint y: 150, distance: 112.4
click at [475, 150] on div "Menu items خل Add Sort Manage items" at bounding box center [619, 159] width 372 height 56
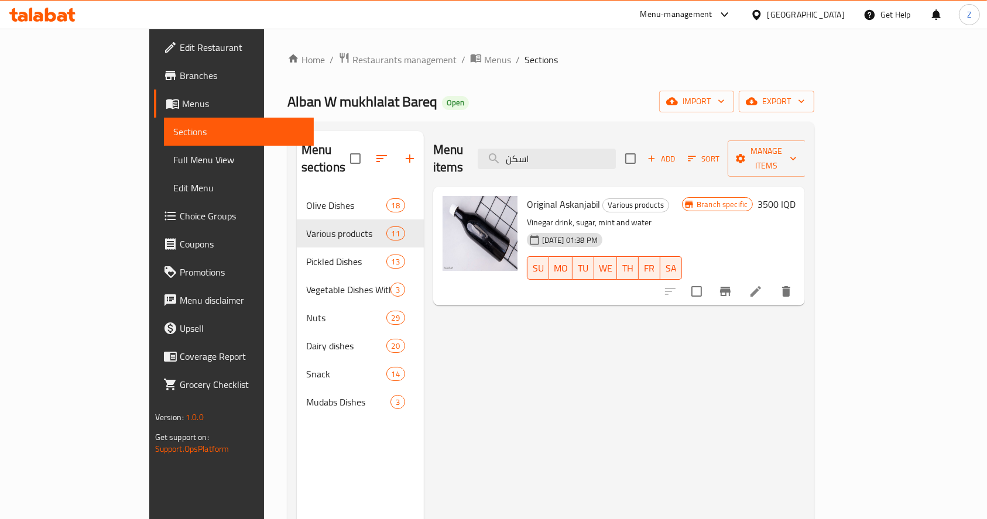
drag, startPoint x: 628, startPoint y: 144, endPoint x: 494, endPoint y: 146, distance: 134.0
click at [494, 146] on div "Menu items اسكن Add Sort Manage items" at bounding box center [619, 159] width 372 height 56
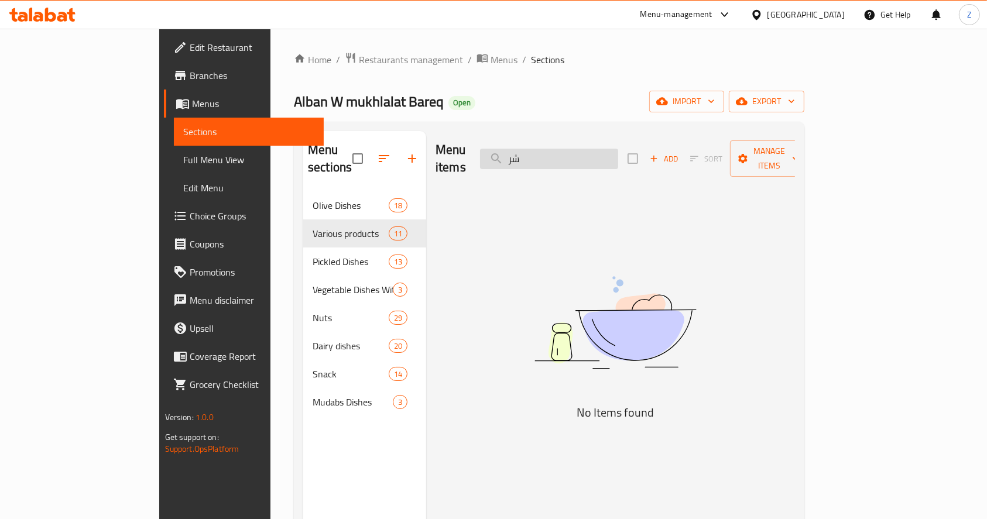
type input "ش"
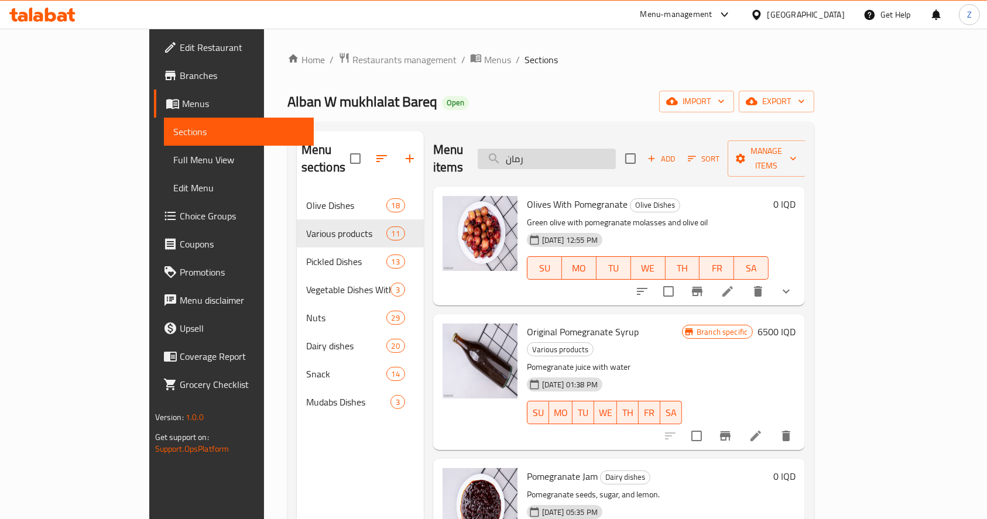
drag, startPoint x: 576, startPoint y: 153, endPoint x: 549, endPoint y: 154, distance: 26.9
click at [549, 154] on input "رمان" at bounding box center [546, 159] width 138 height 20
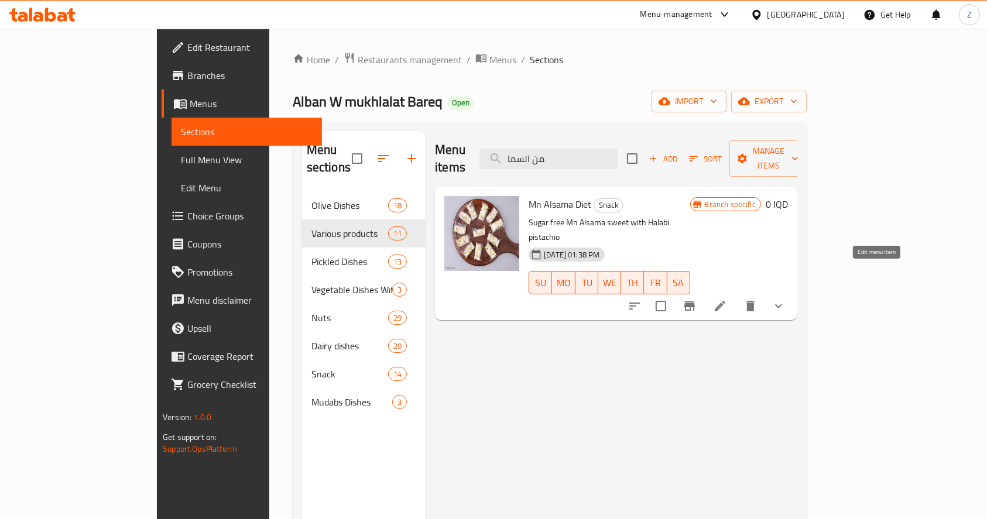
type input "من السما"
click at [727, 299] on icon at bounding box center [720, 306] width 14 height 14
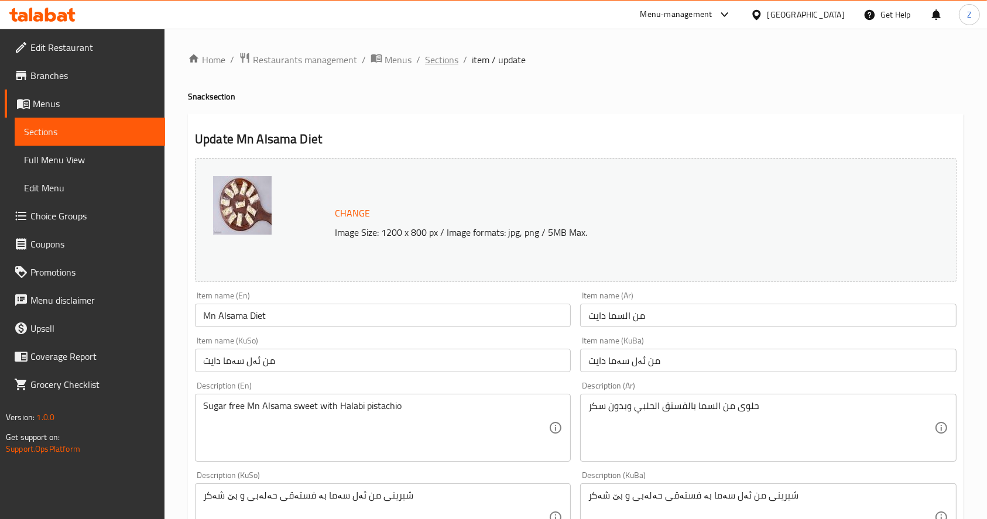
click at [451, 63] on span "Sections" at bounding box center [441, 60] width 33 height 14
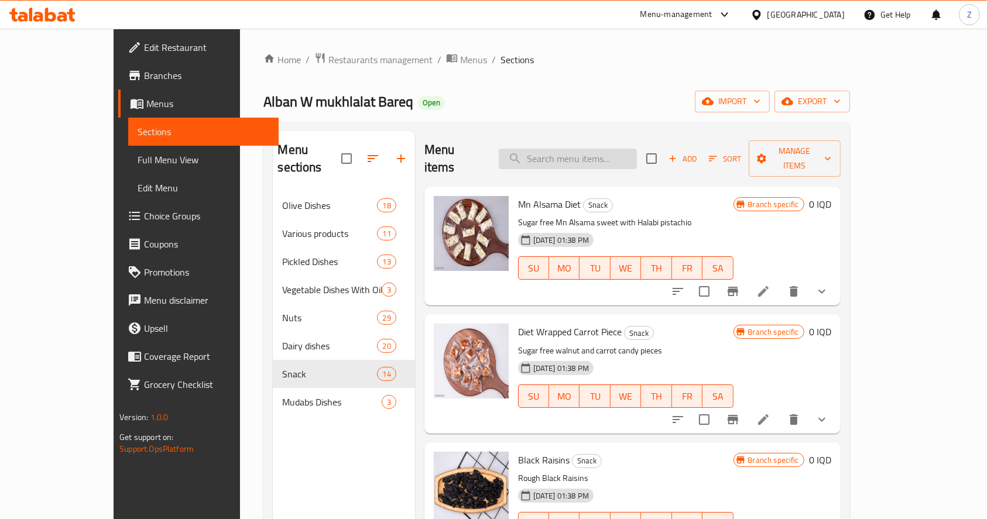
click at [623, 150] on input "search" at bounding box center [568, 159] width 138 height 20
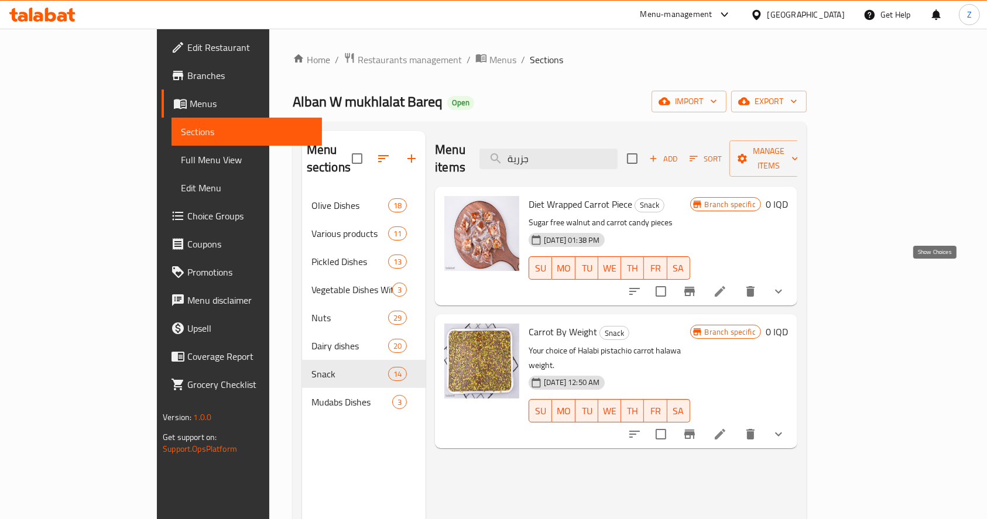
type input "جزرية"
click at [785, 284] on icon "show more" at bounding box center [778, 291] width 14 height 14
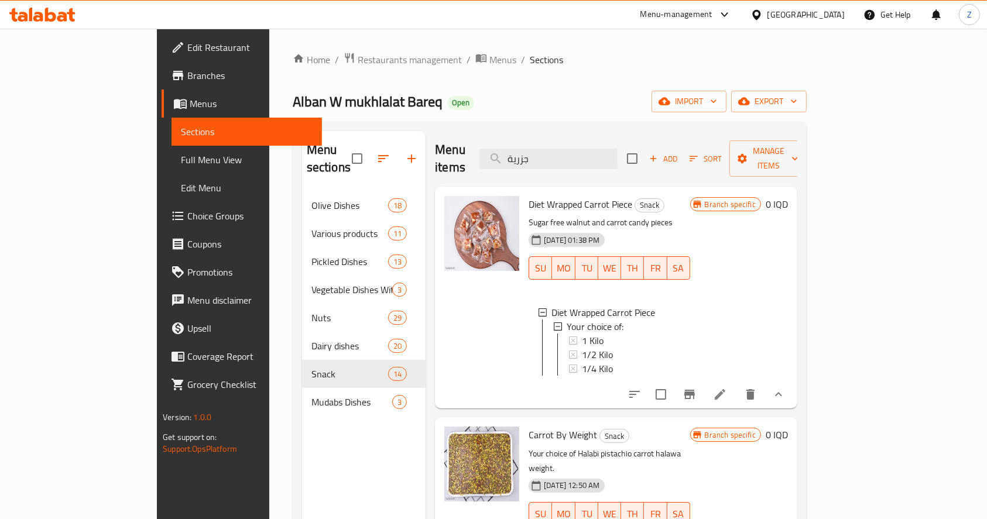
scroll to position [156, 0]
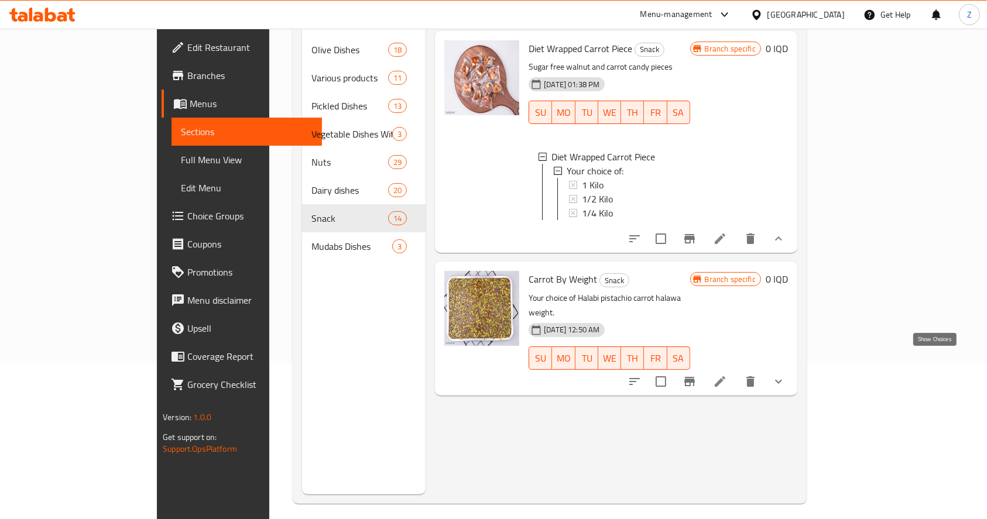
click at [785, 375] on icon "show more" at bounding box center [778, 382] width 14 height 14
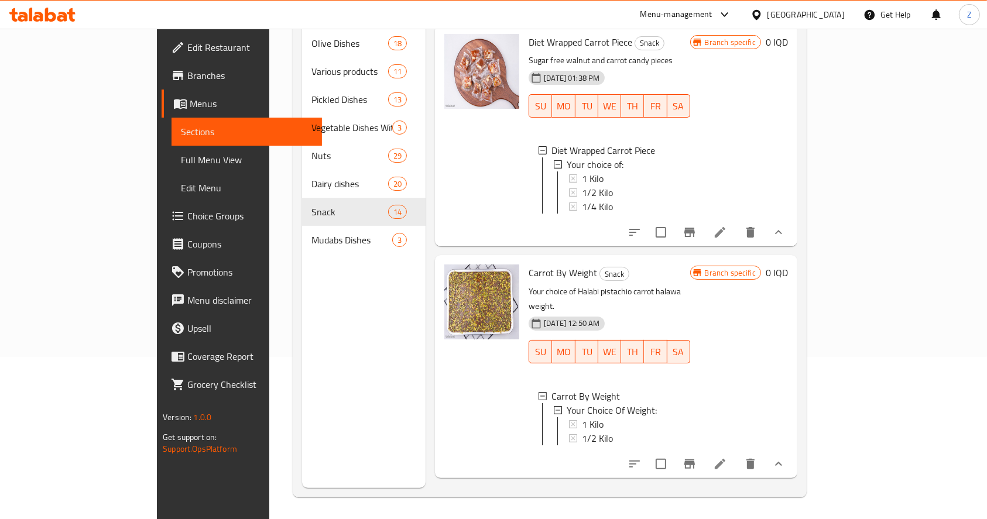
scroll to position [164, 0]
click at [727, 455] on icon at bounding box center [720, 462] width 14 height 14
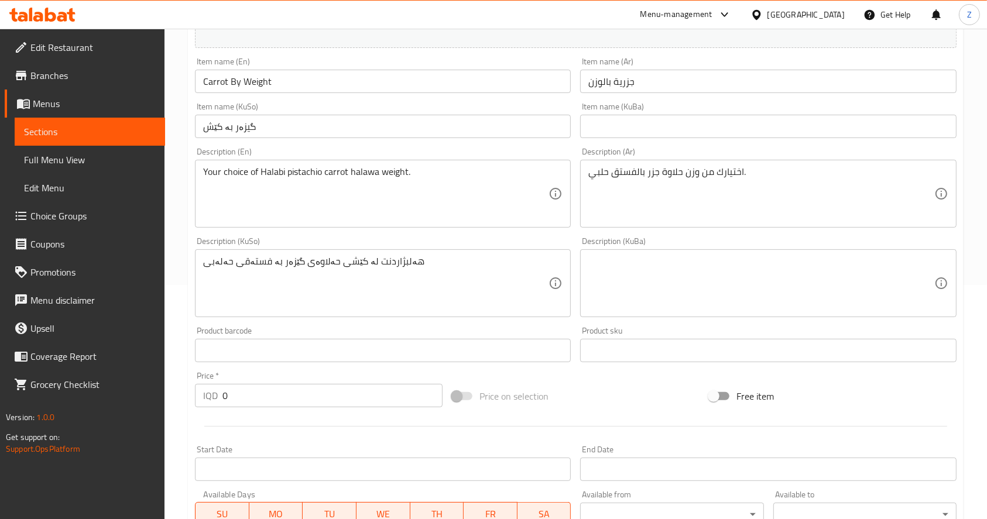
scroll to position [506, 0]
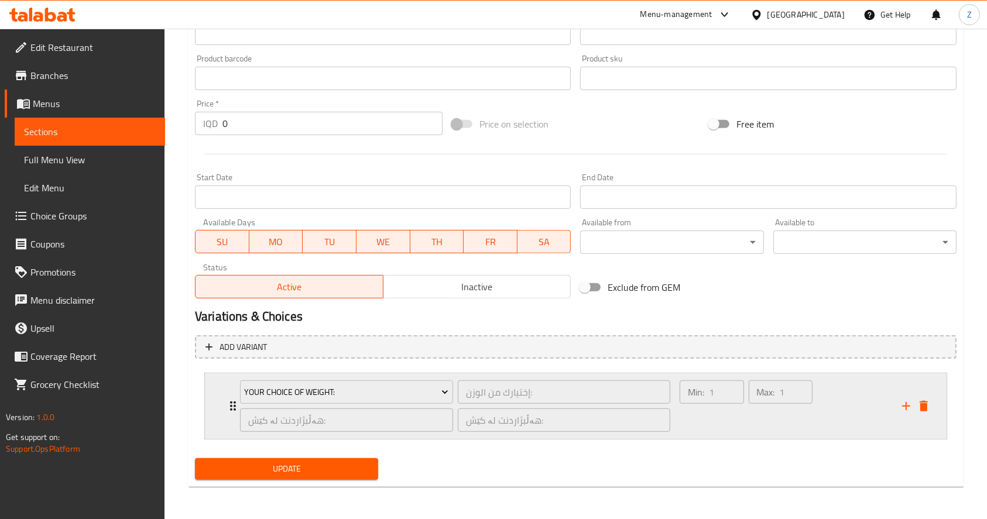
click at [220, 409] on div "Your Choice Of Weight: إختيارك من الوزن: ​ هەڵبژاردنت لە کێش: ​ هەڵبژاردنت لە ک…" at bounding box center [575, 406] width 741 height 66
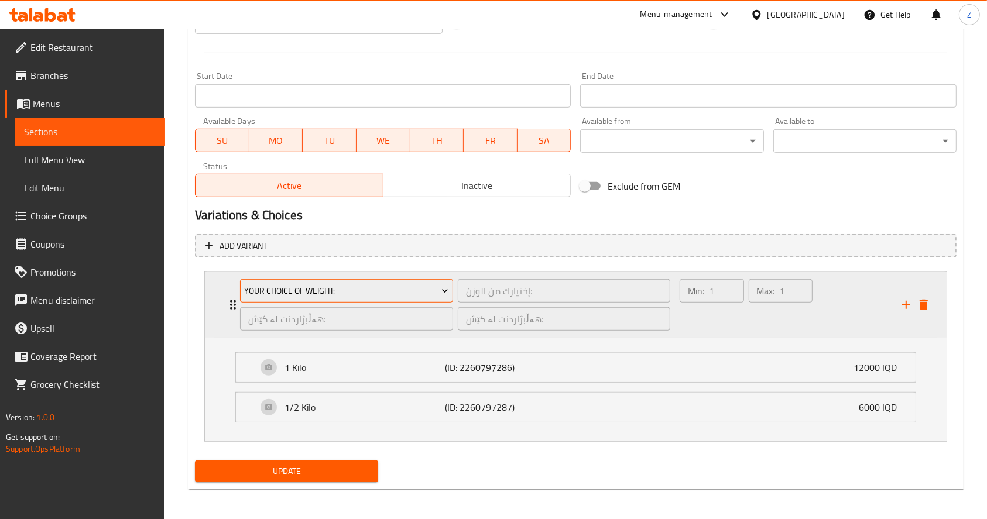
scroll to position [610, 0]
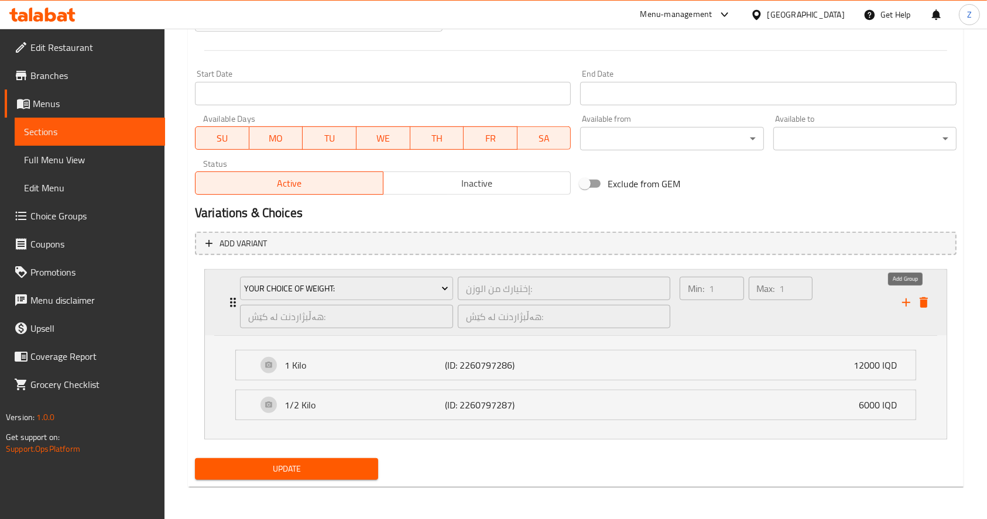
click at [906, 299] on icon "add" at bounding box center [906, 302] width 8 height 8
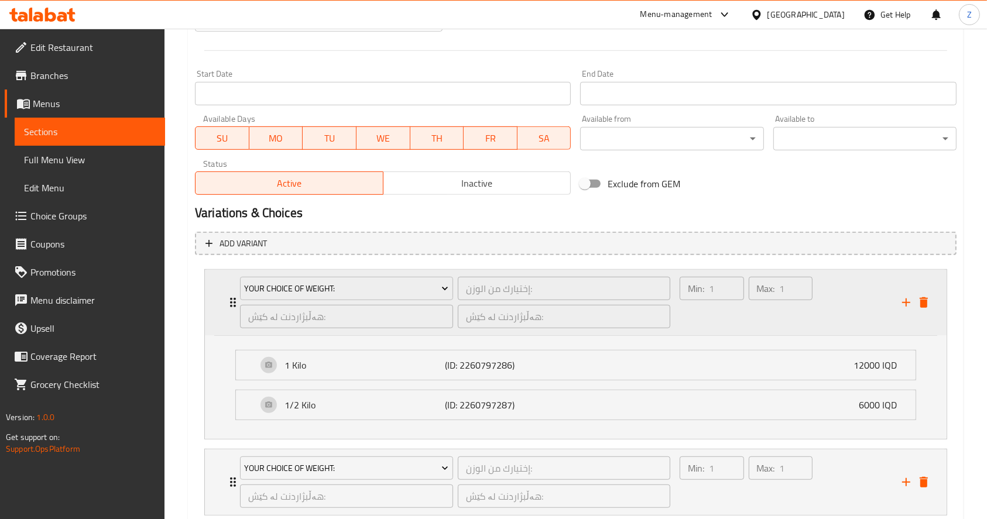
scroll to position [686, 0]
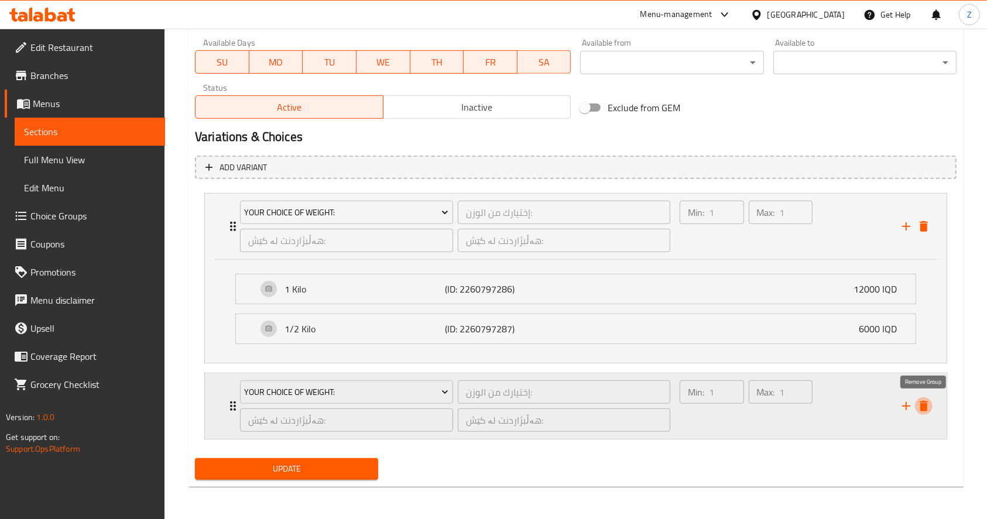
click at [918, 403] on icon "delete" at bounding box center [923, 406] width 14 height 14
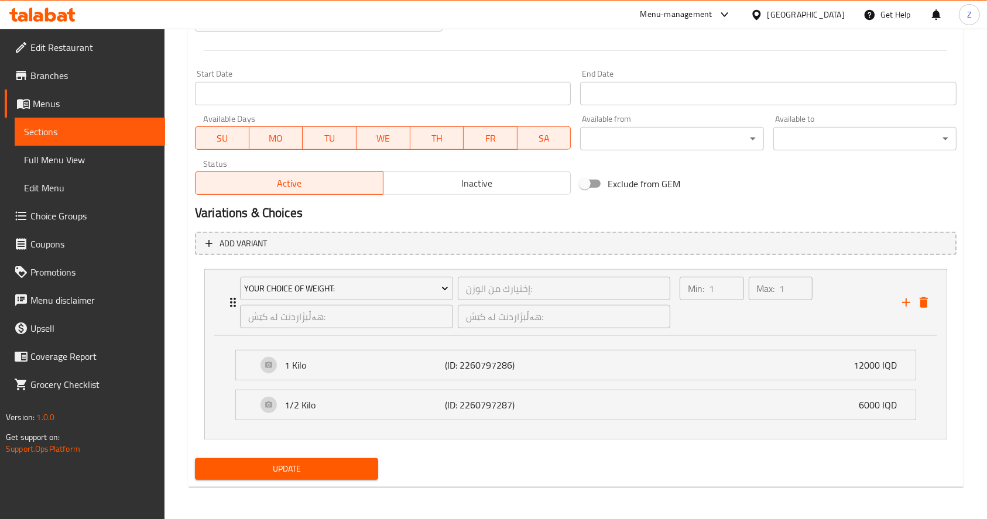
click at [238, 342] on ul "1 Kilo (ID: 2260797286) 12000 IQD Name (En) 1 Kilo Name (En) Name (Ar) 1 کیلو N…" at bounding box center [575, 385] width 699 height 89
click at [387, 362] on p "1 Kilo" at bounding box center [364, 365] width 160 height 14
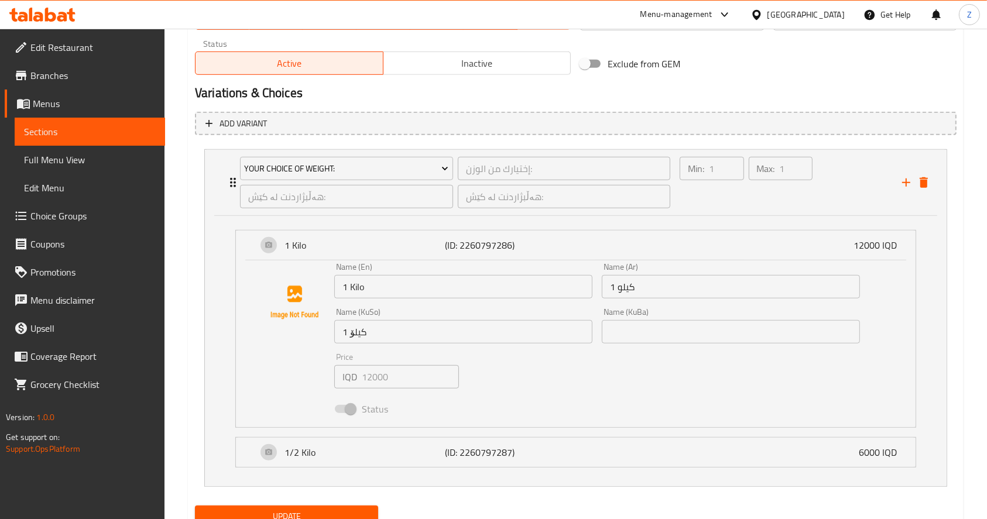
scroll to position [764, 0]
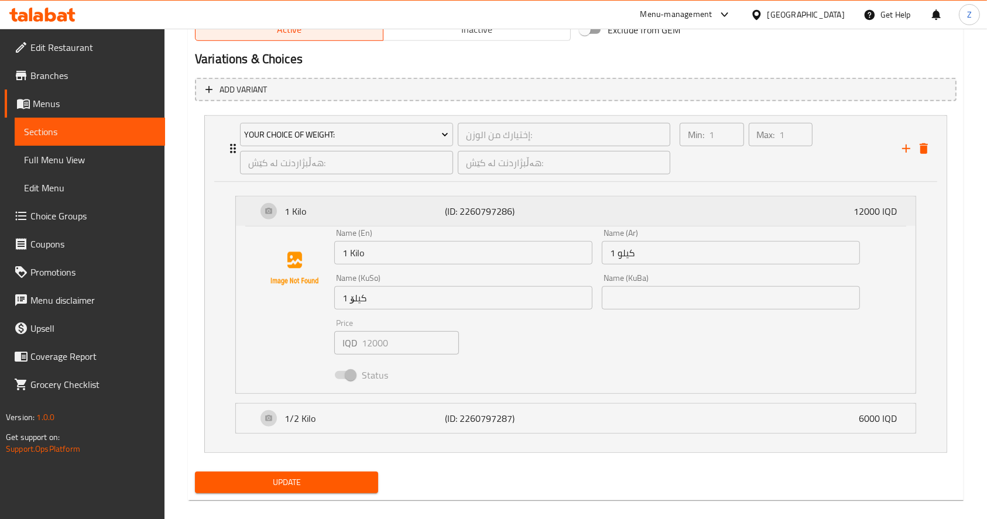
click at [357, 209] on p "1 Kilo" at bounding box center [364, 211] width 160 height 14
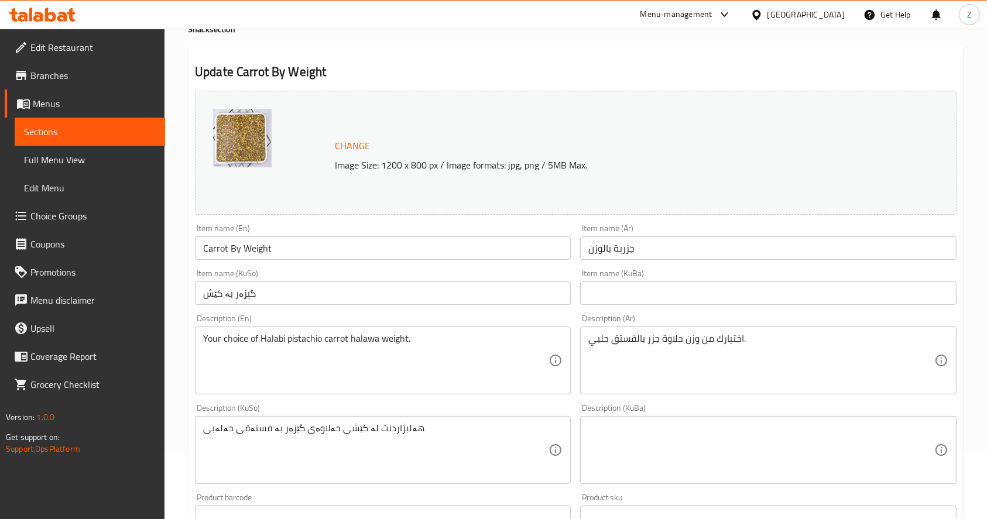
scroll to position [0, 0]
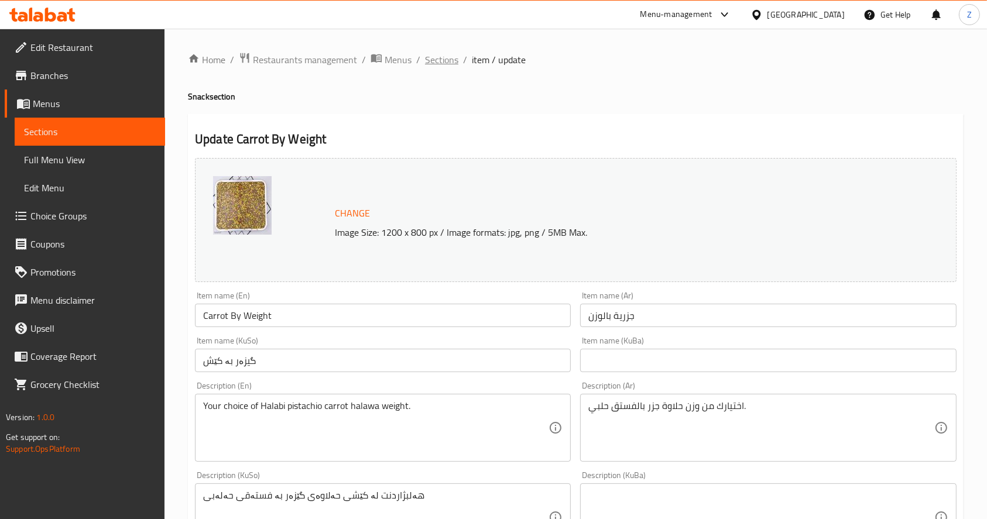
click at [452, 67] on span "Sections" at bounding box center [441, 60] width 33 height 14
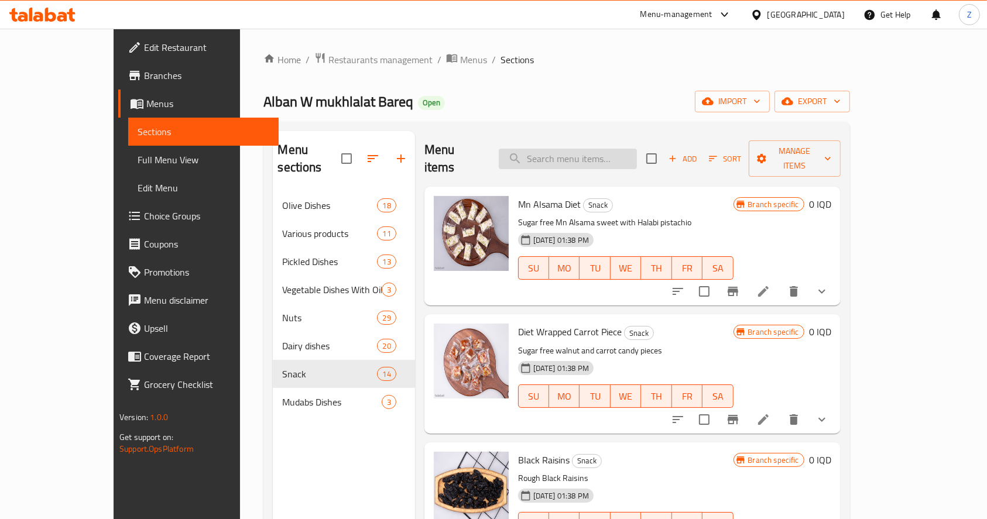
click at [595, 151] on input "search" at bounding box center [568, 159] width 138 height 20
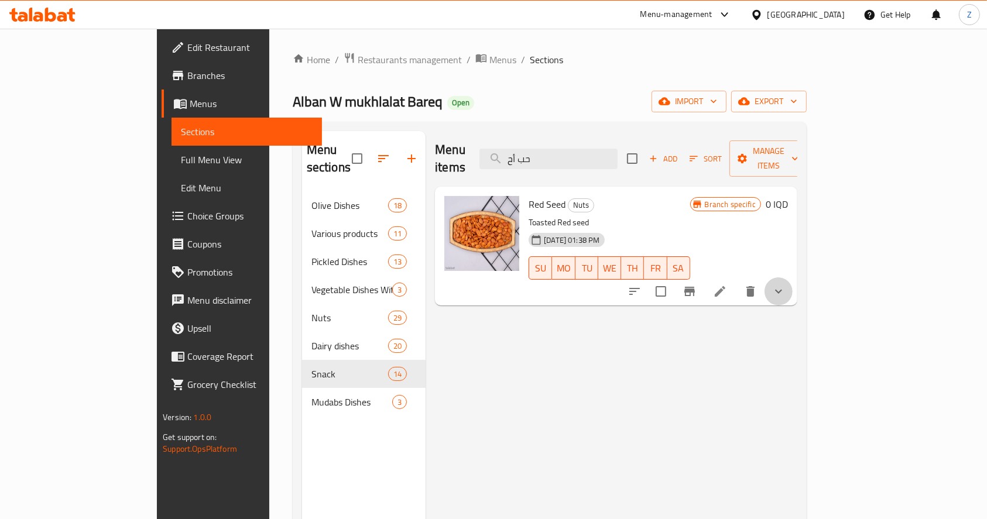
click at [792, 277] on button "show more" at bounding box center [778, 291] width 28 height 28
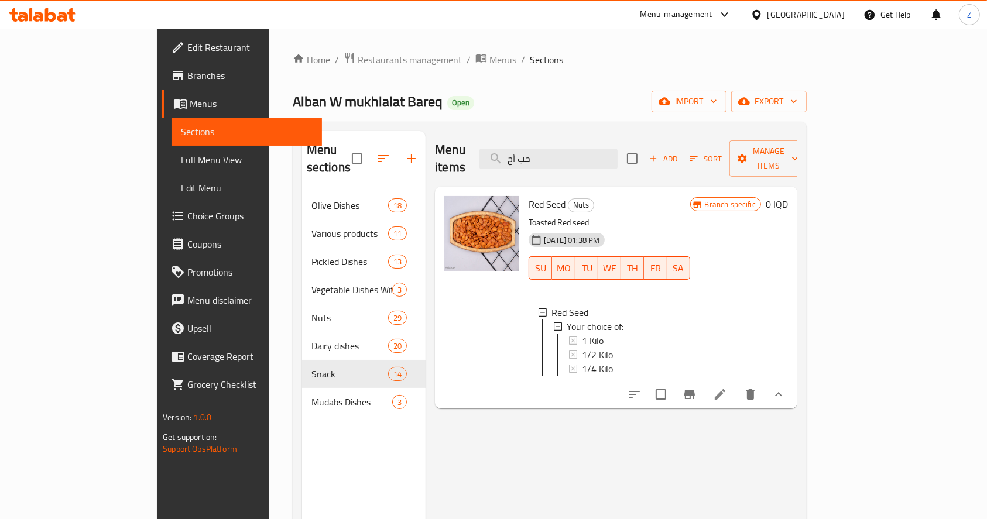
drag, startPoint x: 605, startPoint y: 146, endPoint x: 515, endPoint y: 152, distance: 90.3
click at [515, 152] on div "Menu items حب أح Add Sort Manage items" at bounding box center [616, 159] width 362 height 56
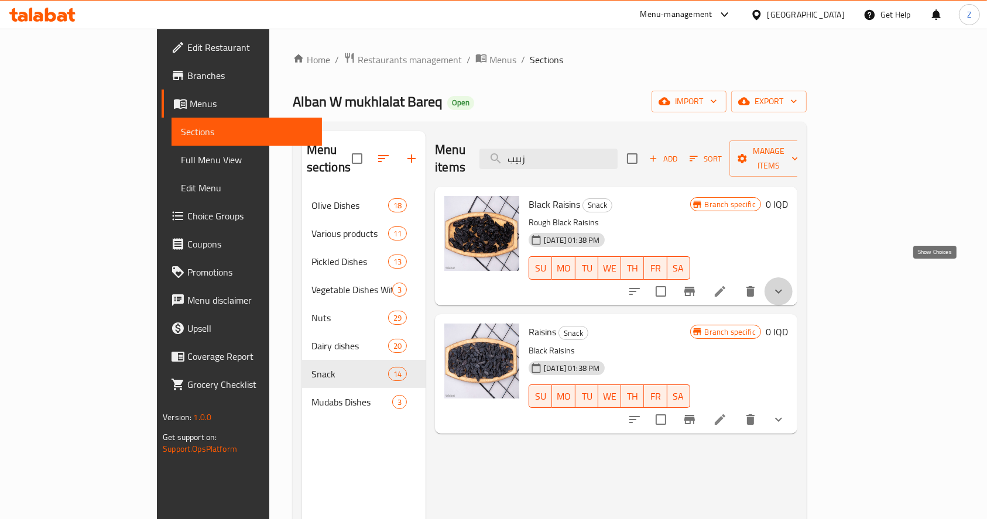
click at [785, 284] on icon "show more" at bounding box center [778, 291] width 14 height 14
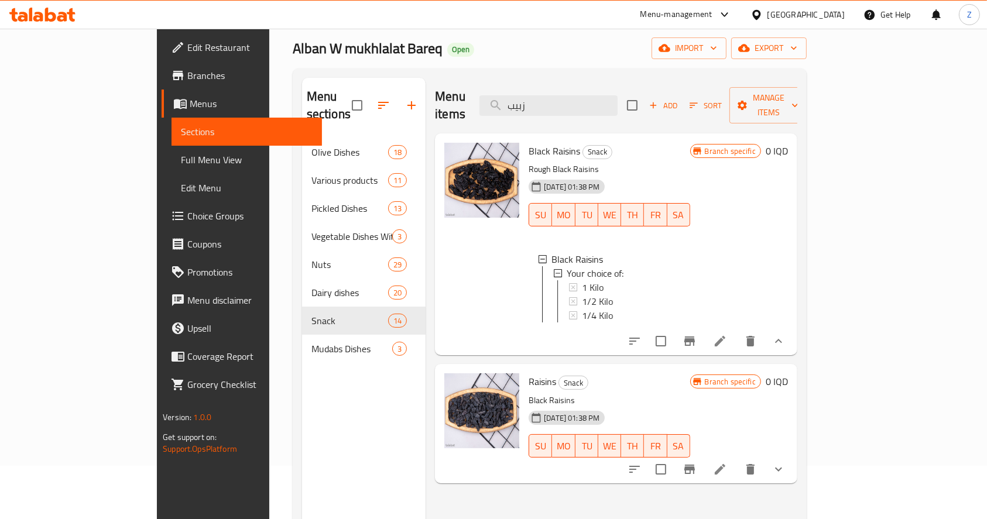
scroll to position [78, 0]
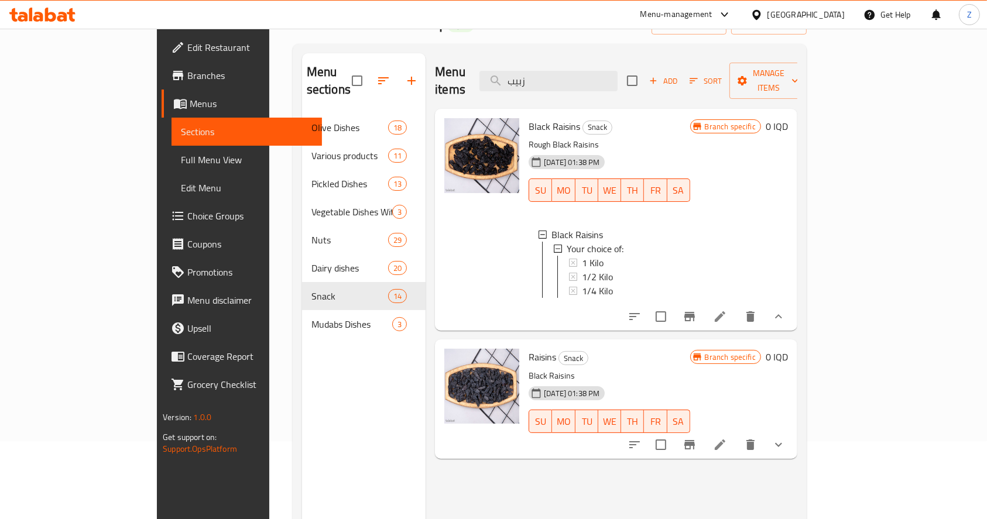
click at [792, 431] on div at bounding box center [706, 445] width 172 height 28
click at [785, 438] on icon "show more" at bounding box center [778, 445] width 14 height 14
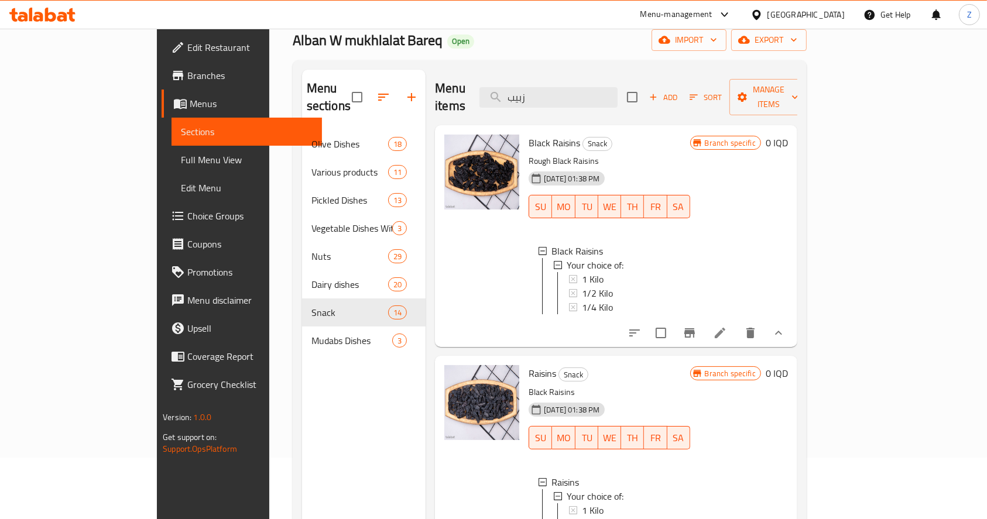
scroll to position [0, 0]
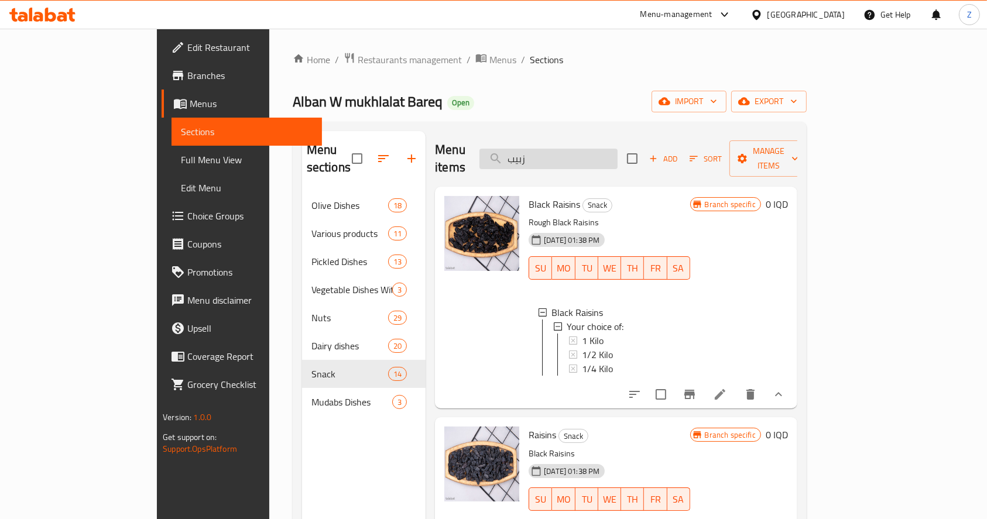
drag, startPoint x: 603, startPoint y: 147, endPoint x: 551, endPoint y: 150, distance: 52.2
click at [551, 150] on input "زبيب" at bounding box center [548, 159] width 138 height 20
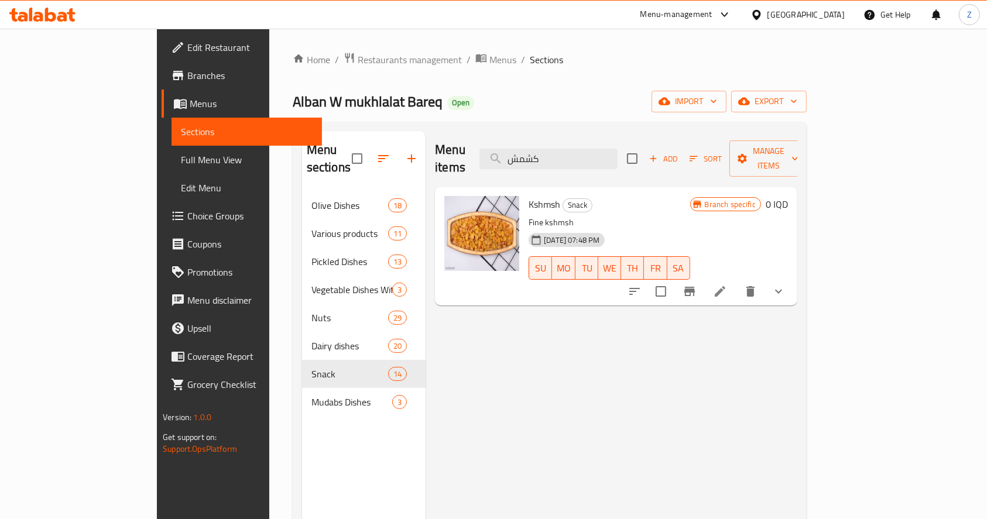
click at [785, 284] on icon "show more" at bounding box center [778, 291] width 14 height 14
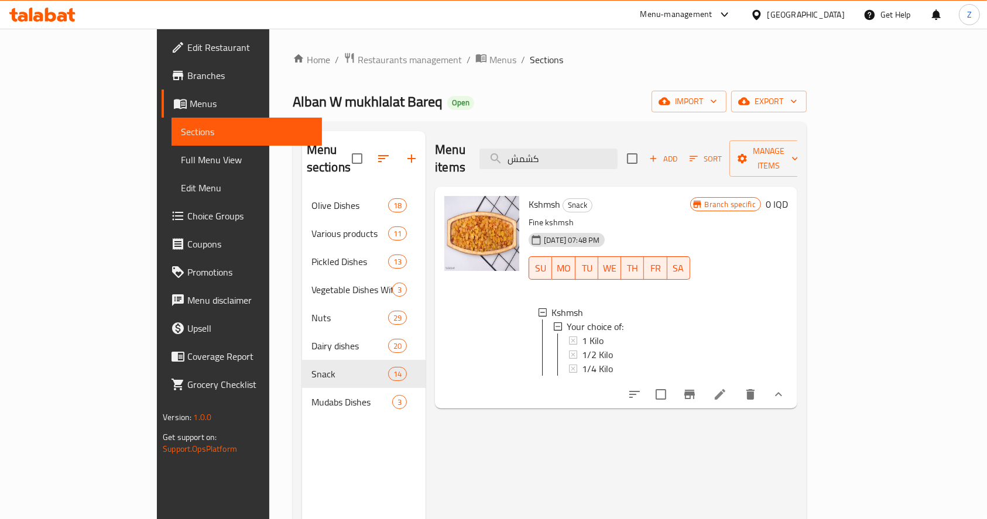
drag, startPoint x: 609, startPoint y: 149, endPoint x: 484, endPoint y: 146, distance: 124.7
click at [484, 146] on div "Menu items كشمش Add Sort Manage items" at bounding box center [616, 159] width 362 height 56
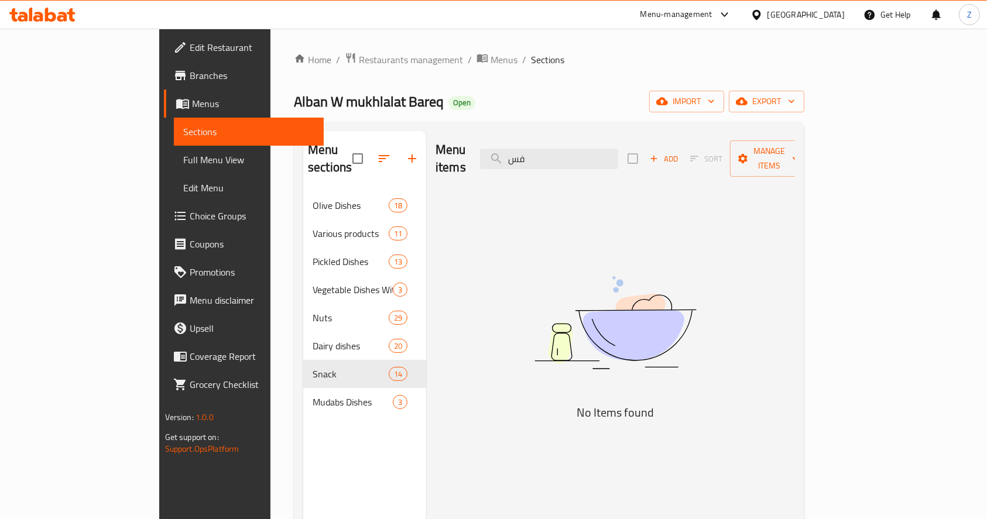
type input "ف"
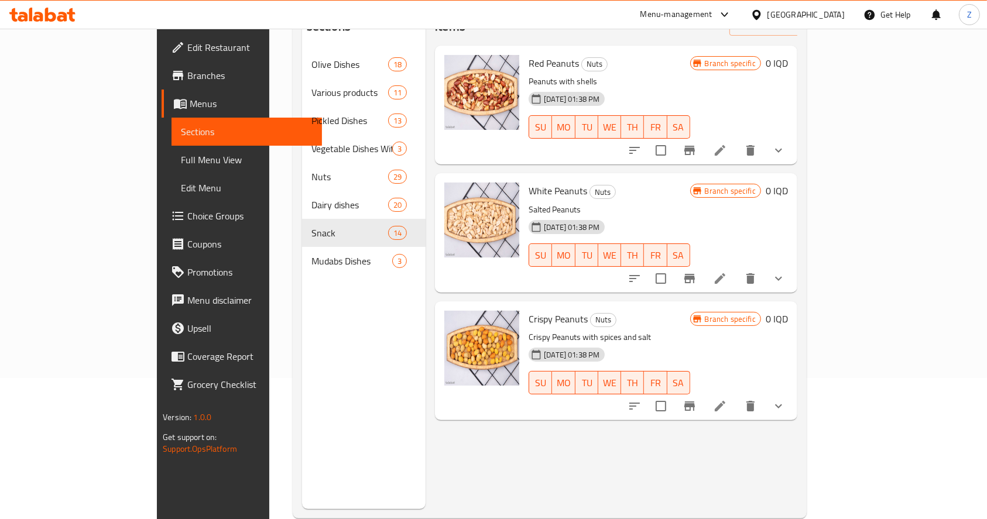
scroll to position [164, 0]
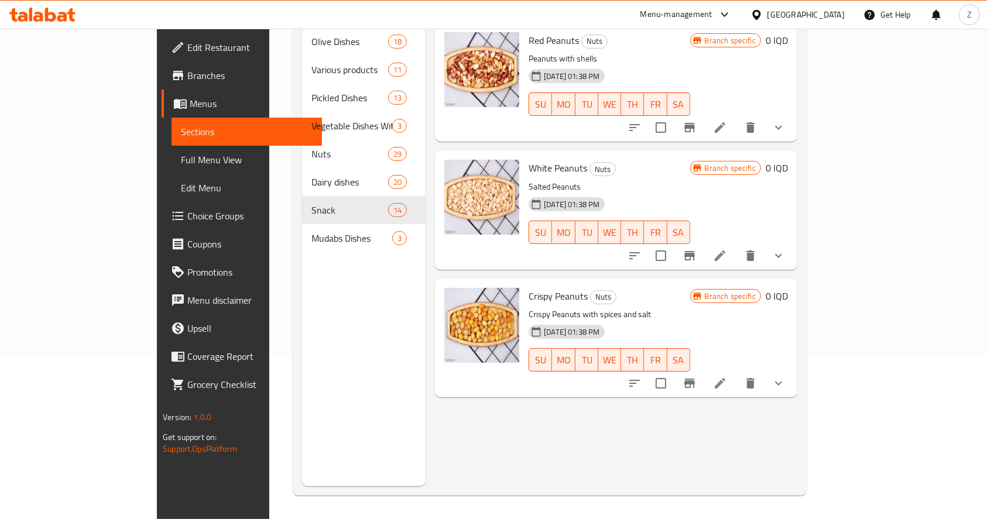
click at [792, 369] on button "show more" at bounding box center [778, 383] width 28 height 28
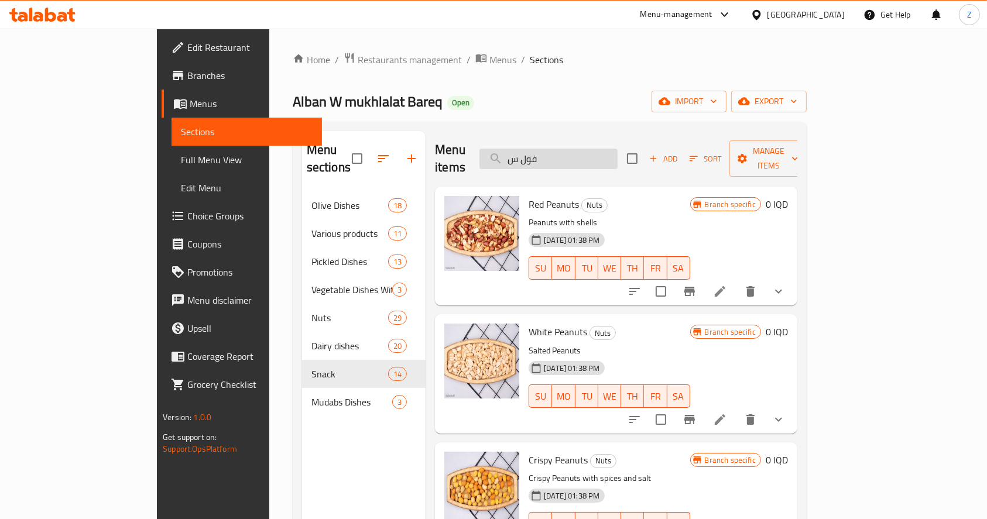
scroll to position [0, 0]
drag, startPoint x: 604, startPoint y: 156, endPoint x: 470, endPoint y: 155, distance: 133.4
click at [476, 156] on div "Menu items فول س Add Sort Manage items" at bounding box center [616, 159] width 362 height 56
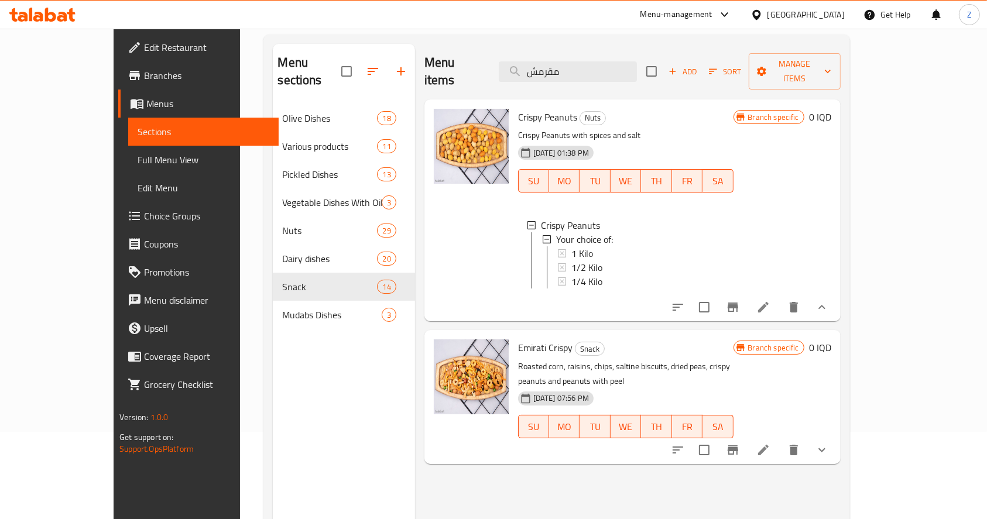
scroll to position [164, 0]
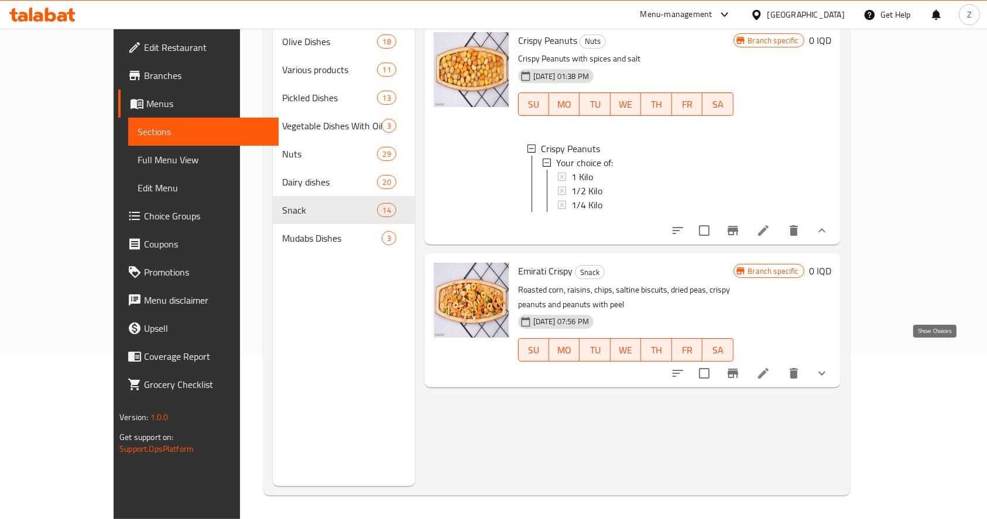
click at [825, 371] on icon "show more" at bounding box center [821, 373] width 7 height 4
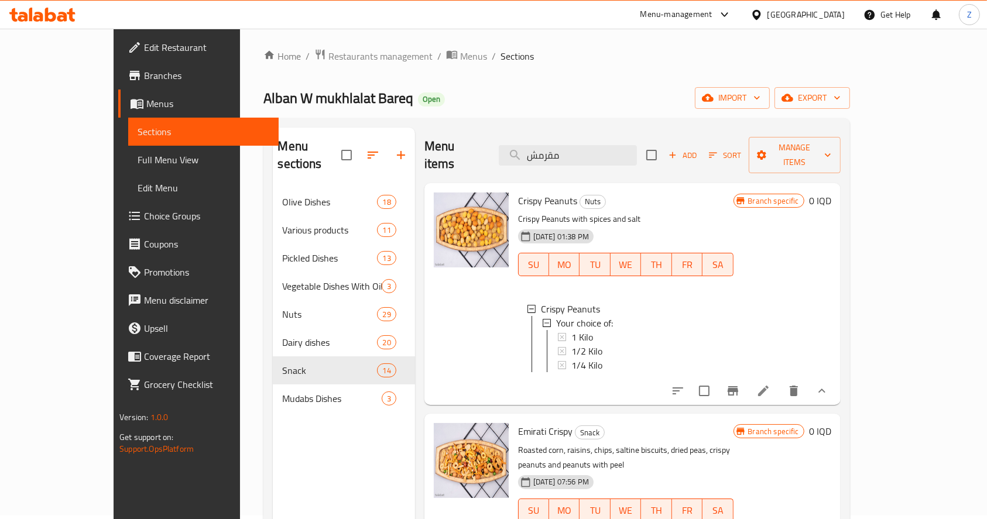
scroll to position [0, 0]
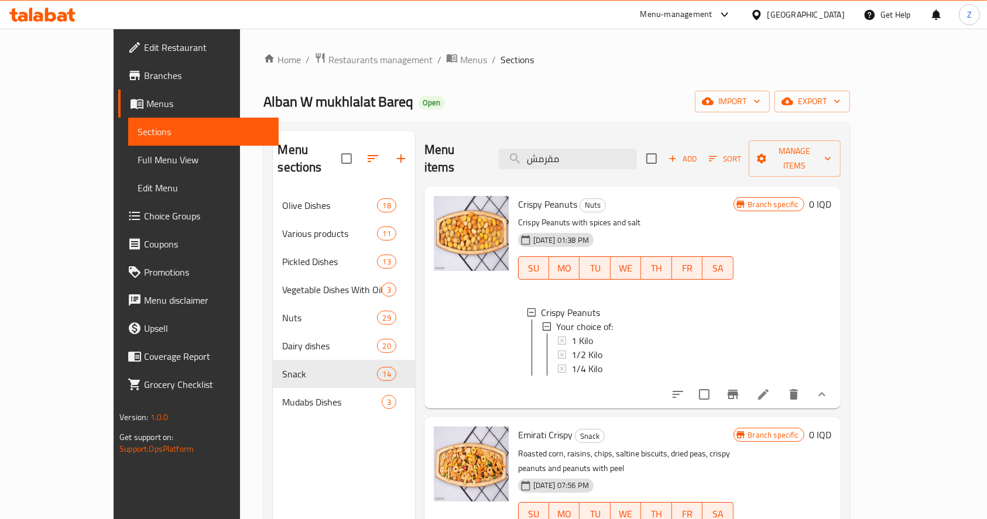
drag, startPoint x: 613, startPoint y: 152, endPoint x: 487, endPoint y: 159, distance: 126.6
click at [487, 159] on div "Menu items مقرمش Add Sort Manage items" at bounding box center [632, 159] width 416 height 56
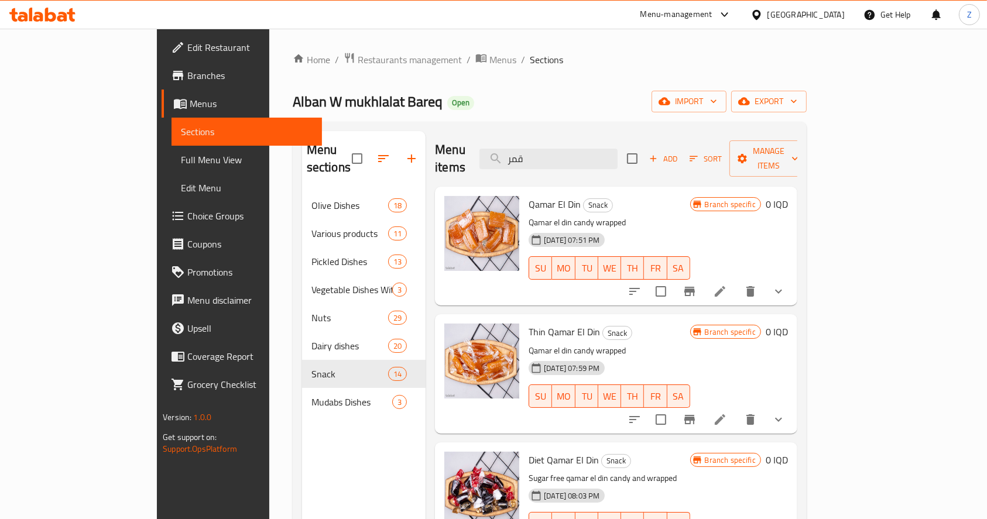
scroll to position [78, 0]
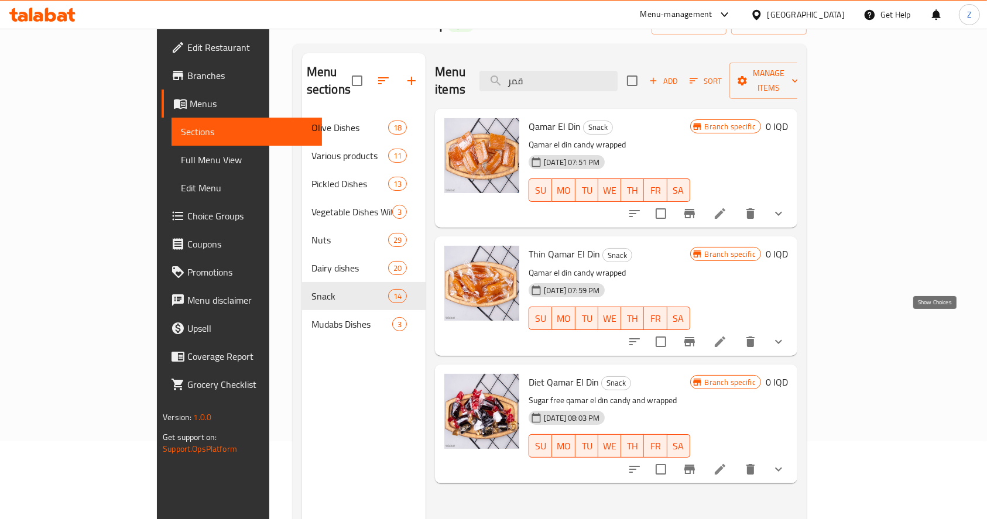
type input "قمر"
click at [785, 335] on icon "show more" at bounding box center [778, 342] width 14 height 14
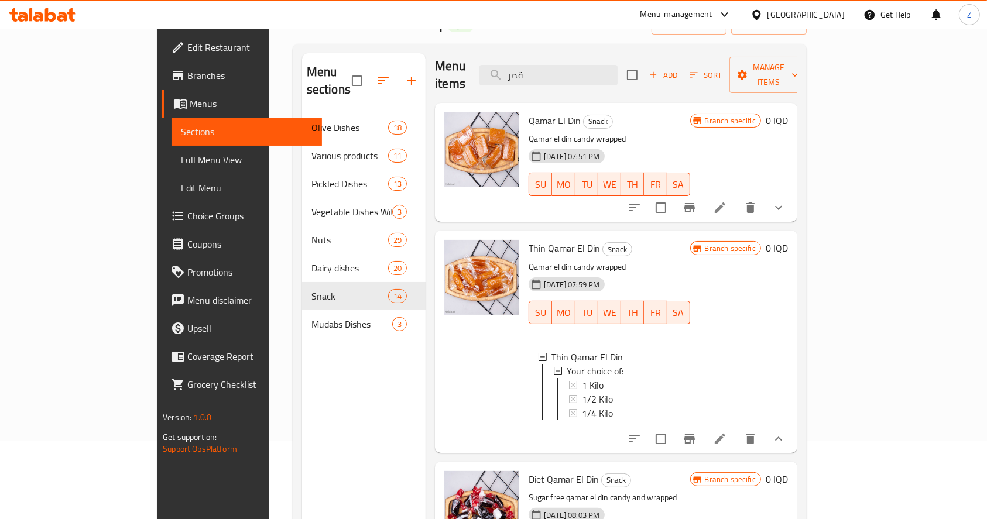
scroll to position [8, 0]
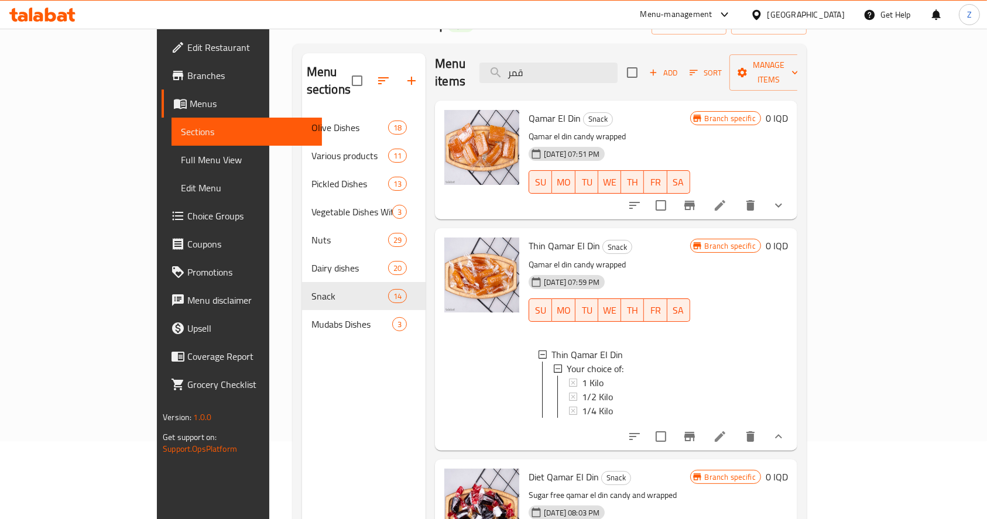
click at [727, 430] on icon at bounding box center [720, 437] width 14 height 14
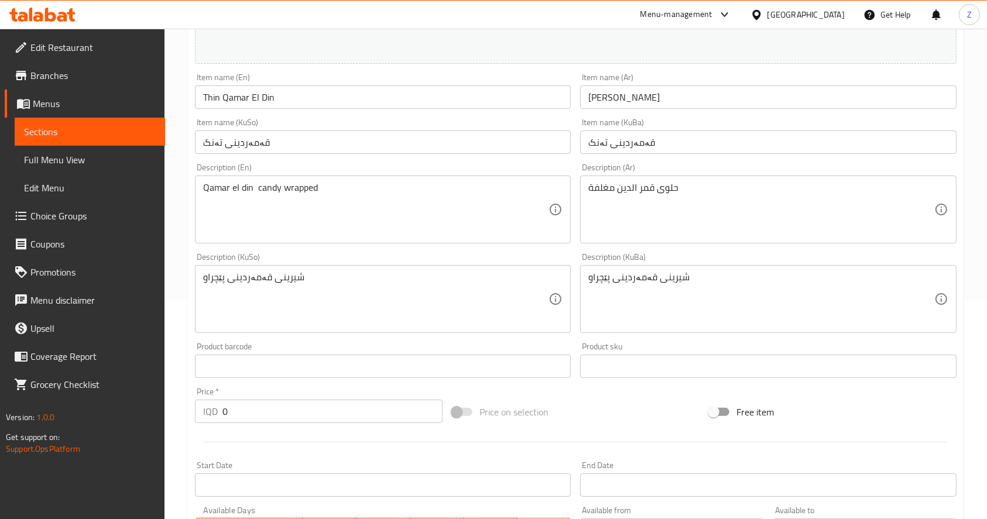
scroll to position [518, 0]
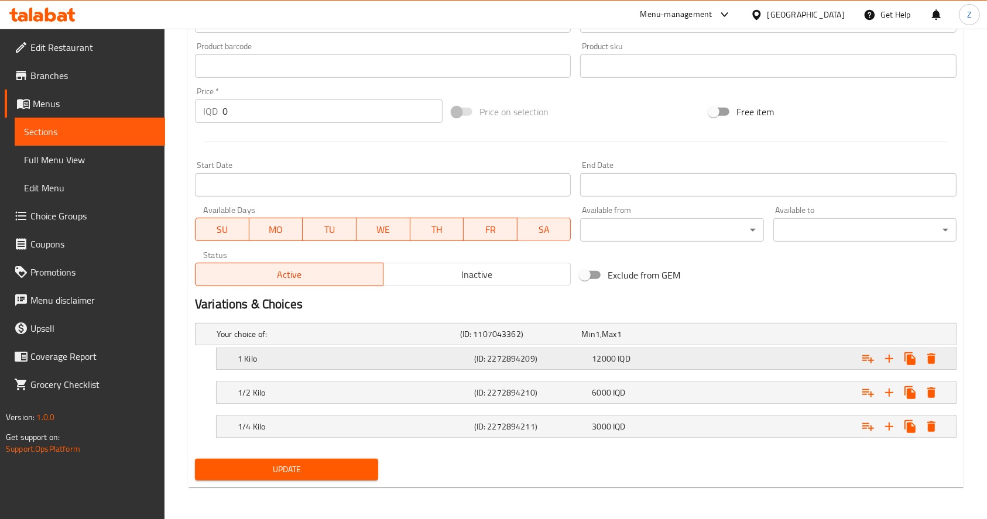
click at [449, 360] on h5 "1 Kilo" at bounding box center [354, 359] width 232 height 12
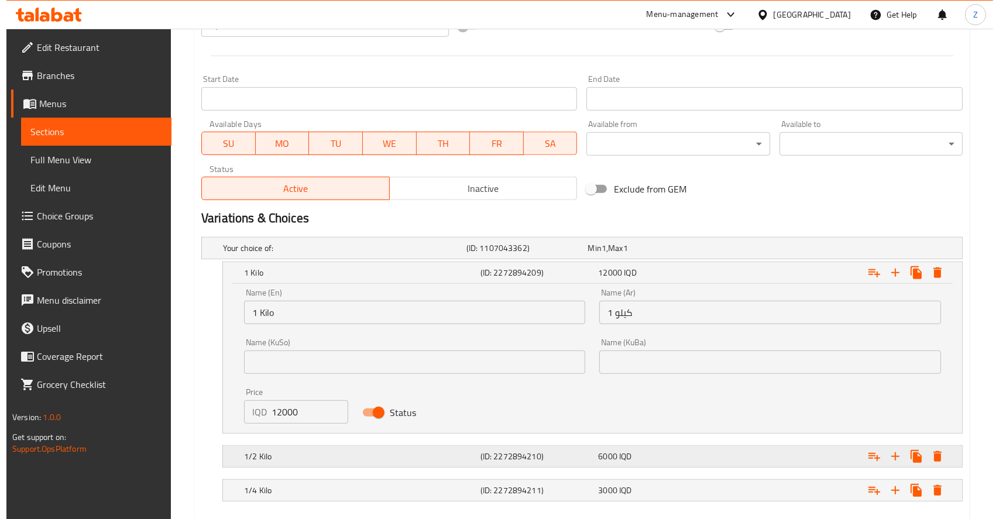
scroll to position [668, 0]
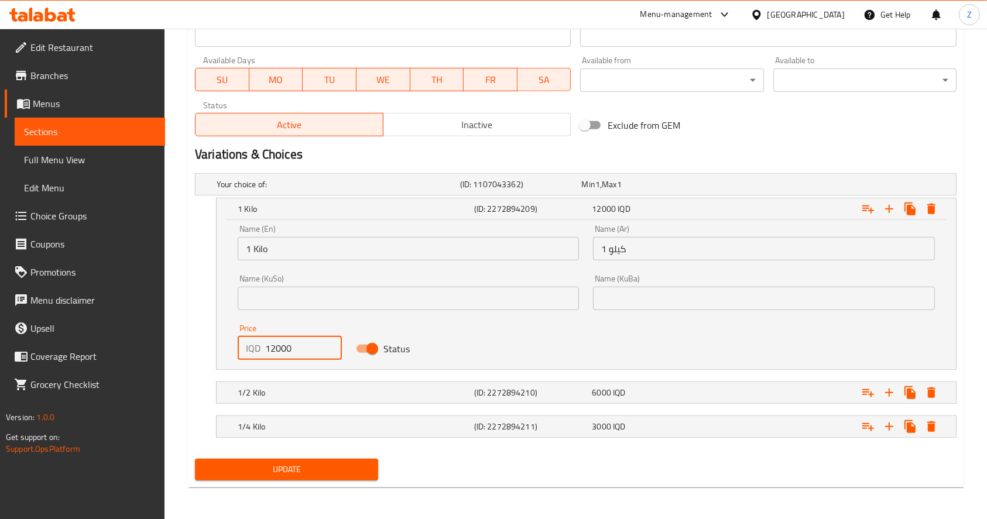
click at [271, 344] on input "12000" at bounding box center [303, 347] width 77 height 23
type input "10000"
click at [926, 426] on icon "Expand" at bounding box center [931, 427] width 14 height 14
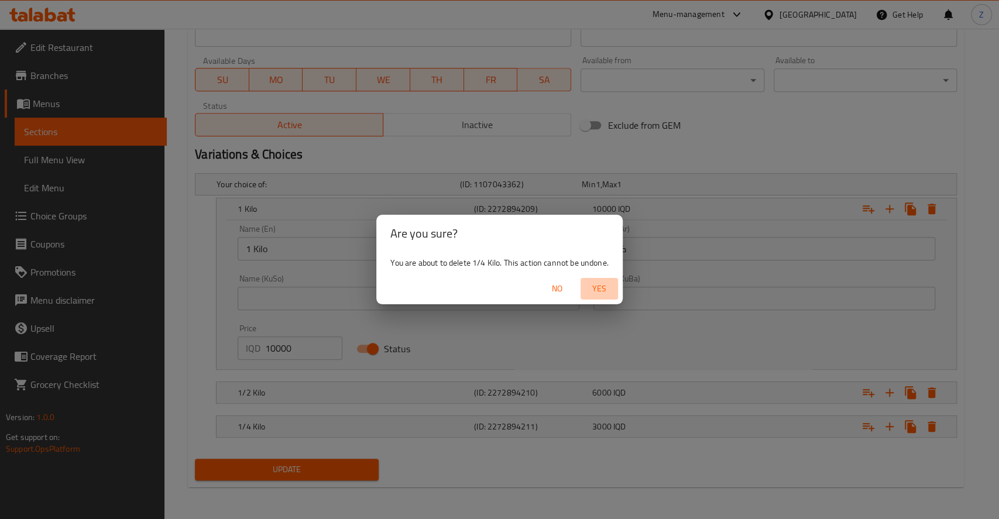
click at [595, 288] on span "Yes" at bounding box center [599, 288] width 28 height 15
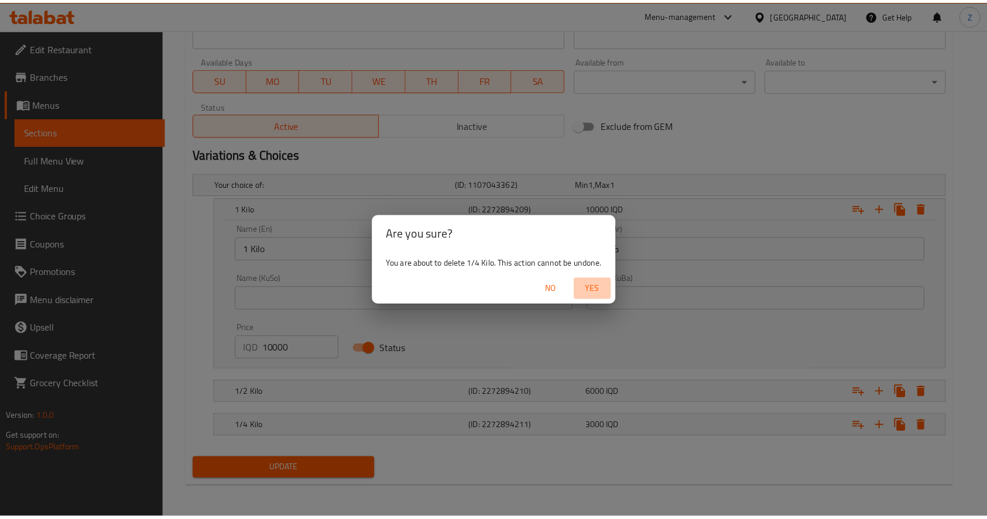
scroll to position [634, 0]
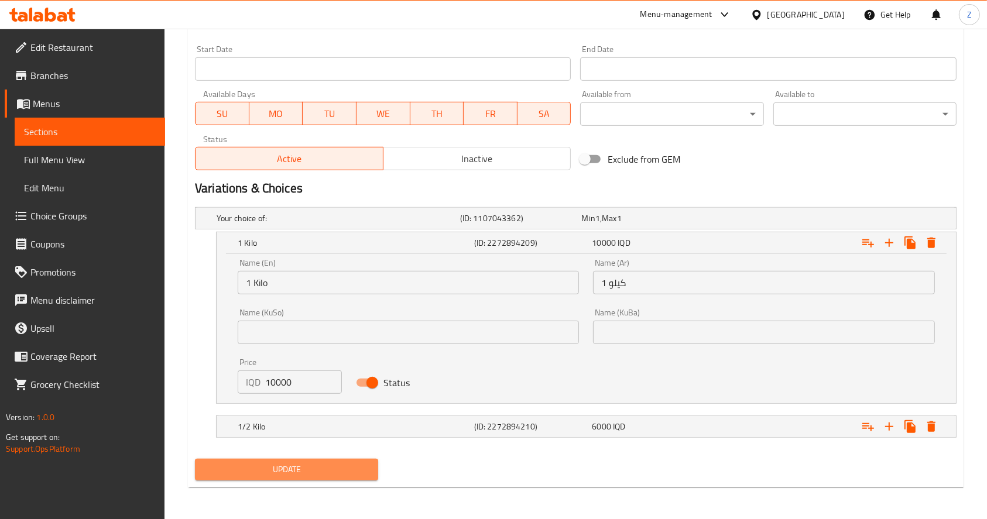
click at [349, 466] on span "Update" at bounding box center [286, 469] width 164 height 15
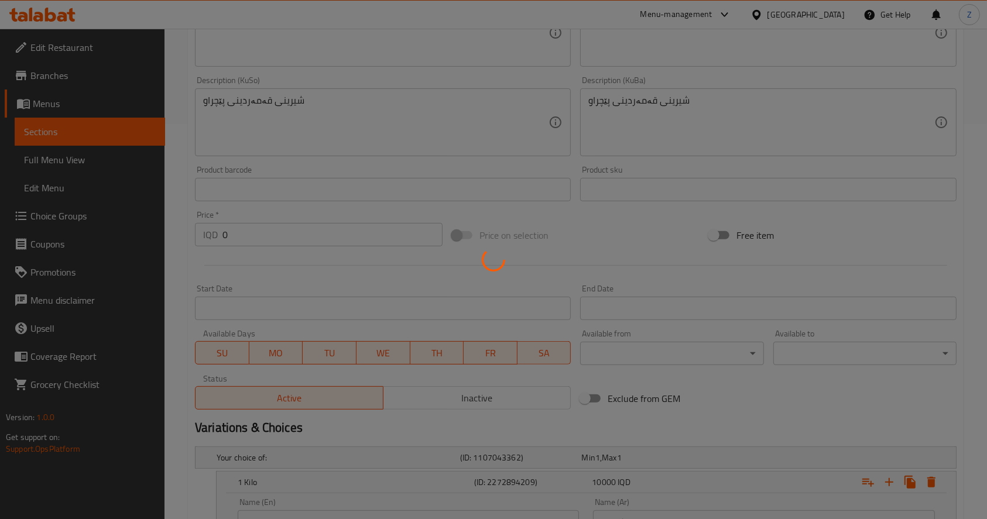
scroll to position [10, 0]
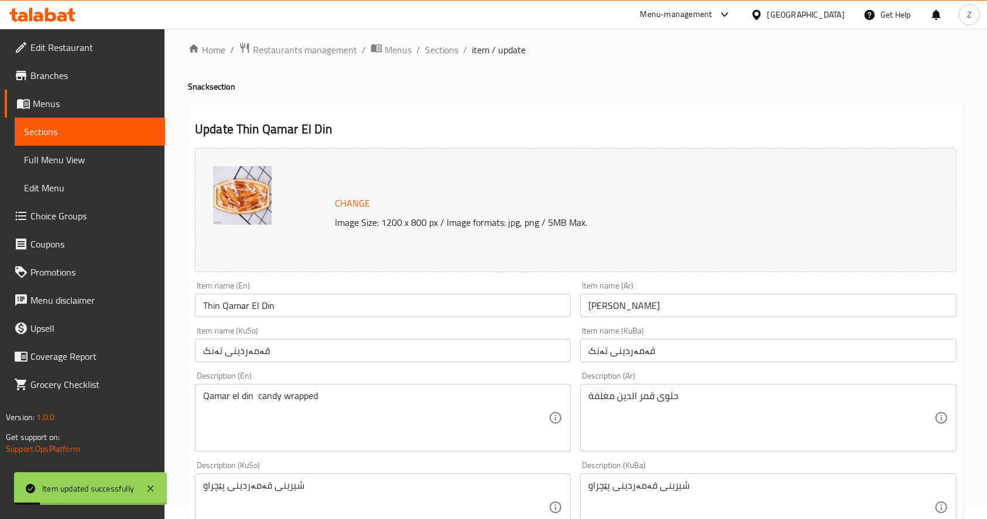
click at [441, 47] on span "Sections" at bounding box center [441, 50] width 33 height 14
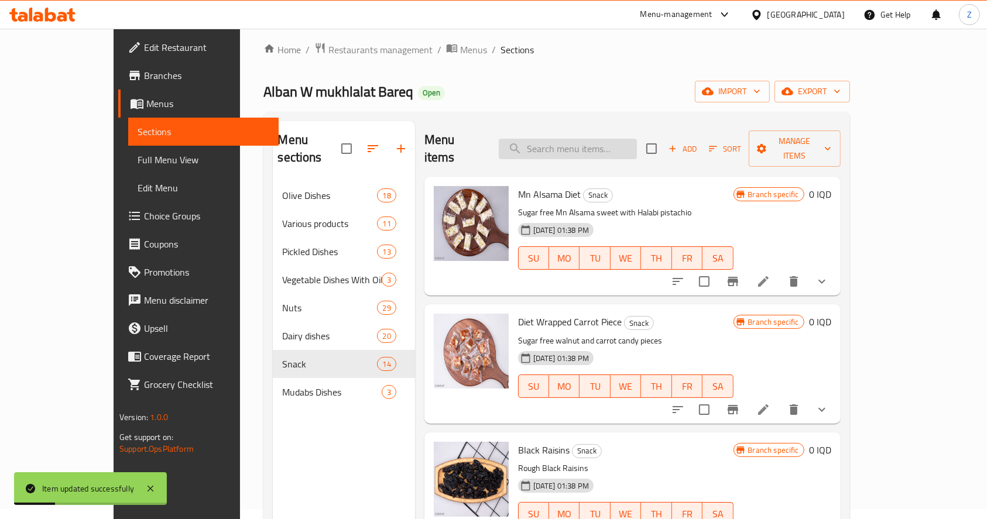
click at [576, 147] on input "search" at bounding box center [568, 149] width 138 height 20
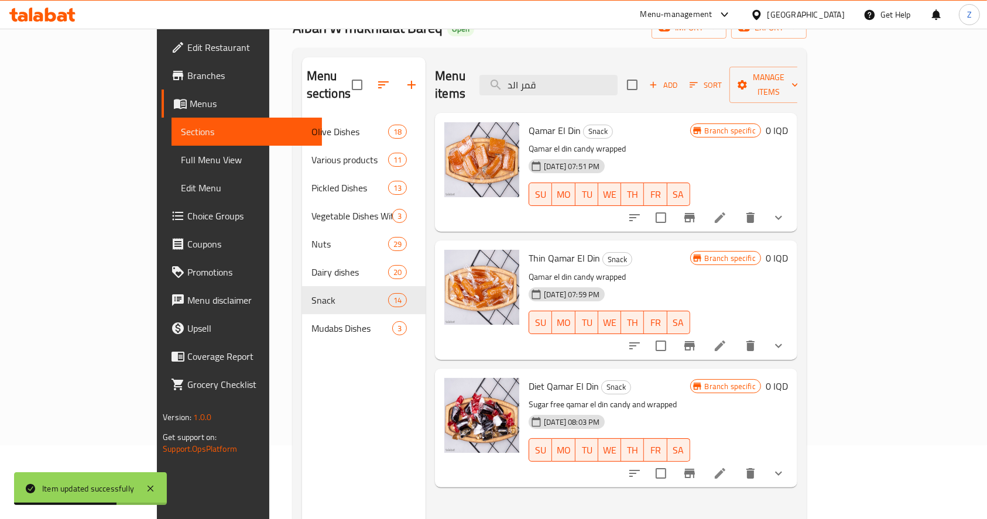
scroll to position [88, 0]
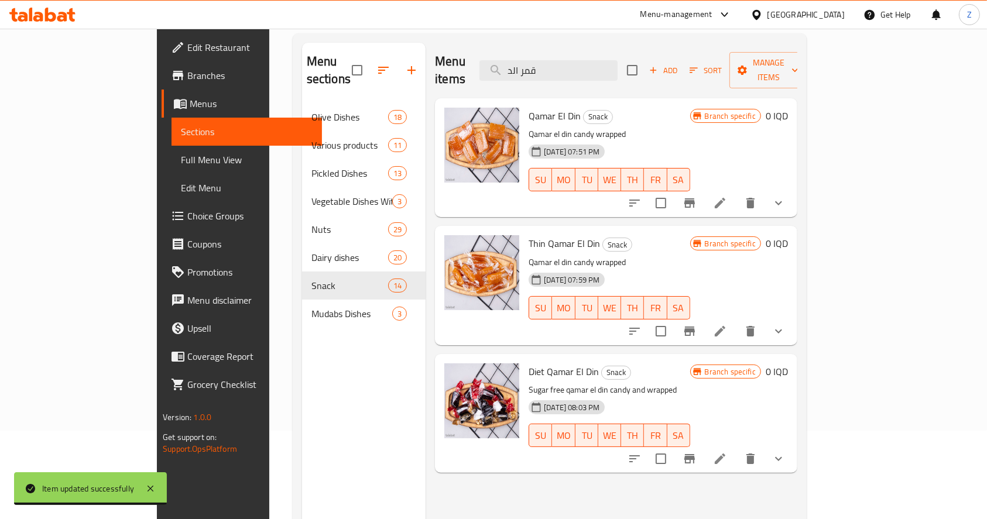
type input "قمر الد"
click at [727, 452] on icon at bounding box center [720, 459] width 14 height 14
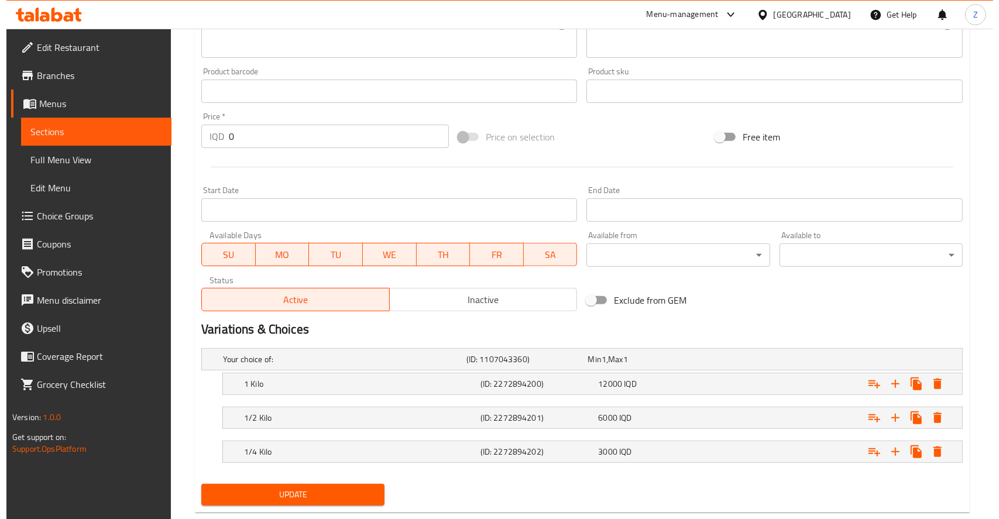
scroll to position [518, 0]
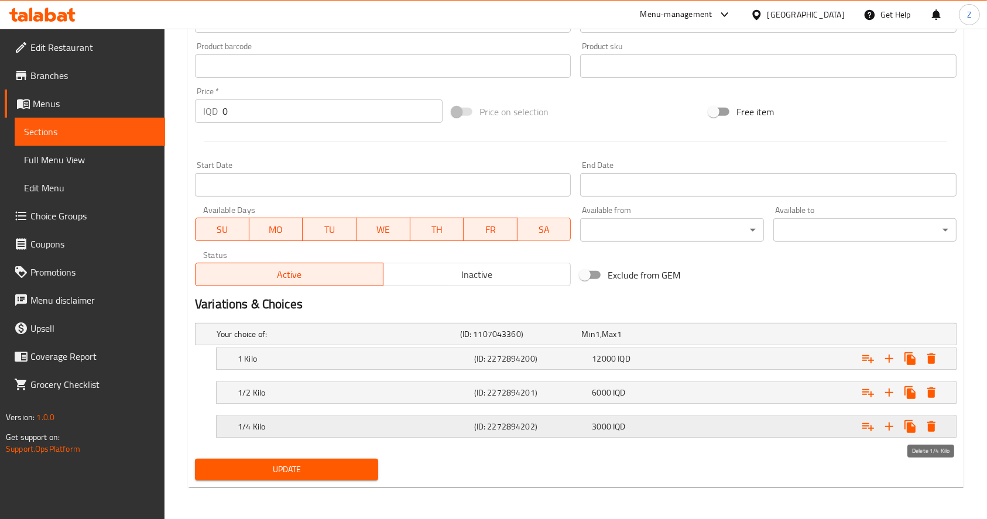
click at [928, 425] on icon "Expand" at bounding box center [931, 427] width 14 height 14
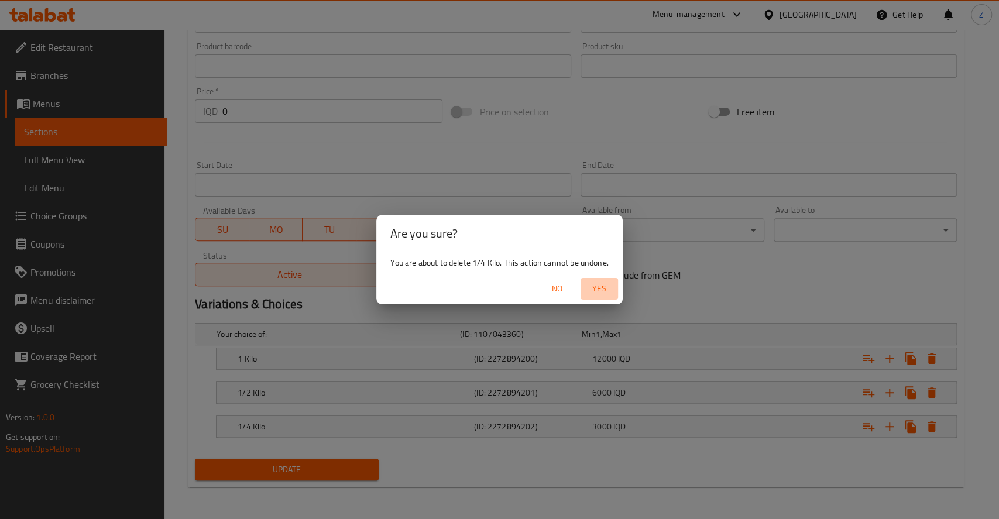
click at [589, 288] on span "Yes" at bounding box center [599, 288] width 28 height 15
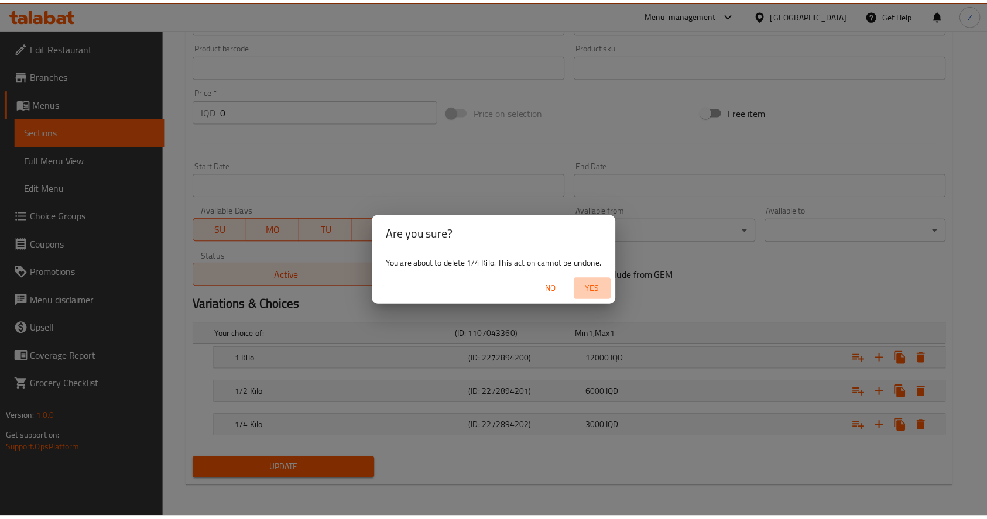
scroll to position [485, 0]
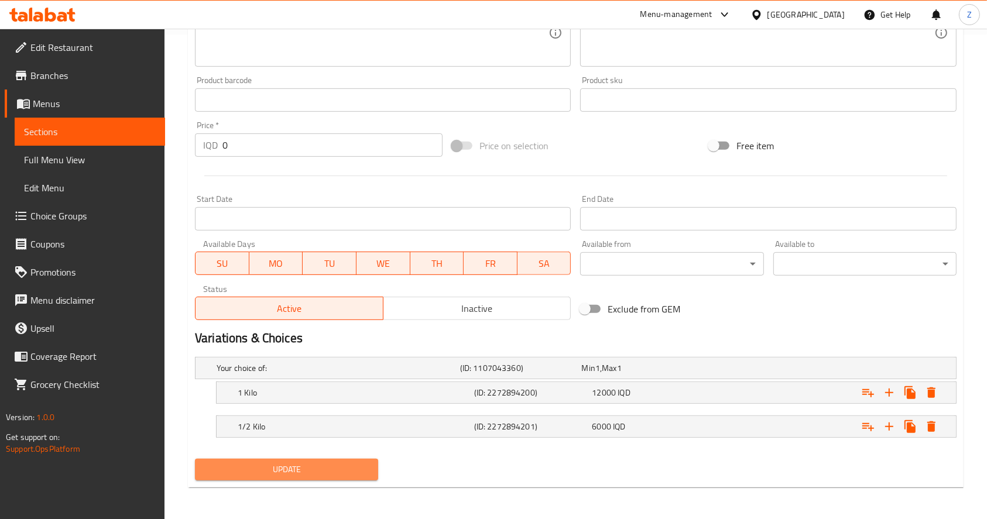
click at [359, 473] on span "Update" at bounding box center [286, 469] width 164 height 15
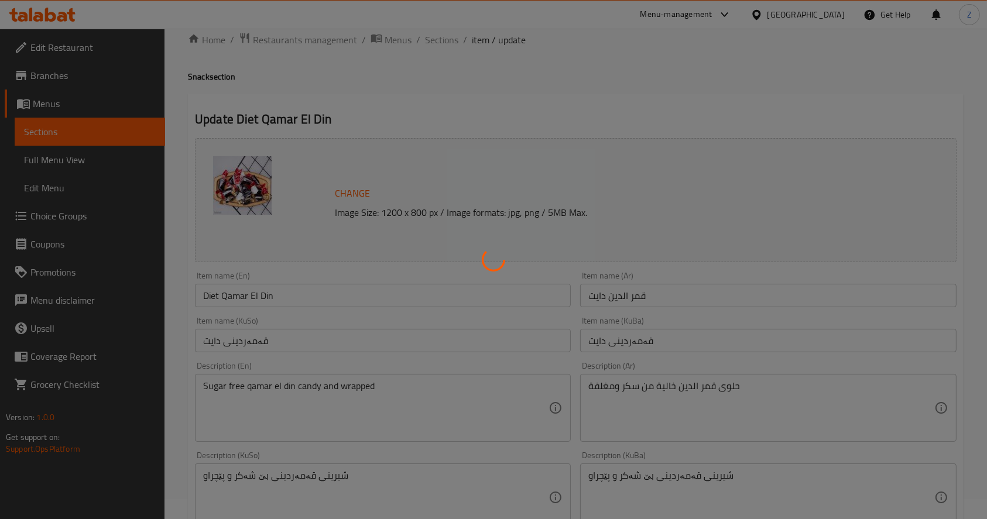
scroll to position [0, 0]
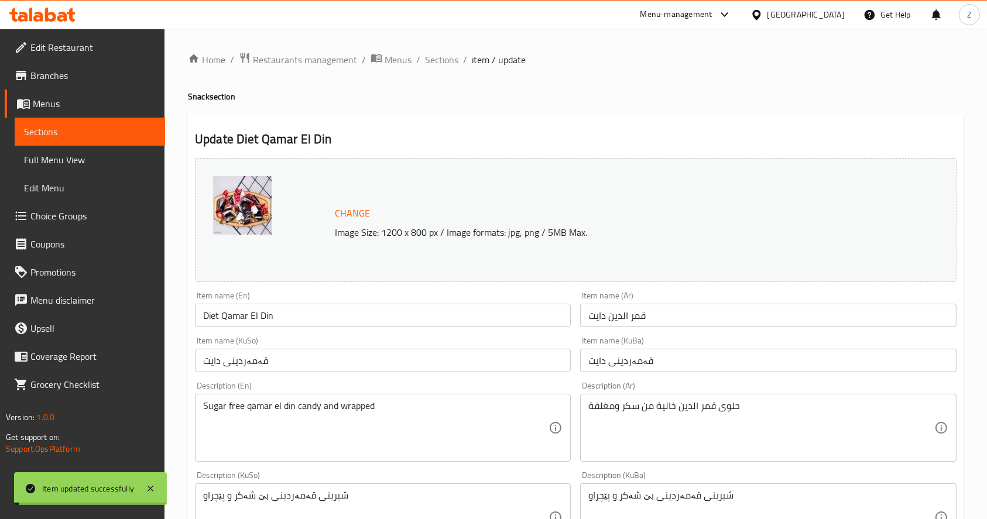
click at [425, 61] on span "Sections" at bounding box center [441, 60] width 33 height 14
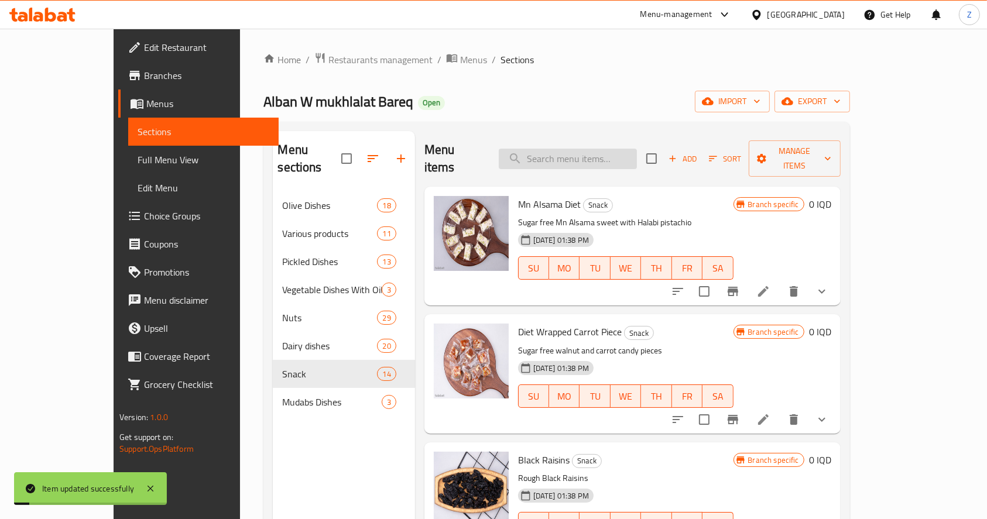
click at [604, 149] on input "search" at bounding box center [568, 159] width 138 height 20
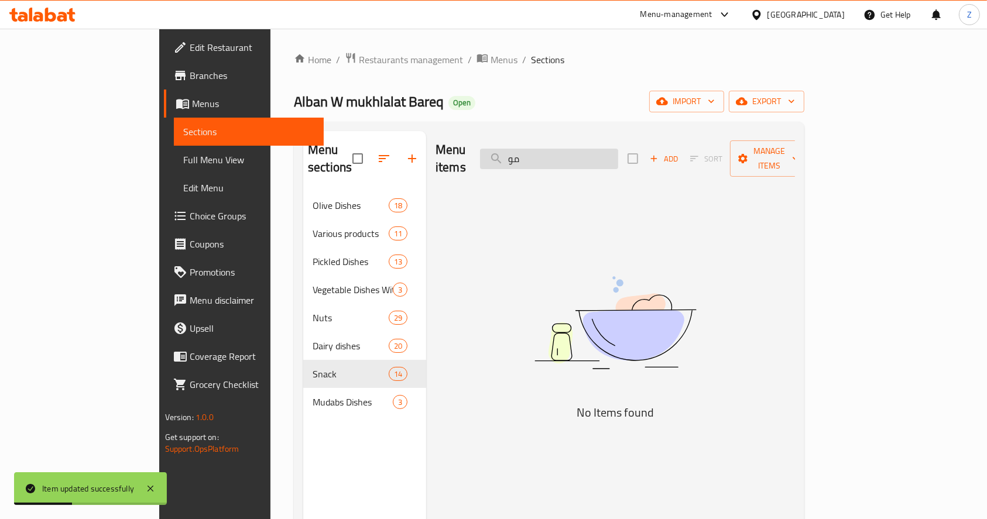
type input "م"
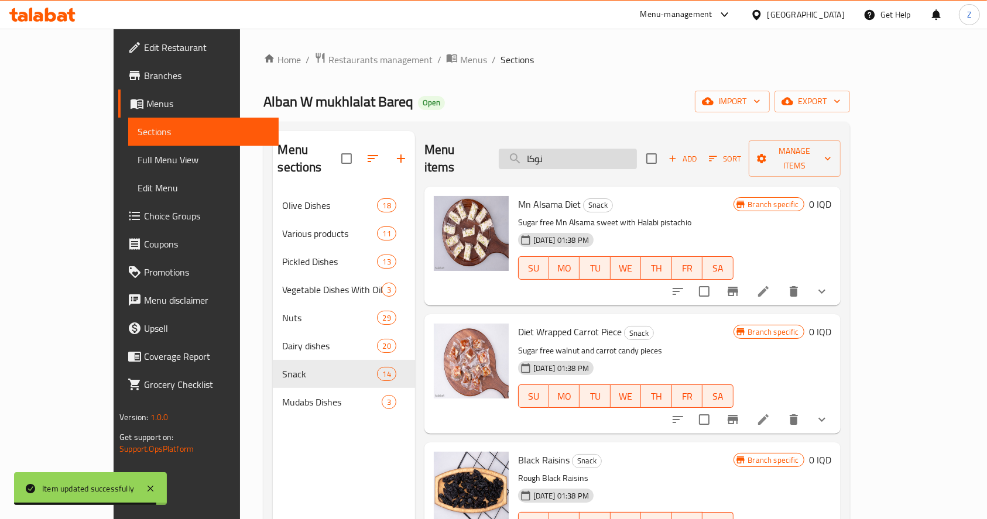
click at [582, 149] on input "نوكا" at bounding box center [568, 159] width 138 height 20
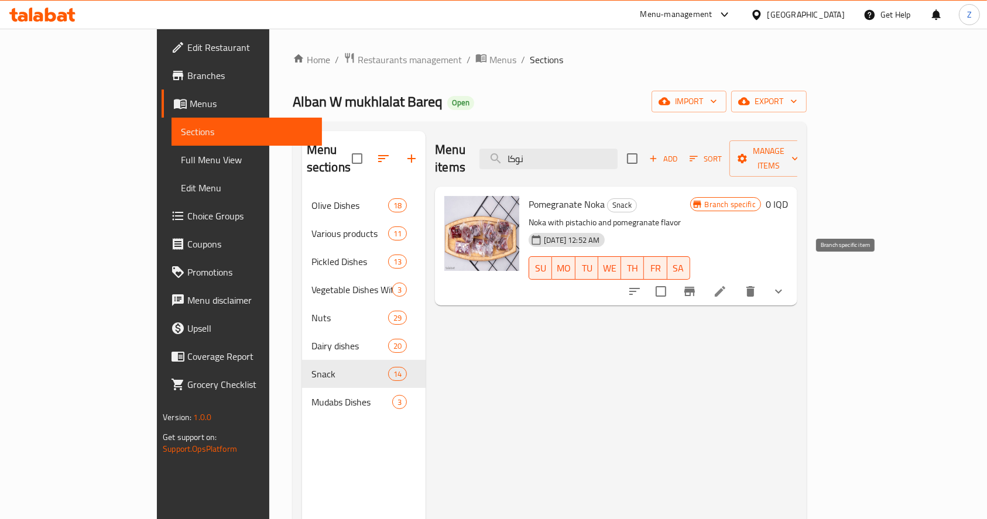
type input "نوكا"
click at [736, 281] on li at bounding box center [719, 291] width 33 height 21
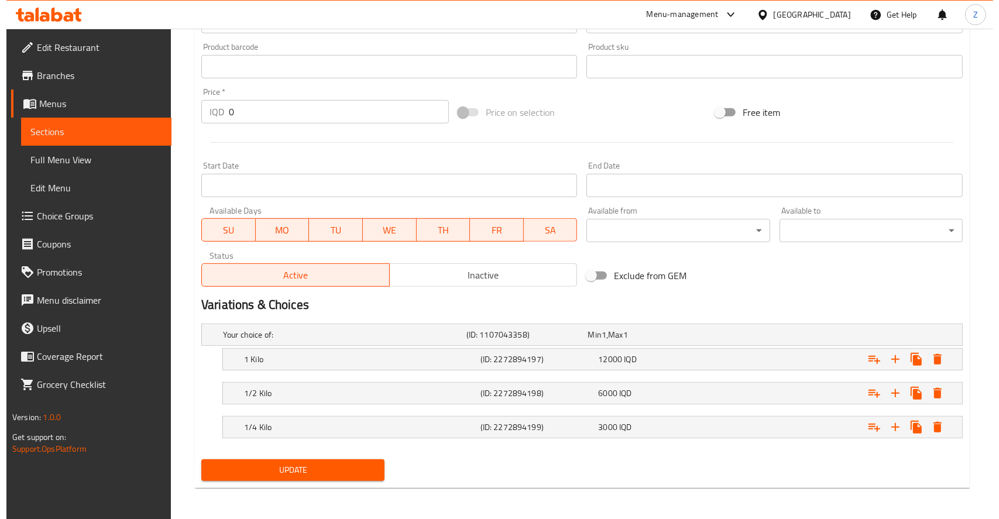
scroll to position [518, 0]
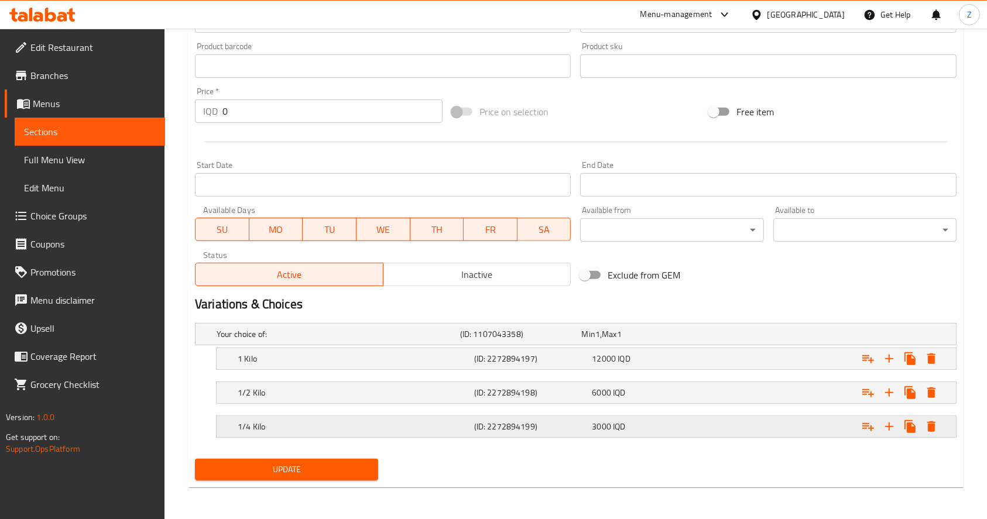
click at [932, 421] on icon "Expand" at bounding box center [931, 426] width 8 height 11
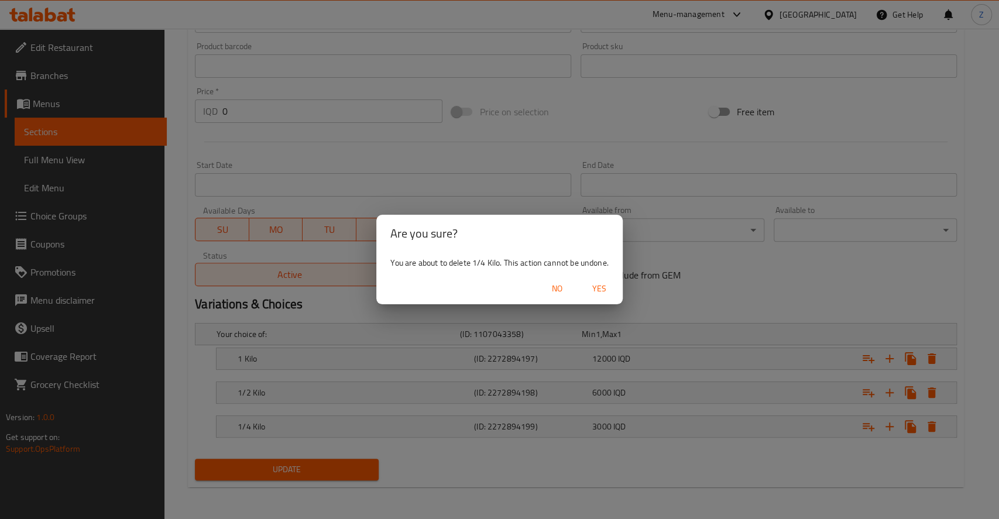
click at [604, 290] on span "Yes" at bounding box center [599, 288] width 28 height 15
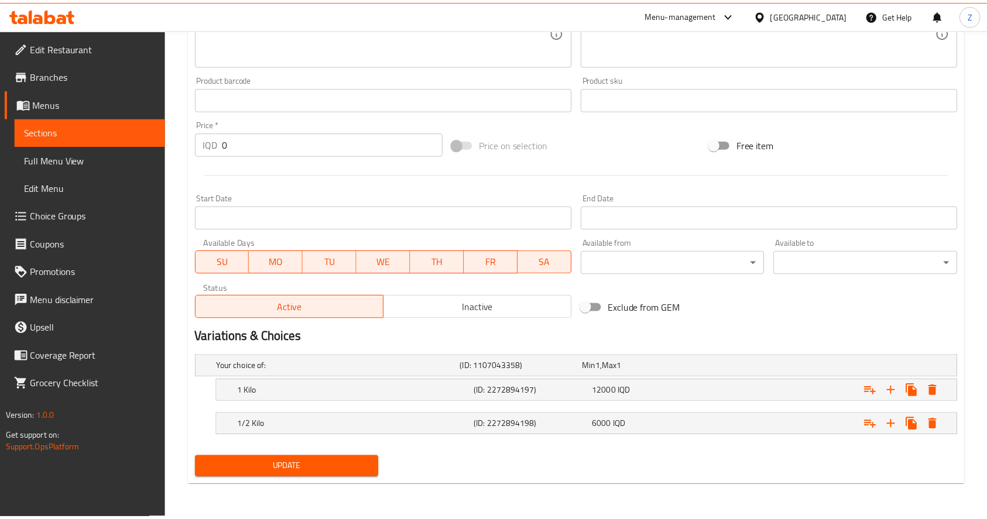
scroll to position [485, 0]
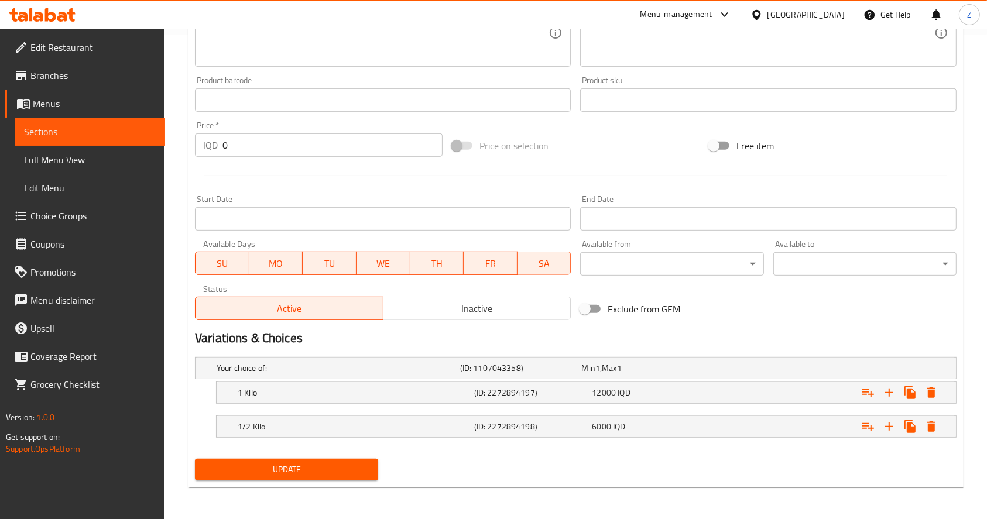
click at [324, 459] on button "Update" at bounding box center [286, 470] width 183 height 22
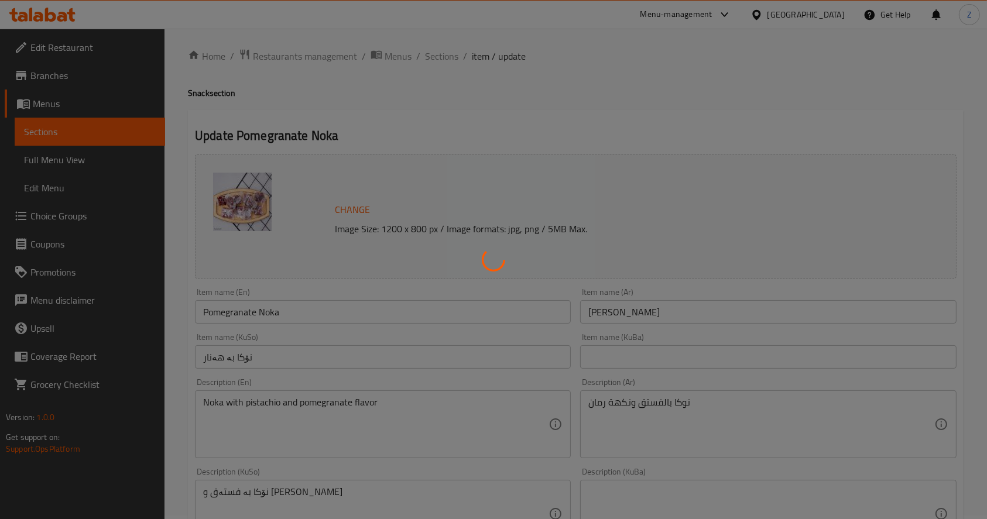
scroll to position [0, 0]
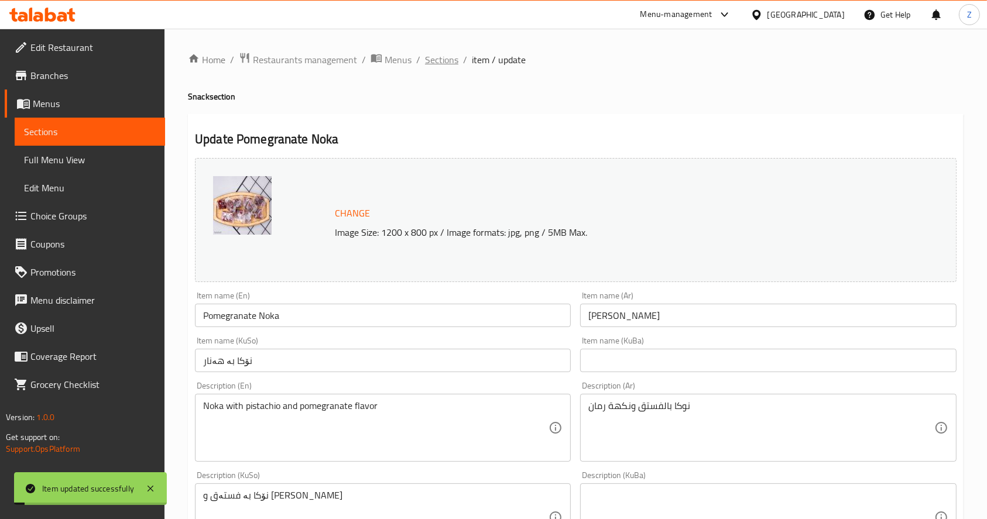
click at [434, 56] on span "Sections" at bounding box center [441, 60] width 33 height 14
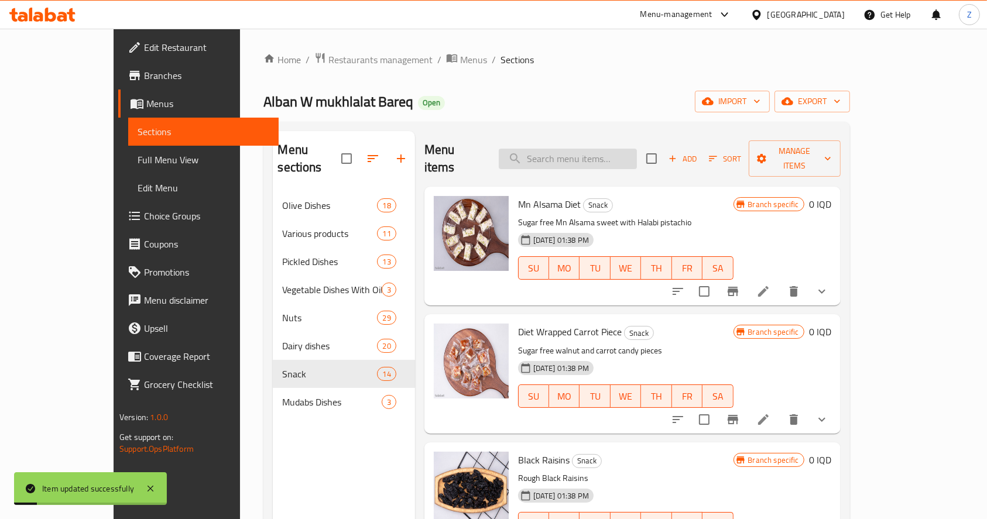
click at [571, 151] on input "search" at bounding box center [568, 159] width 138 height 20
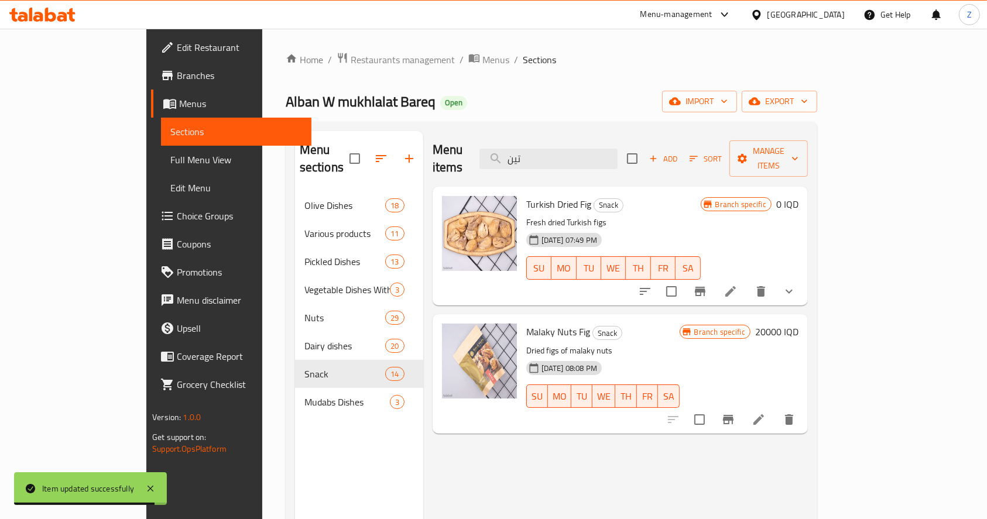
type input "تين"
click at [747, 281] on li at bounding box center [730, 291] width 33 height 21
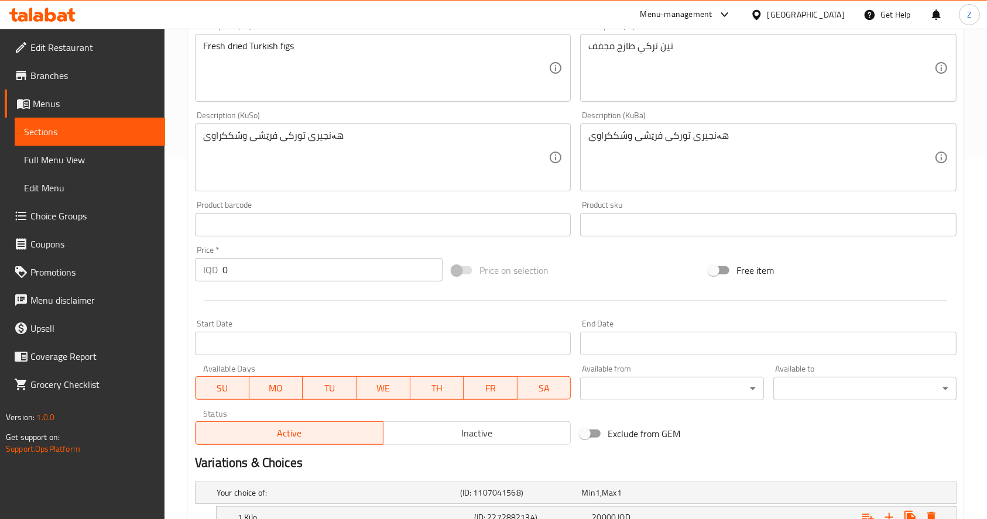
scroll to position [518, 0]
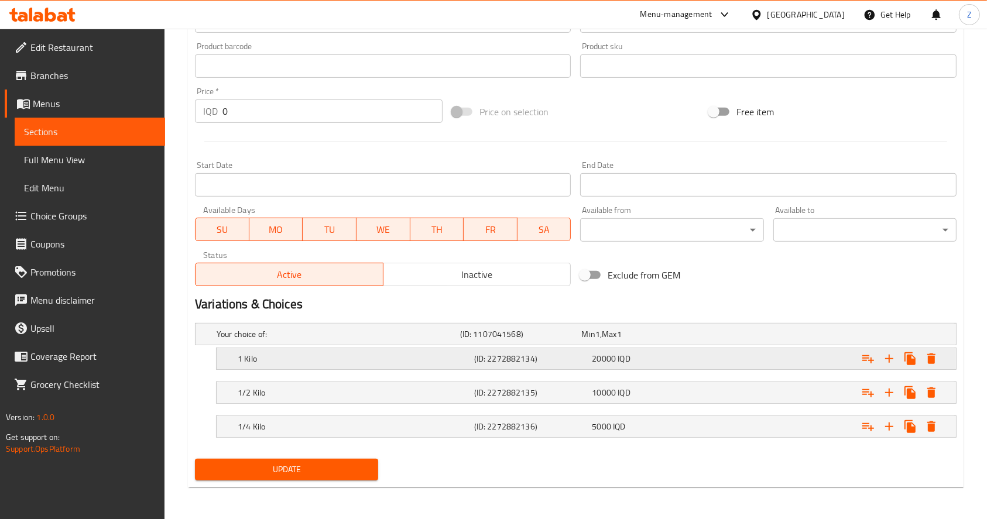
click at [360, 367] on div "1 Kilo (ID: 2272882134) 20000 IQD" at bounding box center [589, 359] width 709 height 26
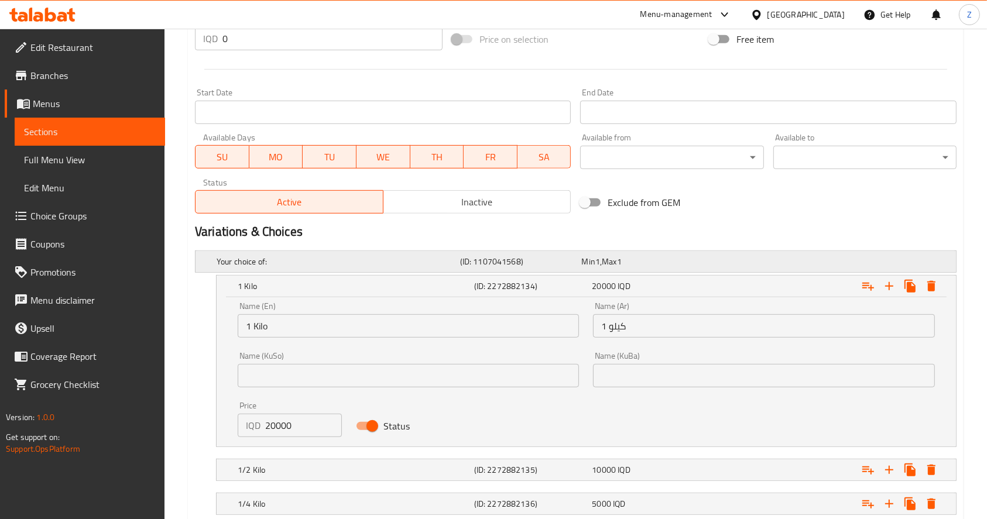
scroll to position [668, 0]
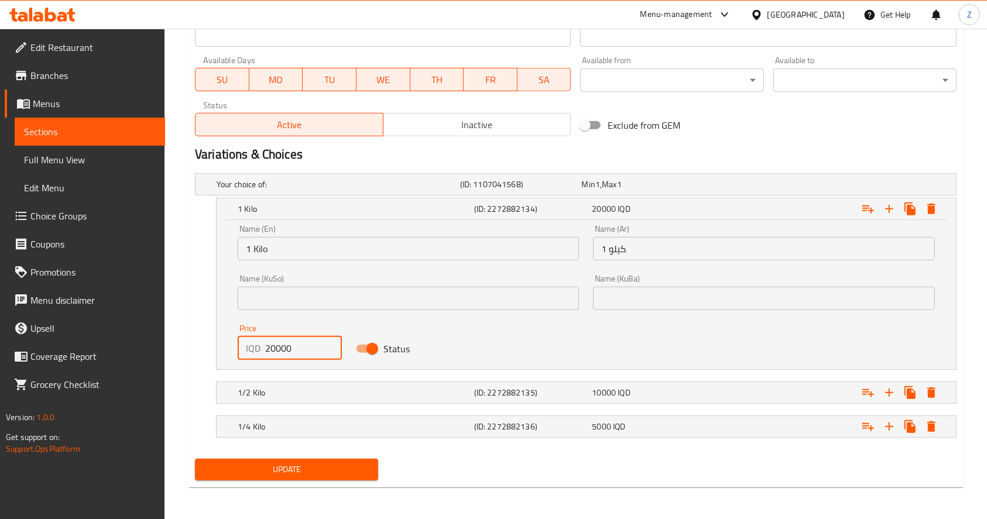
click at [271, 346] on input "20000" at bounding box center [303, 347] width 77 height 23
type input "22000"
click at [311, 391] on h5 "1/2 Kilo" at bounding box center [354, 393] width 232 height 12
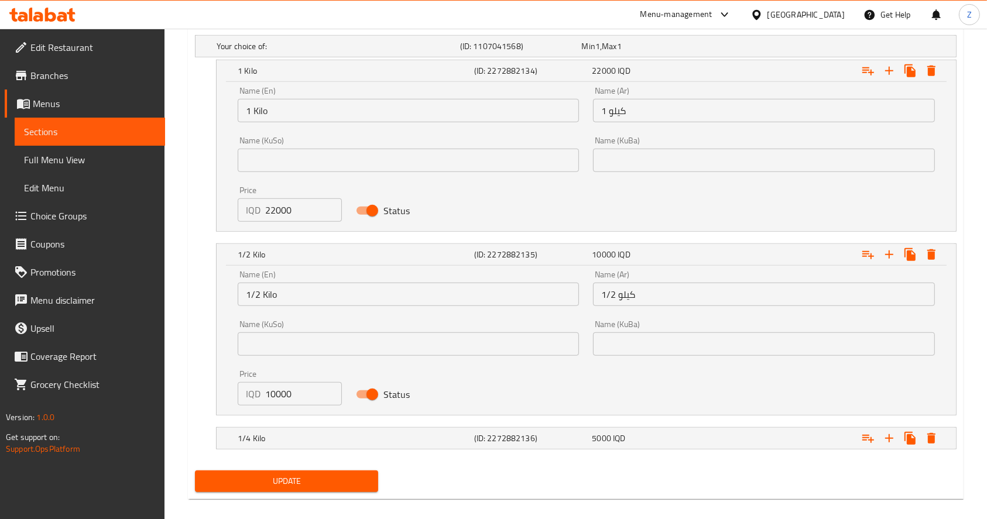
scroll to position [818, 0]
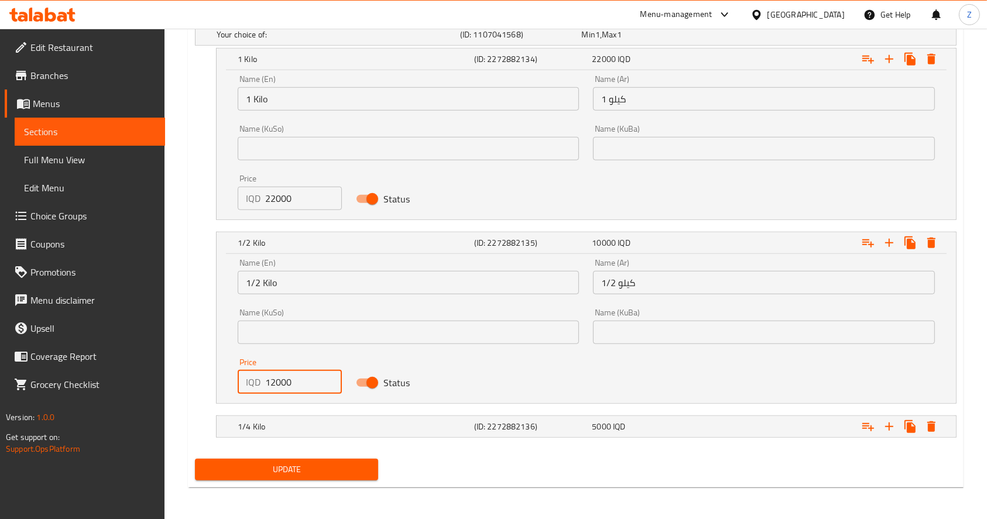
drag, startPoint x: 276, startPoint y: 380, endPoint x: 290, endPoint y: 384, distance: 14.8
click at [269, 377] on input "12000" at bounding box center [303, 381] width 77 height 23
click at [311, 424] on h5 "1/4 Kilo" at bounding box center [354, 427] width 232 height 12
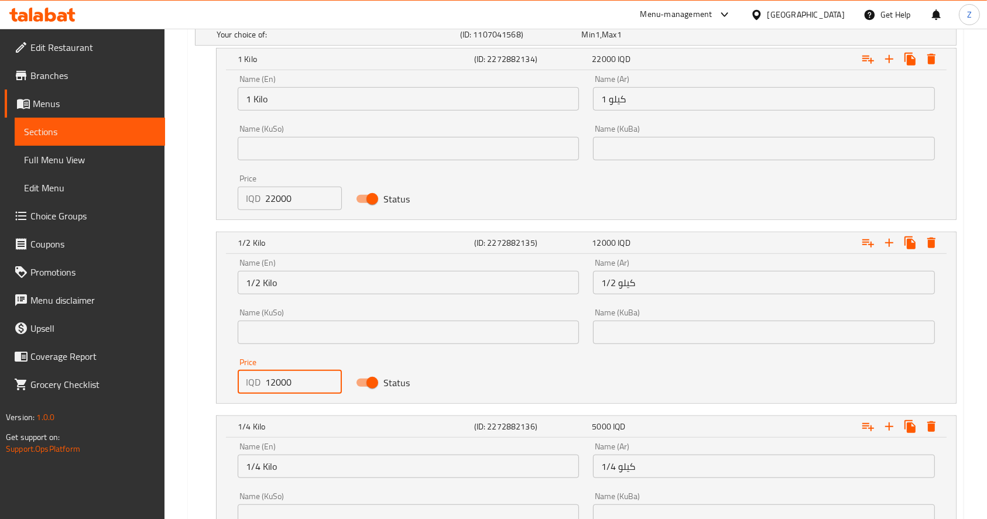
click at [286, 379] on input "12000" at bounding box center [303, 381] width 77 height 23
click at [273, 379] on input "12000" at bounding box center [303, 381] width 77 height 23
drag, startPoint x: 276, startPoint y: 383, endPoint x: 270, endPoint y: 378, distance: 8.3
click at [270, 378] on input "12000" at bounding box center [303, 381] width 77 height 23
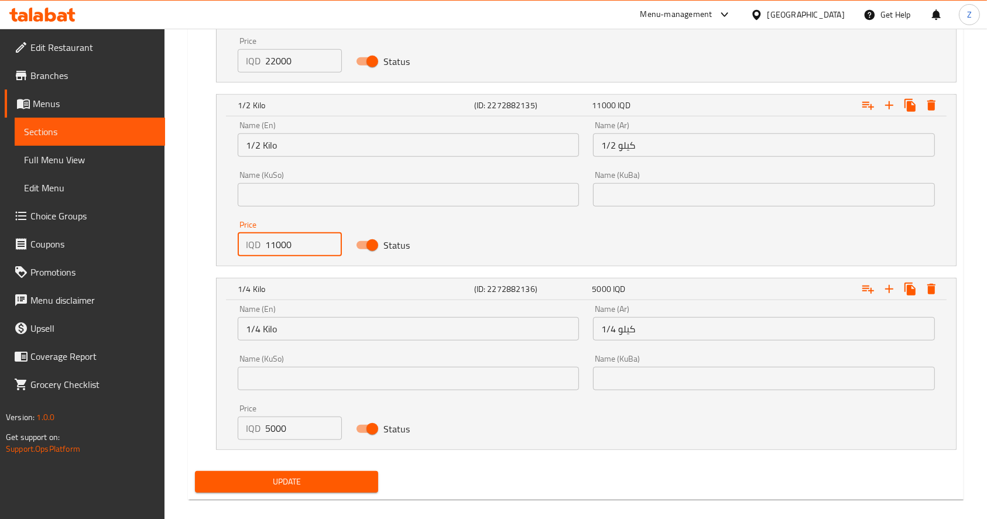
scroll to position [968, 0]
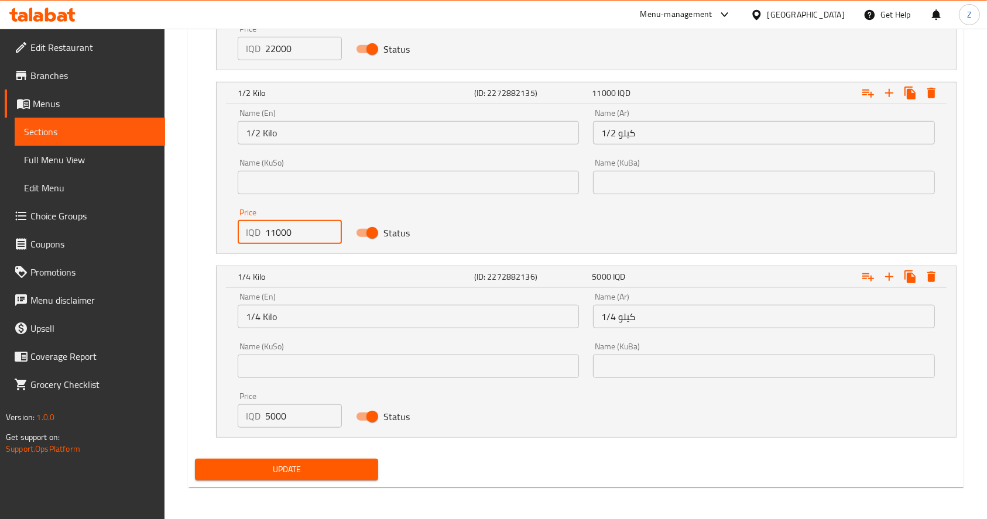
type input "11000"
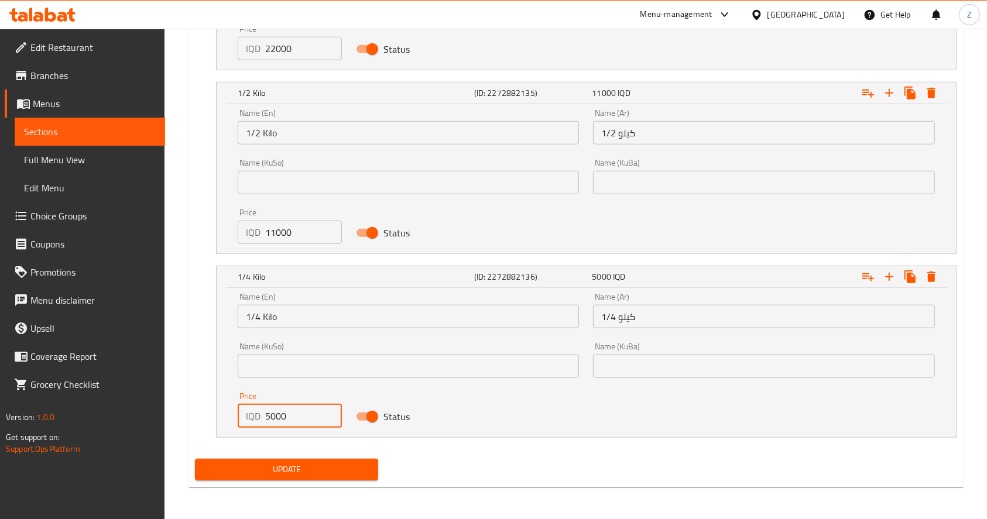
click at [272, 413] on input "5000" at bounding box center [303, 415] width 77 height 23
type input "5500"
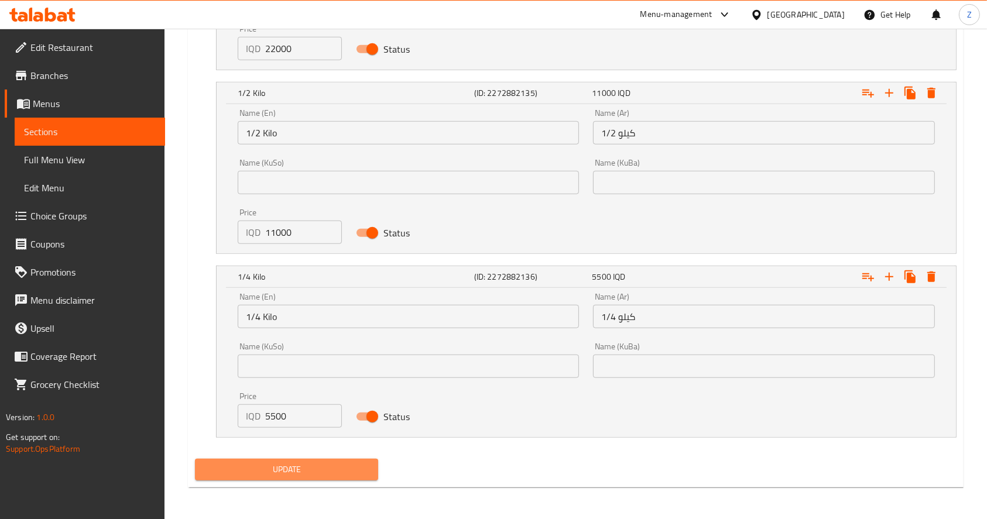
click at [293, 462] on span "Update" at bounding box center [286, 469] width 164 height 15
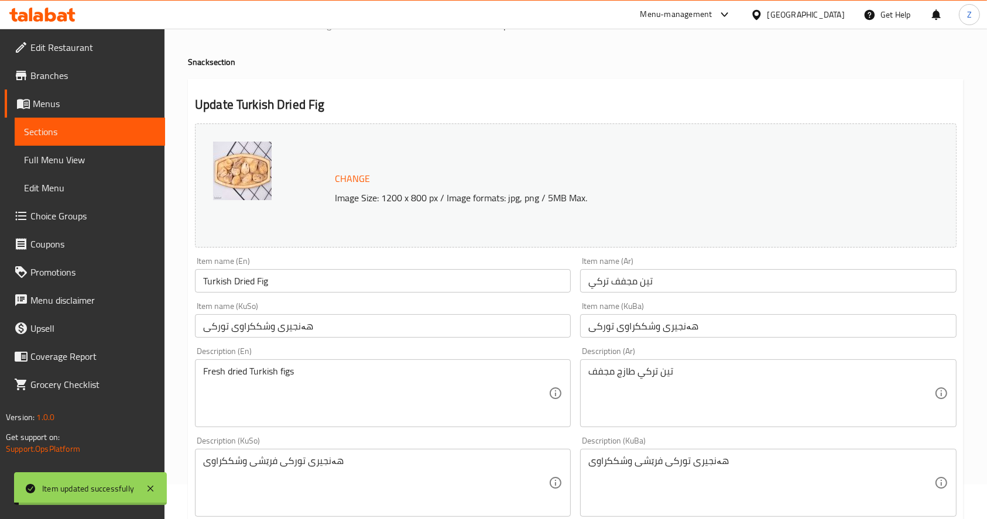
scroll to position [0, 0]
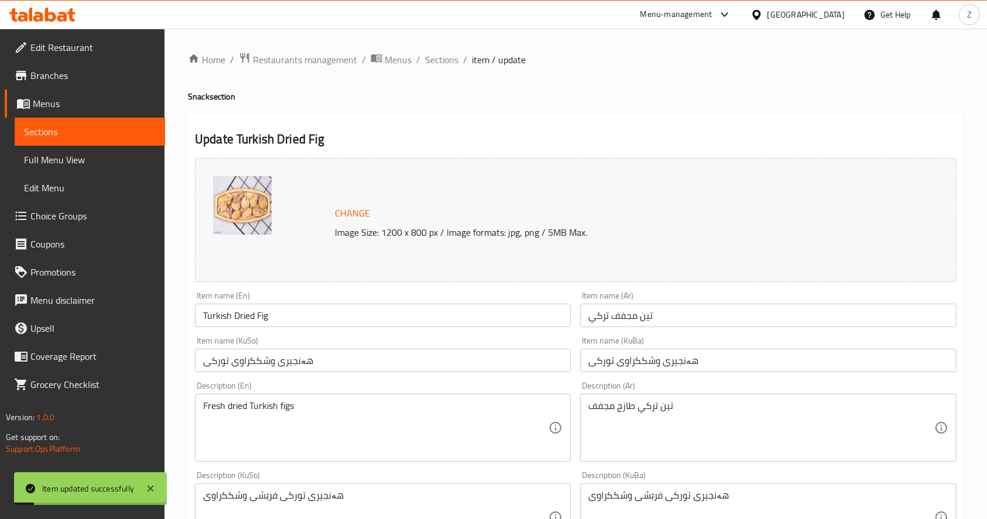
drag, startPoint x: 445, startPoint y: 63, endPoint x: 453, endPoint y: 80, distance: 18.3
click at [445, 63] on span "Sections" at bounding box center [441, 60] width 33 height 14
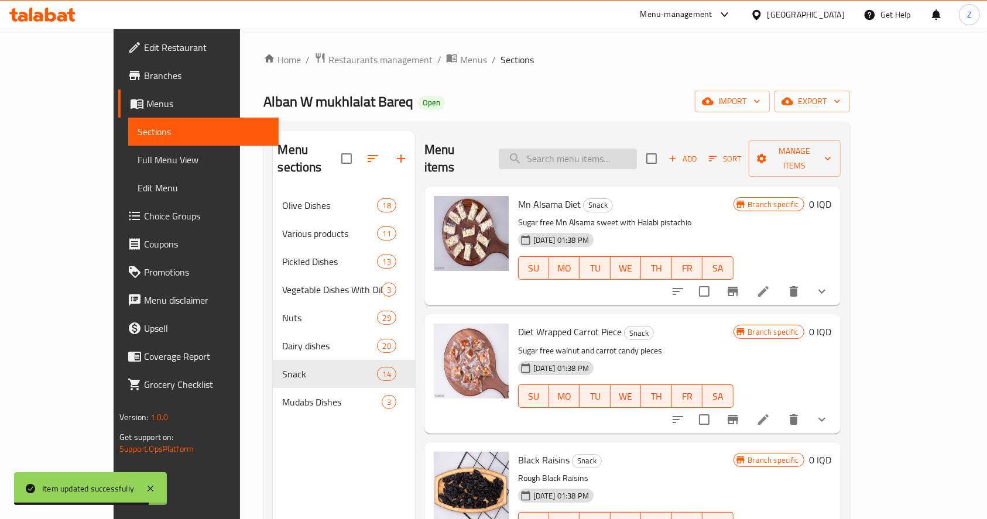
click at [590, 149] on input "search" at bounding box center [568, 159] width 138 height 20
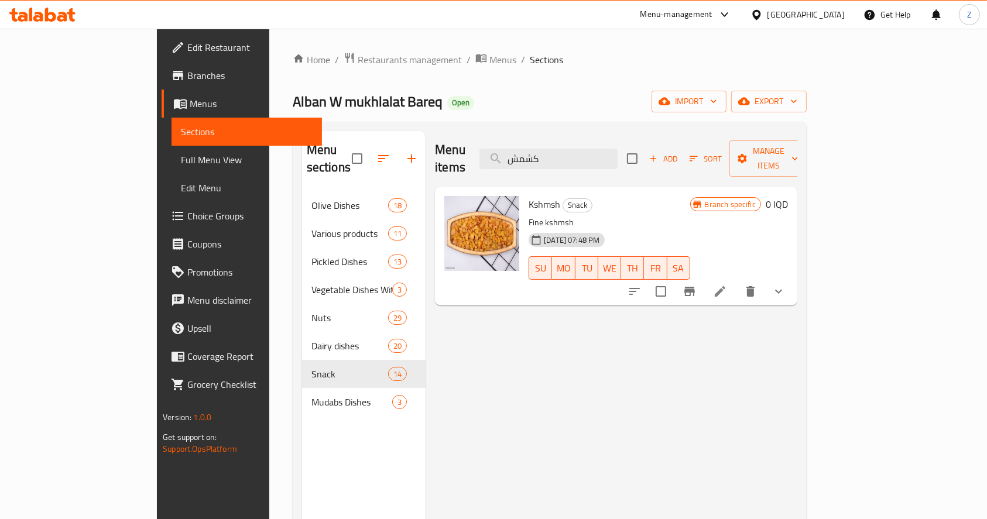
type input "كشمش"
click at [736, 281] on li at bounding box center [719, 291] width 33 height 21
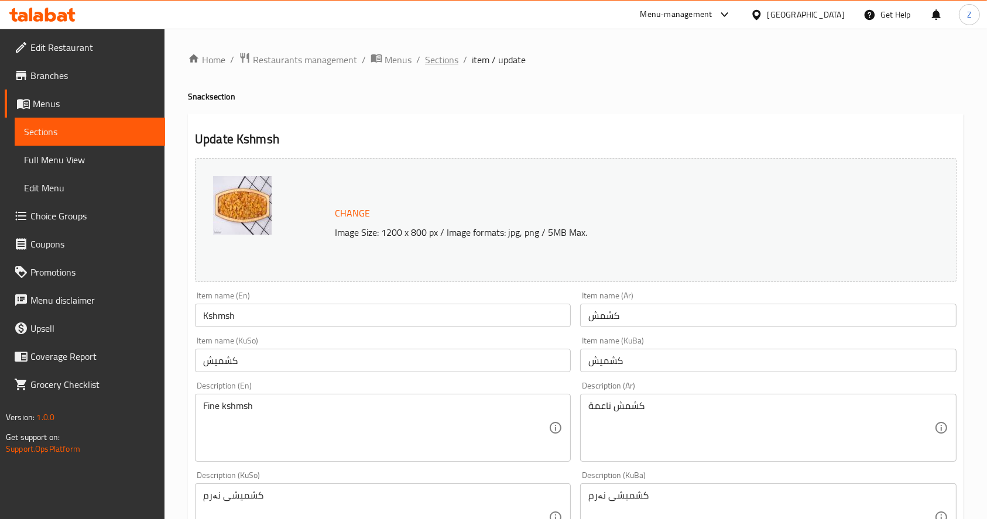
click at [455, 53] on span "Sections" at bounding box center [441, 60] width 33 height 14
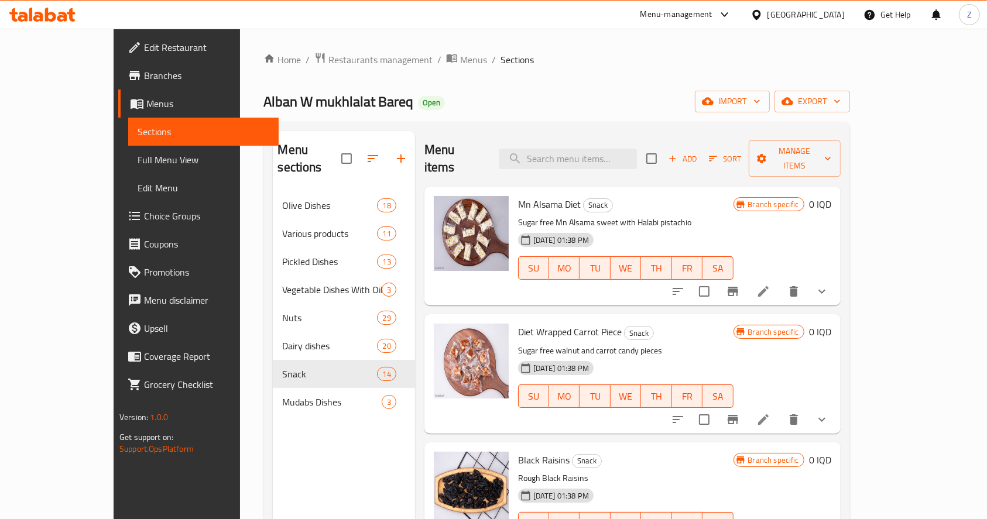
click at [500, 60] on span "Sections" at bounding box center [516, 60] width 33 height 14
click at [619, 149] on input "search" at bounding box center [568, 159] width 138 height 20
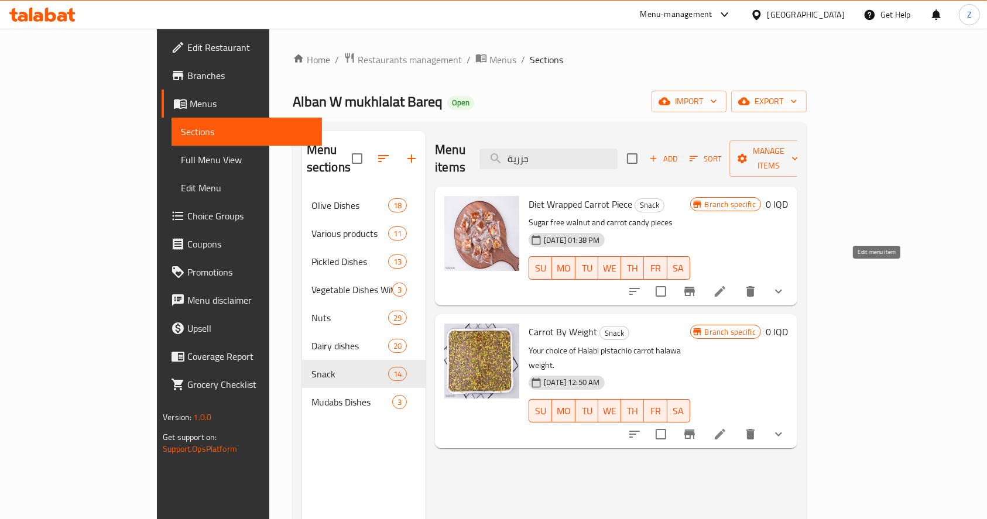
type input "جزرية"
click at [727, 284] on icon at bounding box center [720, 291] width 14 height 14
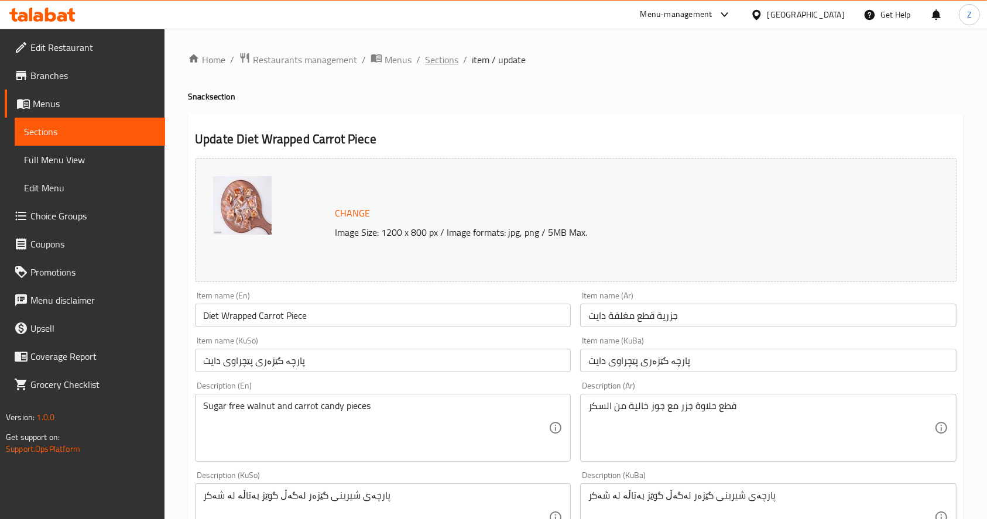
click at [451, 56] on span "Sections" at bounding box center [441, 60] width 33 height 14
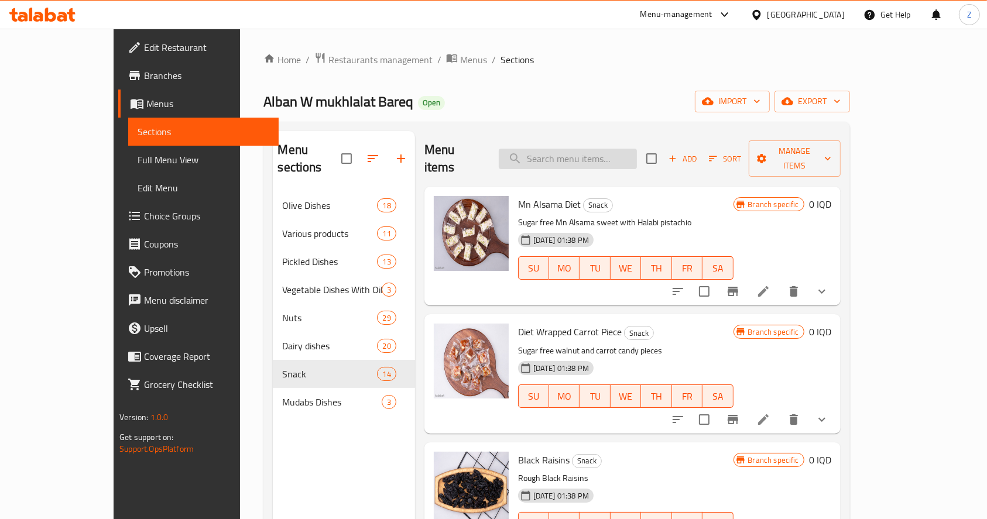
click at [609, 156] on input "search" at bounding box center [568, 159] width 138 height 20
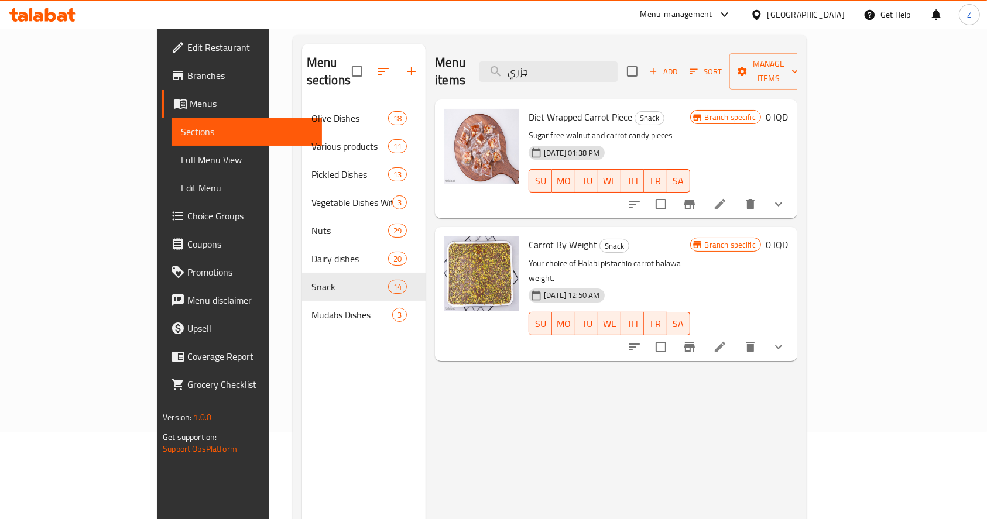
scroll to position [164, 0]
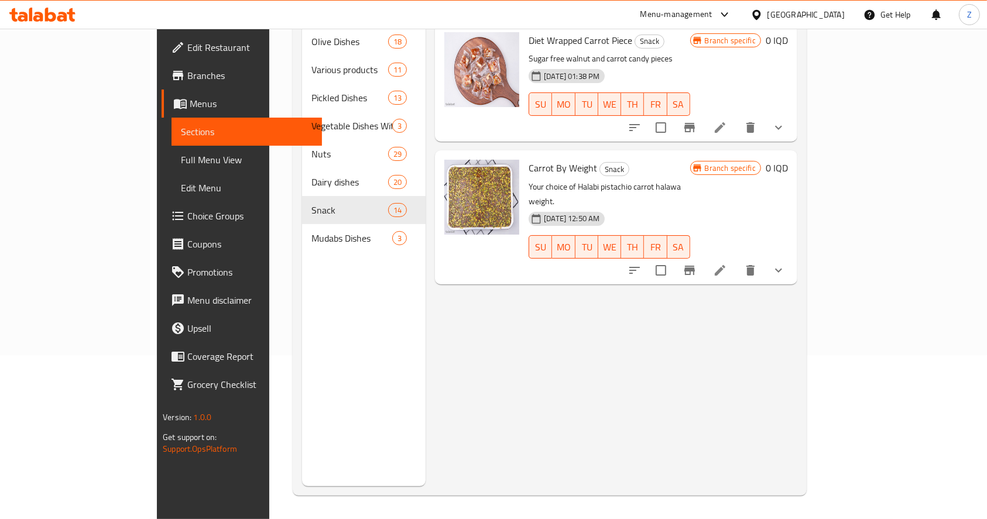
type input "جزري"
click at [736, 260] on li at bounding box center [719, 270] width 33 height 21
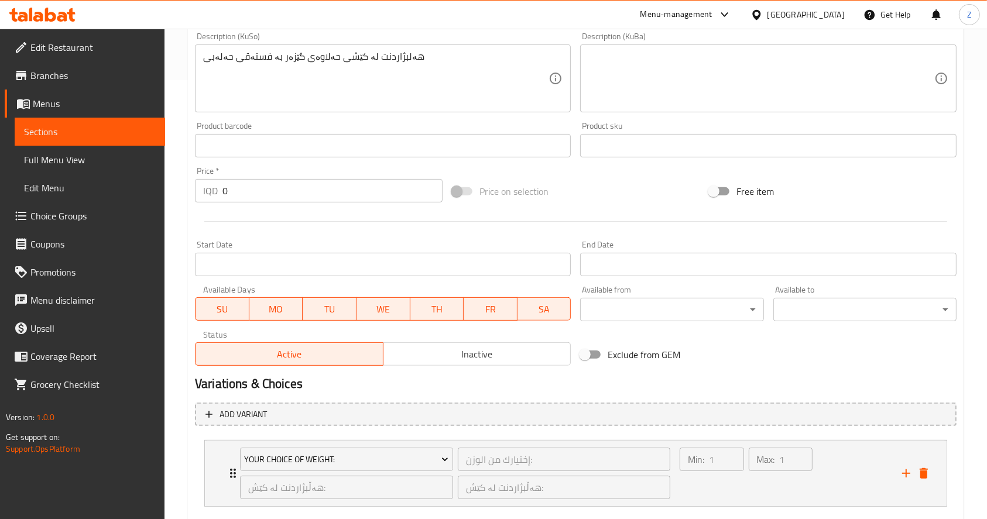
scroll to position [506, 0]
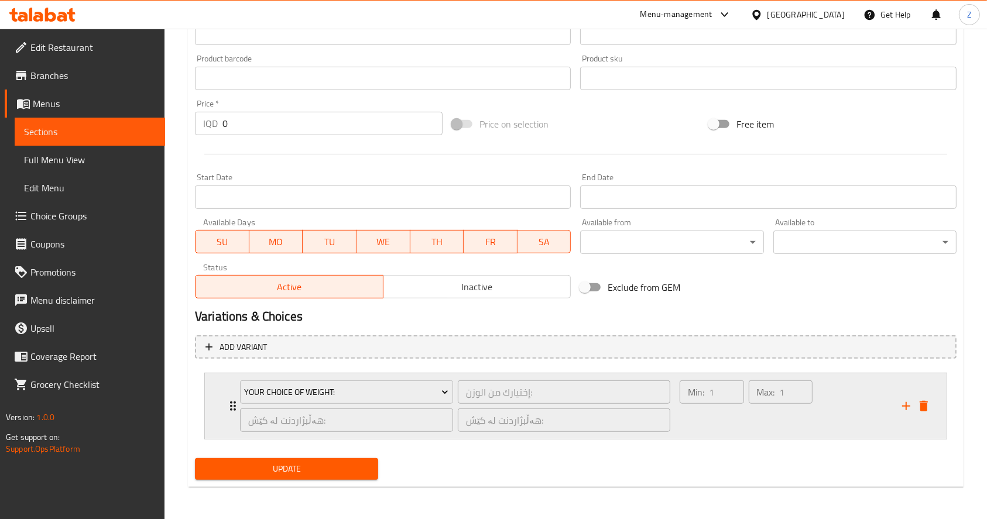
click at [226, 399] on icon "Expand" at bounding box center [233, 406] width 14 height 14
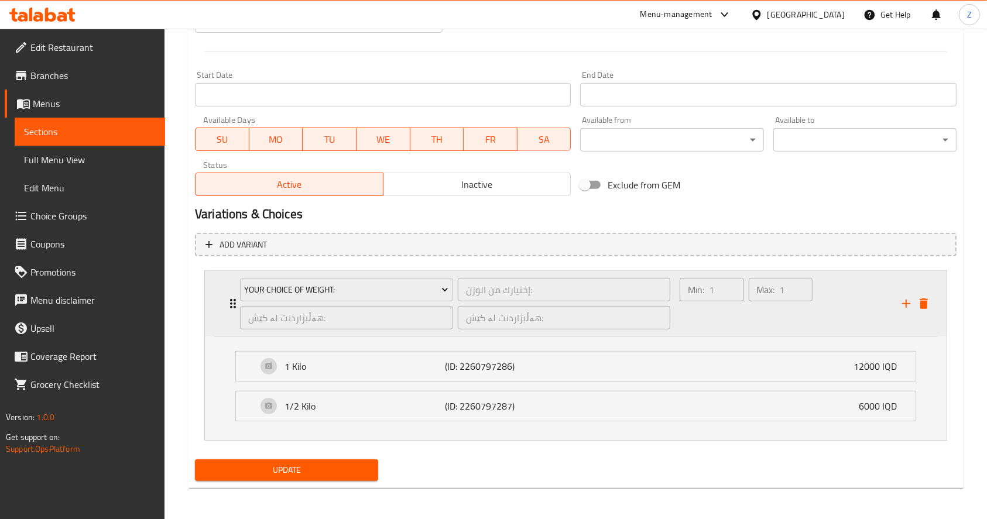
scroll to position [610, 0]
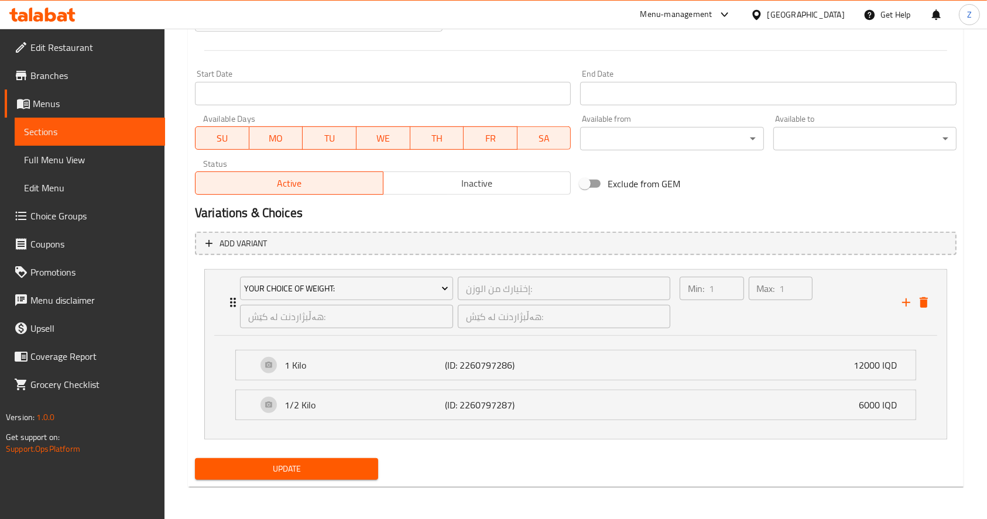
drag, startPoint x: 377, startPoint y: 239, endPoint x: 383, endPoint y: 242, distance: 6.5
click at [379, 239] on span "Add variant" at bounding box center [575, 243] width 740 height 15
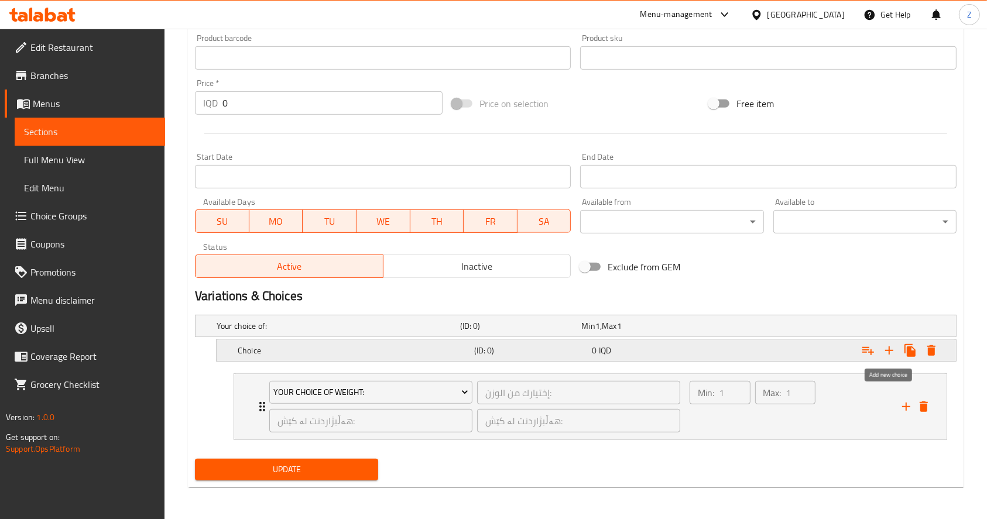
click at [889, 348] on icon "Expand" at bounding box center [889, 350] width 14 height 14
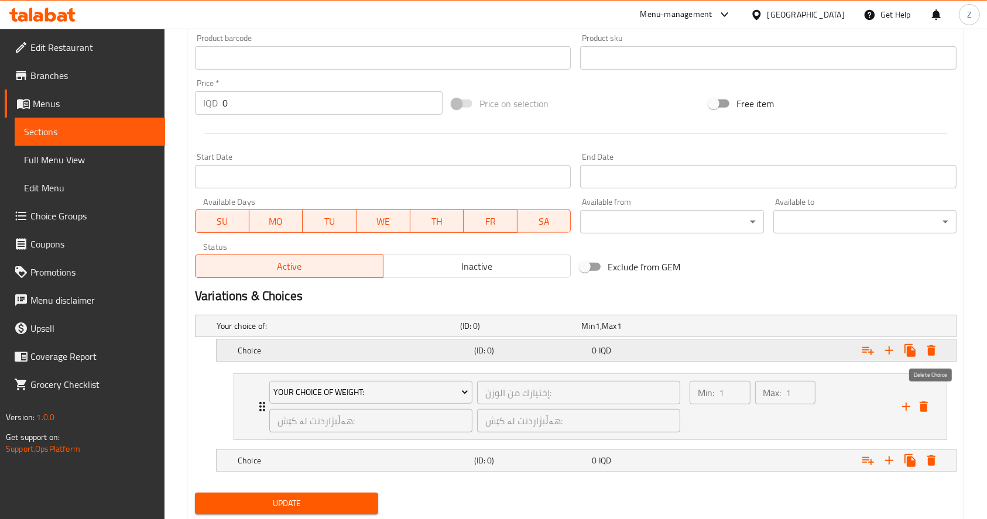
click at [925, 349] on icon "Expand" at bounding box center [931, 350] width 14 height 14
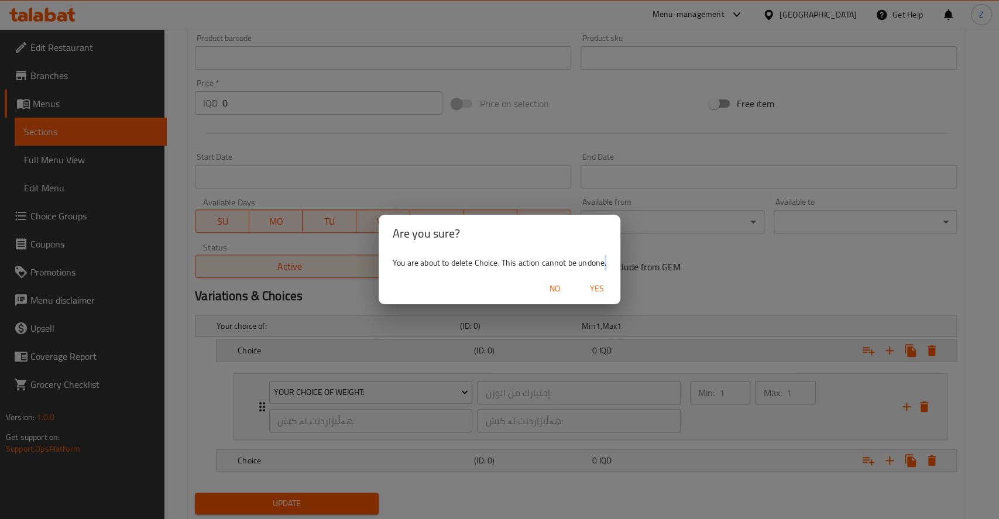
click at [925, 349] on div "Are you sure? You are about to delete Choice. This action cannot be undone. No …" at bounding box center [499, 259] width 999 height 519
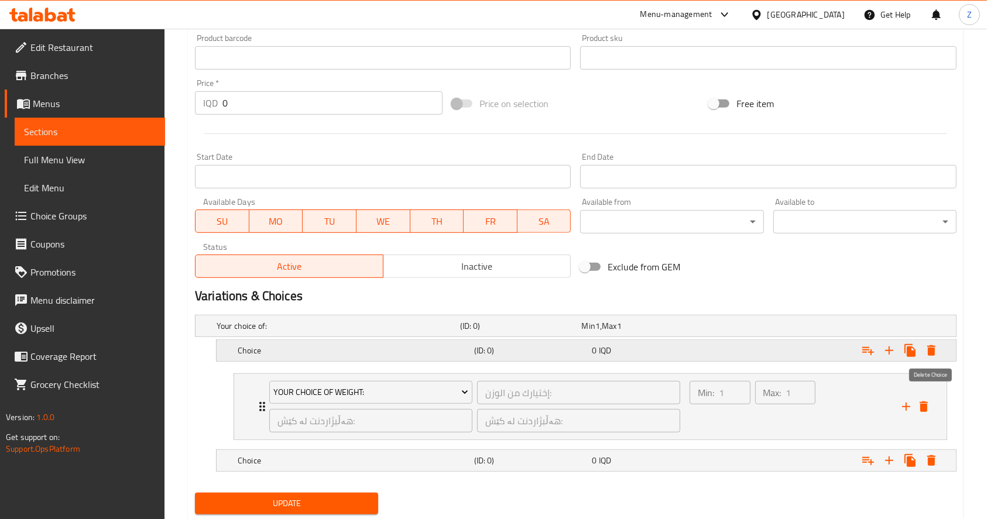
click at [942, 346] on div "Expand" at bounding box center [825, 351] width 236 height 26
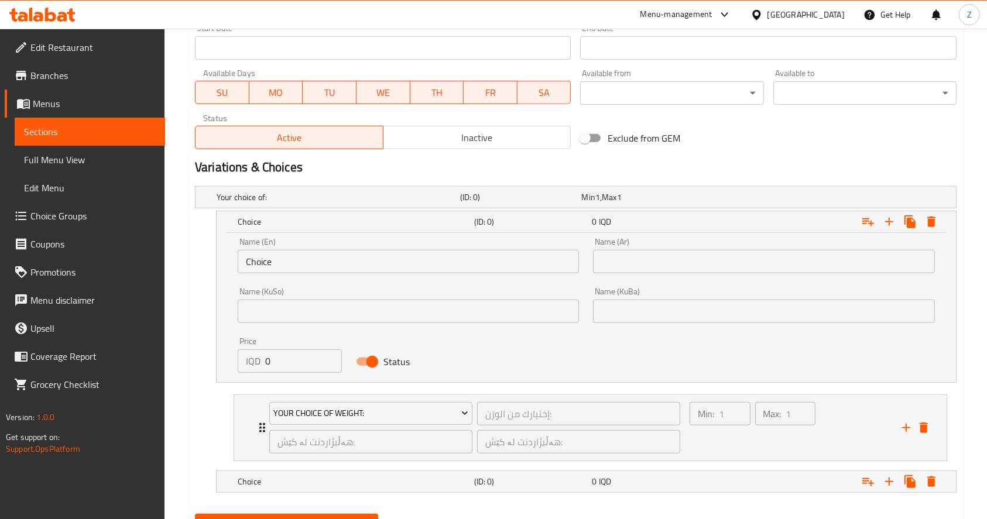
scroll to position [683, 0]
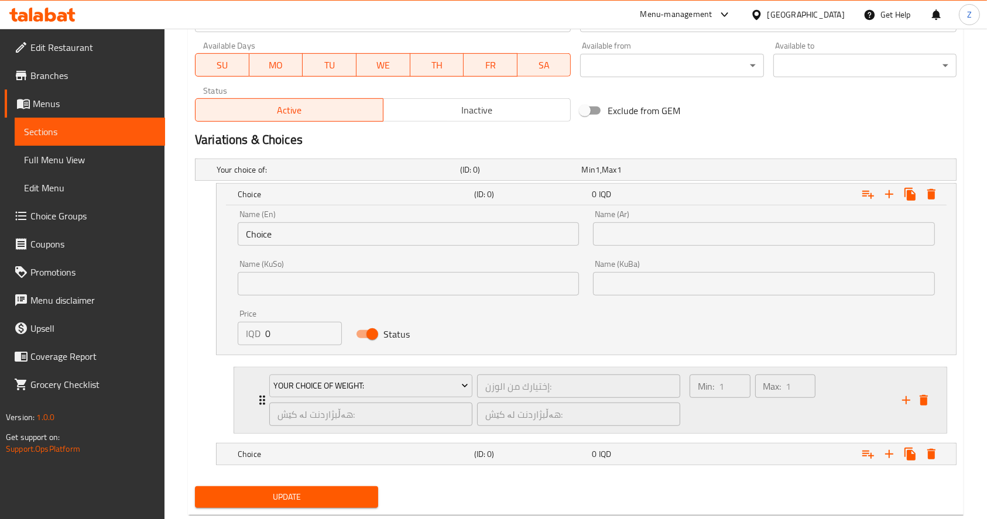
click at [925, 397] on icon "delete" at bounding box center [923, 400] width 8 height 11
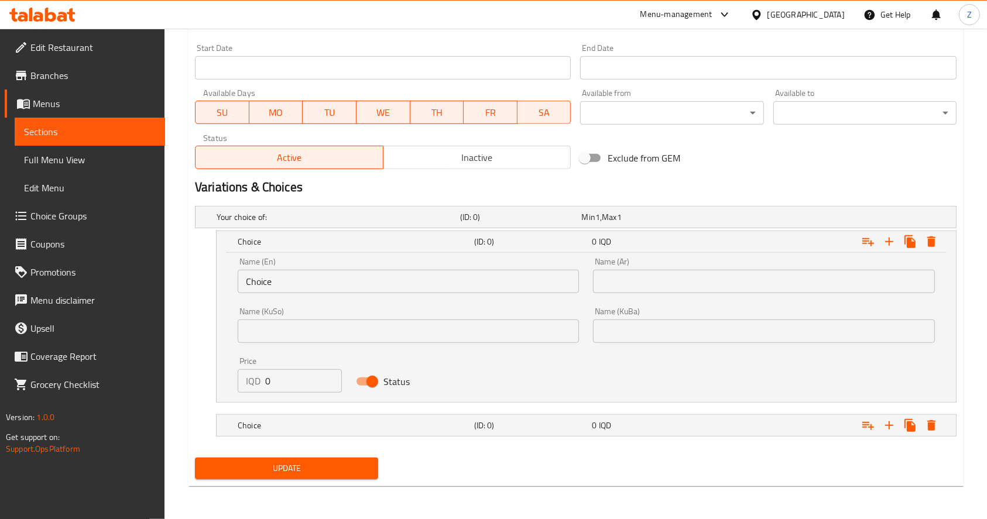
scroll to position [634, 0]
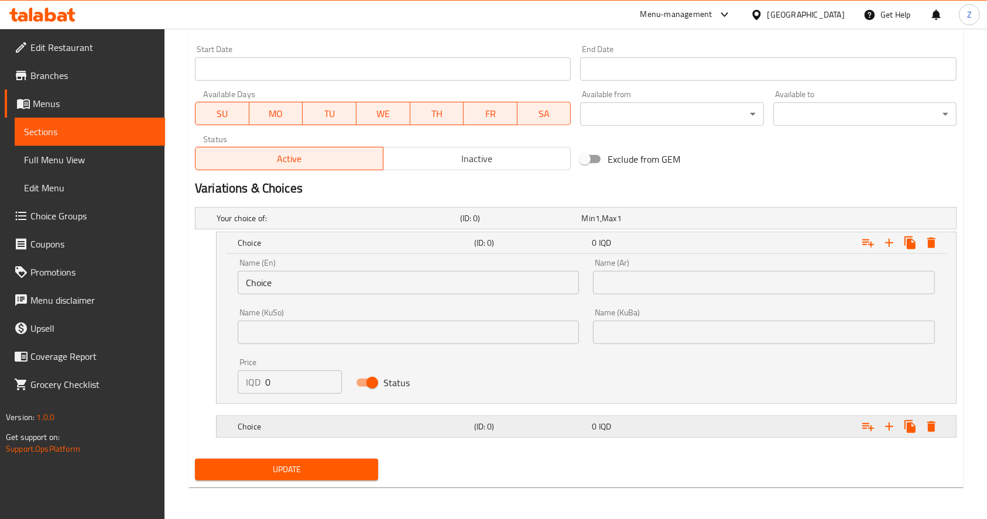
click at [565, 428] on h5 "(ID: 0)" at bounding box center [531, 427] width 114 height 12
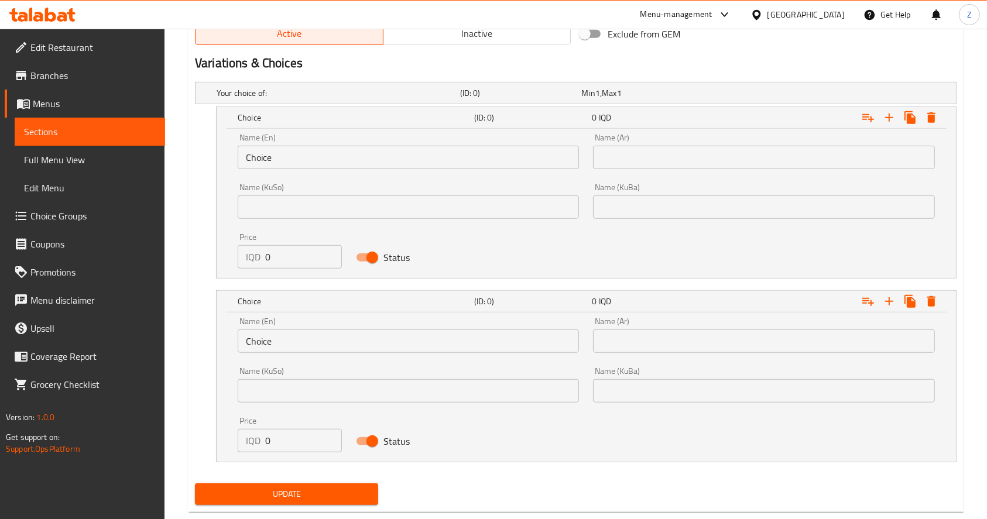
scroll to position [784, 0]
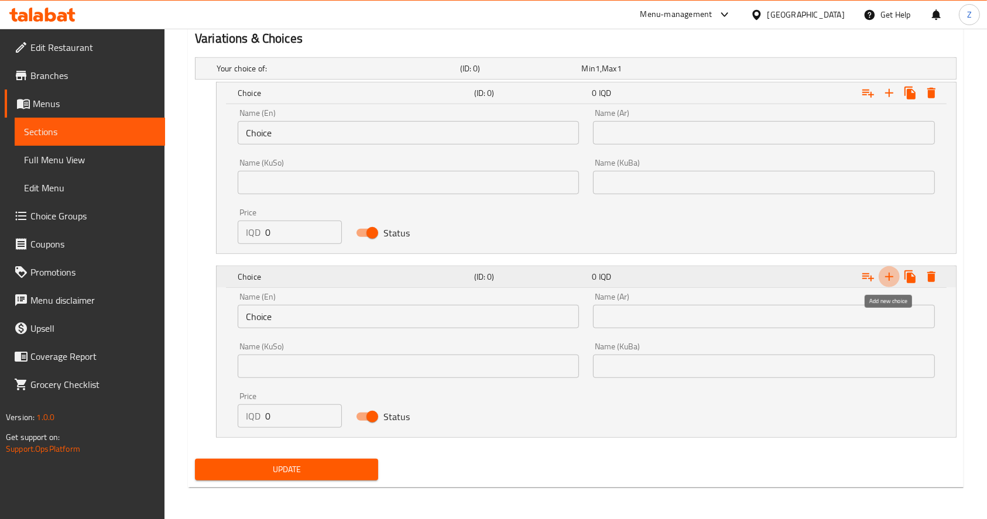
click at [886, 279] on icon "Expand" at bounding box center [889, 277] width 14 height 14
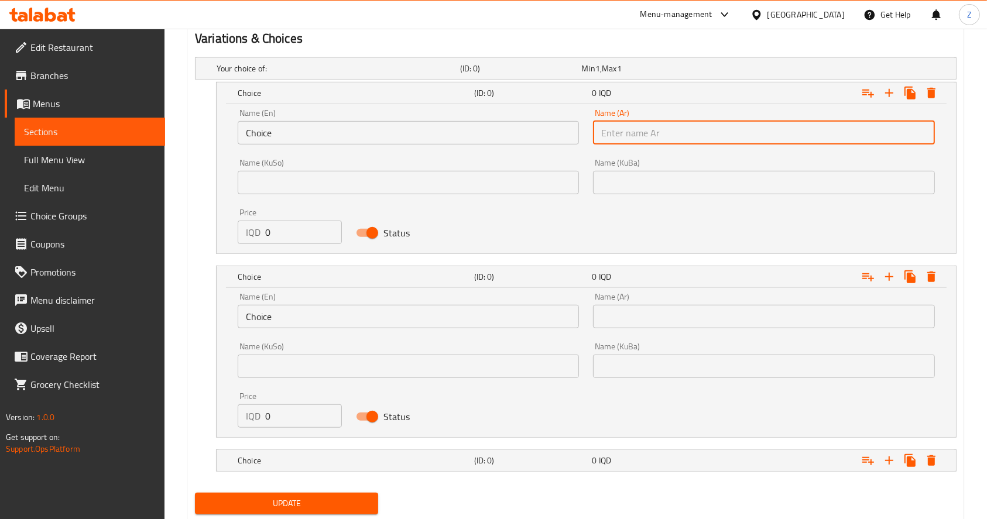
click at [636, 132] on input "text" at bounding box center [763, 132] width 341 height 23
type input "1 كيلو"
click at [437, 135] on input "Choice" at bounding box center [408, 132] width 341 height 23
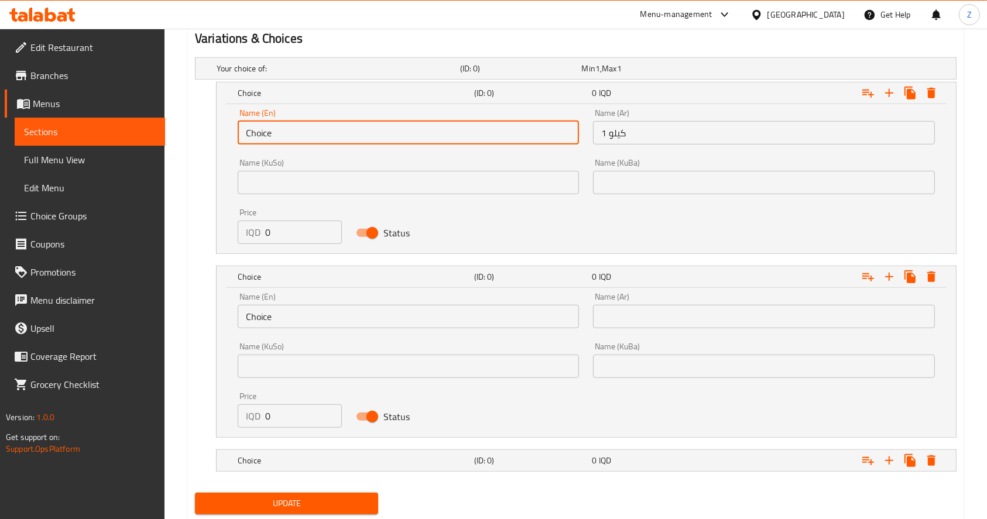
click at [437, 135] on input "Choice" at bounding box center [408, 132] width 341 height 23
click at [436, 133] on input "text" at bounding box center [408, 132] width 341 height 23
type input "1 Kilo"
click at [655, 319] on input "text" at bounding box center [763, 316] width 341 height 23
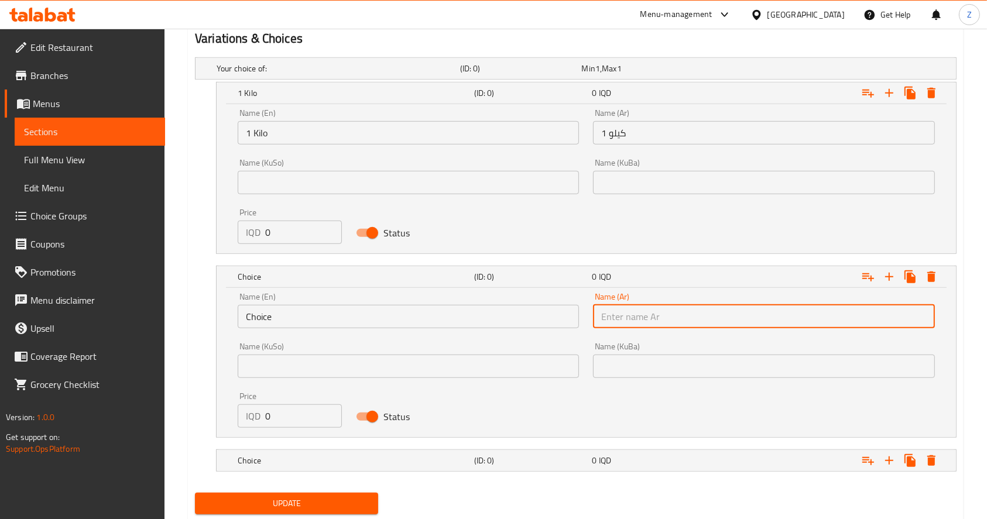
type input "1/2 كيلو"
click at [401, 319] on input "Choice" at bounding box center [408, 316] width 341 height 23
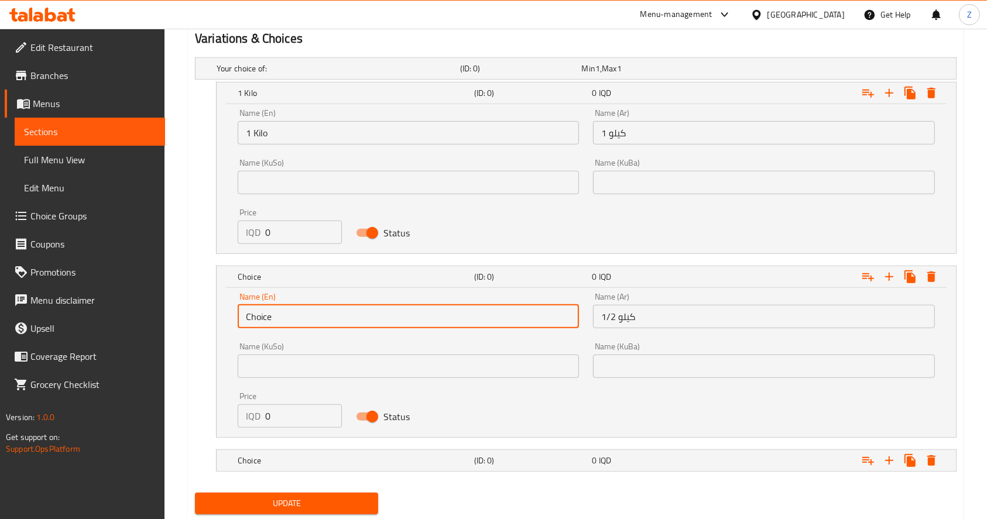
click at [401, 319] on input "Choice" at bounding box center [408, 316] width 341 height 23
click at [401, 319] on input "text" at bounding box center [408, 316] width 341 height 23
type input "1/2 Kilo"
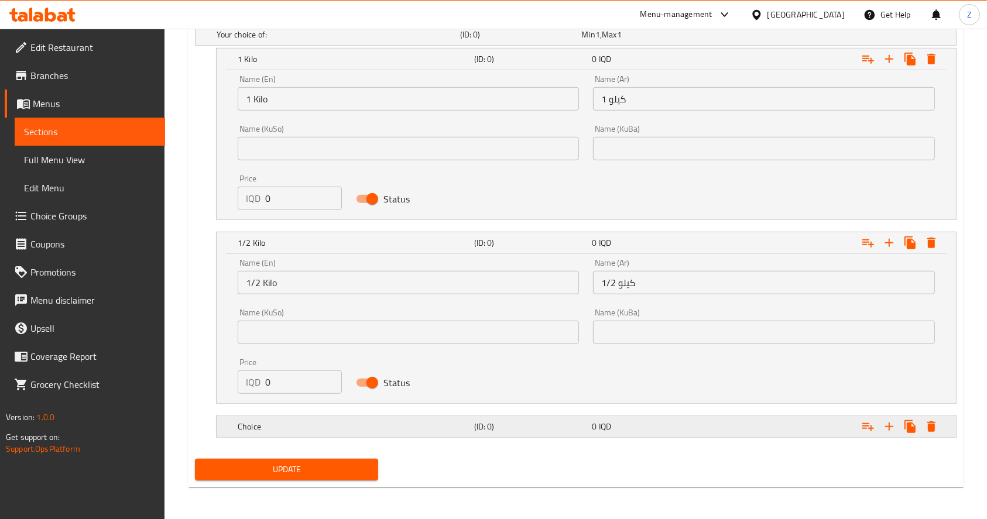
drag, startPoint x: 605, startPoint y: 433, endPoint x: 616, endPoint y: 428, distance: 11.5
click at [606, 433] on div "0 IQD" at bounding box center [648, 426] width 118 height 16
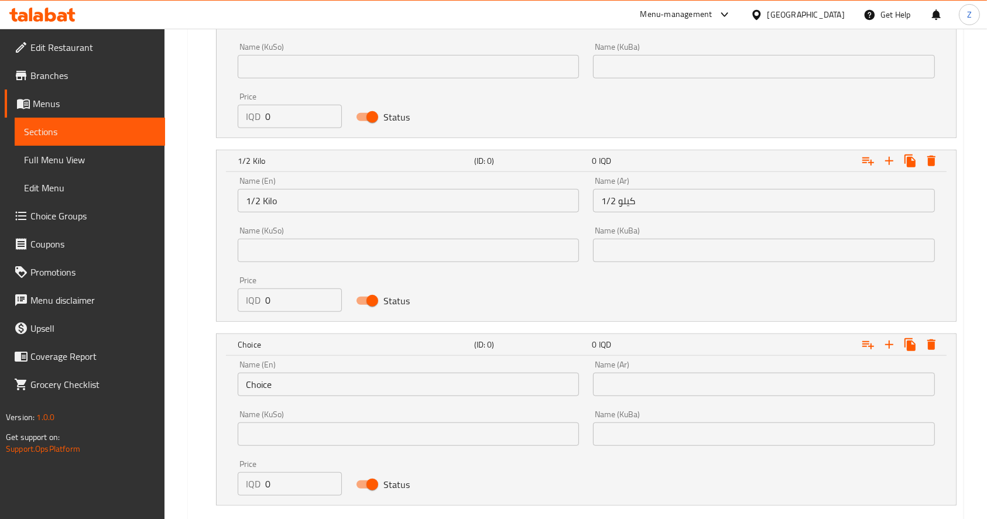
scroll to position [967, 0]
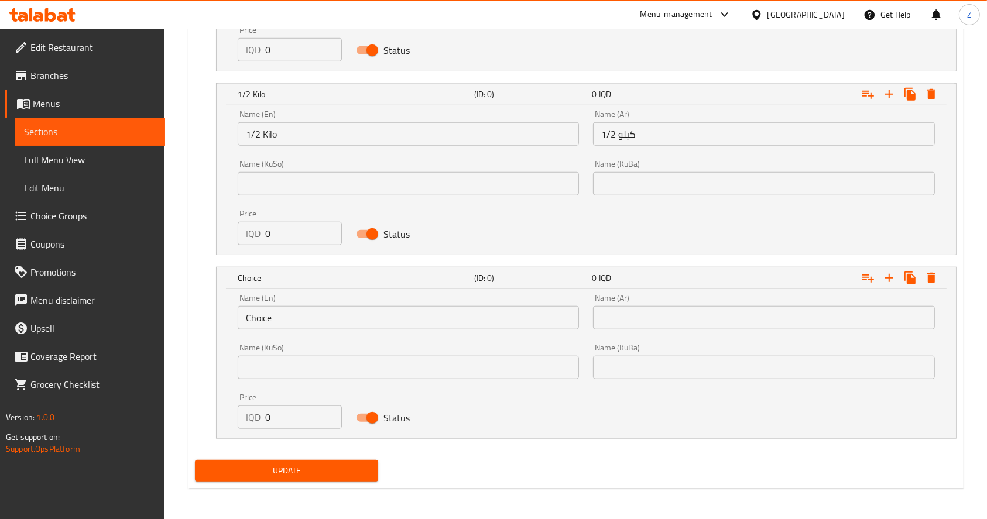
click at [637, 315] on input "text" at bounding box center [763, 317] width 341 height 23
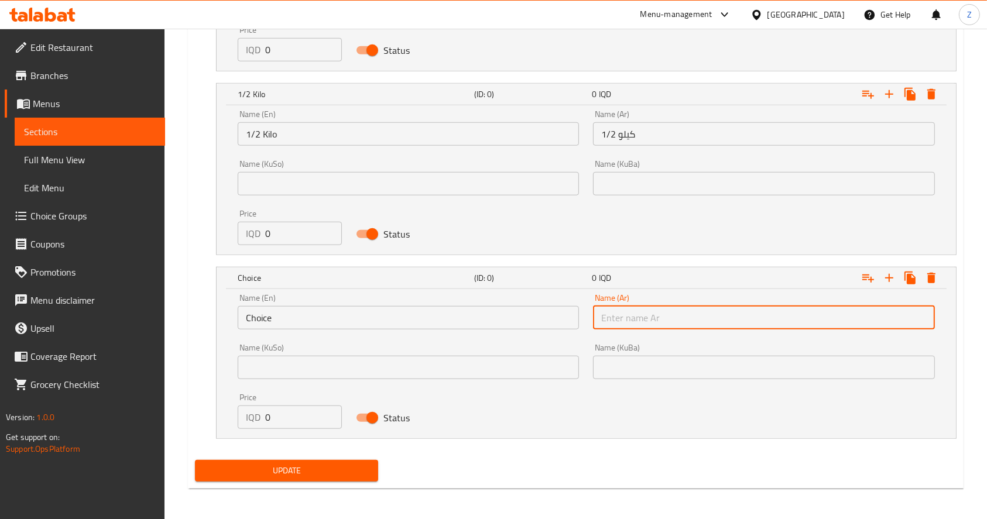
drag, startPoint x: 637, startPoint y: 315, endPoint x: 664, endPoint y: 334, distance: 33.1
click at [637, 315] on input "text" at bounding box center [763, 317] width 341 height 23
click at [332, 311] on input "Choice" at bounding box center [408, 317] width 341 height 23
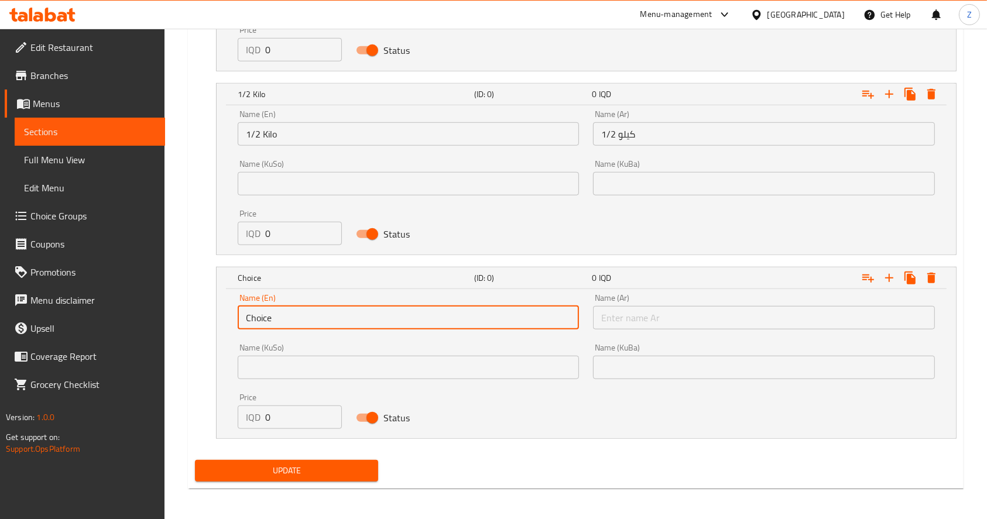
click at [332, 311] on input "Choice" at bounding box center [408, 317] width 341 height 23
click at [322, 321] on input "text" at bounding box center [408, 317] width 341 height 23
type input "1/4 Kilo"
click at [640, 315] on input "text" at bounding box center [763, 317] width 341 height 23
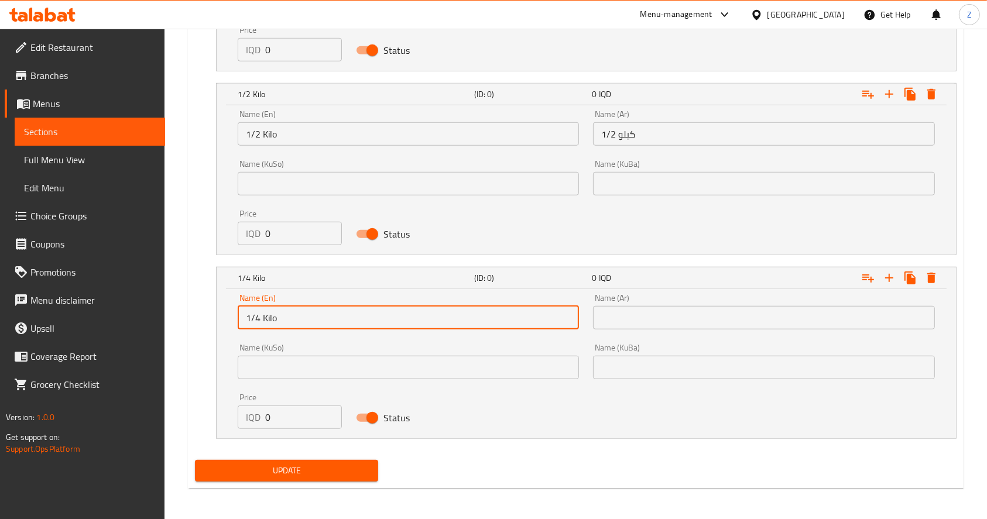
click at [641, 315] on input "text" at bounding box center [763, 317] width 341 height 23
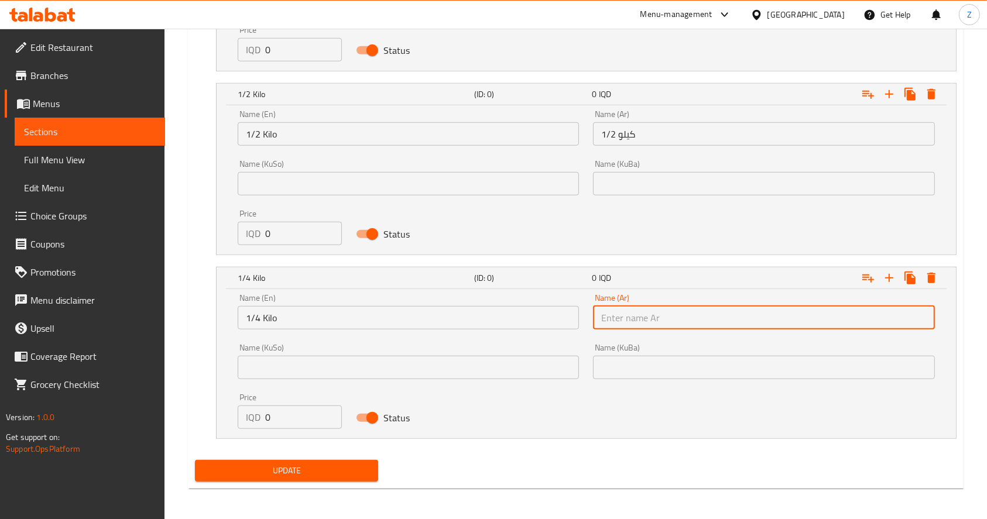
type input "1/4 كيلو"
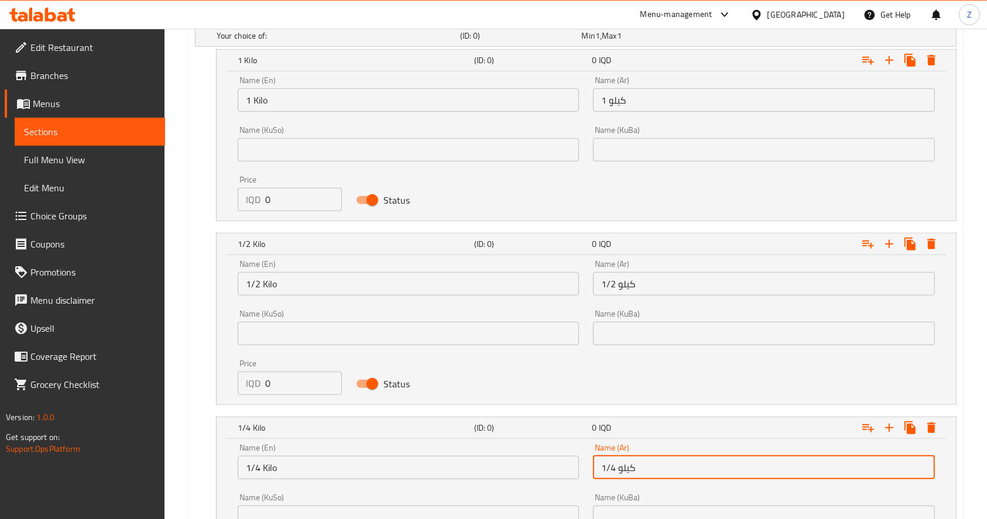
scroll to position [810, 0]
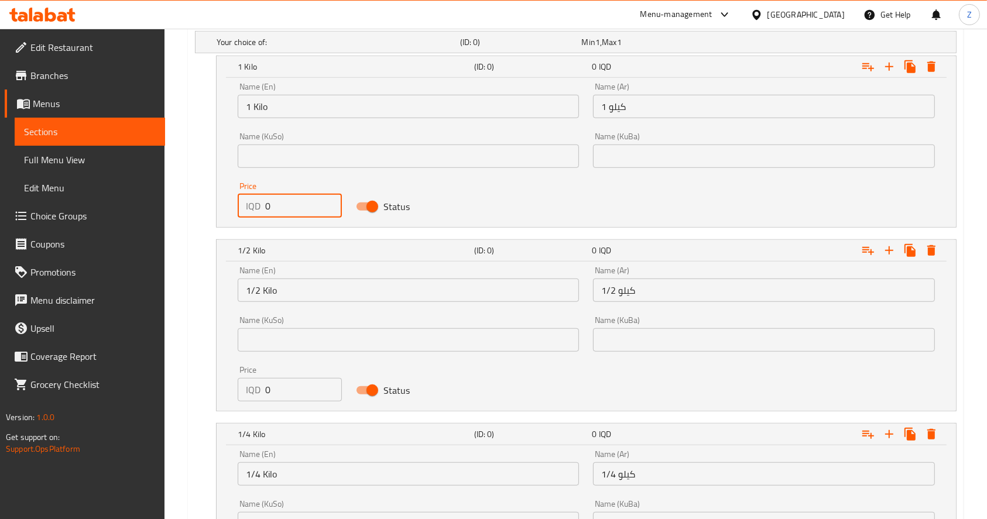
drag, startPoint x: 276, startPoint y: 209, endPoint x: 256, endPoint y: 205, distance: 20.3
click at [257, 207] on div "IQD 0 Price" at bounding box center [290, 205] width 104 height 23
type input "12000"
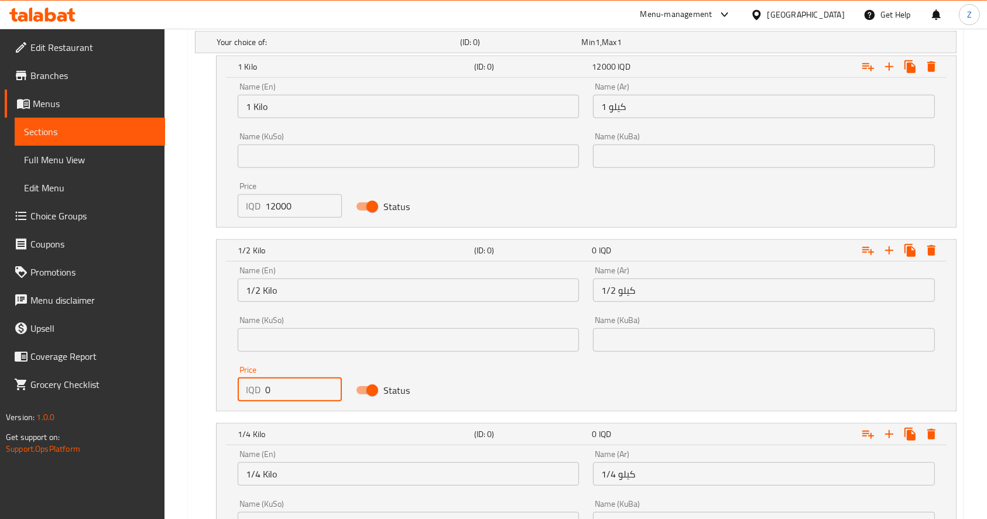
drag, startPoint x: 279, startPoint y: 396, endPoint x: 222, endPoint y: 389, distance: 57.8
click at [223, 389] on div "Name (En) 1/2 Kilo Name (En) Name (Ar) 1/2 كيلو Name (Ar) Name (KuSo) Name (KuS…" at bounding box center [586, 336] width 739 height 149
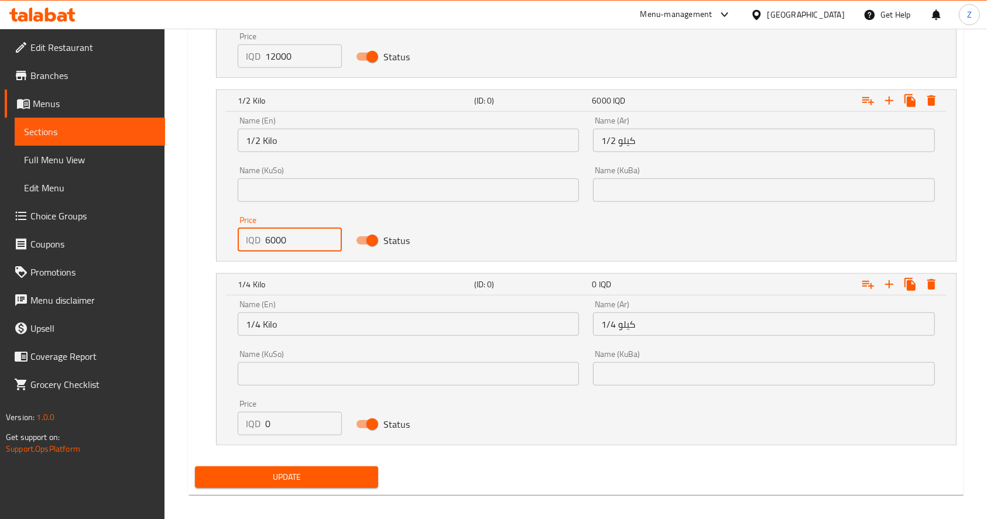
scroll to position [968, 0]
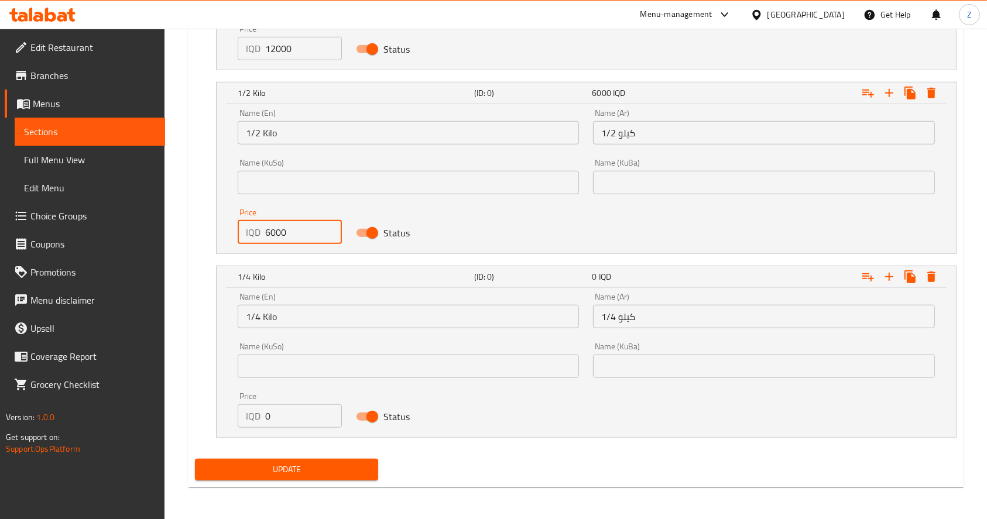
type input "6000"
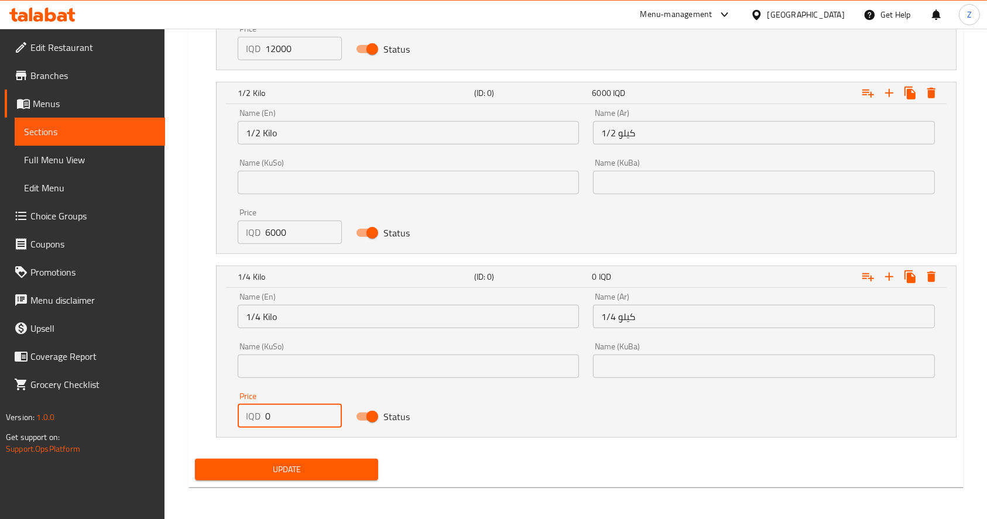
drag, startPoint x: 286, startPoint y: 420, endPoint x: 188, endPoint y: 408, distance: 98.9
type input "3000"
click at [305, 470] on span "Update" at bounding box center [286, 469] width 164 height 15
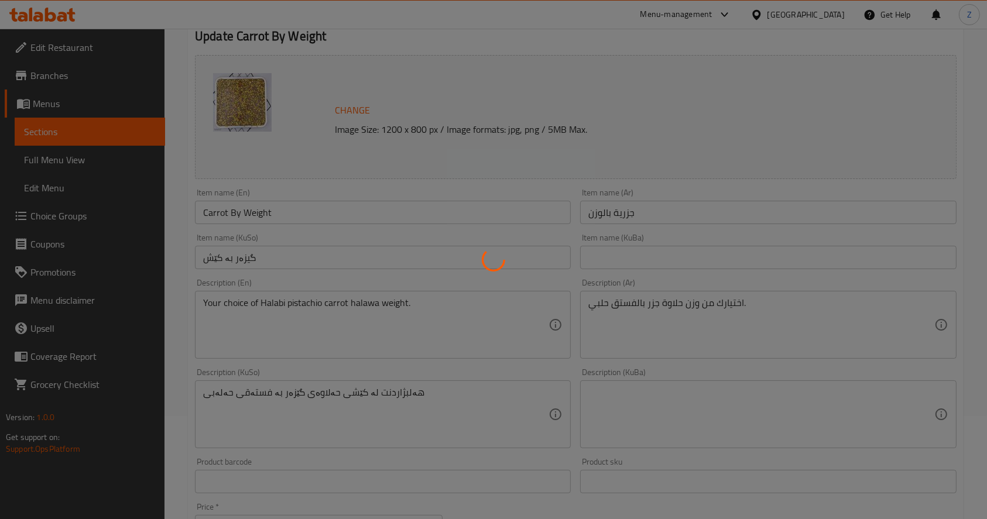
scroll to position [0, 0]
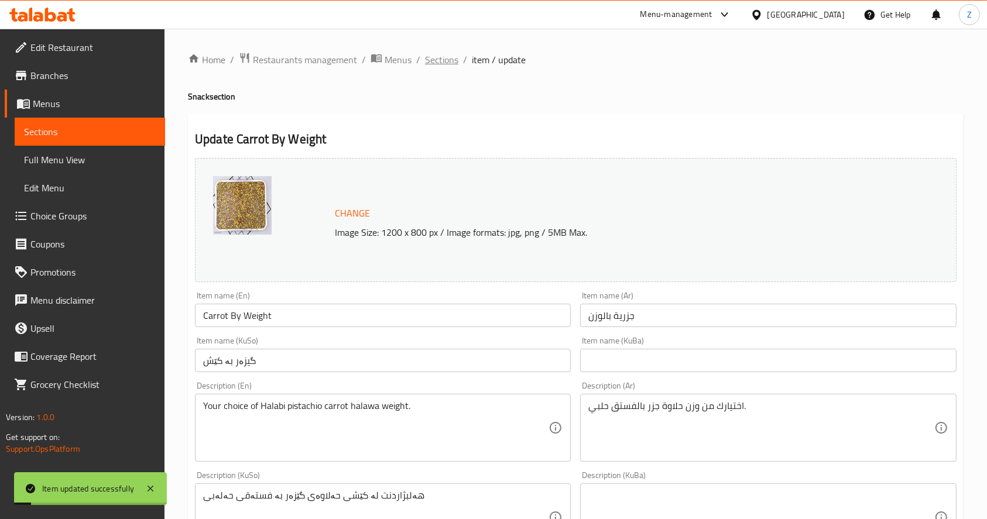
click at [431, 58] on span "Sections" at bounding box center [441, 60] width 33 height 14
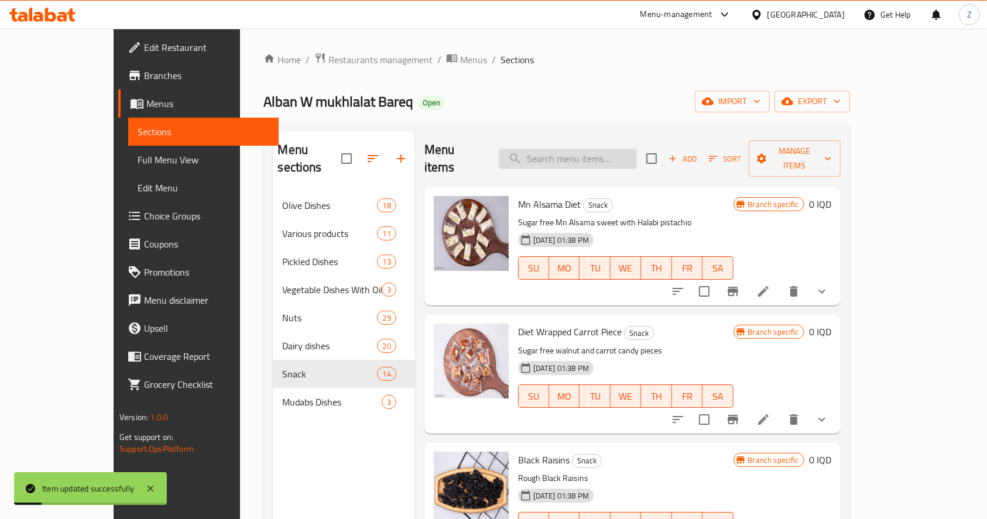
click at [583, 149] on input "search" at bounding box center [568, 159] width 138 height 20
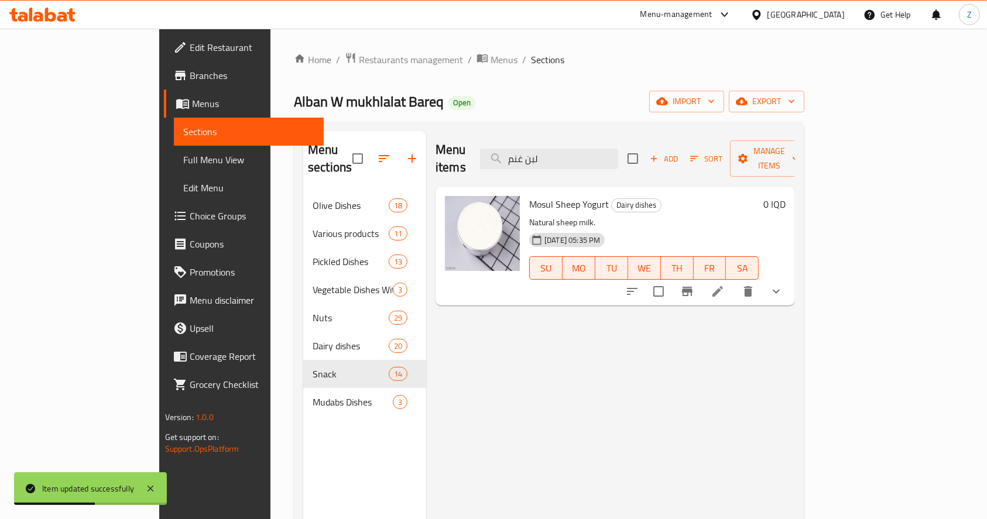
type input "لبن غنم"
click at [734, 281] on li at bounding box center [717, 291] width 33 height 21
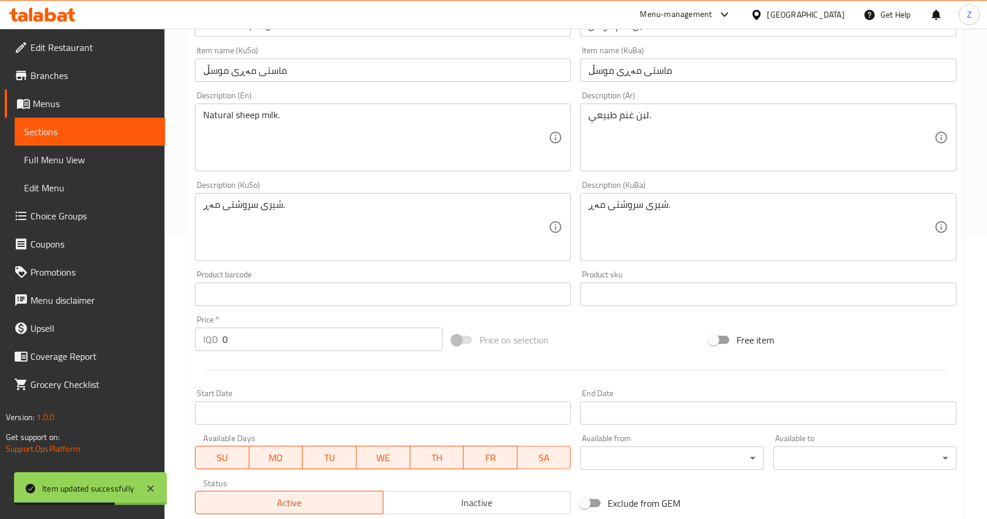
scroll to position [485, 0]
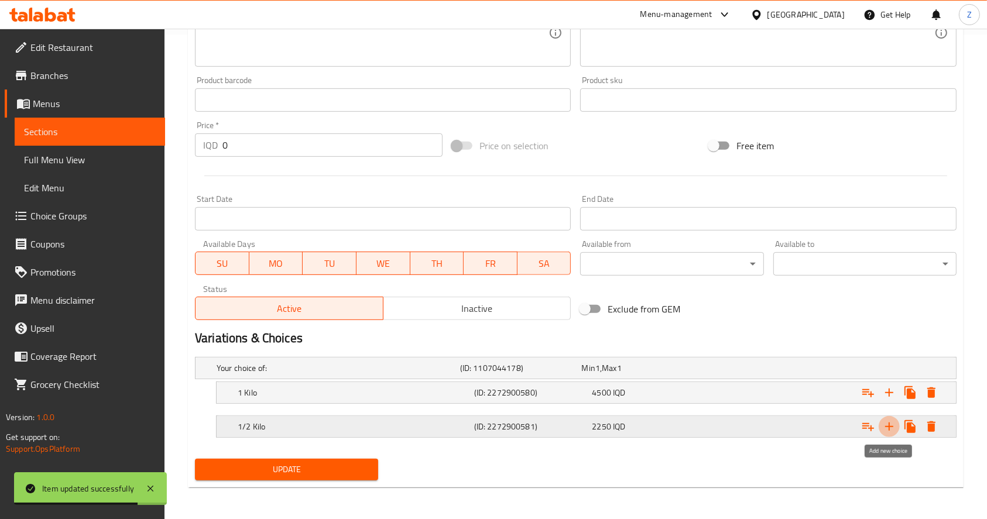
click at [887, 425] on icon "Expand" at bounding box center [889, 426] width 8 height 8
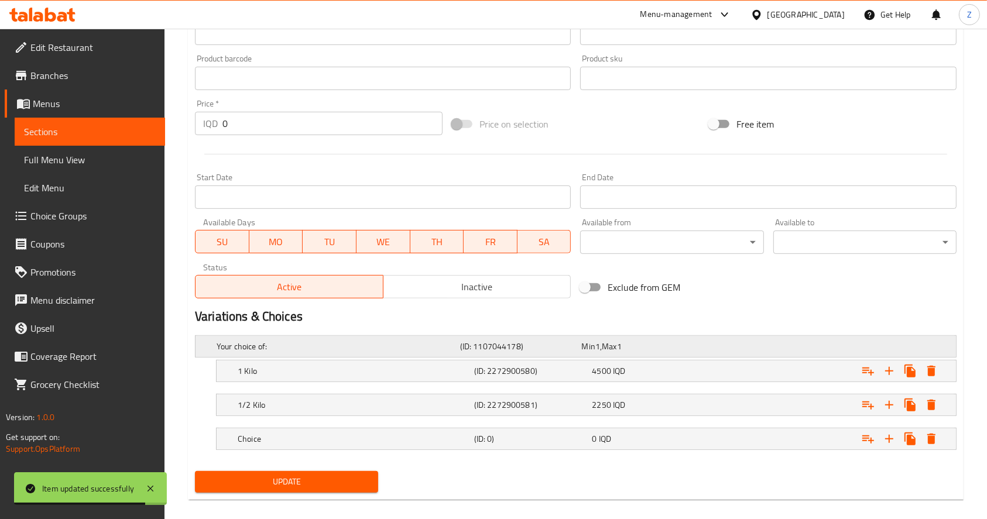
scroll to position [518, 0]
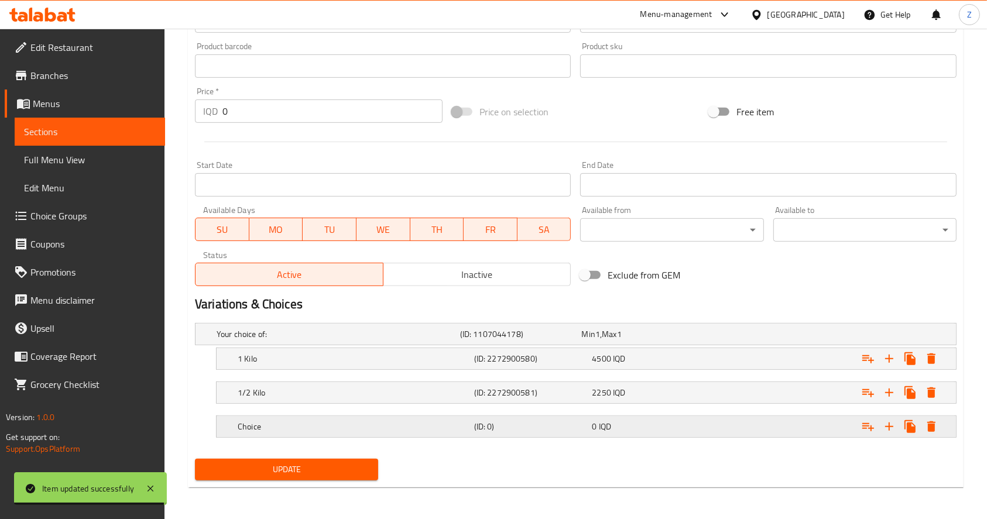
click at [771, 427] on div "Expand" at bounding box center [825, 427] width 236 height 26
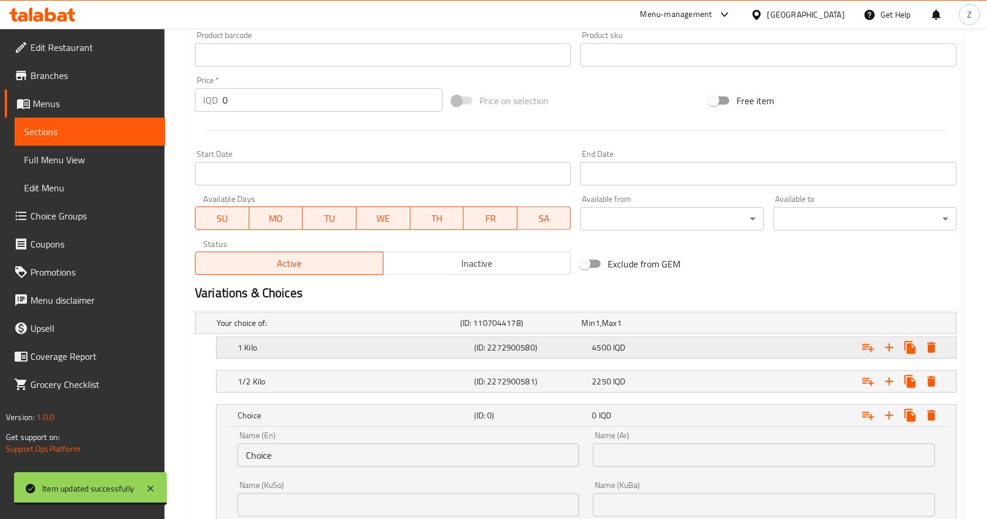
scroll to position [668, 0]
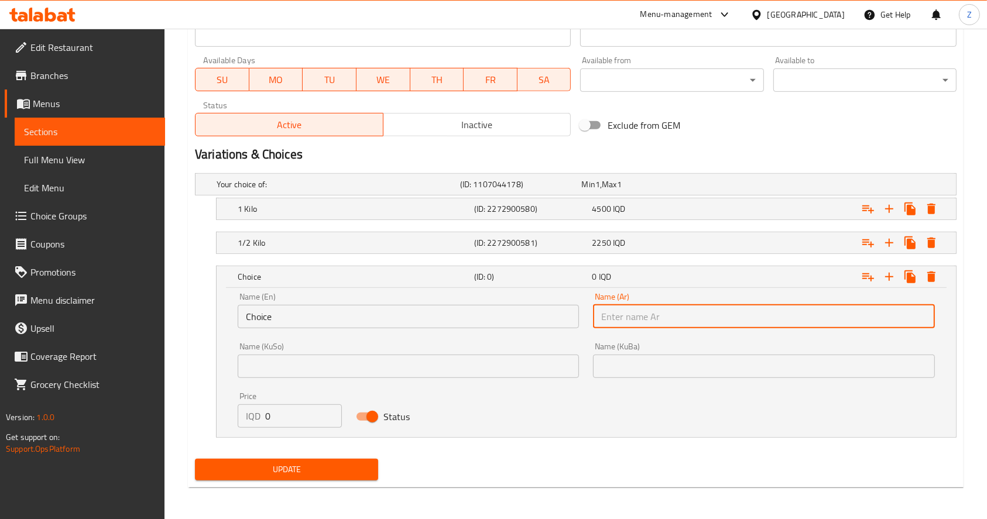
click at [624, 321] on input "text" at bounding box center [763, 316] width 341 height 23
type input "1/4 كيلو"
click at [452, 310] on input "Choice" at bounding box center [408, 316] width 341 height 23
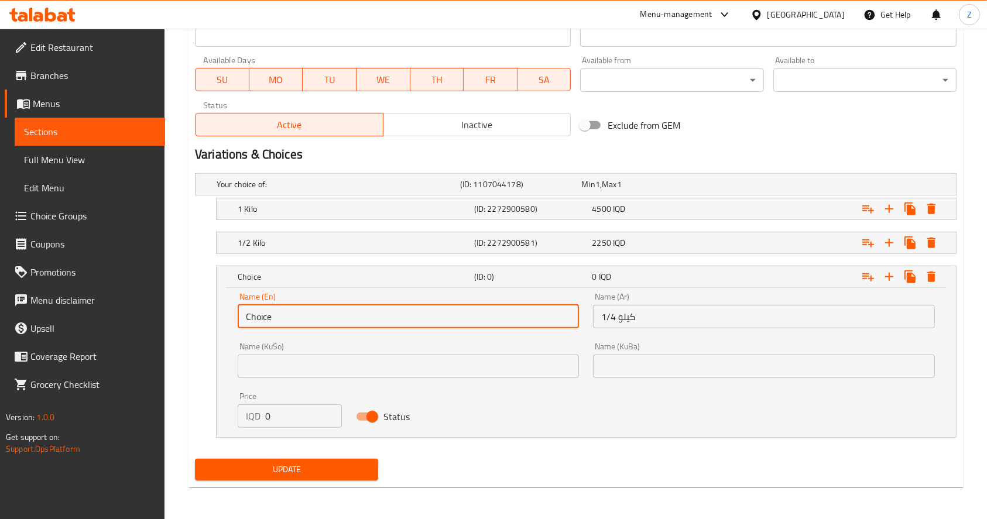
click at [452, 310] on input "Choice" at bounding box center [408, 316] width 341 height 23
click at [451, 312] on input "text" at bounding box center [408, 316] width 341 height 23
type input "1/4 Kilo"
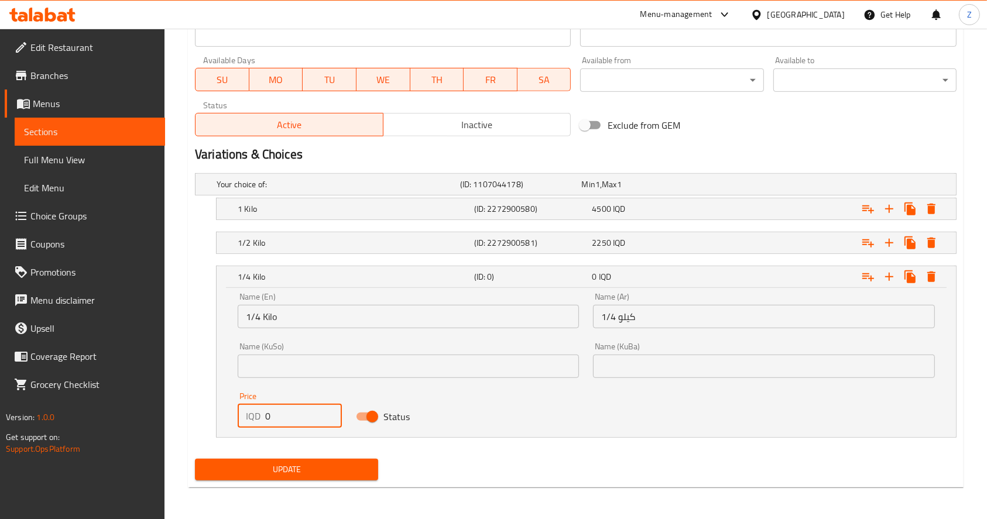
drag, startPoint x: 298, startPoint y: 407, endPoint x: 218, endPoint y: 413, distance: 79.8
click at [219, 414] on div "Name (En) 1/4 Kilo Name (En) Name (Ar) 1/4 كيلو Name (Ar) Name (KuSo) Name (KuS…" at bounding box center [586, 362] width 739 height 149
type input "1250"
click at [300, 460] on button "Update" at bounding box center [286, 470] width 183 height 22
